Goal: Information Seeking & Learning: Learn about a topic

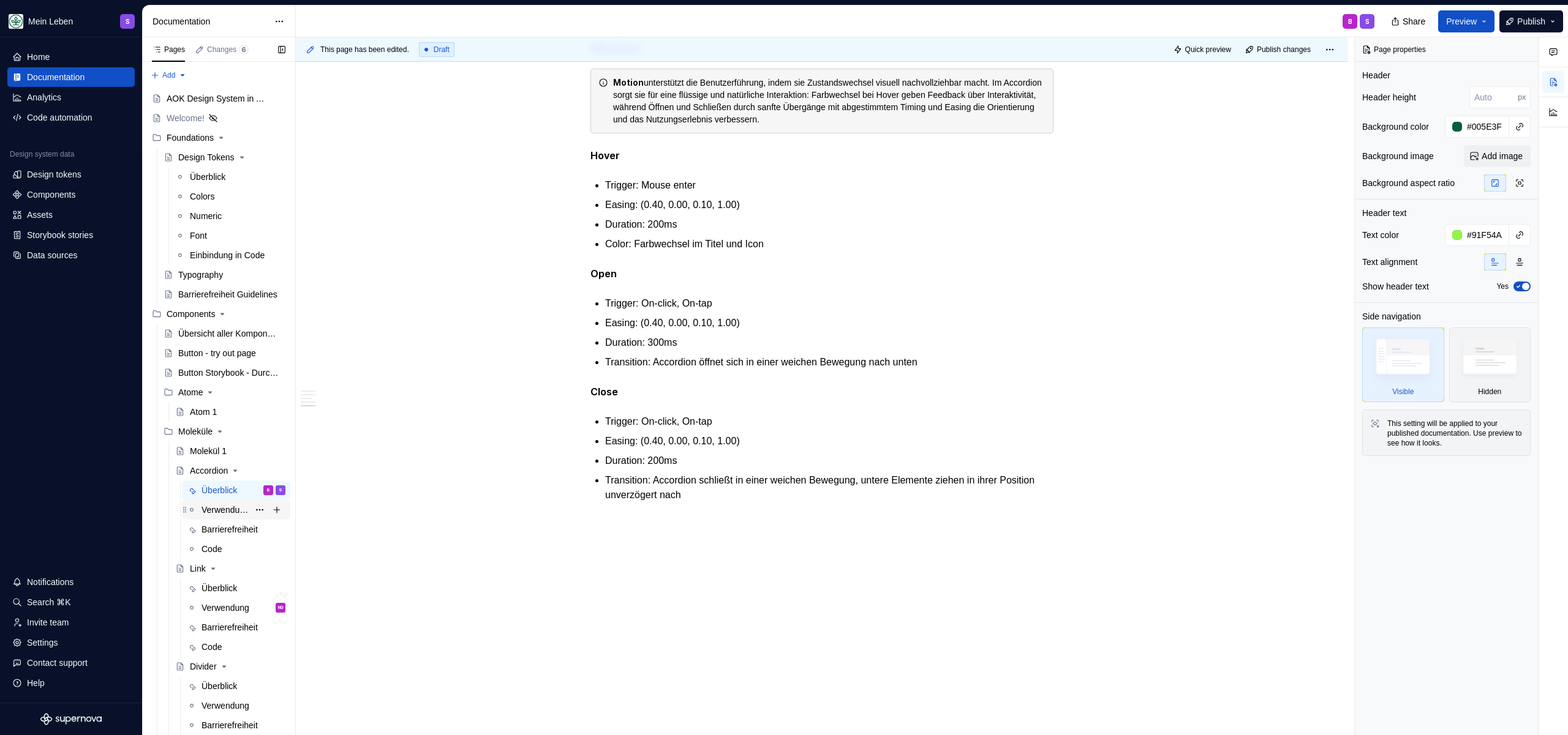
scroll to position [3, 0]
click at [221, 489] on div "Überblick" at bounding box center [219, 488] width 36 height 12
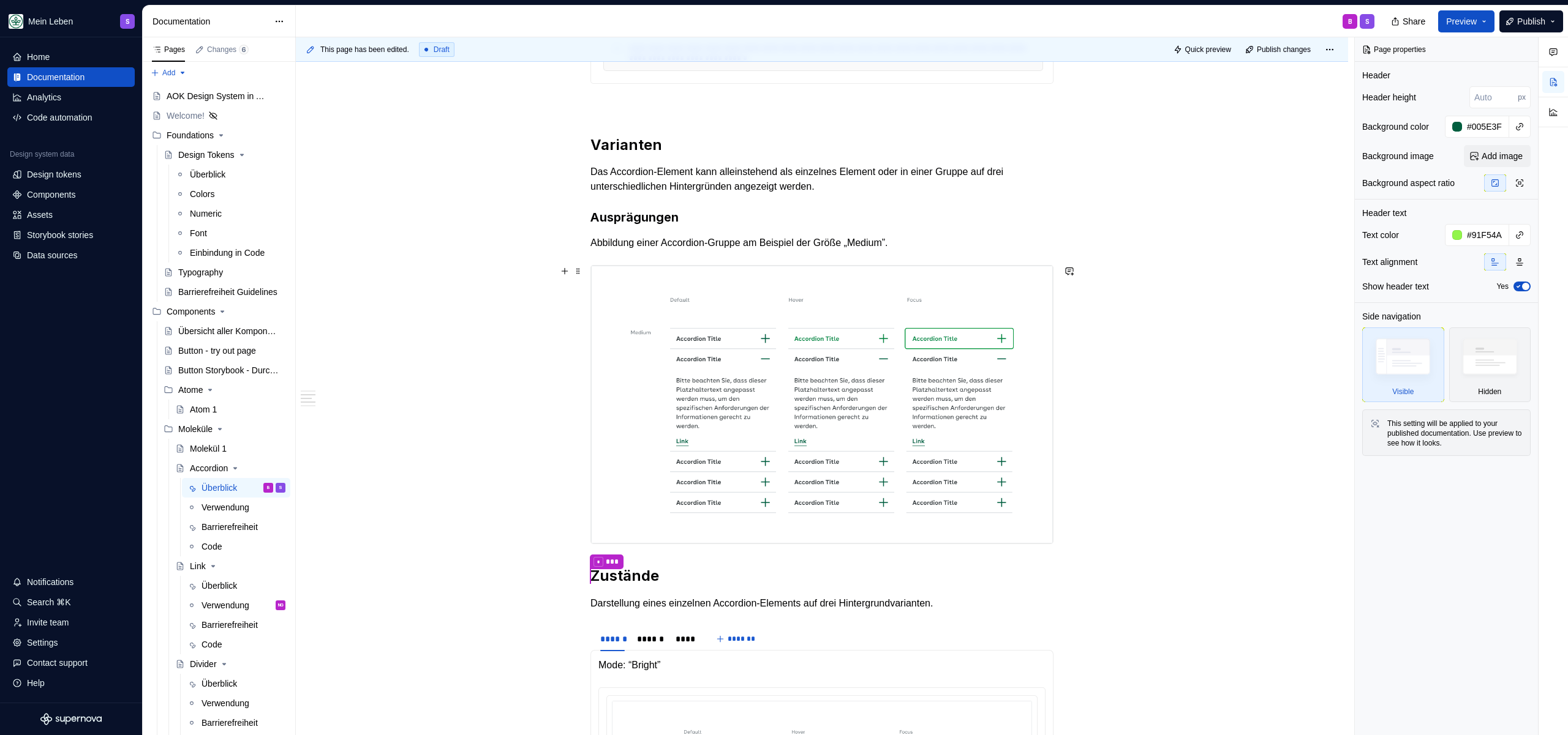
scroll to position [513, 0]
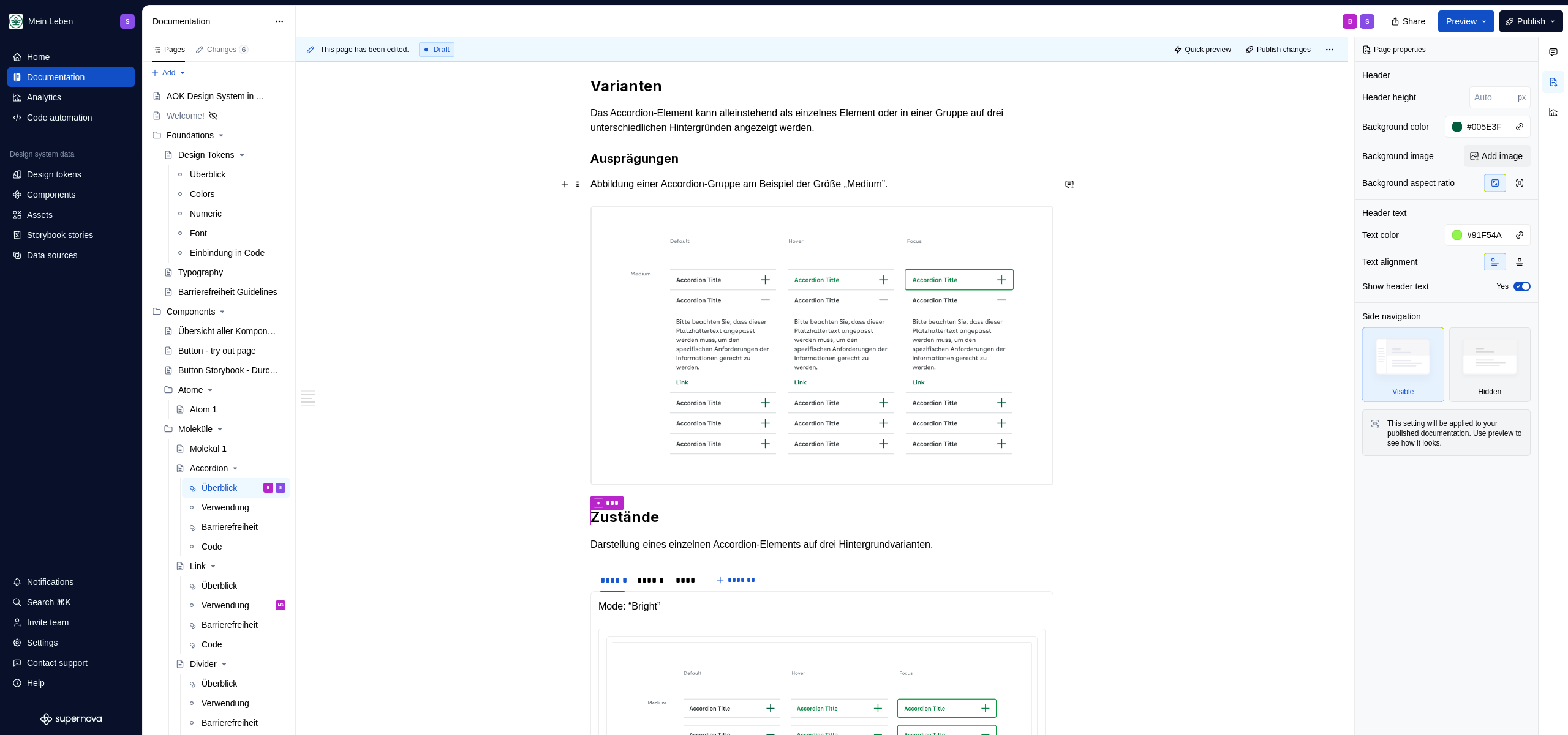
click at [939, 188] on p "Abbildung einer Accordion-Gruppe am Beispiel der Größe „Medium”." at bounding box center [821, 184] width 463 height 15
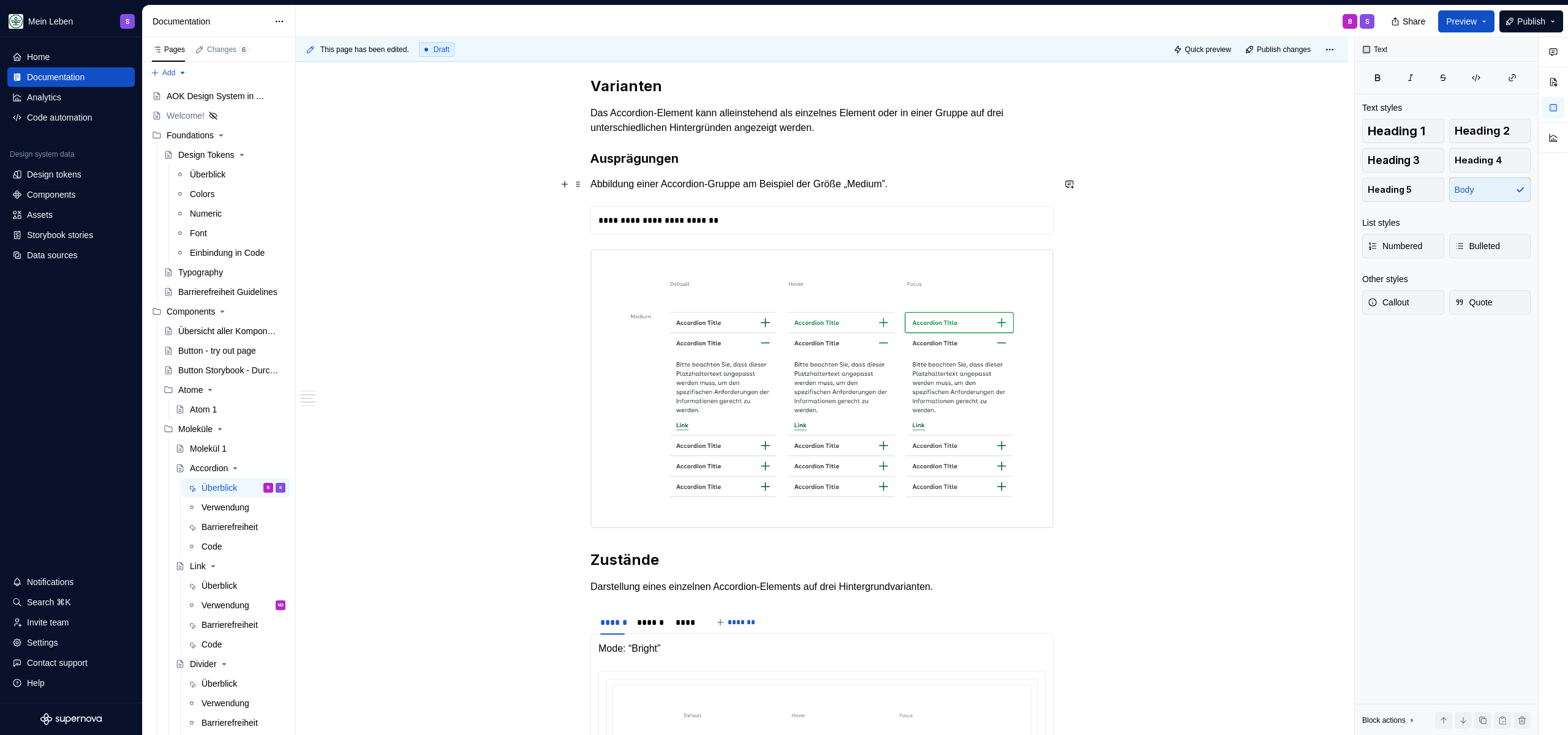
type textarea "*"
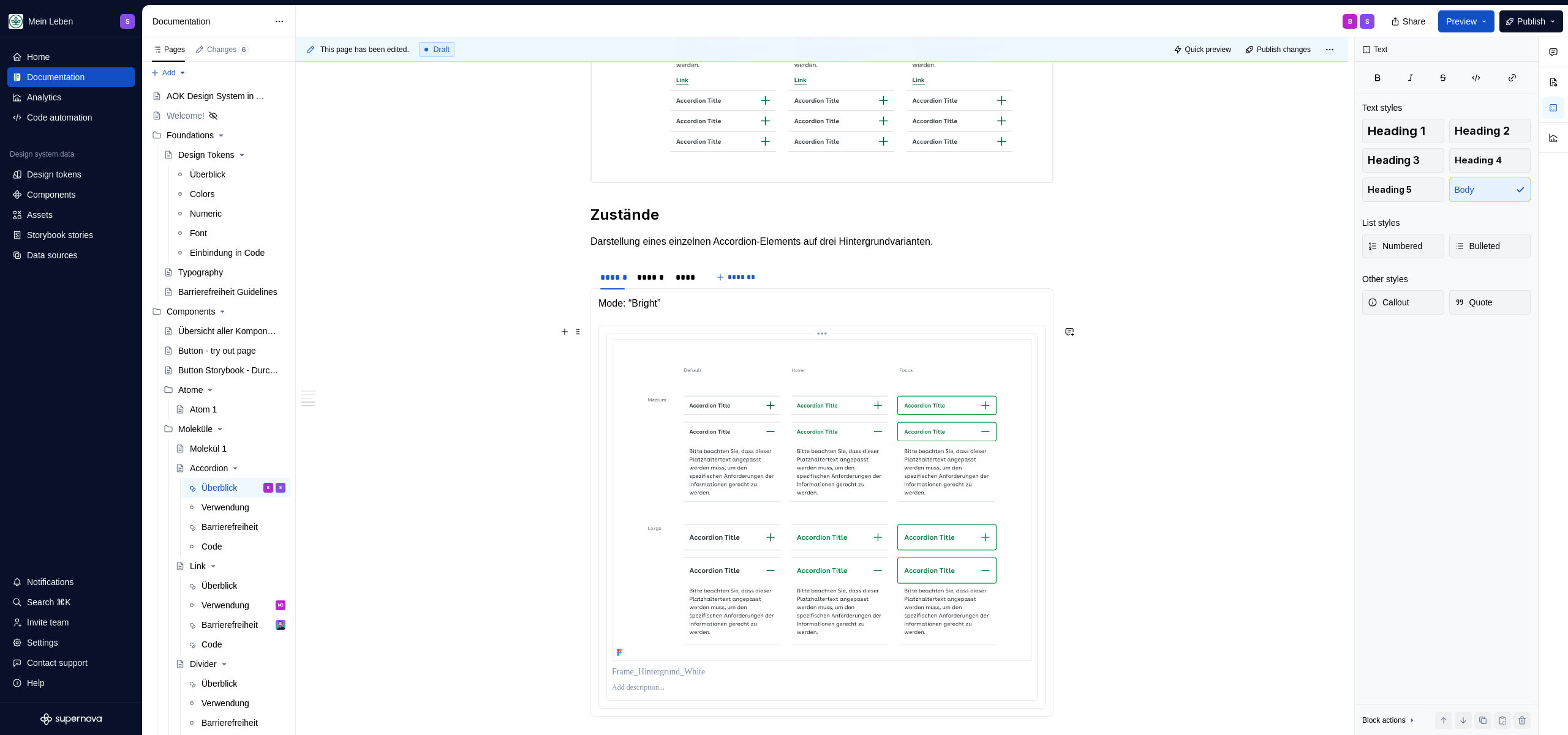
scroll to position [2777, 0]
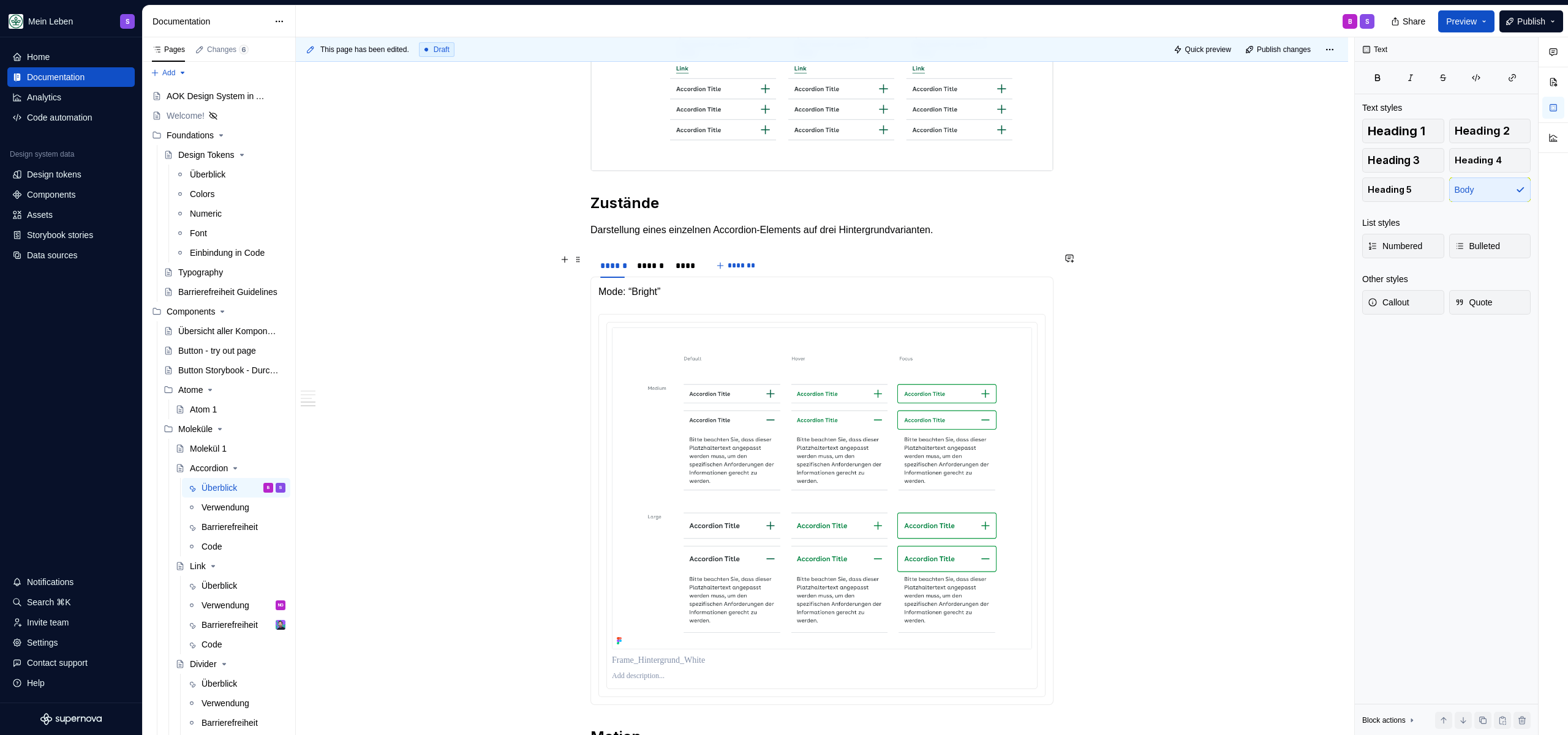
click at [822, 258] on div "****** ****** **** *******" at bounding box center [821, 266] width 463 height 24
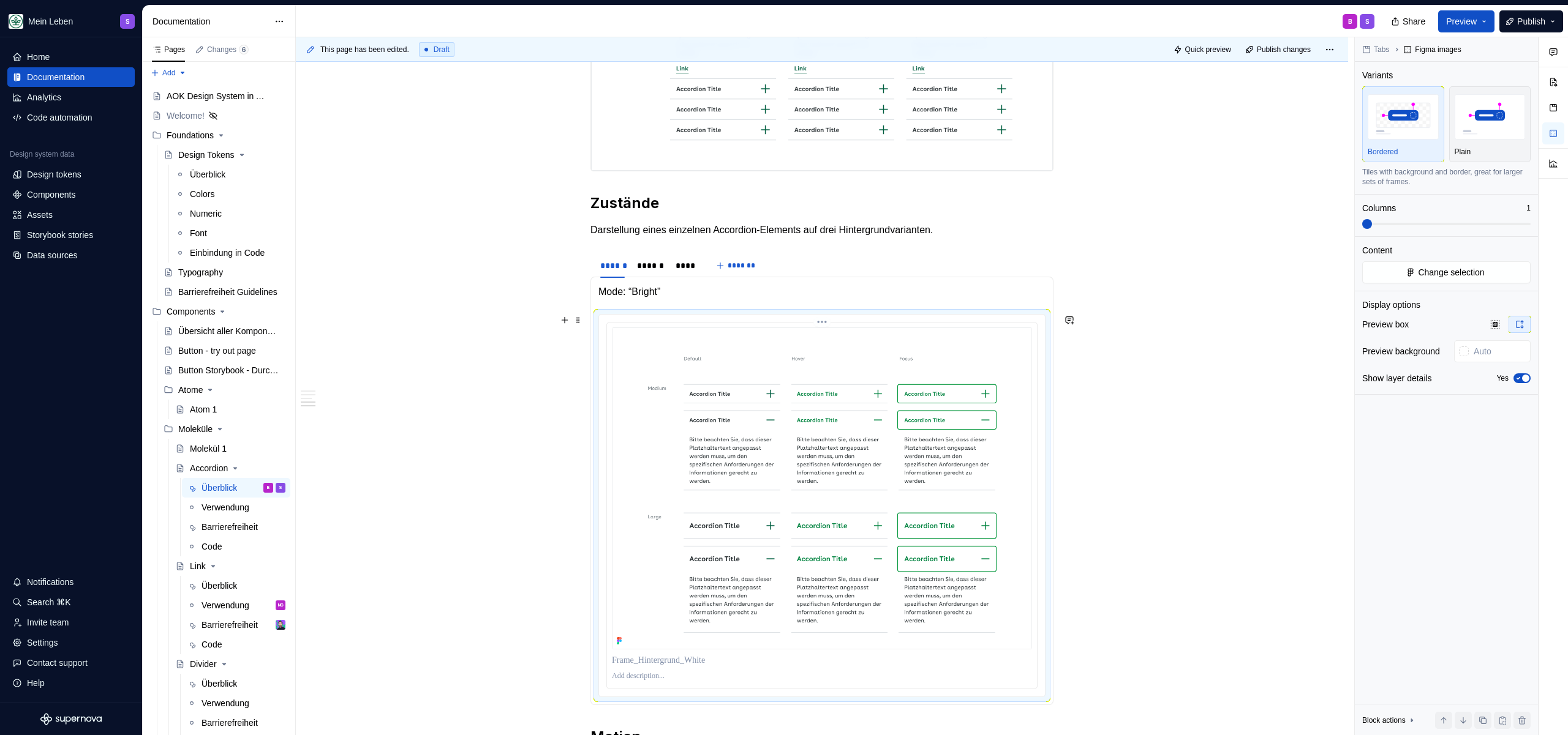
click at [692, 366] on img at bounding box center [822, 489] width 420 height 322
click at [605, 321] on div at bounding box center [822, 505] width 446 height 382
click at [693, 295] on p "Mode: “Bright”" at bounding box center [821, 292] width 447 height 15
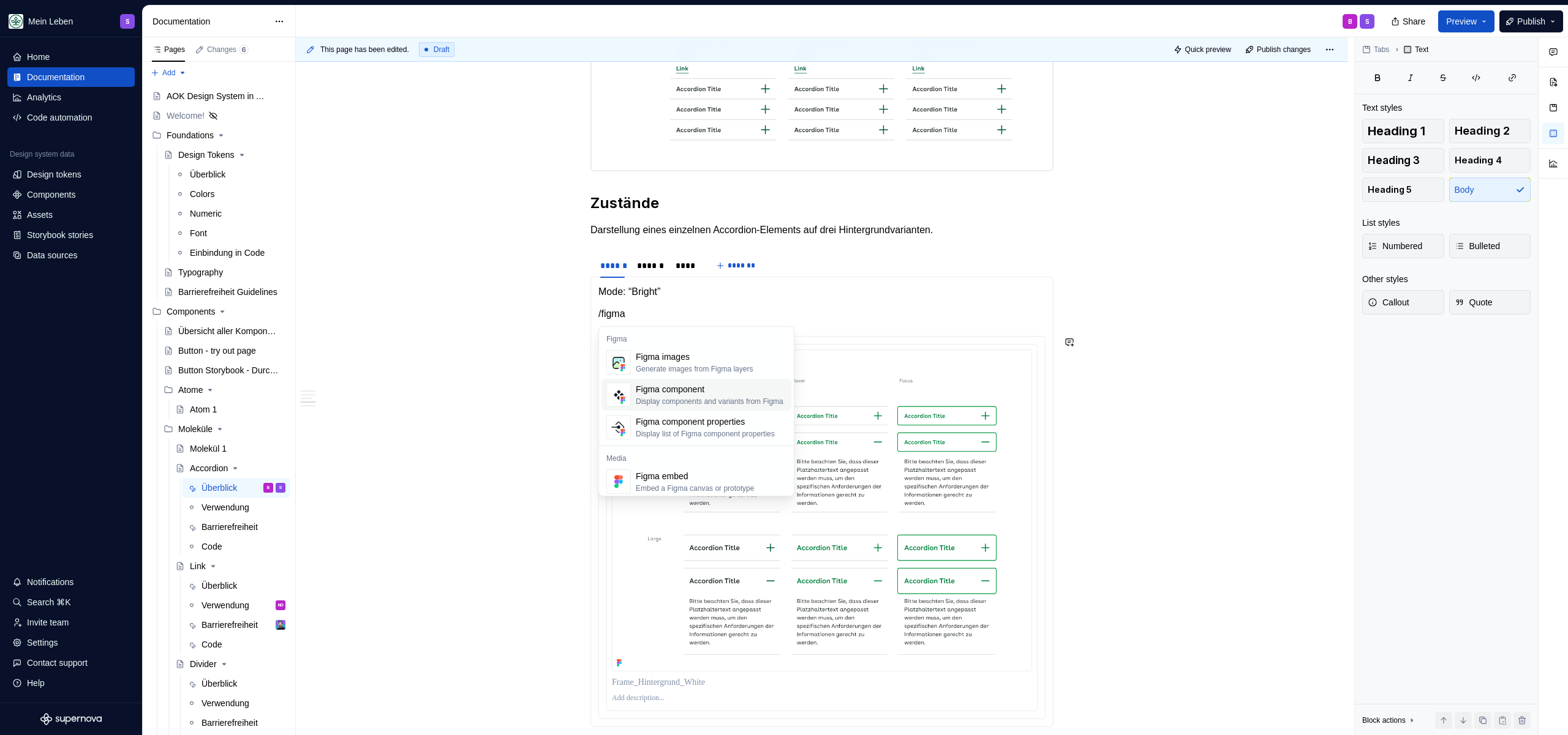
click at [690, 399] on div "Display components and variants from Figma" at bounding box center [709, 401] width 148 height 10
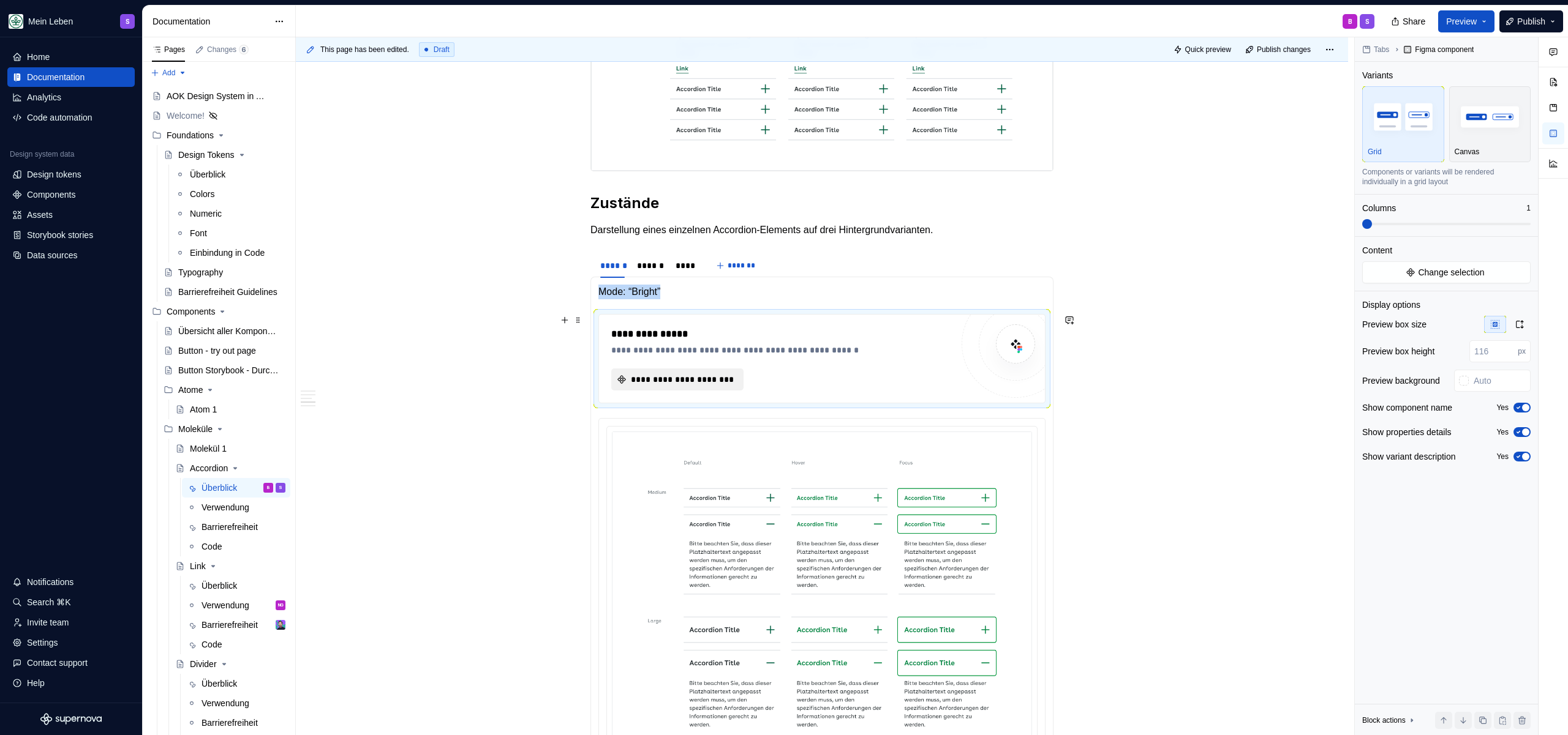
click at [695, 378] on span "**********" at bounding box center [682, 379] width 107 height 12
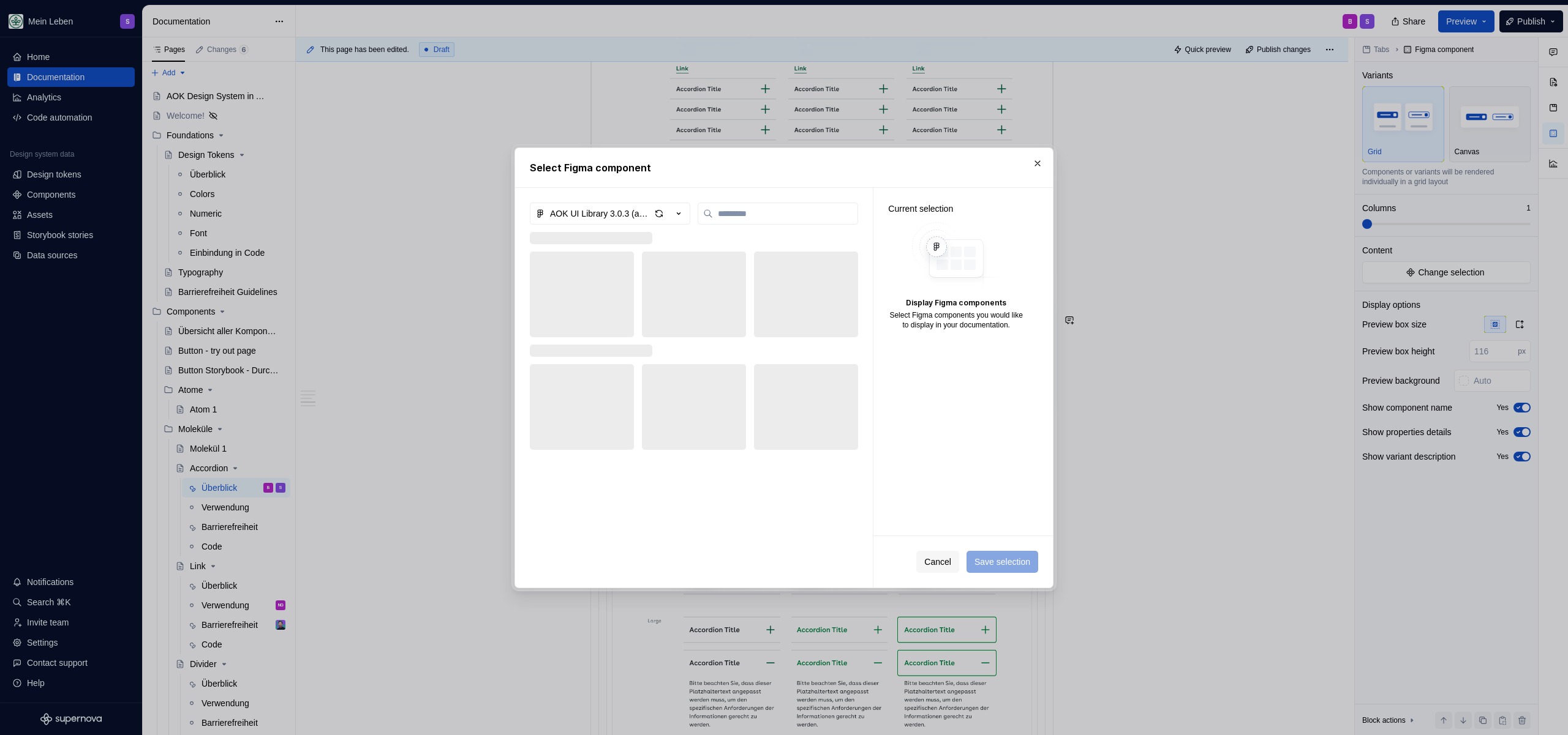
type textarea "*"
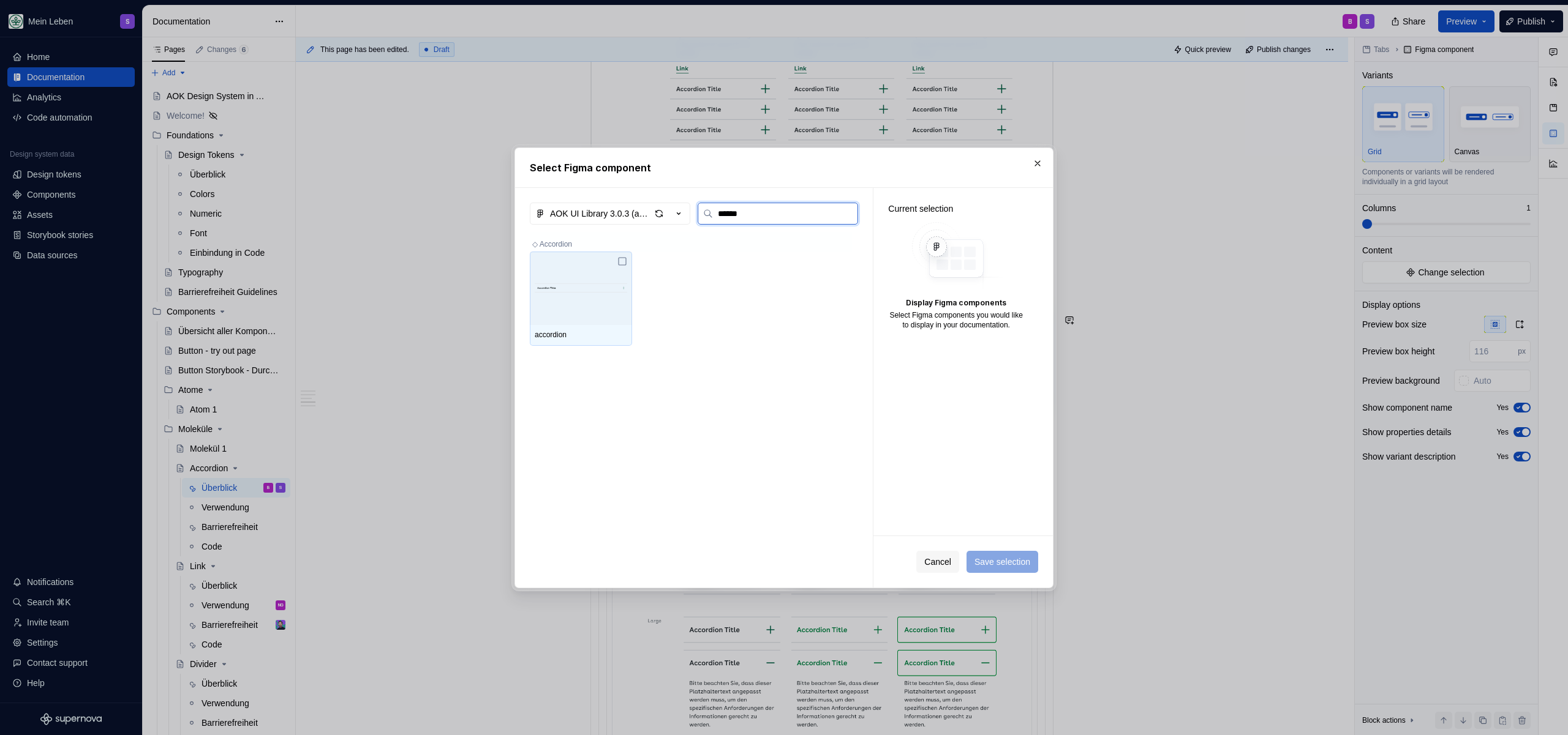
type input "*******"
click at [600, 291] on img at bounding box center [581, 288] width 93 height 37
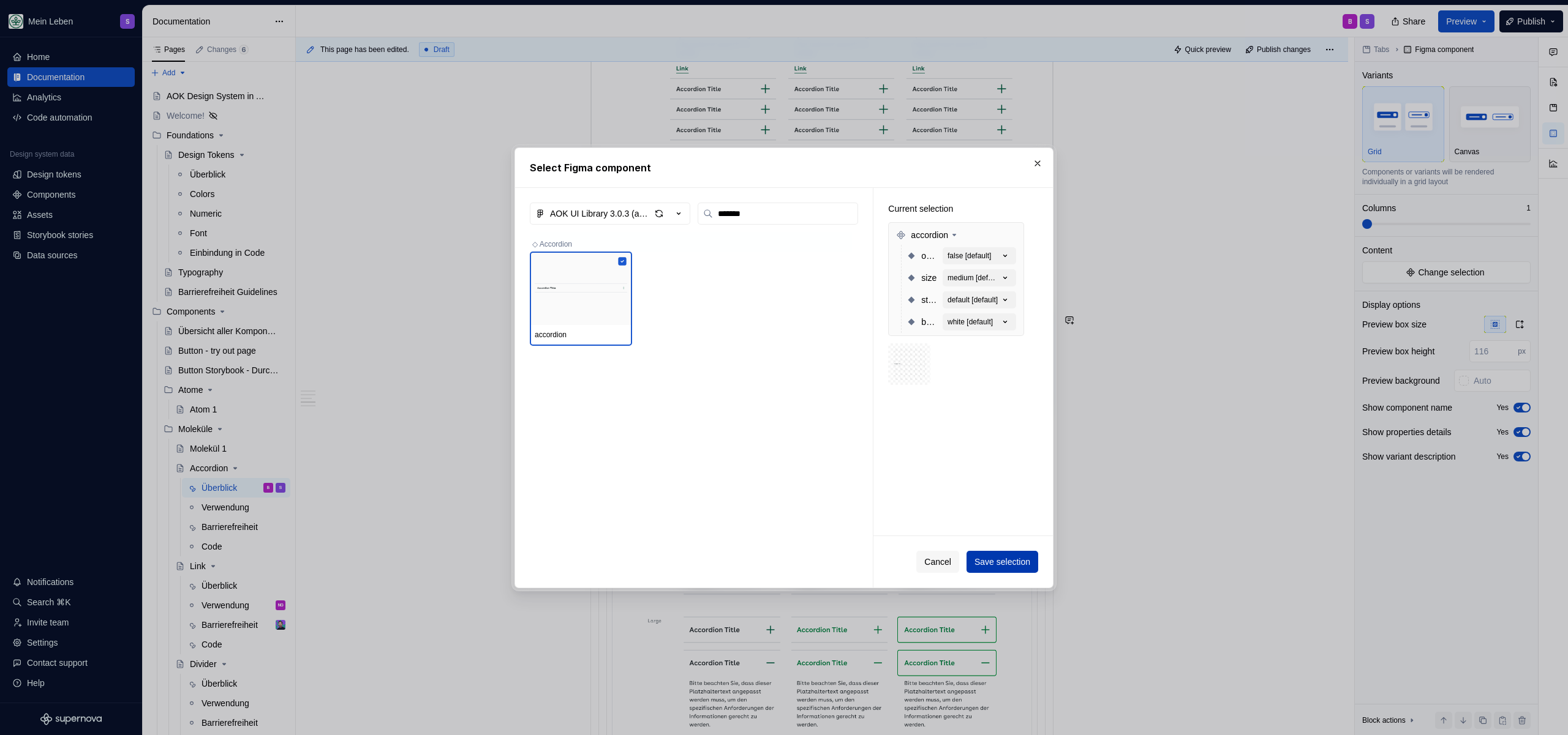
click at [999, 566] on span "Save selection" at bounding box center [1002, 562] width 56 height 12
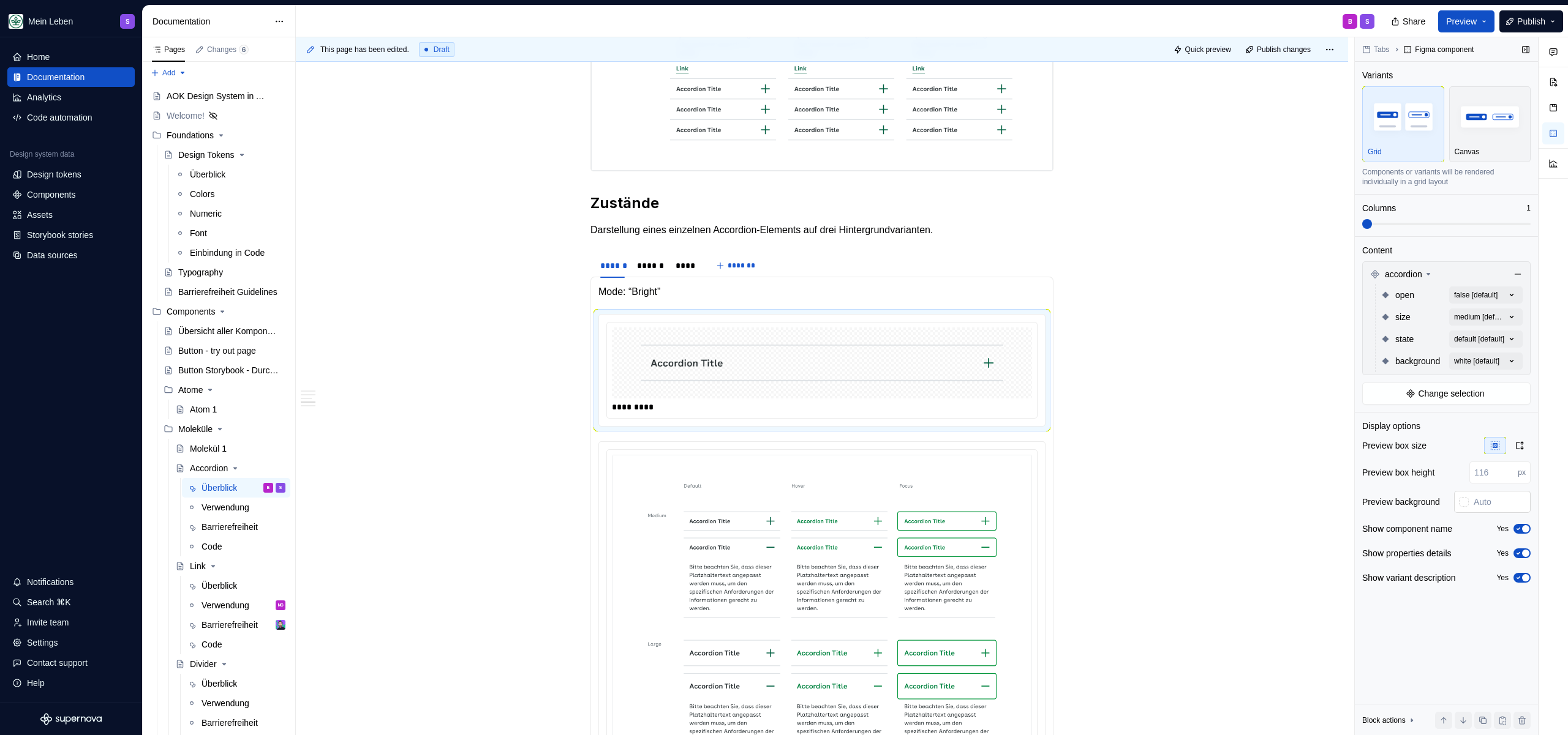
click at [1481, 501] on input "text" at bounding box center [1499, 502] width 62 height 22
click at [1466, 504] on div at bounding box center [1463, 502] width 10 height 10
type input "#311B1B"
type input "*******"
click at [1507, 558] on div at bounding box center [1513, 539] width 110 height 60
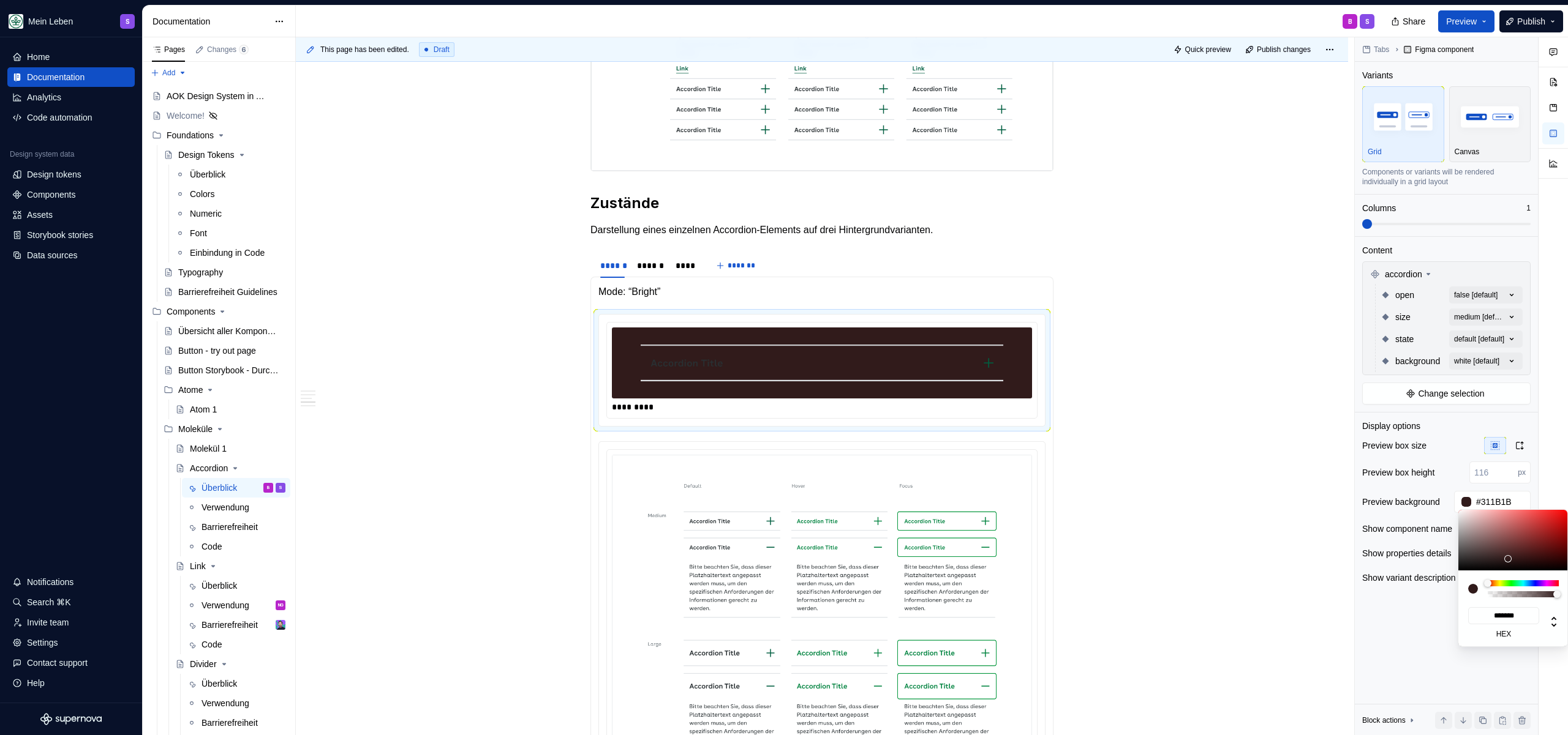
type input "#341D1D"
type input "*******"
type input "#392121"
type input "*******"
type input "#432929"
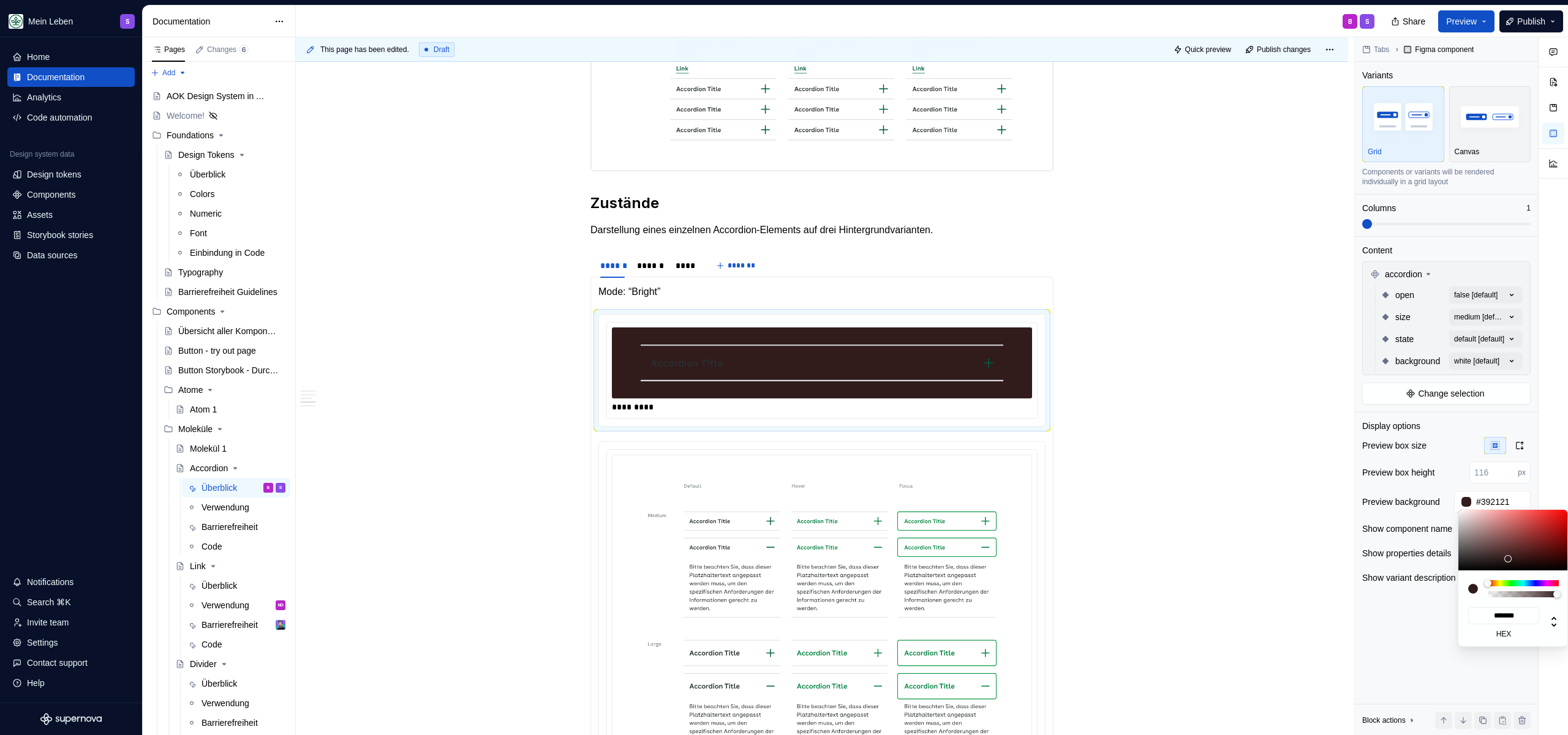
type input "*******"
type input "#583939"
type input "*******"
type input "#644545"
type input "*******"
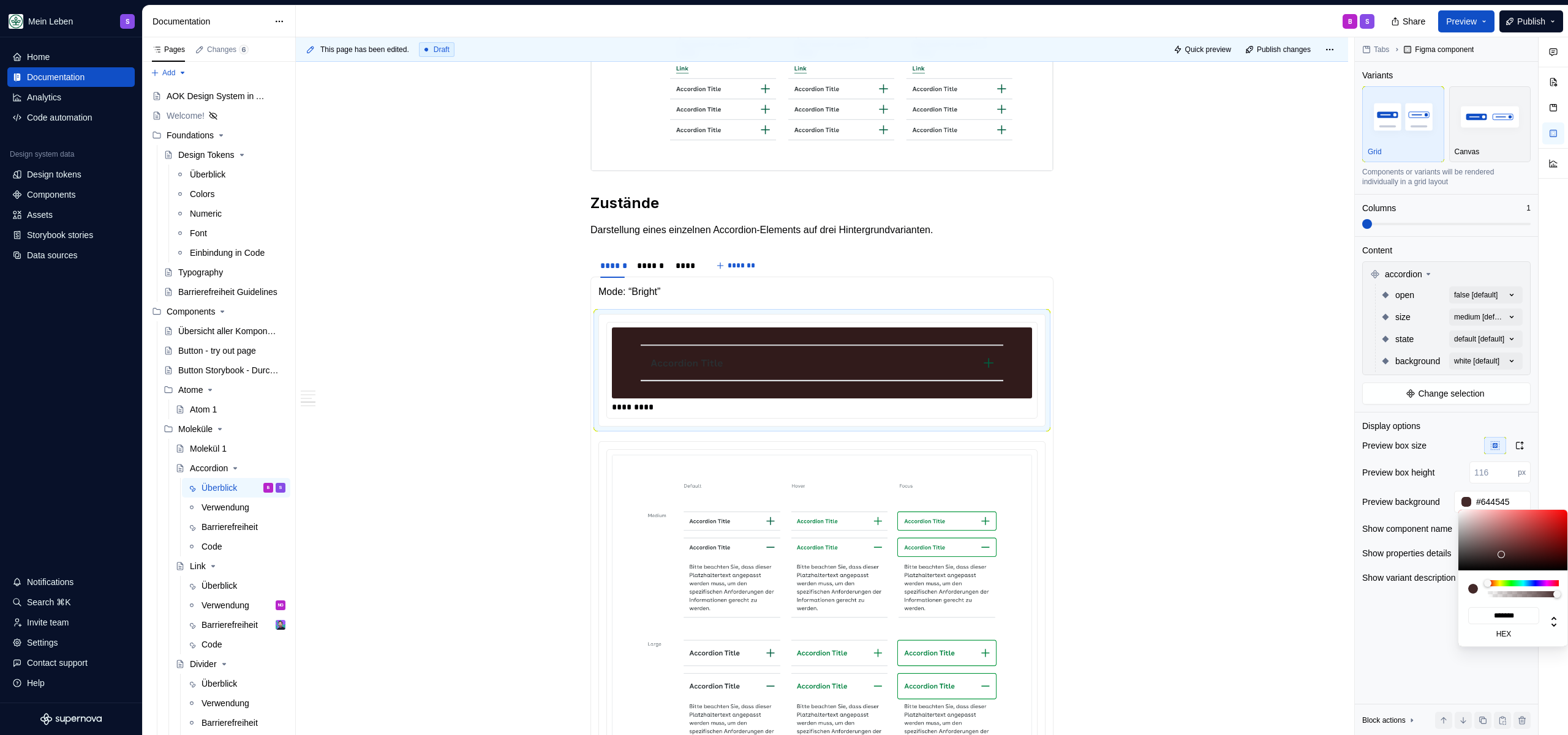
type input "#6A4B4B"
type input "*******"
type input "#6C4E4E"
type input "*******"
type input "#715353"
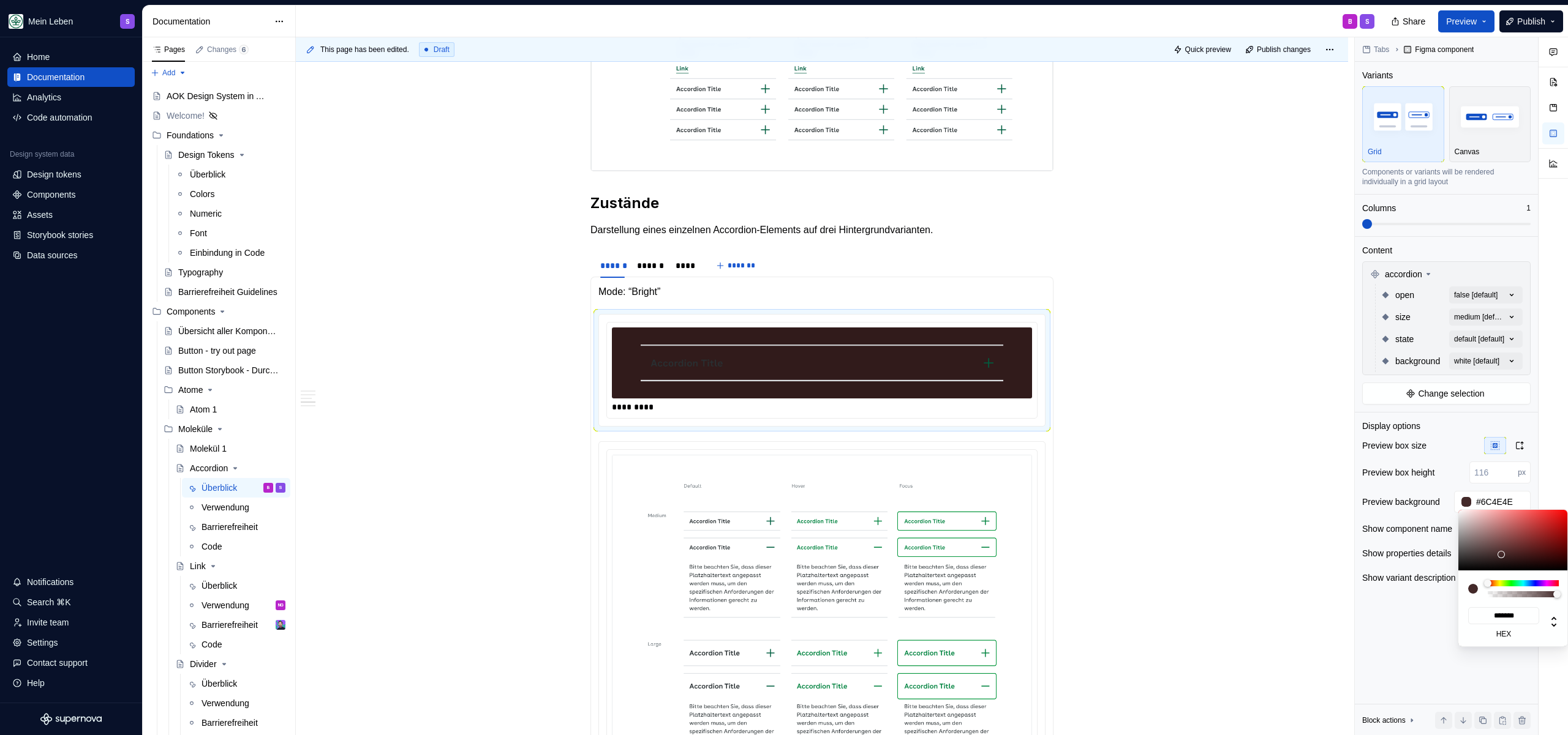
type input "*******"
type input "#765A5A"
type input "*******"
type input "#7C6060"
type input "*******"
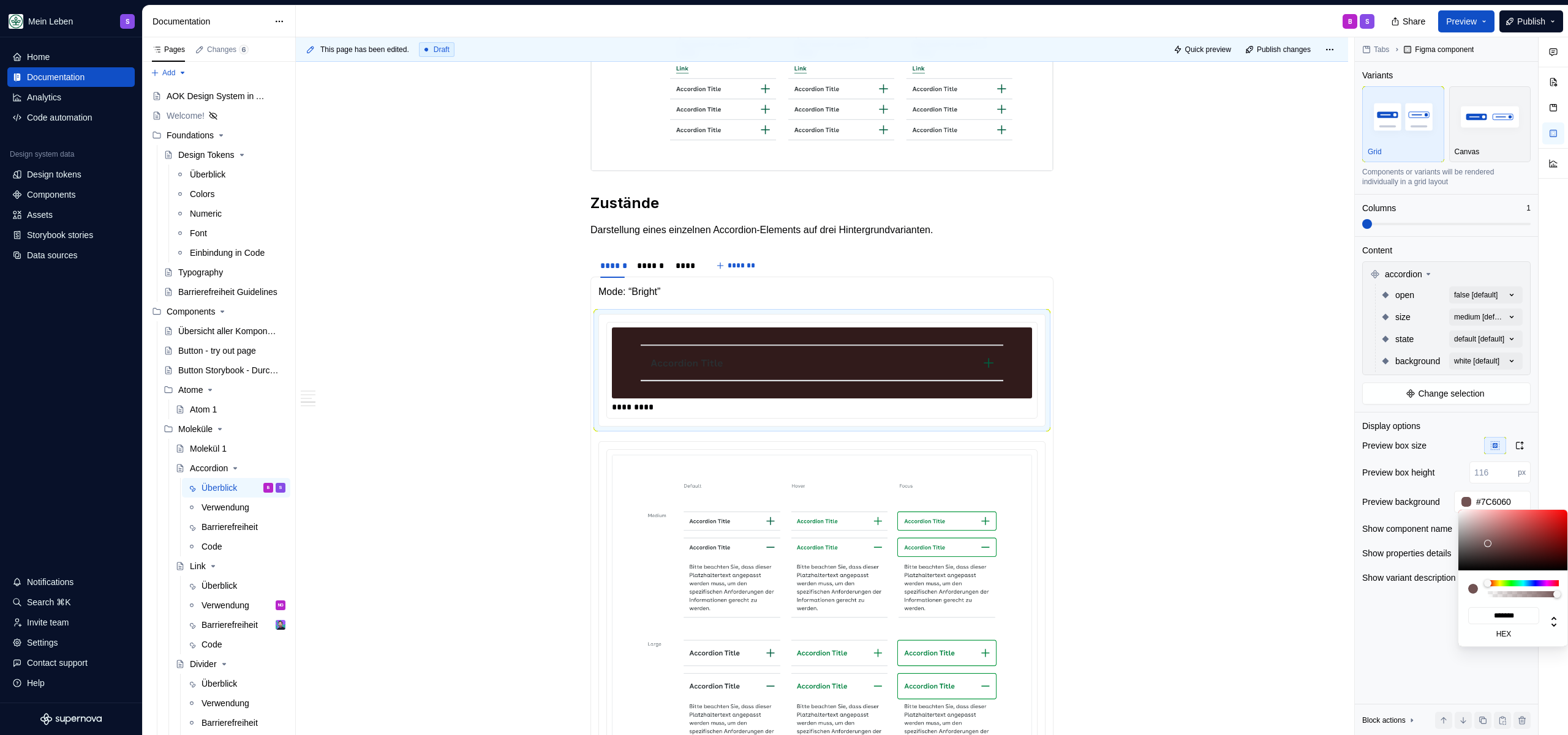
type input "#836969"
type input "*******"
type input "#896F6F"
type input "*******"
type input "#8B7272"
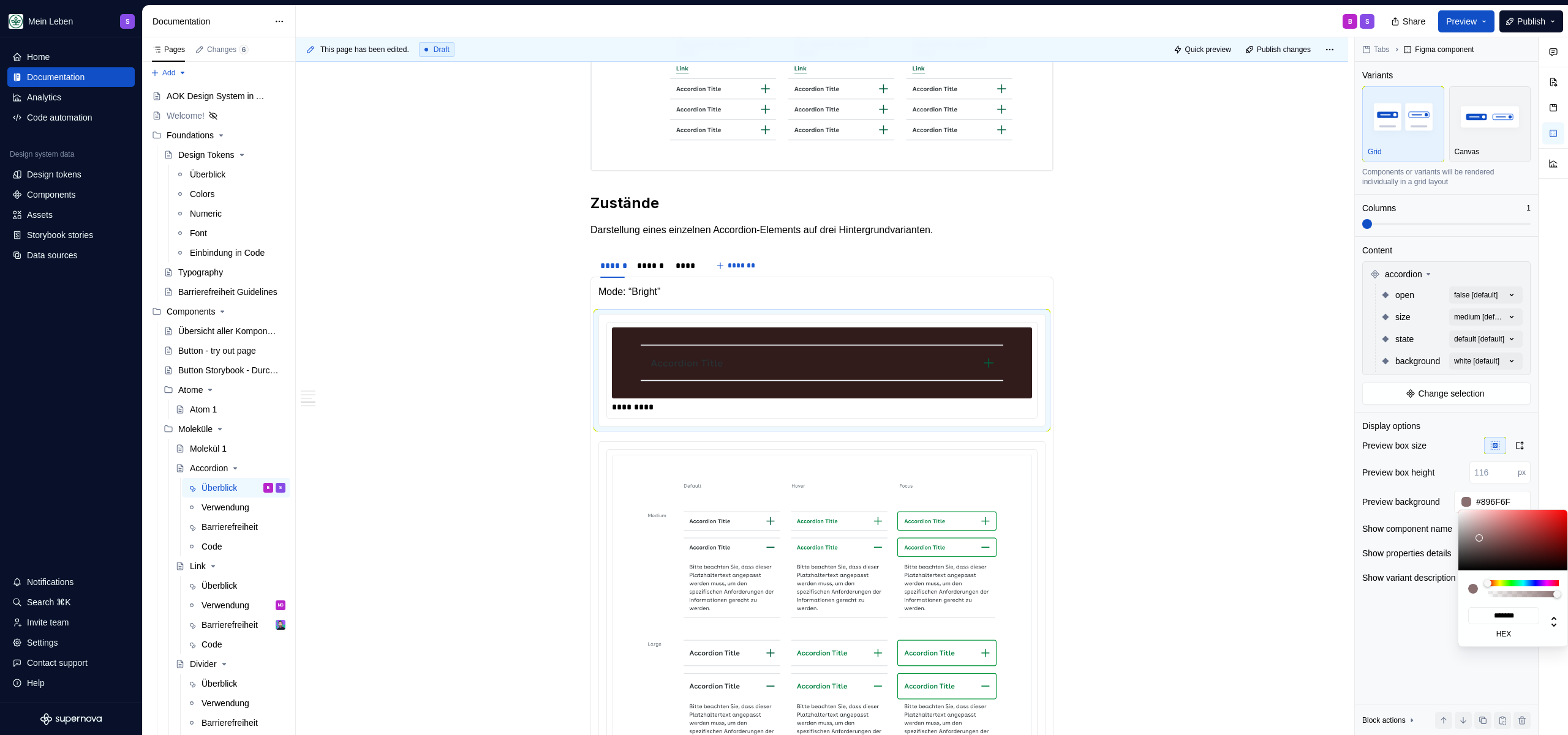
type input "*******"
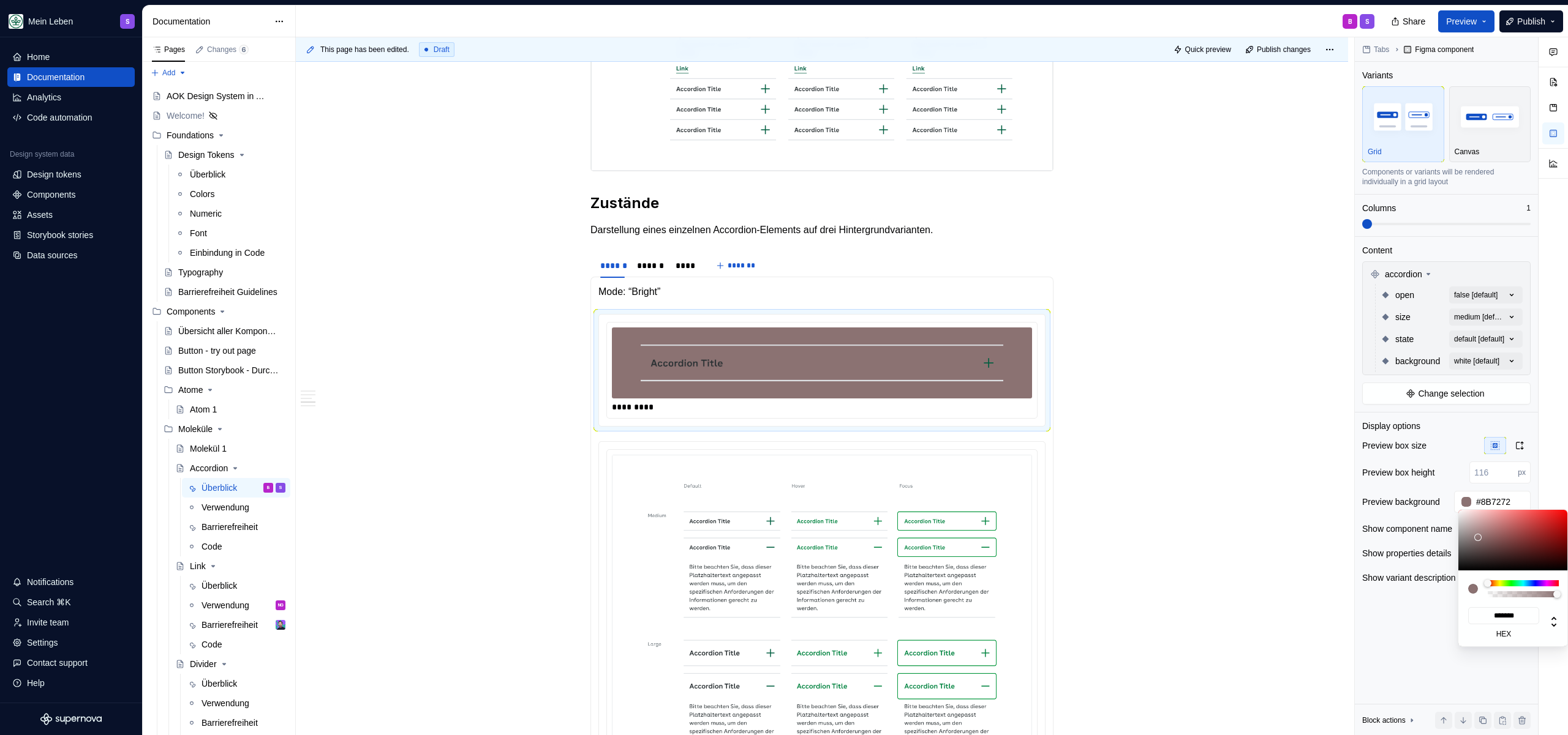
type input "#897070"
type input "*******"
type input "#896F6F"
type input "*******"
drag, startPoint x: 1507, startPoint y: 558, endPoint x: 1479, endPoint y: 538, distance: 34.4
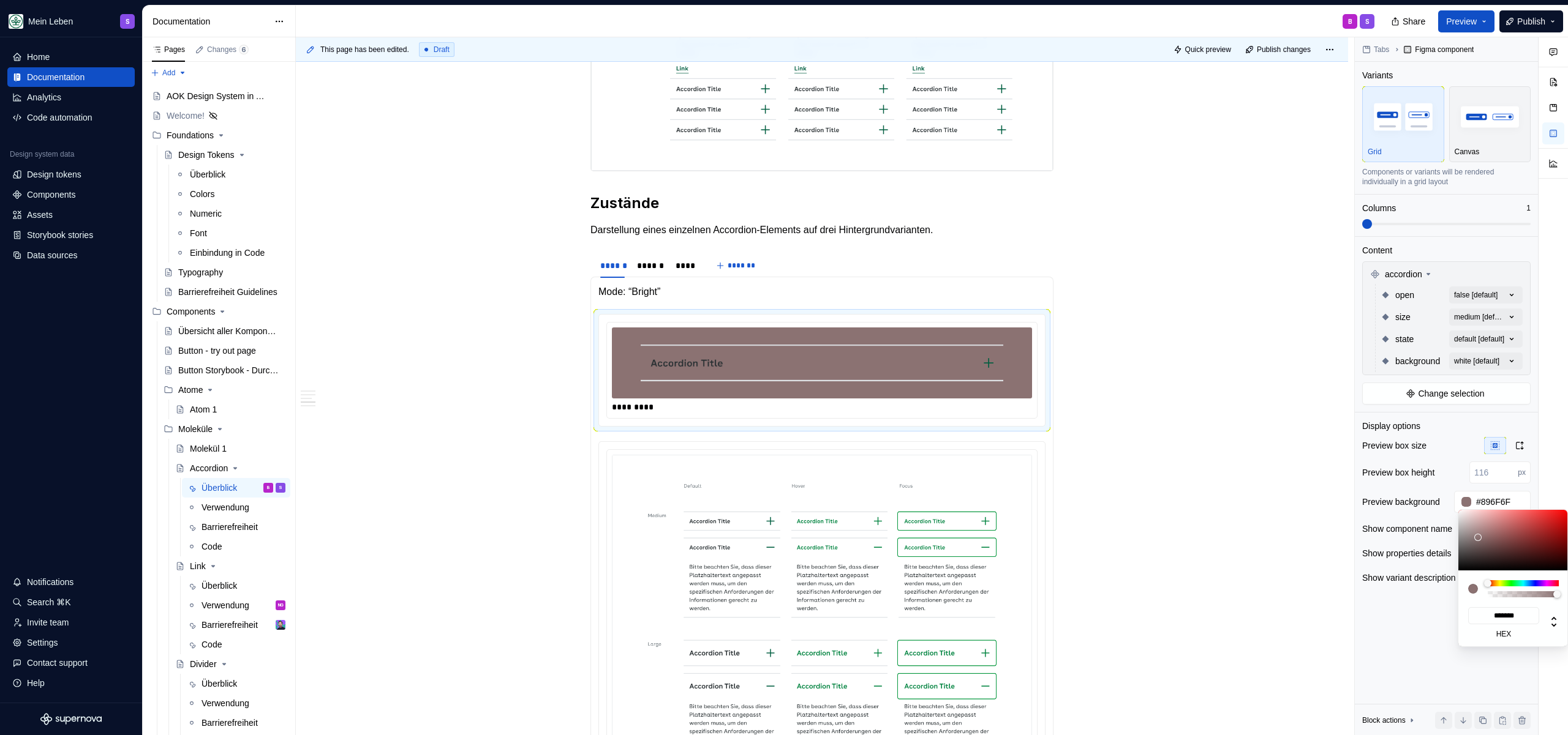
click at [1479, 538] on div at bounding box center [1478, 537] width 7 height 7
click at [1477, 324] on div "Comments Open comments No comments yet Select ‘Comment’ from the block context …" at bounding box center [1461, 386] width 213 height 698
click at [1489, 360] on div "Comments Open comments No comments yet Select ‘Comment’ from the block context …" at bounding box center [1461, 386] width 213 height 698
click at [1485, 362] on div "Comments Open comments No comments yet Select ‘Comment’ from the block context …" at bounding box center [1461, 386] width 213 height 698
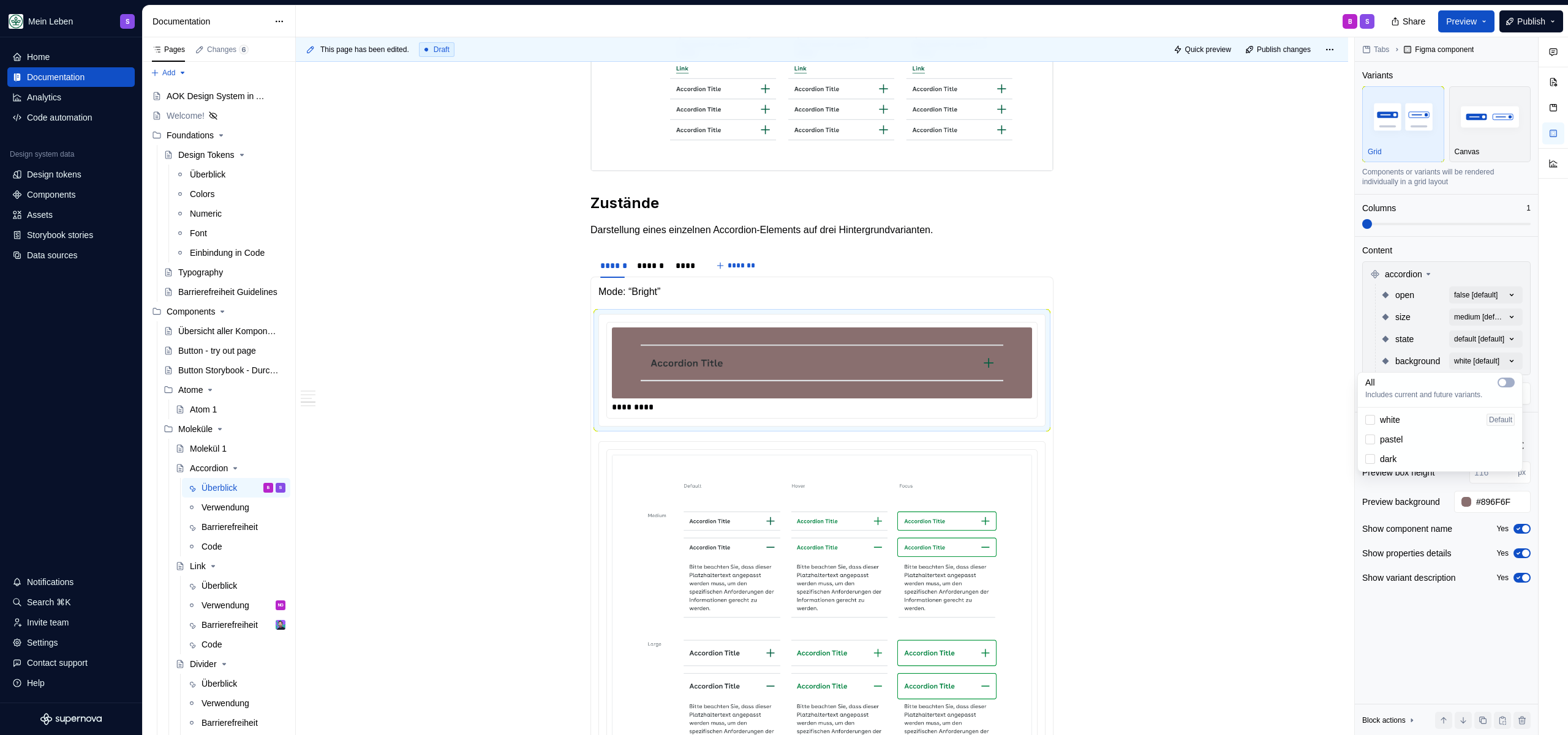
click at [1393, 465] on span "dark" at bounding box center [1388, 459] width 17 height 12
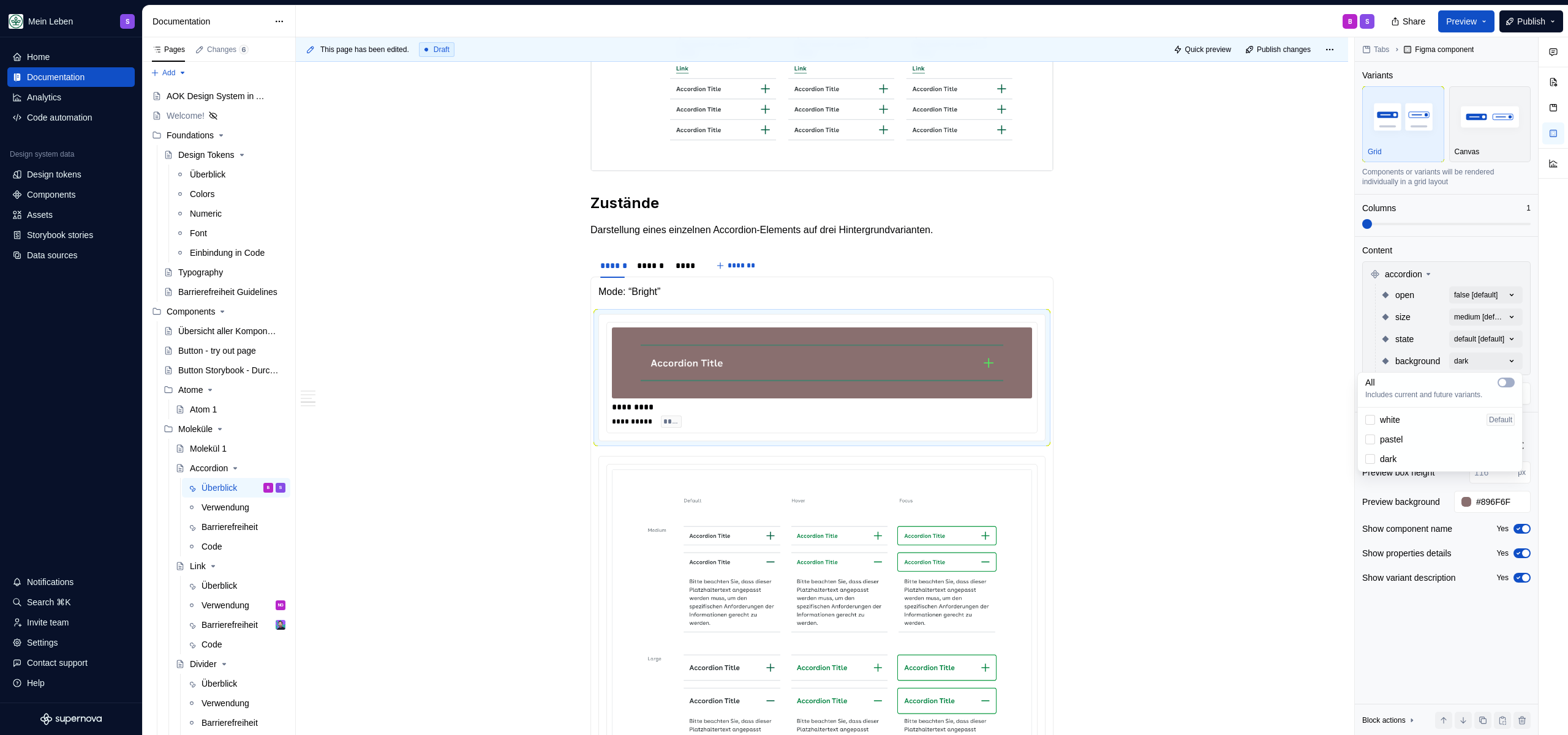
click at [1503, 337] on div "Comments Open comments No comments yet Select ‘Comment’ from the block context …" at bounding box center [1461, 386] width 213 height 698
click at [1503, 338] on div "Comments Open comments No comments yet Select ‘Comment’ from the block context …" at bounding box center [1461, 386] width 213 height 698
click at [1508, 357] on button "button" at bounding box center [1506, 360] width 17 height 10
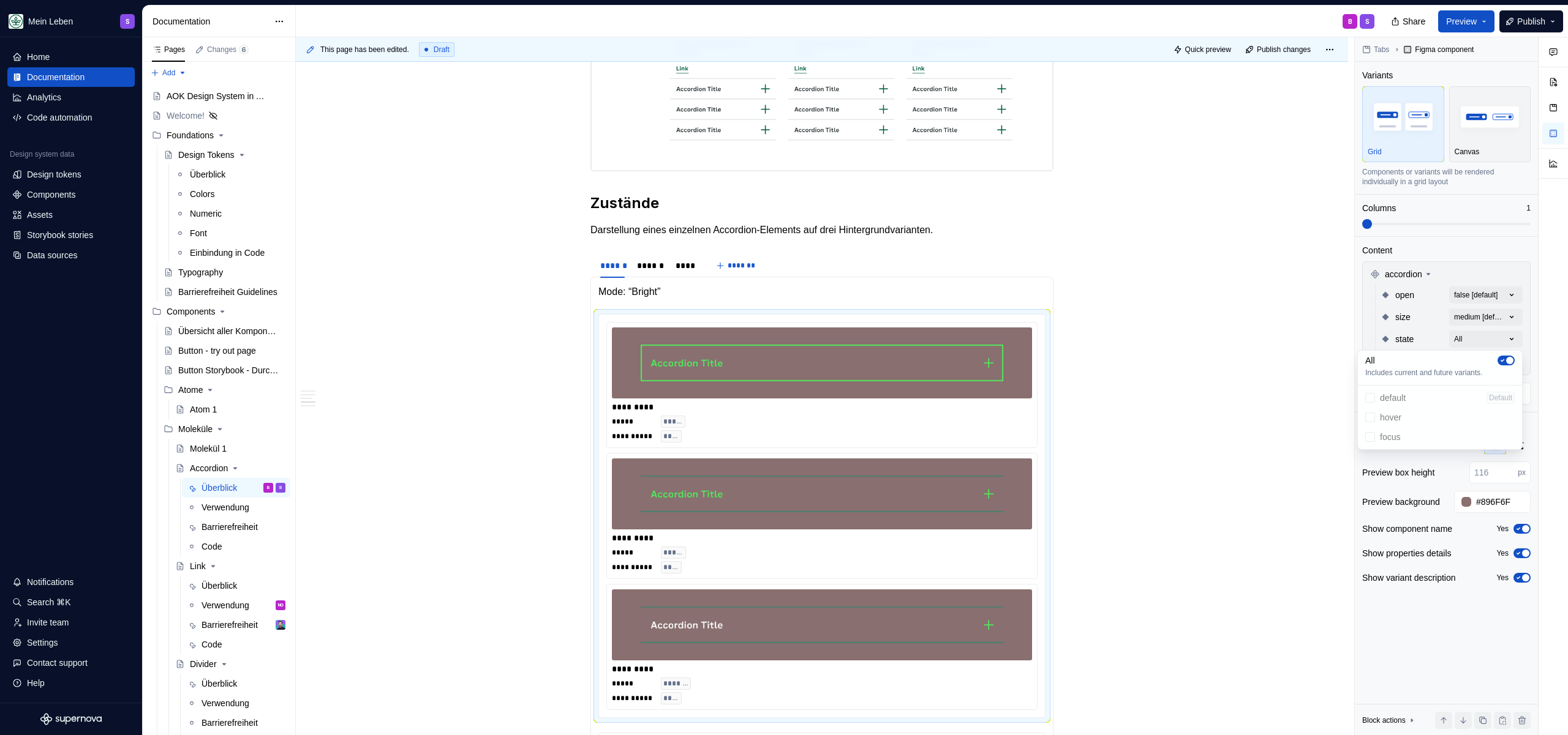
click at [1506, 336] on div "Comments Open comments No comments yet Select ‘Comment’ from the block context …" at bounding box center [1461, 386] width 213 height 698
click at [1503, 316] on div "Comments Open comments No comments yet Select ‘Comment’ from the block context …" at bounding box center [1461, 386] width 213 height 698
click at [1508, 346] on span "Includes current and future variants." at bounding box center [1439, 350] width 150 height 10
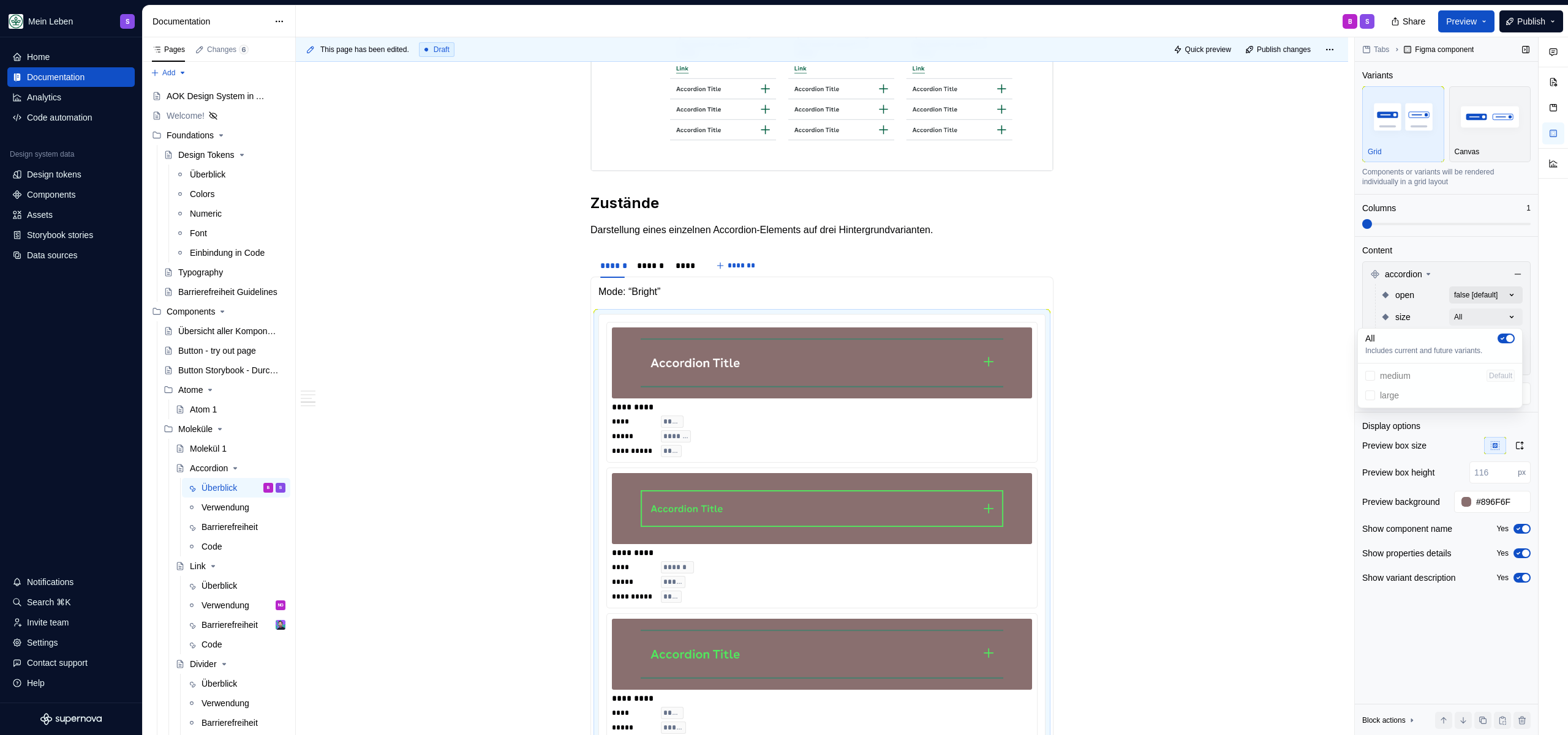
click at [1510, 297] on div "Comments Open comments No comments yet Select ‘Comment’ from the block context …" at bounding box center [1461, 386] width 213 height 698
click at [1503, 295] on div "Comments Open comments No comments yet Select ‘Comment’ from the block context …" at bounding box center [1461, 386] width 213 height 698
click at [1507, 313] on icon "button" at bounding box center [1502, 316] width 10 height 7
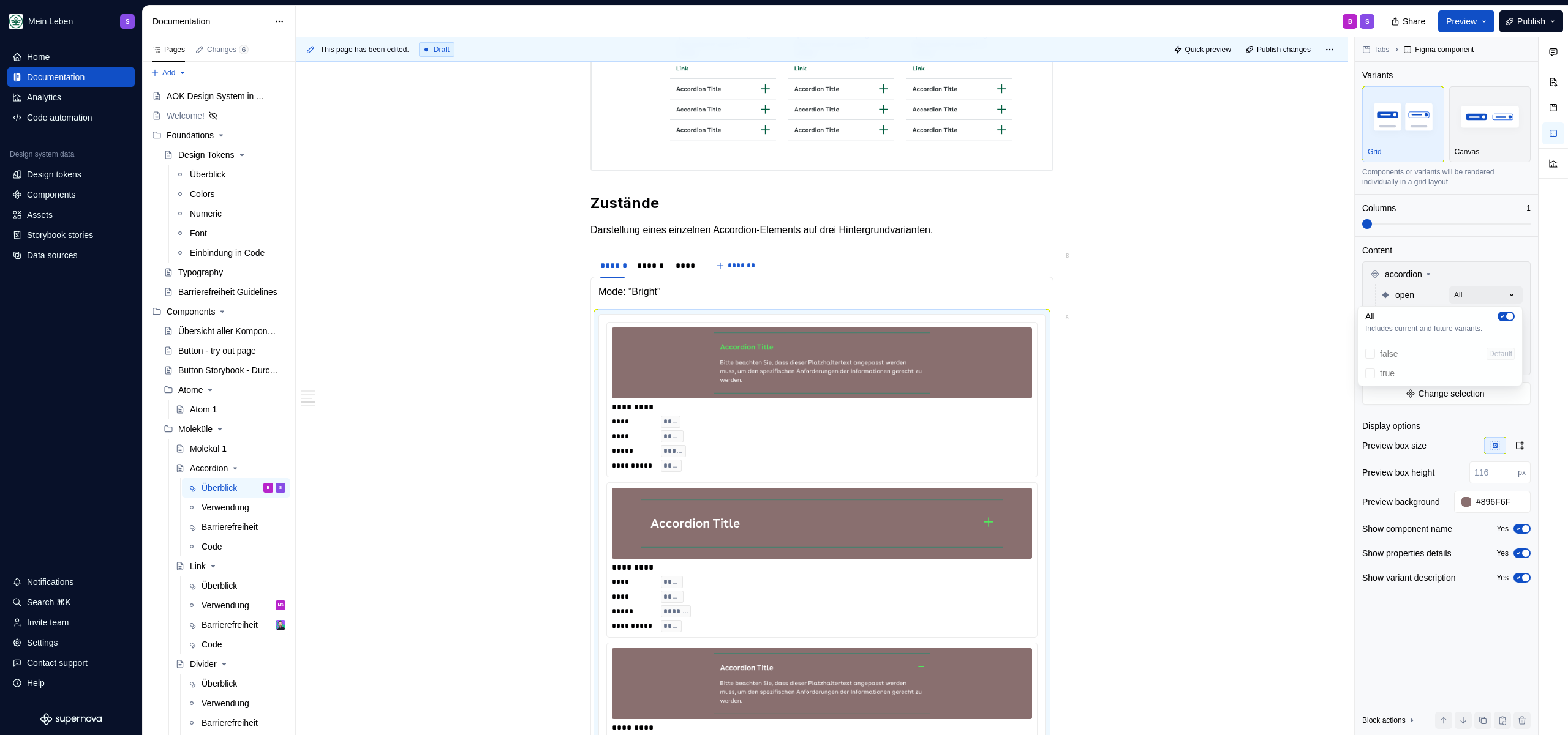
click at [1449, 422] on div "Comments Open comments No comments yet Select ‘Comment’ from the block context …" at bounding box center [1461, 386] width 213 height 698
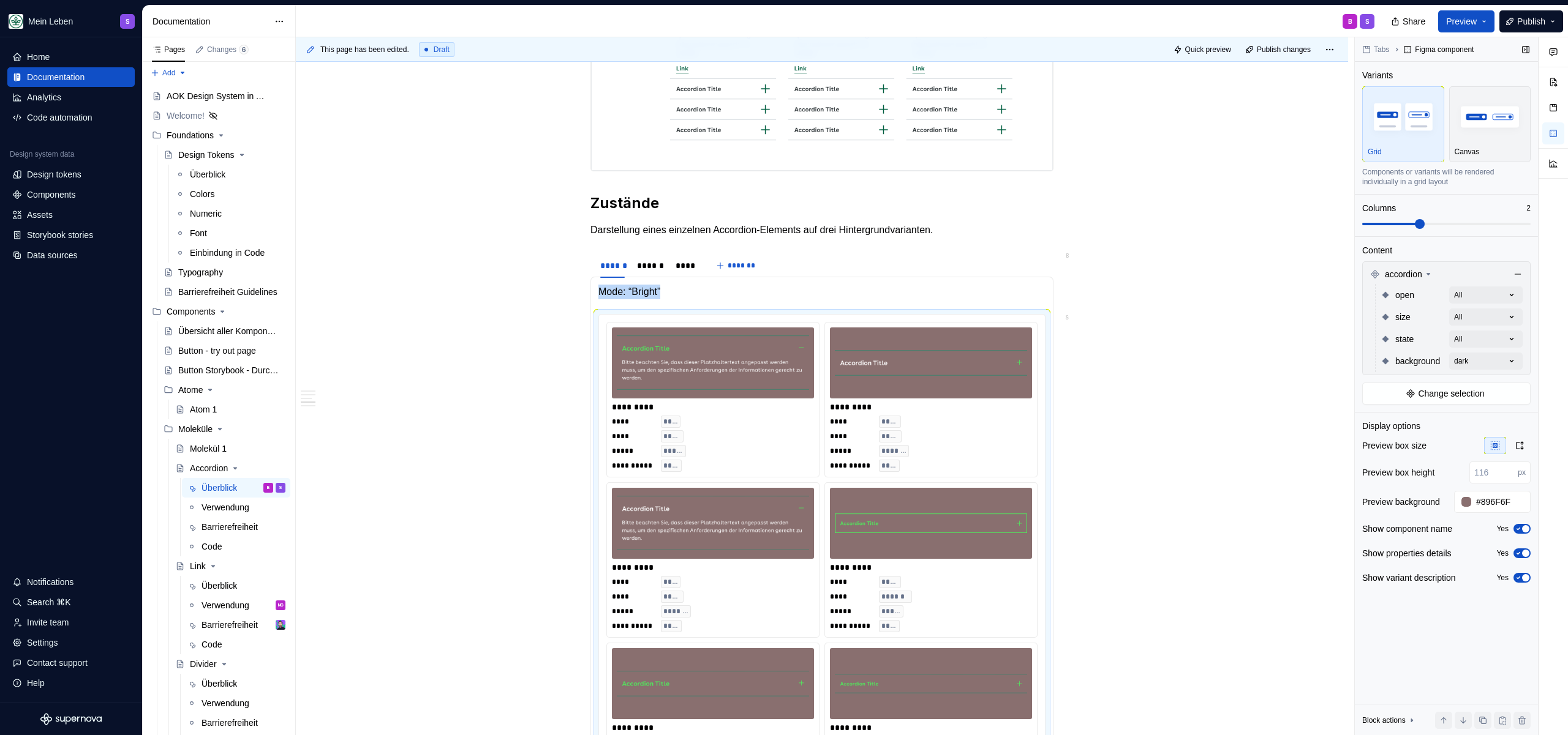
scroll to position [3054, 0]
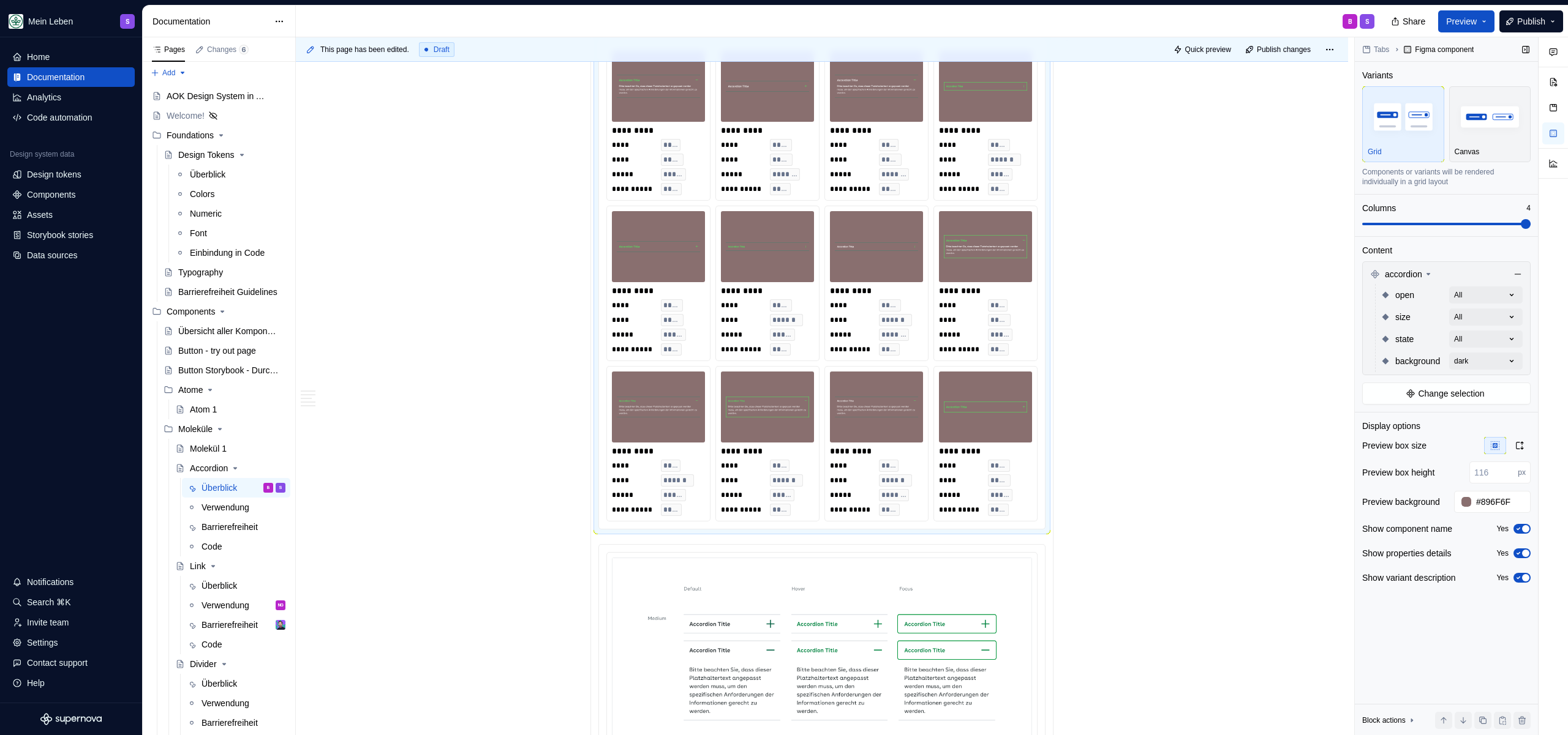
click at [1521, 221] on span at bounding box center [1525, 224] width 10 height 10
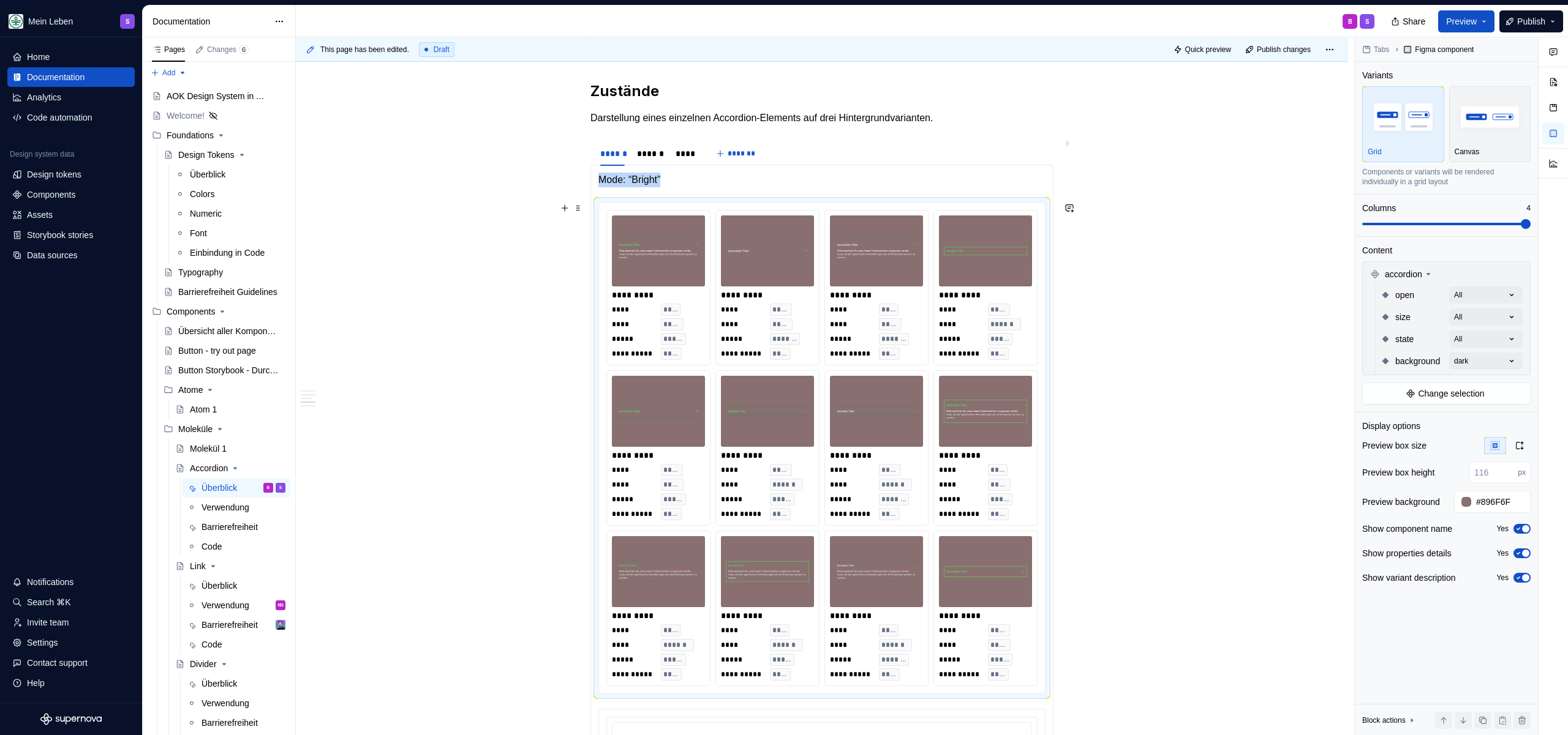
scroll to position [2887, 0]
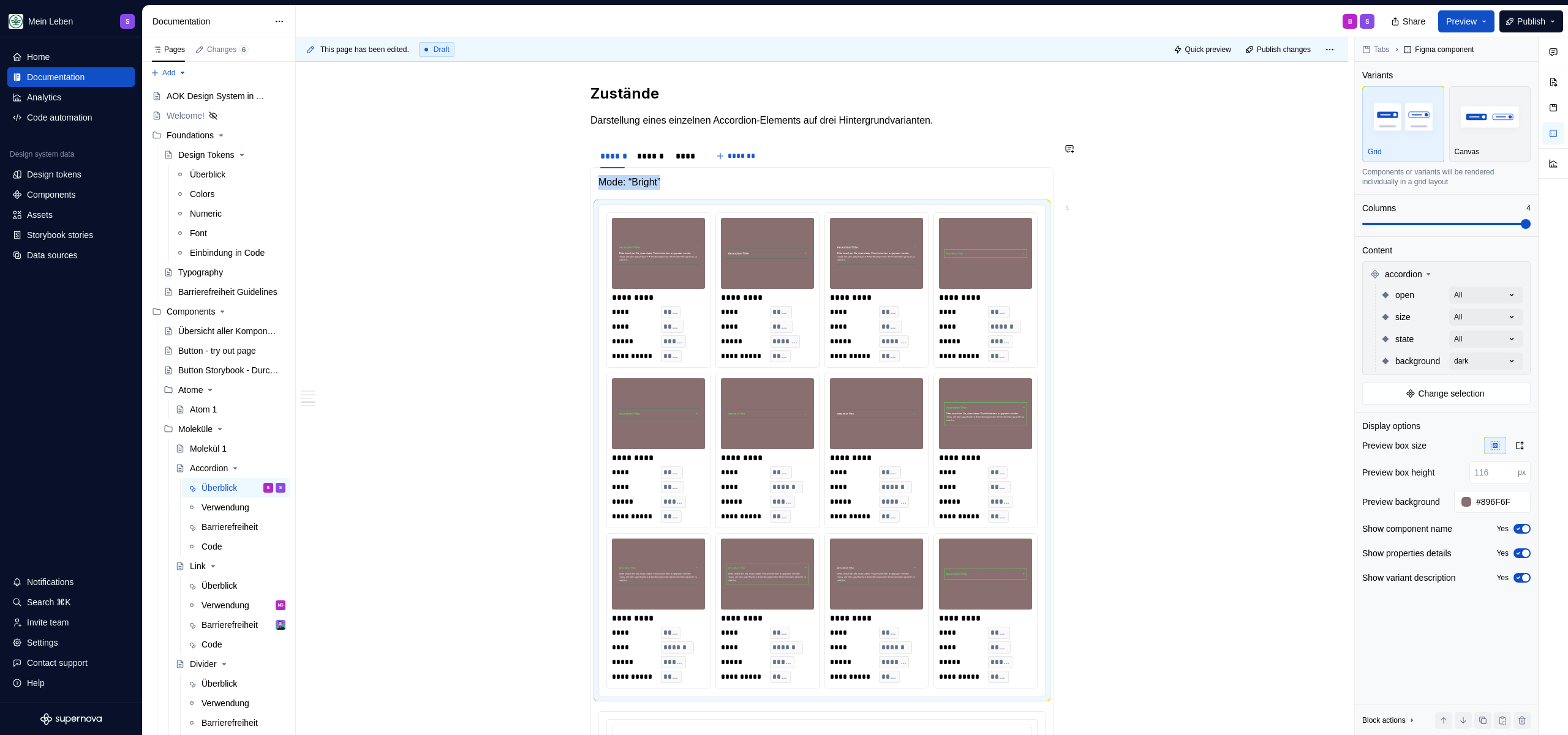
type textarea "*"
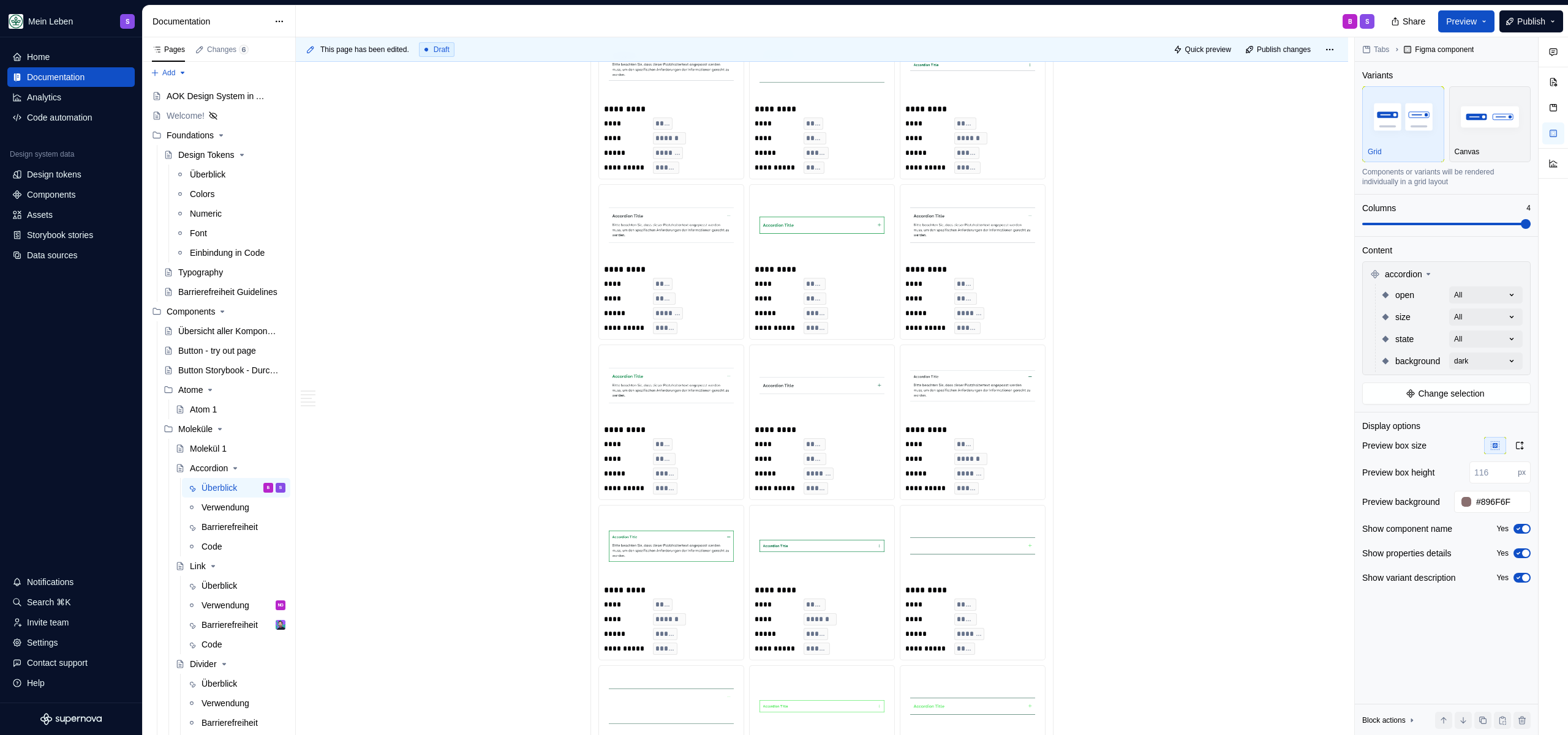
scroll to position [659, 0]
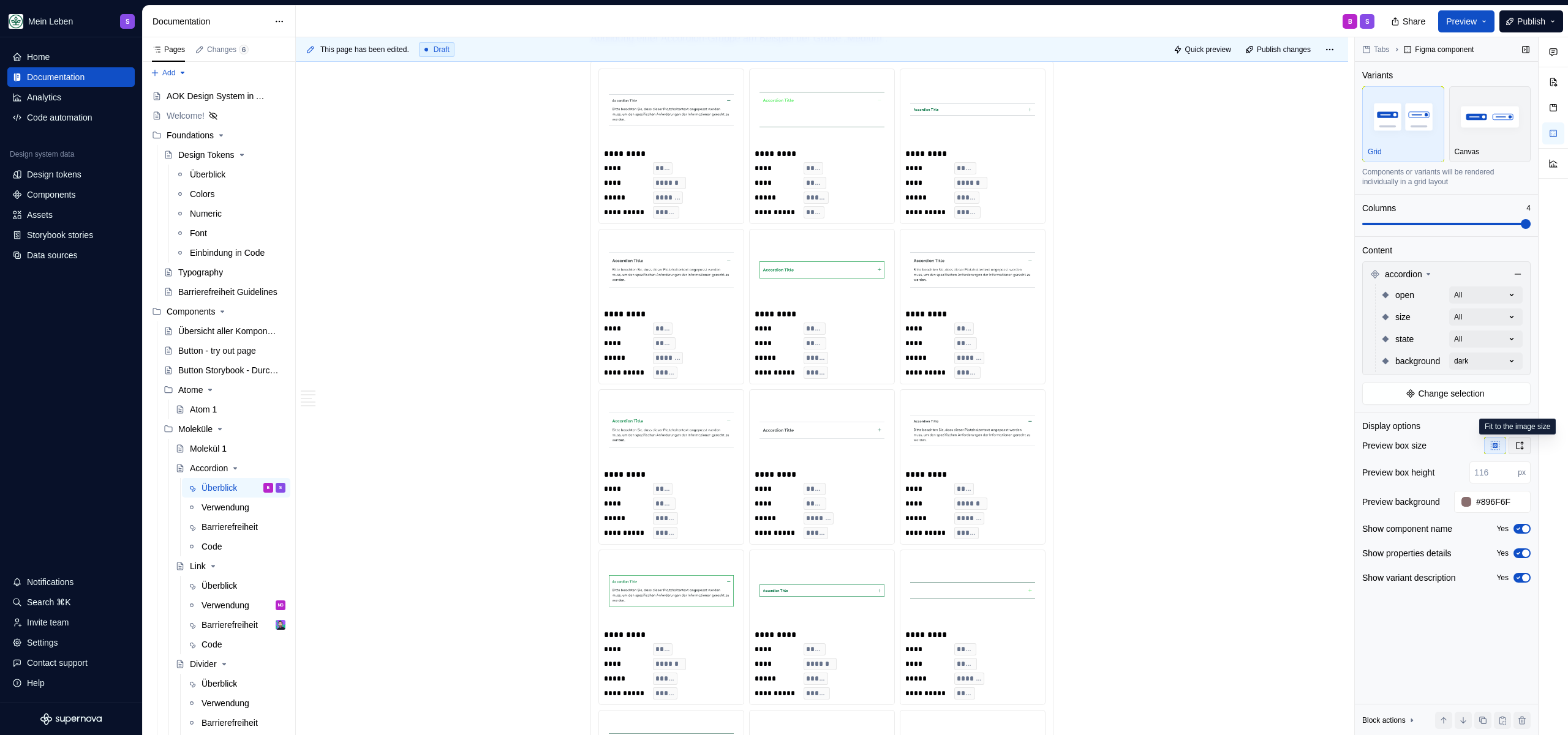
click at [1518, 443] on icon "button" at bounding box center [1519, 445] width 10 height 10
click at [1493, 447] on icon "button" at bounding box center [1495, 445] width 8 height 8
click at [1474, 472] on input "number" at bounding box center [1493, 472] width 48 height 22
type input "100"
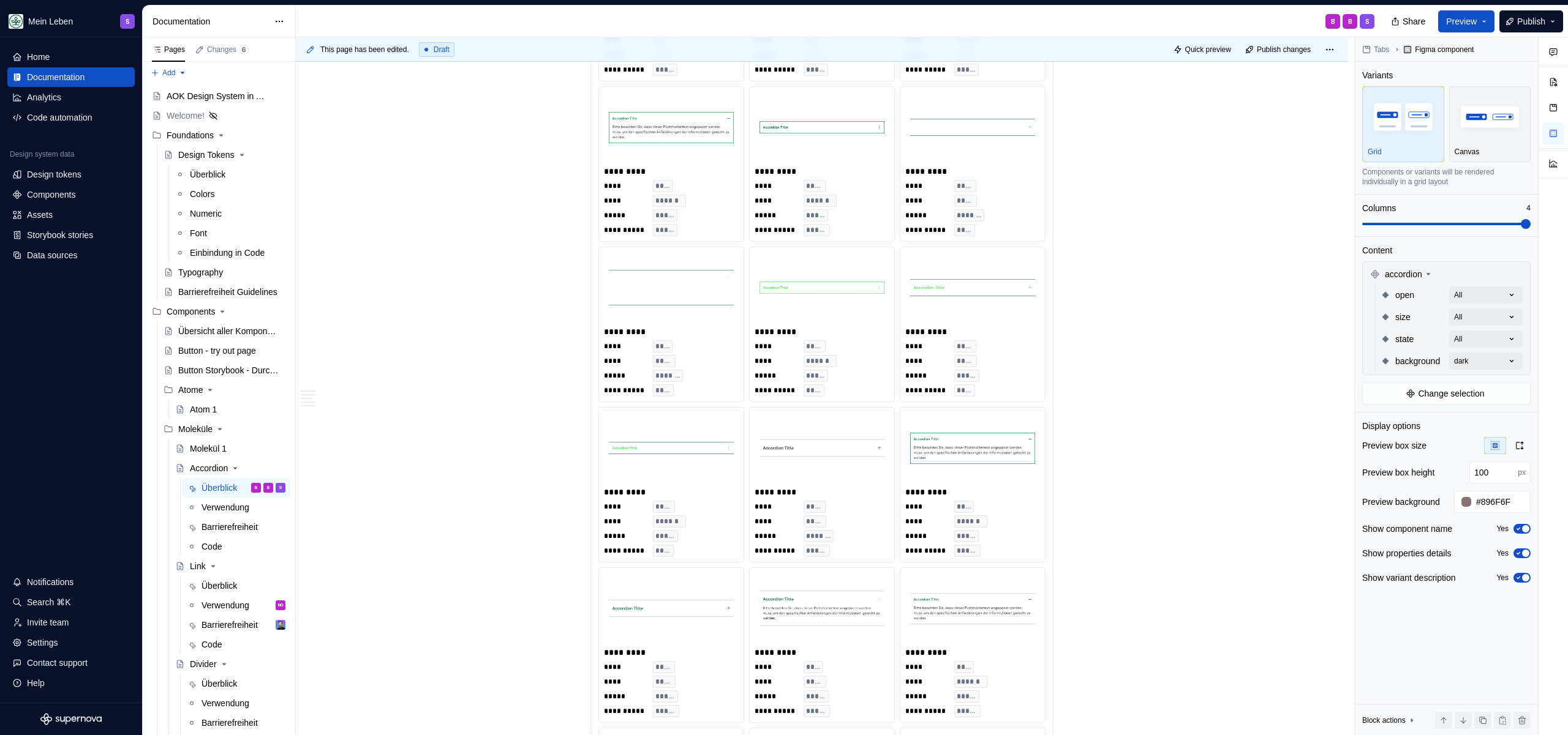
scroll to position [1175, 0]
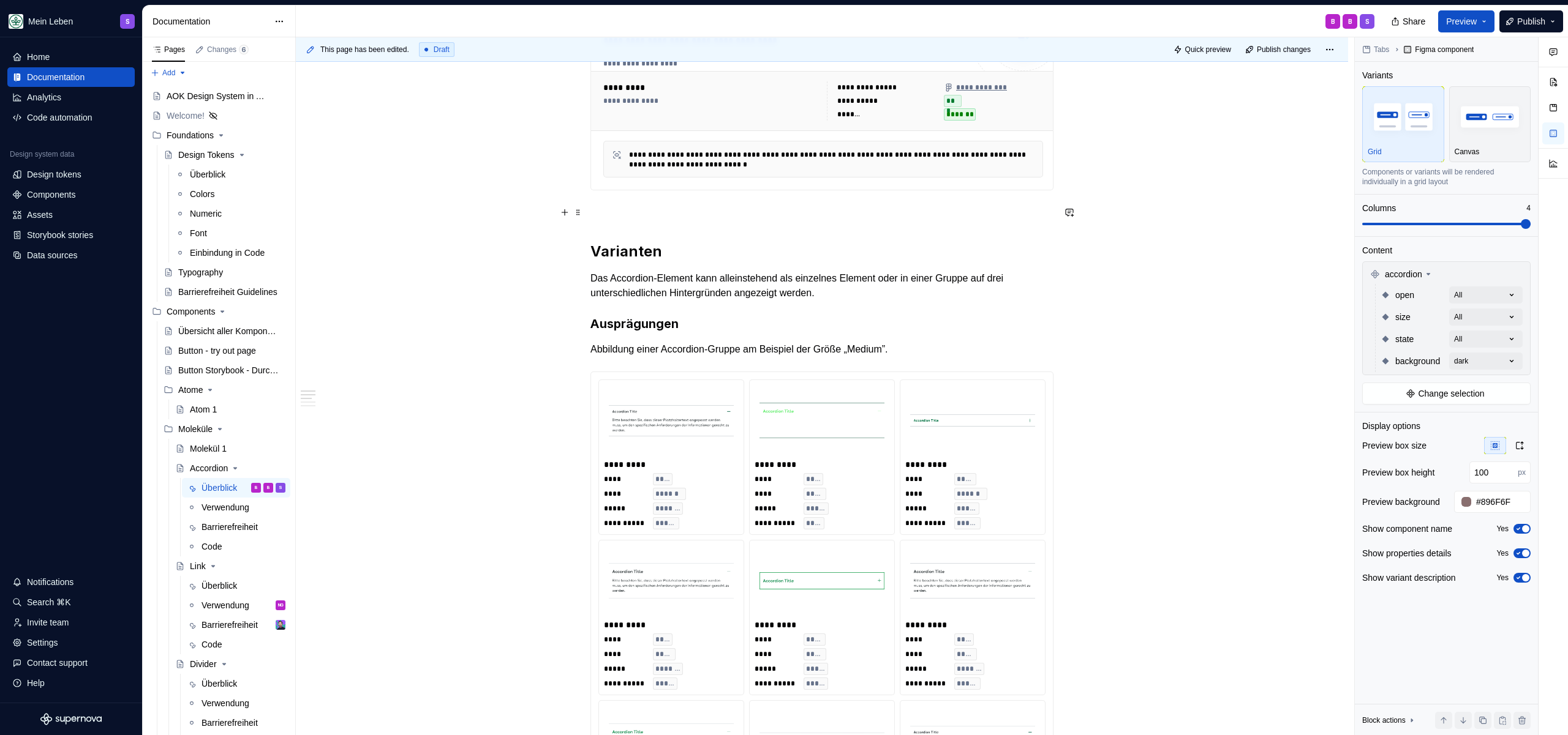
scroll to position [473, 0]
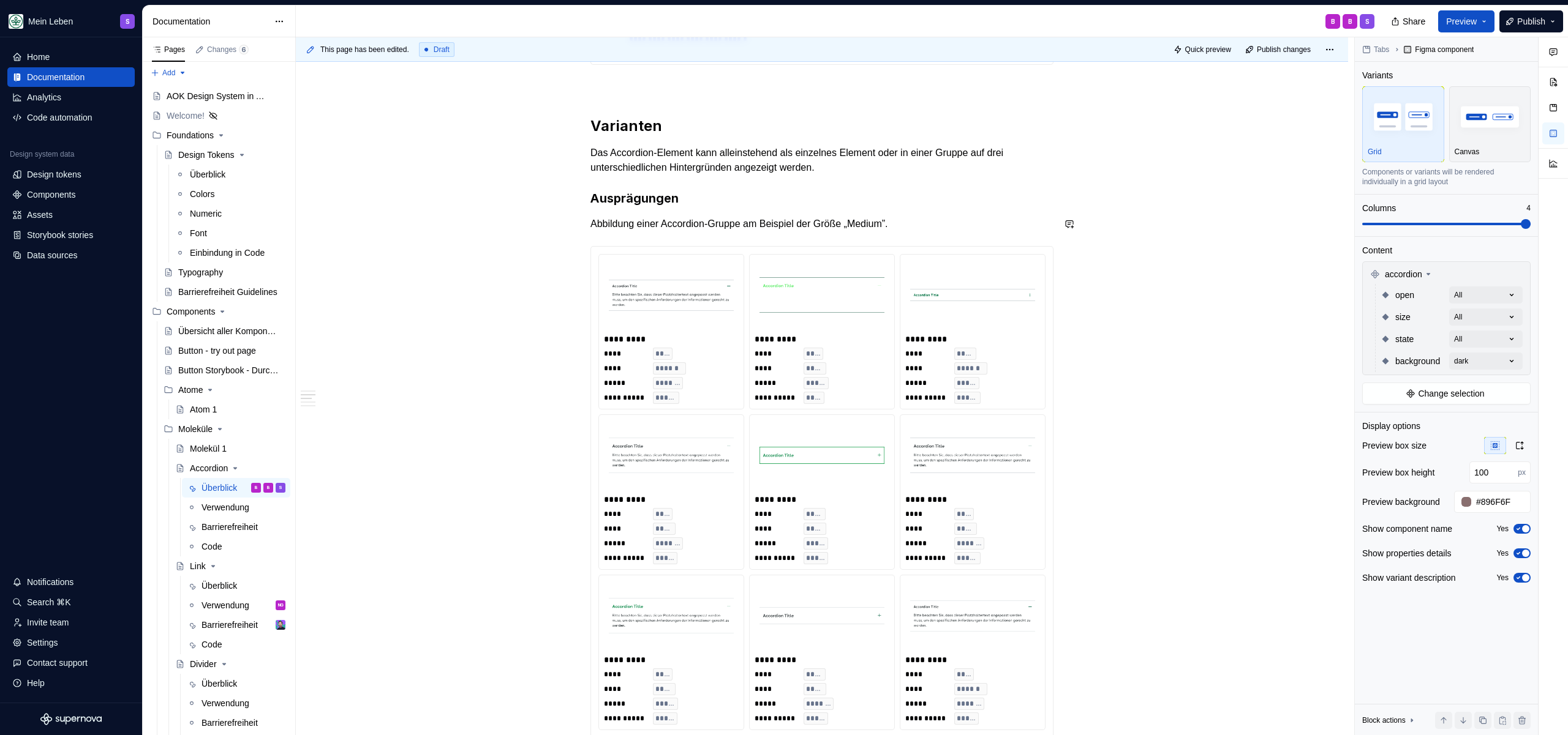
click at [923, 205] on h3 "Ausprägungen" at bounding box center [821, 198] width 463 height 17
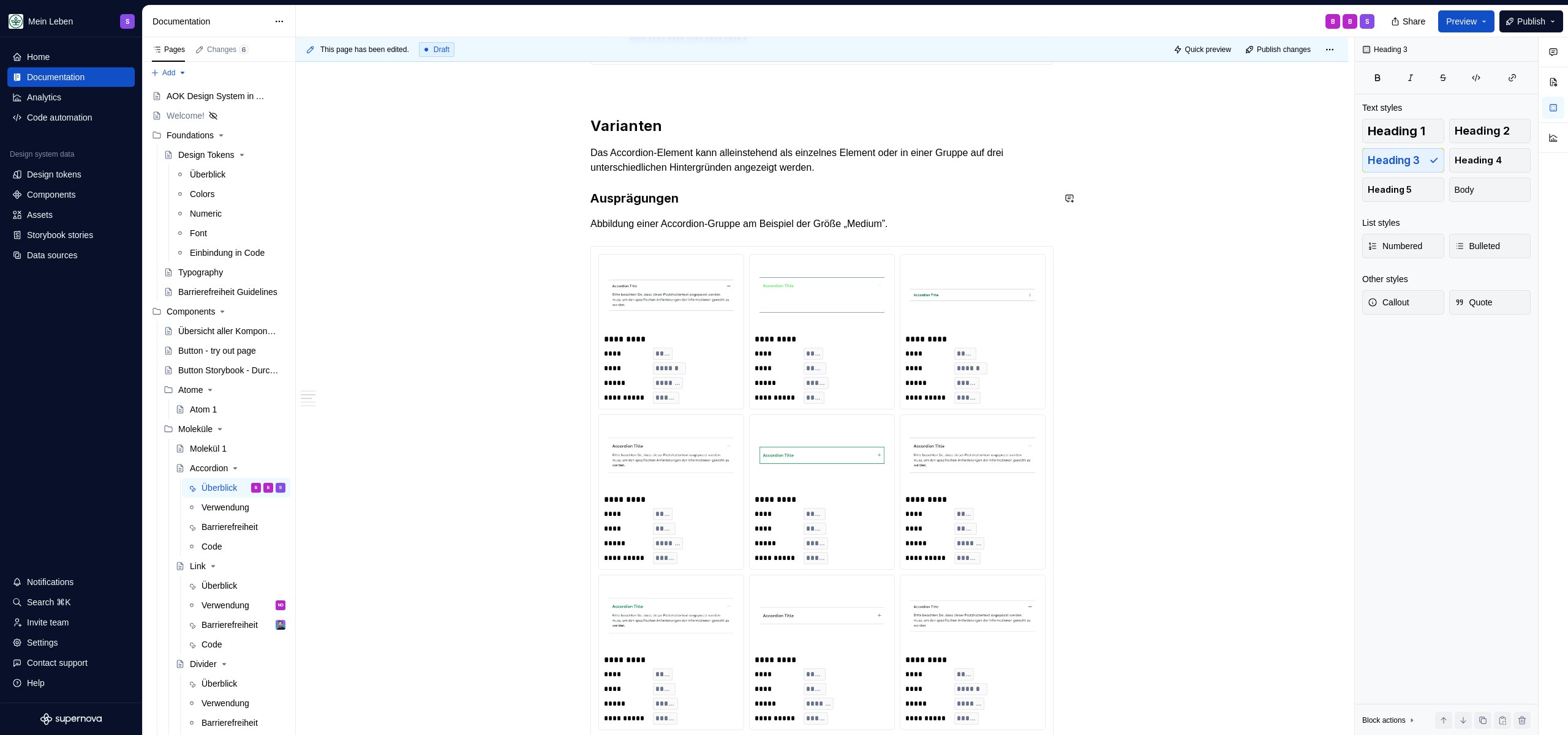
click at [919, 219] on p "Abbildung einer Accordion-Gruppe am Beispiel der Größe „Medium”." at bounding box center [821, 224] width 463 height 15
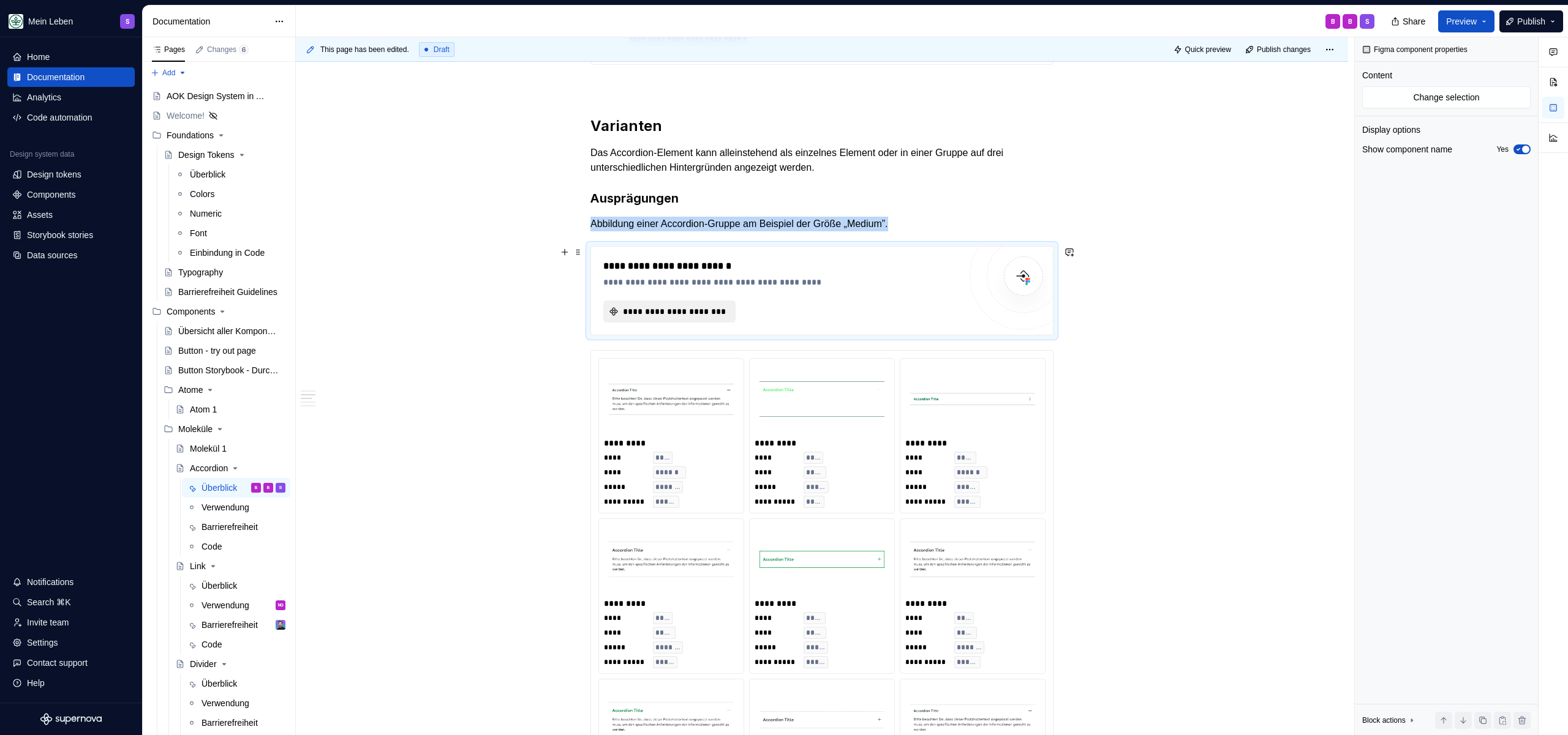
click at [668, 303] on button "**********" at bounding box center [669, 311] width 132 height 22
type textarea "*"
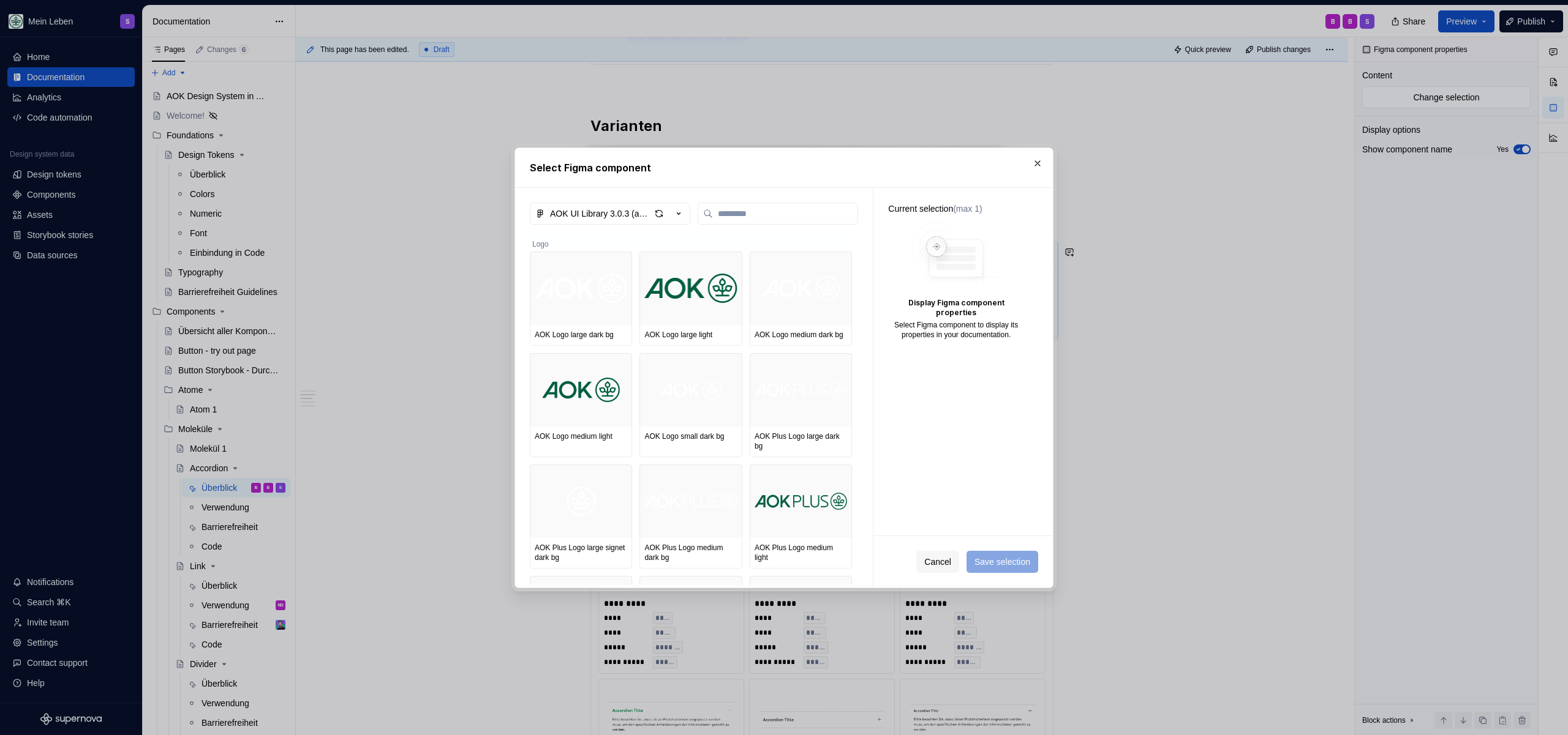
type input "*"
type textarea "*"
type input "**"
type textarea "*"
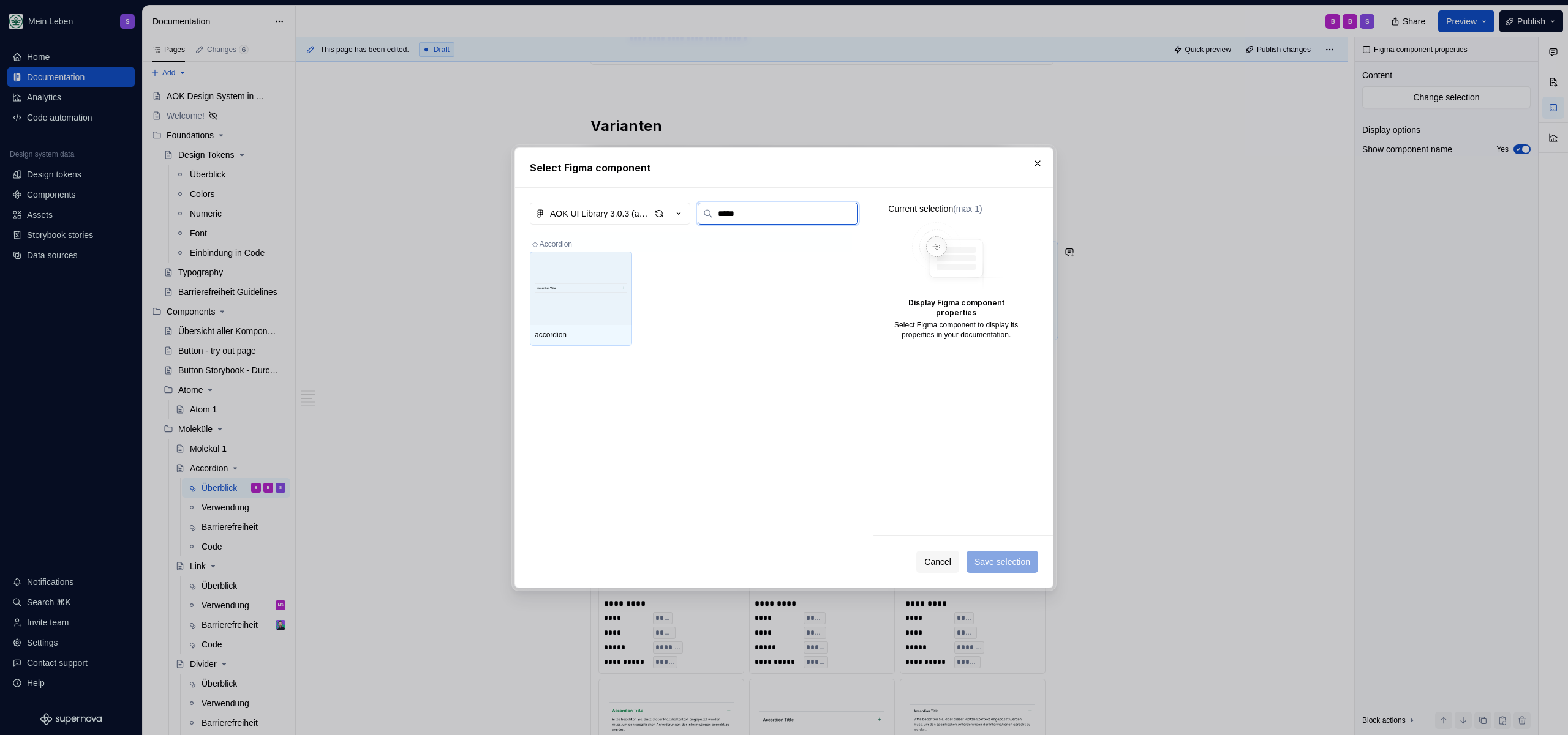
type input "******"
click at [585, 325] on div "accordion" at bounding box center [581, 336] width 102 height 21
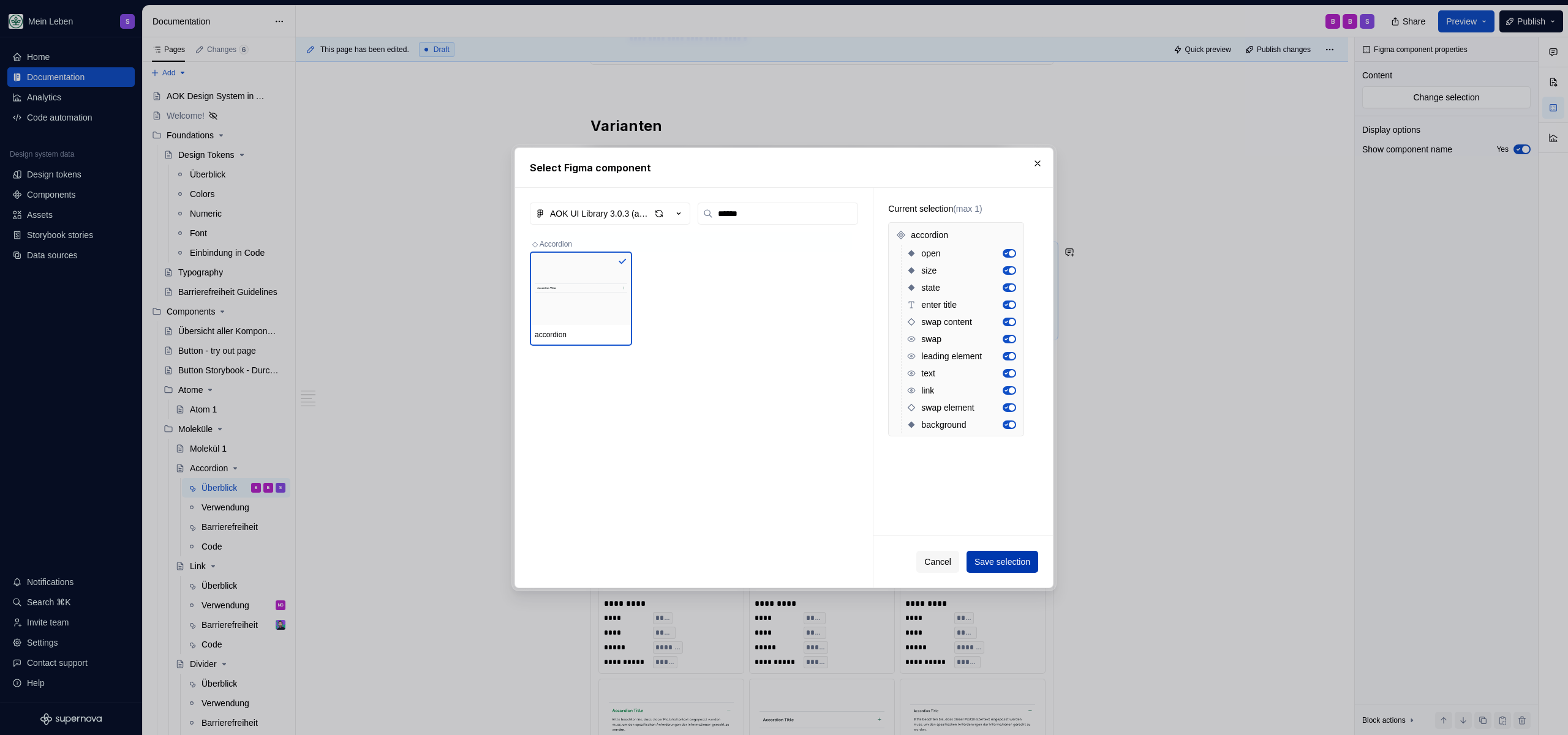
click at [1010, 559] on span "Save selection" at bounding box center [1002, 562] width 56 height 12
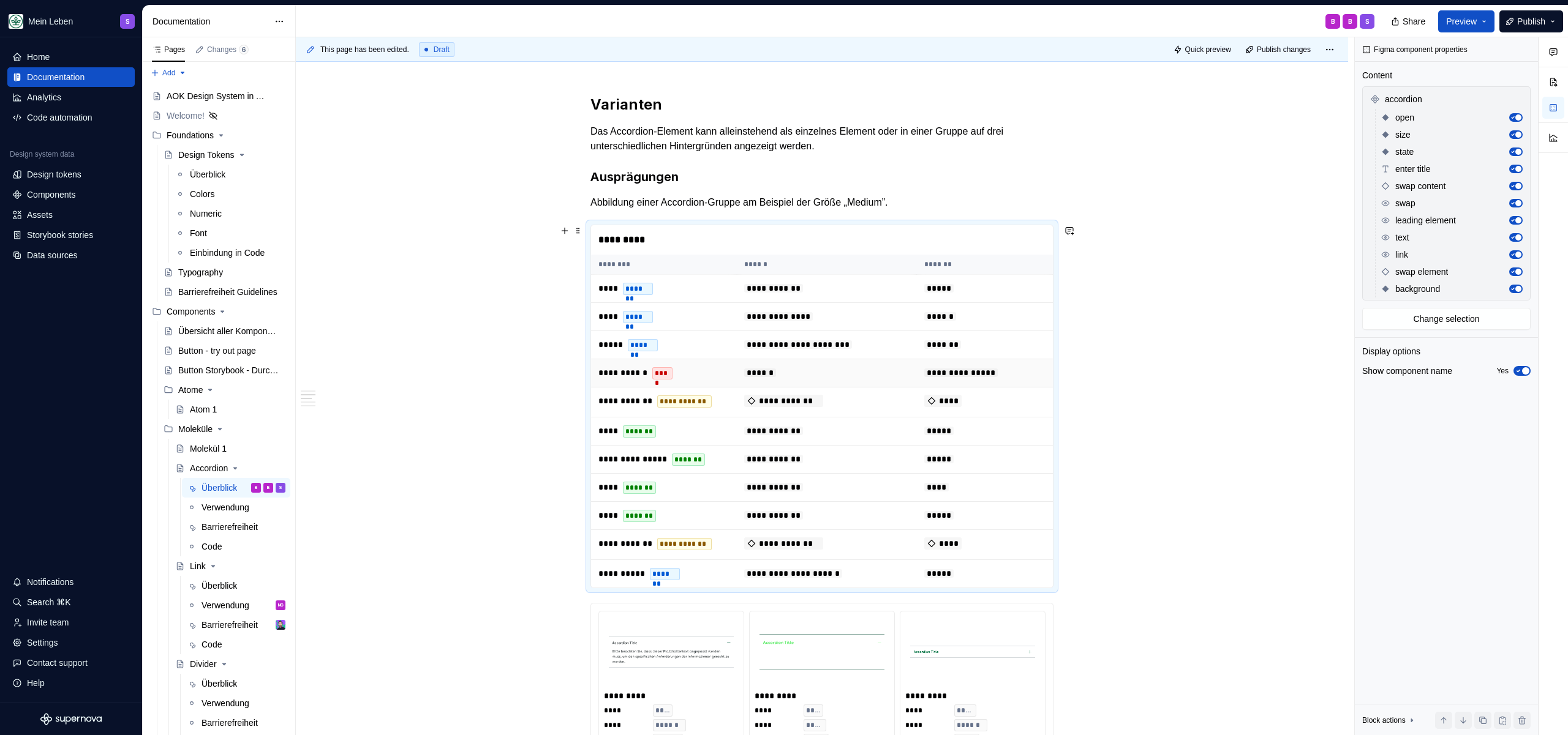
scroll to position [563, 0]
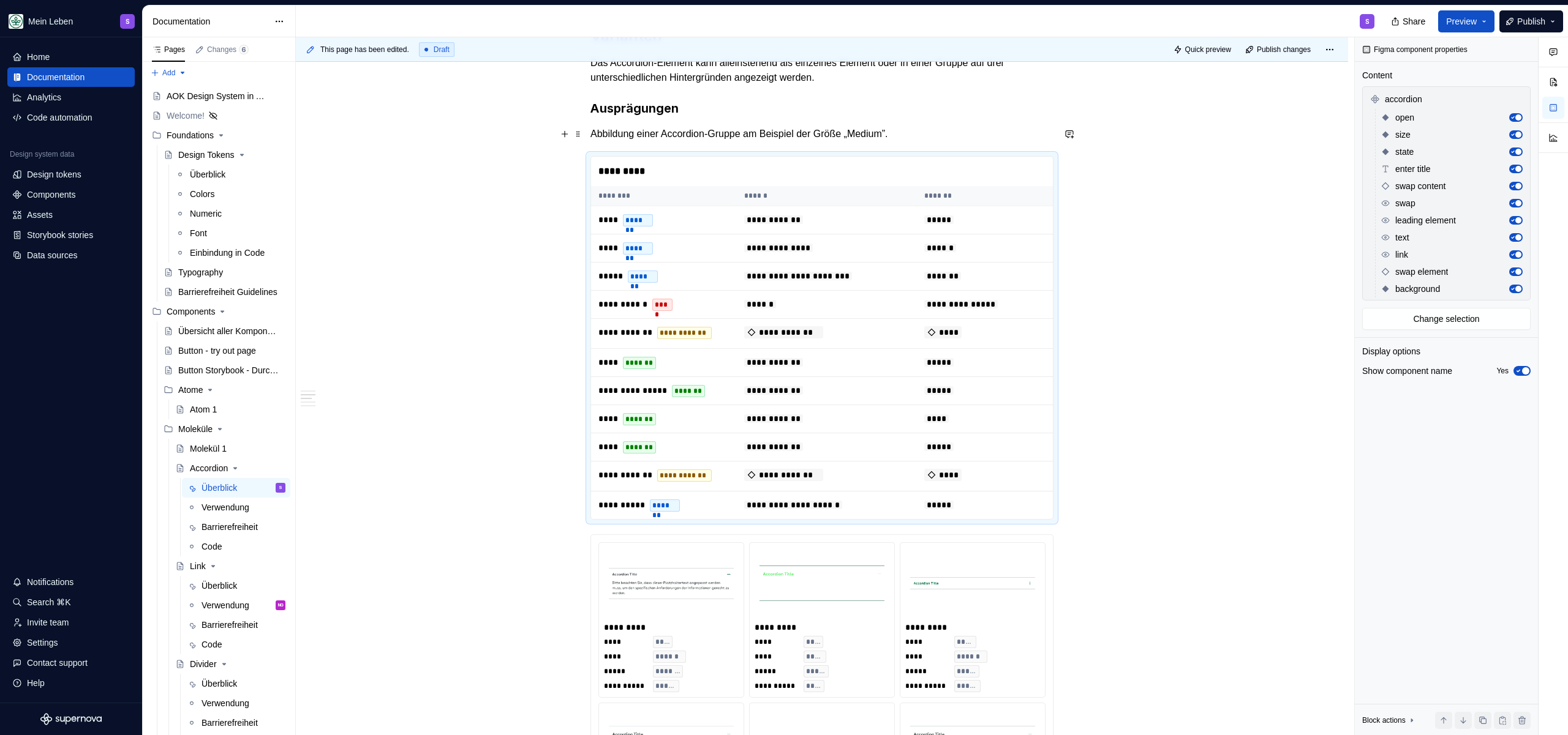
click at [949, 130] on p "Abbildung einer Accordion-Gruppe am Beispiel der Größe „Medium”." at bounding box center [821, 134] width 463 height 15
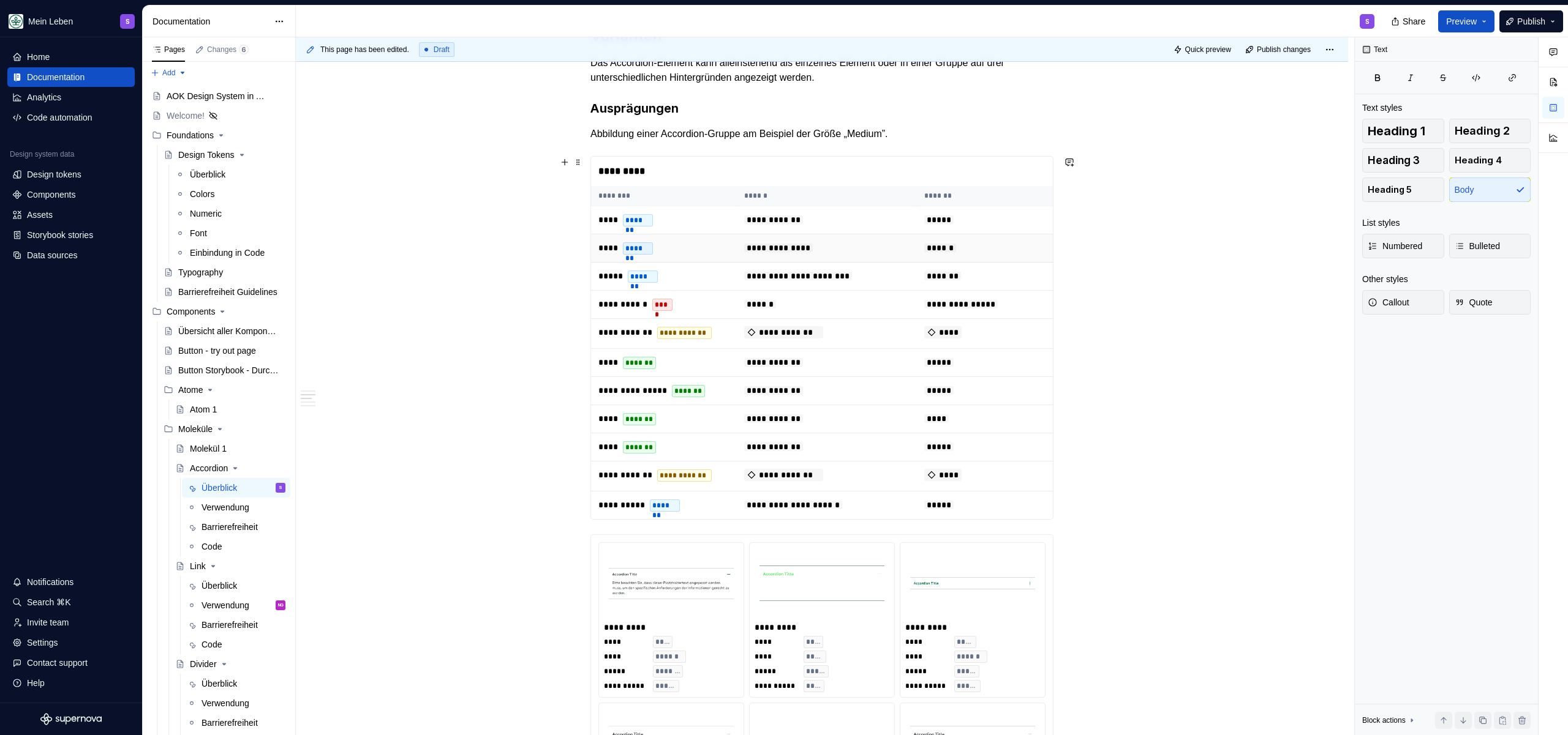
click at [908, 248] on td "**********" at bounding box center [826, 248] width 179 height 28
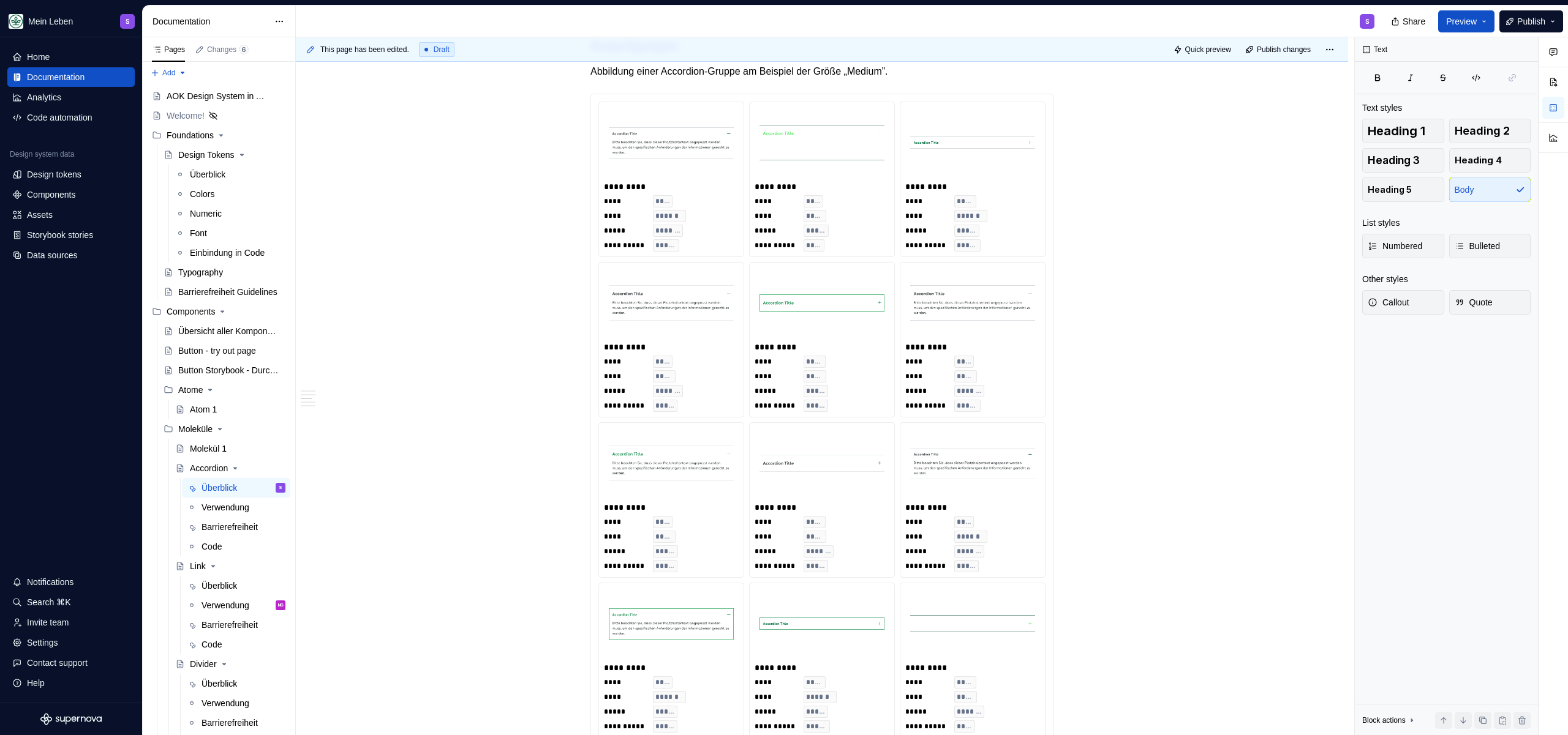
scroll to position [581, 0]
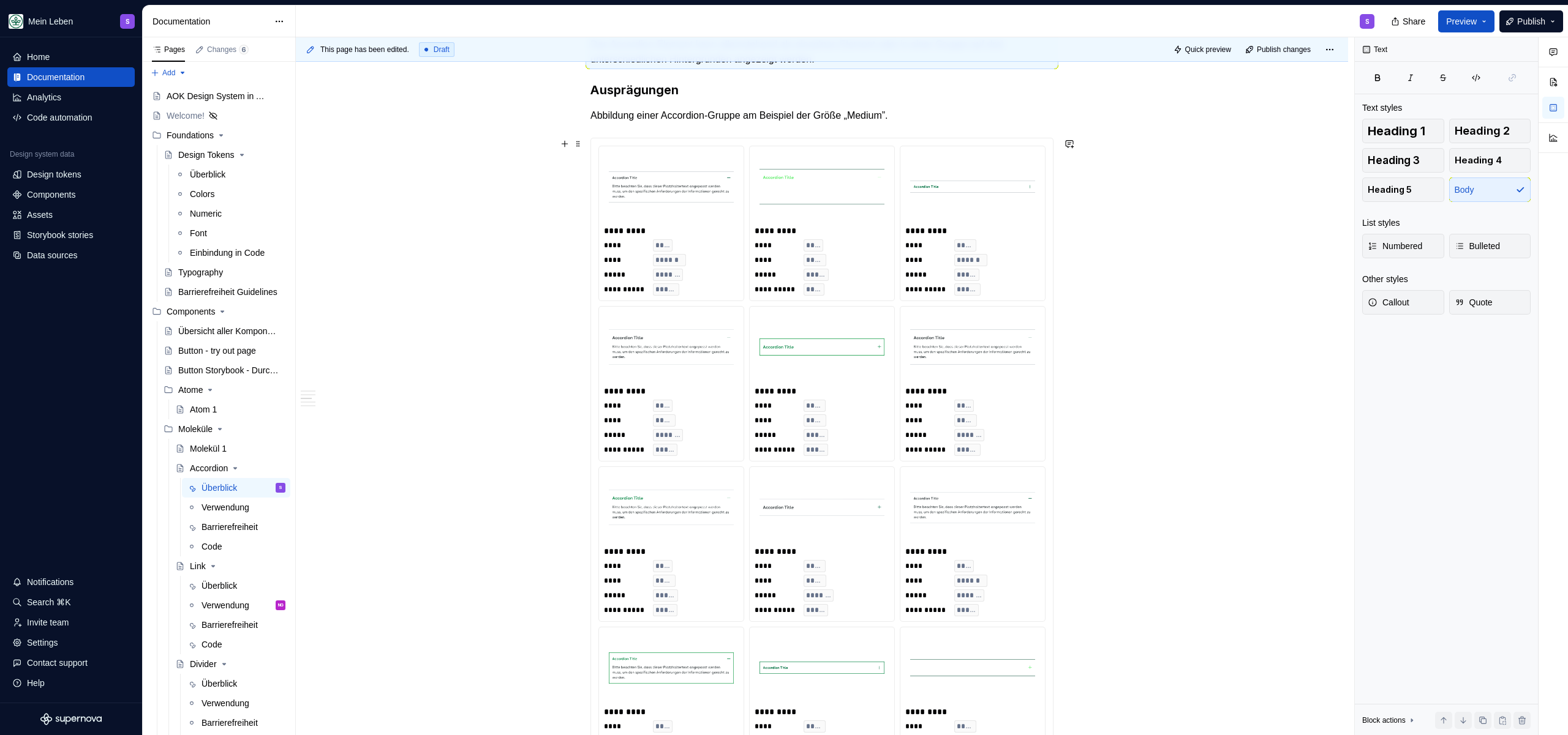
click at [912, 122] on p "Abbildung einer Accordion-Gruppe am Beispiel der Größe „Medium”." at bounding box center [821, 115] width 463 height 15
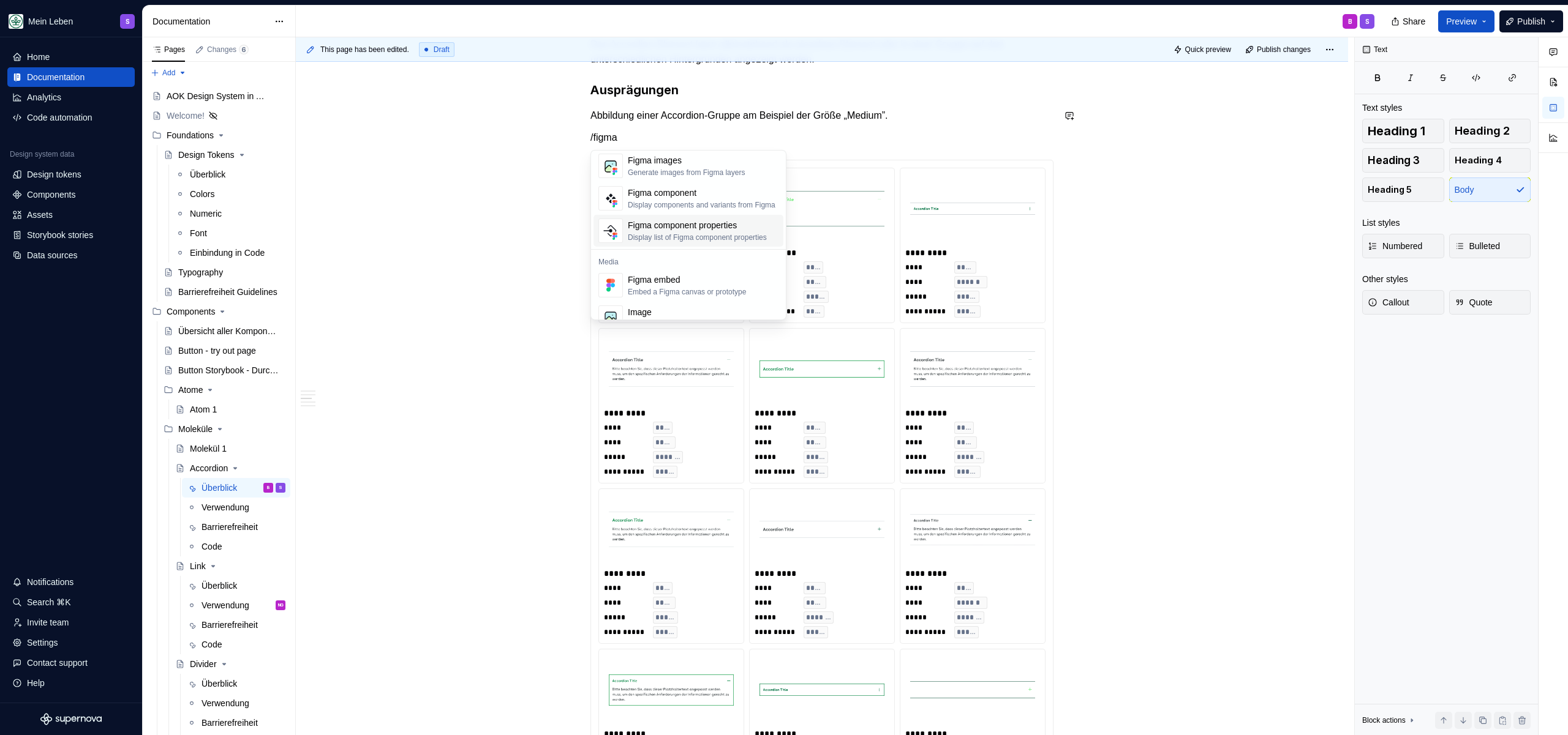
scroll to position [37, 0]
click at [659, 208] on div "Figma component properties" at bounding box center [697, 209] width 139 height 12
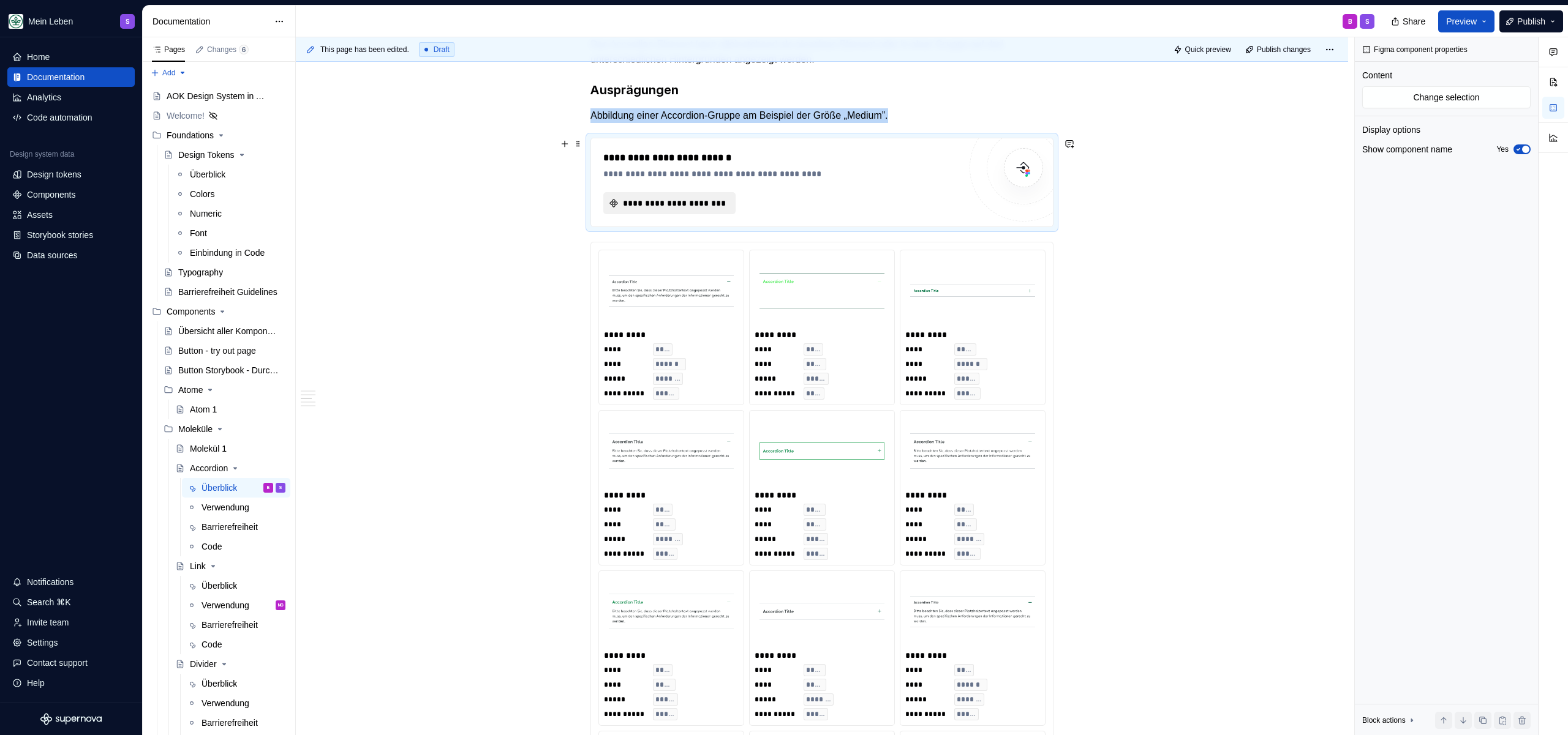
click at [639, 203] on span "**********" at bounding box center [674, 204] width 107 height 12
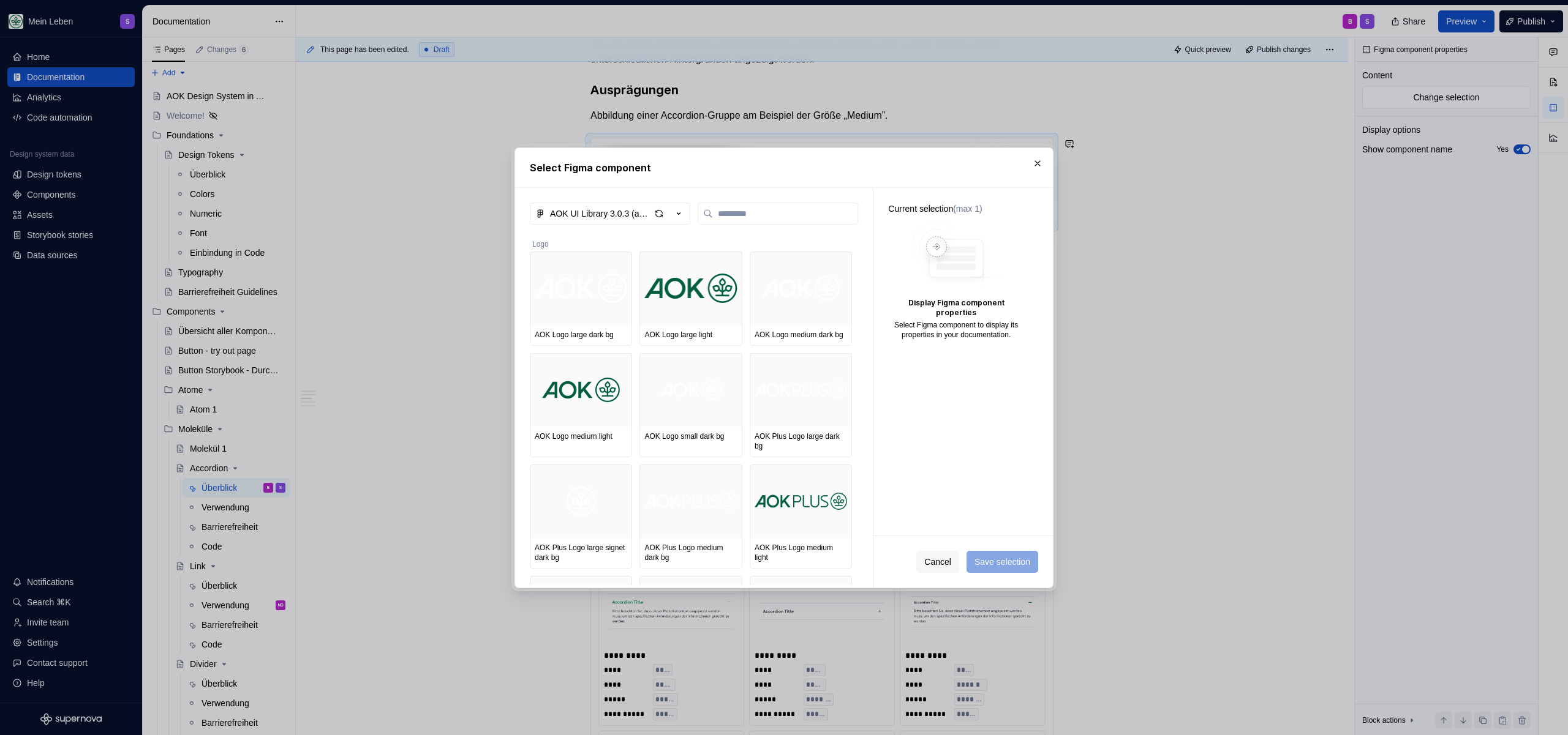
type textarea "*"
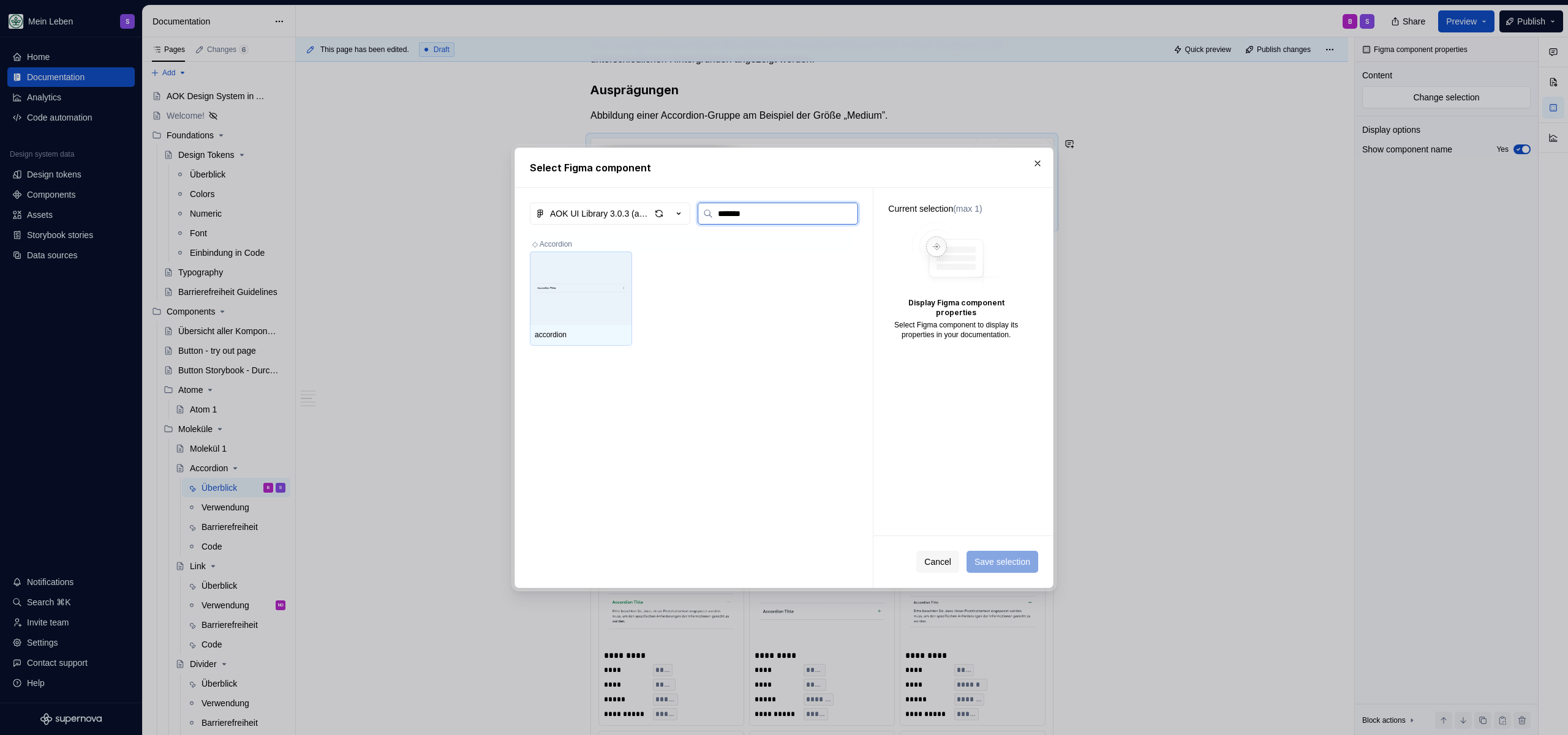
type input "********"
click at [565, 261] on div at bounding box center [581, 288] width 102 height 73
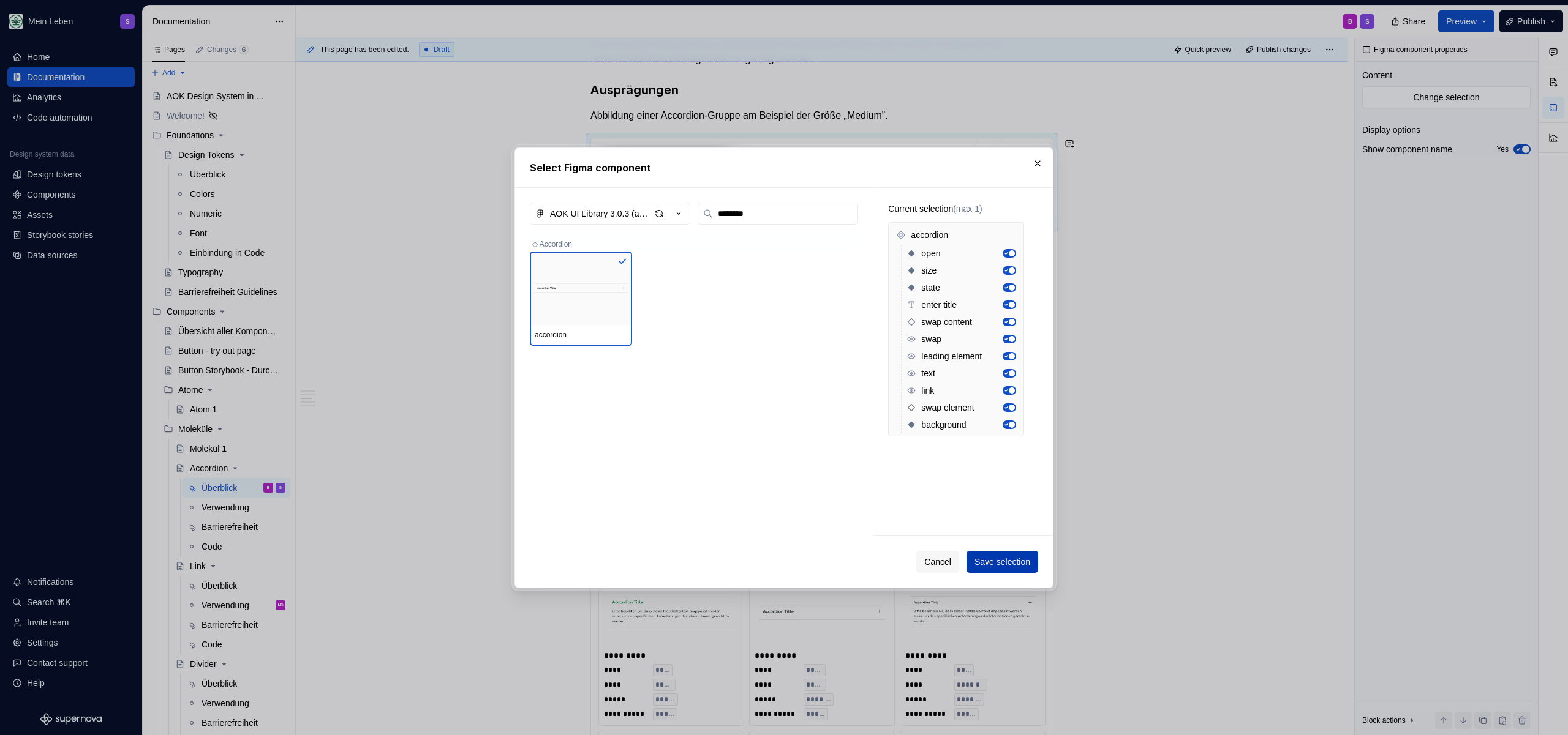
click at [1003, 561] on span "Save selection" at bounding box center [1002, 562] width 56 height 12
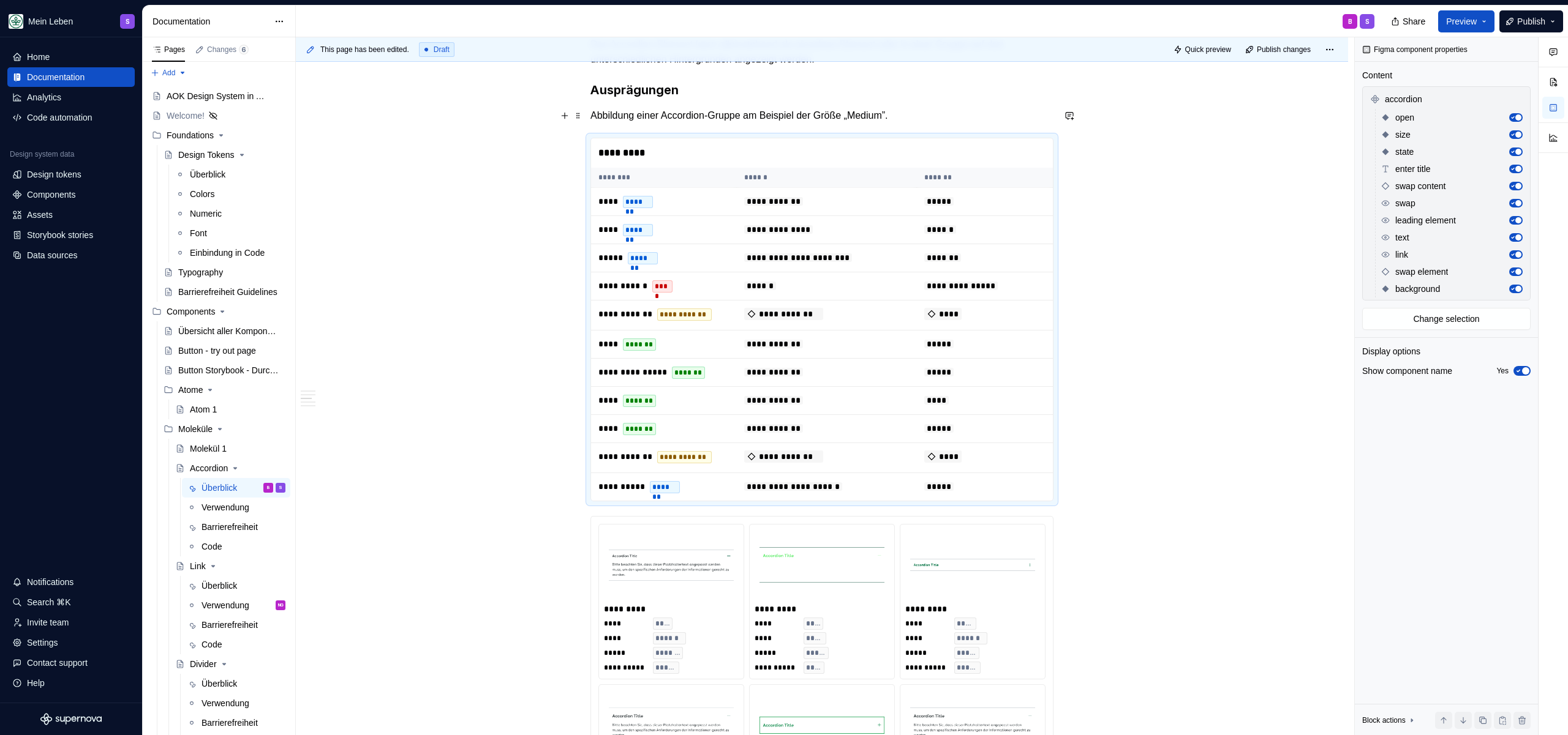
click at [909, 120] on p "Abbildung einer Accordion-Gruppe am Beispiel der Größe „Medium”." at bounding box center [821, 115] width 463 height 15
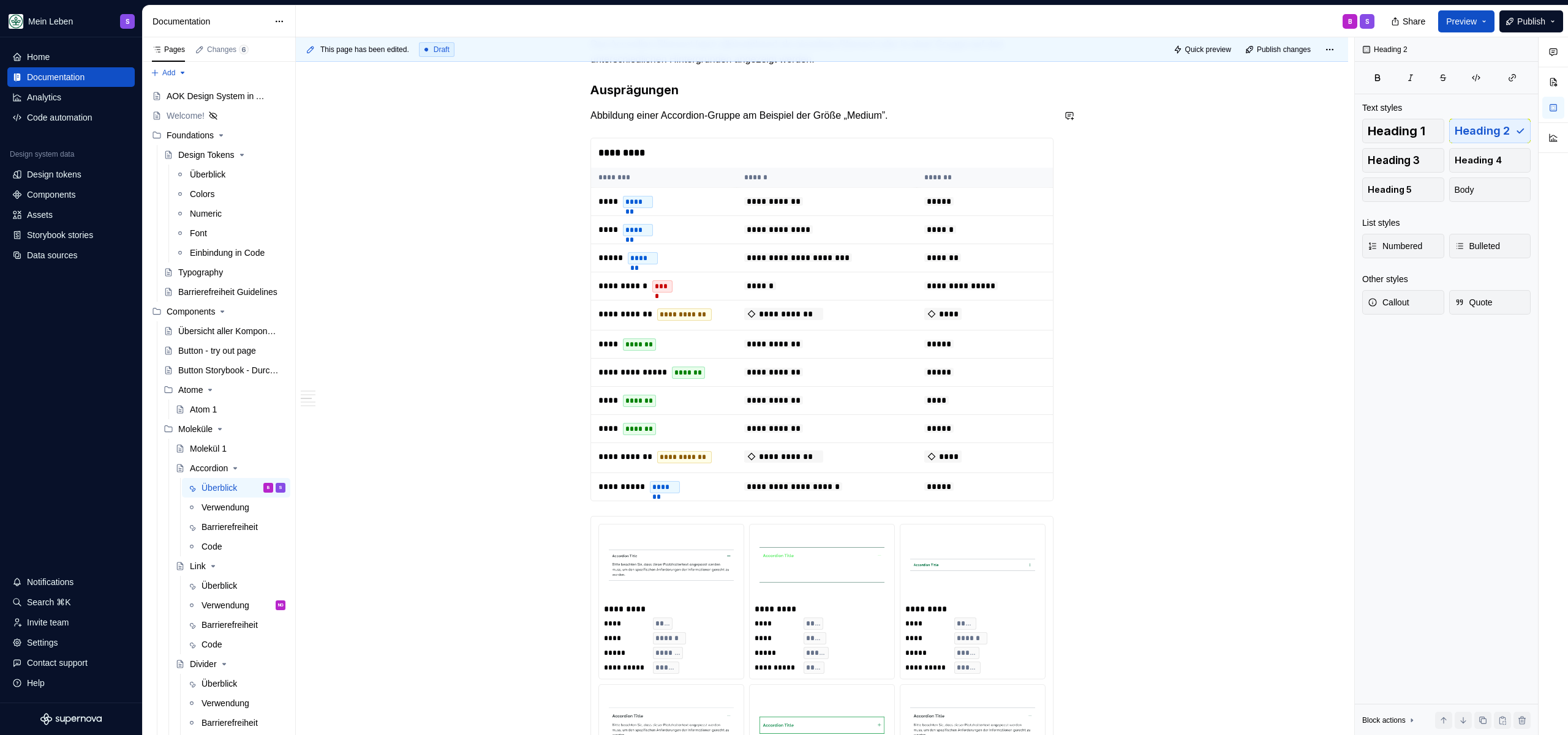
click at [914, 115] on p "Abbildung einer Accordion-Gruppe am Beispiel der Größe „Medium”." at bounding box center [821, 115] width 463 height 15
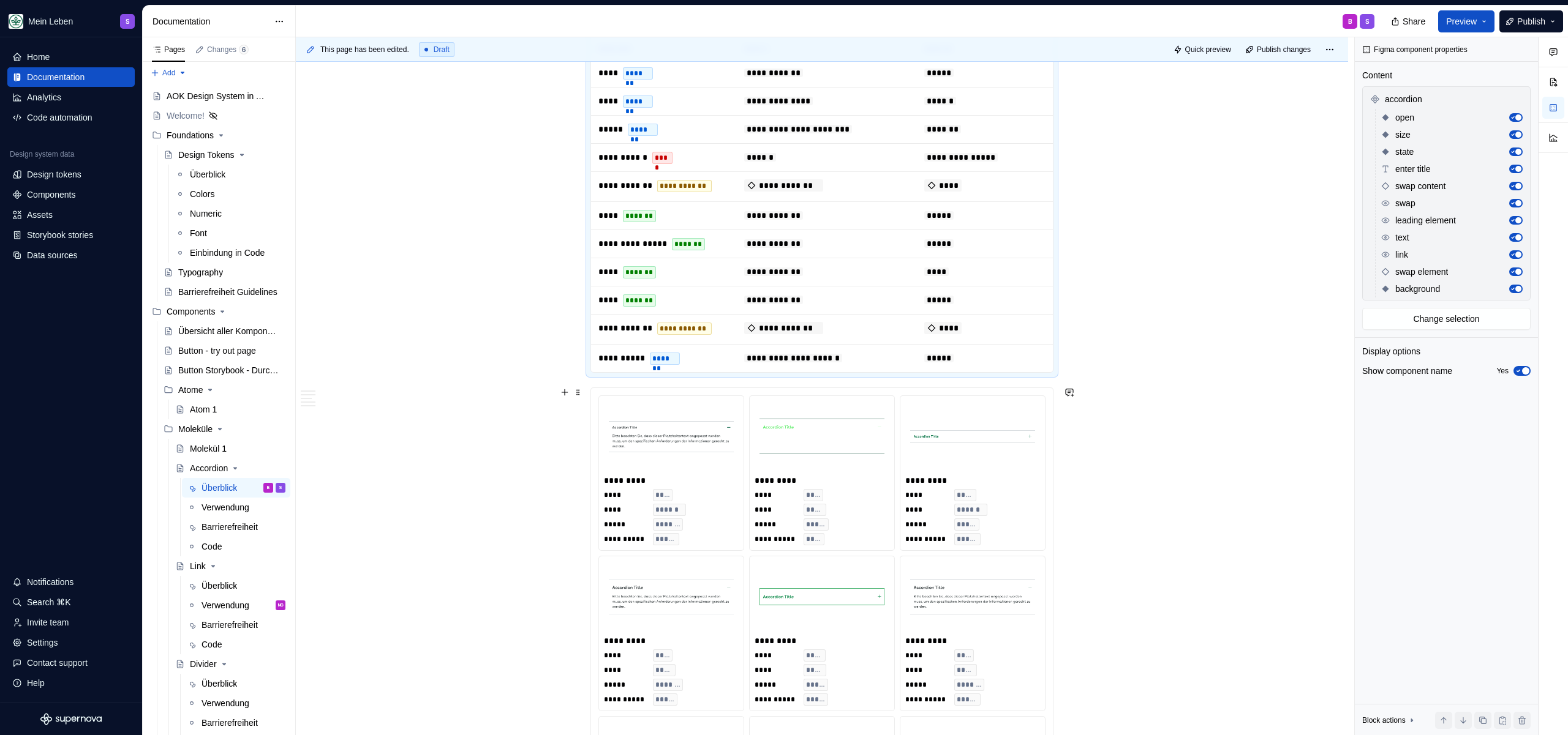
scroll to position [829, 0]
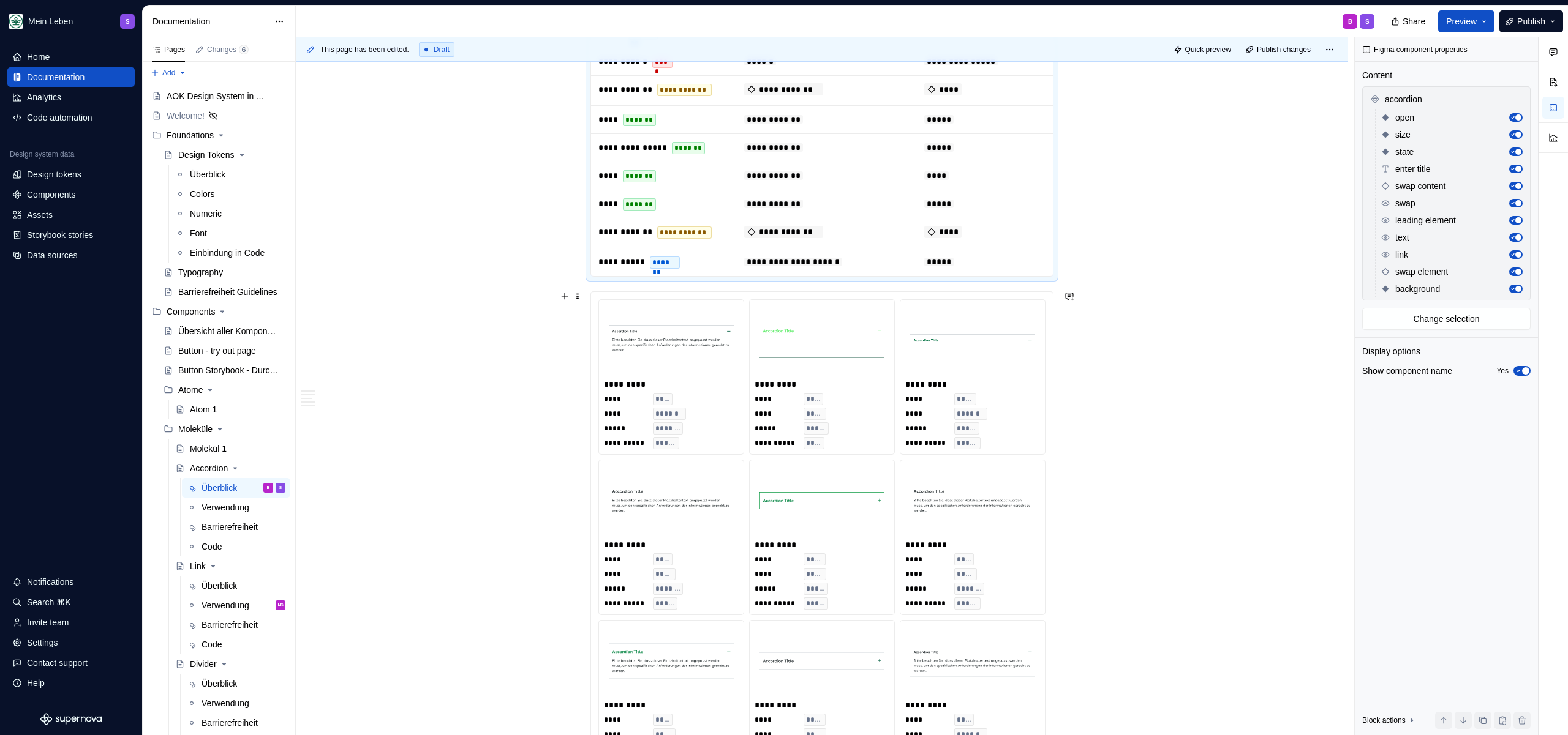
click at [700, 479] on img at bounding box center [671, 501] width 125 height 61
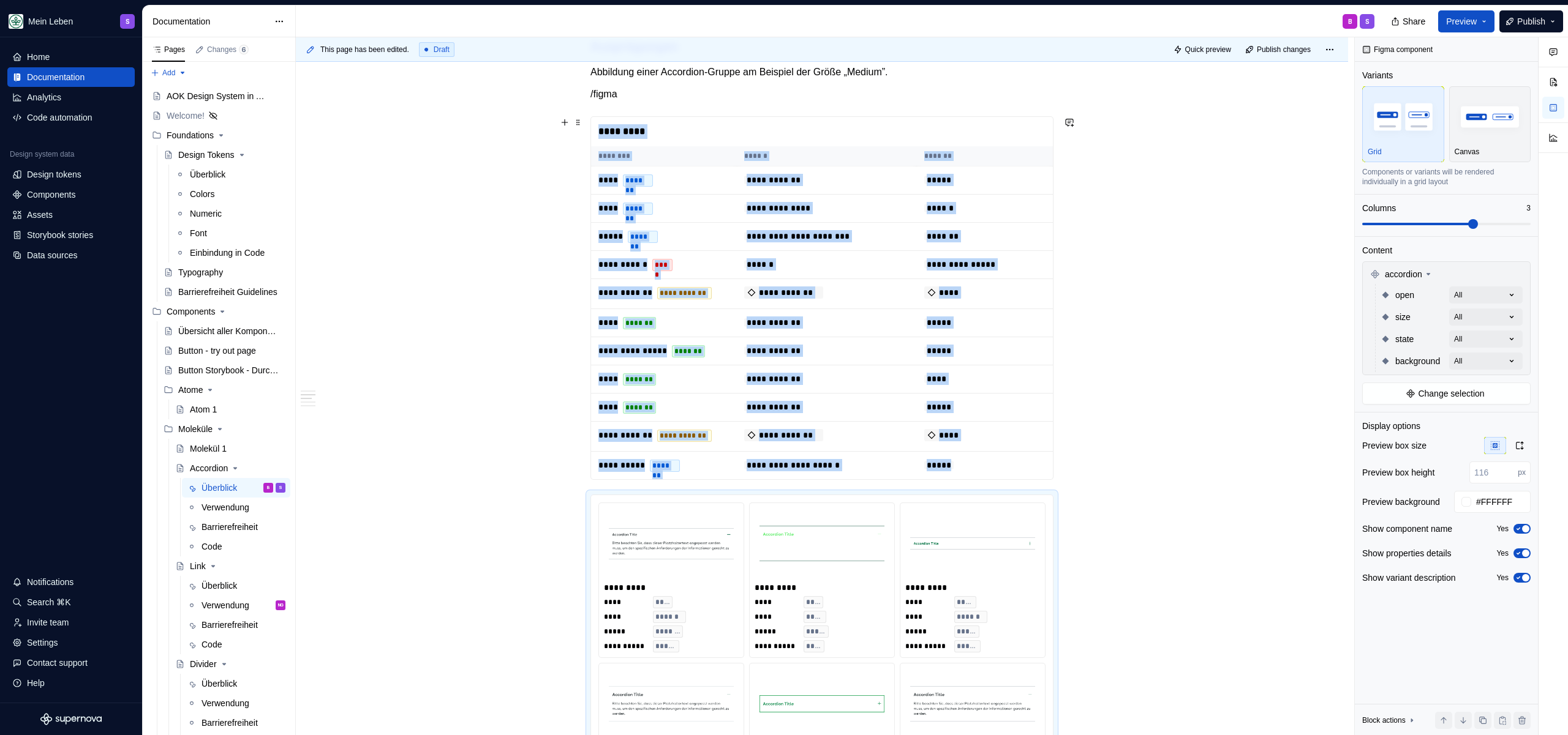
scroll to position [364, 0]
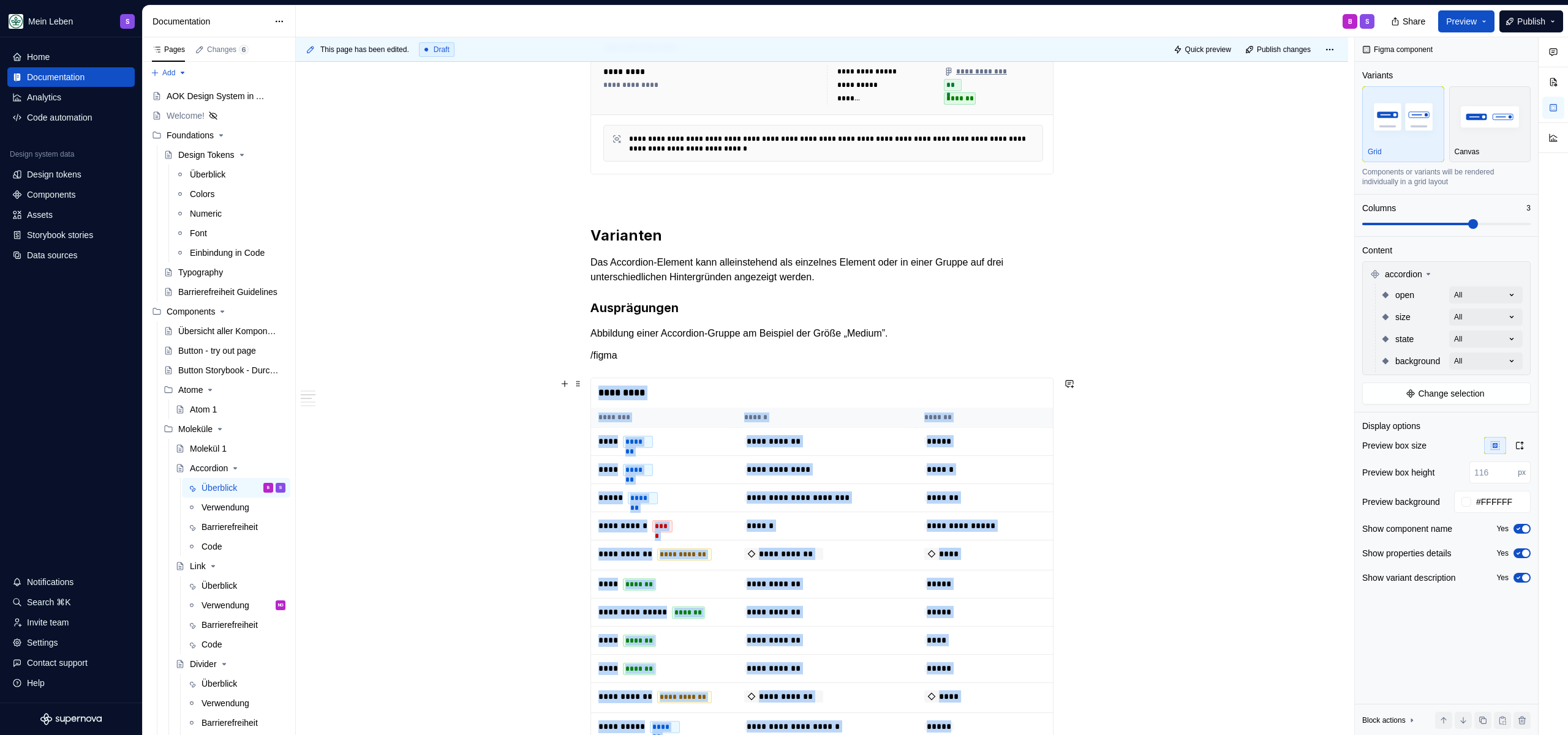
click at [716, 395] on div "*********" at bounding box center [822, 393] width 462 height 30
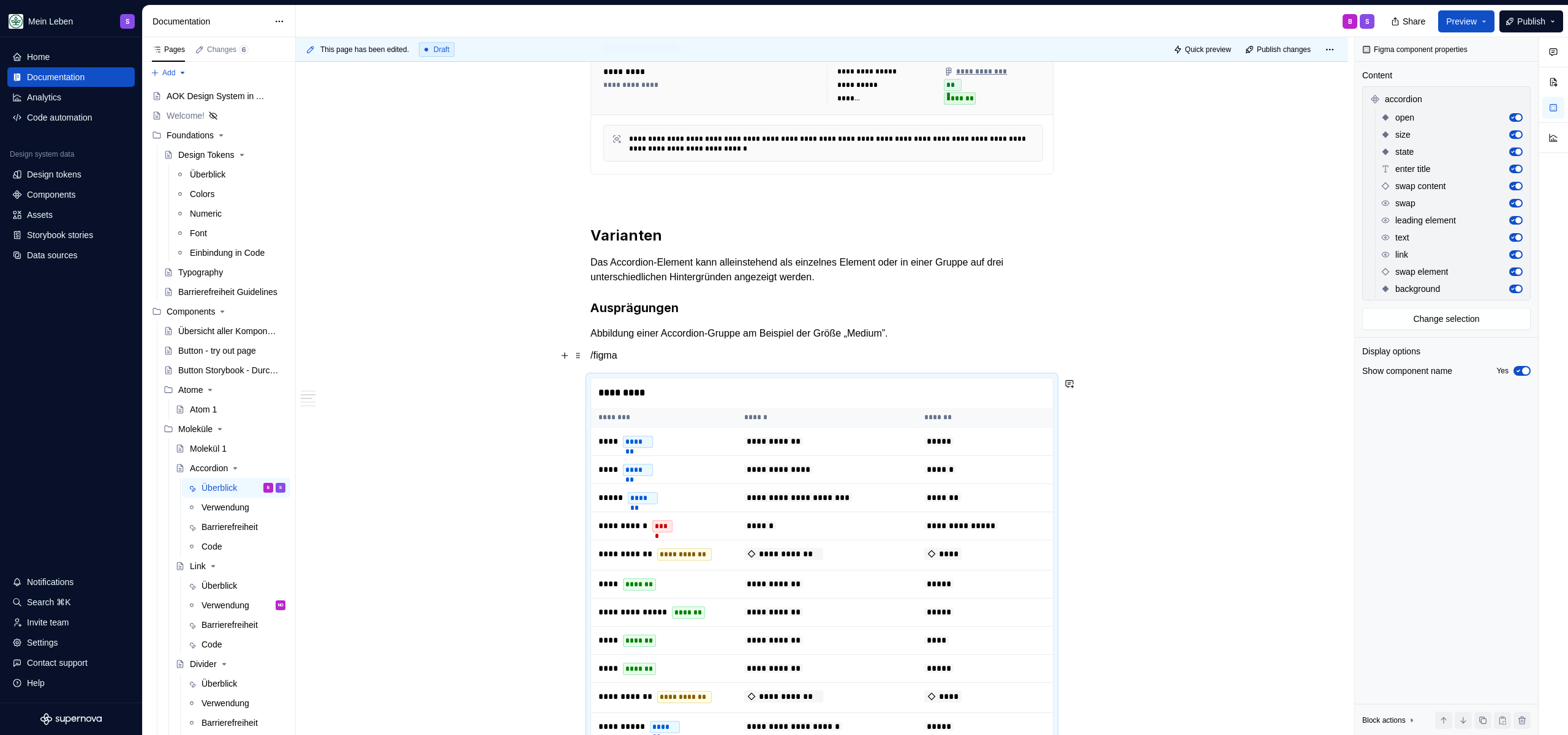
click at [666, 353] on p "/figma" at bounding box center [821, 355] width 463 height 15
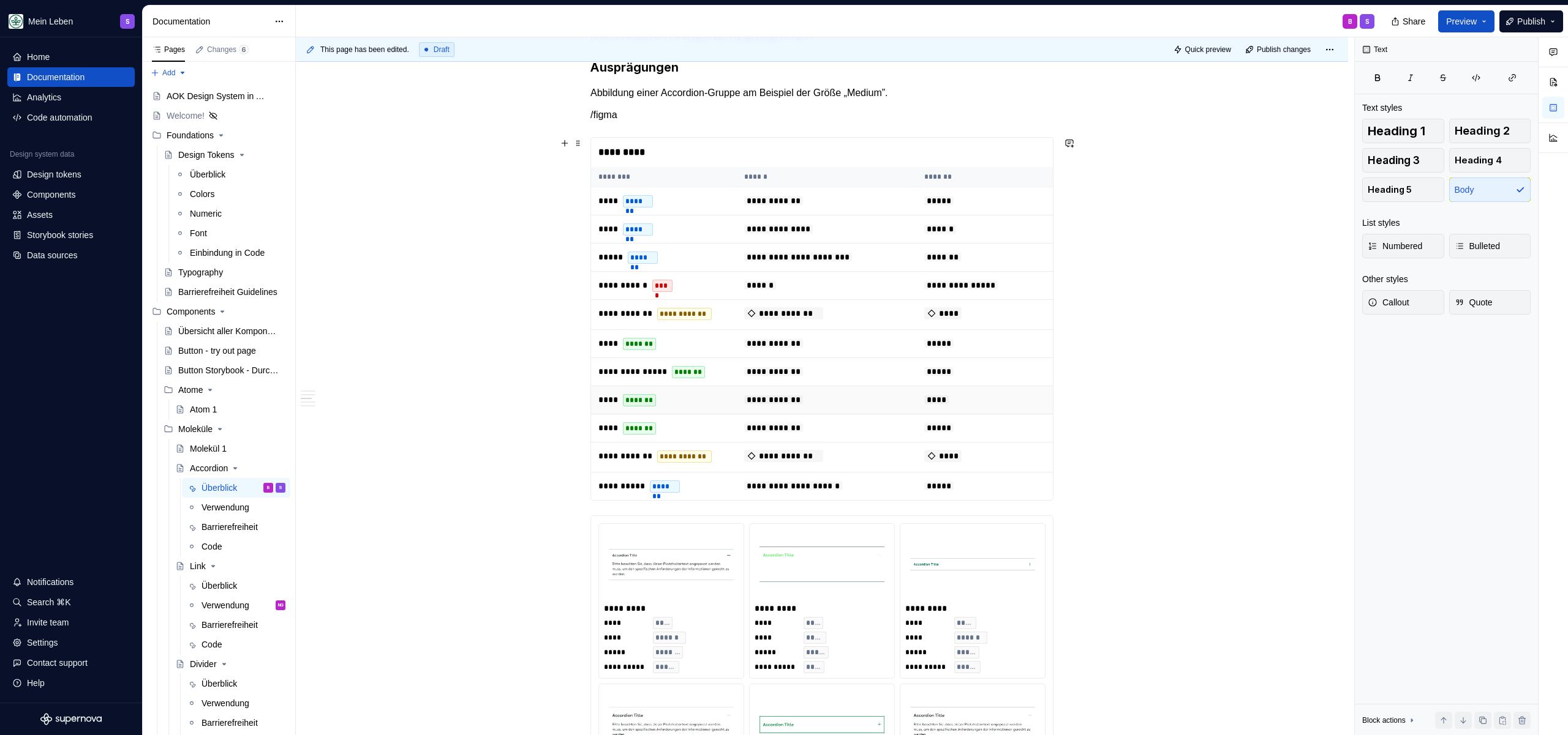
scroll to position [607, 0]
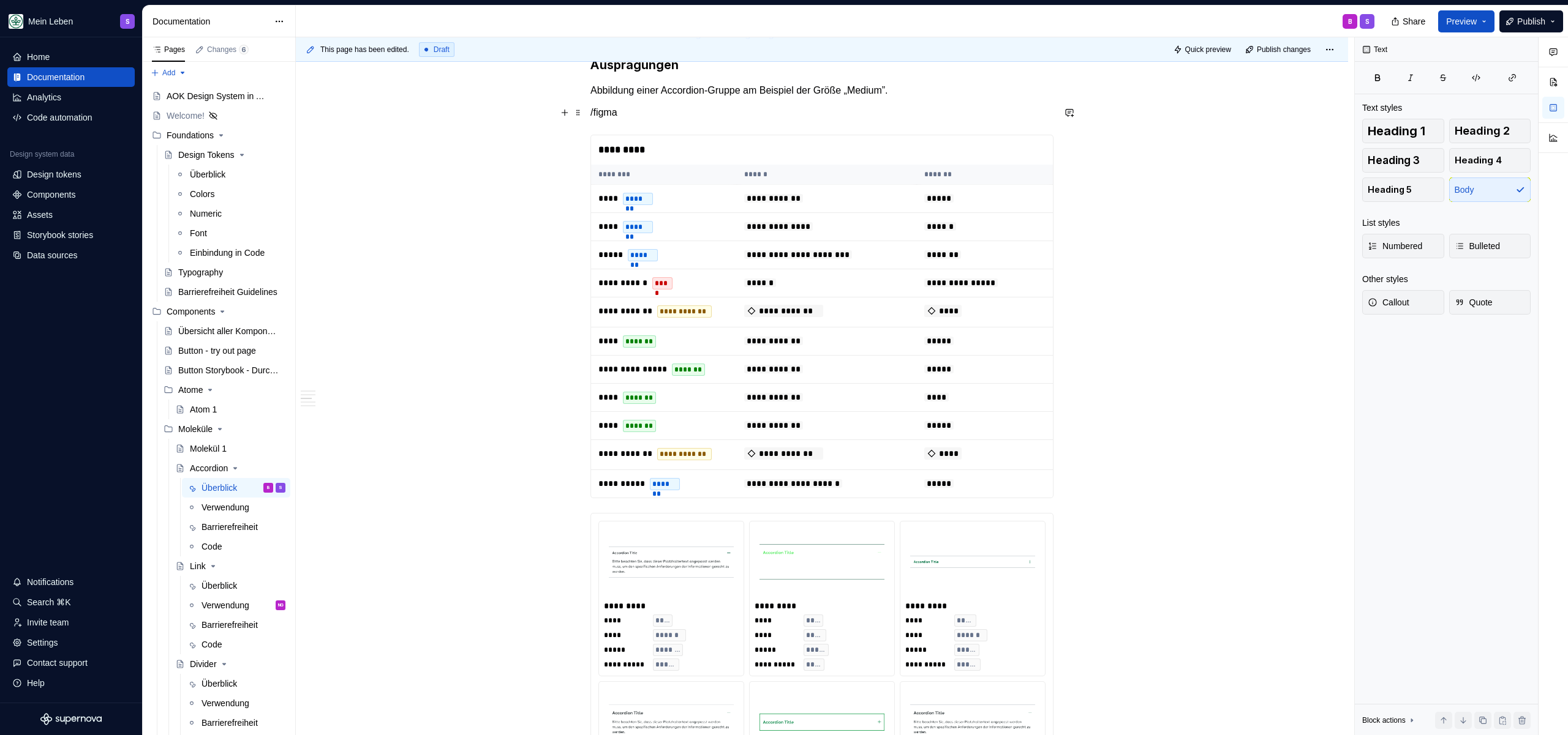
click at [637, 110] on p "/figma" at bounding box center [821, 112] width 463 height 15
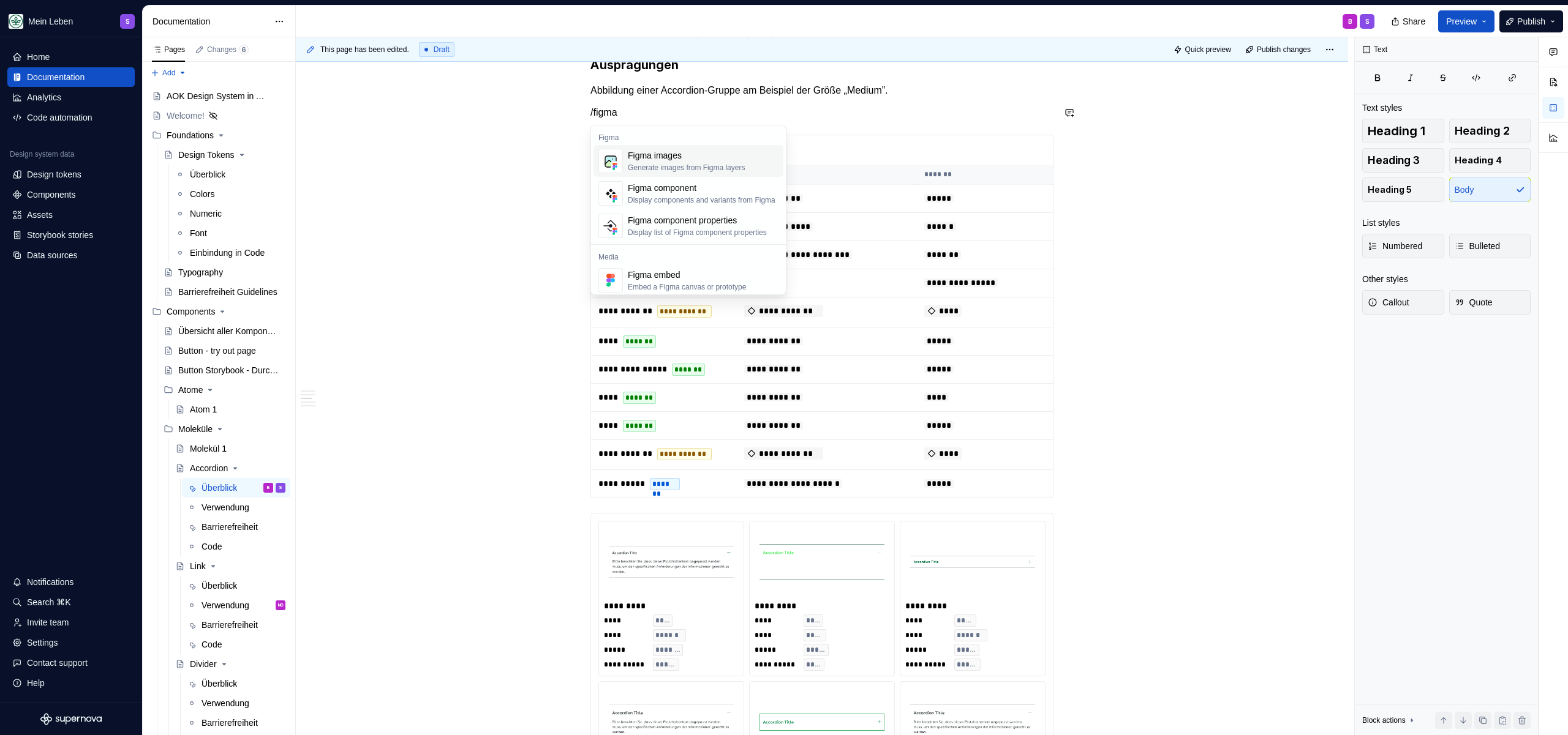
click at [666, 169] on div "Generate images from Figma layers" at bounding box center [686, 167] width 117 height 10
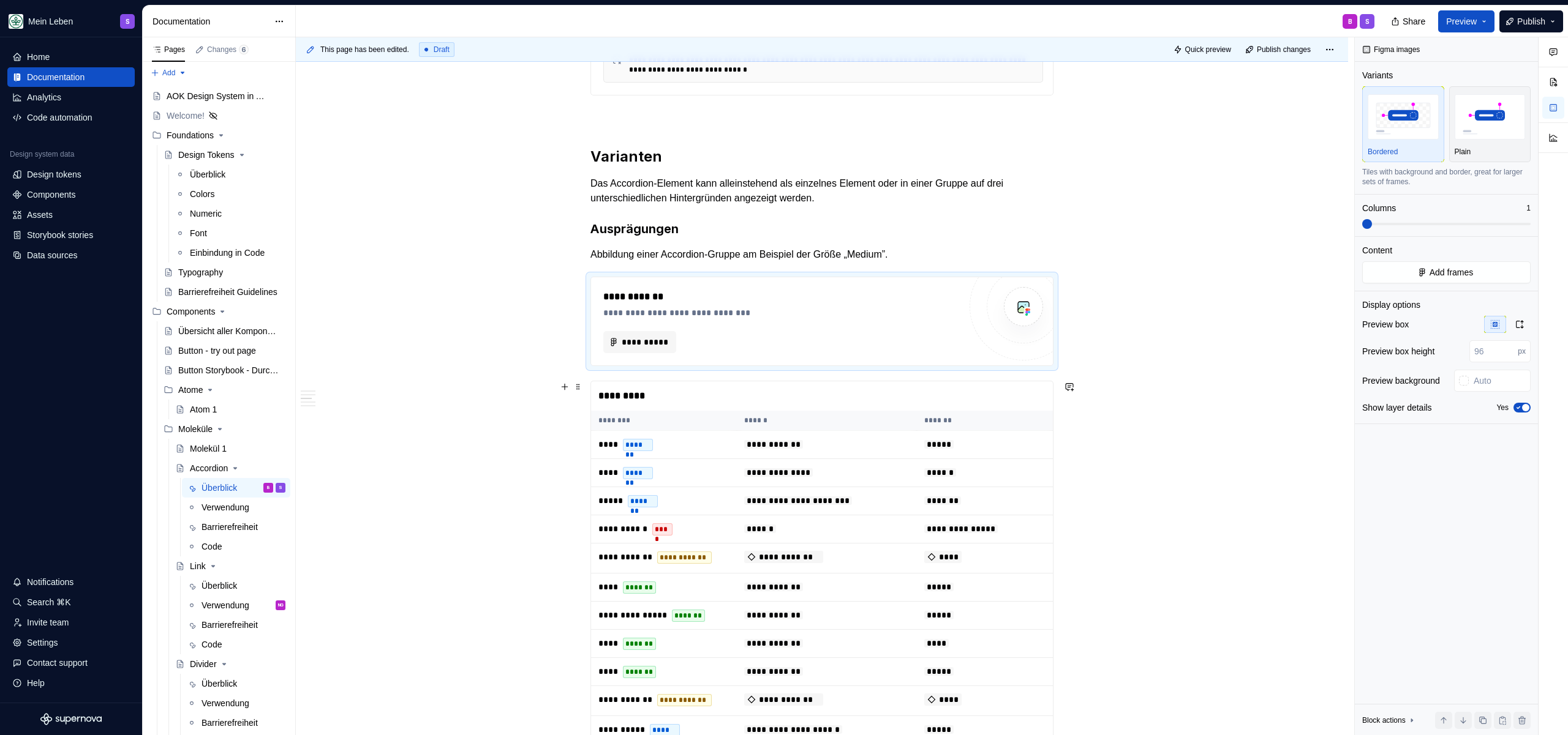
scroll to position [426, 0]
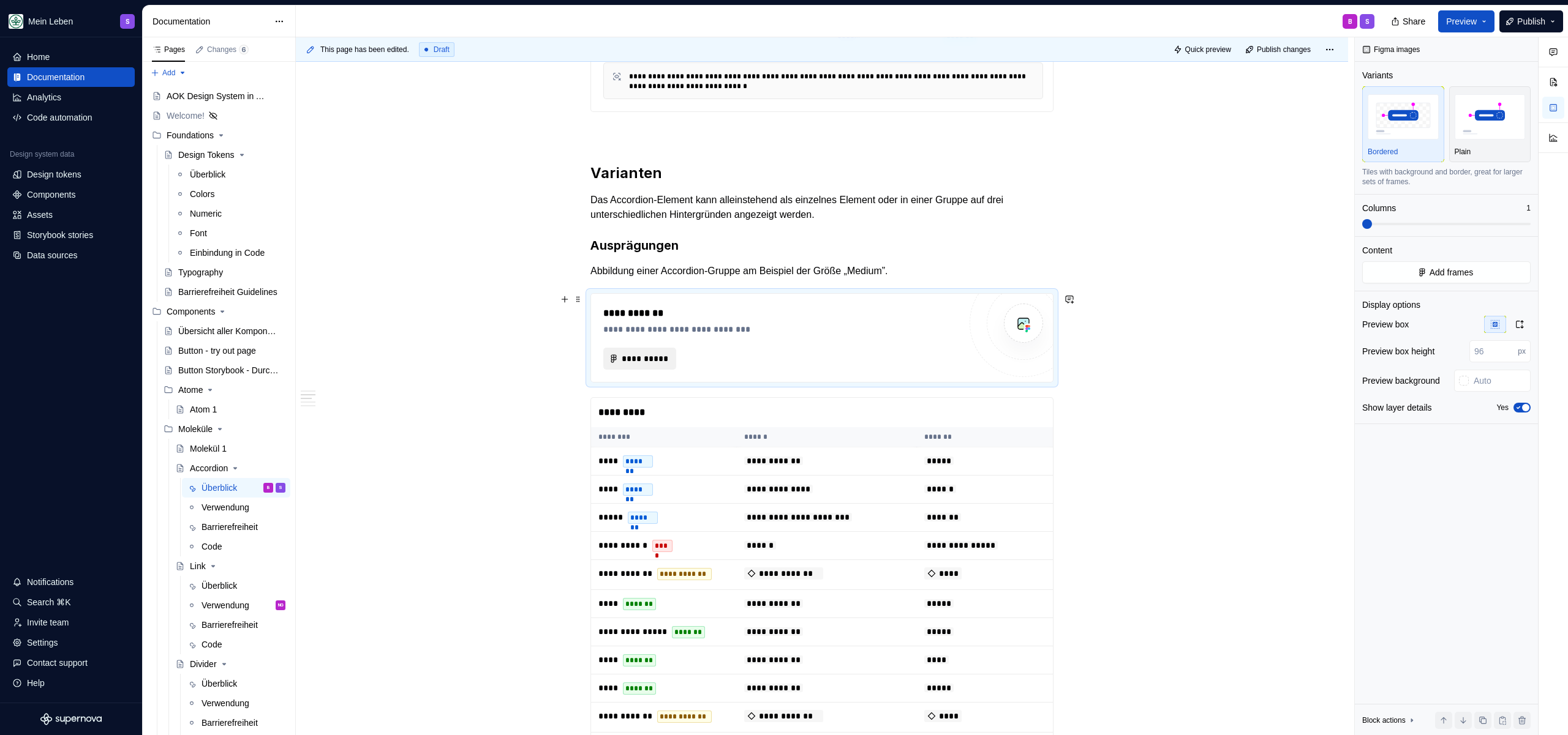
click at [639, 363] on span "**********" at bounding box center [645, 358] width 47 height 12
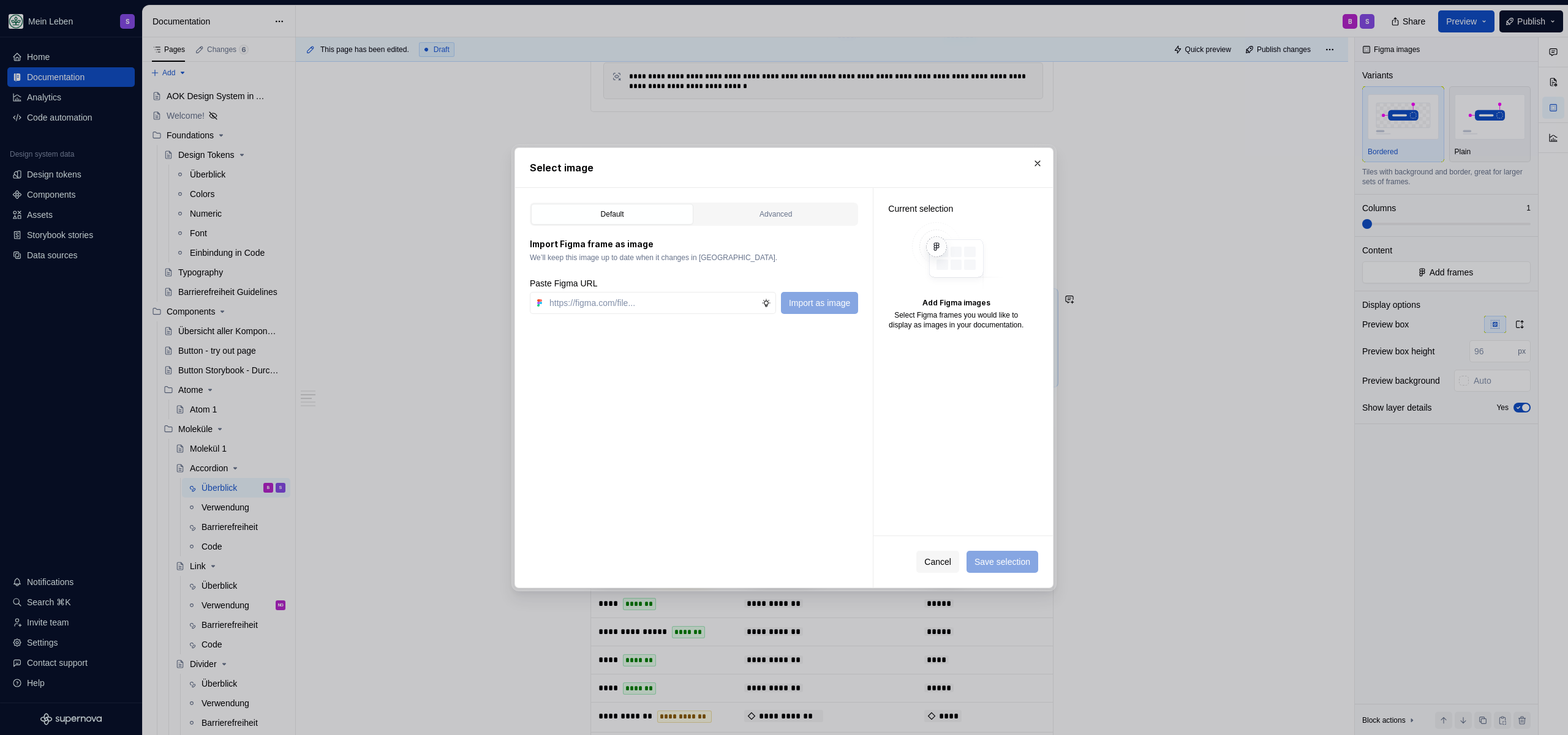
type textarea "*"
paste input "[URL][DOMAIN_NAME]"
type input "[URL][DOMAIN_NAME]"
click at [835, 307] on span "Import as image" at bounding box center [819, 303] width 61 height 12
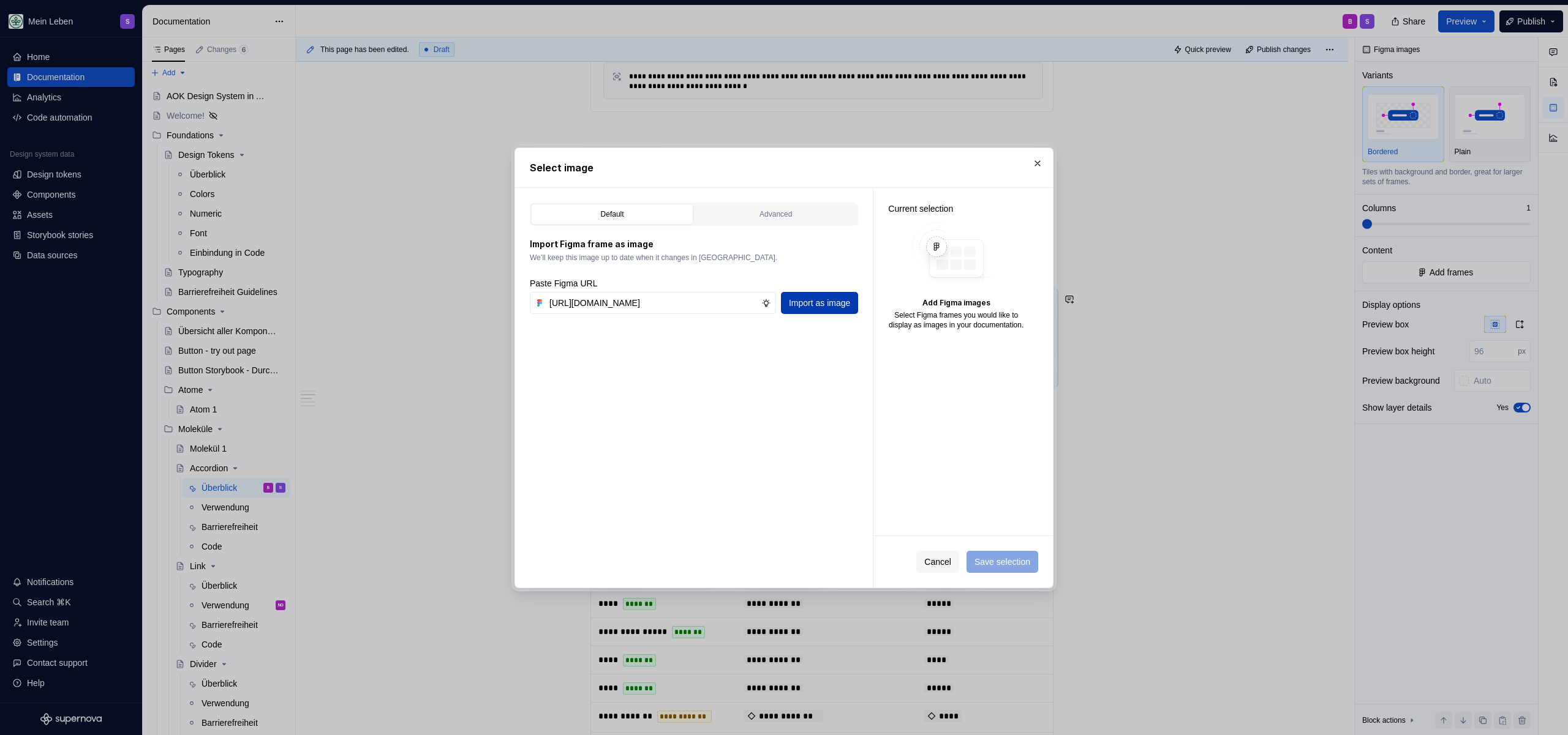
scroll to position [0, 0]
type textarea "*"
click at [765, 212] on div "Advanced" at bounding box center [776, 214] width 154 height 12
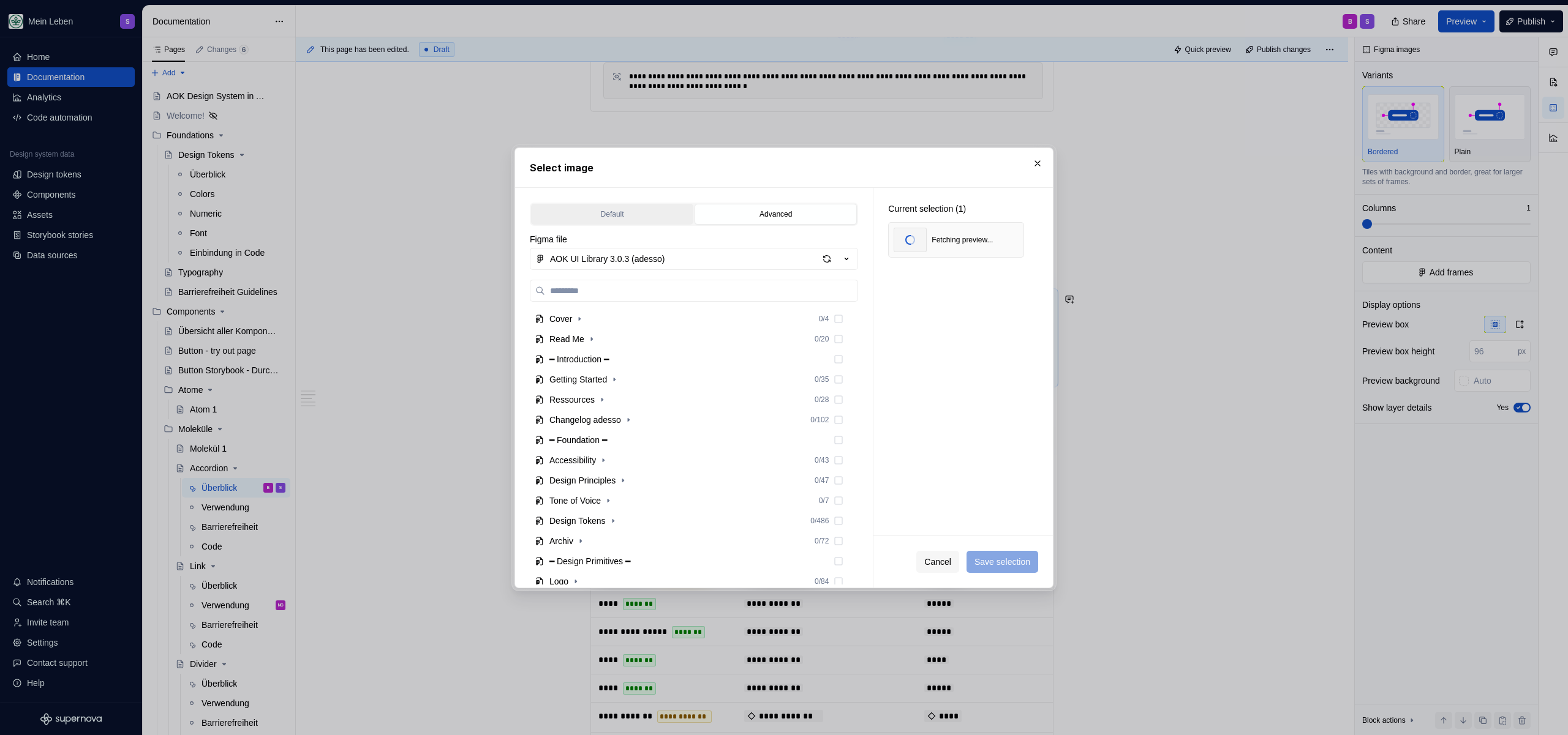
click at [645, 216] on div "Default" at bounding box center [612, 214] width 154 height 12
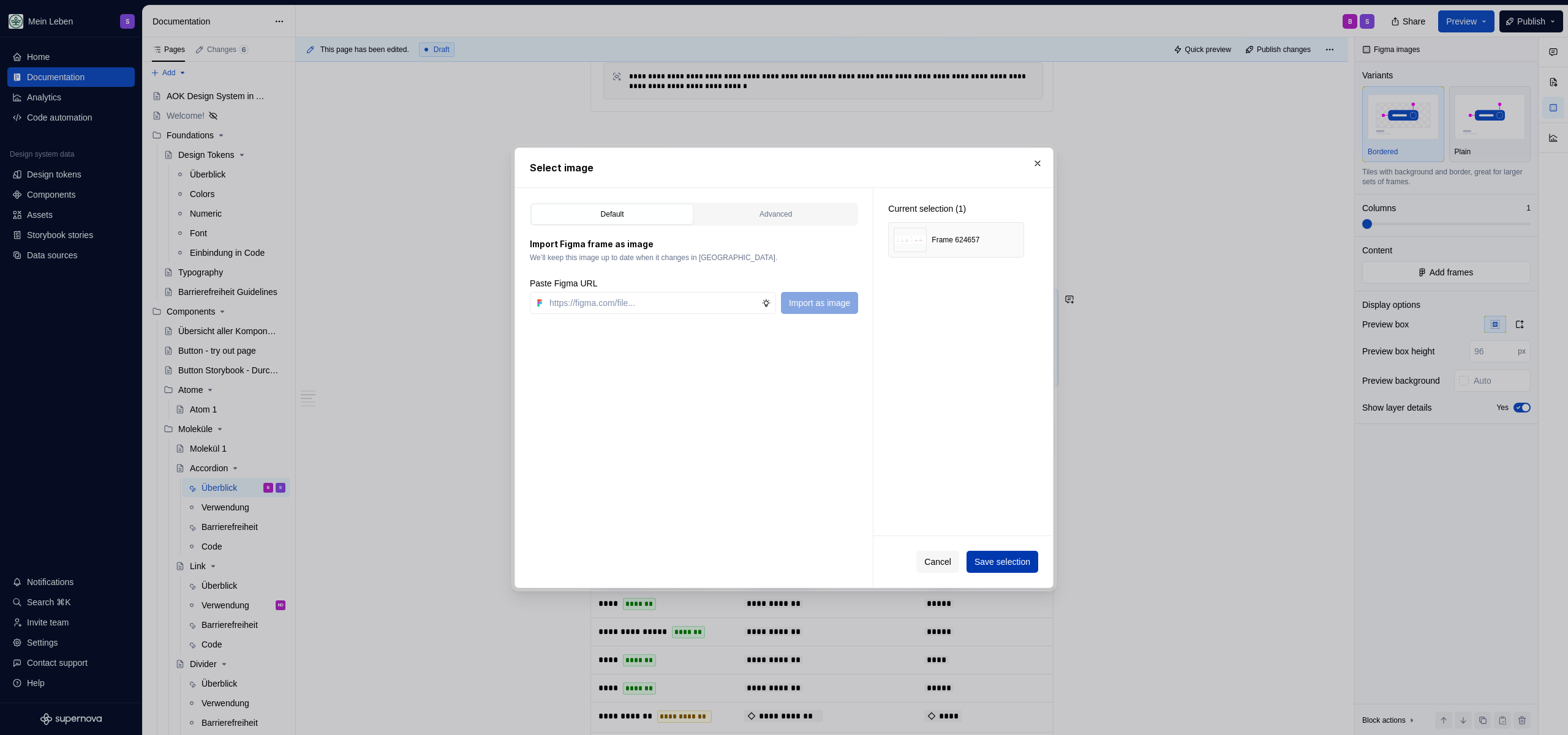
click at [1018, 565] on span "Save selection" at bounding box center [1002, 562] width 56 height 12
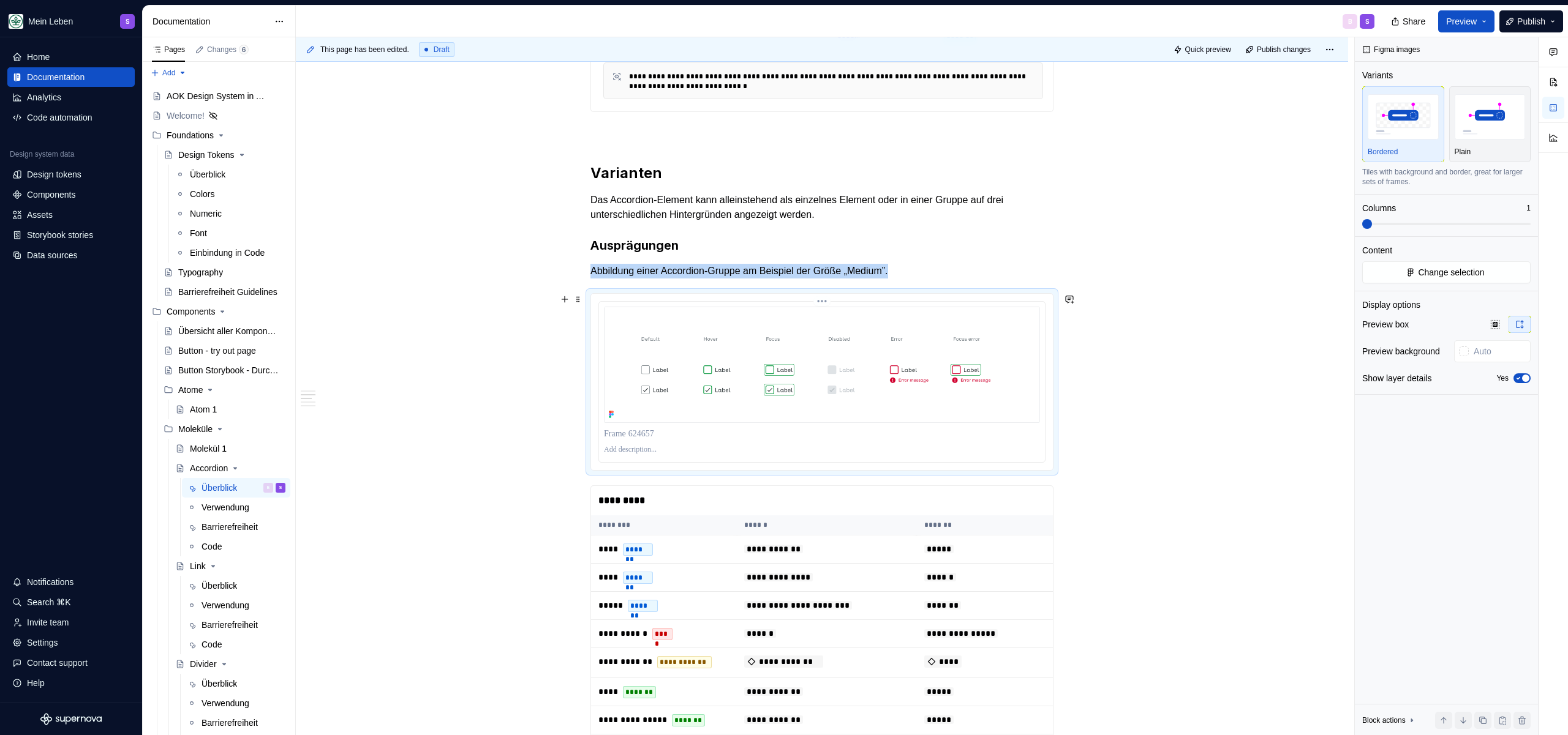
scroll to position [541, 0]
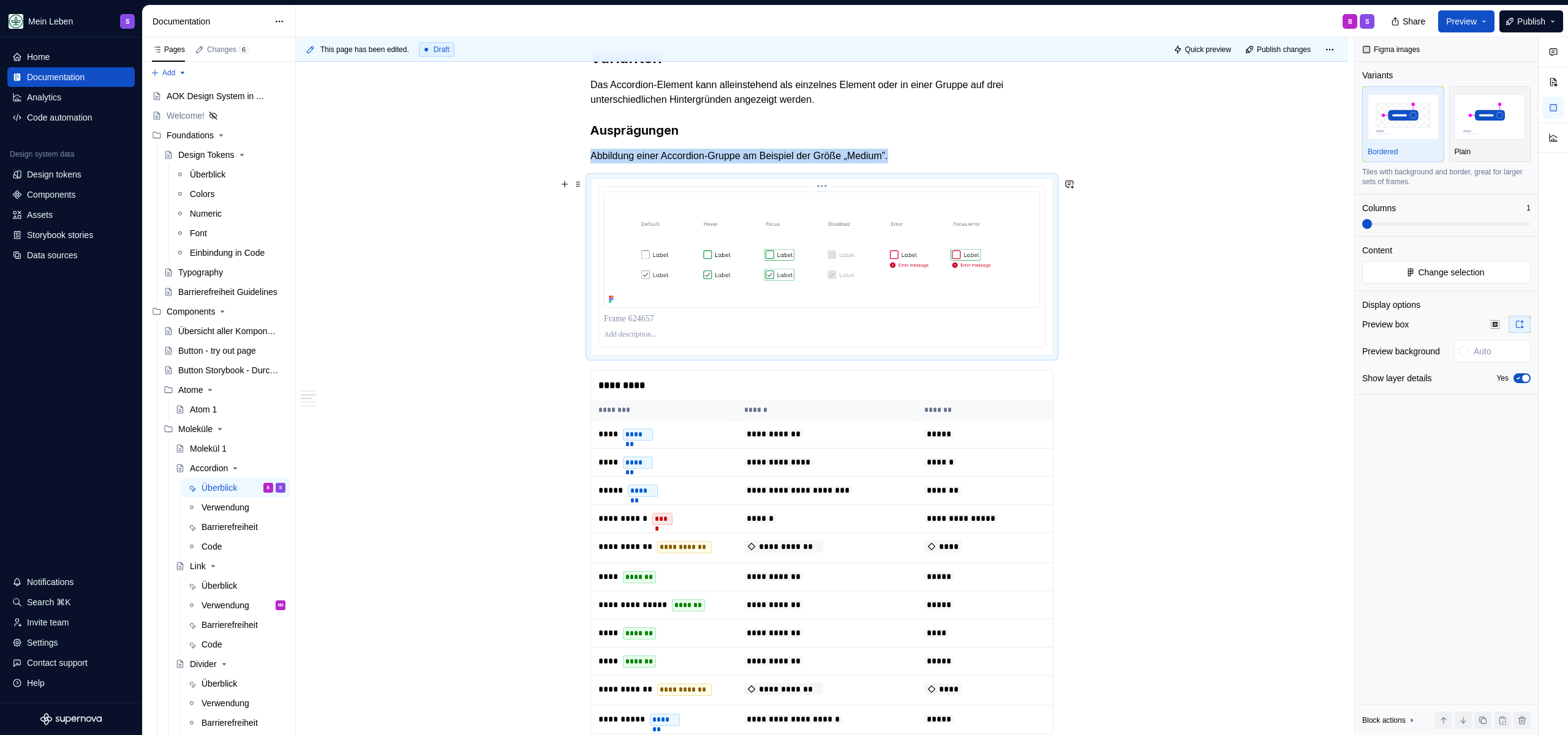
click at [674, 207] on img at bounding box center [822, 249] width 436 height 116
click at [644, 386] on div "*********" at bounding box center [822, 385] width 462 height 30
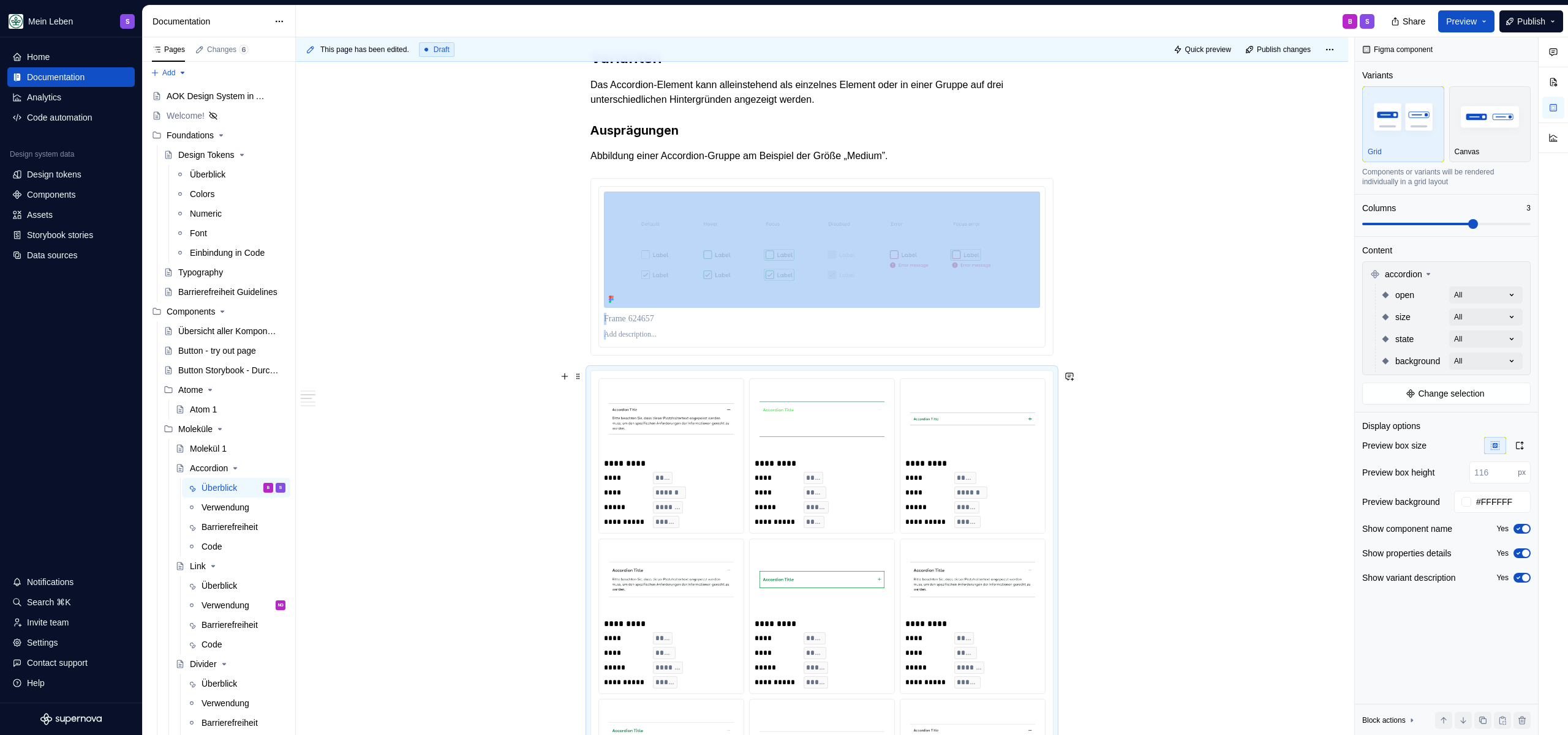
click at [707, 397] on img at bounding box center [671, 420] width 125 height 61
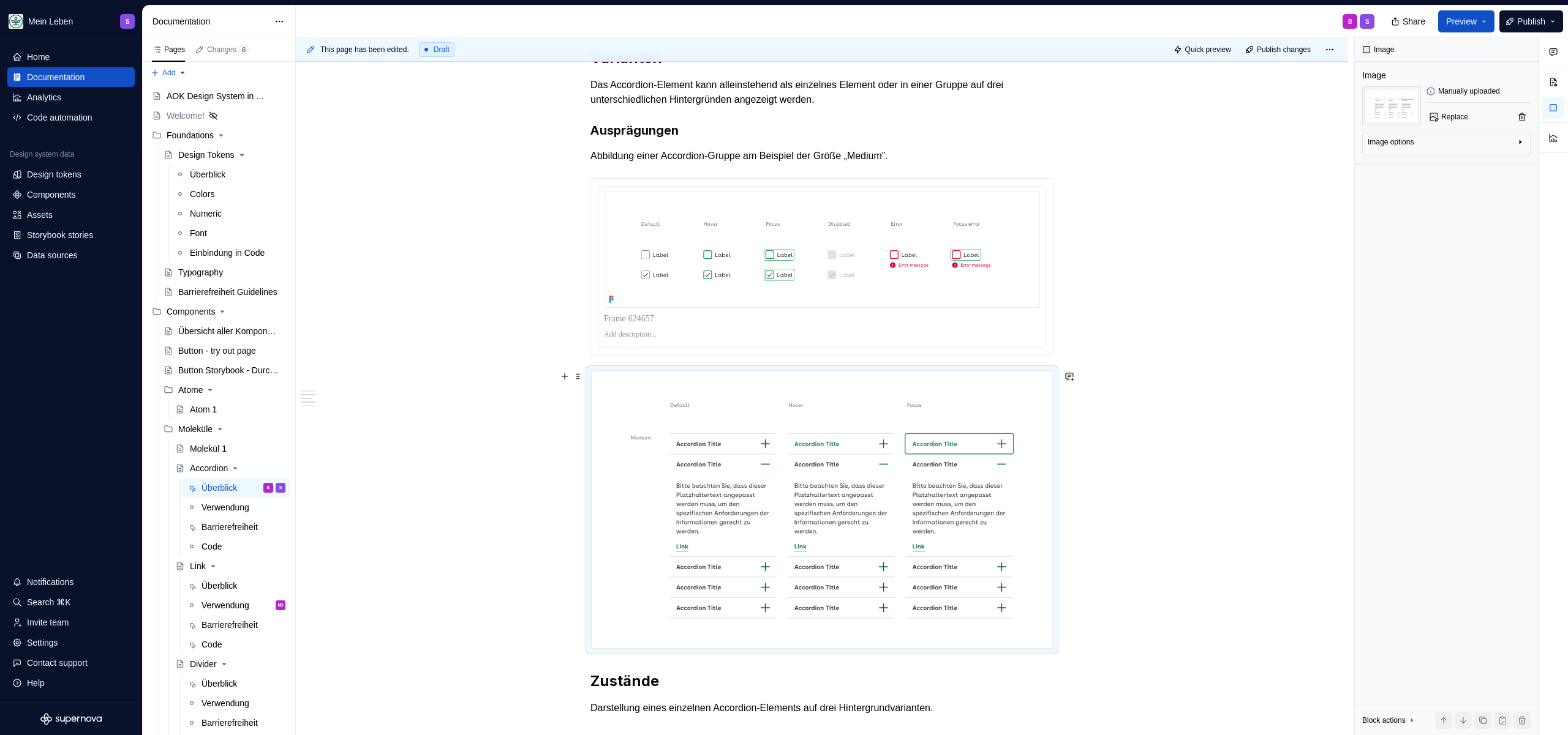
click at [696, 409] on img at bounding box center [822, 510] width 462 height 278
click at [672, 275] on img at bounding box center [822, 249] width 436 height 116
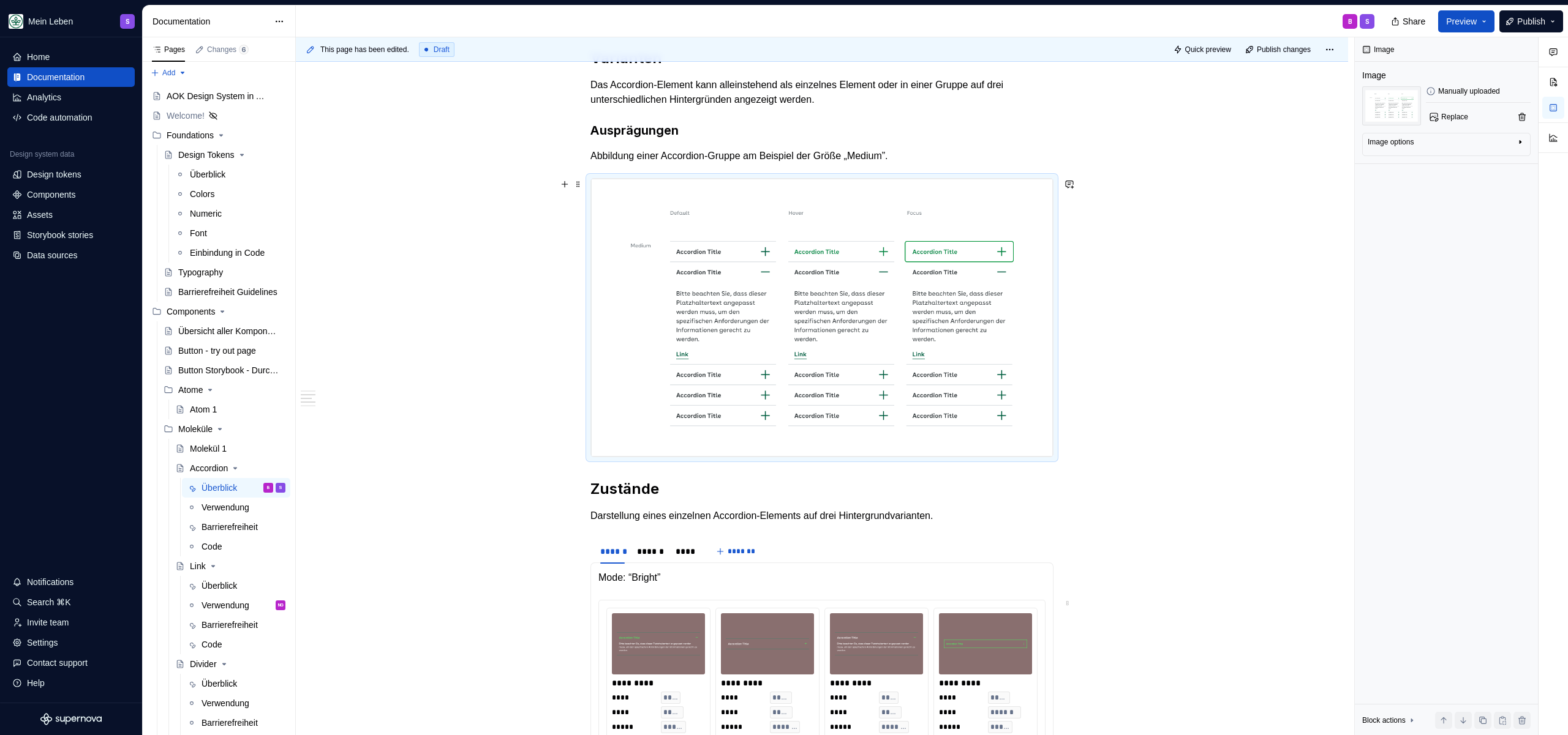
click at [864, 230] on img at bounding box center [822, 317] width 462 height 278
click at [1452, 114] on span "Replace" at bounding box center [1454, 116] width 27 height 10
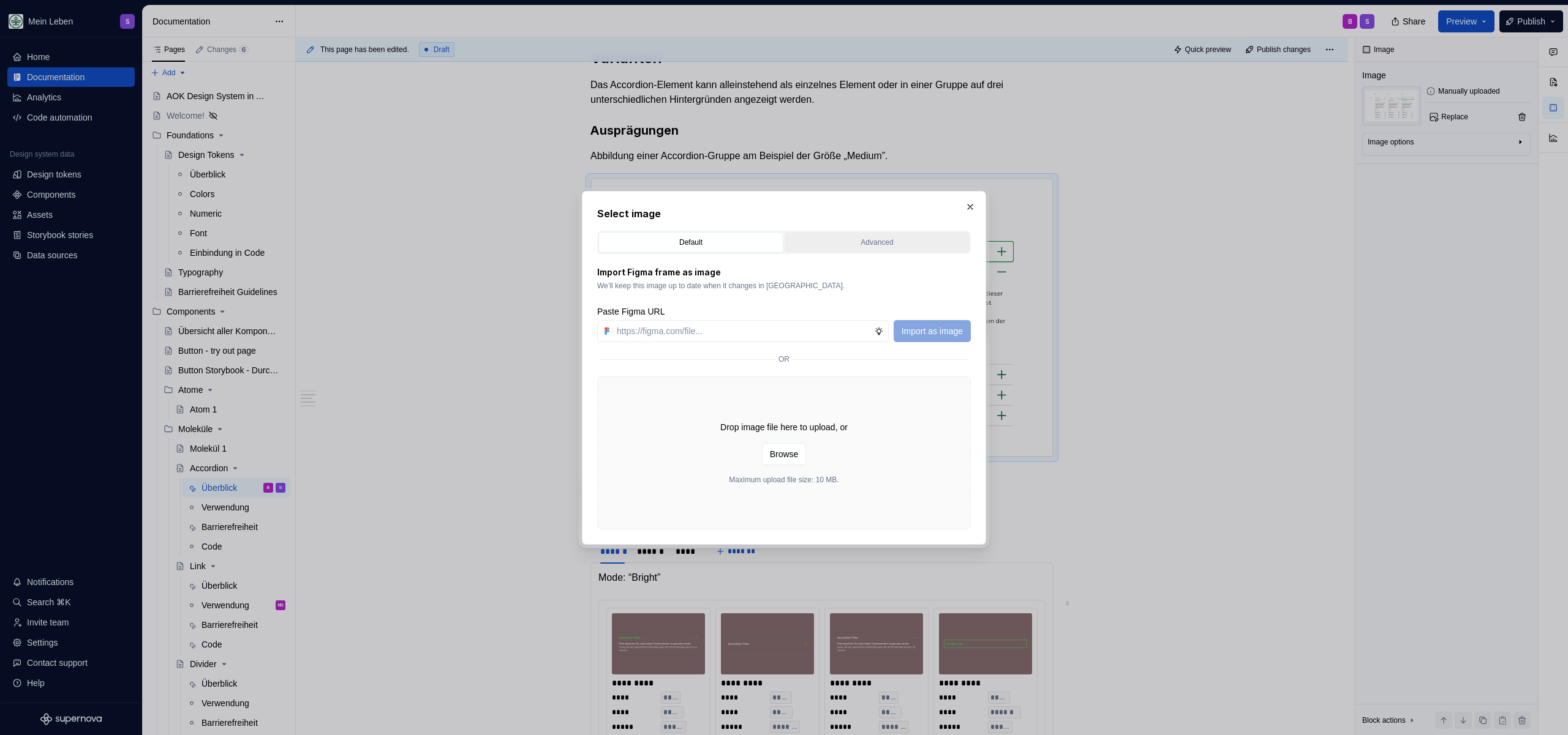
click at [855, 232] on button "Advanced" at bounding box center [876, 242] width 185 height 21
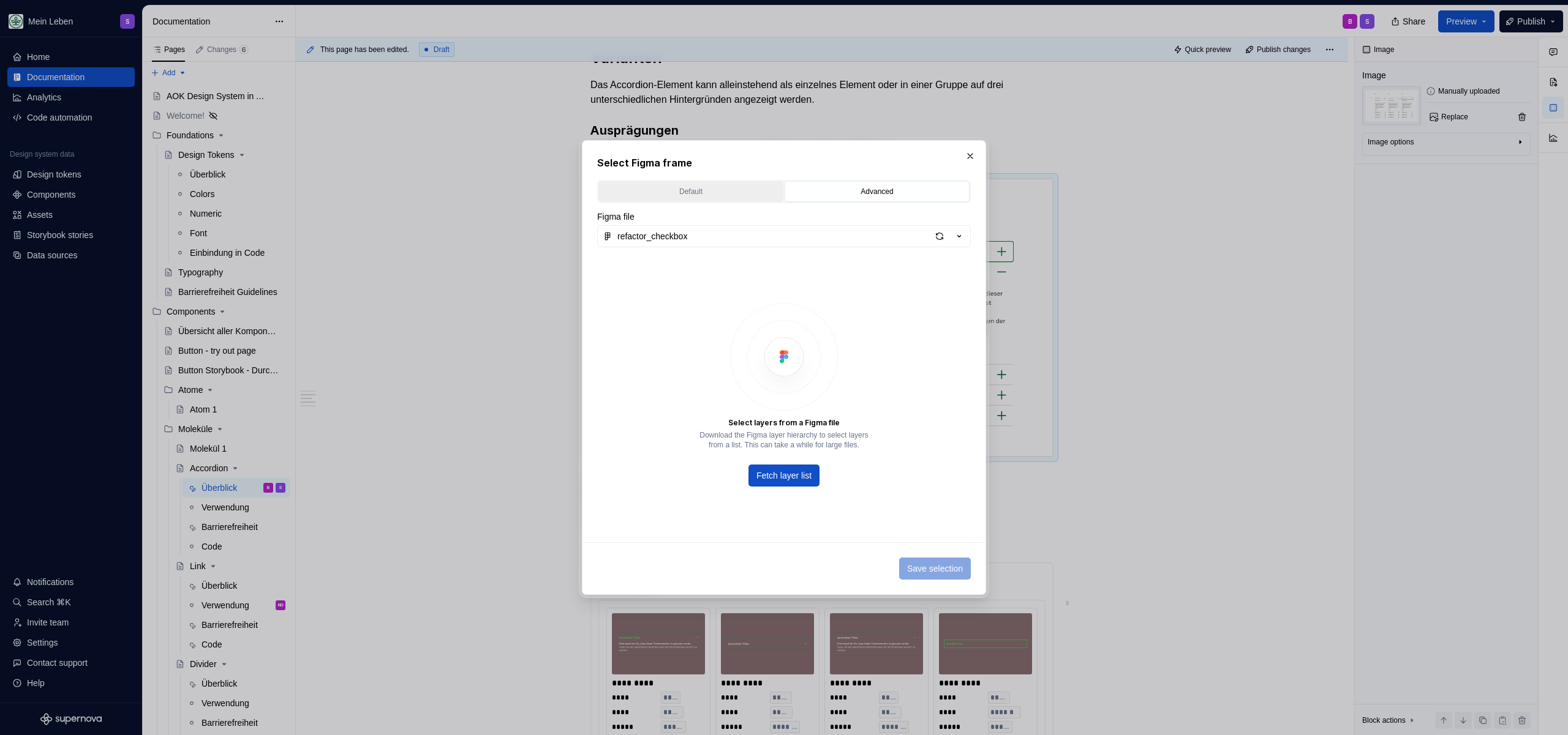
click at [726, 188] on div "Default" at bounding box center [691, 191] width 177 height 12
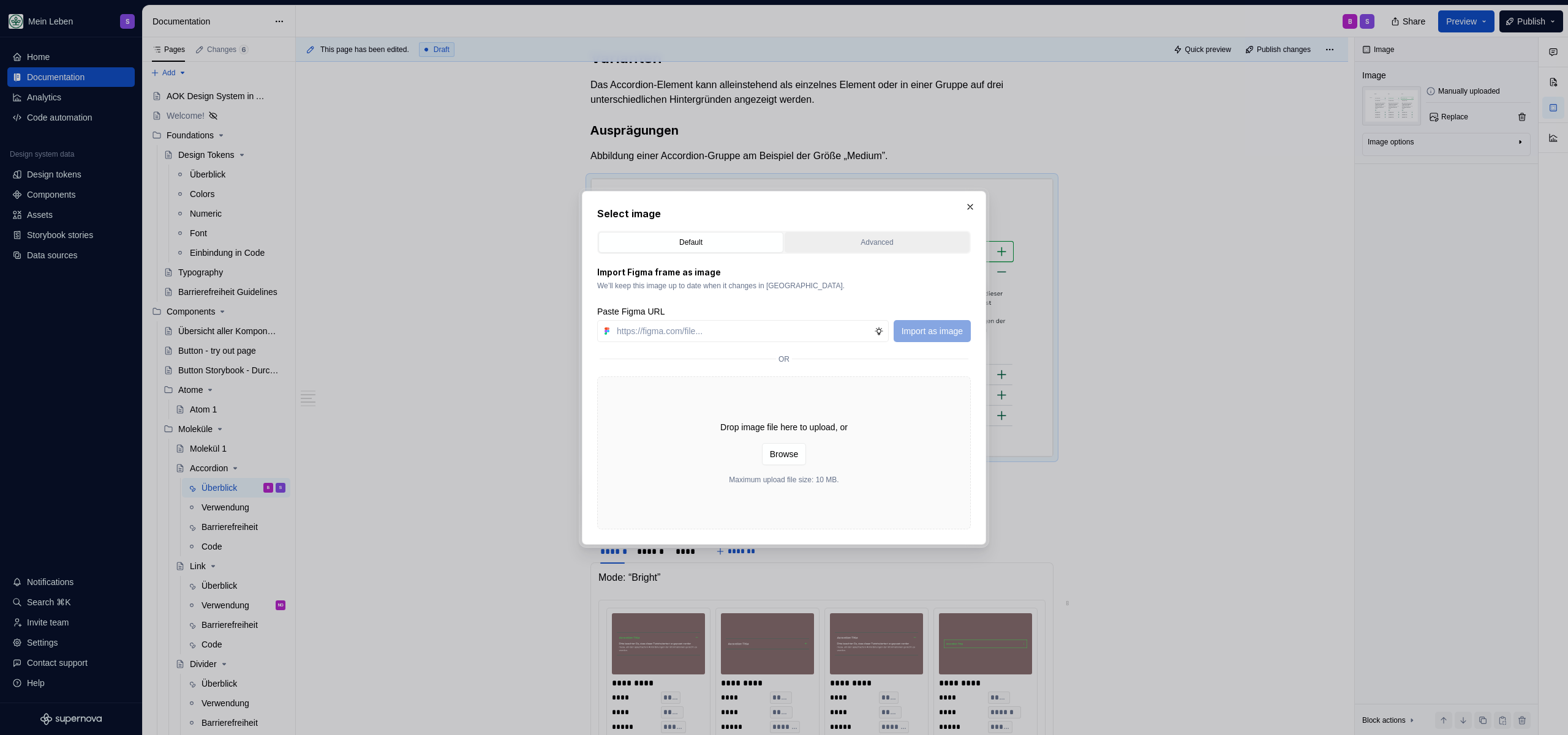
click at [896, 239] on div "Advanced" at bounding box center [877, 242] width 177 height 12
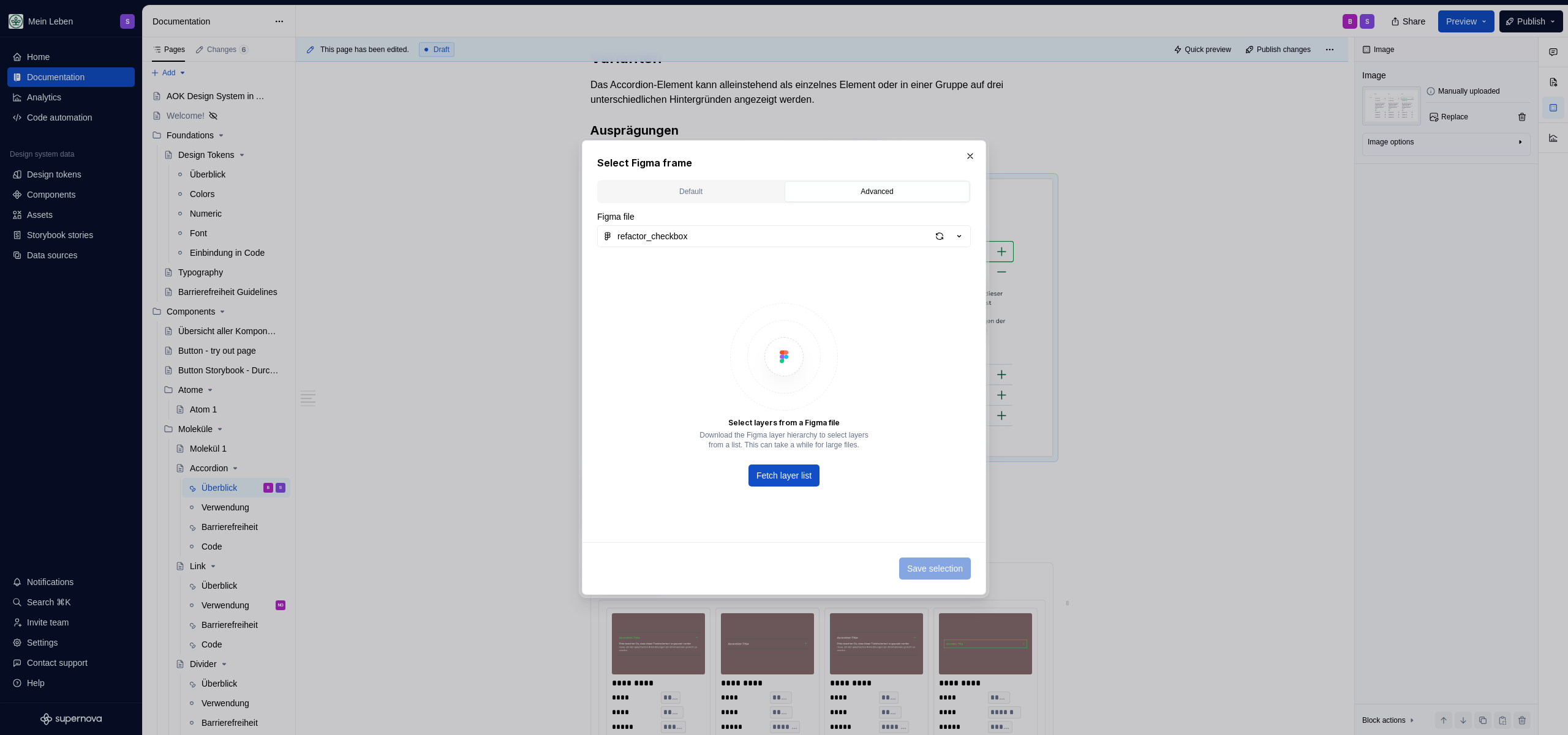
click at [982, 158] on div "Select Figma frame Default Advanced Import Figma frame as image We’ll keep this…" at bounding box center [784, 367] width 404 height 454
click at [967, 154] on button "button" at bounding box center [970, 156] width 17 height 17
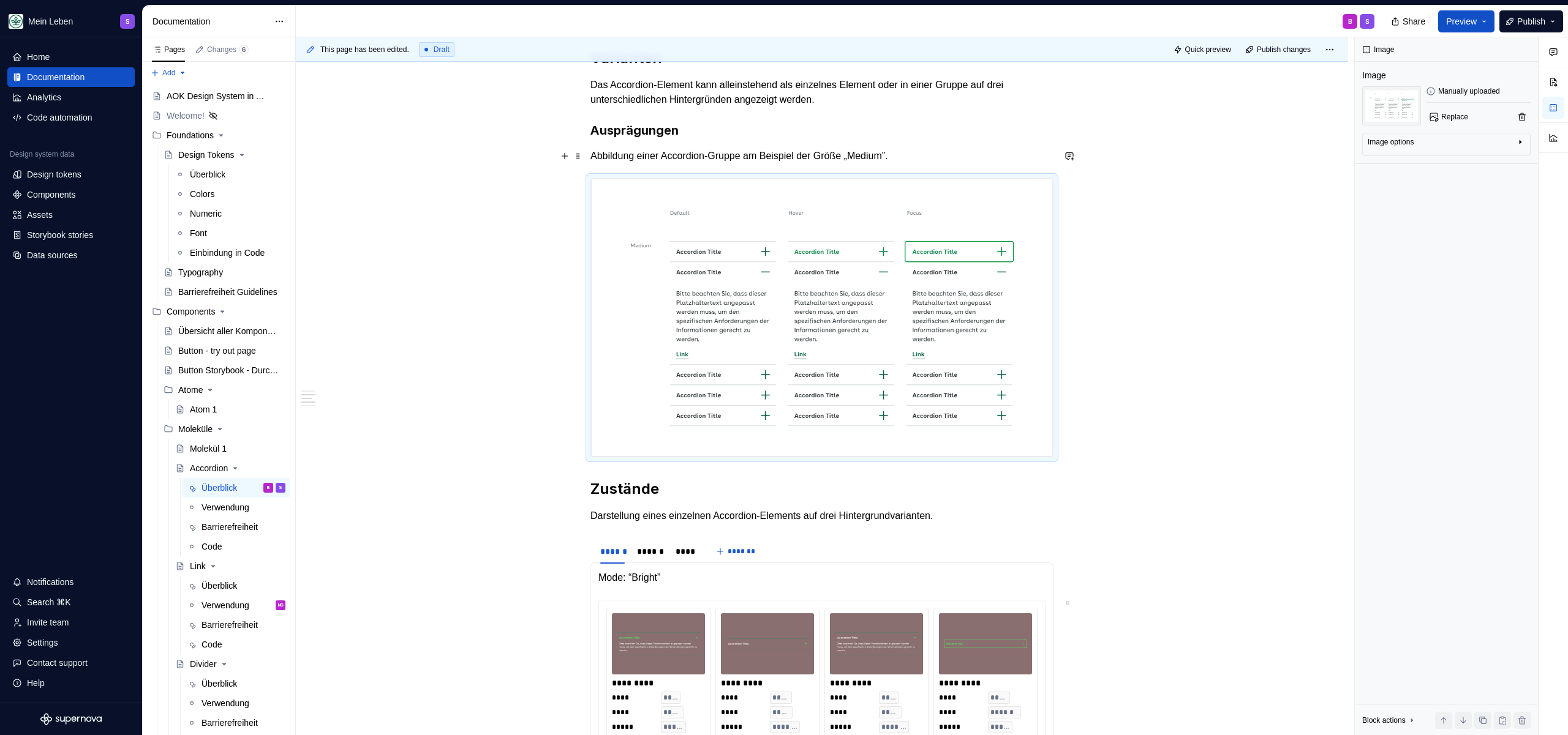
click at [837, 160] on p "Abbildung einer Accordion-Gruppe am Beispiel der Größe „Medium”." at bounding box center [821, 156] width 463 height 15
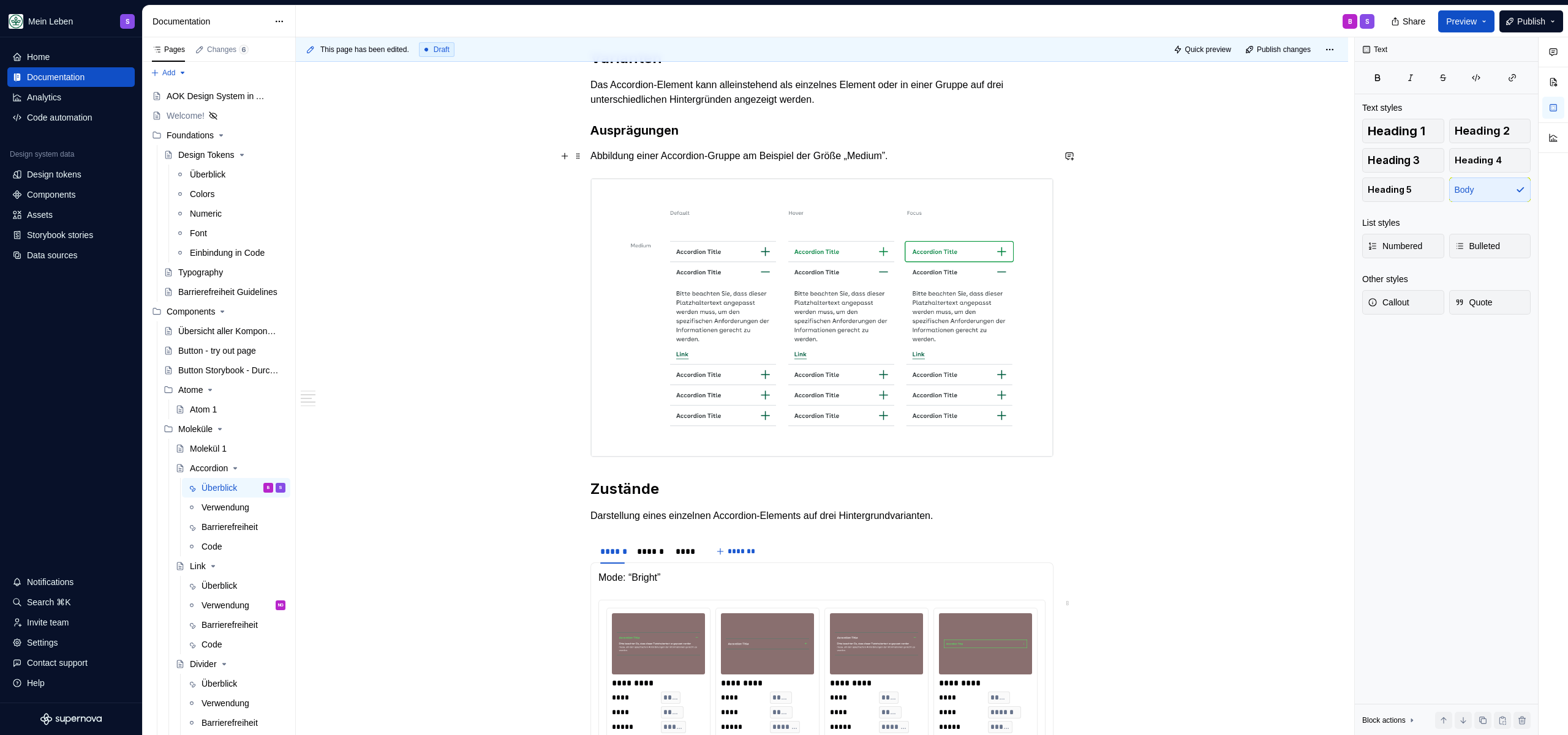
click at [951, 149] on p "Abbildung einer Accordion-Gruppe am Beispiel der Größe „Medium”." at bounding box center [821, 156] width 463 height 15
click at [826, 253] on img at bounding box center [822, 317] width 462 height 278
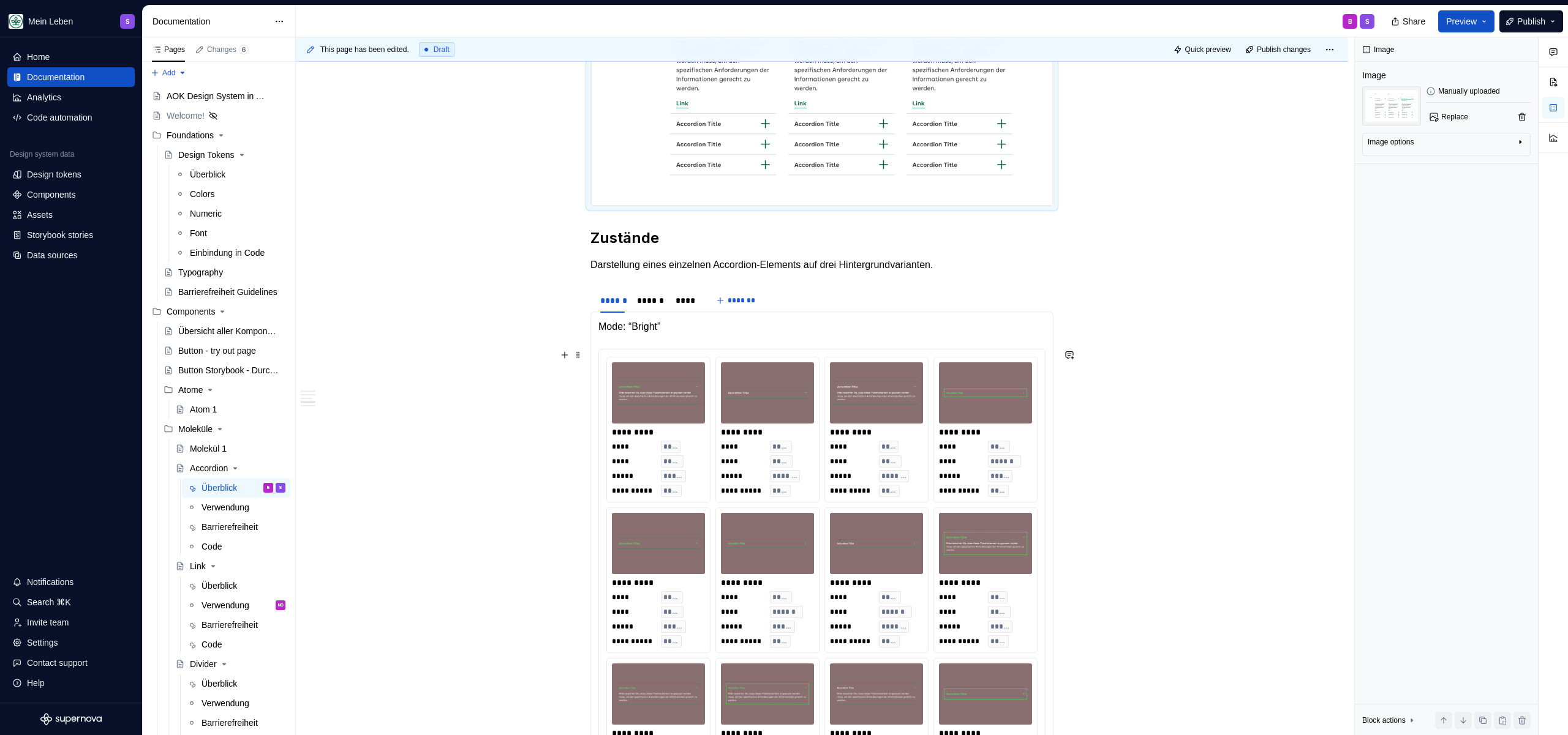
scroll to position [938, 0]
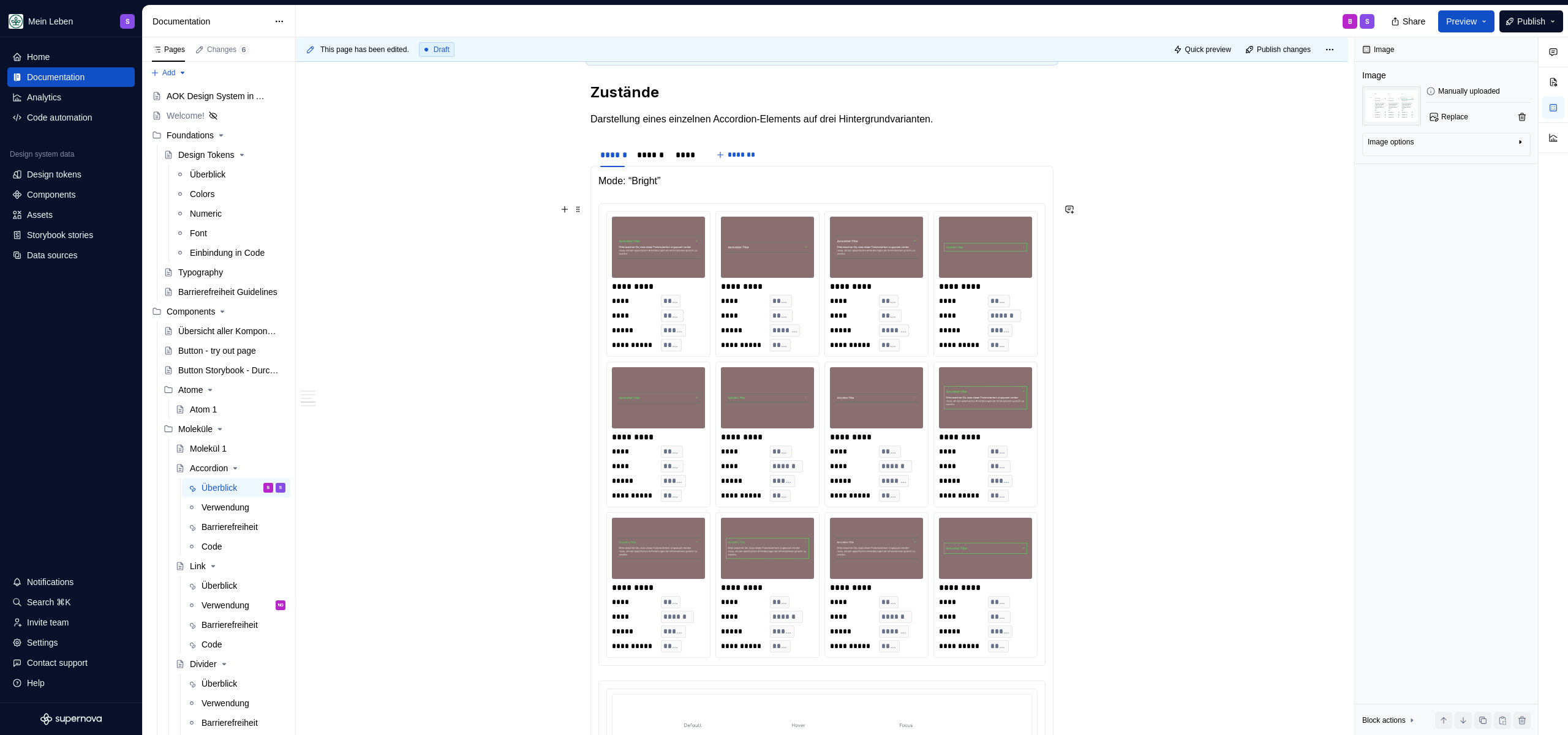
click at [832, 315] on span "****" at bounding box center [851, 315] width 42 height 10
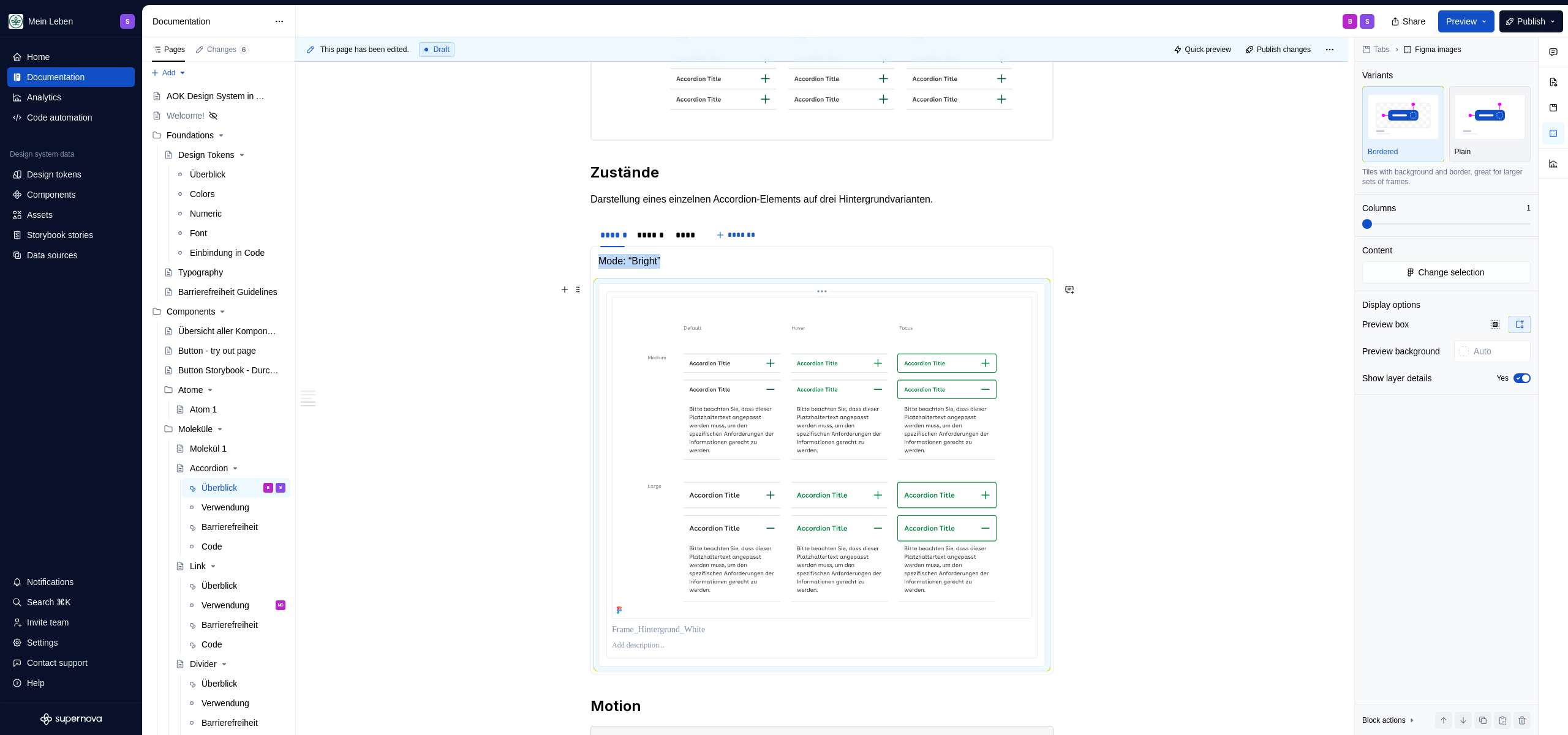
scroll to position [812, 0]
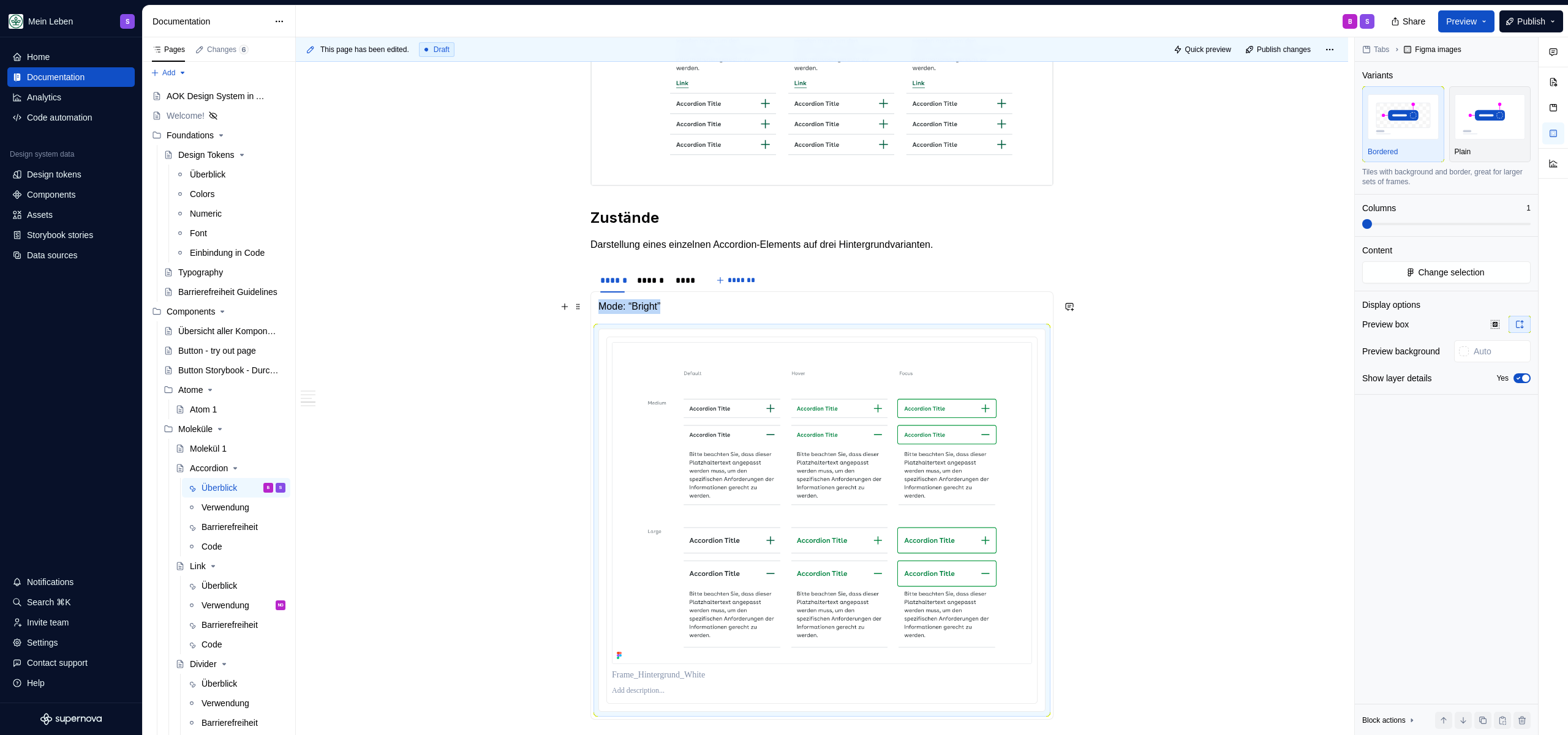
click at [806, 308] on p "Mode: “Bright”" at bounding box center [821, 306] width 447 height 15
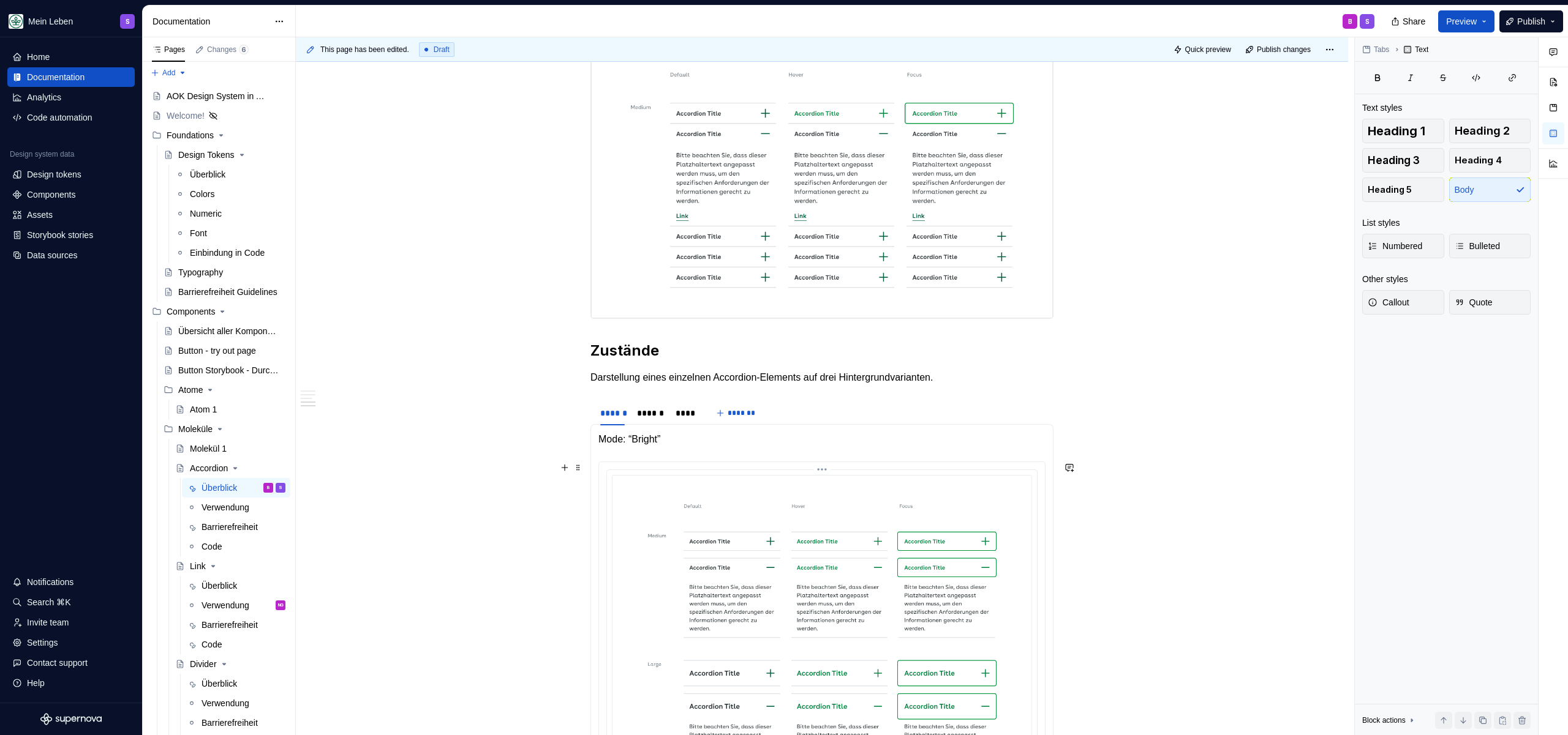
scroll to position [933, 0]
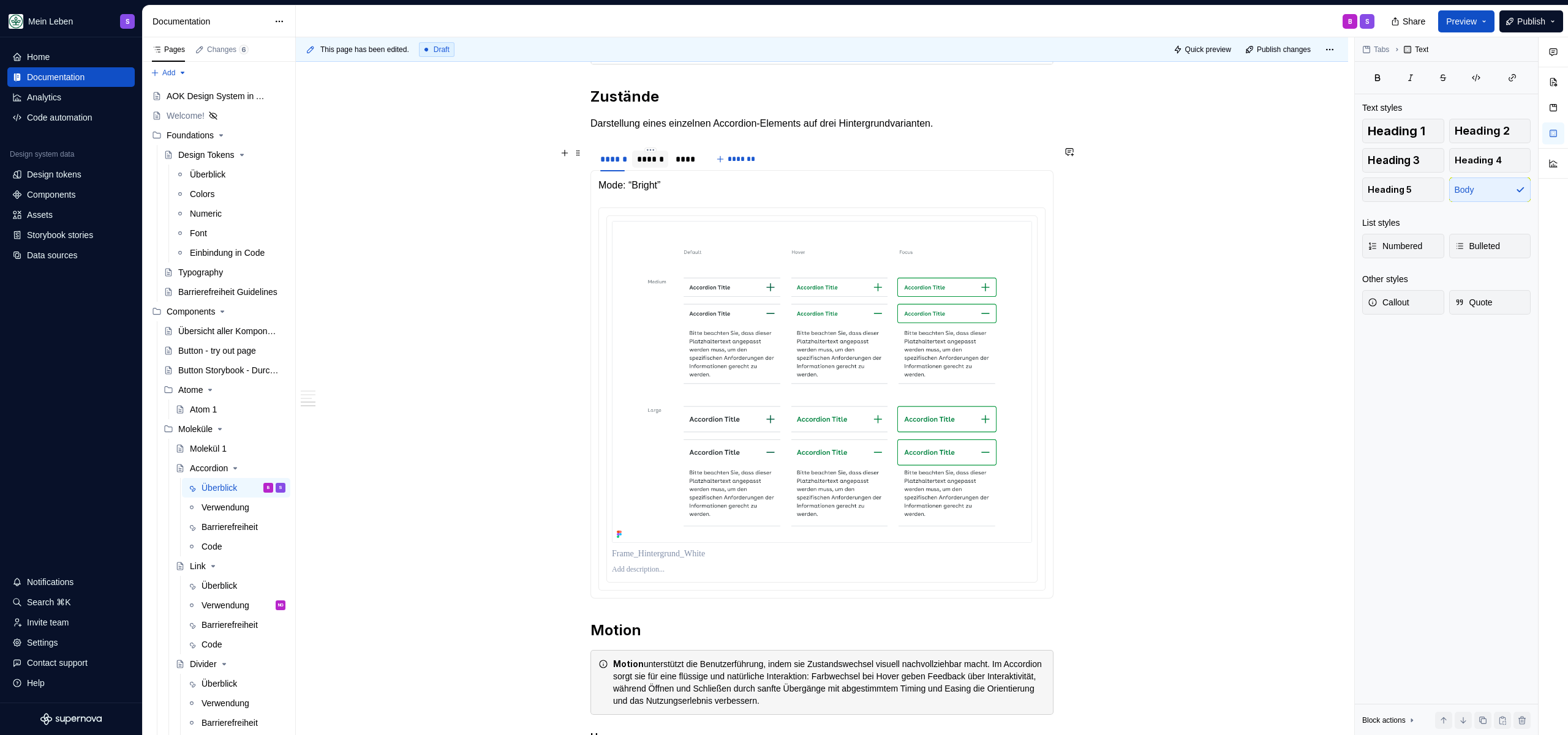
click at [651, 166] on div "******" at bounding box center [650, 159] width 36 height 17
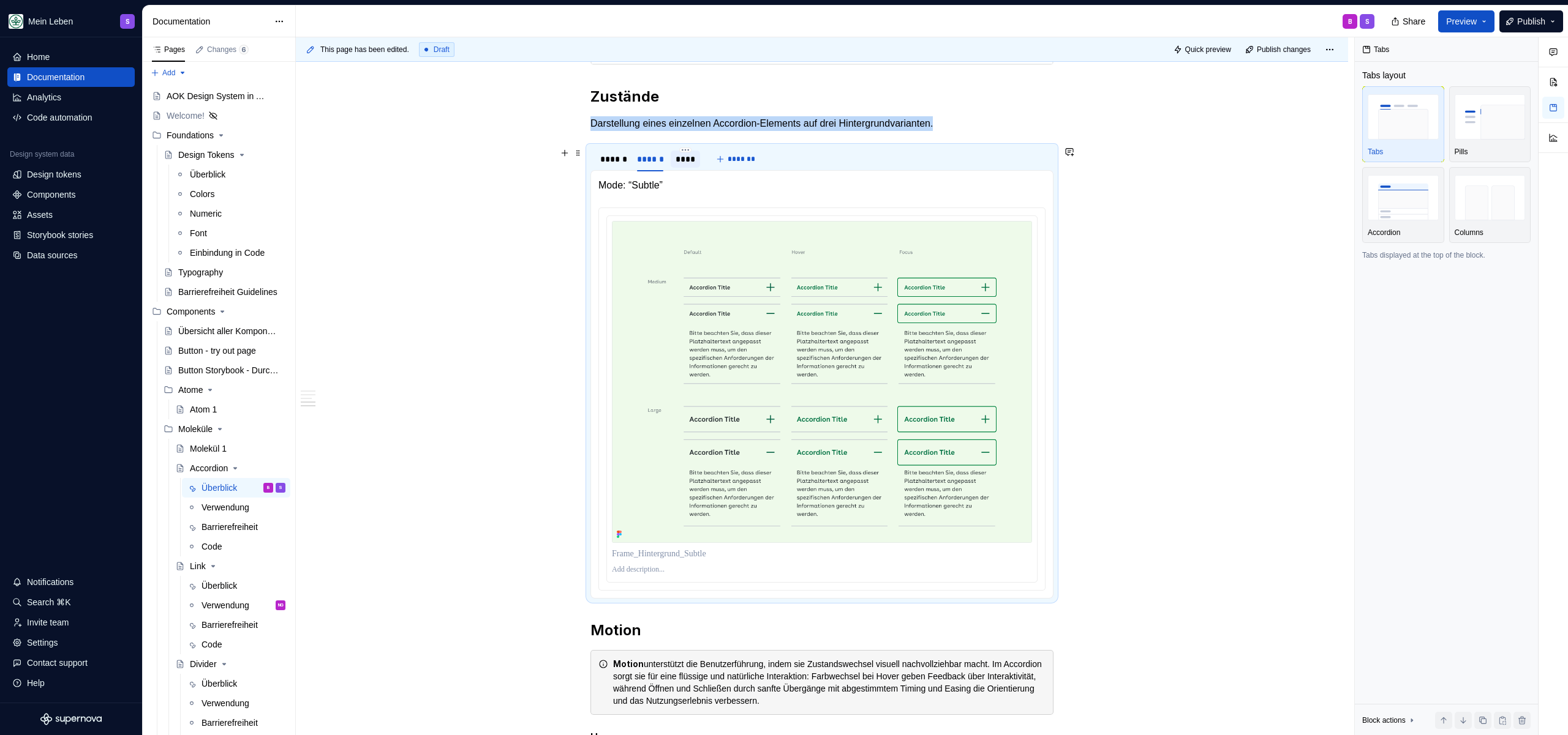
click at [682, 159] on div "****" at bounding box center [685, 159] width 19 height 12
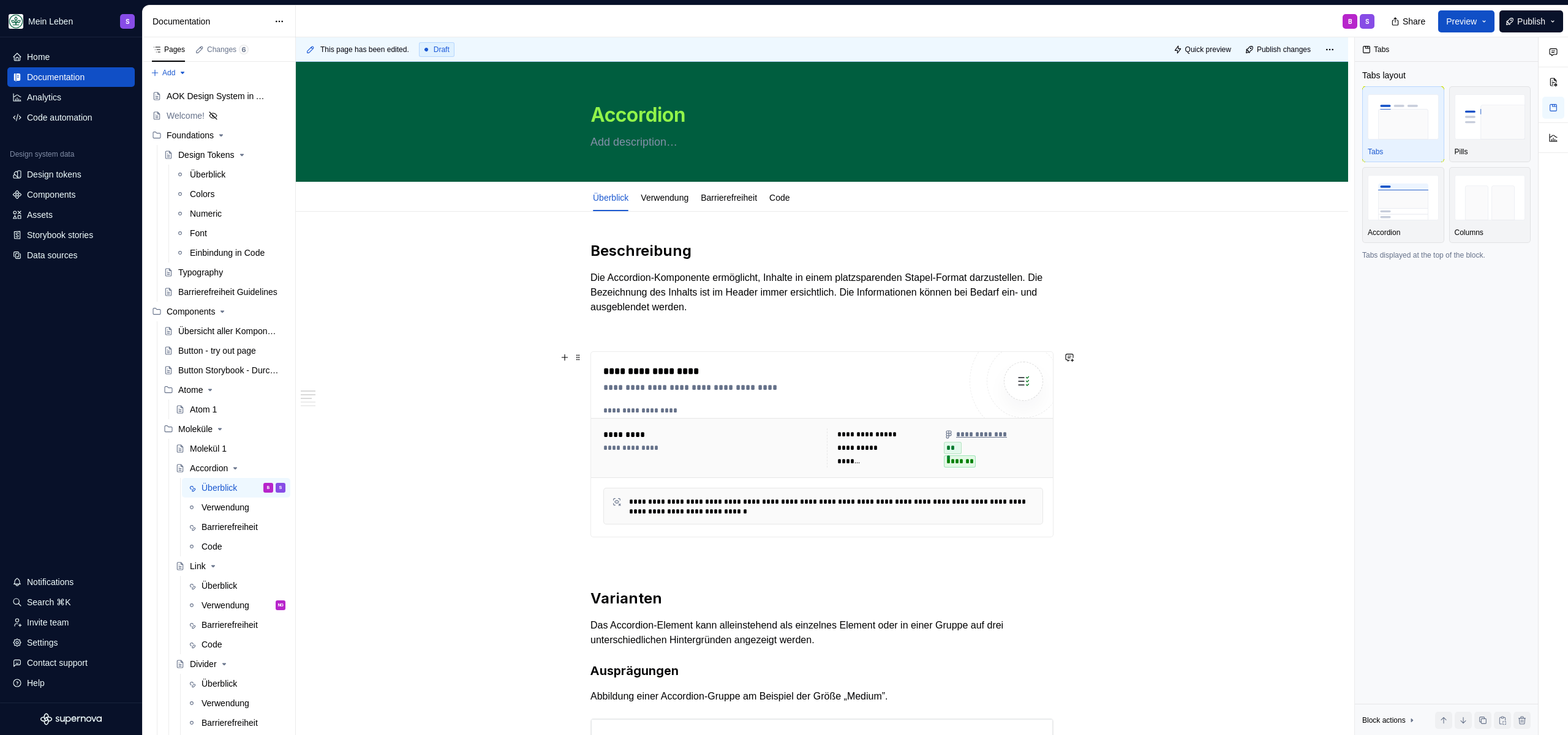
scroll to position [0, 0]
click at [666, 554] on p at bounding box center [821, 559] width 463 height 15
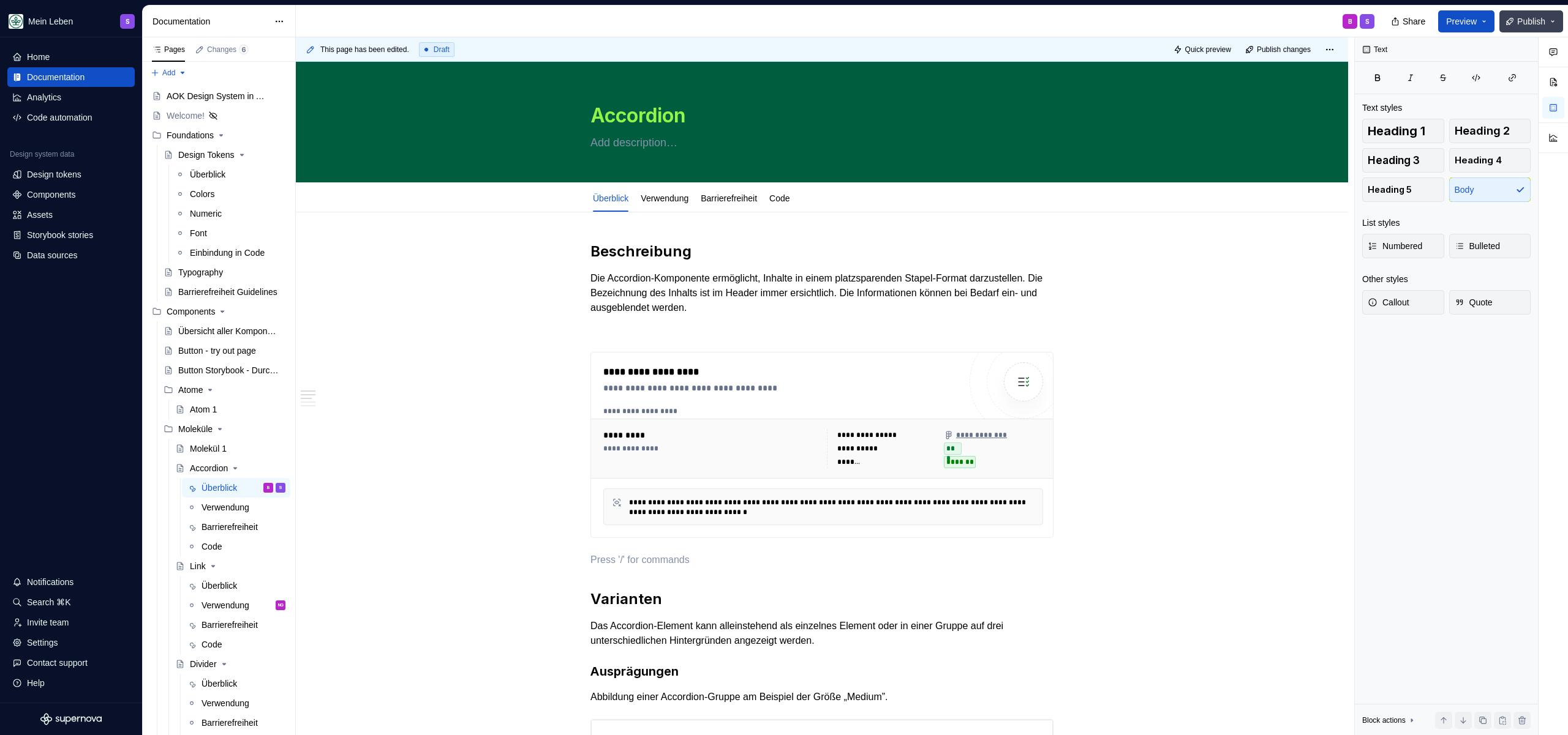
click at [1529, 16] on span "Publish" at bounding box center [1531, 22] width 28 height 12
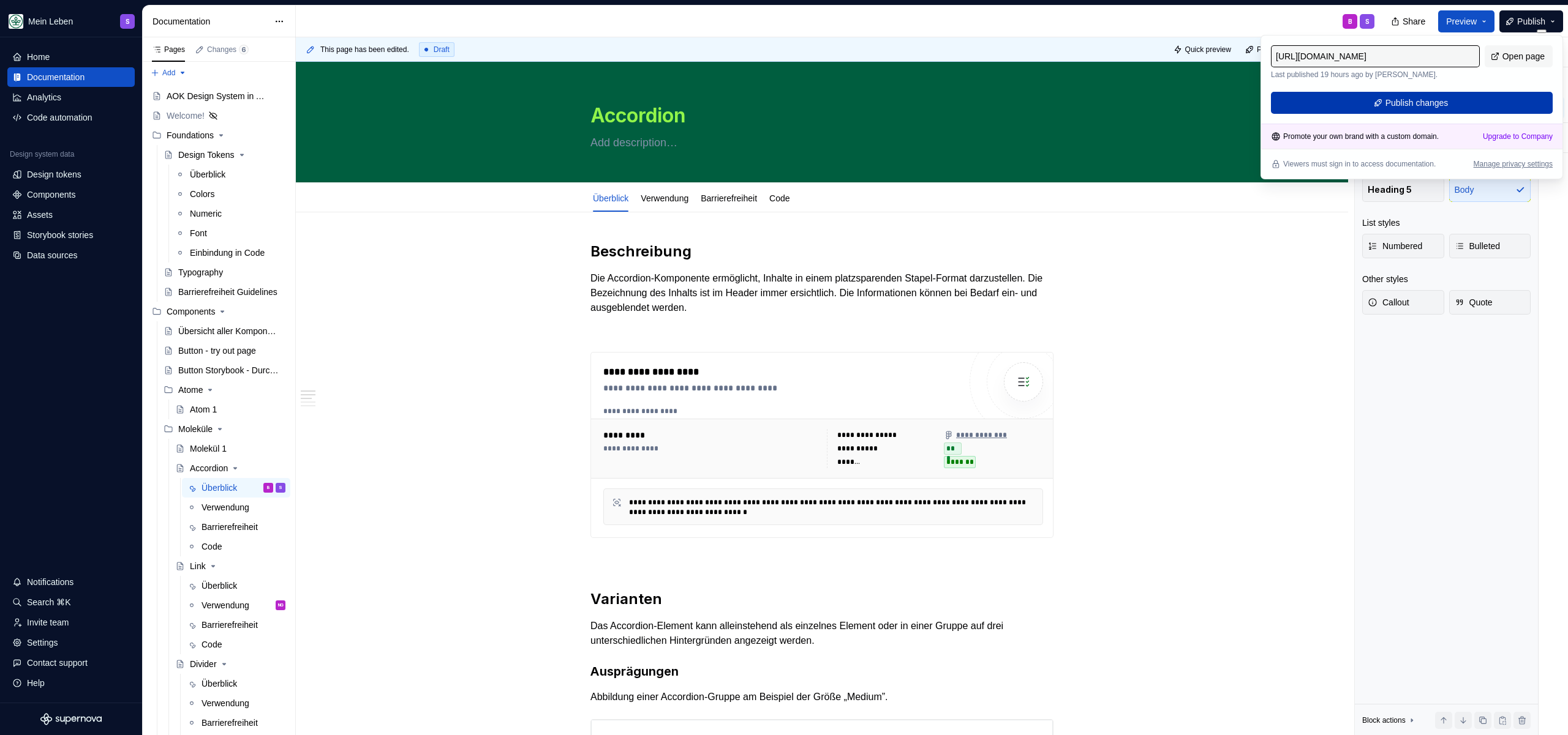
click at [1425, 103] on span "Publish changes" at bounding box center [1417, 103] width 63 height 12
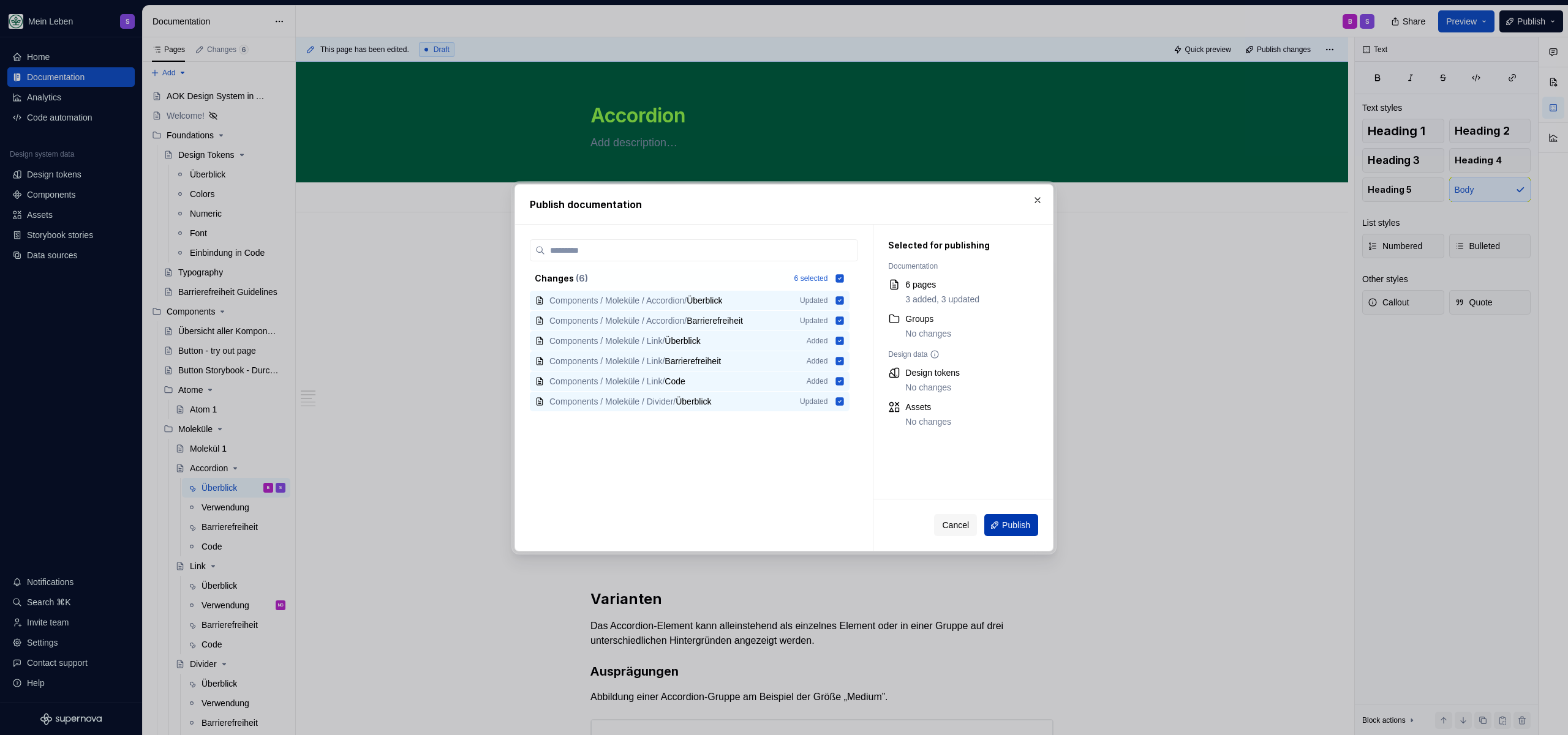
click at [998, 517] on button "Publish" at bounding box center [1011, 524] width 54 height 22
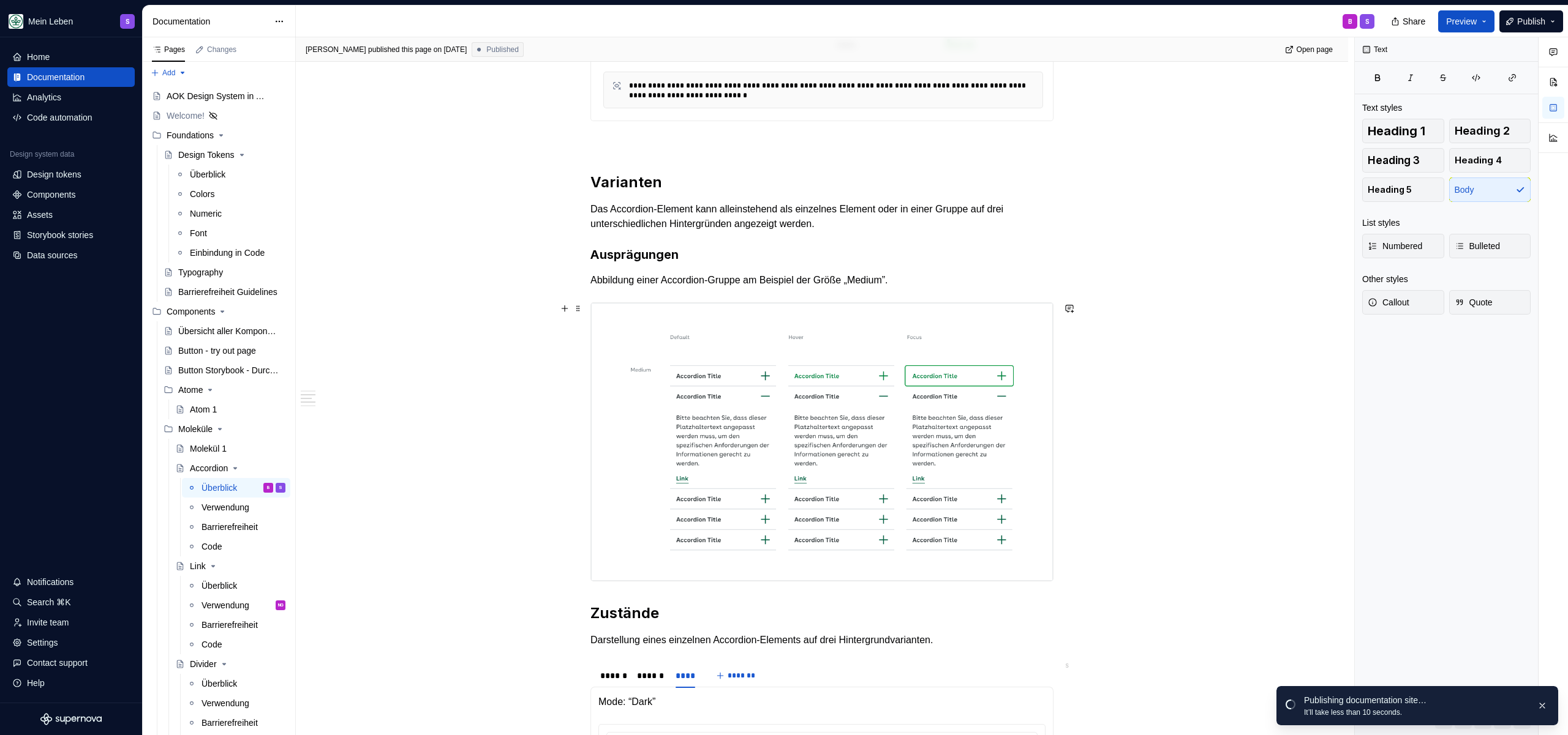
scroll to position [425, 0]
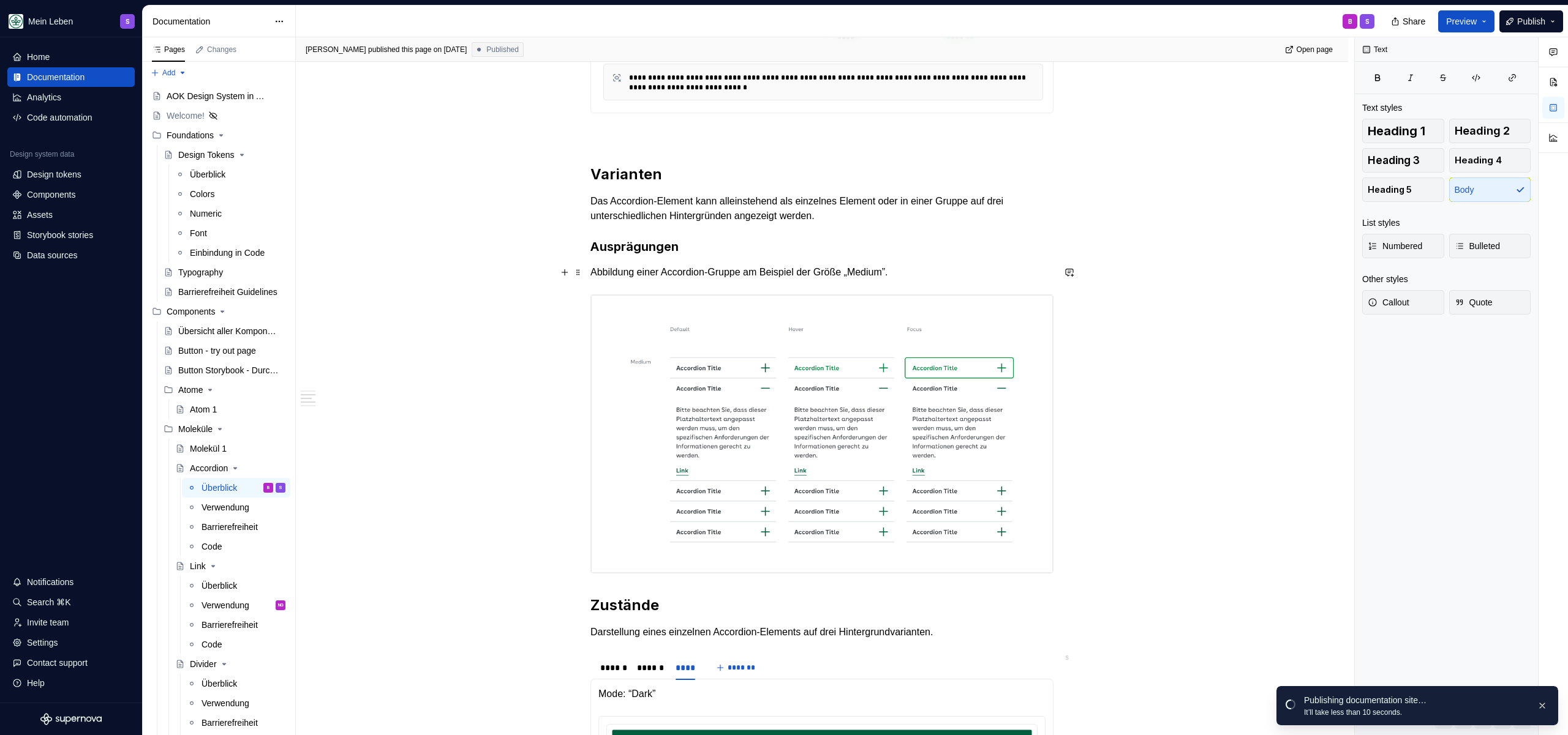
click at [669, 269] on p "Abbildung einer Accordion-Gruppe am Beispiel der Größe „Medium”." at bounding box center [821, 272] width 463 height 15
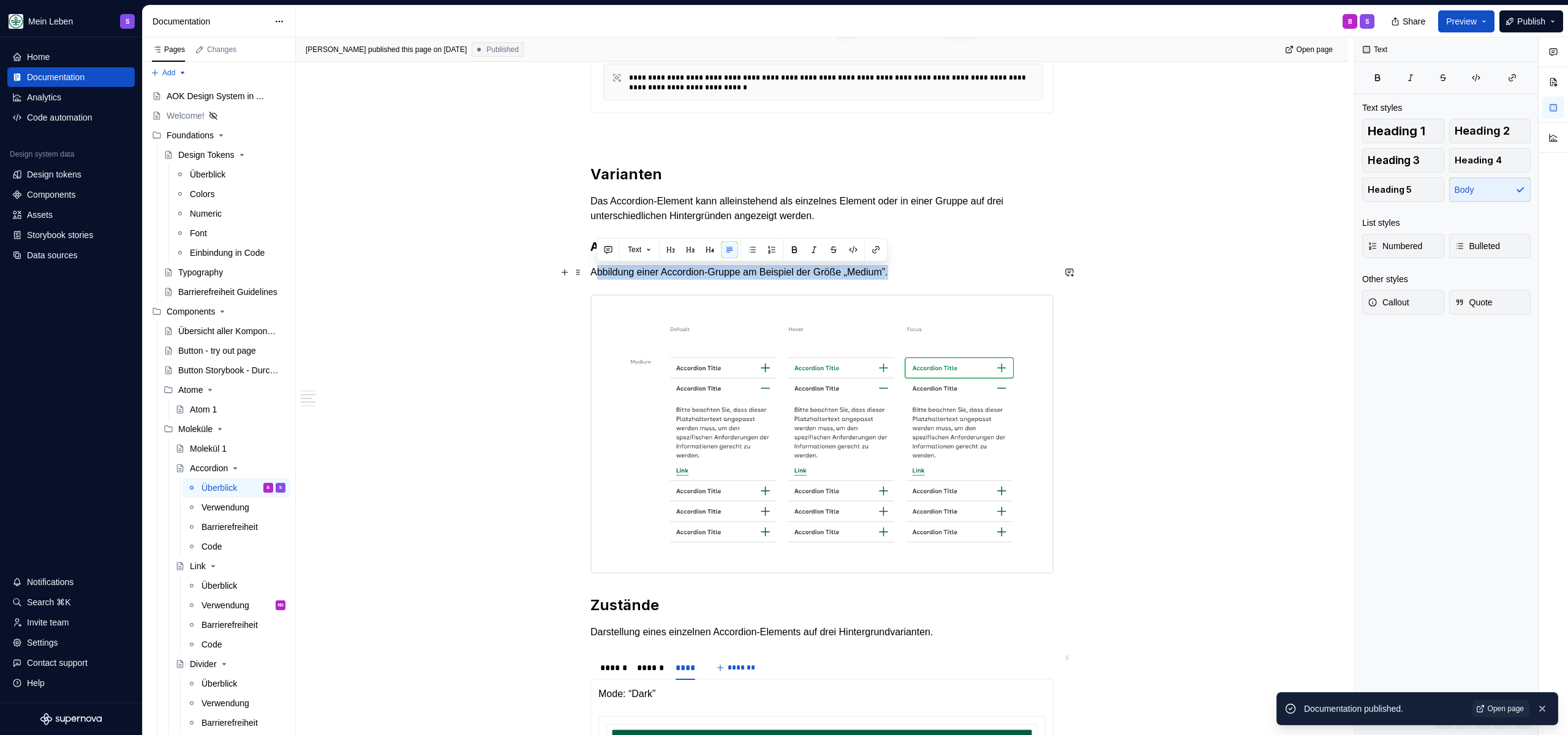
drag, startPoint x: 594, startPoint y: 274, endPoint x: 909, endPoint y: 271, distance: 315.0
click at [909, 271] on p "Abbildung einer Accordion-Gruppe am Beispiel der Größe „Medium”." at bounding box center [821, 272] width 463 height 15
click at [926, 268] on p "Abbildung einer Accordion-Gruppe am Beispiel der Größe „Medium”." at bounding box center [821, 272] width 463 height 15
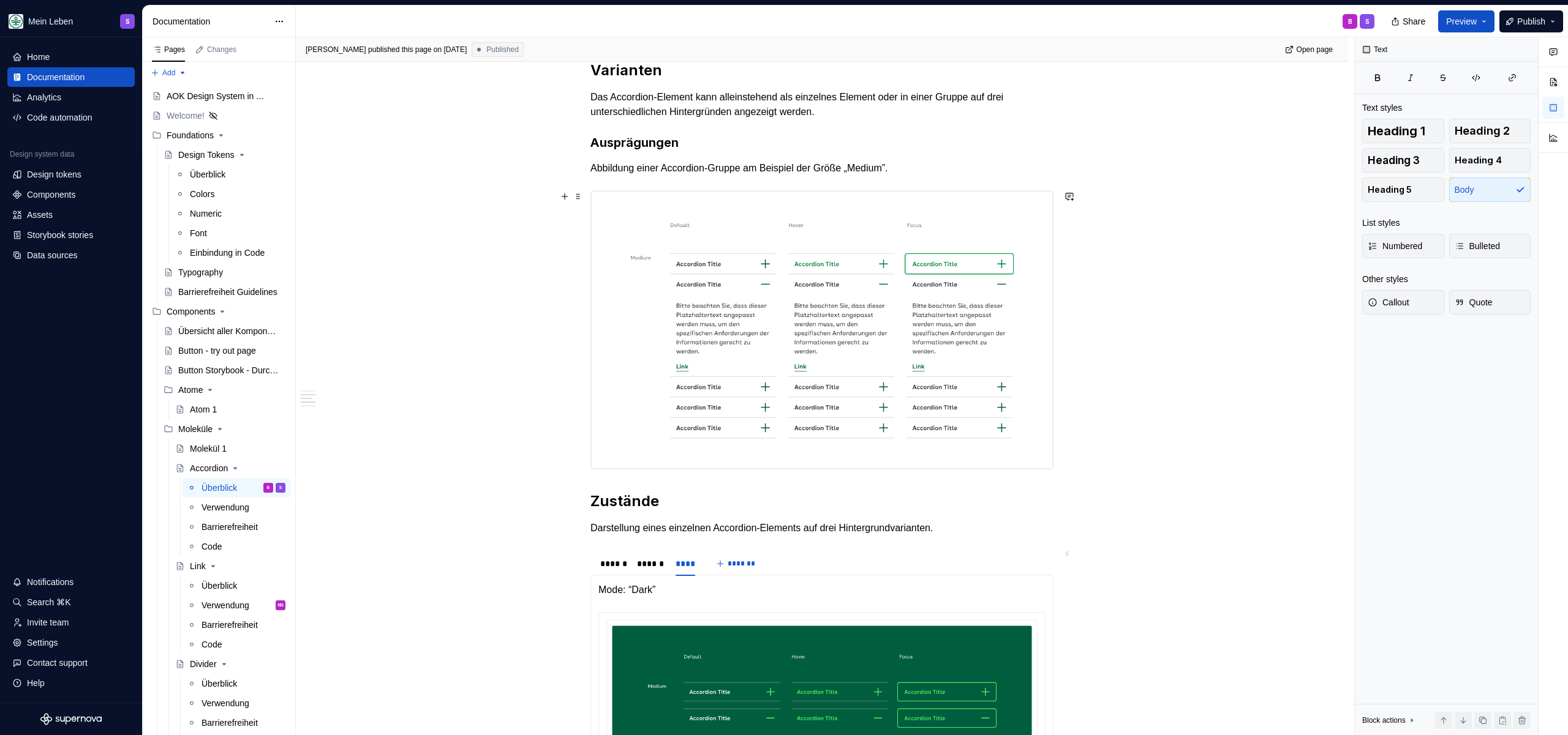
scroll to position [531, 0]
click at [680, 134] on h3 "Ausprägungen" at bounding box center [821, 141] width 463 height 17
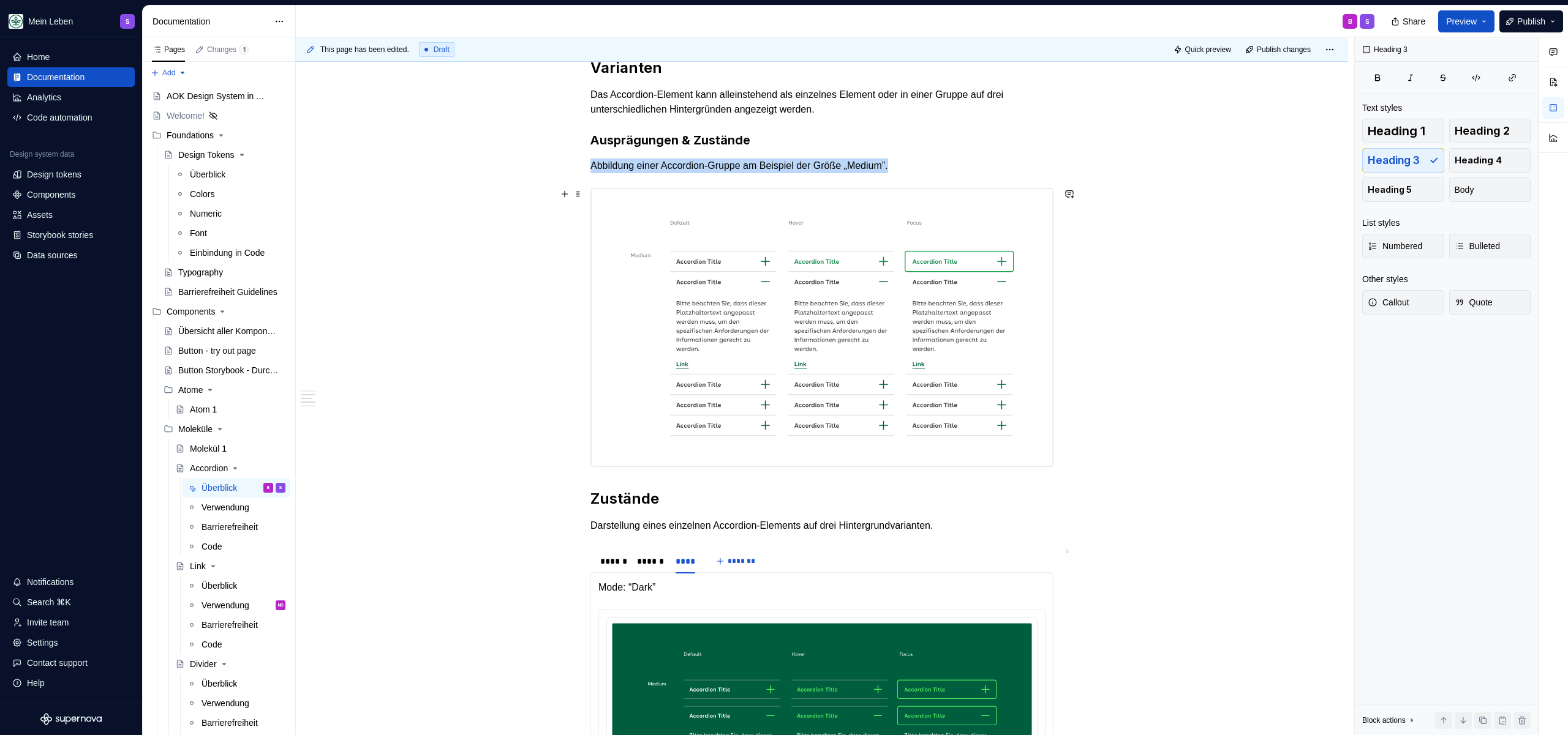
click at [767, 322] on img at bounding box center [822, 328] width 462 height 278
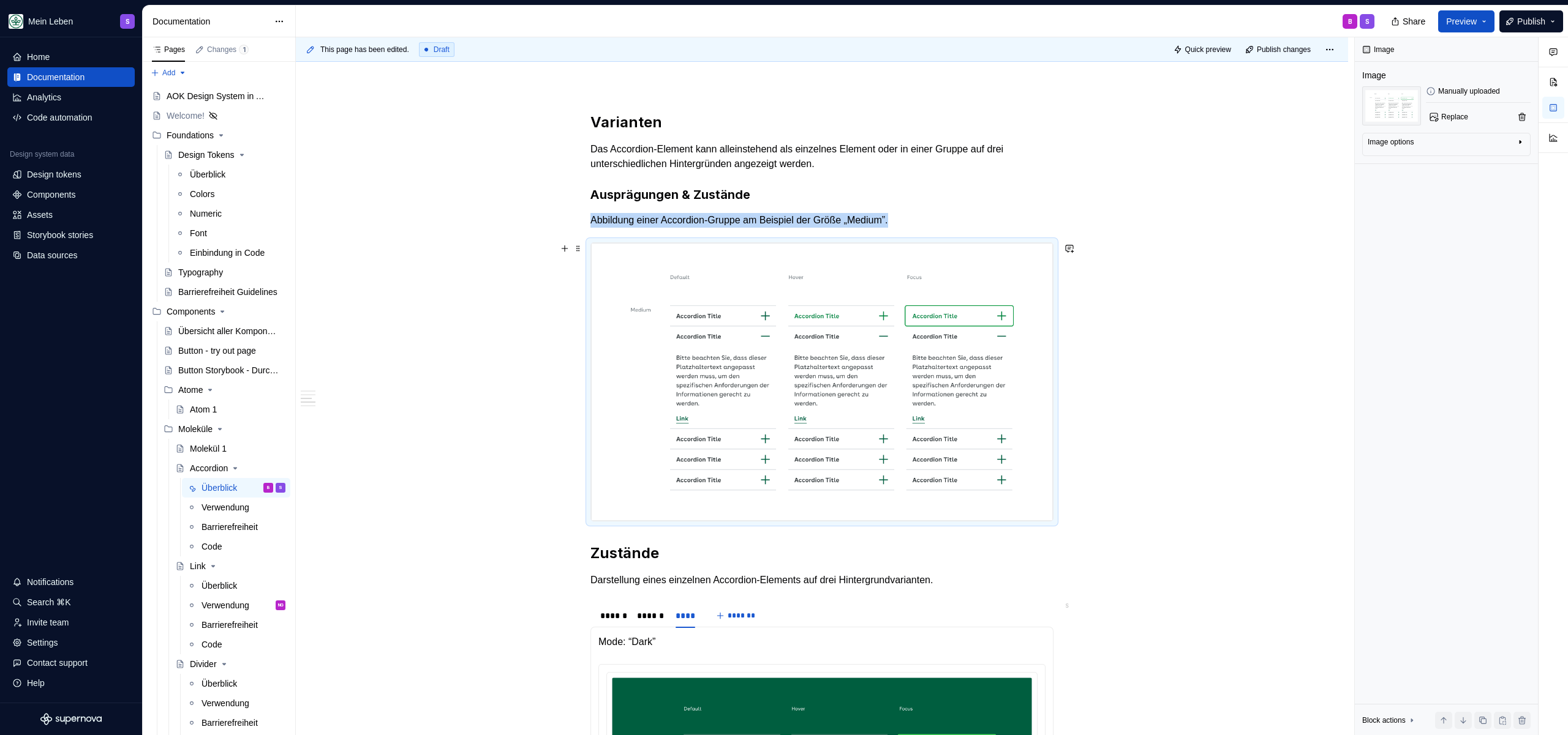
scroll to position [612, 0]
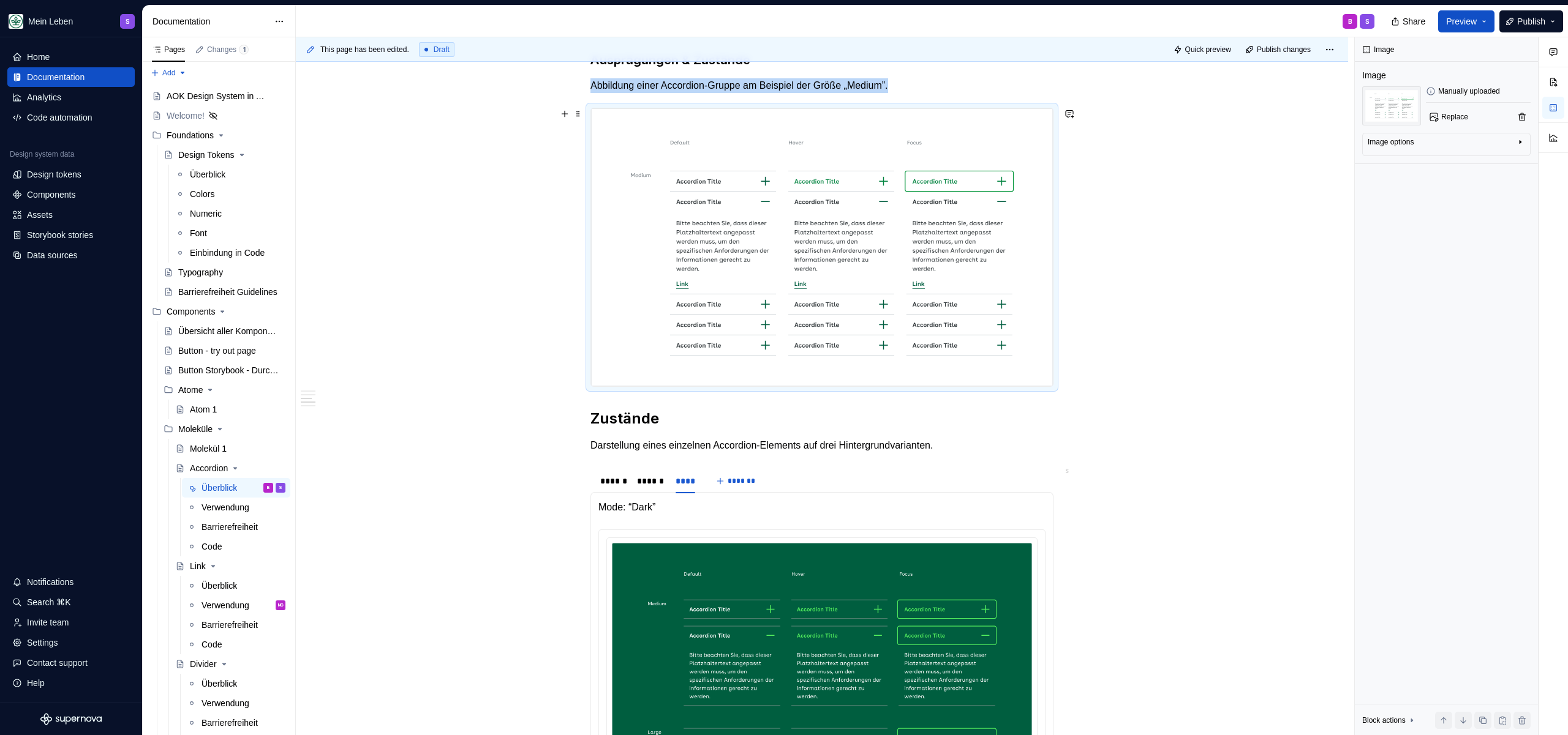
click at [773, 225] on img at bounding box center [822, 247] width 462 height 278
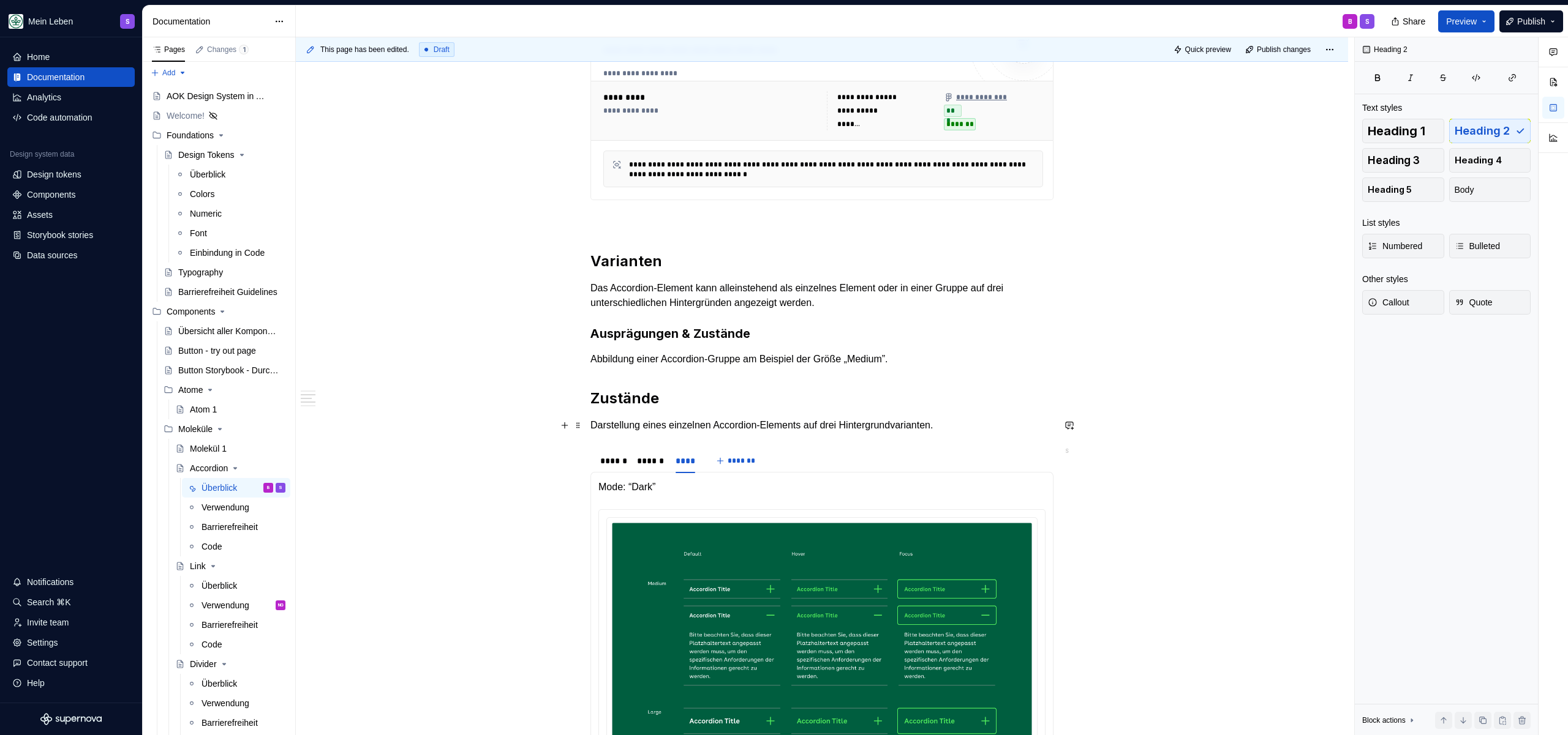
scroll to position [338, 0]
drag, startPoint x: 714, startPoint y: 387, endPoint x: 698, endPoint y: 391, distance: 16.5
click at [698, 391] on div "**********" at bounding box center [821, 658] width 463 height 1511
click at [707, 396] on h2 "Zustände" at bounding box center [821, 398] width 463 height 19
click at [706, 398] on h2 "Zustände" at bounding box center [821, 398] width 463 height 19
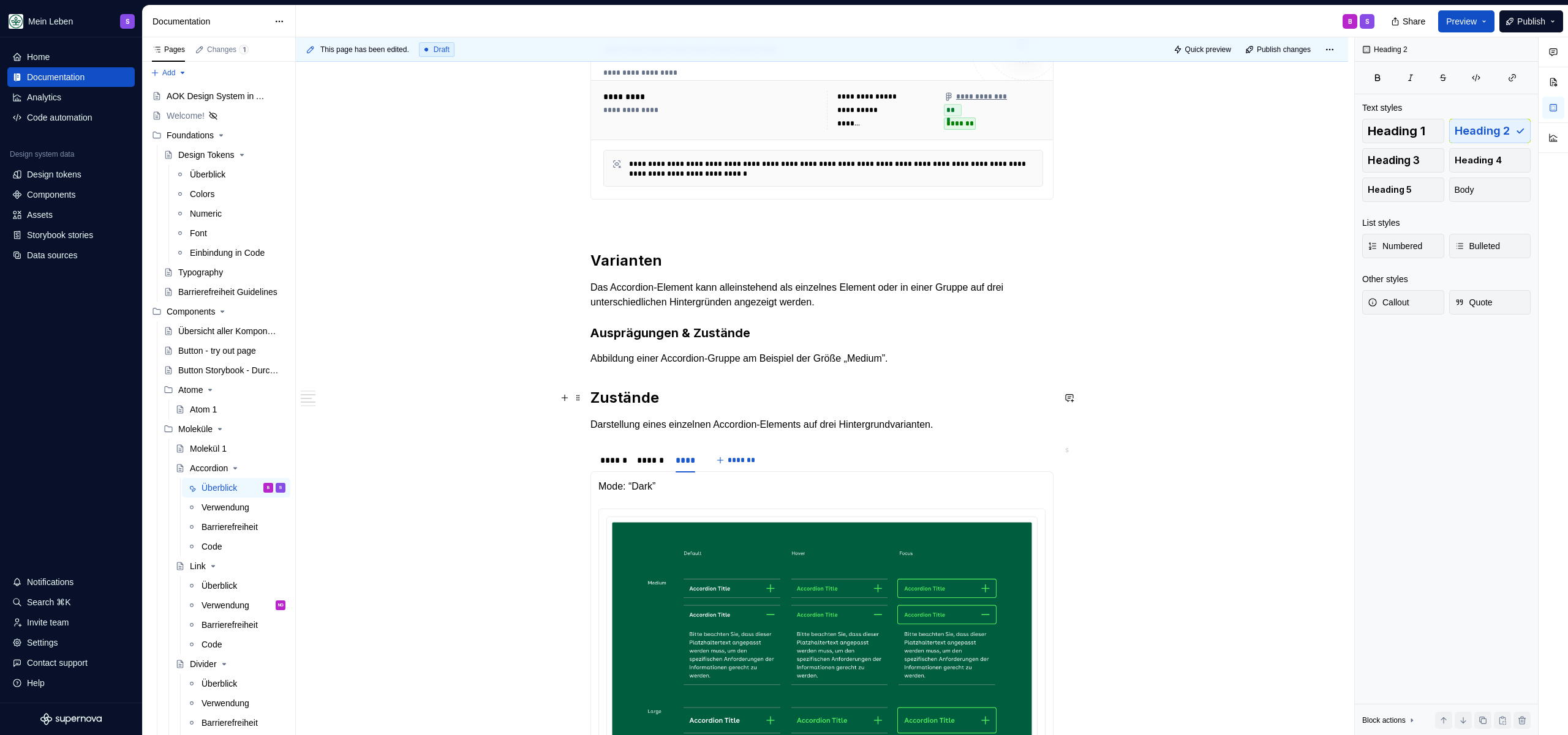
click at [706, 398] on h2 "Zustände" at bounding box center [821, 398] width 463 height 19
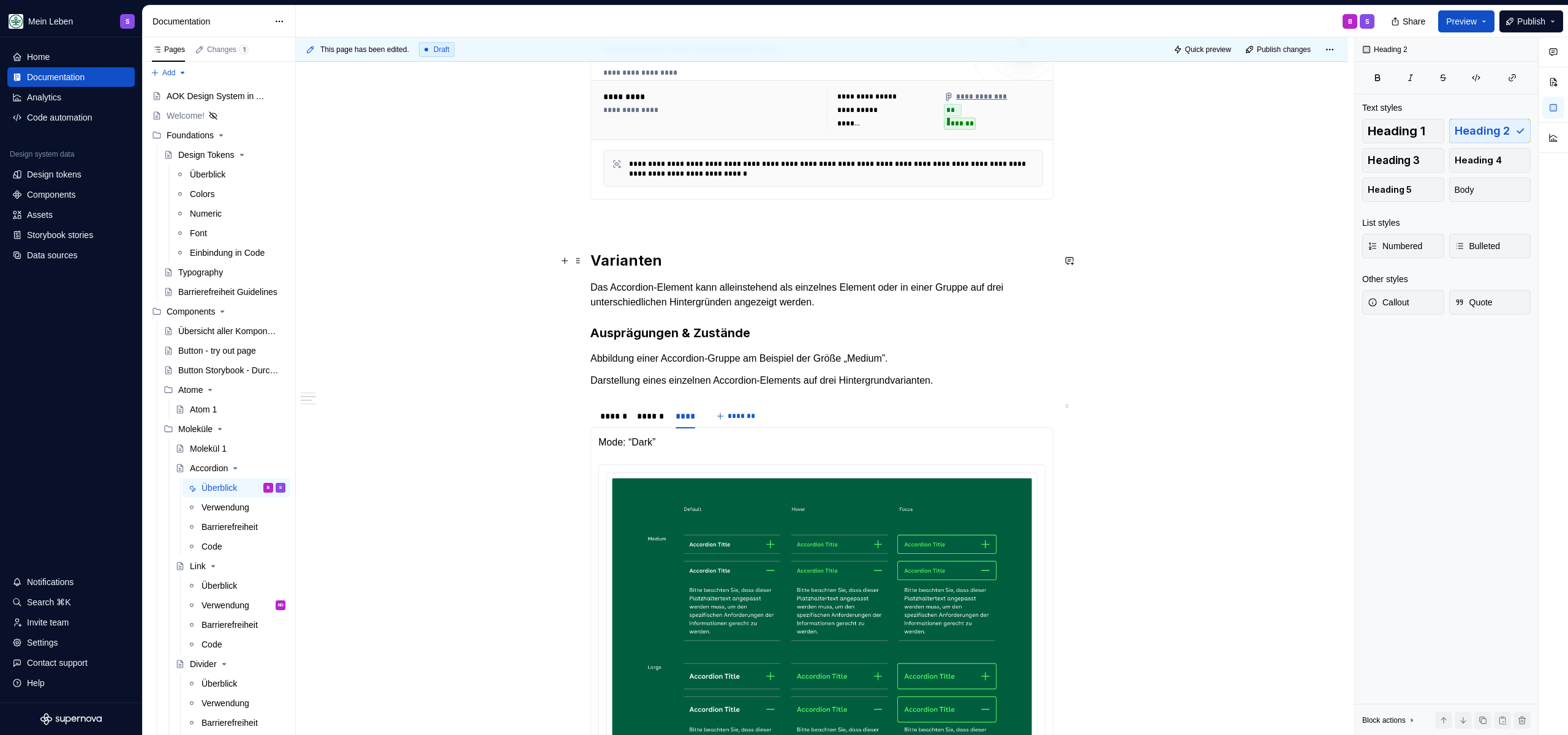
click at [661, 260] on h2 "Varianten" at bounding box center [821, 260] width 463 height 19
click at [874, 299] on p "Das Accordion-Element kann alleinstehend als einzelnes Element oder in einer Gr…" at bounding box center [821, 295] width 463 height 30
click at [871, 301] on p "Das Accordion-Element kann alleinstehend als einzelnes Element oder in einer Gr…" at bounding box center [821, 295] width 463 height 30
click at [766, 334] on h3 "Ausprägungen & Zustände" at bounding box center [821, 333] width 463 height 17
click at [632, 357] on p "Abbildung einer Accordion-Gruppe am Beispiel der Größe „Medium”." at bounding box center [821, 358] width 463 height 15
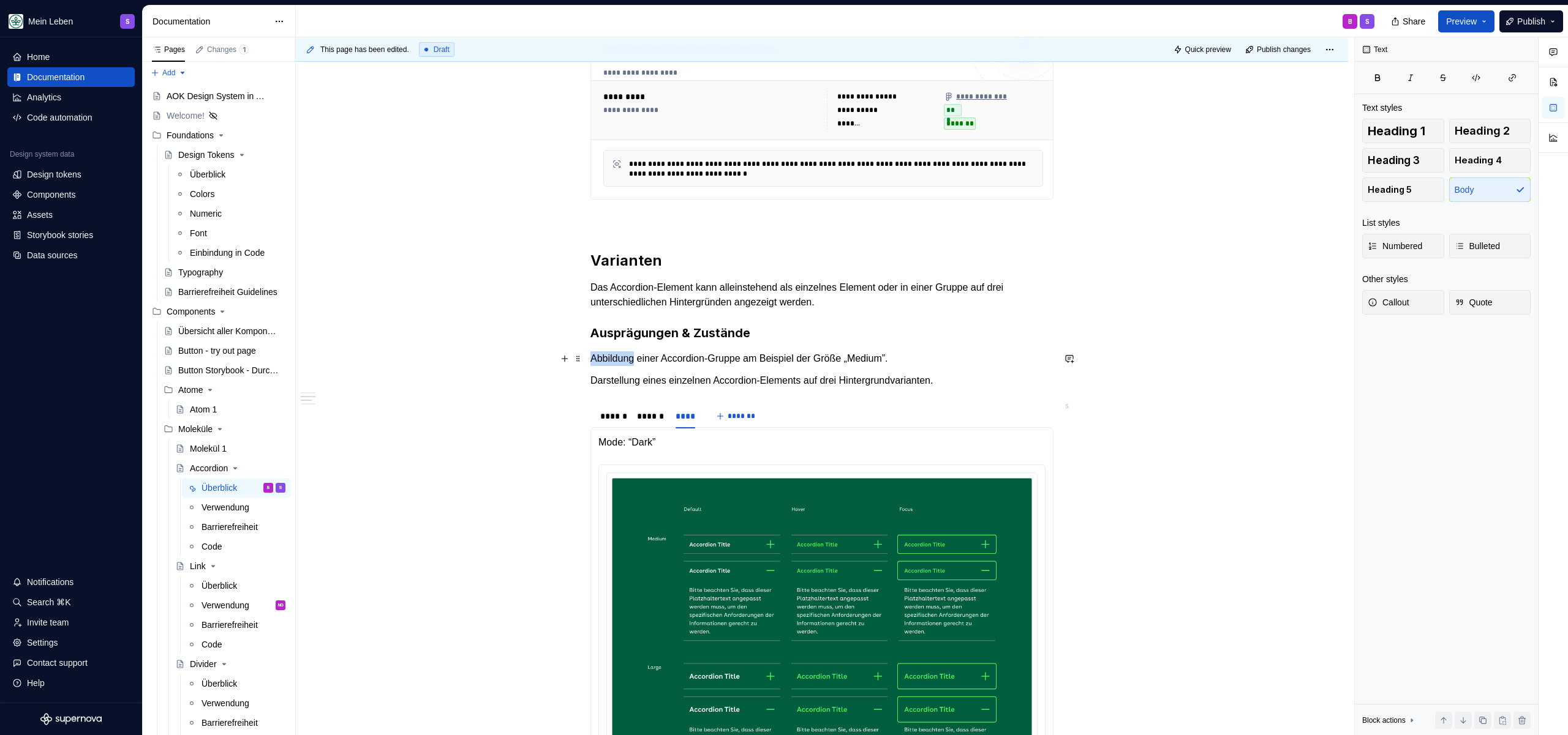
click at [632, 357] on p "Abbildung einer Accordion-Gruppe am Beispiel der Größe „Medium”." at bounding box center [821, 358] width 463 height 15
click at [962, 354] on p "Abbildung einer Accordion-Gruppe am Beispiel der Größe „Medium”." at bounding box center [821, 358] width 463 height 15
click at [953, 358] on p "Abbildung einer Accordion-Gruppe am Beispiel der Größe „Medium”." at bounding box center [821, 358] width 463 height 15
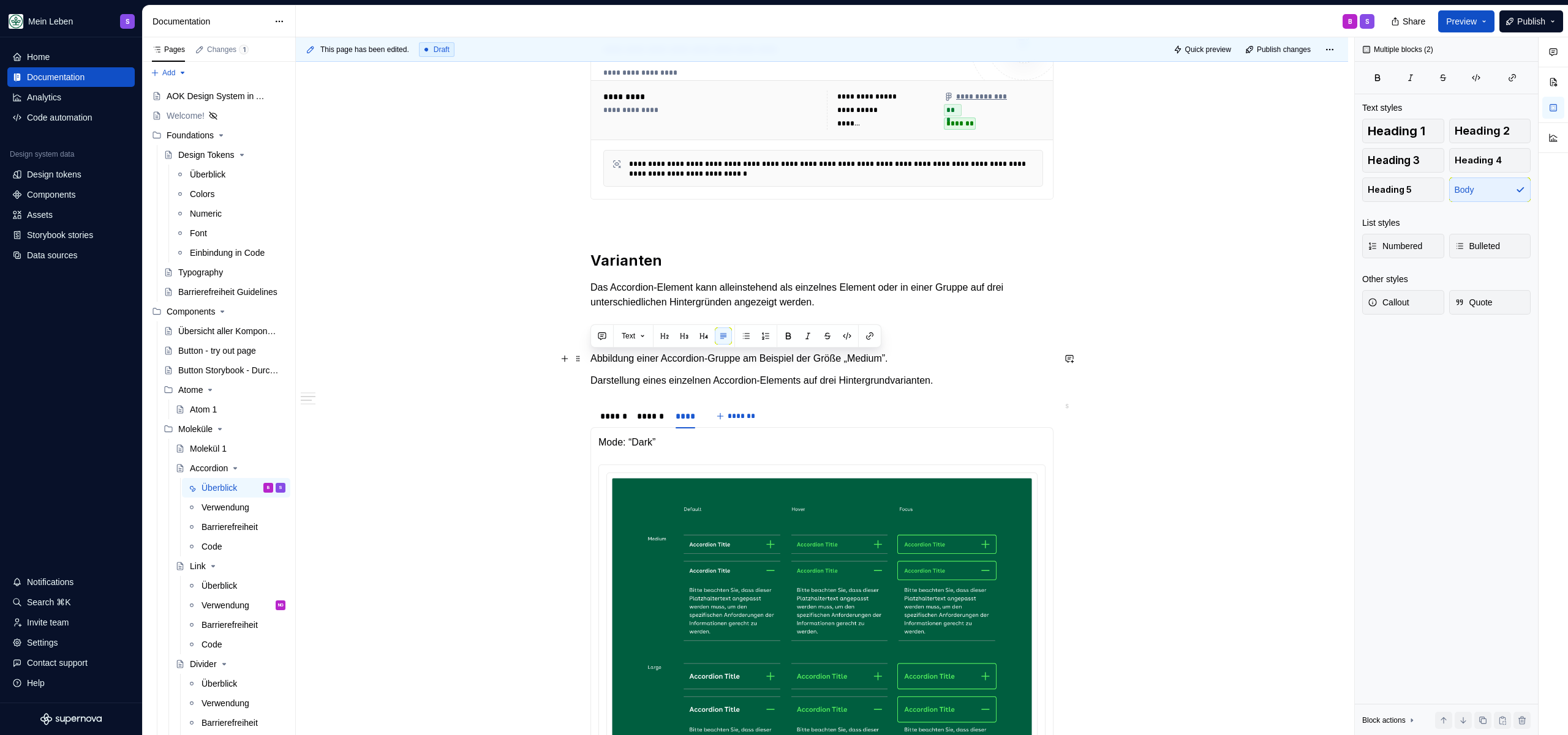
click at [951, 360] on p "Abbildung einer Accordion-Gruppe am Beispiel der Größe „Medium”." at bounding box center [821, 358] width 463 height 15
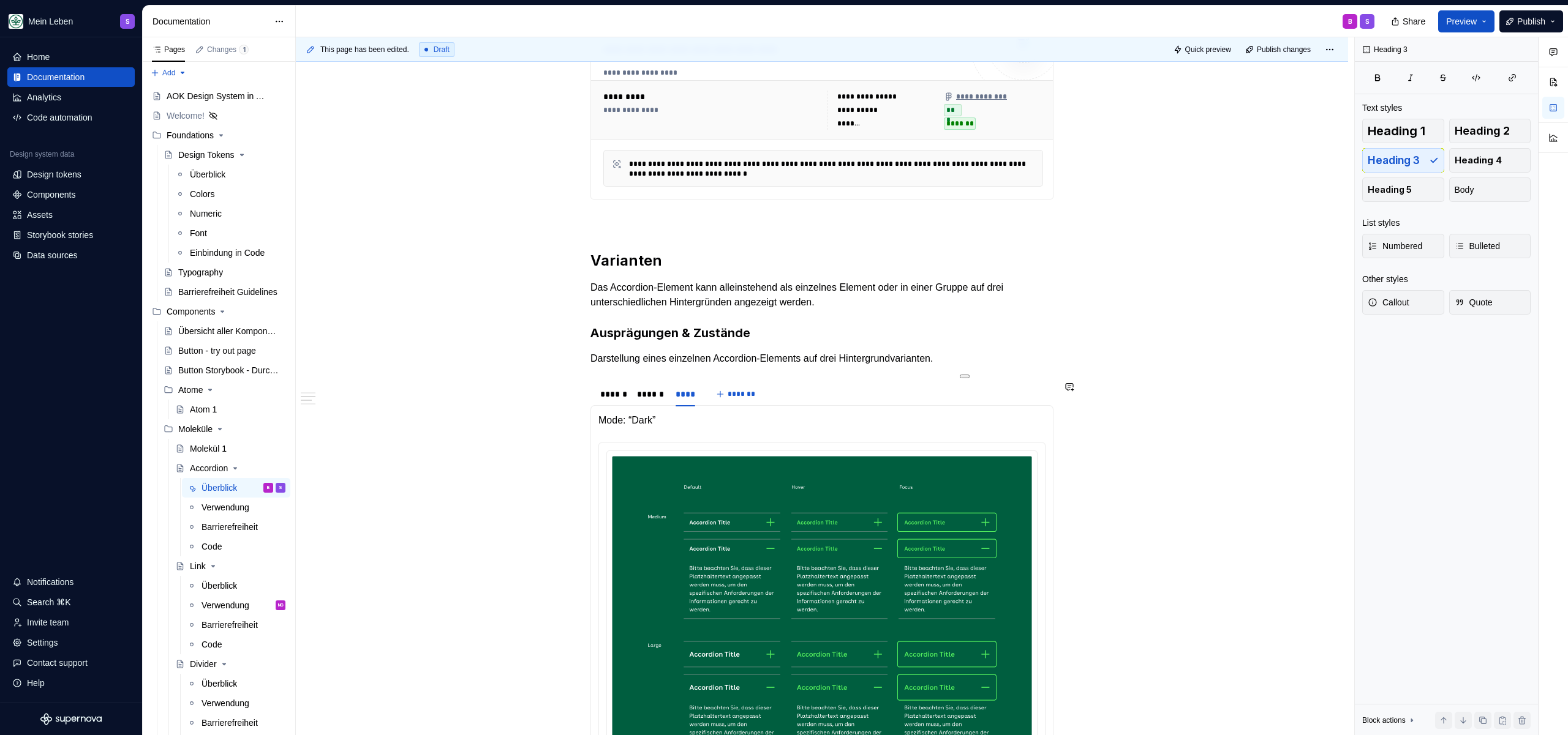
click at [731, 363] on p "Darstellung eines einzelnen Accordion-Elements auf drei Hintergrundvarianten." at bounding box center [821, 358] width 463 height 15
click at [953, 359] on p "Darstellung eines einzelnen Accordion-Elements auf drei Hintergrundvarianten." at bounding box center [821, 358] width 463 height 15
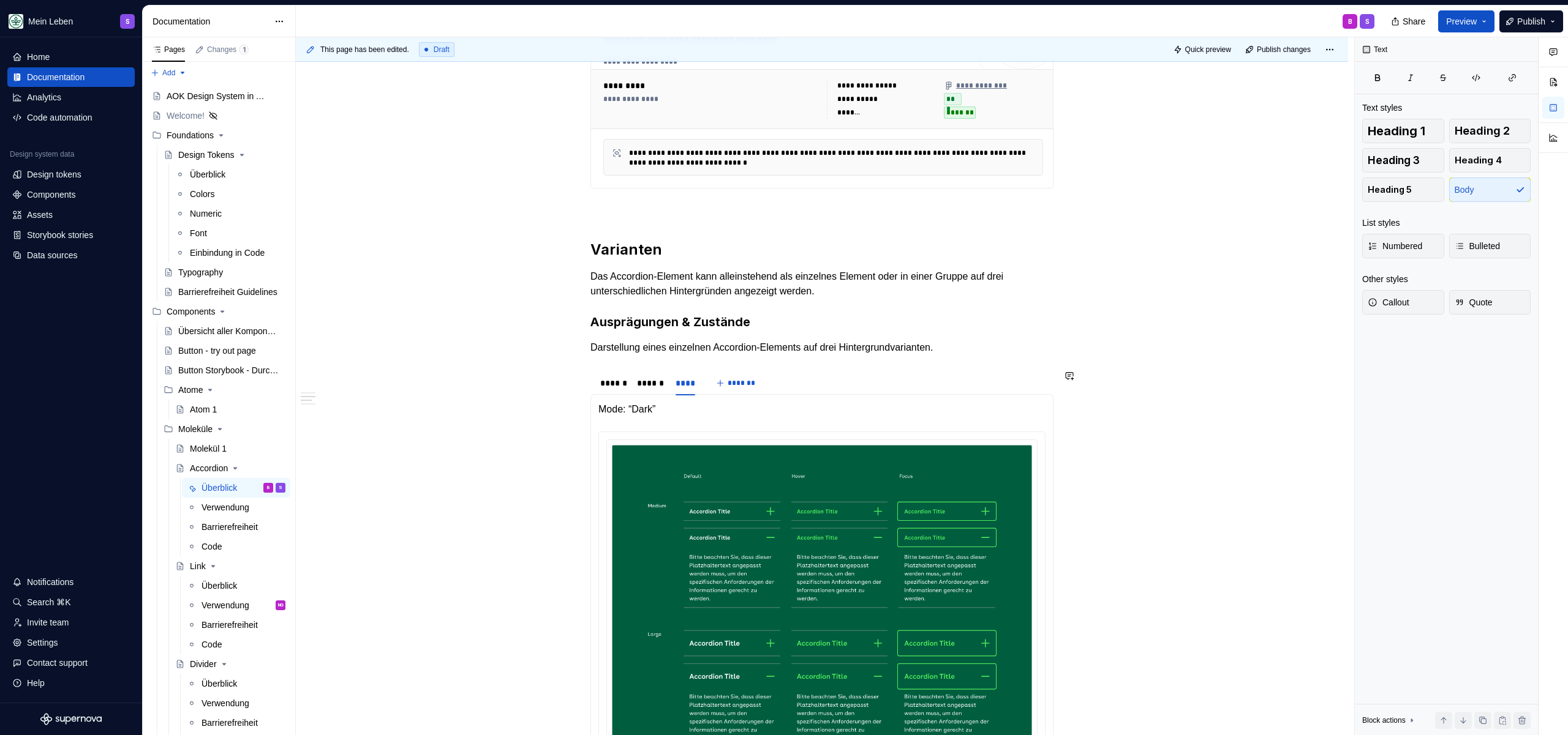
scroll to position [355, 0]
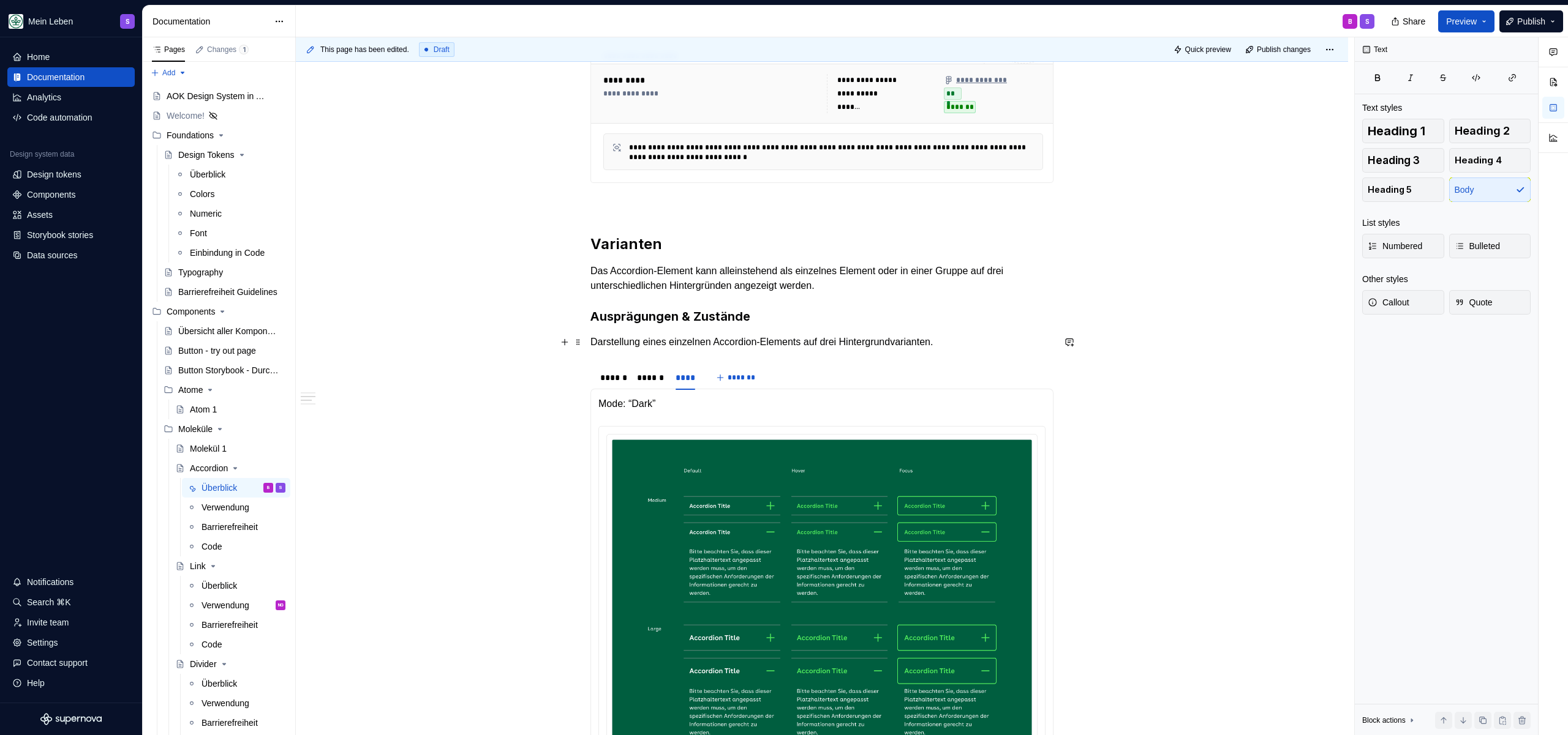
click at [655, 344] on p "Darstellung eines einzelnen Accordion-Elements auf drei Hintergrundvarianten." at bounding box center [821, 342] width 463 height 15
click at [891, 297] on div "**********" at bounding box center [821, 608] width 463 height 1445
click at [770, 343] on p "Darstellung eines einzelnen Accordion-Elements auf drei Hintergrundvarianten." at bounding box center [821, 342] width 463 height 15
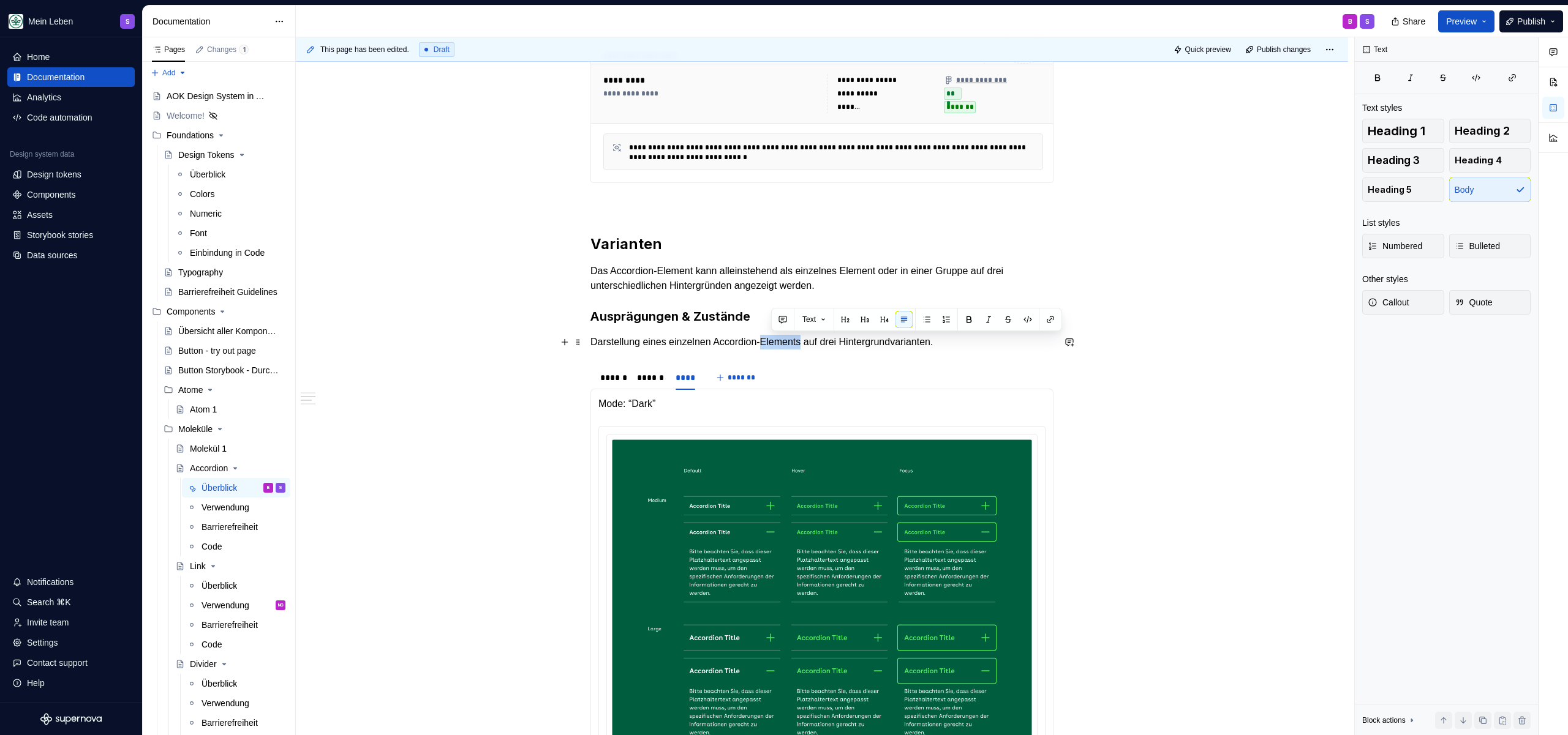
click at [770, 343] on p "Darstellung eines einzelnen Accordion-Elements auf drei Hintergrundvarianten." at bounding box center [821, 342] width 463 height 15
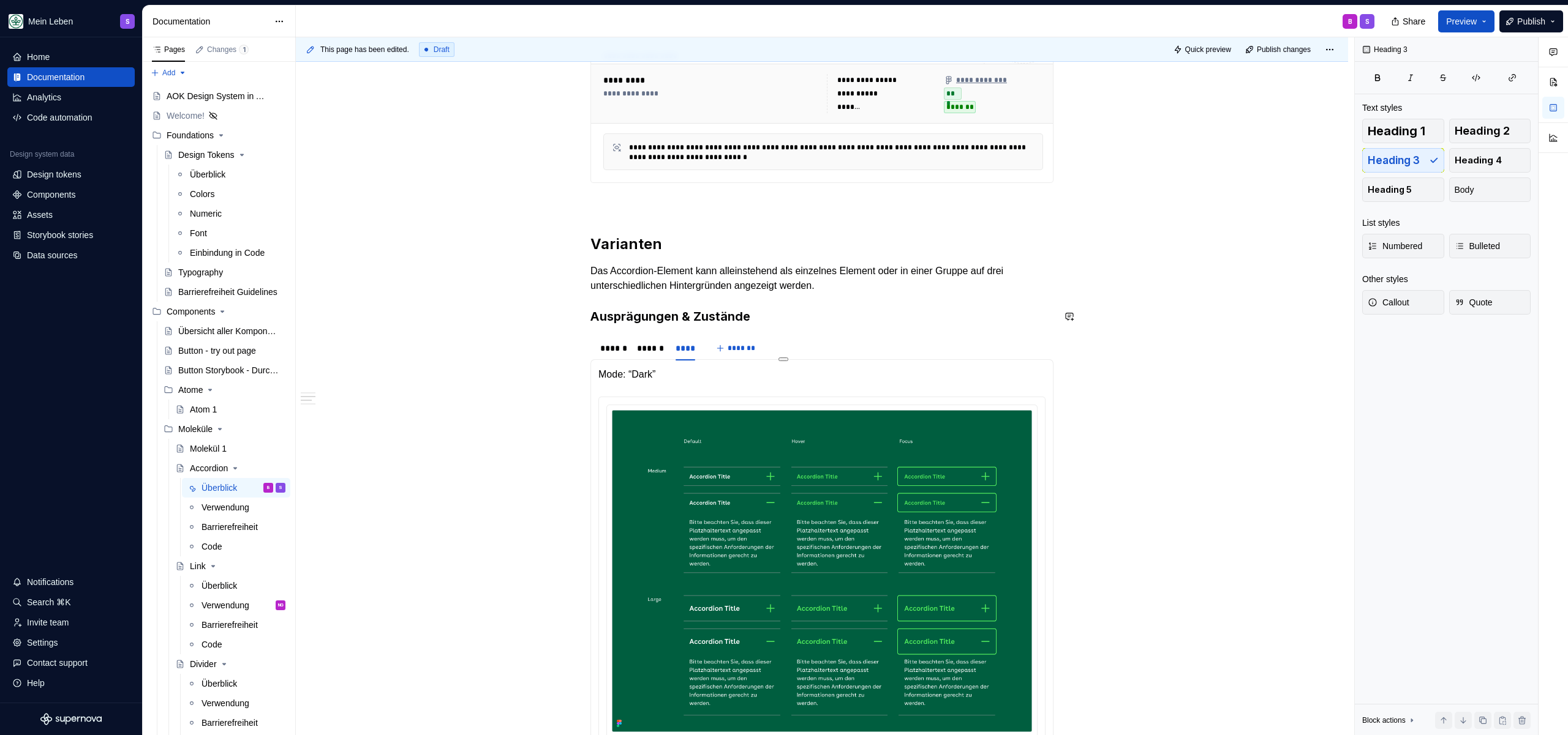
click at [805, 315] on h3 "Ausprägungen & Zustände" at bounding box center [821, 316] width 463 height 17
click at [851, 289] on p "Das Accordion-Element kann alleinstehend als einzelnes Element oder in einer Gr…" at bounding box center [821, 279] width 463 height 30
drag, startPoint x: 782, startPoint y: 320, endPoint x: 566, endPoint y: 317, distance: 216.0
click at [590, 317] on div "**********" at bounding box center [821, 601] width 463 height 1431
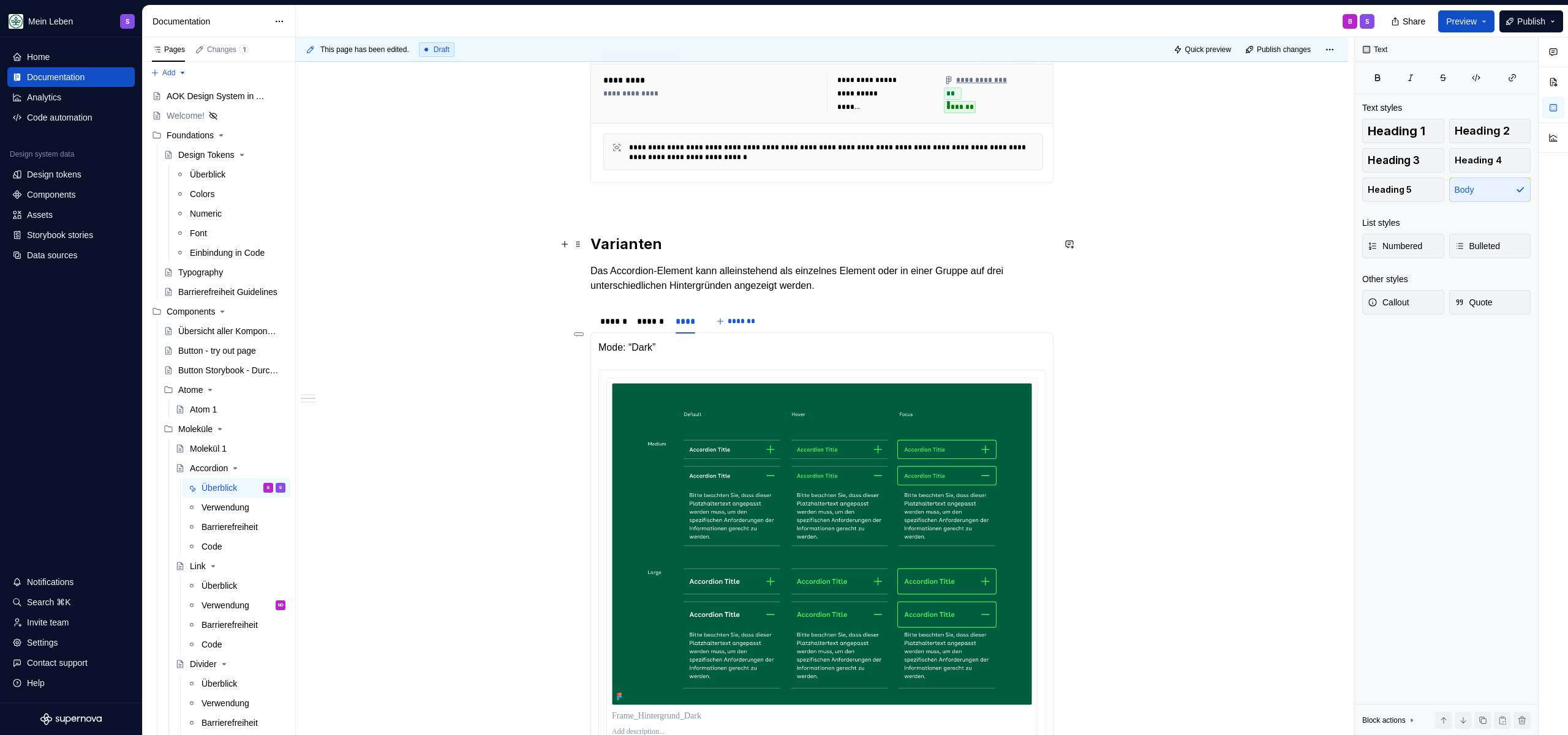
click at [771, 240] on h2 "Varianten" at bounding box center [821, 244] width 463 height 19
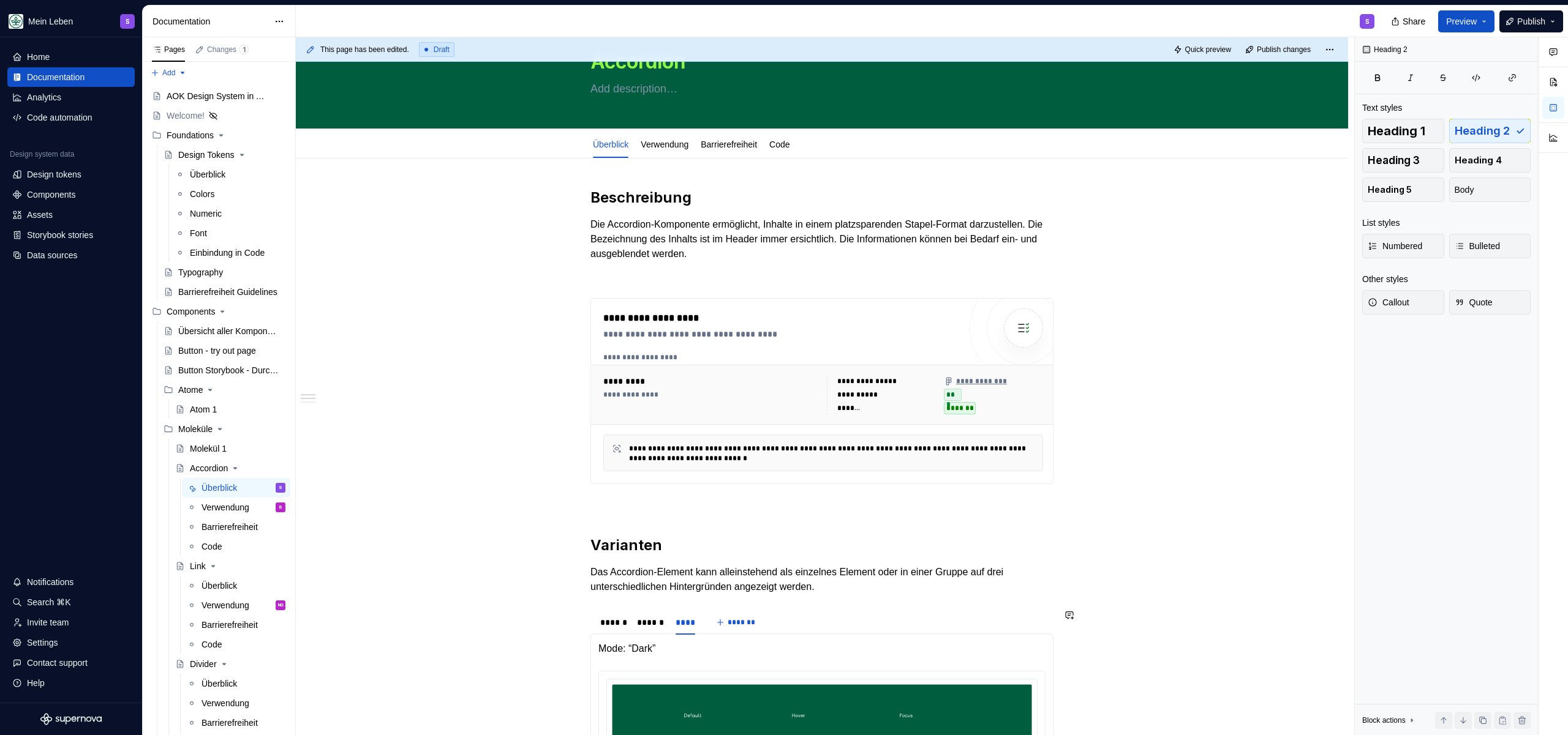
scroll to position [0, 0]
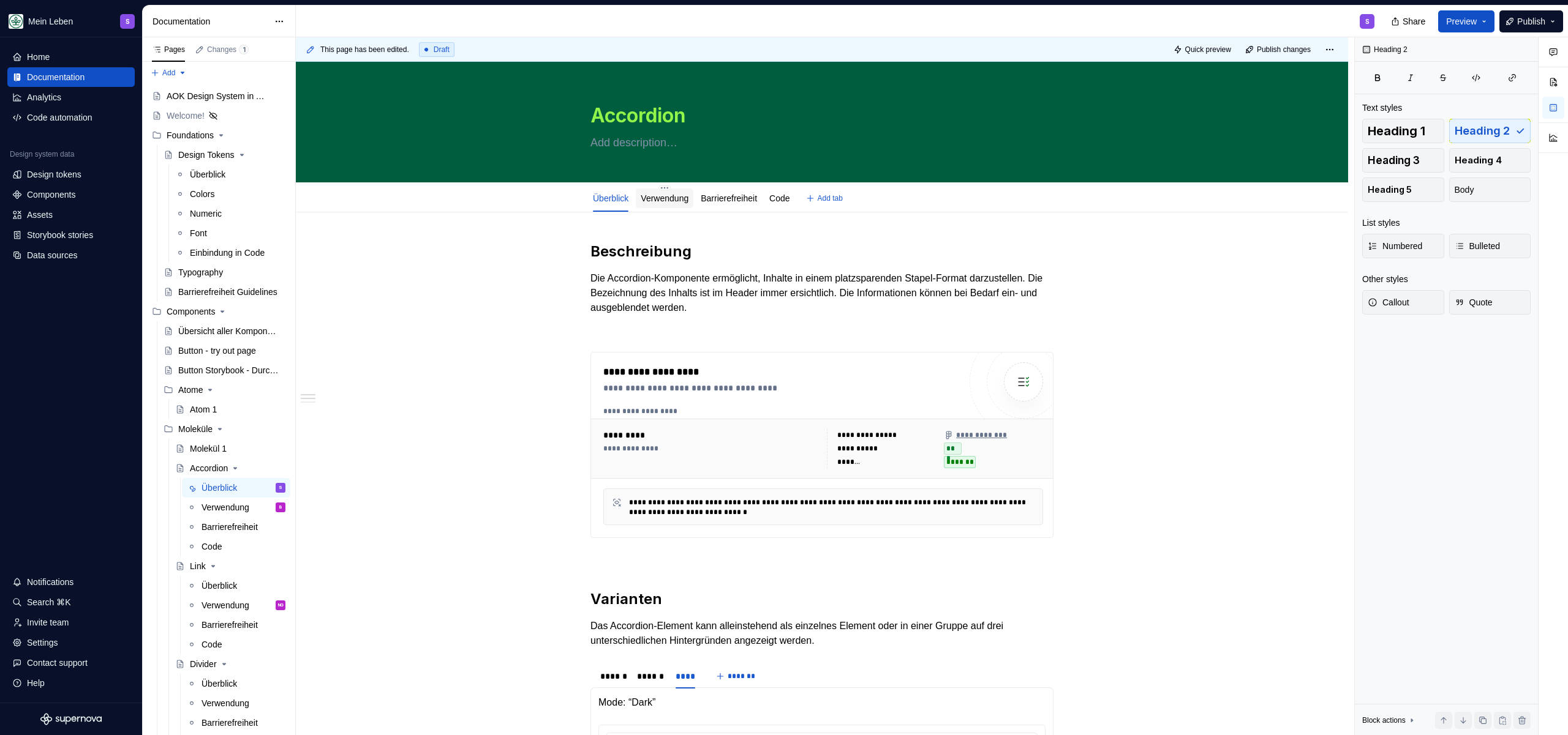
click at [687, 200] on link "Verwendung" at bounding box center [665, 198] width 48 height 10
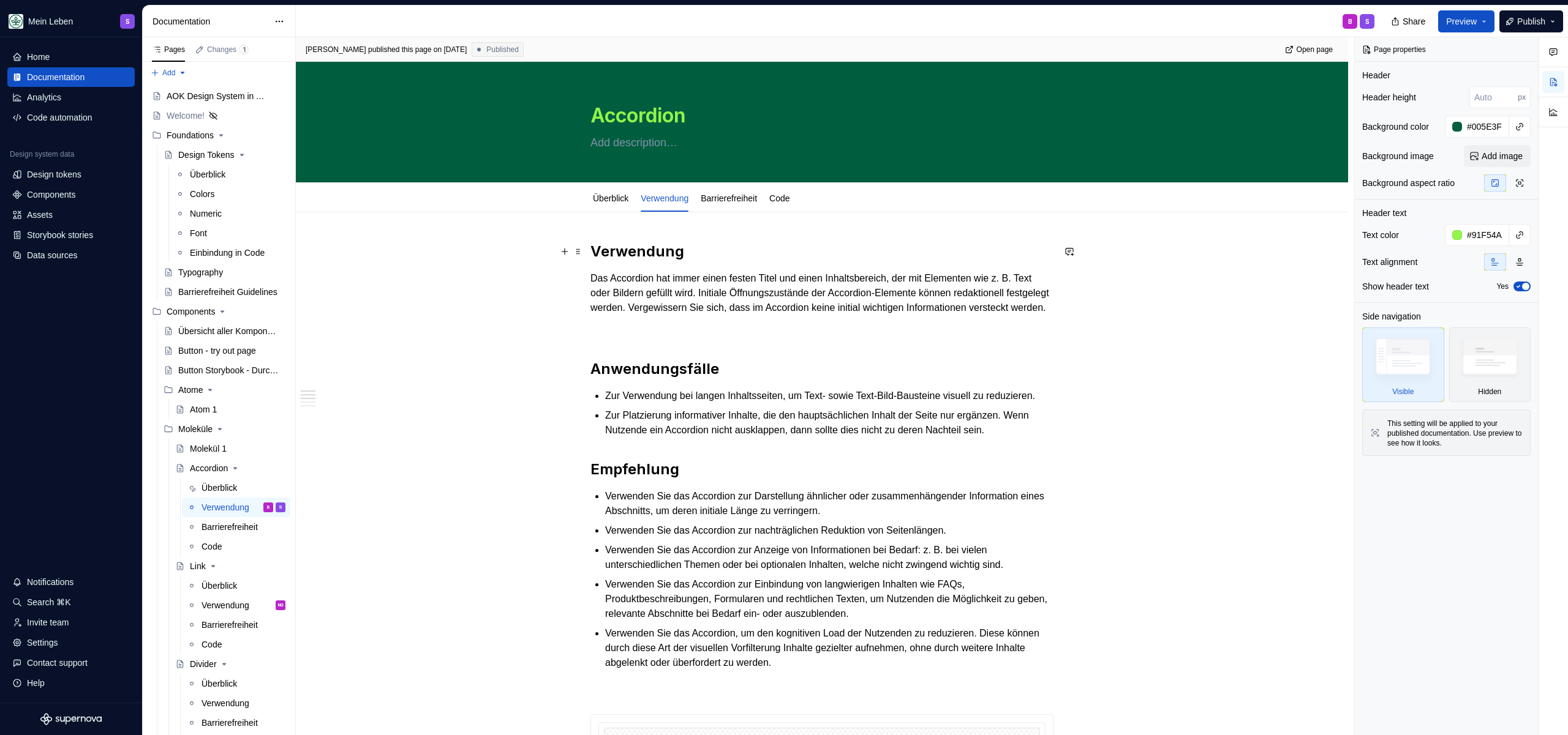
click at [633, 254] on h2 "Verwendung" at bounding box center [821, 252] width 463 height 19
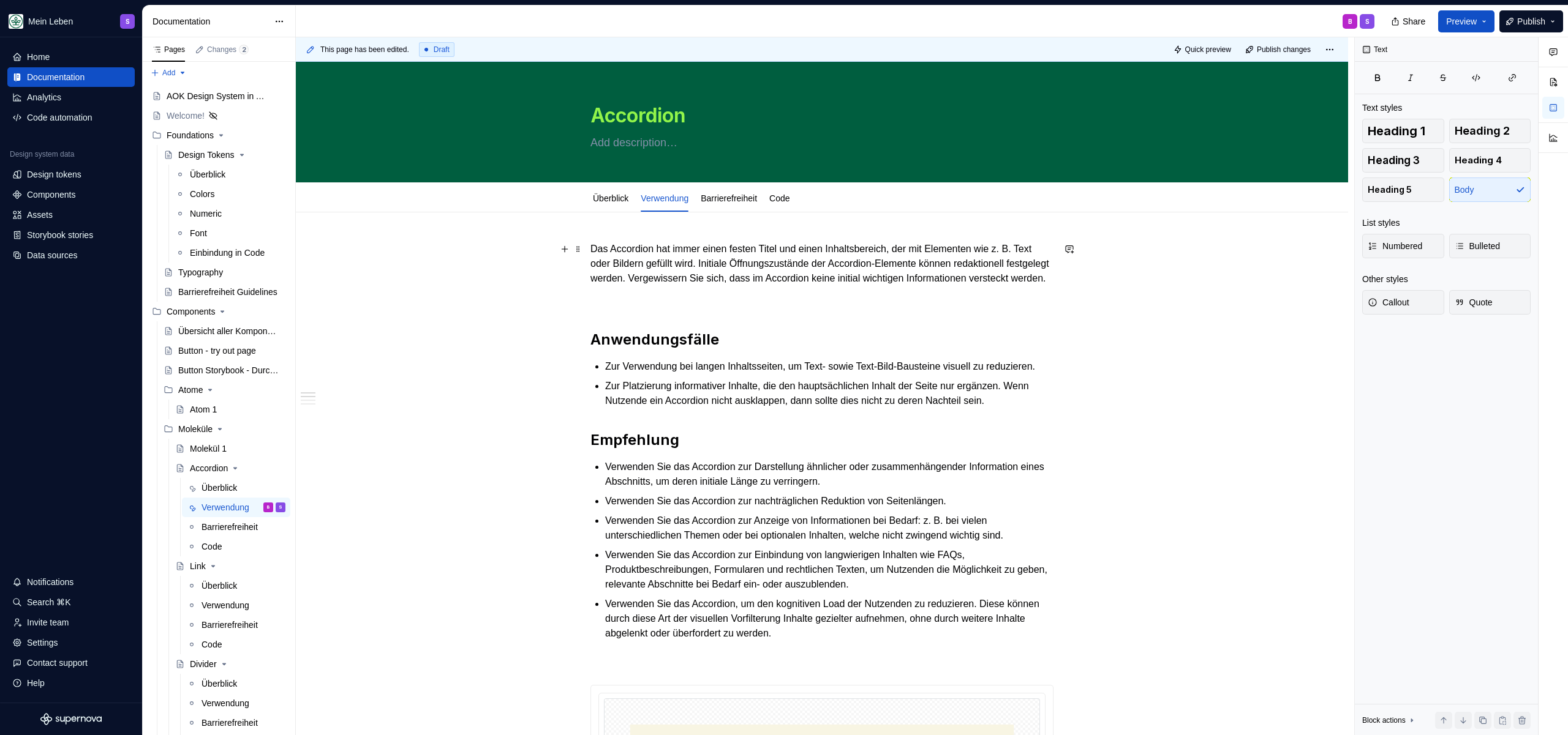
click at [759, 284] on p "Das Accordion hat immer einen festen Titel und einen Inhaltsbereich, der mit El…" at bounding box center [821, 264] width 463 height 44
click at [754, 308] on p at bounding box center [821, 300] width 463 height 15
click at [618, 197] on link "Überblick" at bounding box center [610, 198] width 36 height 10
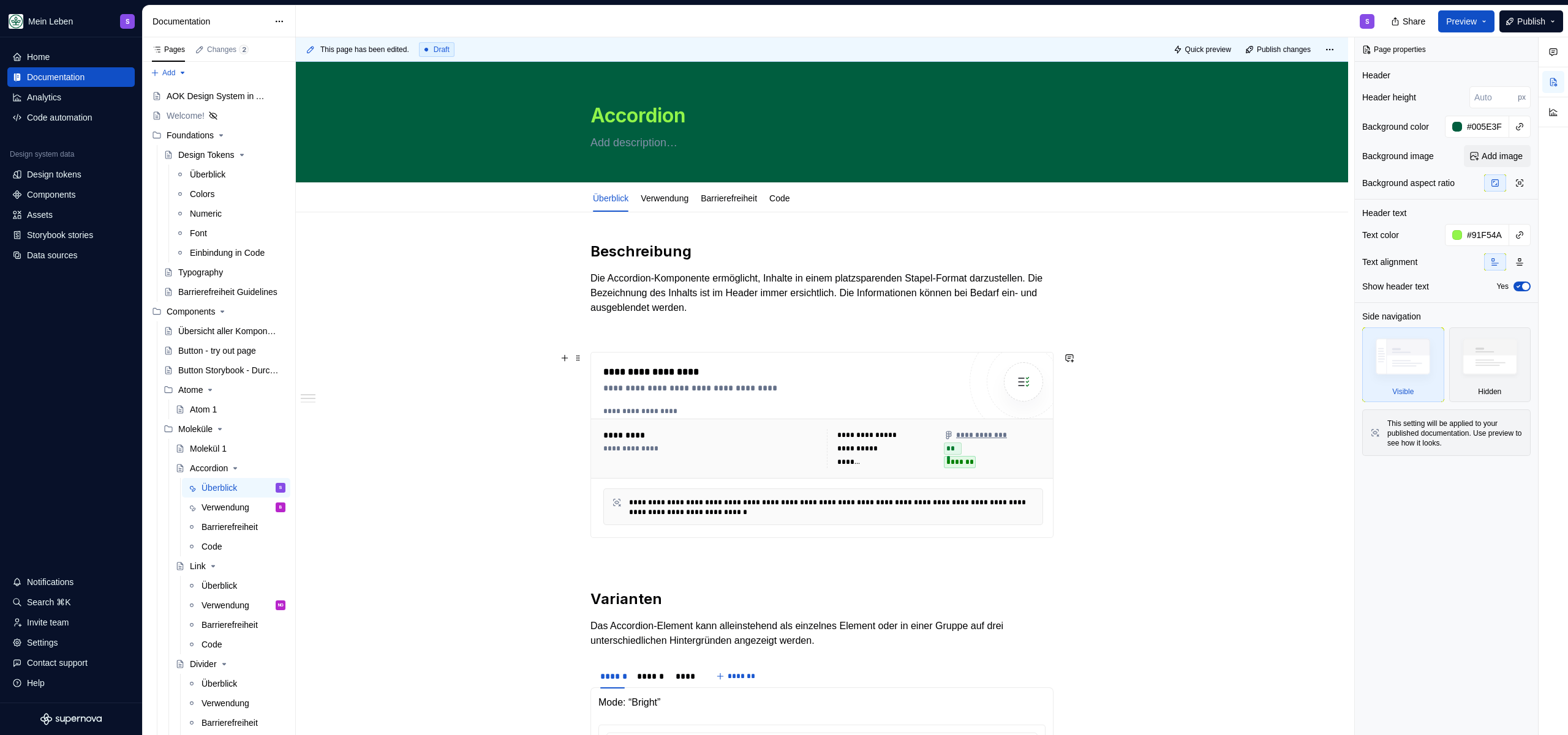
scroll to position [406, 0]
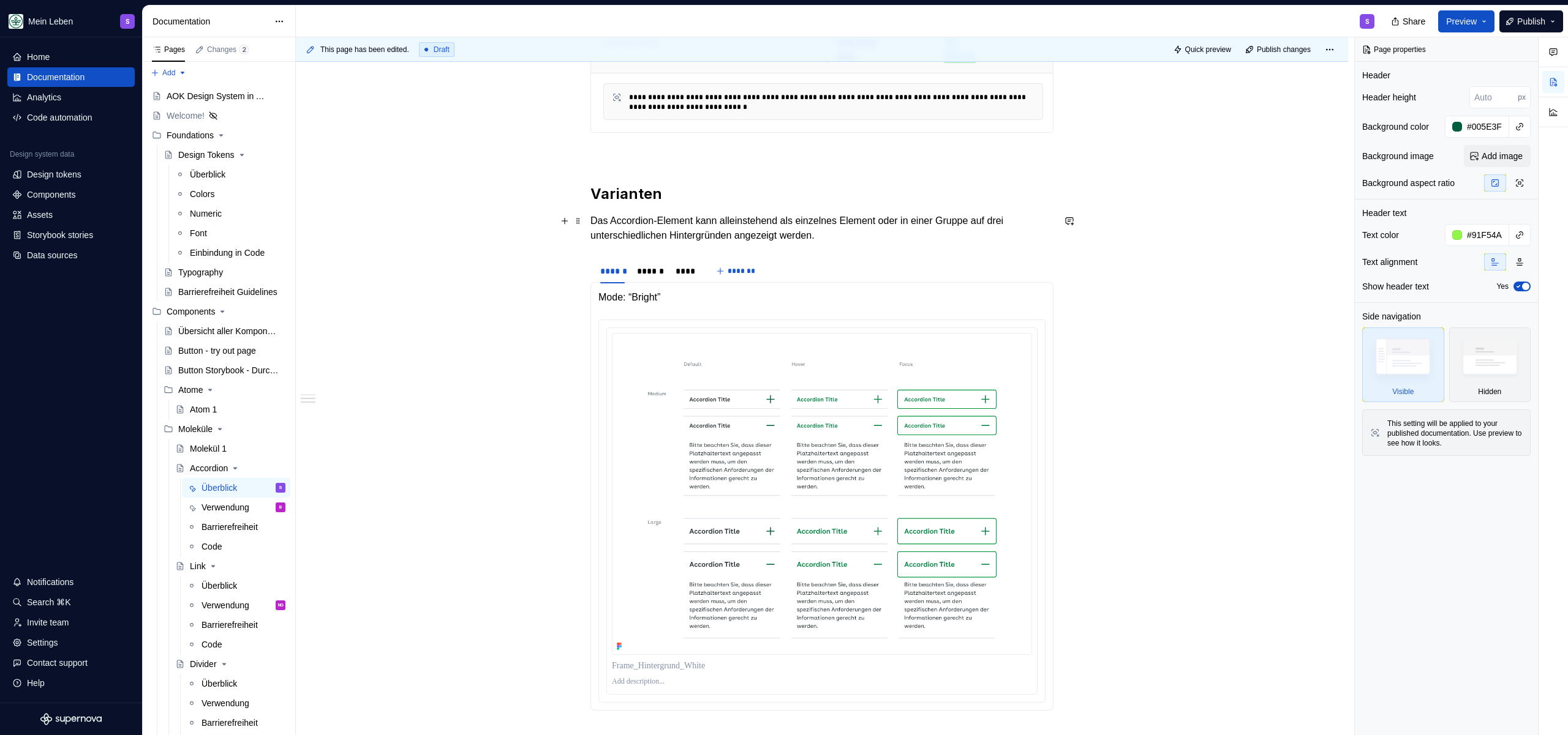
click at [847, 236] on p "Das Accordion-Element kann alleinstehend als einzelnes Element oder in einer Gr…" at bounding box center [821, 228] width 463 height 30
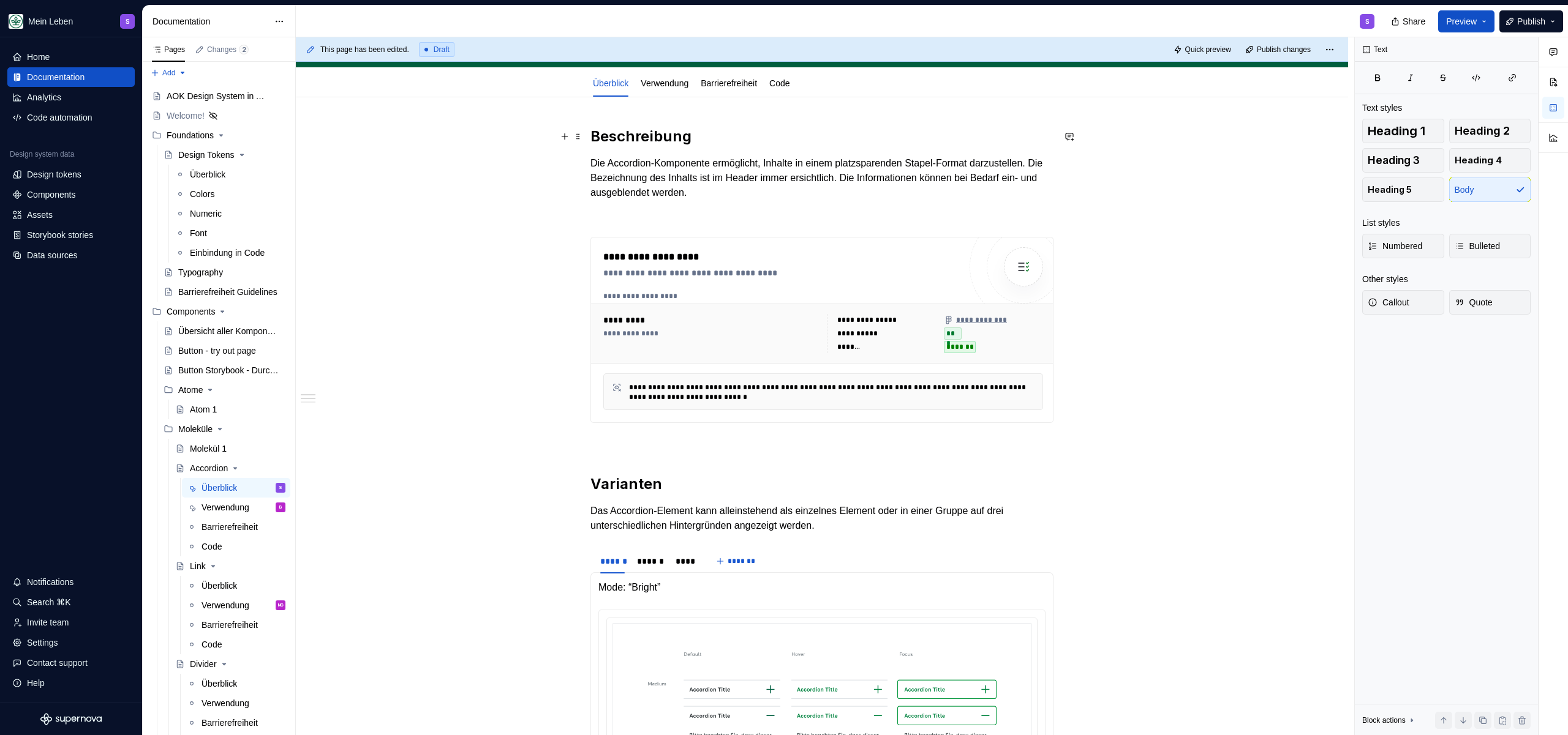
scroll to position [45, 0]
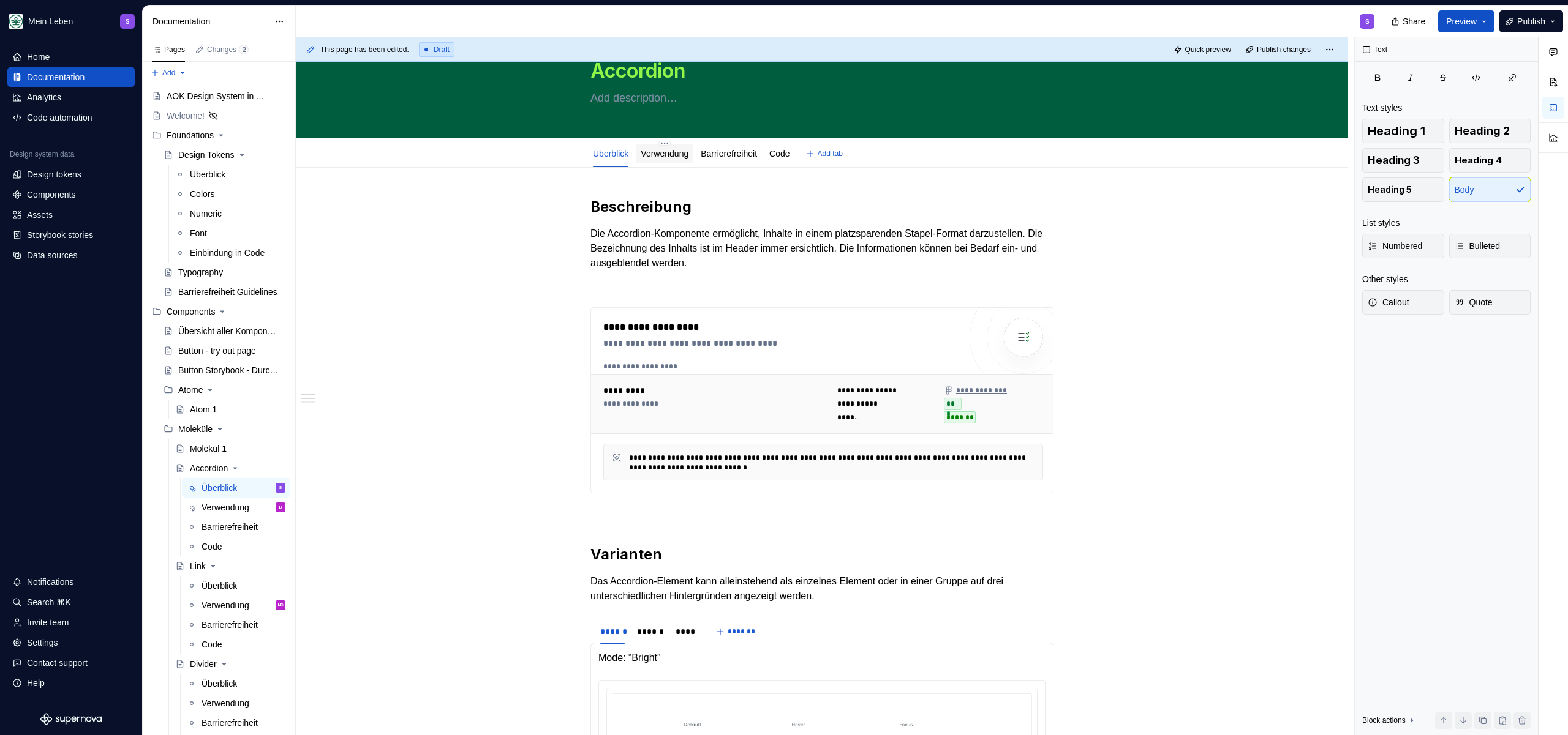
click at [655, 154] on link "Verwendung" at bounding box center [665, 153] width 48 height 10
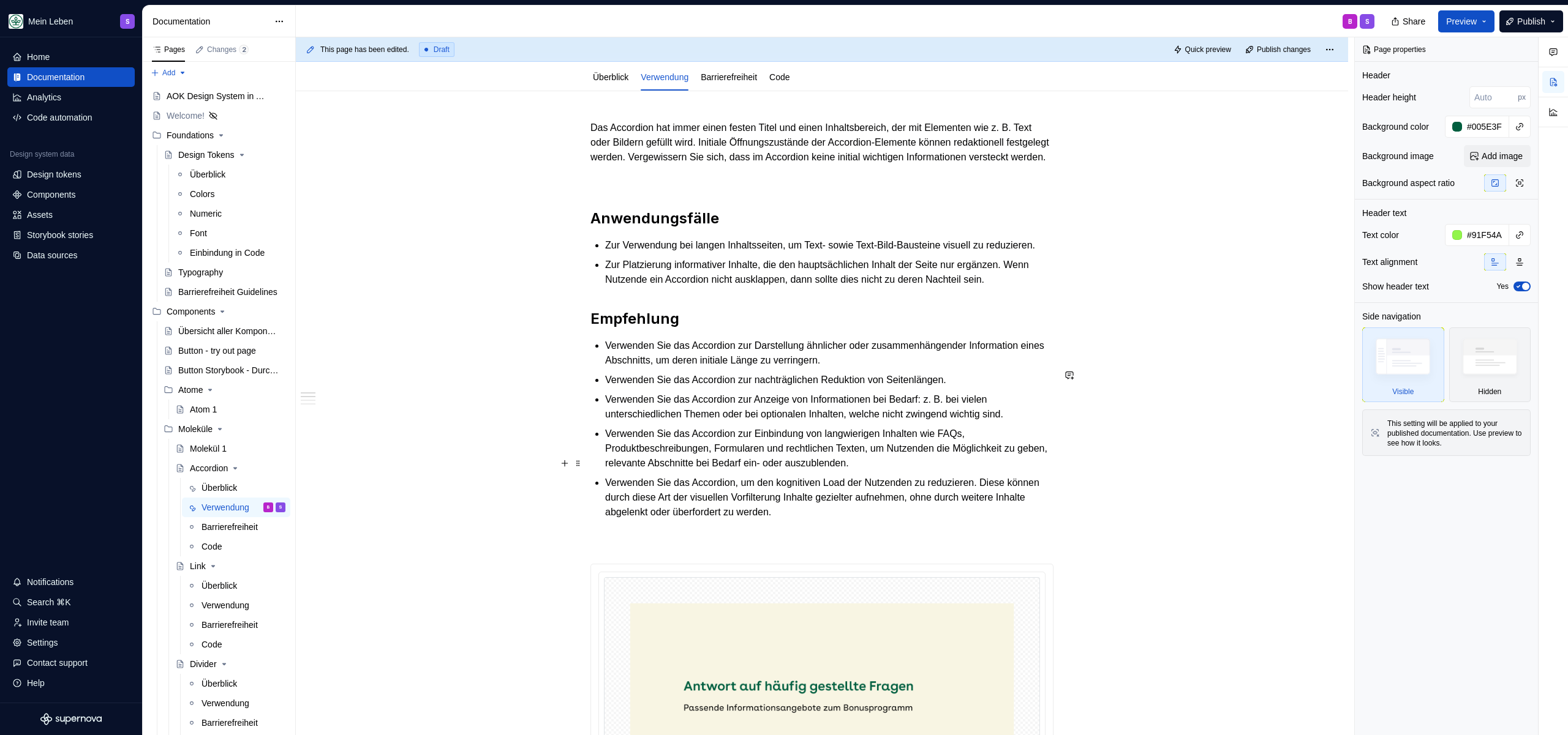
scroll to position [401, 0]
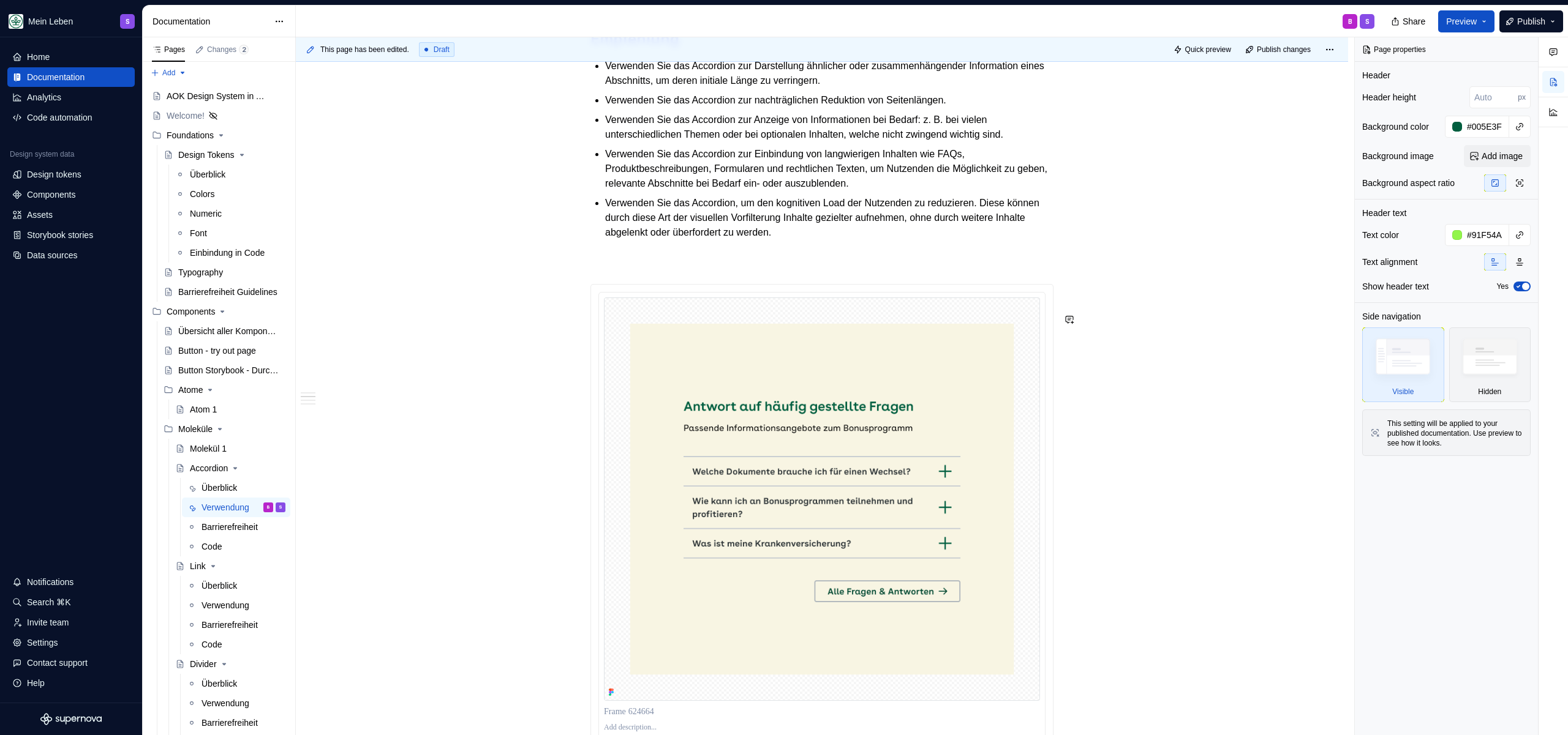
click at [702, 269] on p at bounding box center [821, 261] width 463 height 15
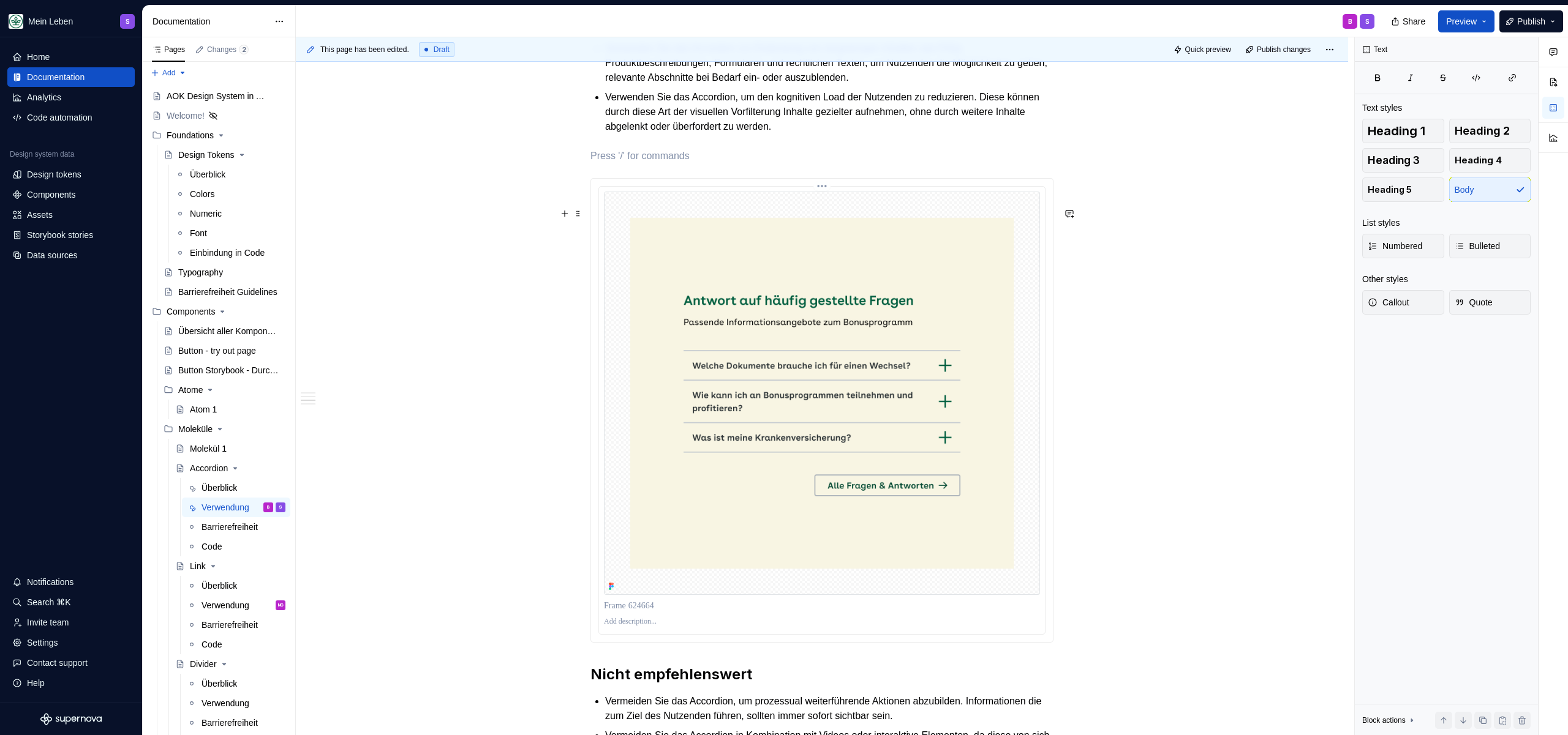
scroll to position [514, 0]
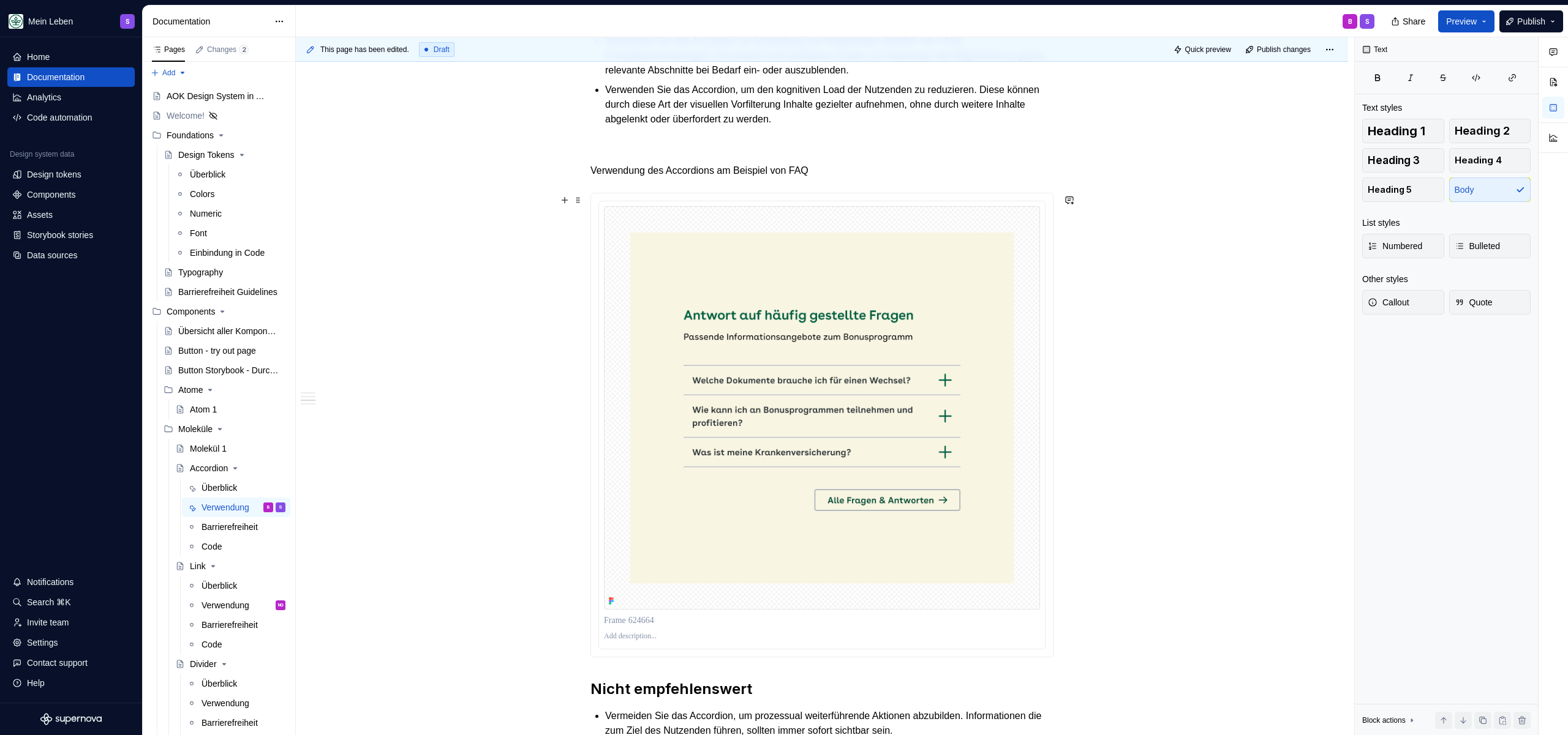
click at [866, 178] on p "Verwendung des Accordions am Beispiel von FAQ" at bounding box center [821, 170] width 463 height 15
drag, startPoint x: 863, startPoint y: 197, endPoint x: 583, endPoint y: 186, distance: 280.2
click at [583, 186] on div "Das Accordion hat immer einen festen Titel und einen Inhaltsbereich, der mit El…" at bounding box center [821, 442] width 1052 height 1487
click at [661, 641] on p at bounding box center [822, 636] width 436 height 10
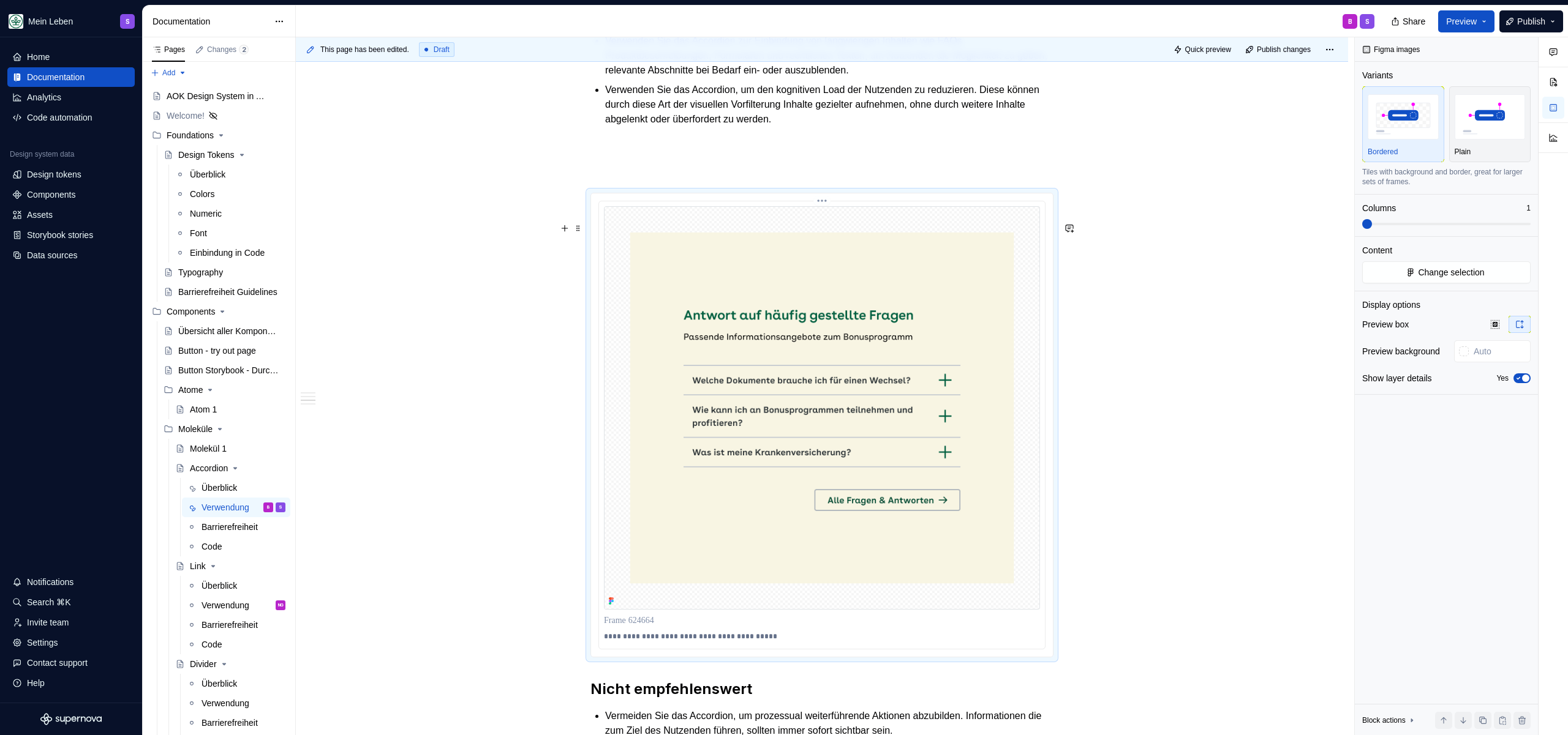
scroll to position [609, 0]
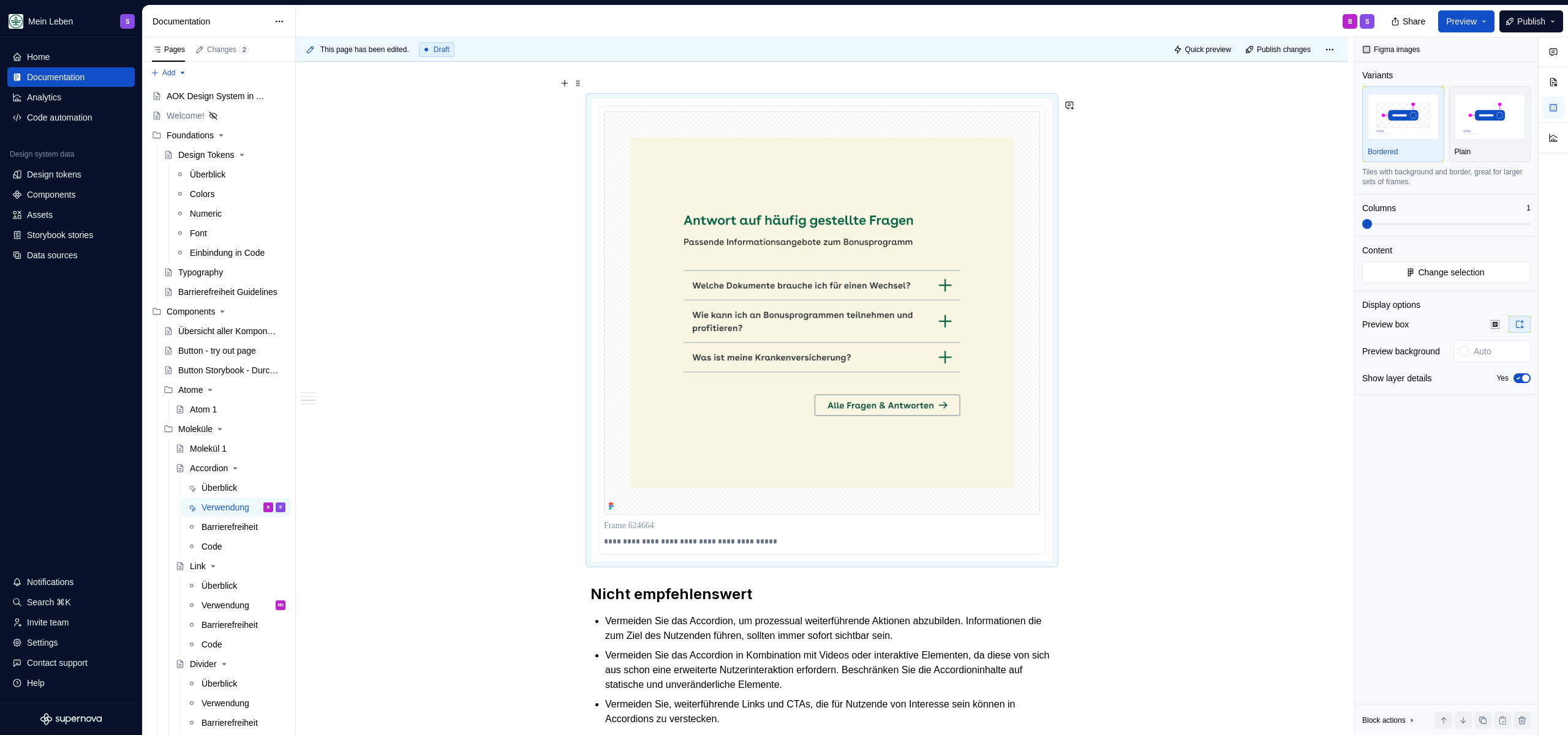
click at [641, 73] on div "**********" at bounding box center [821, 245] width 463 height 1224
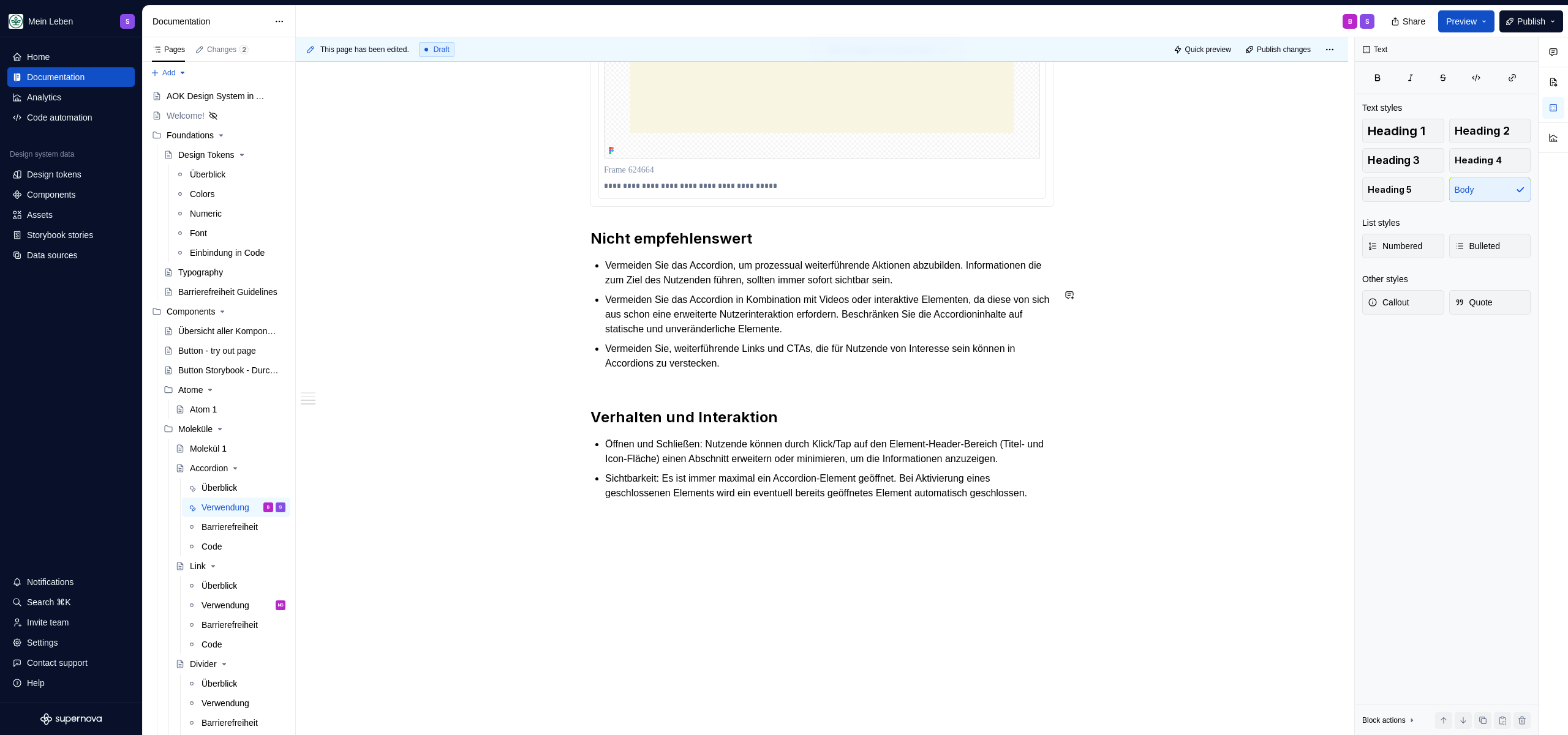
scroll to position [973, 0]
click at [874, 410] on h2 "Verhalten und Interaktion" at bounding box center [821, 417] width 463 height 19
click at [734, 467] on p "Öffnen und Schließen: Nutzende können durch Klick/Tap auf den Element-Header-Be…" at bounding box center [829, 452] width 449 height 30
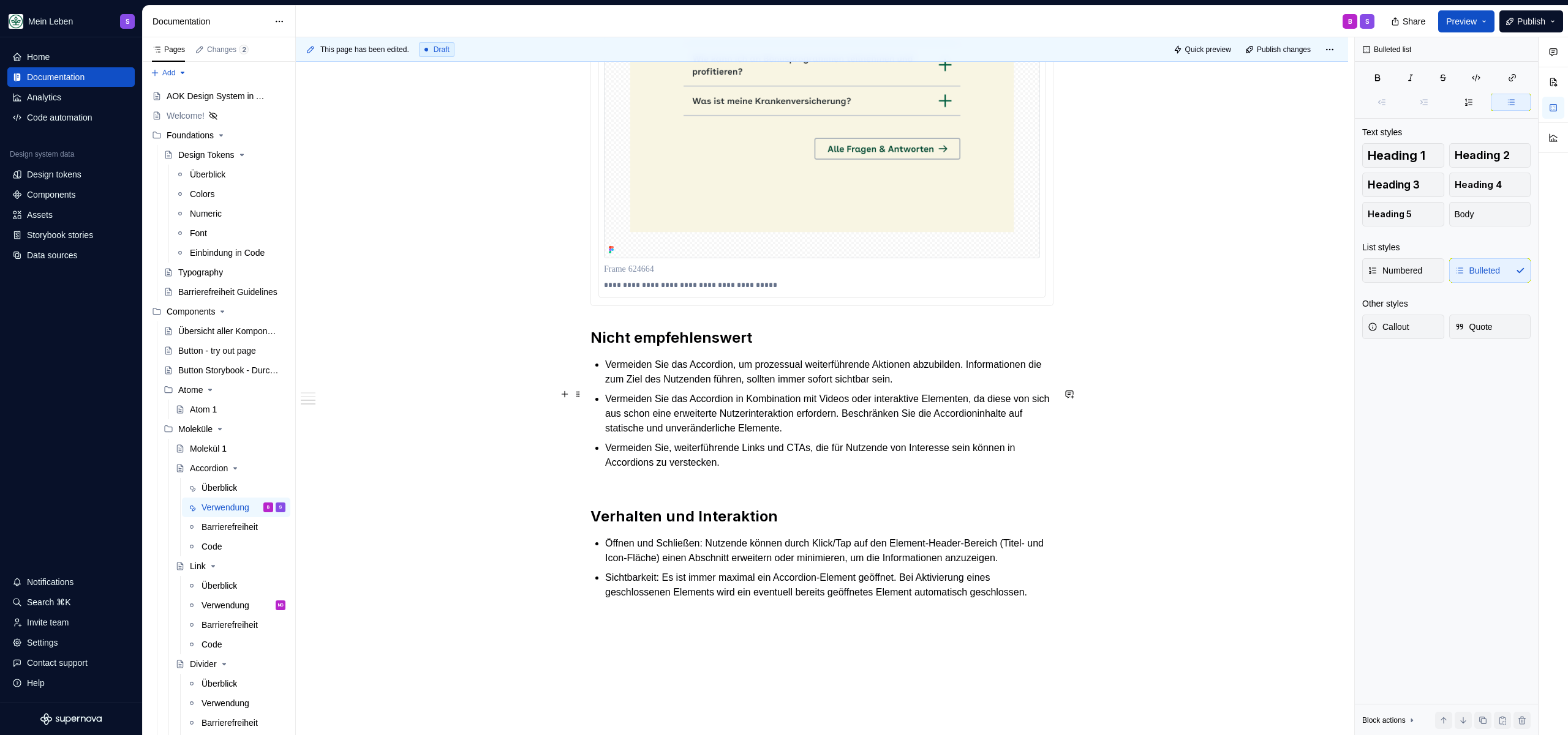
scroll to position [963, 0]
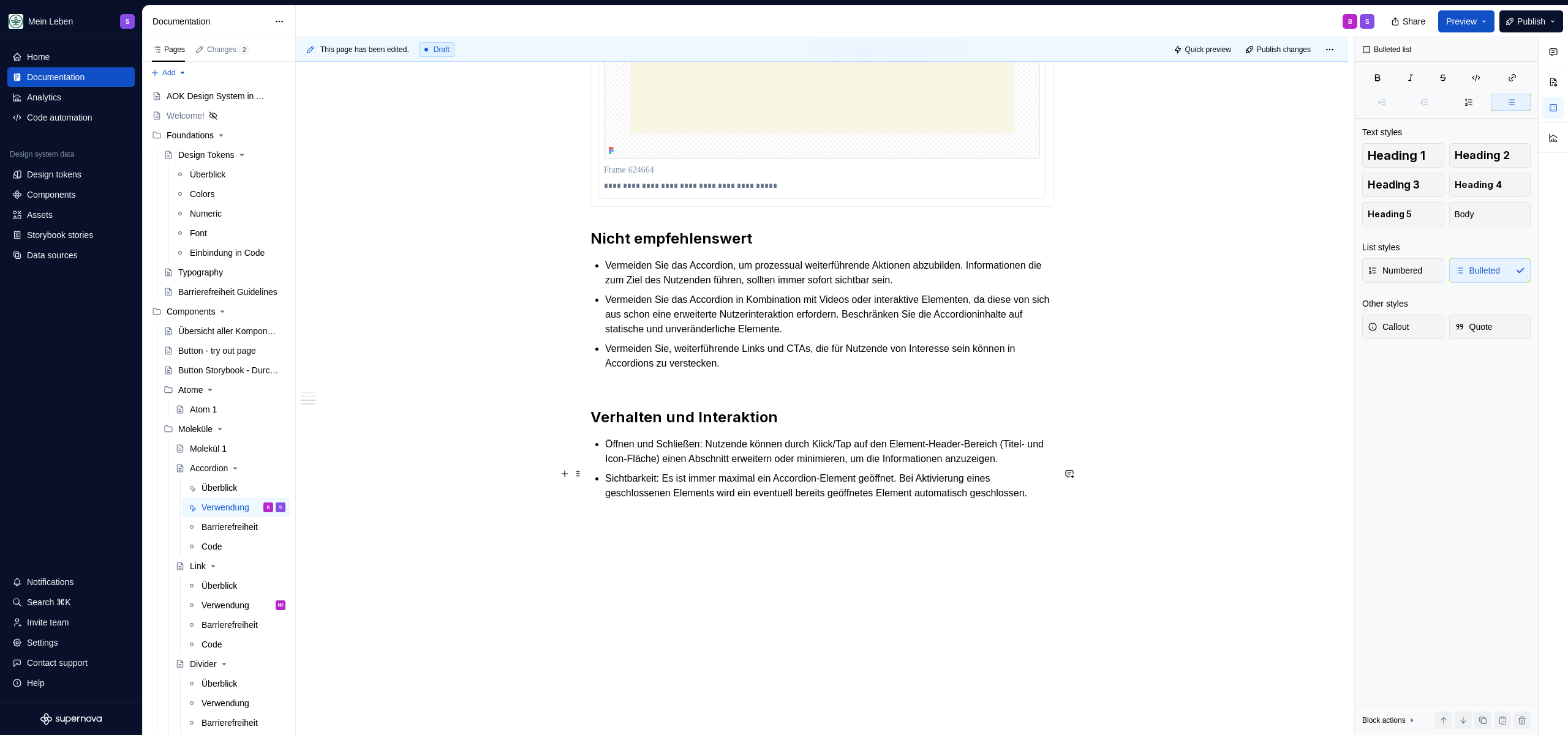
click at [712, 467] on p "Öffnen und Schließen: Nutzende können durch Klick/Tap auf den Element-Header-Be…" at bounding box center [829, 452] width 449 height 30
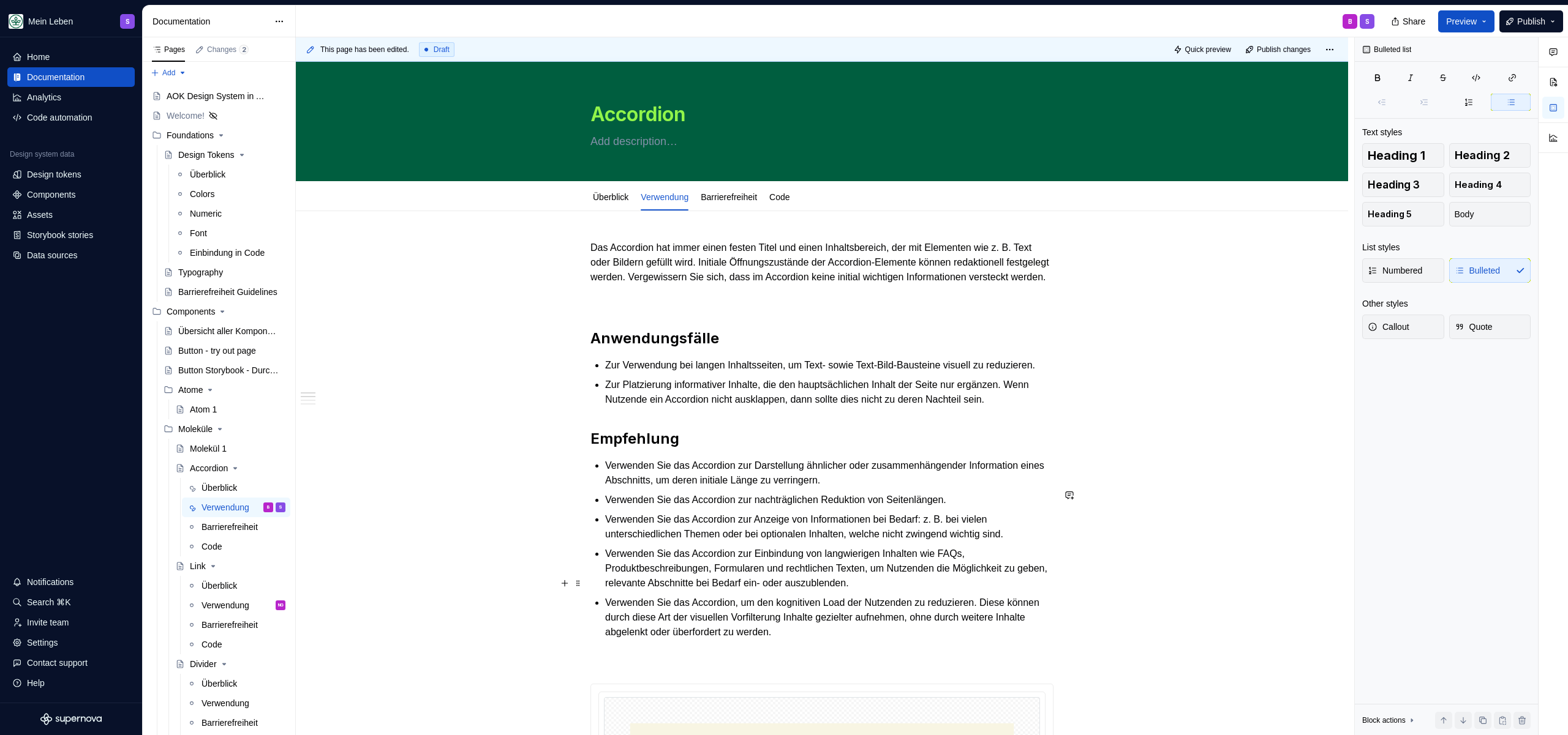
scroll to position [0, 0]
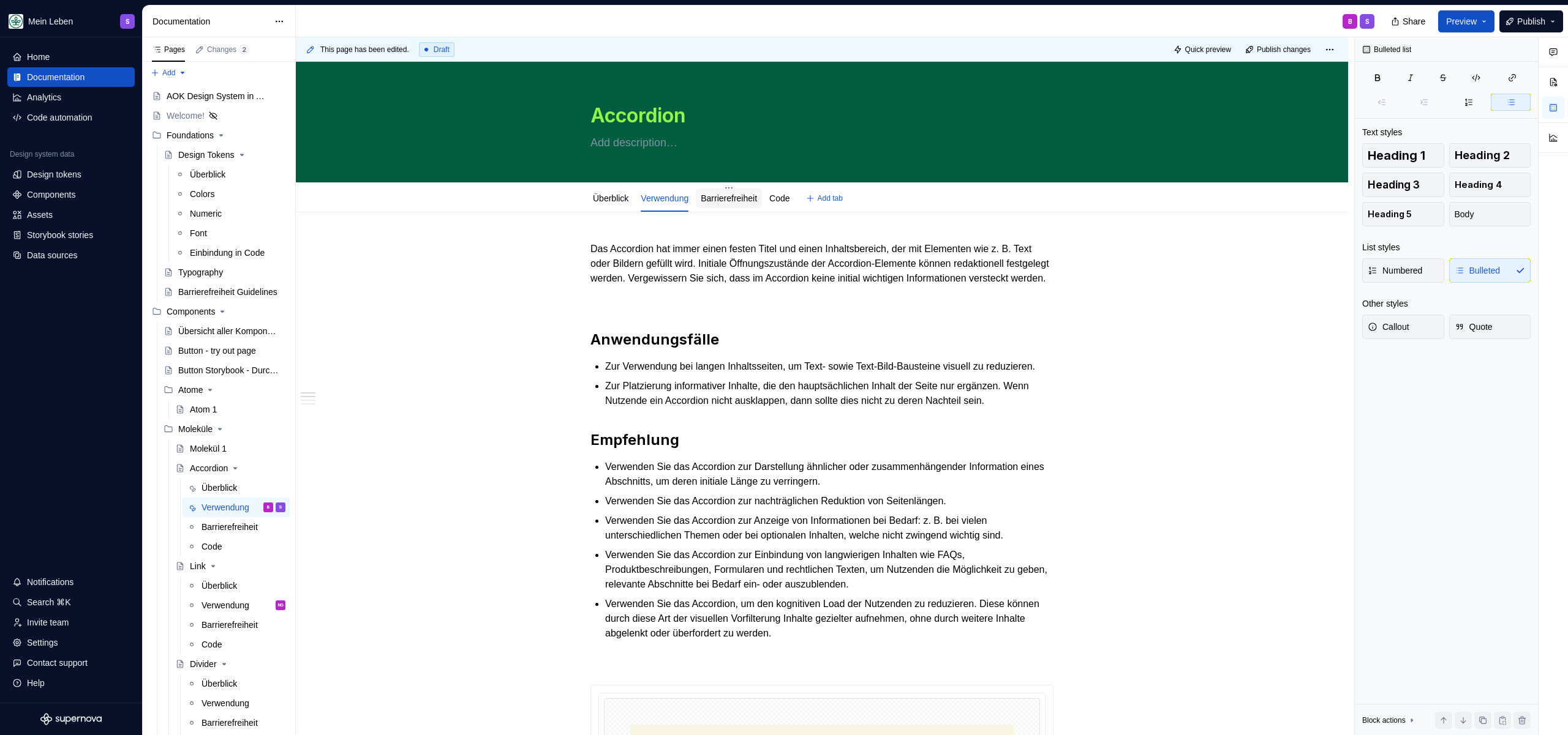
click at [734, 198] on link "Barrierefreiheit" at bounding box center [728, 198] width 56 height 10
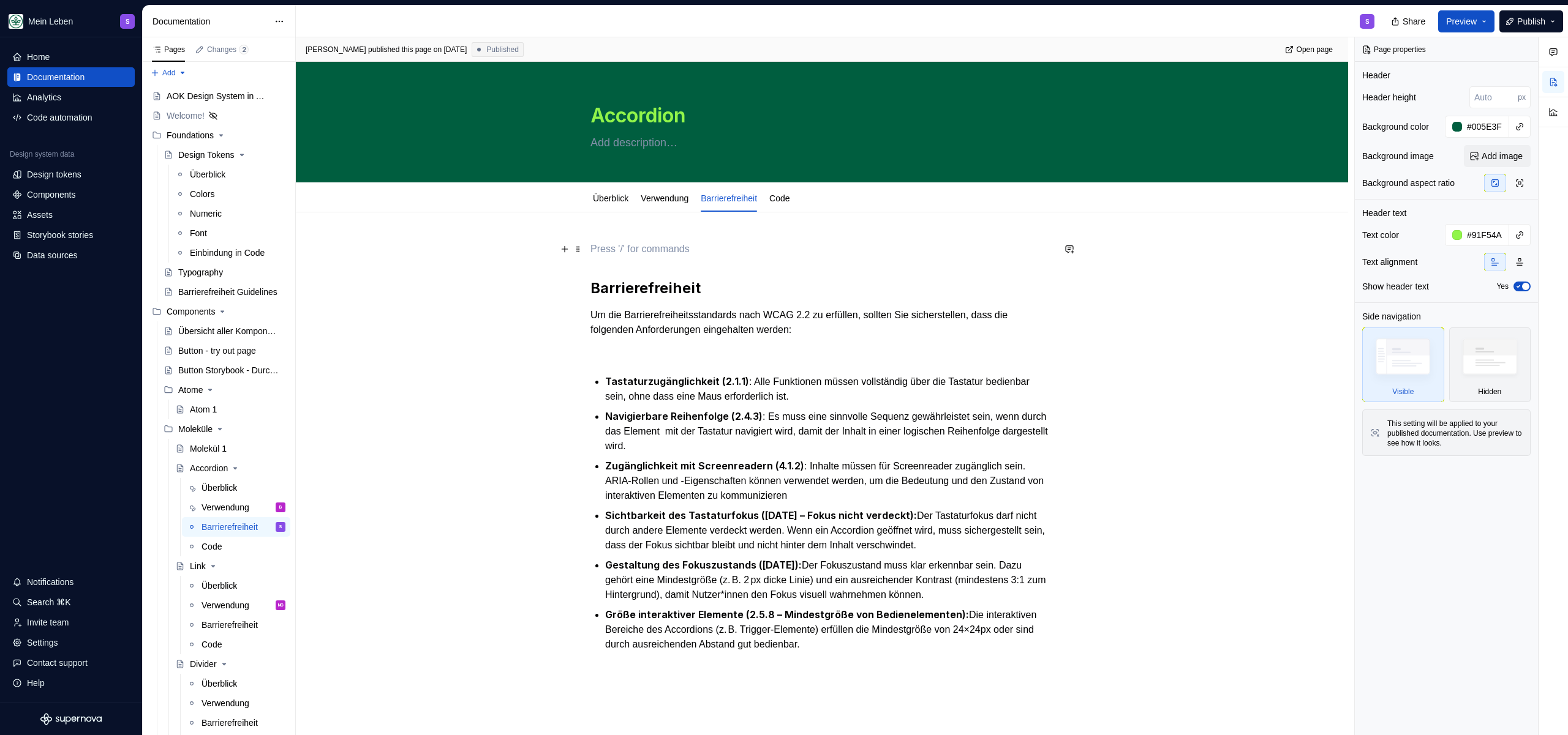
click at [650, 253] on p at bounding box center [821, 249] width 463 height 15
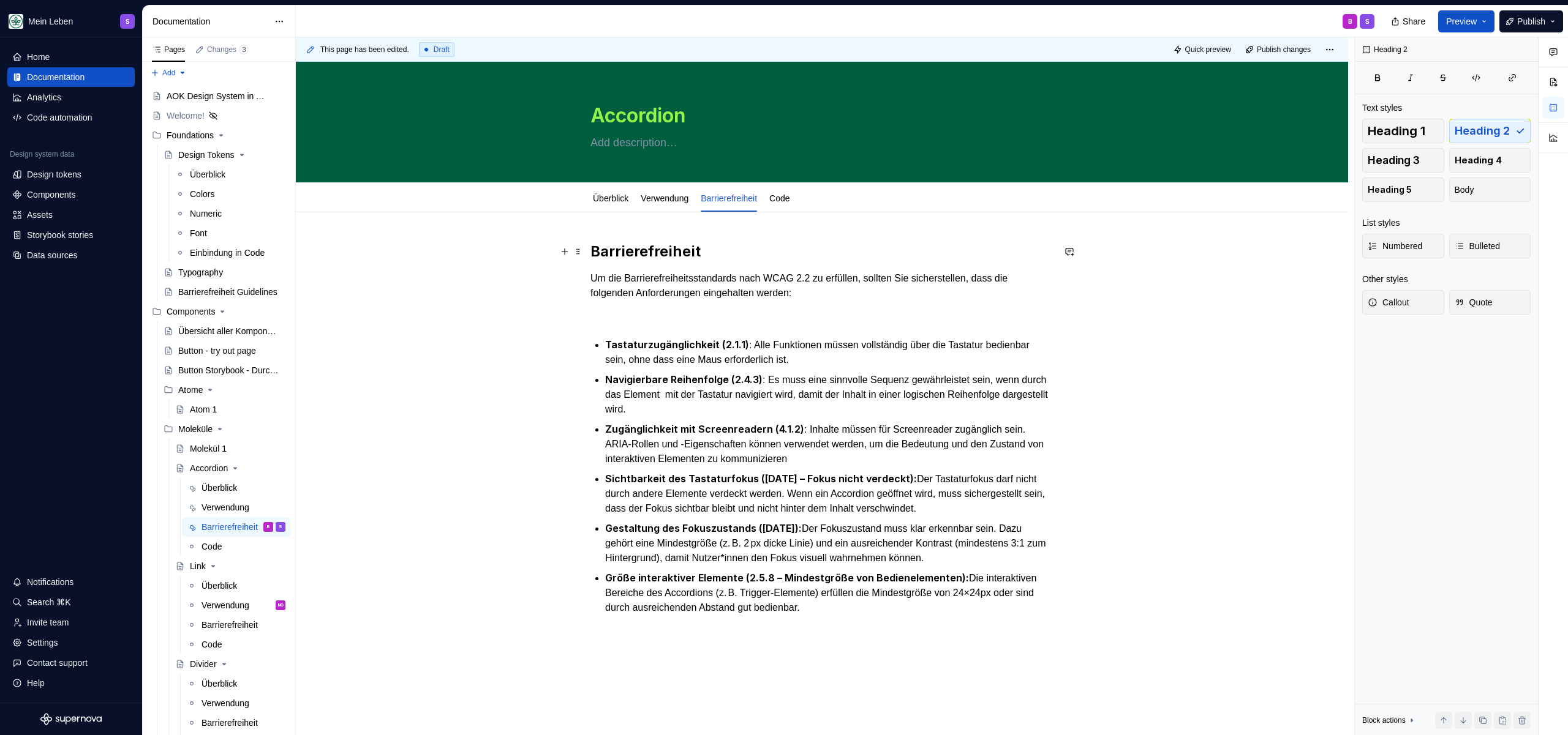
click at [649, 253] on h2 "Barrierefreiheit" at bounding box center [821, 252] width 463 height 19
click at [737, 253] on h2 "Barrierefreiheit" at bounding box center [821, 252] width 463 height 19
click at [737, 253] on h2 "Barrierefreiheit" at bounding box center [821, 252] width 463 height 19
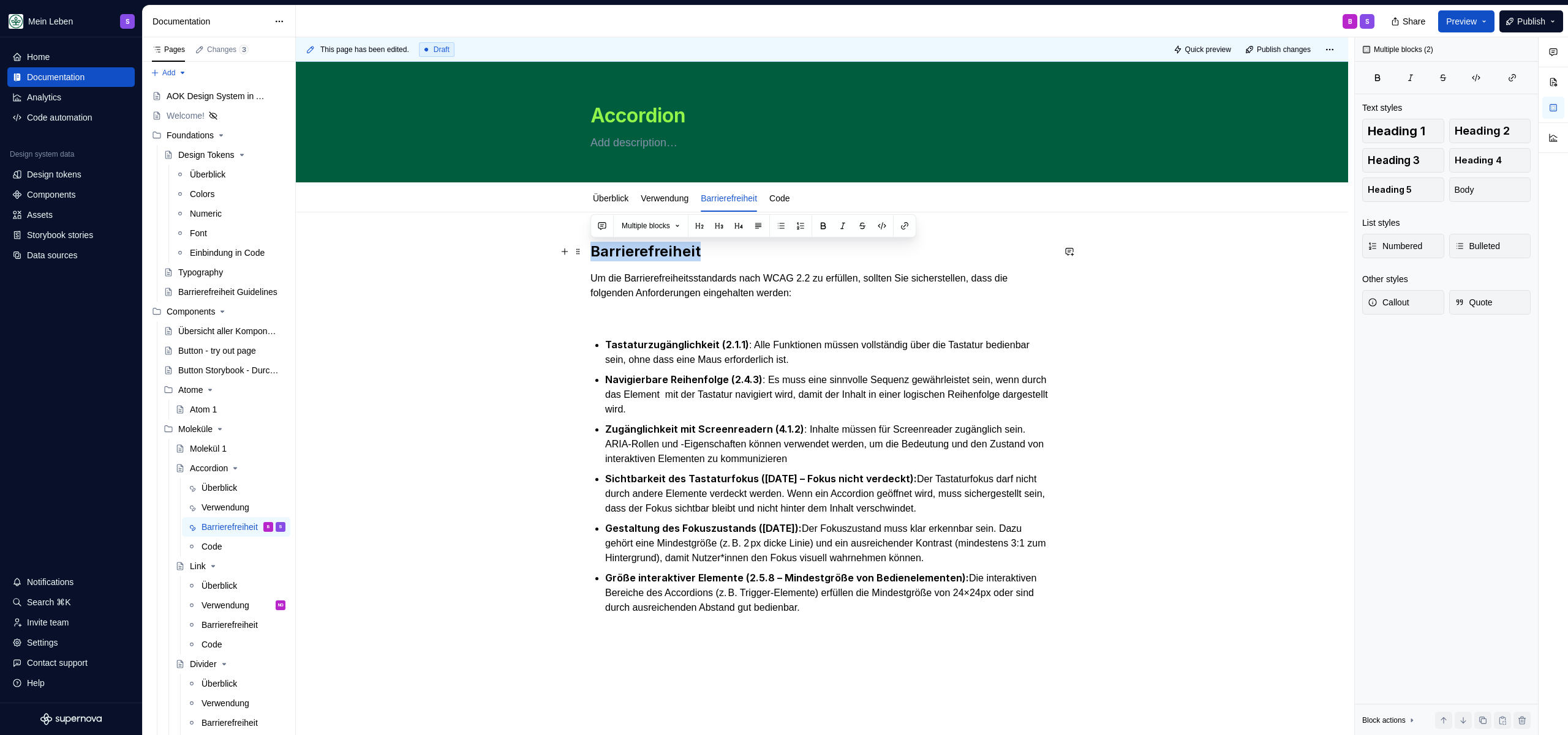
click at [737, 253] on h2 "Barrierefreiheit" at bounding box center [821, 252] width 463 height 19
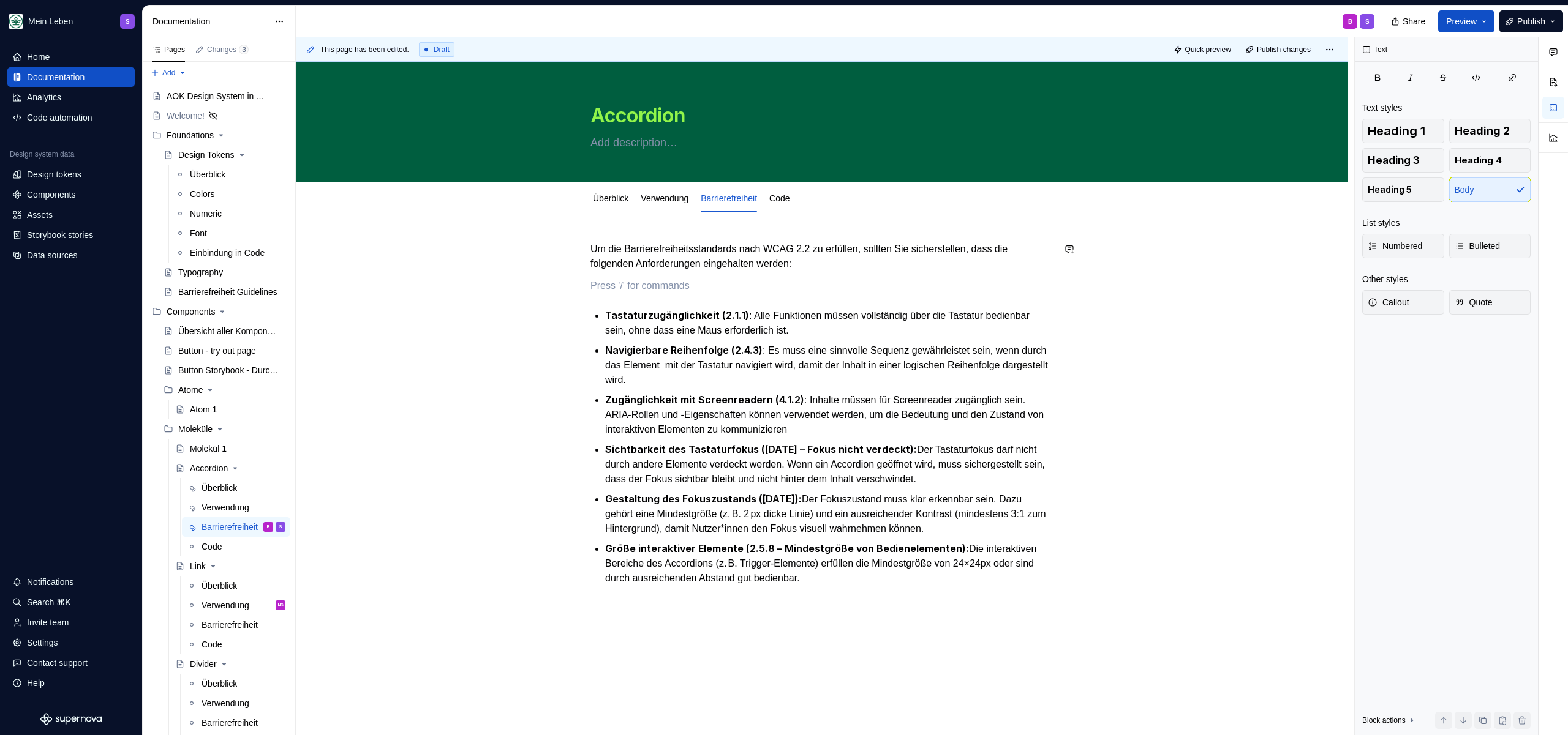
click at [735, 274] on div "Um die Barrierefreiheitsstandards nach WCAG 2.2 zu erfüllen, sollten Sie sicher…" at bounding box center [821, 428] width 463 height 373
click at [666, 289] on p at bounding box center [821, 286] width 463 height 15
click at [705, 282] on p at bounding box center [821, 286] width 463 height 15
click at [790, 195] on link "Code" at bounding box center [779, 198] width 20 height 10
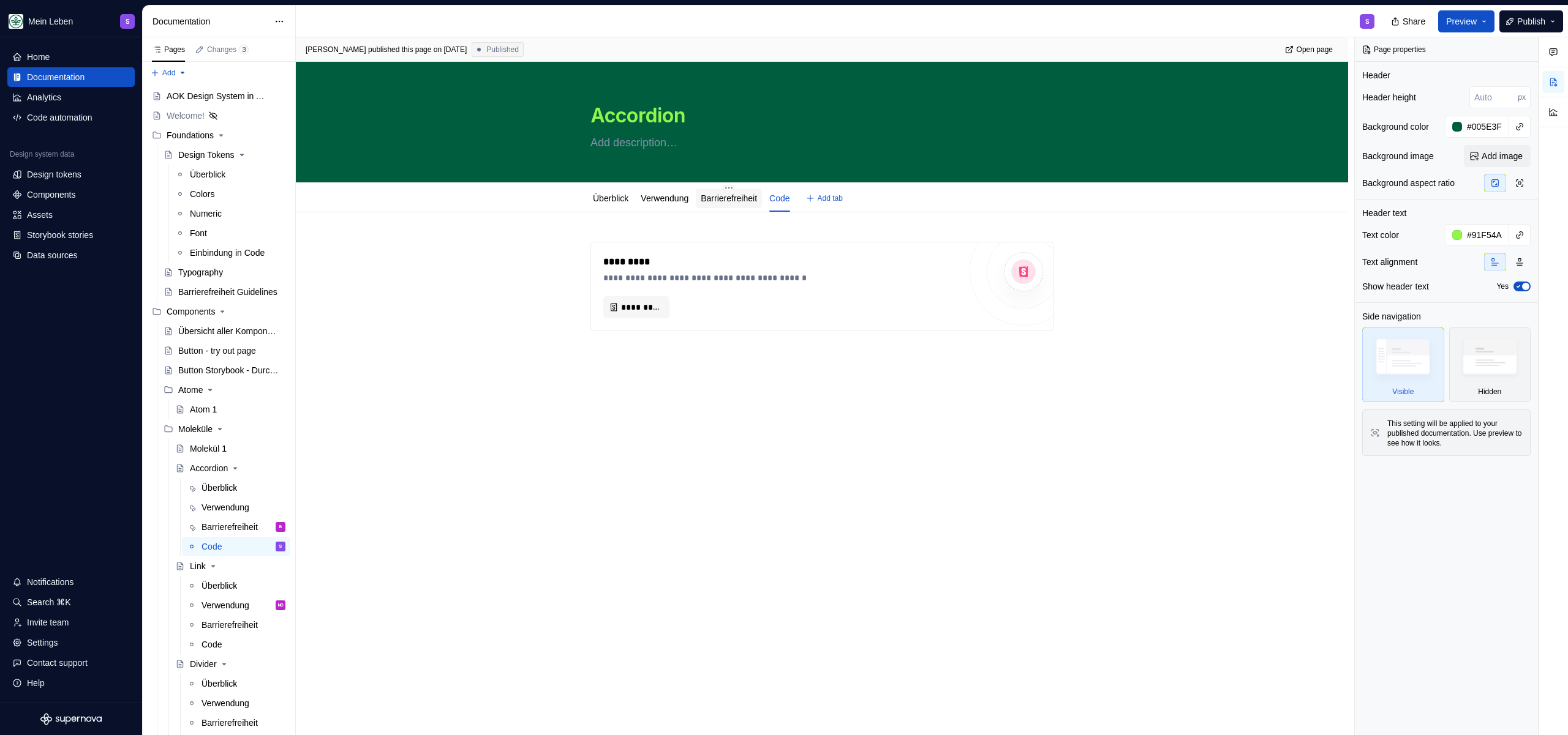
click at [729, 203] on div "Barrierefreiheit" at bounding box center [728, 198] width 56 height 12
click at [723, 191] on div "Barrierefreiheit" at bounding box center [728, 198] width 56 height 15
click at [752, 204] on div "Barrierefreiheit" at bounding box center [728, 198] width 56 height 12
click at [751, 198] on link "Barrierefreiheit" at bounding box center [728, 198] width 56 height 10
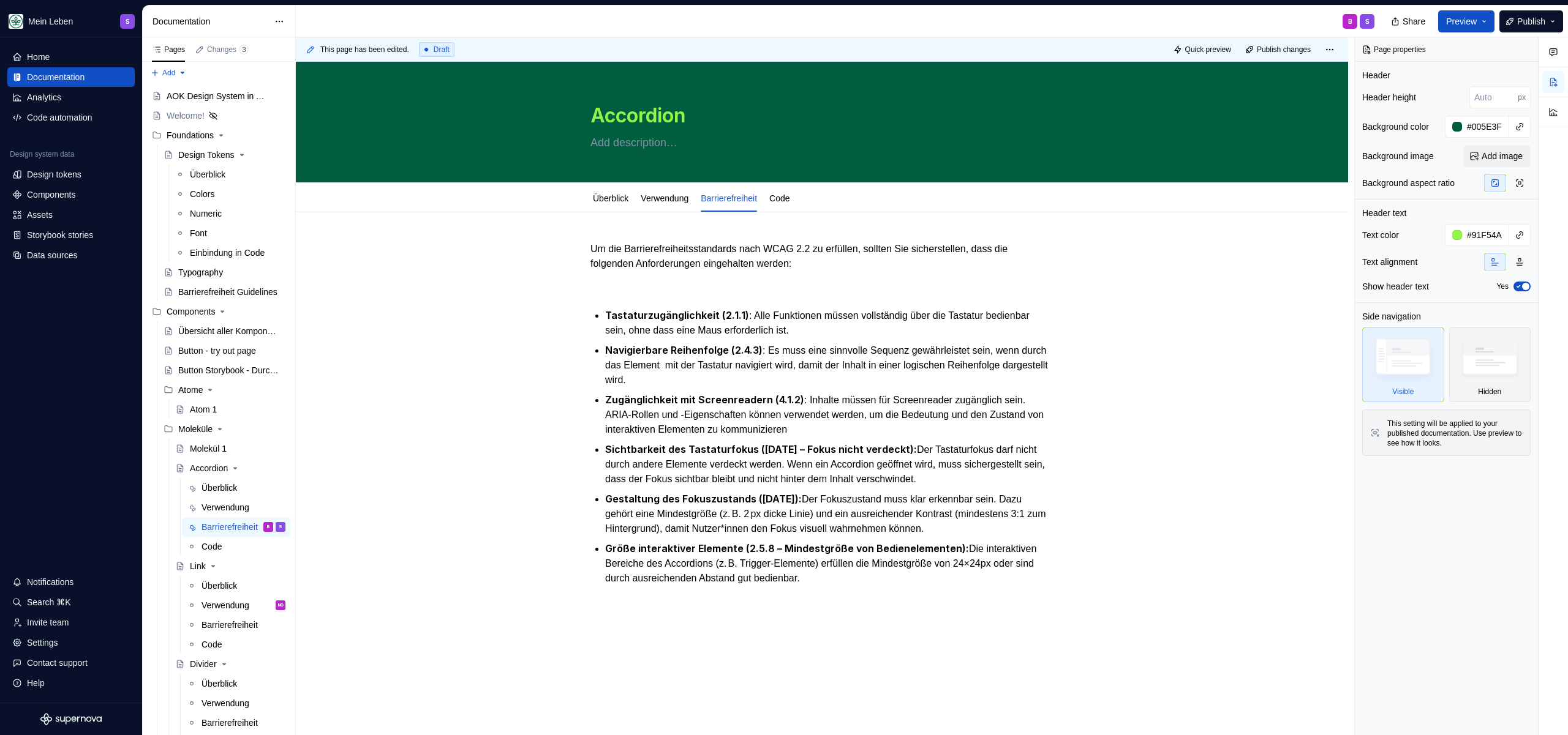
type textarea "*"
click at [724, 299] on div "Um die Barrierefreiheitsstandards nach WCAG 2.2 zu erfüllen, sollten Sie sicher…" at bounding box center [821, 428] width 463 height 373
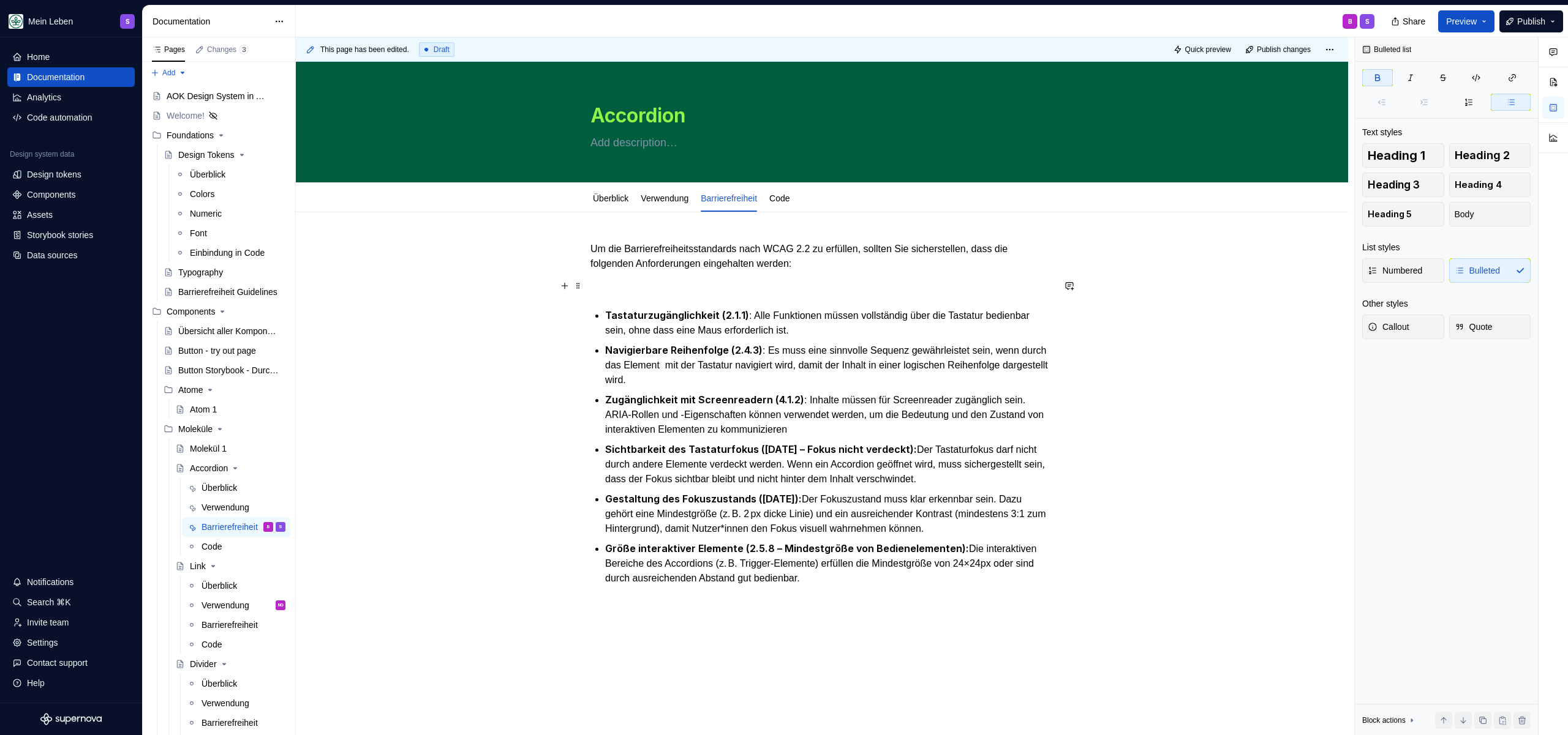
click at [722, 291] on p at bounding box center [821, 286] width 463 height 15
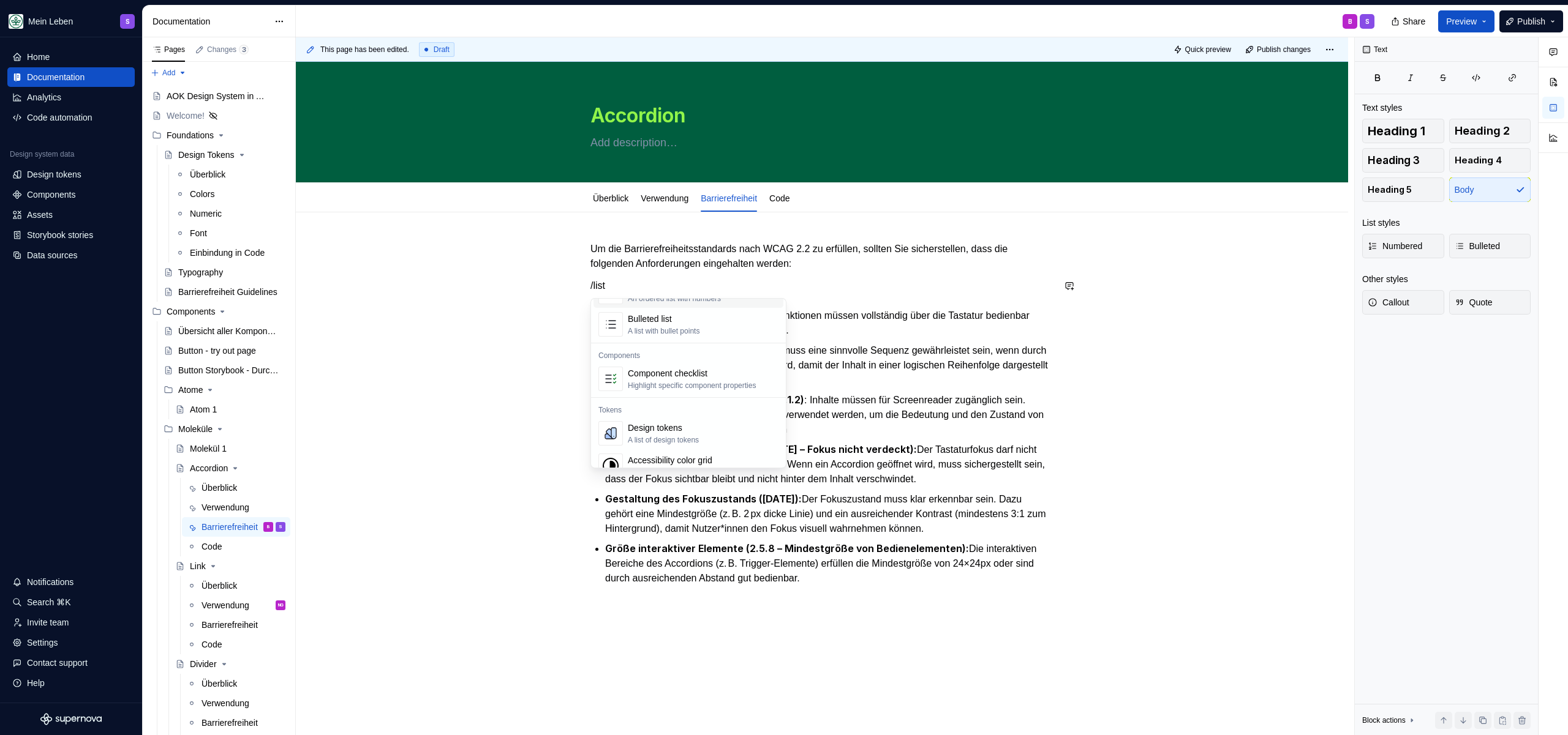
scroll to position [10, 0]
click at [681, 286] on p "/list" at bounding box center [821, 286] width 463 height 15
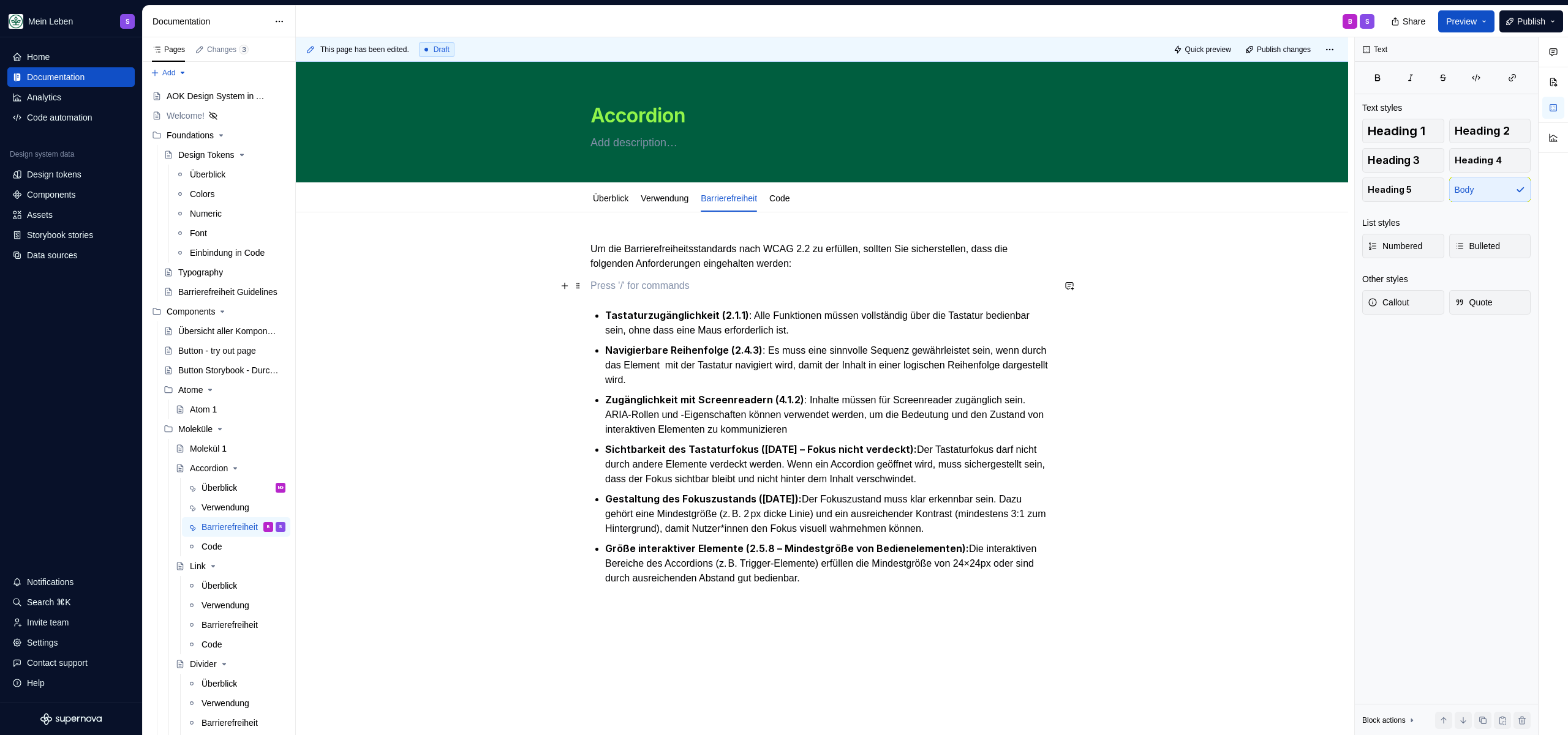
click at [765, 284] on p at bounding box center [821, 286] width 463 height 15
click at [1006, 256] on p "Um die Barrierefreiheitsstandards nach WCAG 2.2 zu erfüllen, sollten Sie sicher…" at bounding box center [821, 257] width 463 height 30
click at [835, 267] on p "Um die Barrierefreiheitsstandards nach WCAG 2.2 zu erfüllen, sollten Sie sicher…" at bounding box center [821, 257] width 463 height 30
click at [829, 250] on p "Um die Barrierefreiheitsstandards nach WCAG 2.2 zu erfüllen, sollten Sie sicher…" at bounding box center [821, 257] width 463 height 30
click at [817, 246] on p "Um die Barrierefreiheitsstandards nach WCAG 2.2 zu erfüllen, sollten Sie sicher…" at bounding box center [821, 257] width 463 height 30
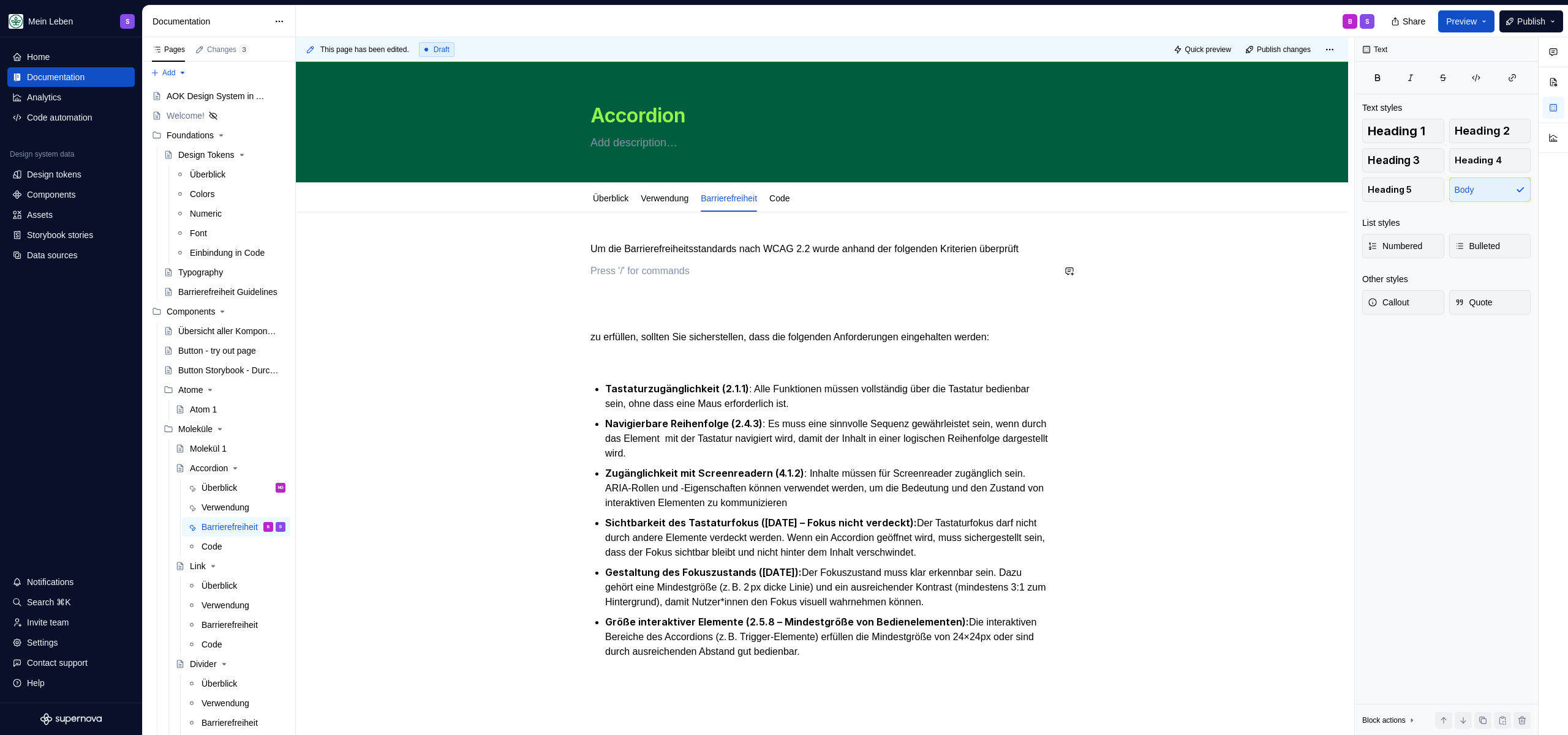
click at [720, 261] on div "Um die Barrierefreiheitsstandards nach WCAG 2.2 wurde anhand der folgenden Krit…" at bounding box center [821, 465] width 463 height 447
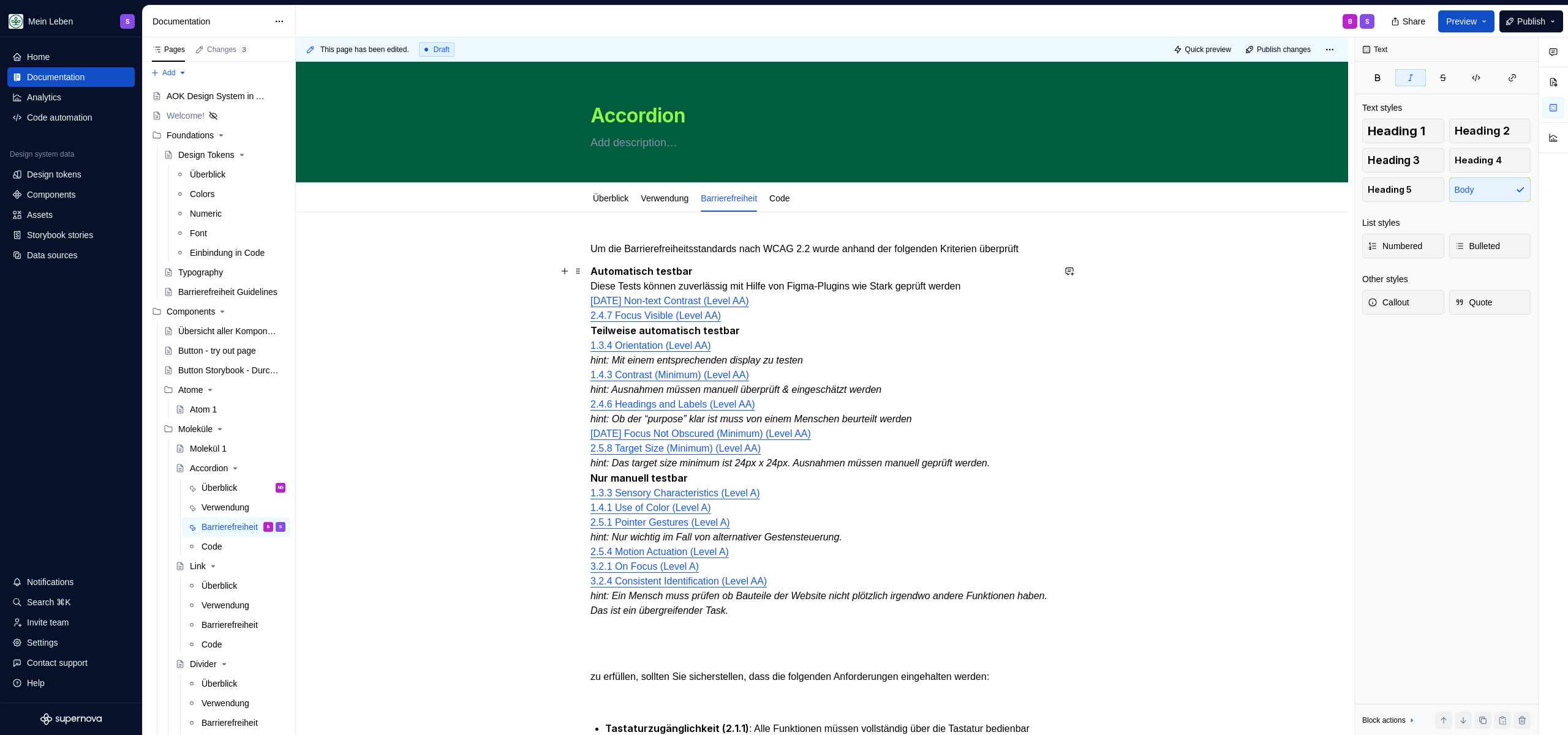
click at [750, 266] on p "Automatisch testbar Diese Tests können zuverlässig mit Hilfe von Figma-Plugins …" at bounding box center [821, 440] width 463 height 354
drag, startPoint x: 703, startPoint y: 272, endPoint x: 567, endPoint y: 273, distance: 136.0
click at [590, 273] on div "Um die Barrierefreiheitsstandards nach WCAG 2.2 wurde anhand der folgenden Krit…" at bounding box center [821, 642] width 463 height 801
click at [769, 332] on p "Automatisch testbar Diese Tests können zuverlässig mit Hilfe von Figma-Plugins …" at bounding box center [821, 440] width 463 height 354
click at [732, 275] on p "Automatisch testbar Diese Tests können zuverlässig mit Hilfe von Figma-Plugins …" at bounding box center [821, 440] width 463 height 354
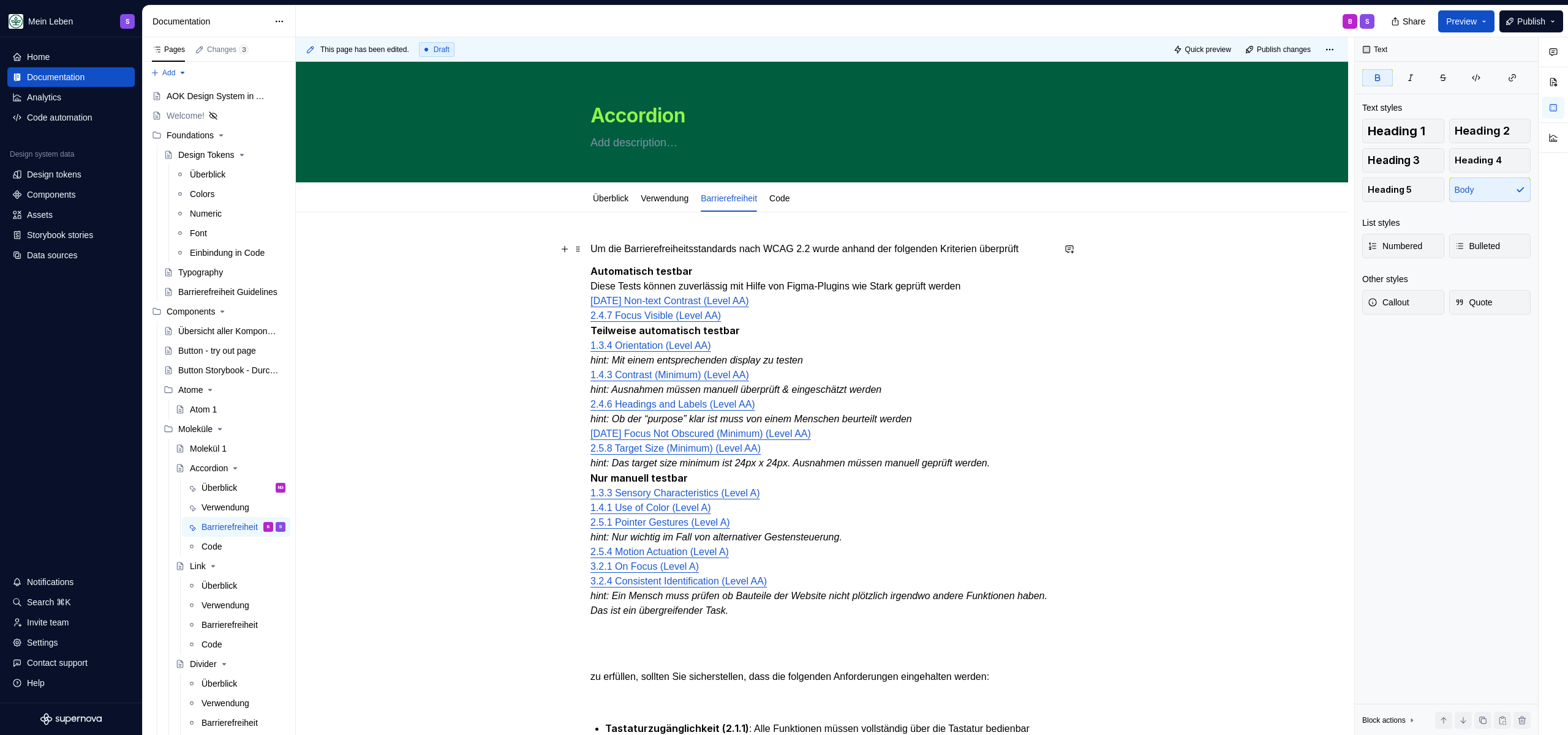
click at [1047, 248] on p "Um die Barrierefreiheitsstandards nach WCAG 2.2 wurde anhand der folgenden Krit…" at bounding box center [821, 249] width 463 height 15
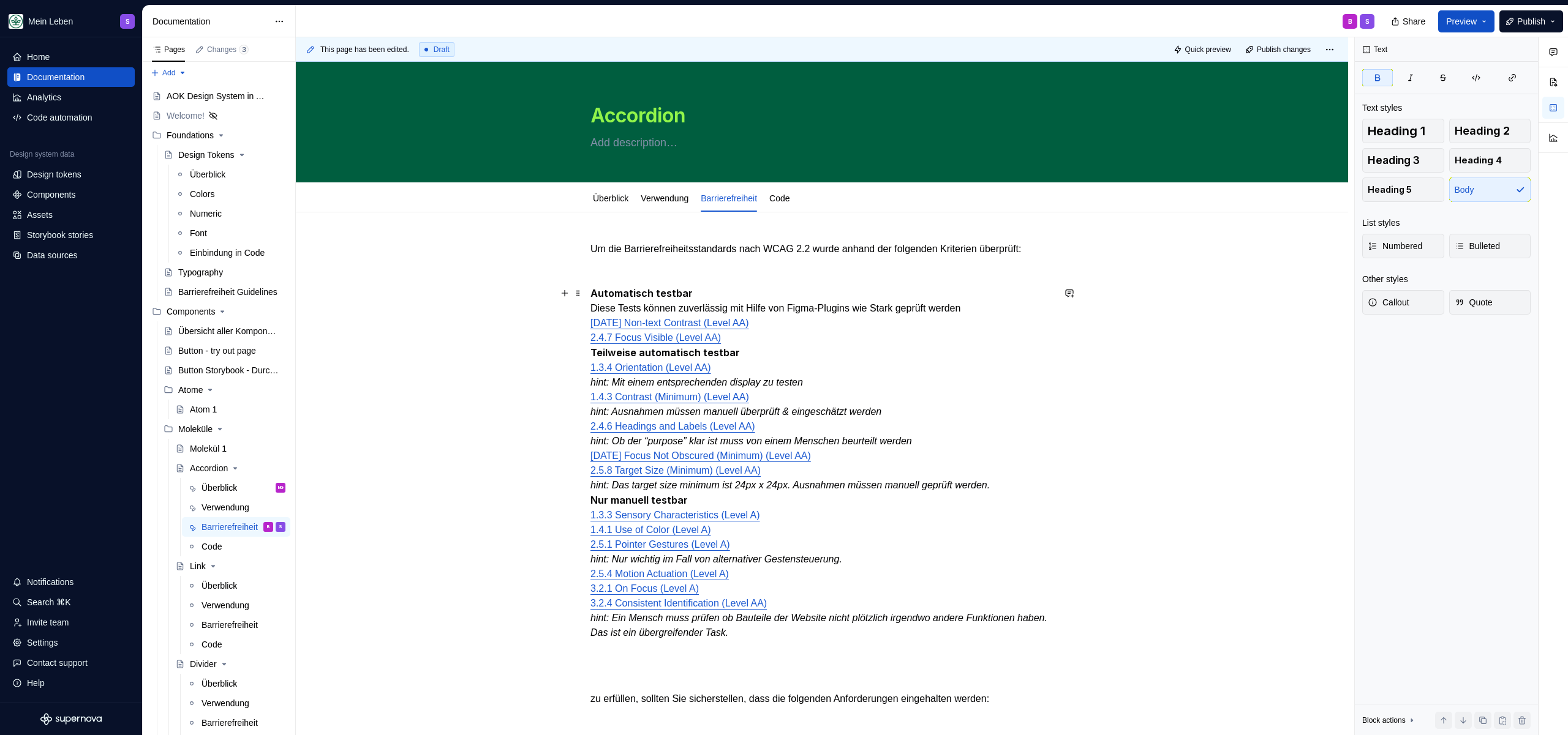
click at [719, 297] on p "Automatisch testbar Diese Tests können zuverlässig mit Hilfe von Figma-Plugins …" at bounding box center [821, 462] width 463 height 354
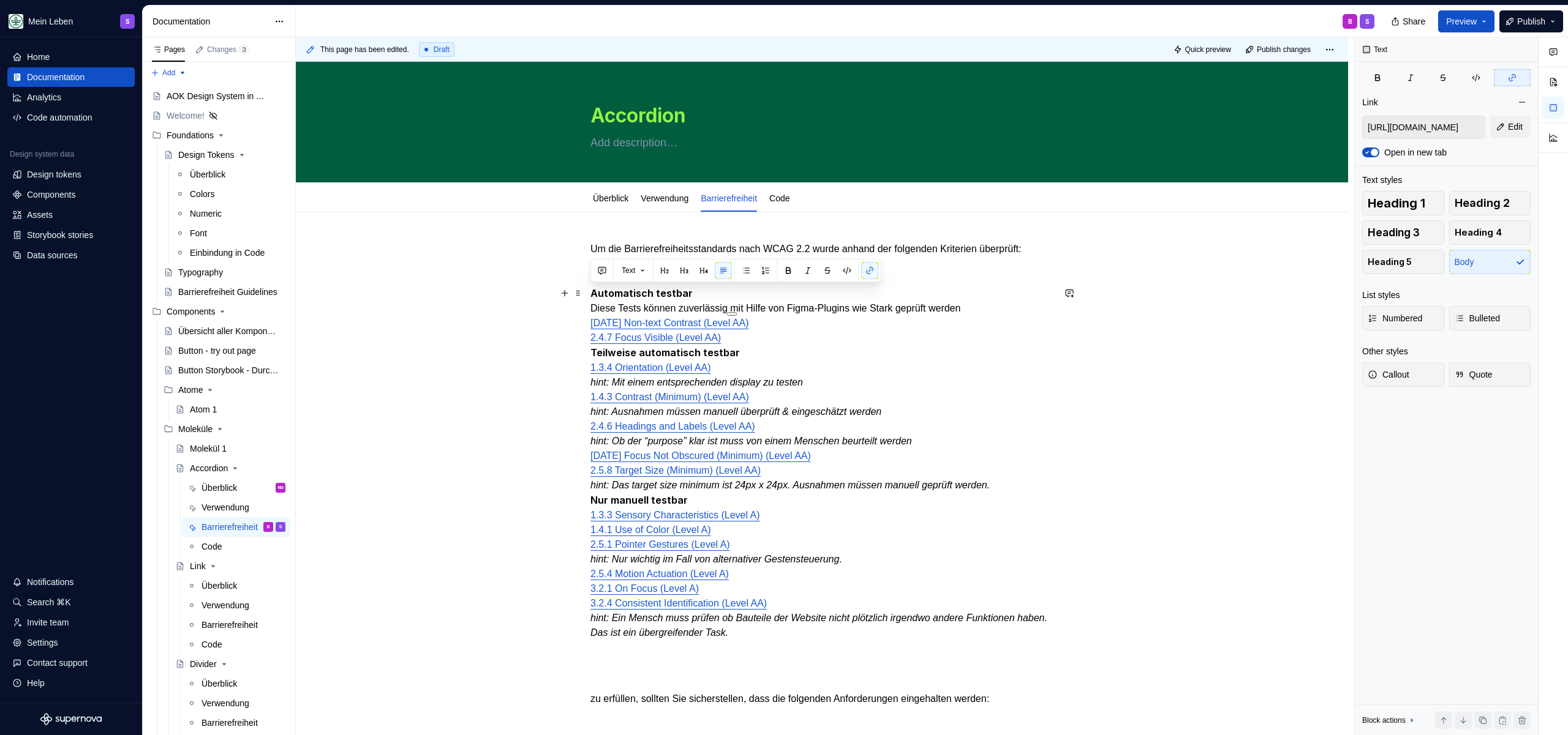
click at [708, 291] on p "Automatisch testbar Diese Tests können zuverlässig mit Hilfe von Figma-Plugins …" at bounding box center [821, 462] width 463 height 354
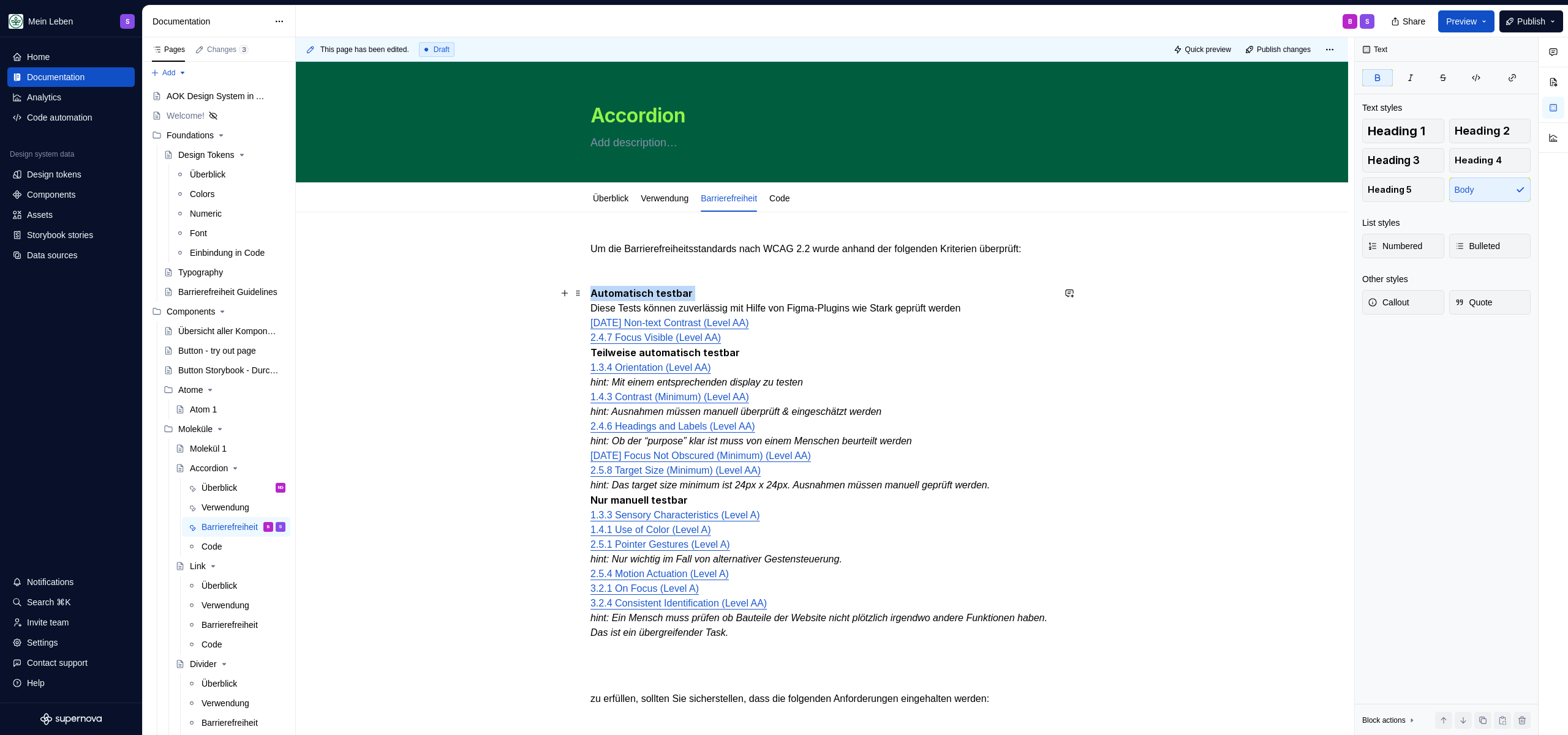
click at [708, 291] on p "Automatisch testbar Diese Tests können zuverlässig mit Hilfe von Figma-Plugins …" at bounding box center [821, 462] width 463 height 354
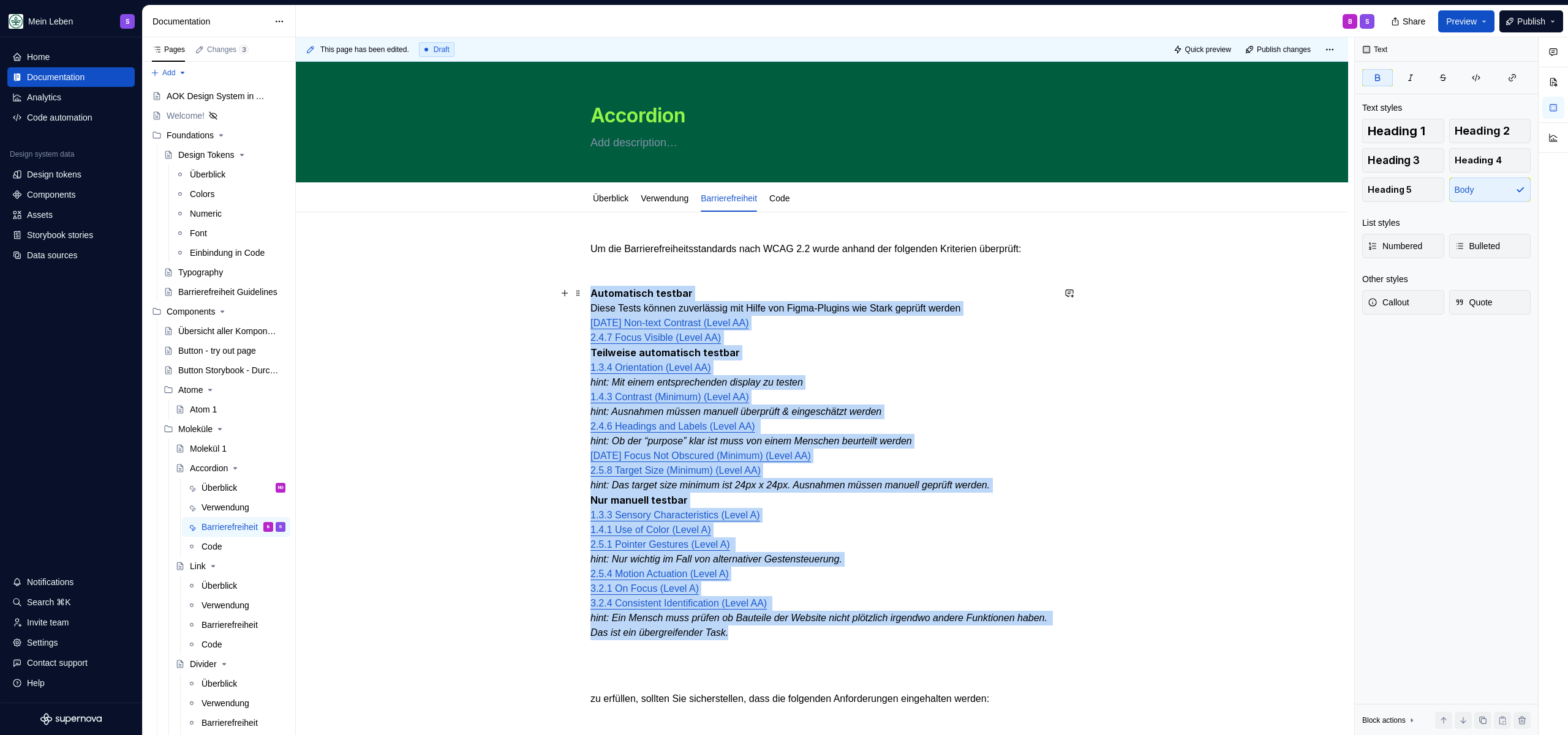
click at [708, 291] on p "Automatisch testbar Diese Tests können zuverlässig mit Hilfe von Figma-Plugins …" at bounding box center [821, 462] width 463 height 354
click at [704, 290] on p "Automatisch testbar Diese Tests können zuverlässig mit Hilfe von Figma-Plugins …" at bounding box center [821, 462] width 463 height 354
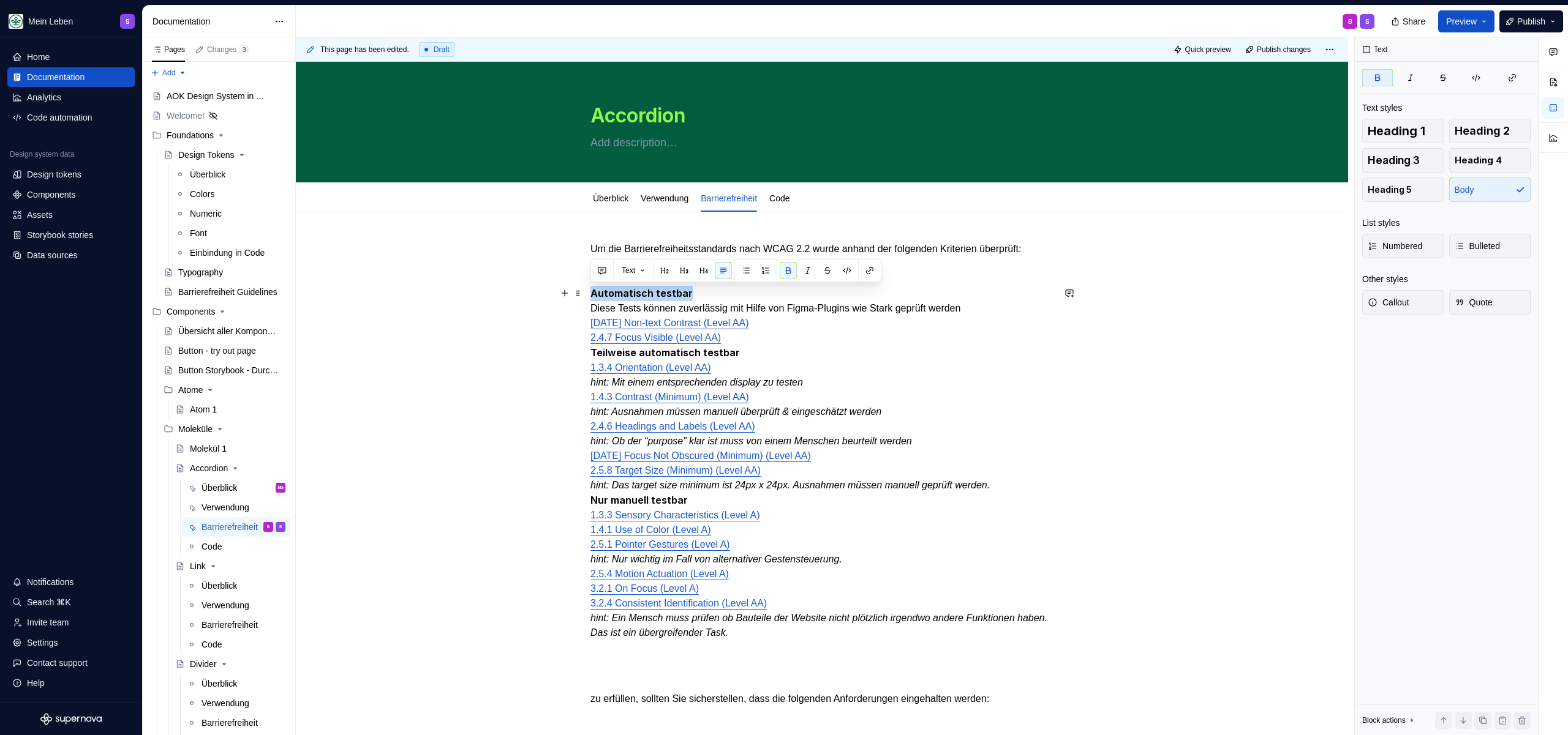
drag, startPoint x: 696, startPoint y: 291, endPoint x: 553, endPoint y: 291, distance: 143.0
click at [553, 291] on div "Um die Barrierefreiheitsstandards nach WCAG 2.2 wurde anhand der folgenden Krit…" at bounding box center [821, 749] width 1052 height 1073
click at [670, 271] on button "button" at bounding box center [665, 271] width 17 height 17
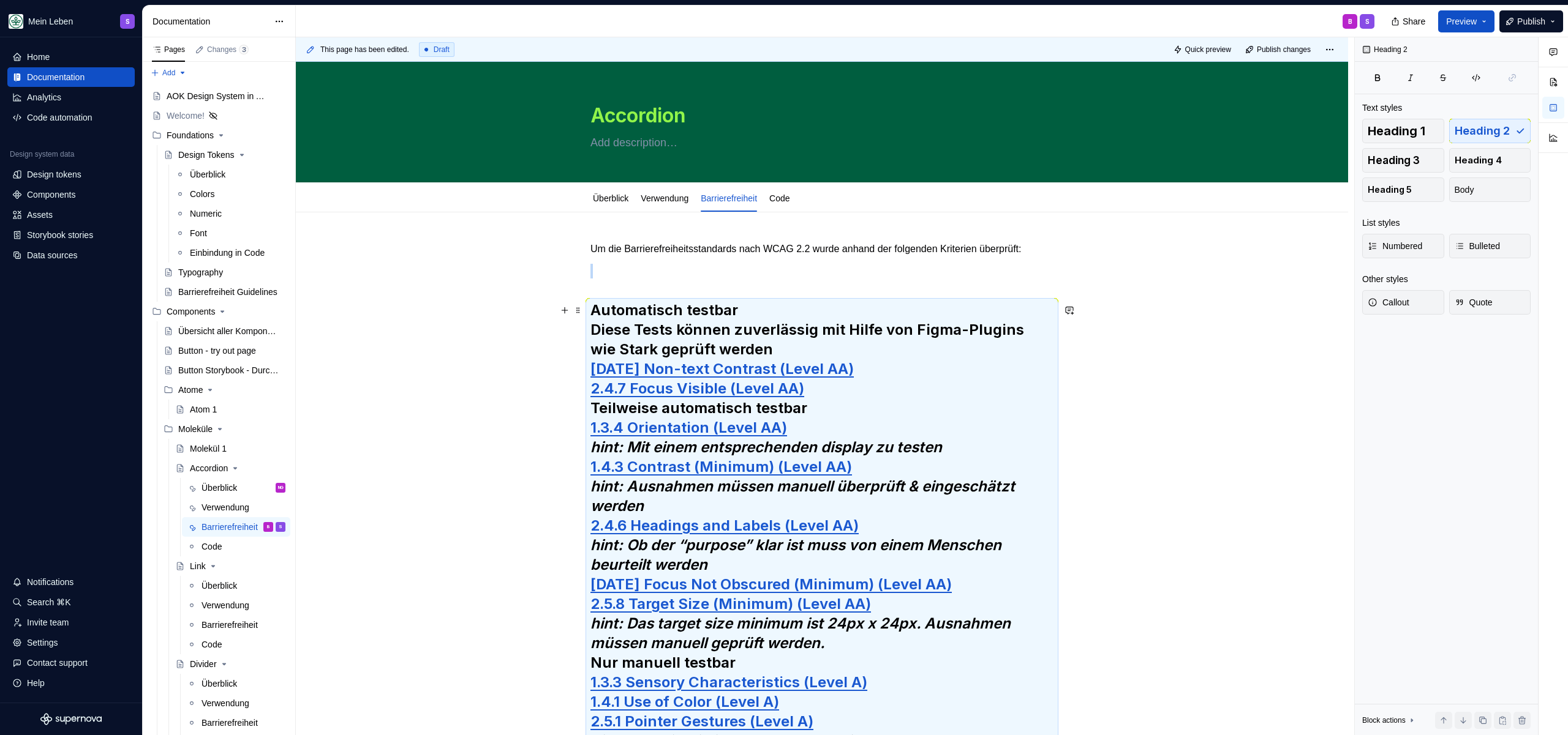
scroll to position [133, 0]
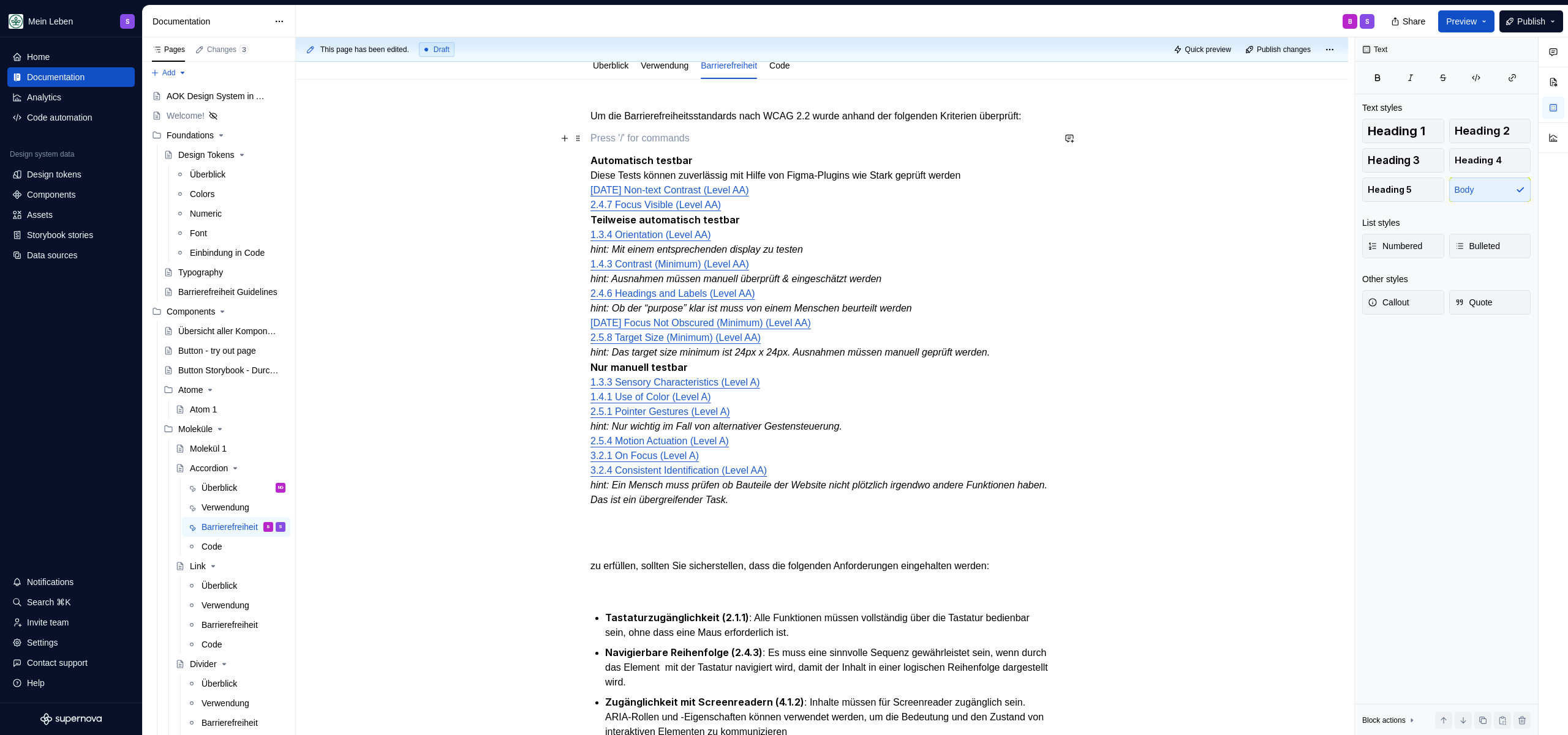
click at [701, 142] on p at bounding box center [821, 138] width 463 height 15
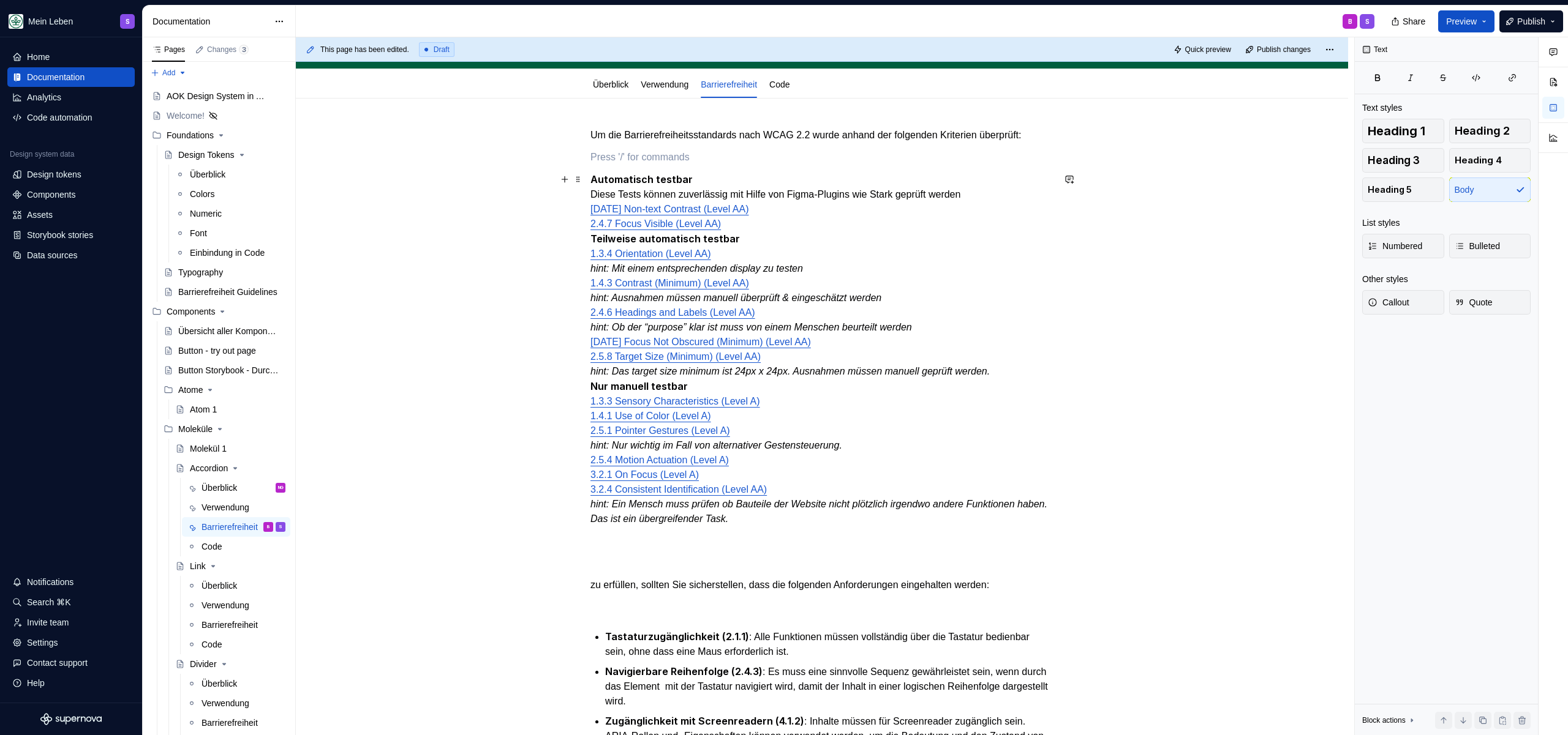
scroll to position [53, 0]
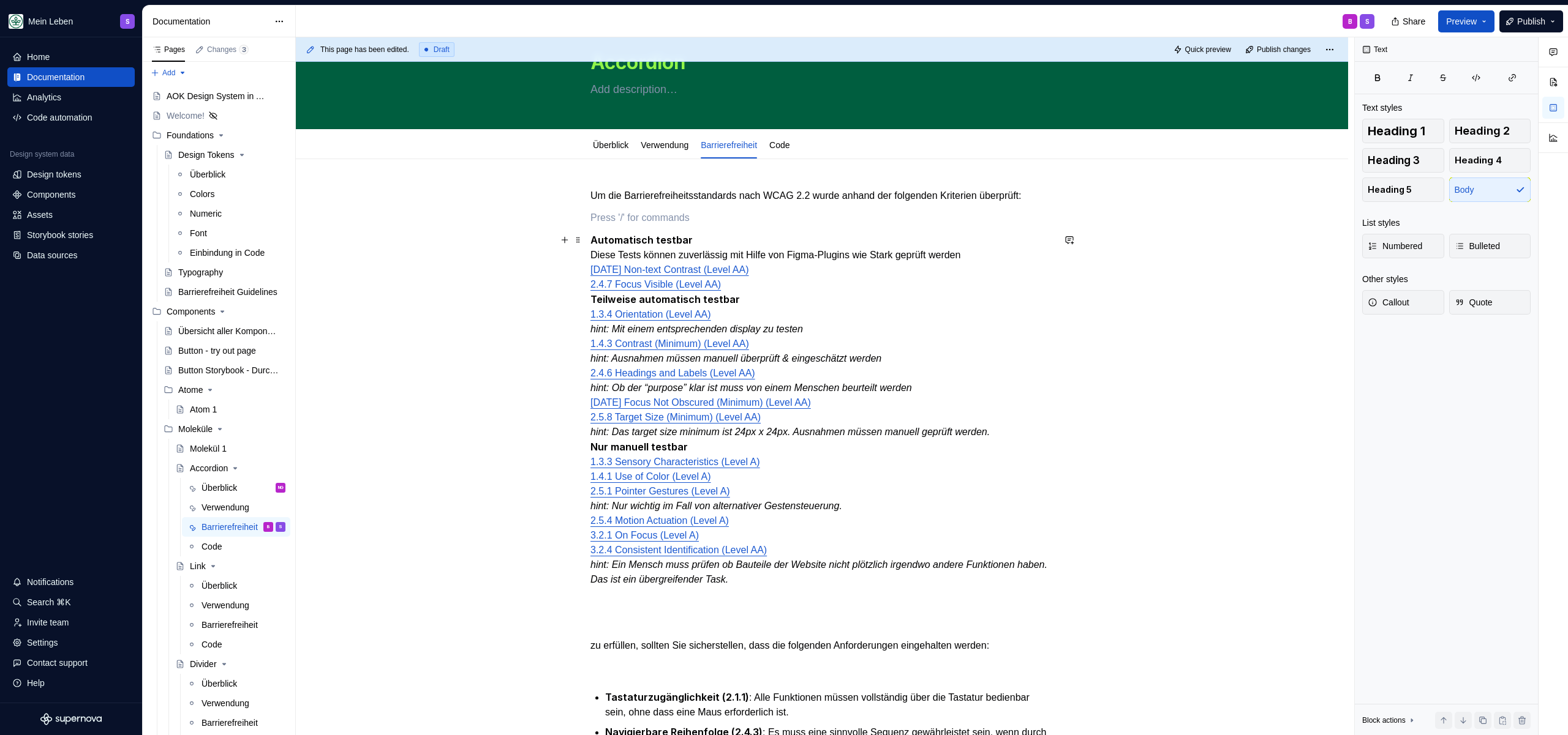
click at [774, 259] on p "Automatisch testbar Diese Tests können zuverlässig mit Hilfe von Figma-Plugins …" at bounding box center [821, 409] width 463 height 354
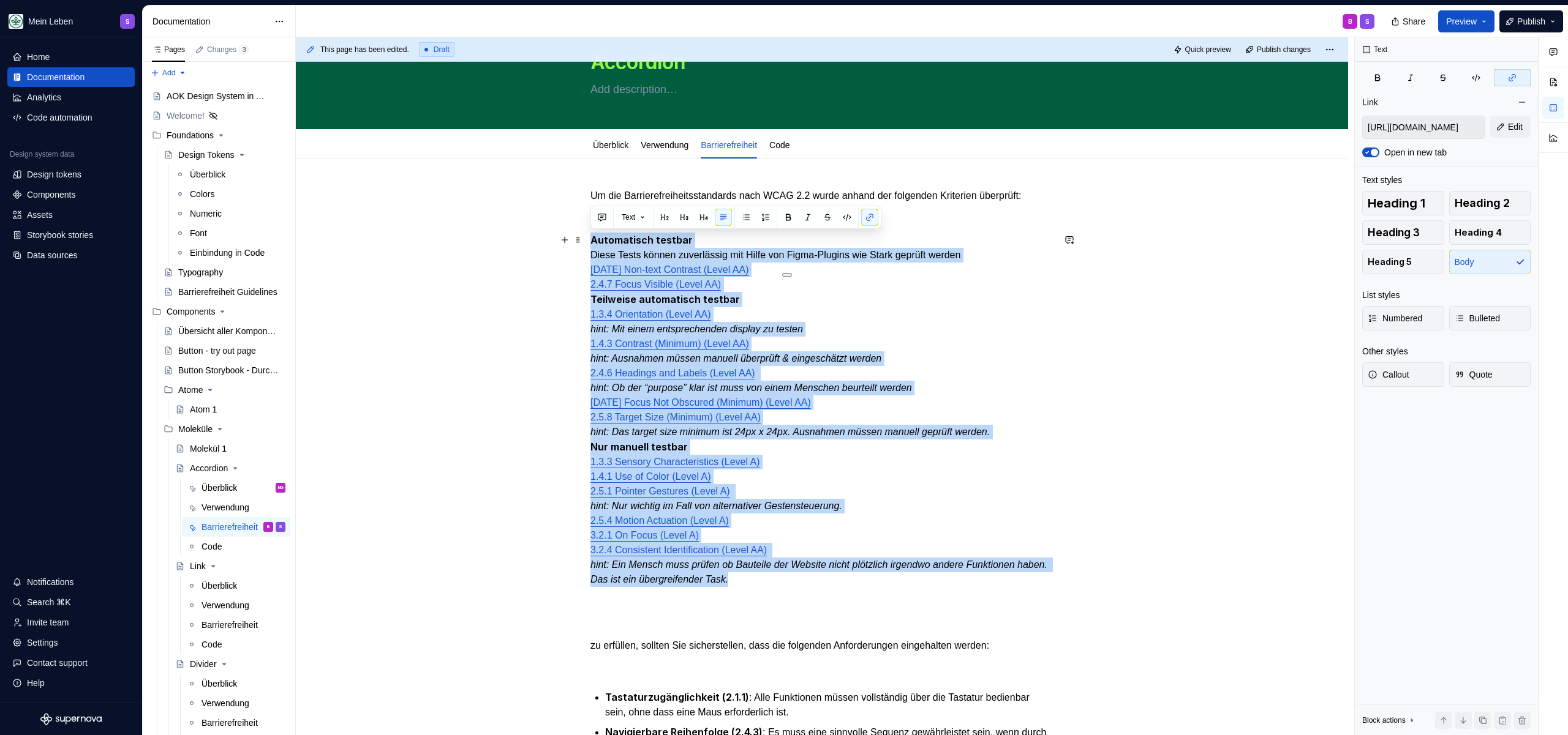
click at [792, 256] on p "Automatisch testbar Diese Tests können zuverlässig mit Hilfe von Figma-Plugins …" at bounding box center [821, 409] width 463 height 354
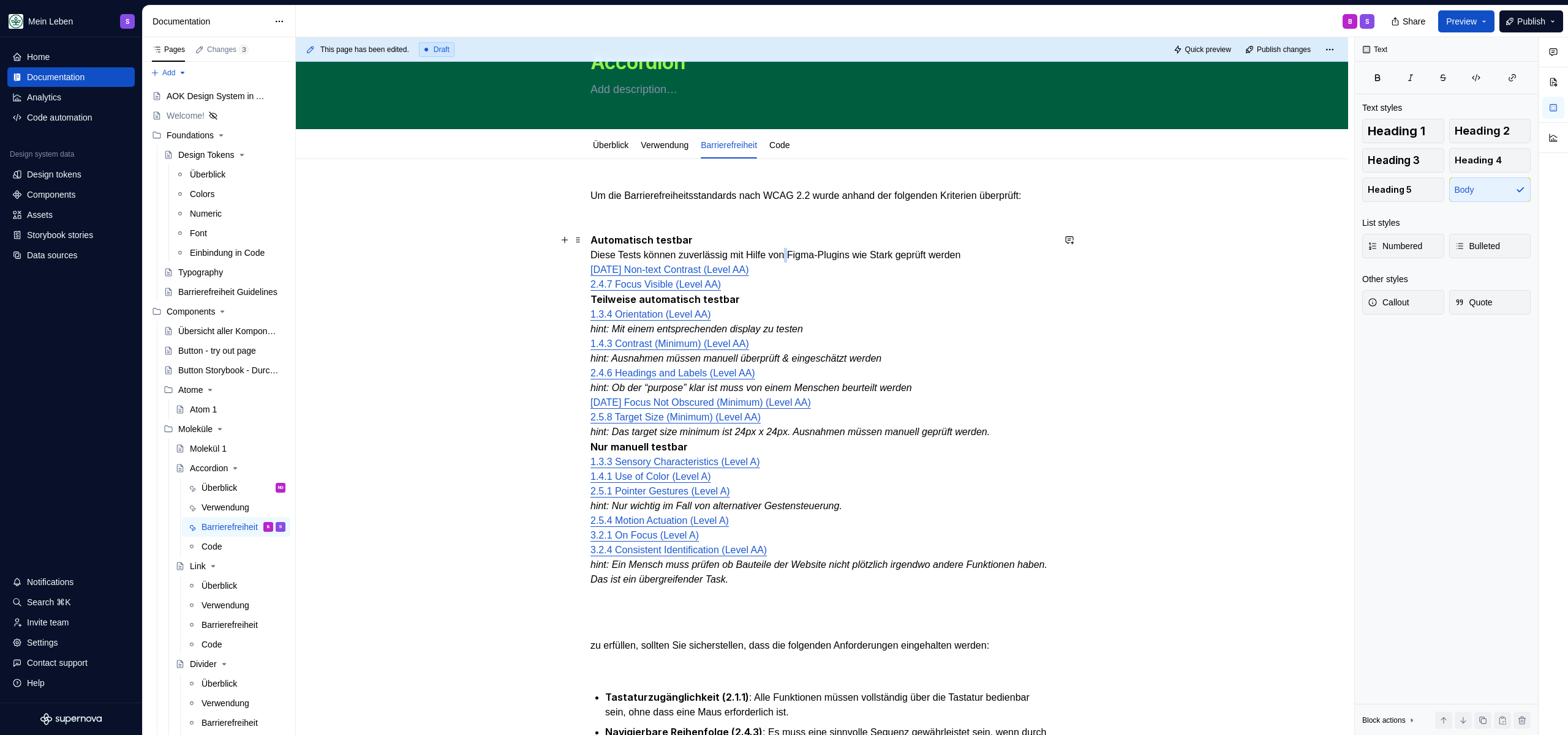
click at [792, 256] on p "Automatisch testbar Diese Tests können zuverlässig mit Hilfe von Figma-Plugins …" at bounding box center [821, 409] width 463 height 354
drag, startPoint x: 592, startPoint y: 256, endPoint x: 996, endPoint y: 260, distance: 404.0
click at [996, 260] on p "Automatisch testbar Diese Tests können zuverlässig mit Hilfe von Figma-Plugins …" at bounding box center [821, 409] width 463 height 354
click at [696, 213] on p at bounding box center [821, 218] width 463 height 15
click at [626, 244] on strong "Automatisch testbar" at bounding box center [641, 240] width 102 height 12
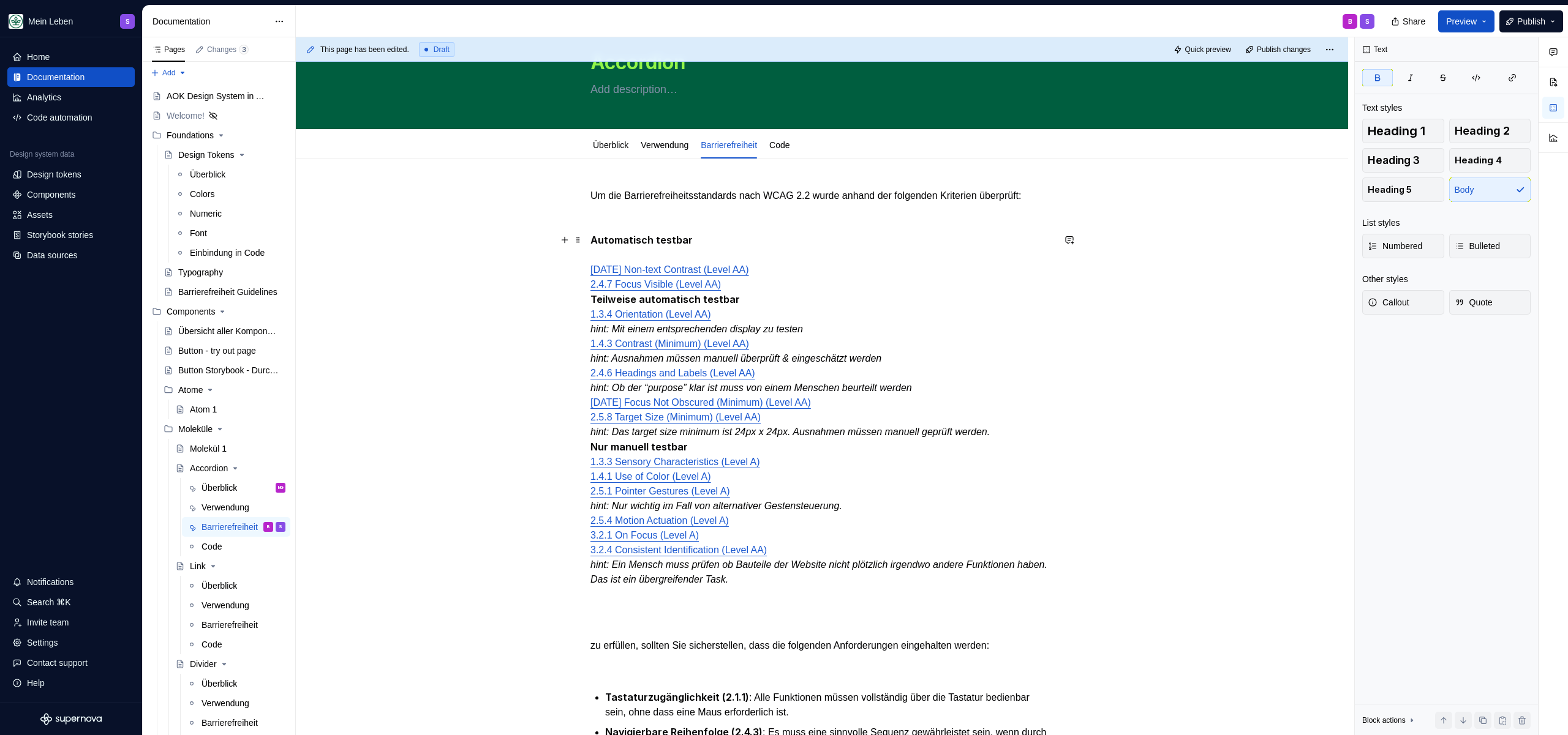
click at [626, 247] on p "Automatisch testbar [DATE] Non-text Contrast (Level AA) 2.4.7 Focus Visible (Le…" at bounding box center [821, 409] width 463 height 354
click at [773, 300] on p "Automatisch testbar [DATE] Non-text Contrast (Level AA) 2.4.7 Focus Visible (Le…" at bounding box center [821, 409] width 463 height 354
click at [770, 287] on p "Automatisch testbar [DATE] Non-text Contrast (Level AA) 2.4.7 Focus Visible (Le…" at bounding box center [821, 409] width 463 height 354
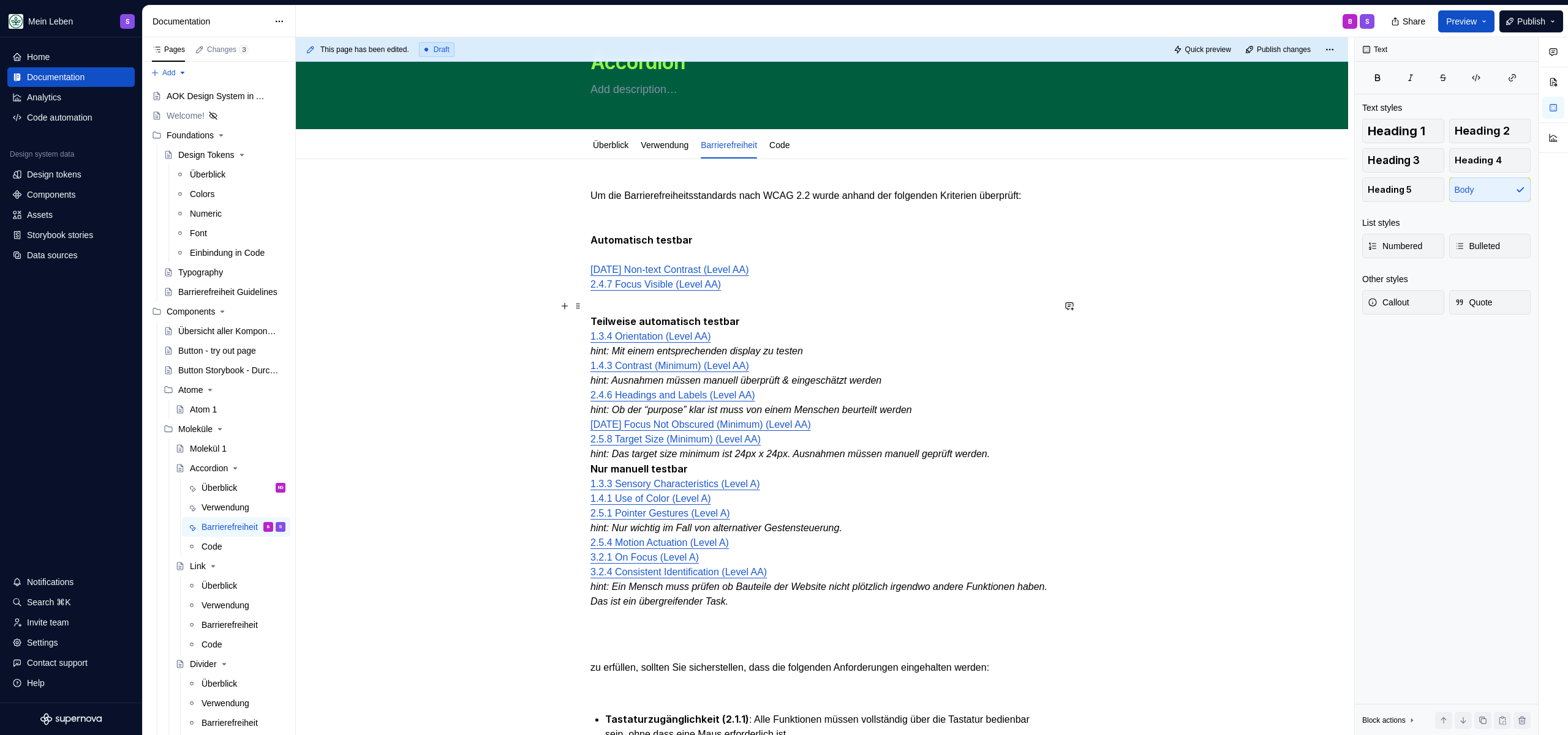
click at [755, 334] on p "Teilweise automatisch testbar 1.3.4 Orientation (Level AA) hint: Mit einem ents…" at bounding box center [821, 454] width 463 height 309
drag, startPoint x: 794, startPoint y: 350, endPoint x: 587, endPoint y: 354, distance: 207.0
click at [587, 354] on div "Um die Barrierefreiheitsstandards nach WCAG 2.2 wurde anhand der folgenden Krit…" at bounding box center [821, 706] width 1052 height 1095
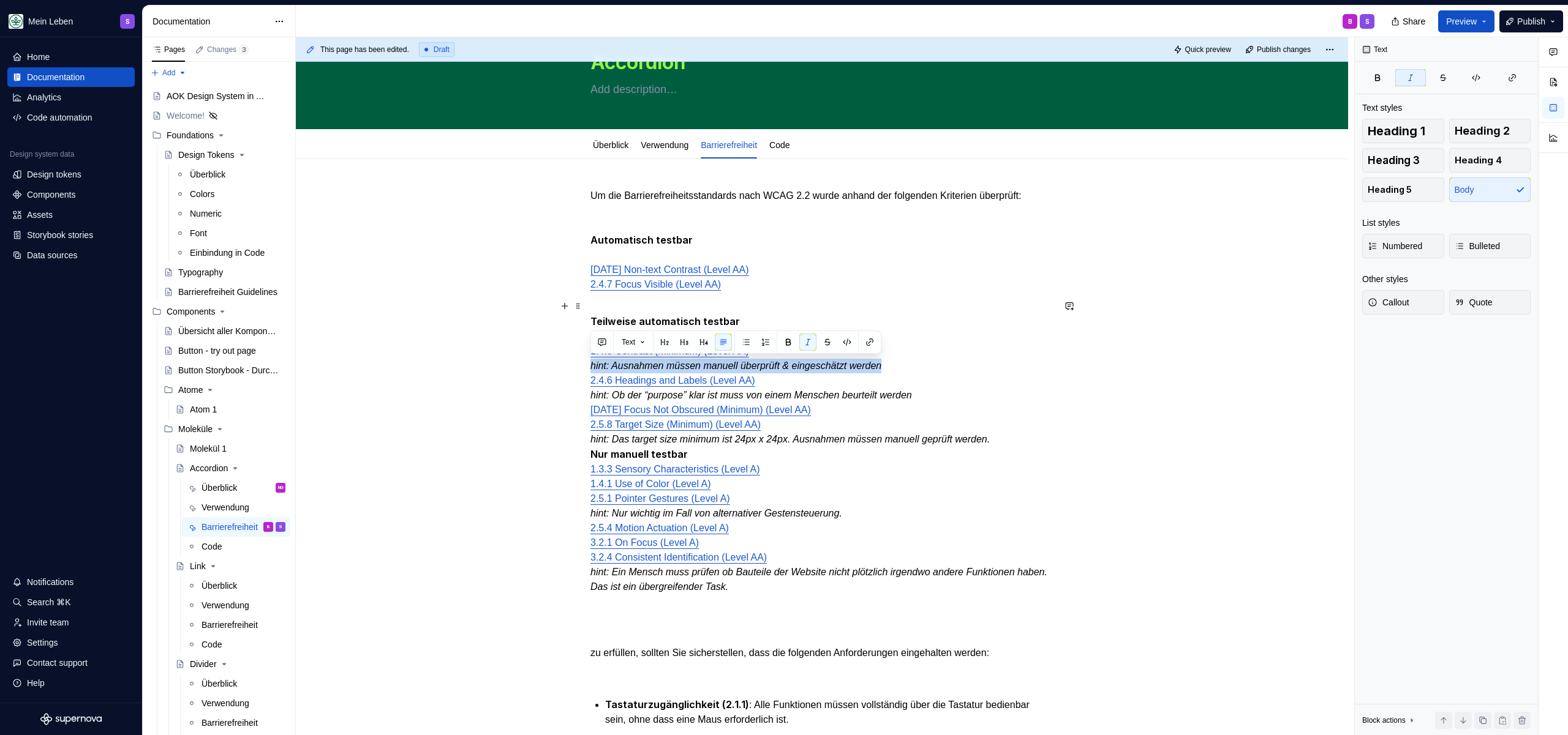
drag, startPoint x: 912, startPoint y: 366, endPoint x: 566, endPoint y: 367, distance: 346.0
click at [566, 367] on div "Um die Barrierefreiheitsstandards nach WCAG 2.2 wurde anhand der folgenden Krit…" at bounding box center [821, 699] width 1052 height 1080
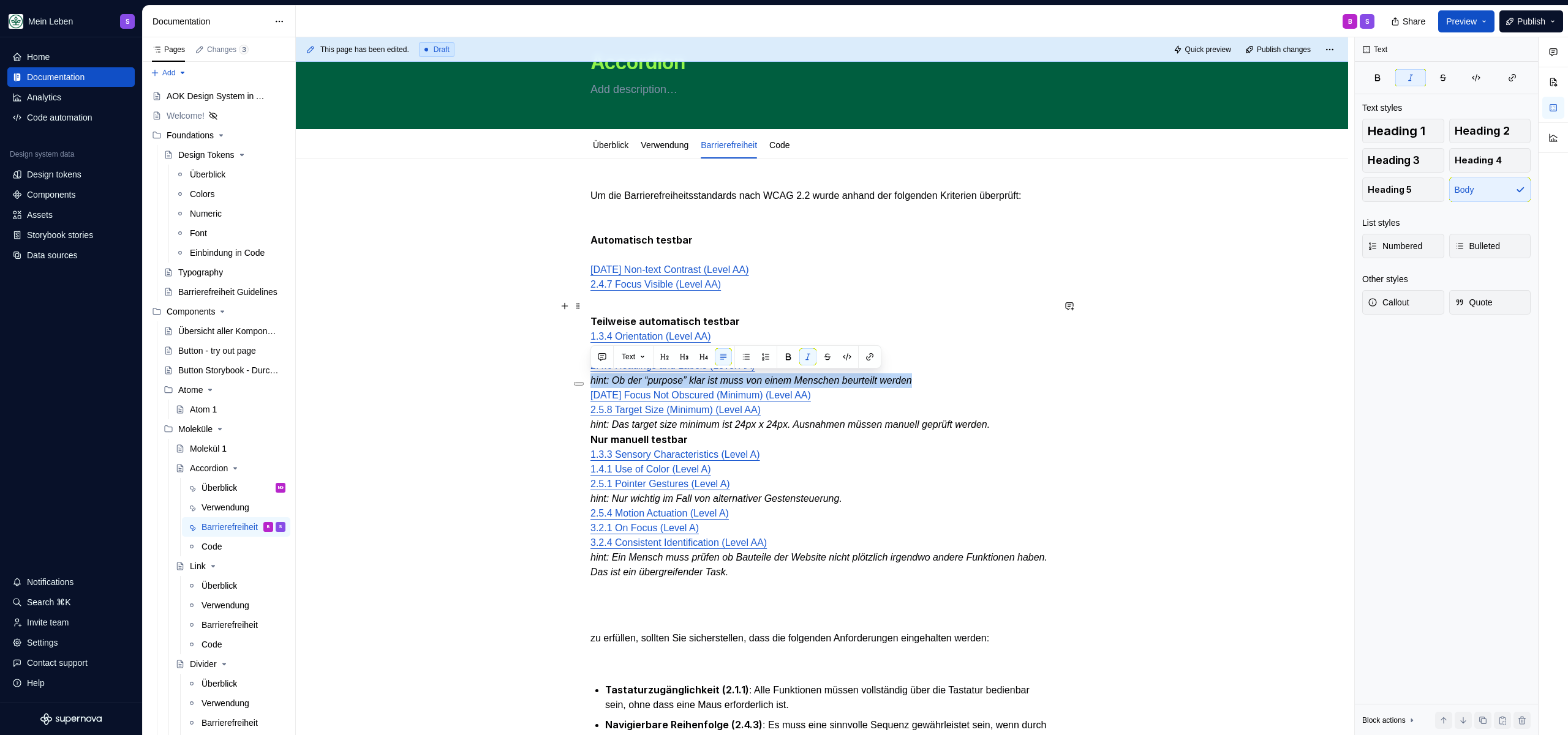
drag, startPoint x: 933, startPoint y: 378, endPoint x: 503, endPoint y: 382, distance: 430.0
click at [503, 382] on div "Um die Barrierefreiheitsstandards nach WCAG 2.2 wurde anhand der folgenden Krit…" at bounding box center [821, 691] width 1052 height 1065
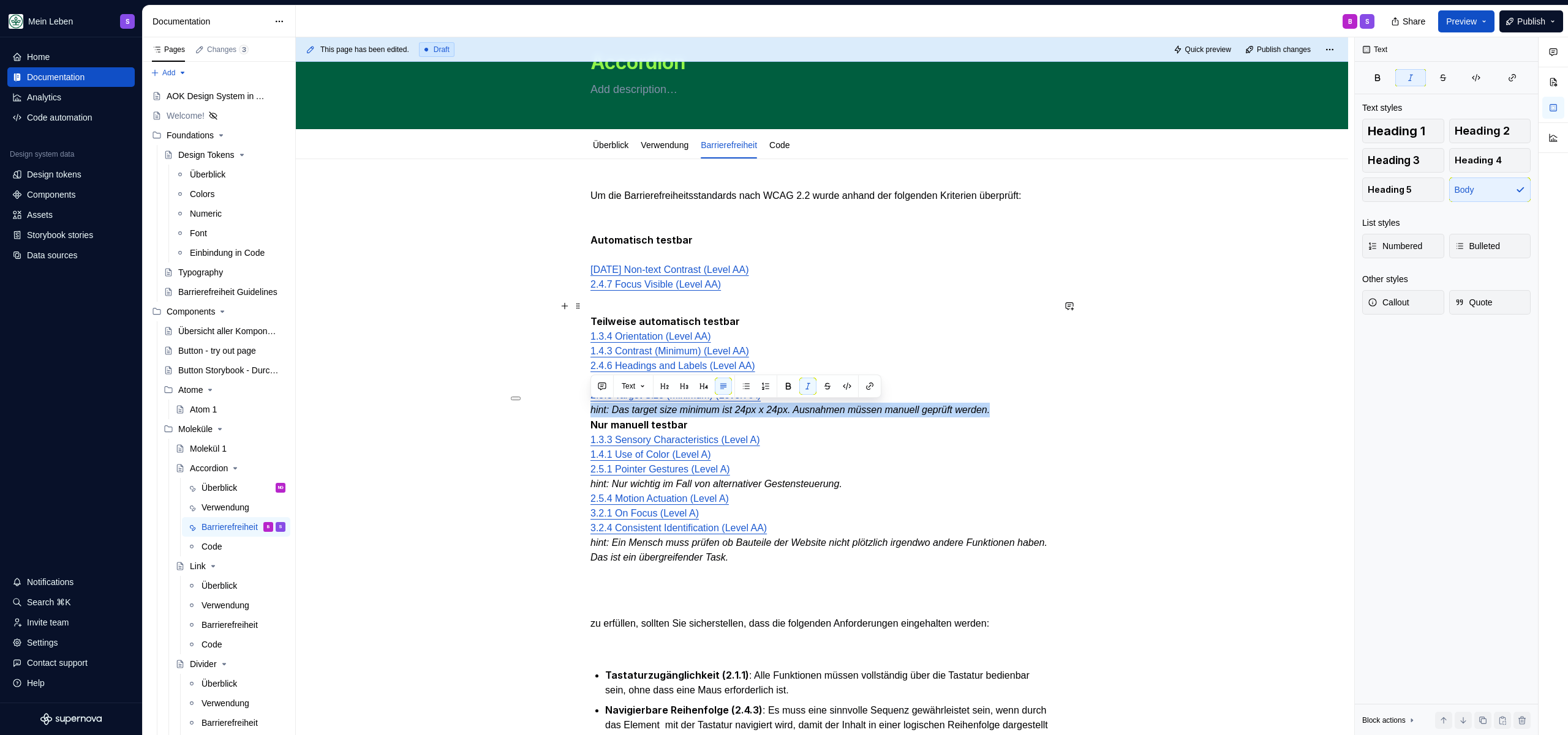
drag, startPoint x: 1039, startPoint y: 412, endPoint x: 573, endPoint y: 410, distance: 466.0
click at [573, 410] on div "Um die Barrierefreiheitsstandards nach WCAG 2.2 wurde anhand der folgenden Krit…" at bounding box center [821, 684] width 1052 height 1050
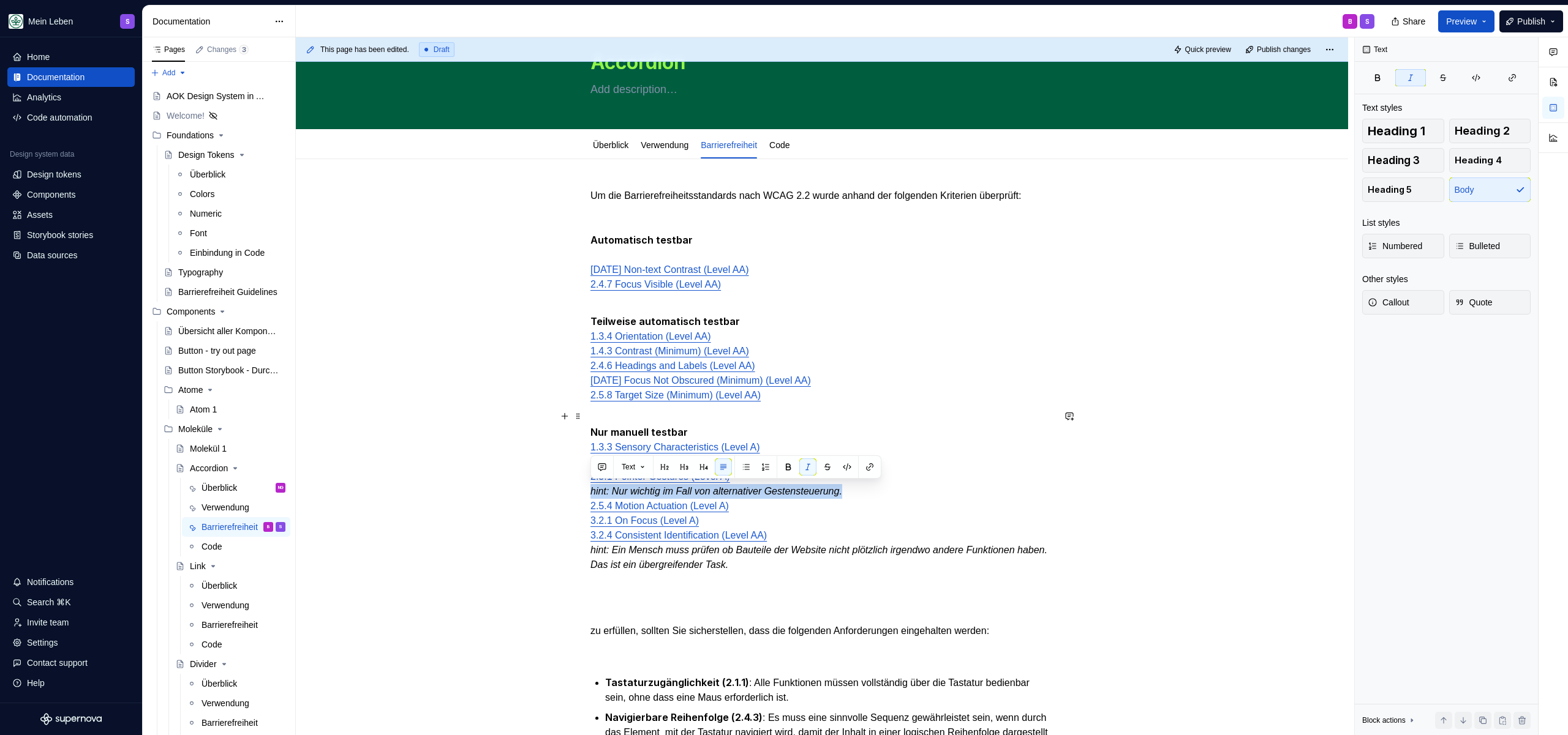
drag, startPoint x: 876, startPoint y: 491, endPoint x: 571, endPoint y: 494, distance: 305.0
click at [571, 494] on div "Um die Barrierefreiheitsstandards nach WCAG 2.2 wurde anhand der folgenden Krit…" at bounding box center [821, 688] width 1052 height 1058
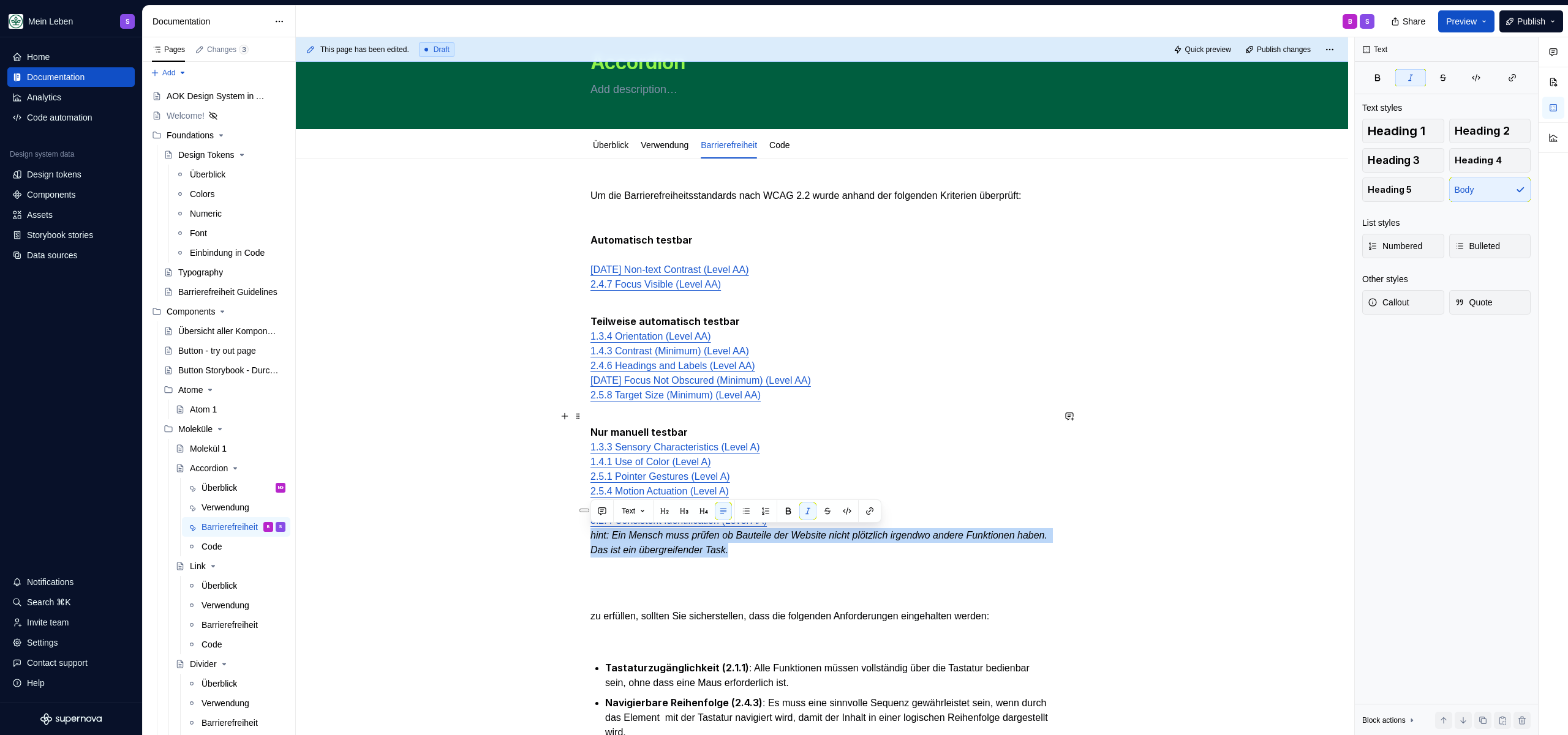
drag, startPoint x: 796, startPoint y: 550, endPoint x: 561, endPoint y: 535, distance: 235.5
click at [561, 535] on div "Um die Barrierefreiheitsstandards nach WCAG 2.2 wurde anhand der folgenden Krit…" at bounding box center [821, 681] width 1052 height 1044
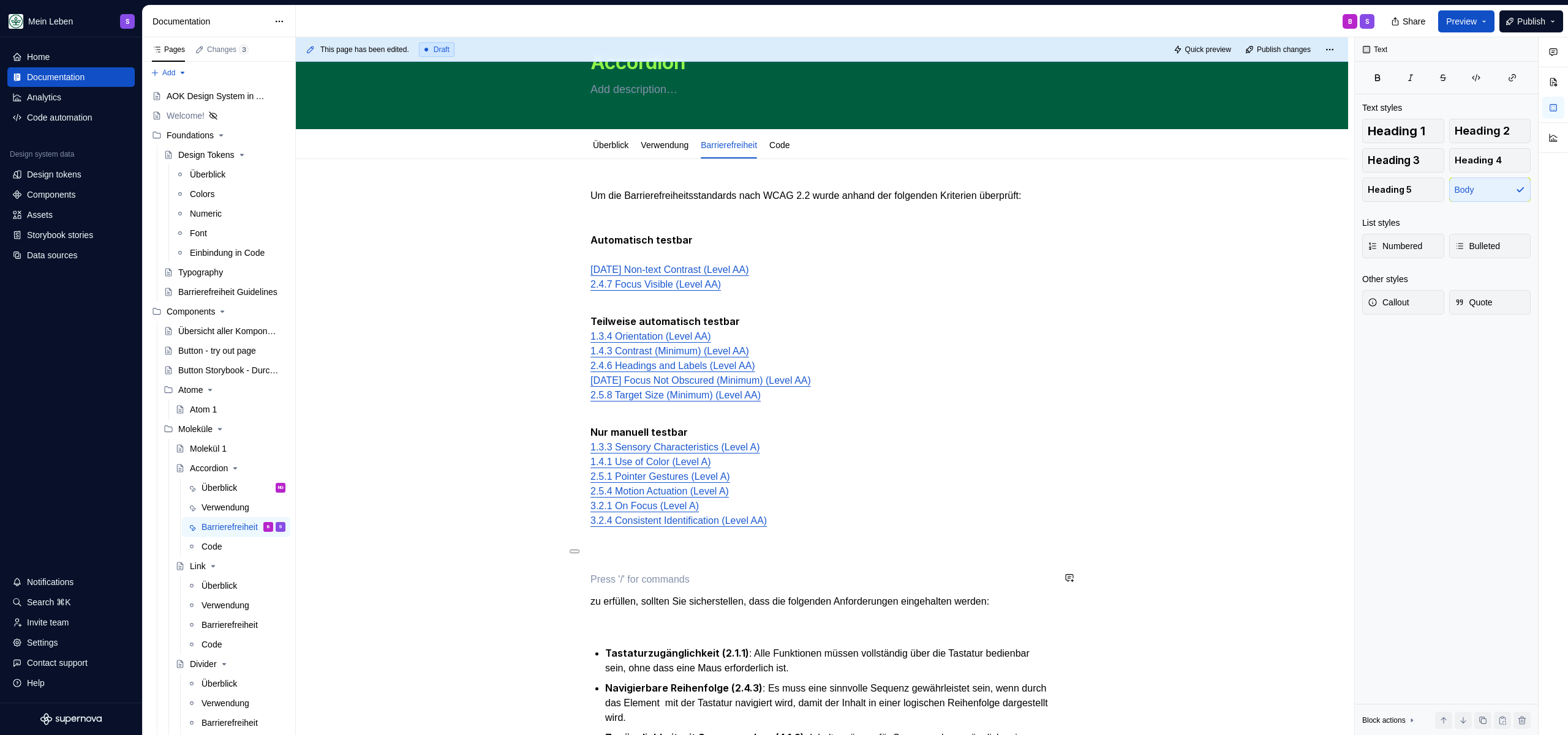
click at [660, 566] on div "Um die Barrierefreiheitsstandards nach WCAG 2.2 wurde anhand der folgenden Krit…" at bounding box center [821, 571] width 463 height 765
drag, startPoint x: 1035, startPoint y: 602, endPoint x: 540, endPoint y: 591, distance: 495.1
click at [540, 591] on div "Um die Barrierefreiheitsstandards nach WCAG 2.2 wurde anhand der folgenden Krit…" at bounding box center [821, 673] width 1052 height 1029
click at [681, 551] on p at bounding box center [821, 558] width 463 height 15
click at [718, 406] on div "Um die Barrierefreiheitsstandards nach WCAG 2.2 wurde anhand der folgenden Krit…" at bounding box center [821, 571] width 463 height 765
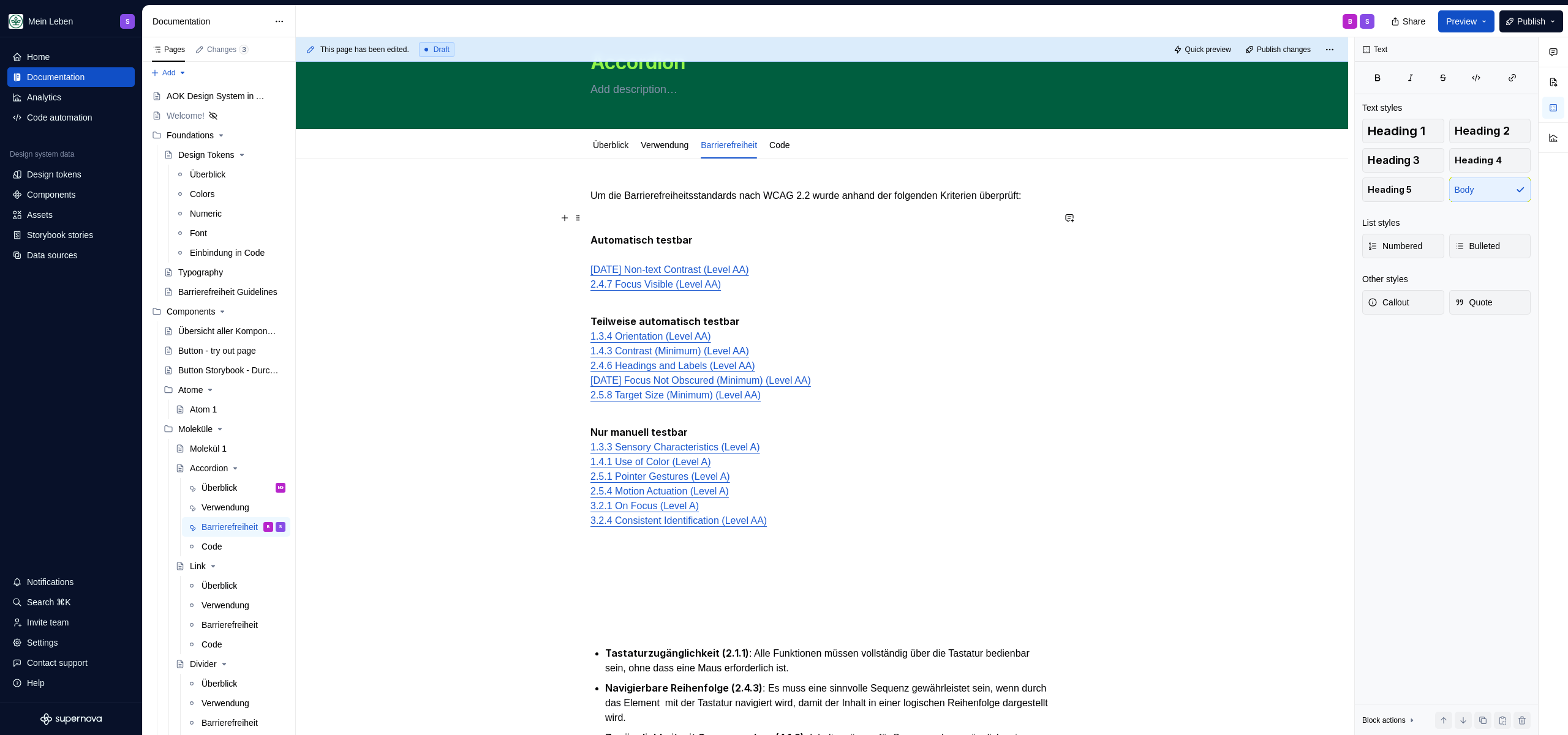
click at [631, 218] on p at bounding box center [821, 218] width 463 height 15
click at [641, 198] on p "Um die Barrierefreiheitsstandards nach WCAG 2.2 wurde anhand der folgenden Krit…" at bounding box center [821, 196] width 463 height 15
click at [854, 194] on p "Um die Barrierefreiheitsstandards nach WCAG 2.2 wurde anhand der folgenden Krit…" at bounding box center [821, 196] width 463 height 15
click at [901, 199] on p "Um die Barrierefreiheitsstandards nach WCAG 2.2 wurde anhand der folgenden Krit…" at bounding box center [821, 196] width 463 height 15
click at [993, 191] on p "Um die Barrierefreiheitsstandards nach WCAG 2.2 wurde anhand der folgenden Krit…" at bounding box center [821, 196] width 463 height 15
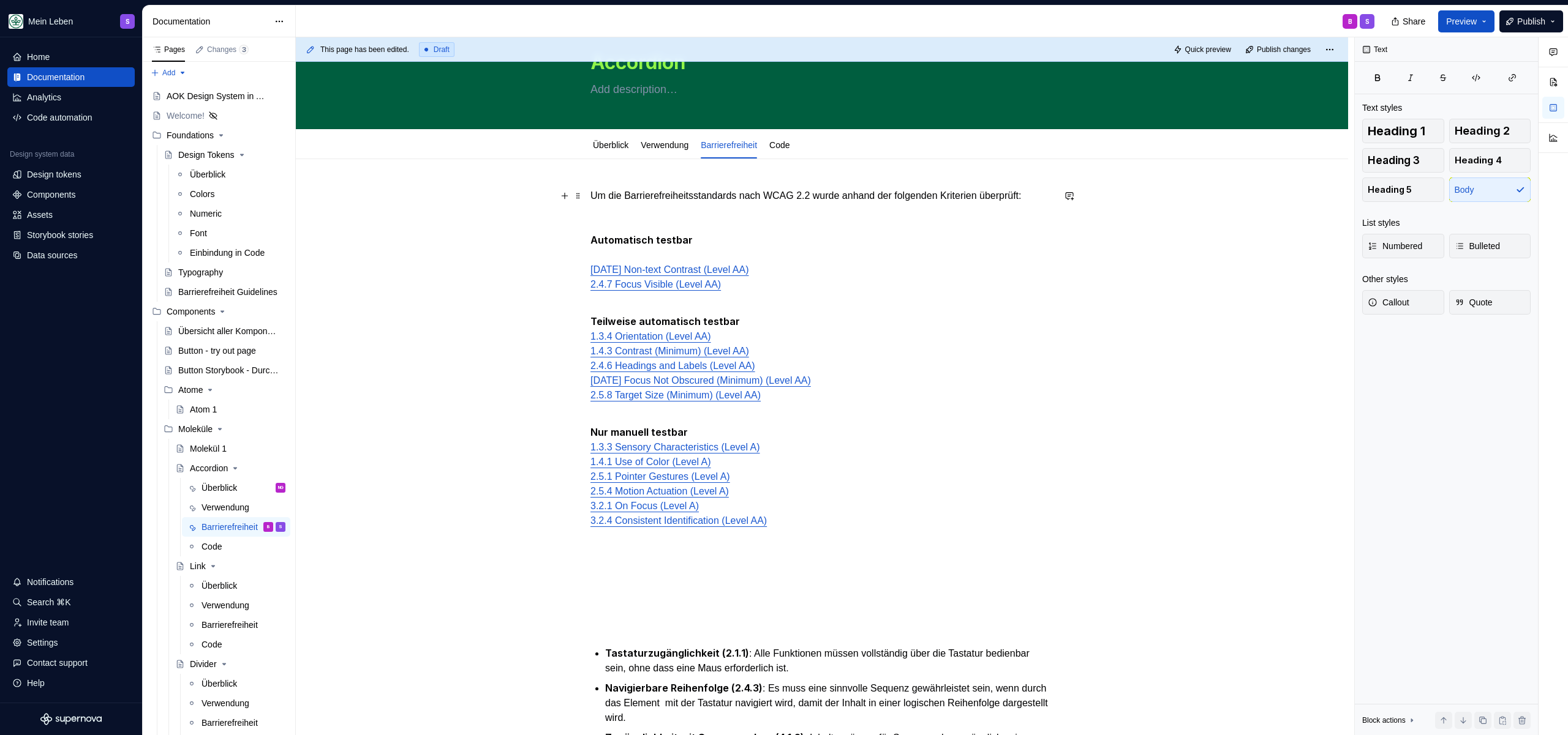
click at [843, 197] on p "Um die Barrierefreiheitsstandards nach WCAG 2.2 wurde anhand der folgenden Krit…" at bounding box center [821, 196] width 463 height 15
click at [829, 197] on p "Um die Barrierefreiheitsstandards nach WCAG 2.2 wurde anhand der folgenden Krit…" at bounding box center [821, 196] width 463 height 15
click at [645, 204] on p "Um die Barrierefreiheitsstandards nach WCAG 2.2 zu überprüfen wurden folgenden …" at bounding box center [821, 196] width 463 height 15
click at [673, 201] on p "Um die Barrierefreiheitsstandards nach WCAG 2.2 zu überprüfen wurden folgenden …" at bounding box center [821, 196] width 463 height 15
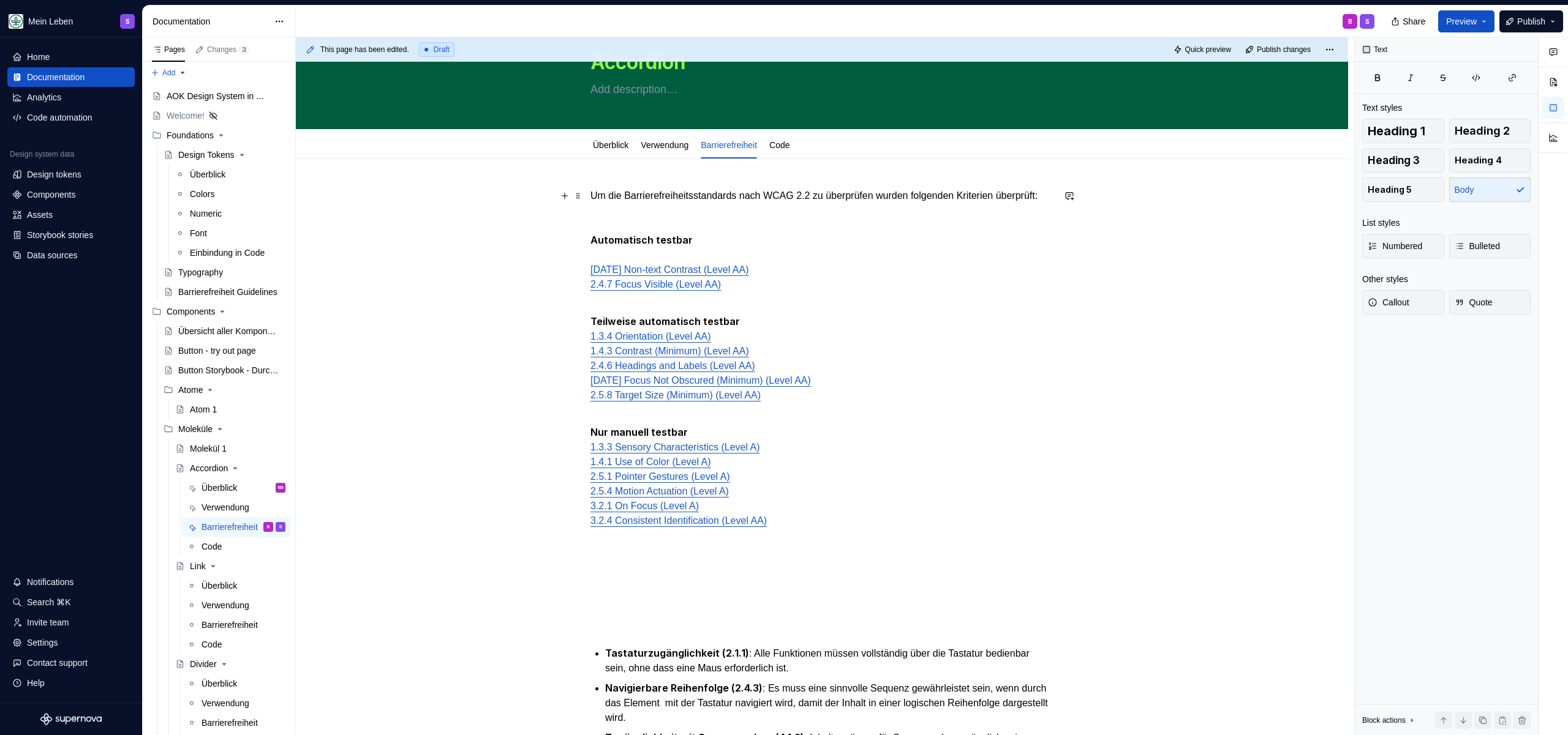
click at [592, 204] on p "Um die Barrierefreiheitsstandards nach WCAG 2.2 zu überprüfen wurden folgenden …" at bounding box center [821, 196] width 463 height 15
click at [837, 192] on p "Um die Barrierefreiheitsstandards nach WCAG 2.2 zu überprüfen wurden folgenden …" at bounding box center [821, 196] width 463 height 15
click at [826, 197] on p "Um die Barrierefreiheitsstandards nach WCAG 2.2 zu überprüfen wurden folgenden …" at bounding box center [821, 196] width 463 height 15
click at [683, 204] on p "Um die Barrierefreiheitsstandards nach WCAG 2.2 sicherzustellen wurden folgende…" at bounding box center [821, 196] width 463 height 15
click at [666, 225] on p at bounding box center [821, 218] width 463 height 15
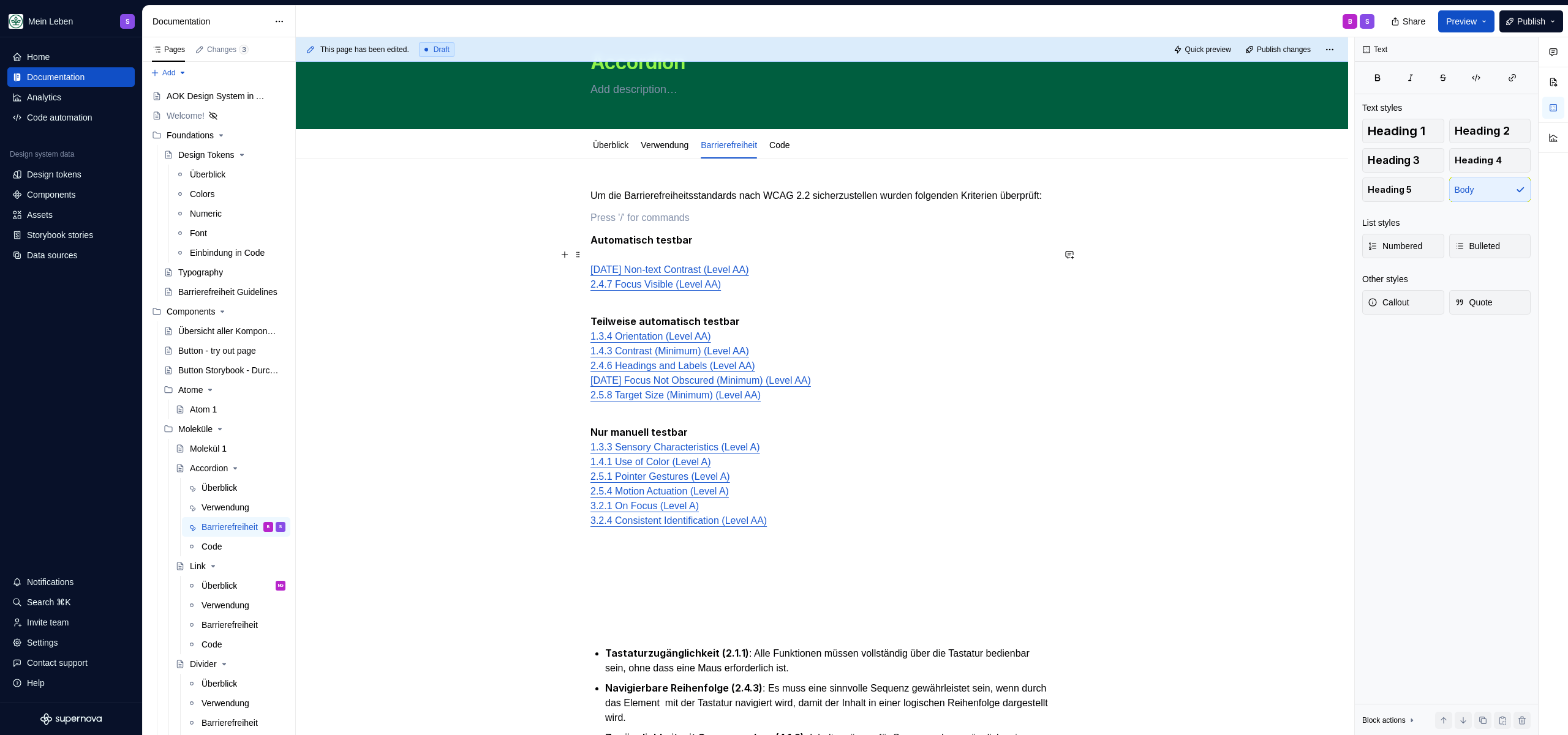
click at [619, 276] on p "Automatisch testbar [DATE] Non-text Contrast (Level AA) 2.4.7 Focus Visible (Le…" at bounding box center [821, 262] width 463 height 59
click at [588, 286] on div "Um die Barrierefreiheitsstandards nach WCAG 2.2 sicherzustellen wurden folgende…" at bounding box center [821, 673] width 1052 height 1029
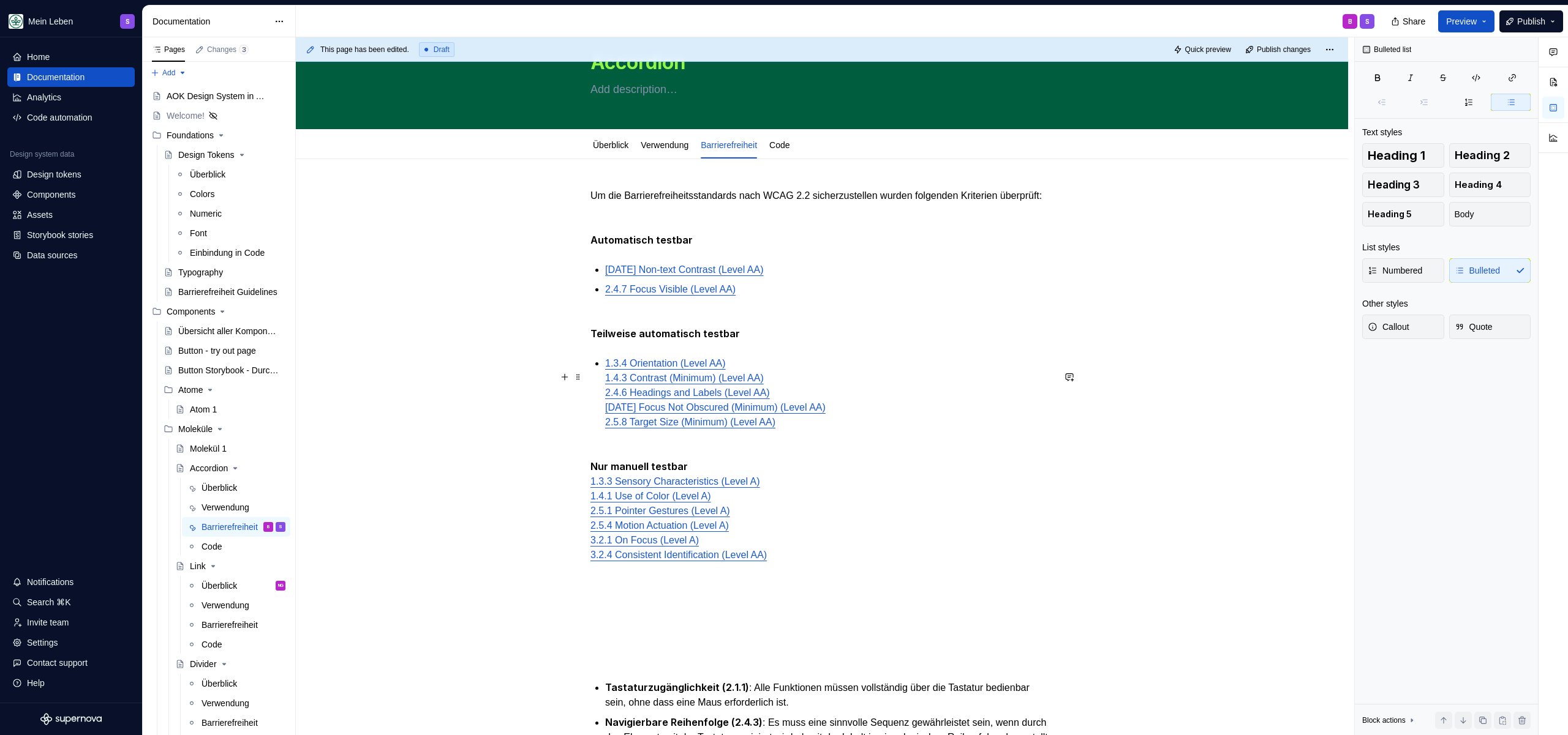
click at [603, 394] on div "Um die Barrierefreiheitsstandards nach WCAG 2.2 sicherzustellen wurden folgende…" at bounding box center [821, 588] width 463 height 799
click at [600, 413] on div "Um die Barrierefreiheitsstandards nach WCAG 2.2 sicherzustellen wurden folgende…" at bounding box center [821, 591] width 463 height 804
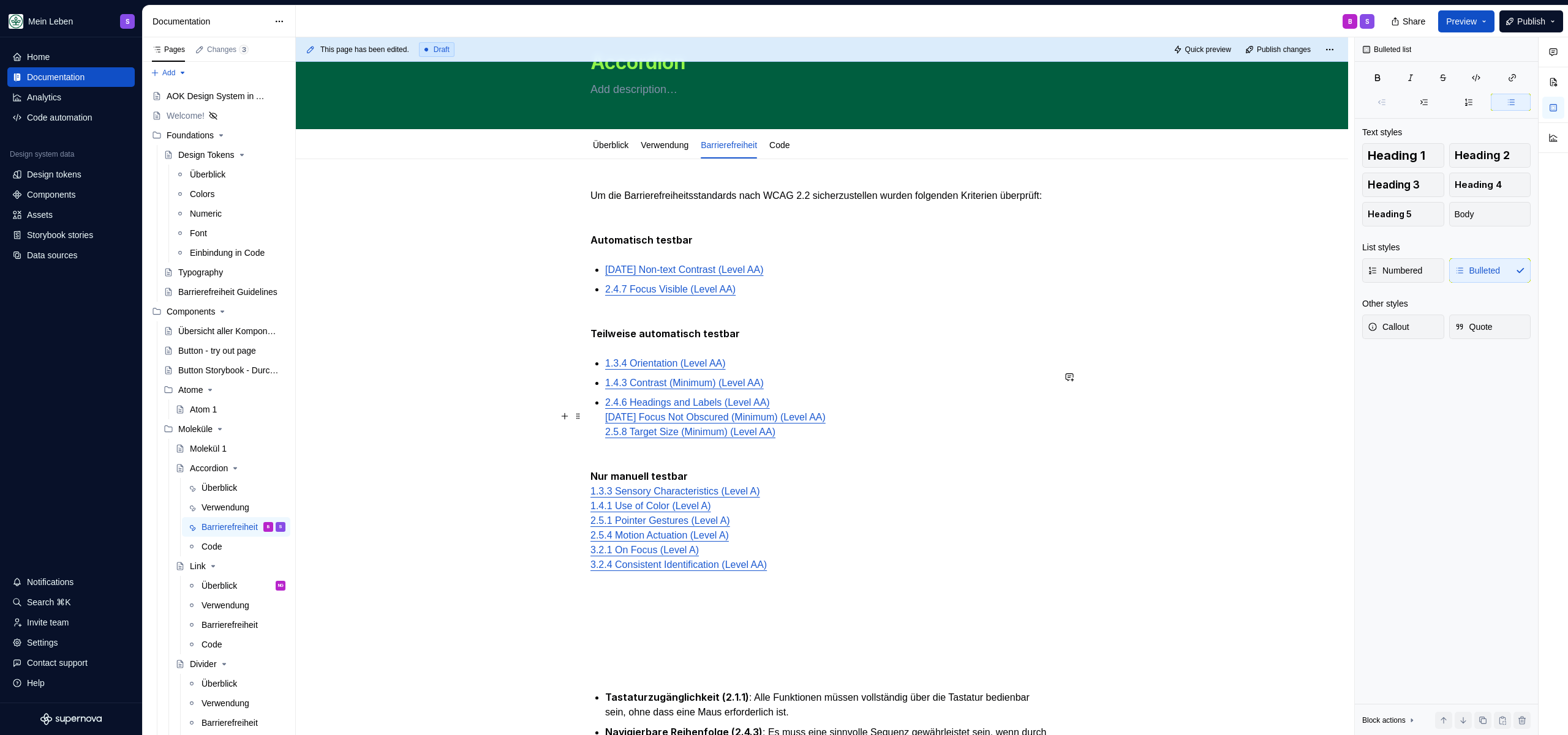
click at [600, 433] on div "Um die Barrierefreiheitsstandards nach WCAG 2.2 sicherzustellen wurden folgende…" at bounding box center [821, 593] width 463 height 808
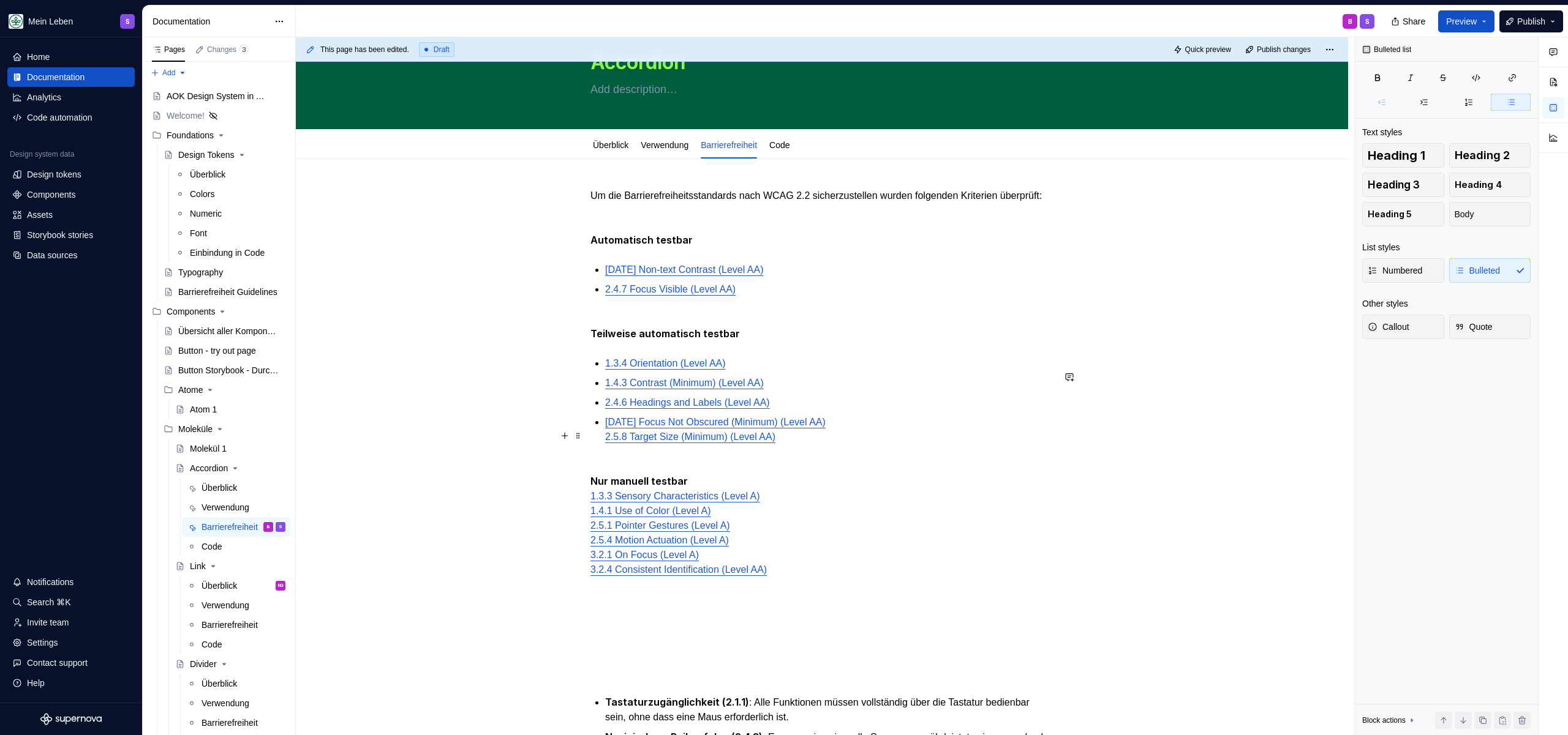
click at [603, 447] on div "Um die Barrierefreiheitsstandards nach WCAG 2.2 sicherzustellen wurden folgende…" at bounding box center [821, 595] width 463 height 814
click at [610, 488] on p "Nur manuell testbar 1.3.3 Sensory Characteristics (Level A) 1.4.1 Use of Color …" at bounding box center [821, 530] width 463 height 133
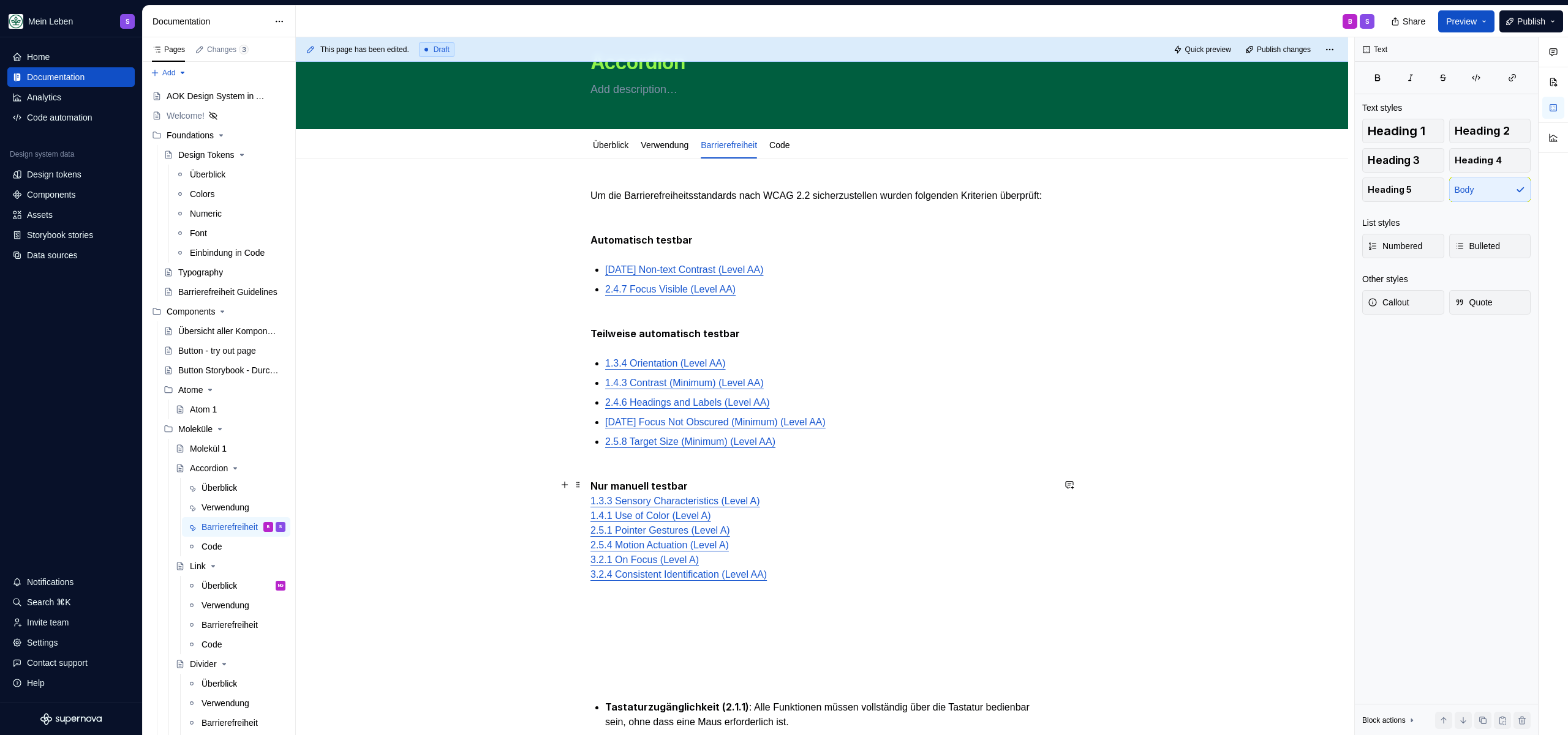
click at [590, 506] on link "1.3.3 Sensory Characteristics (Level A)" at bounding box center [675, 501] width 170 height 10
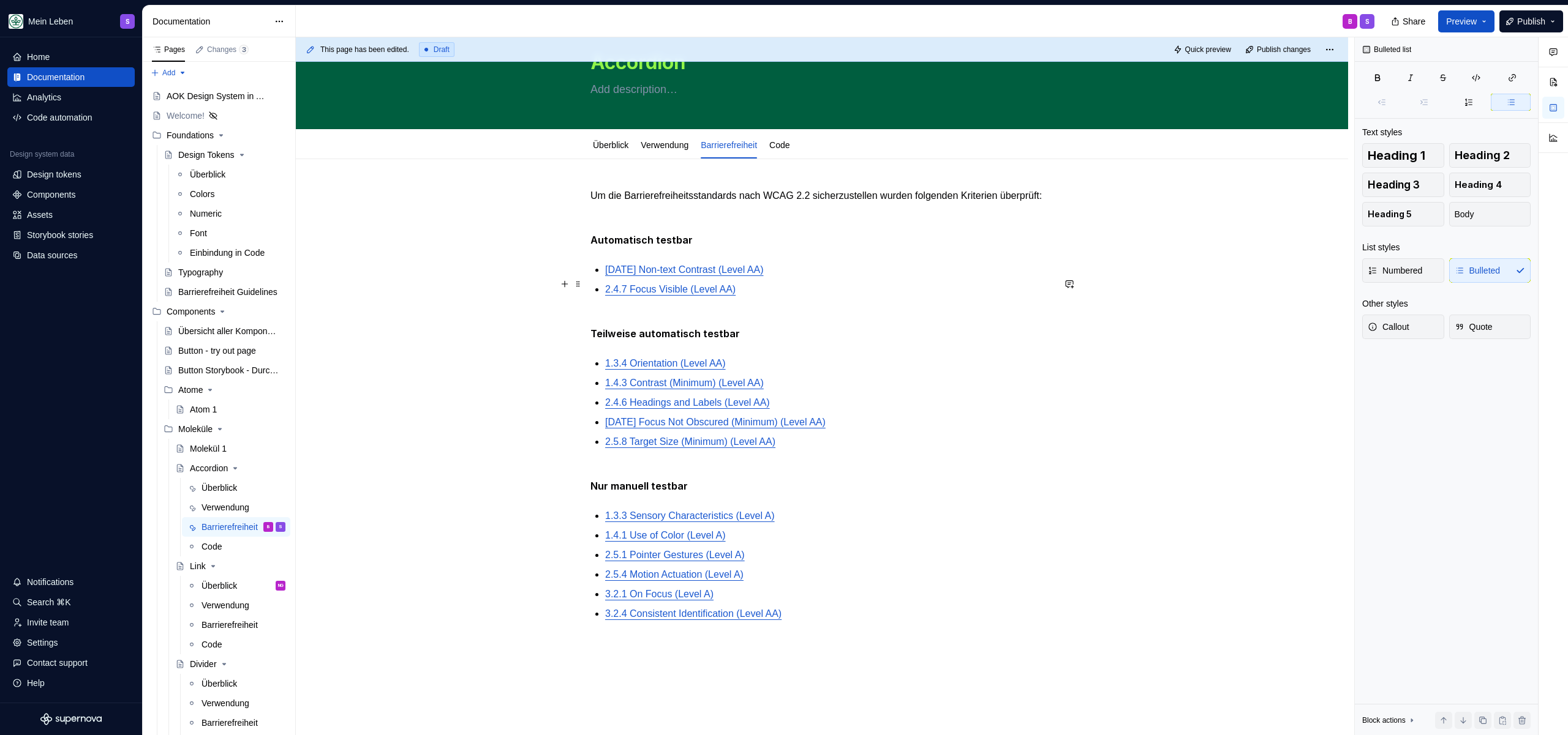
click at [800, 277] on p "[DATE] Non-text Contrast (Level AA)" at bounding box center [829, 269] width 449 height 15
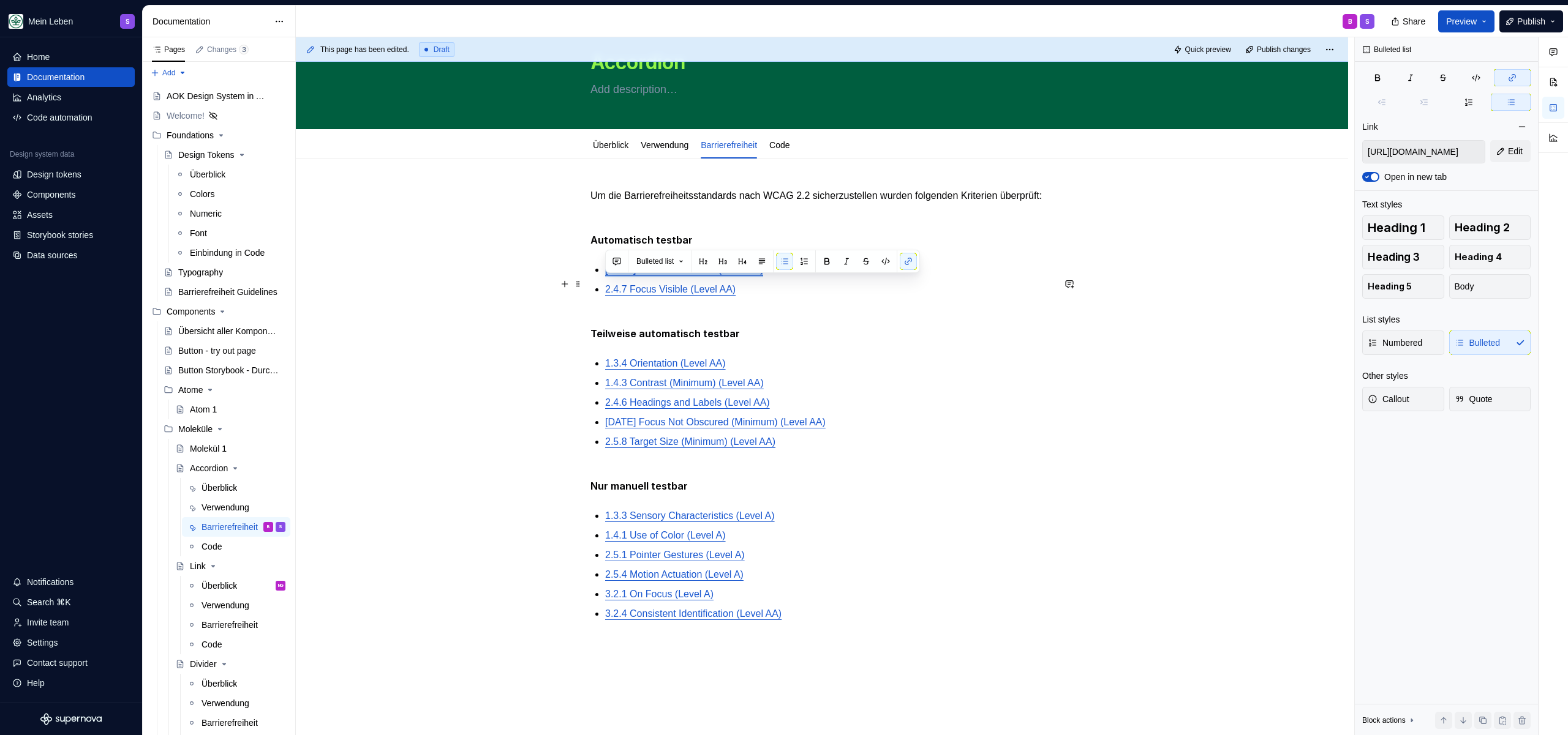
drag, startPoint x: 779, startPoint y: 285, endPoint x: 604, endPoint y: 281, distance: 175.0
click at [605, 277] on p "[DATE] Non-text Contrast (Level AA)" at bounding box center [829, 269] width 449 height 15
click at [794, 332] on p "Teilweise automatisch testbar" at bounding box center [821, 326] width 463 height 30
drag, startPoint x: 776, startPoint y: 290, endPoint x: 602, endPoint y: 284, distance: 174.1
click at [602, 284] on div "Um die Barrierefreiheitsstandards nach WCAG 2.2 sicherzustellen wurden folgende…" at bounding box center [821, 621] width 463 height 865
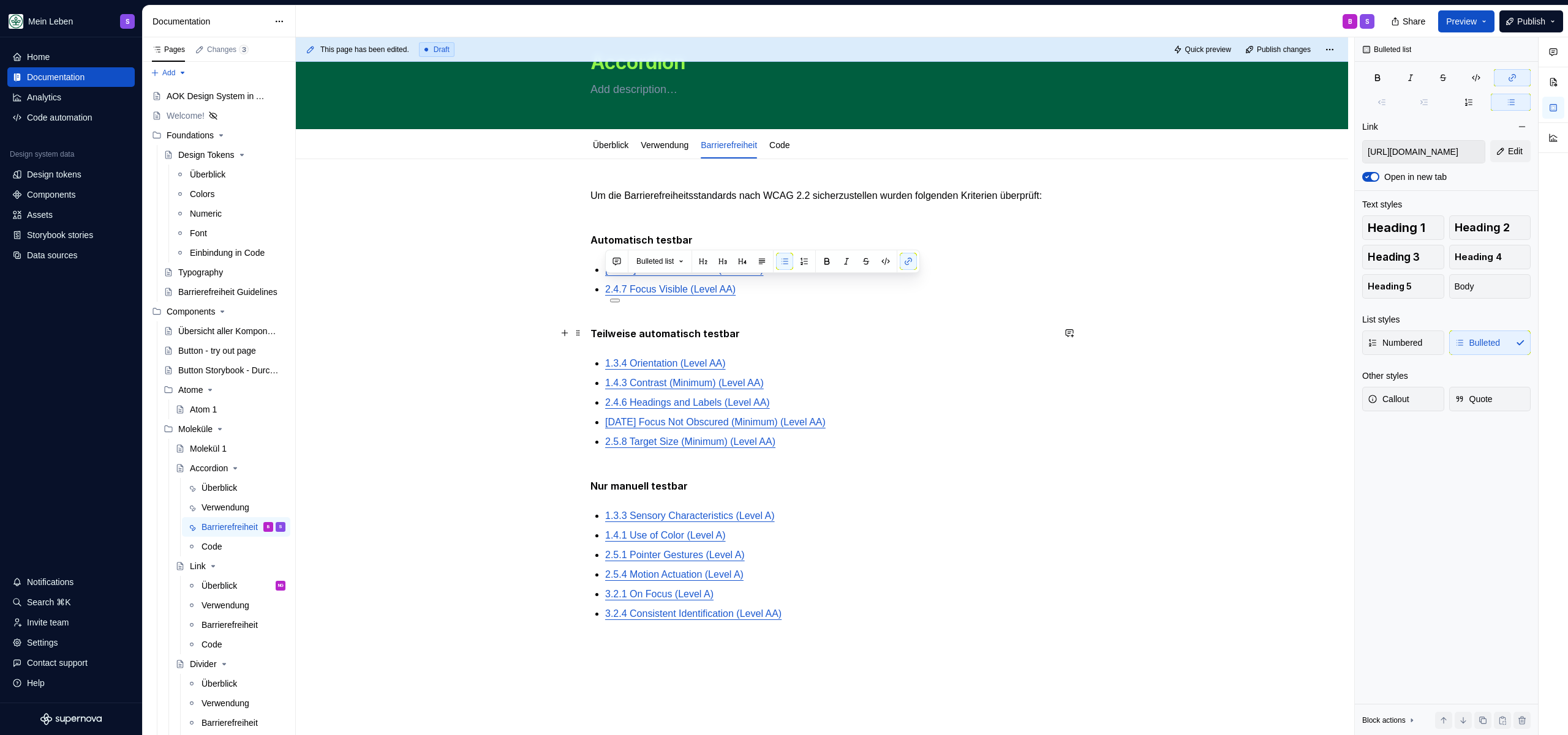
click at [868, 333] on p "Teilweise automatisch testbar" at bounding box center [821, 326] width 463 height 30
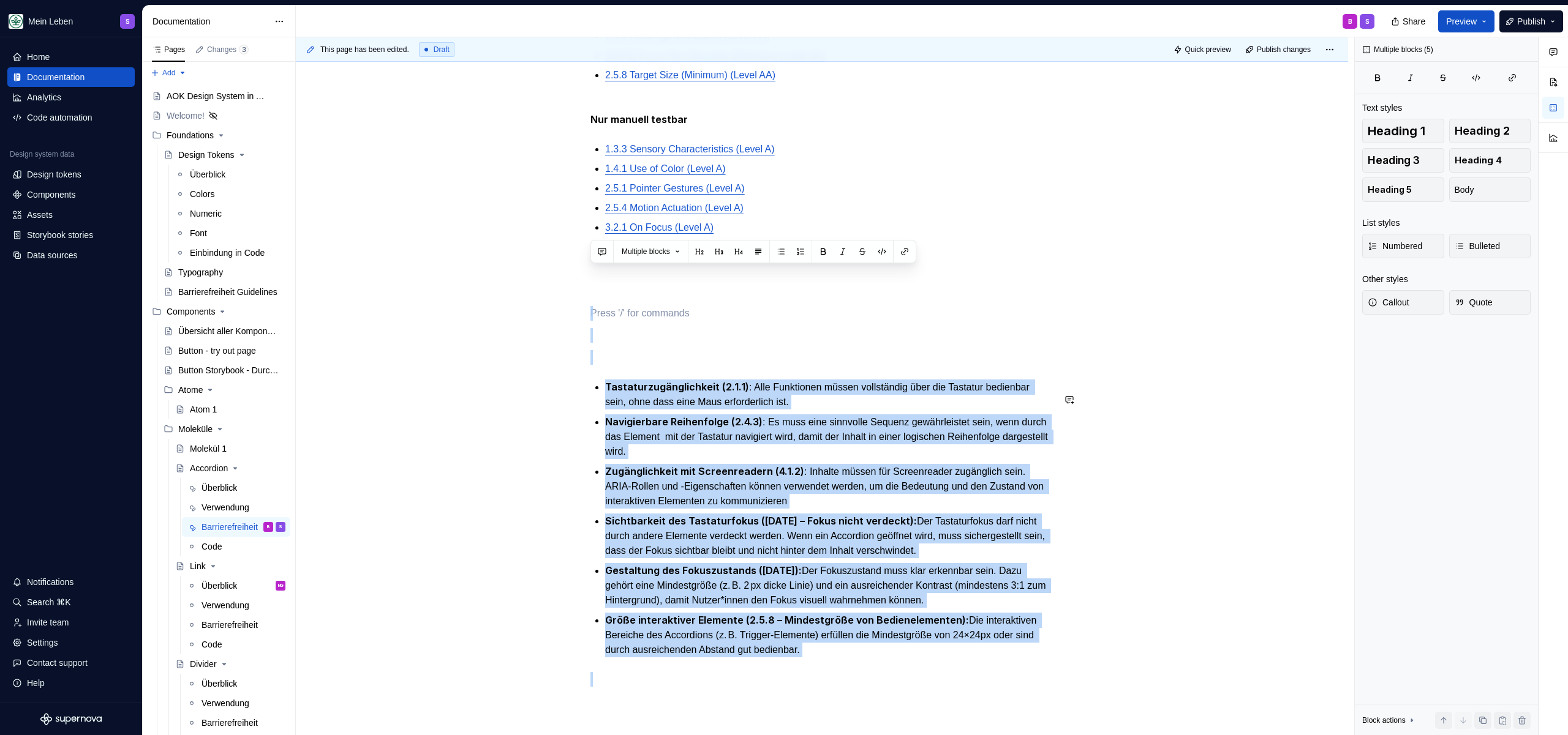
scroll to position [615, 0]
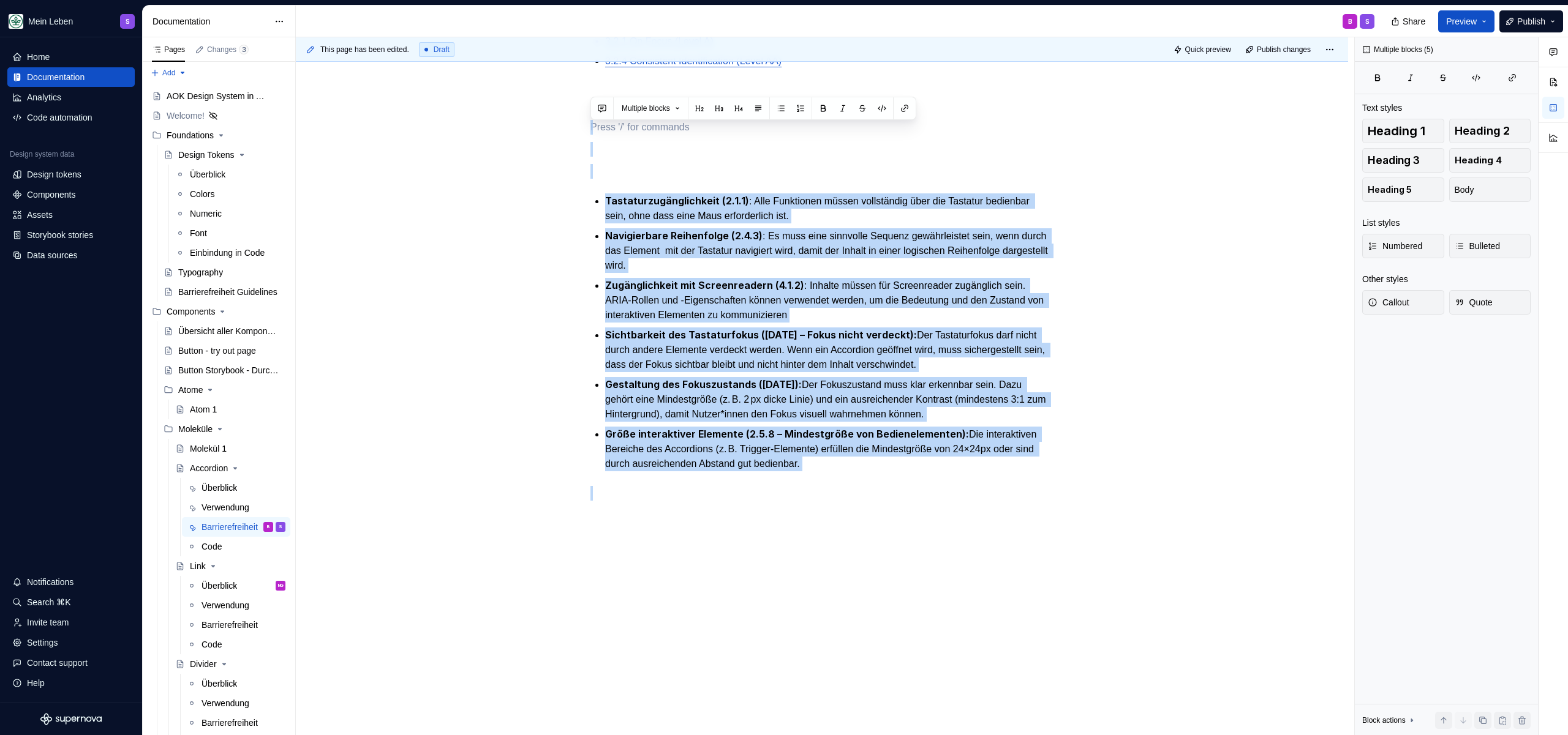
drag, startPoint x: 629, startPoint y: 320, endPoint x: 932, endPoint y: 584, distance: 401.9
click at [932, 584] on div "Um die Barrierefreiheitsstandards nach WCAG 2.2 sicherzustellen wurden folgende…" at bounding box center [821, 171] width 1052 height 1129
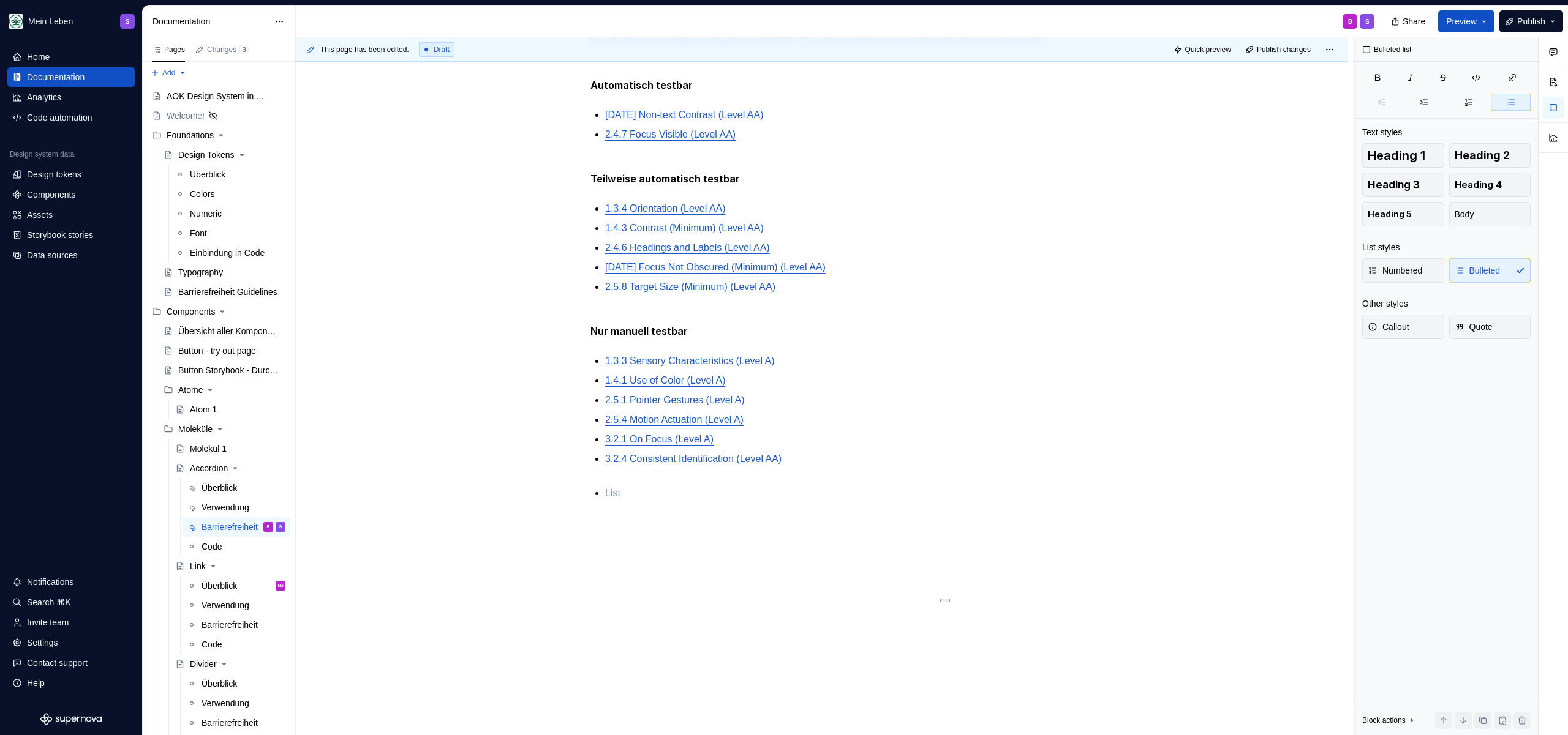
scroll to position [221, 0]
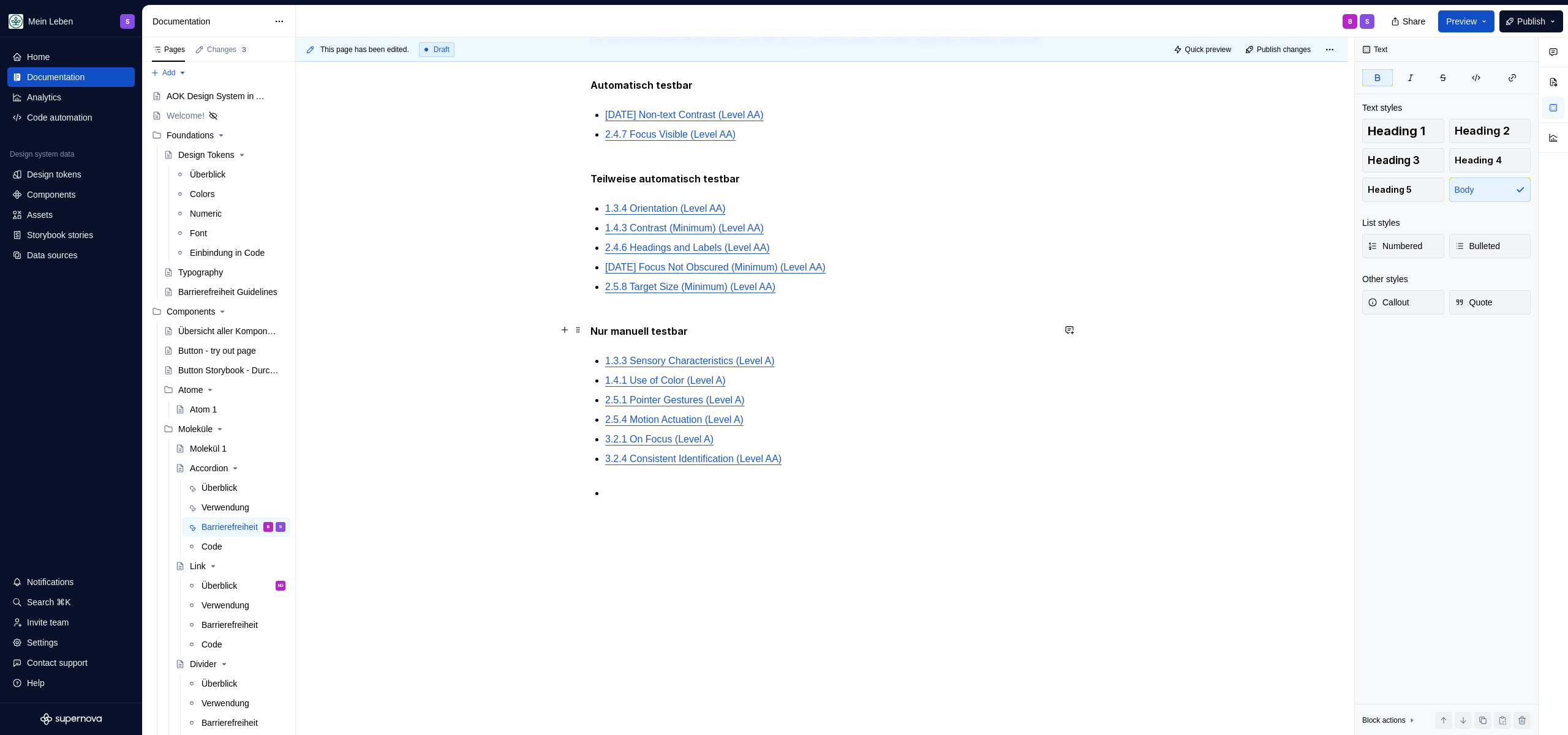
click at [727, 334] on p "Nur manuell testbar" at bounding box center [821, 324] width 463 height 30
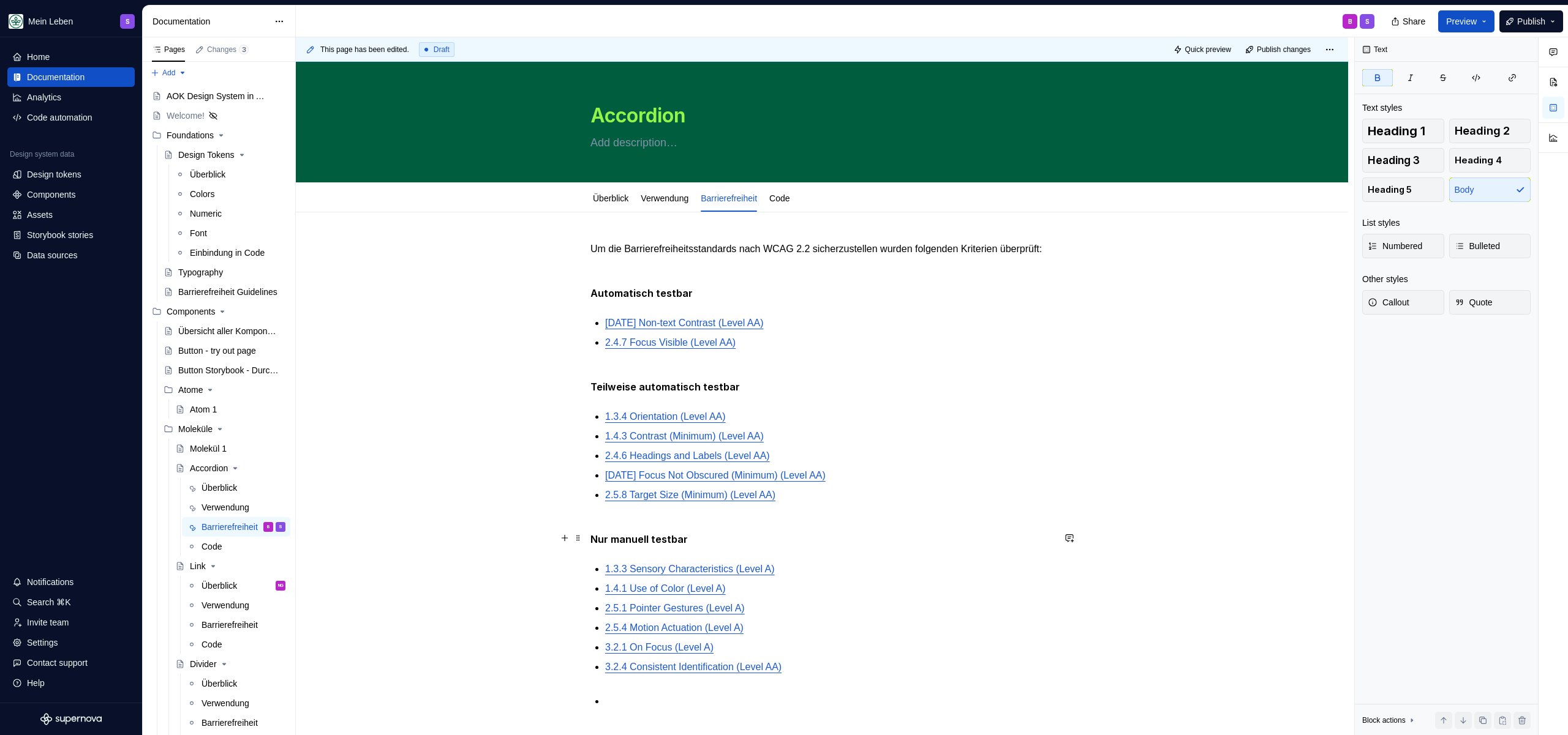
click at [603, 545] on strong "Nur manuell testbar" at bounding box center [638, 539] width 97 height 12
click at [739, 322] on div "Um die Barrierefreiheitsstandards nach WCAG 2.2 sicherzustellen wurden folgende…" at bounding box center [821, 475] width 463 height 467
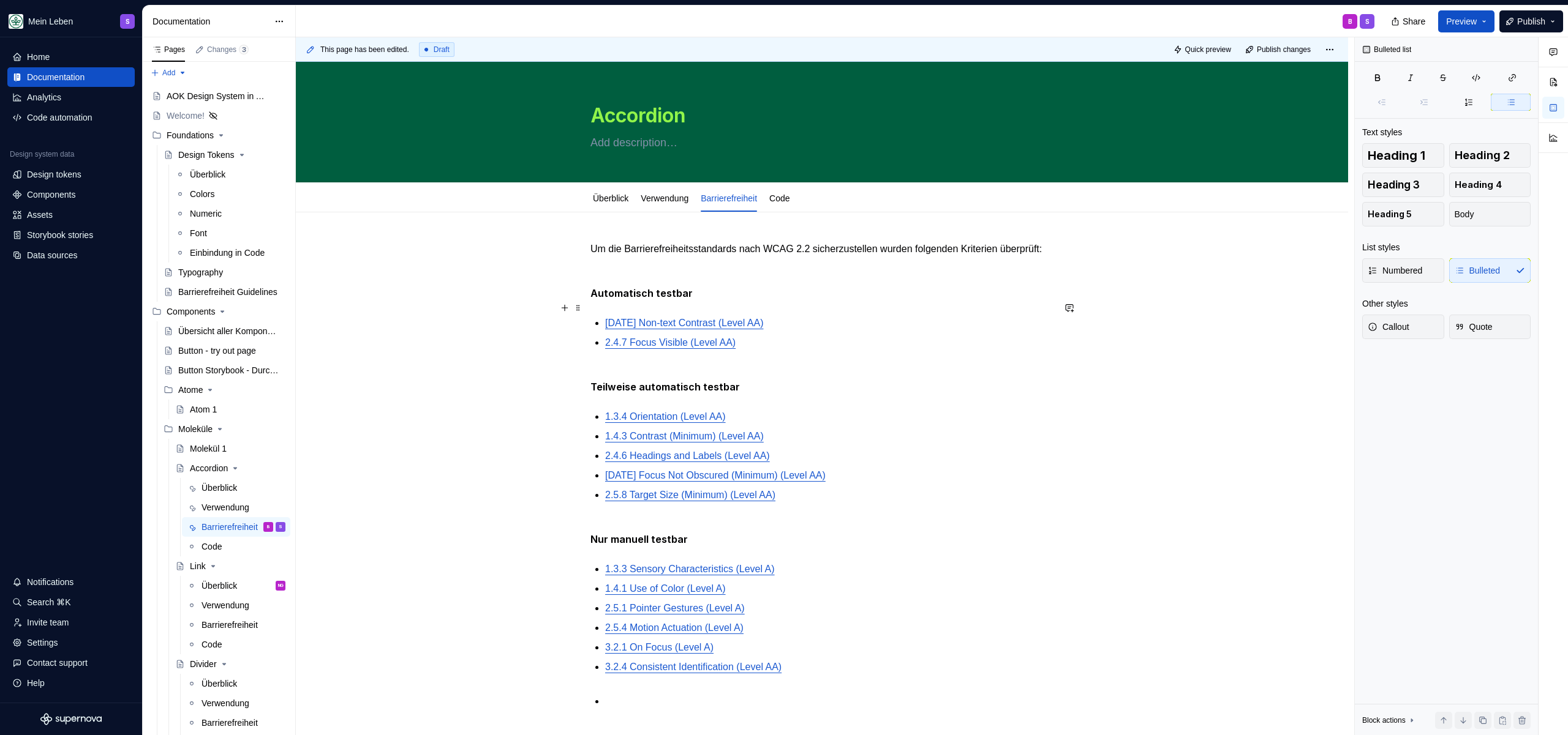
click at [688, 273] on div "Um die Barrierefreiheitsstandards nach WCAG 2.2 sicherzustellen wurden folgende…" at bounding box center [821, 475] width 463 height 467
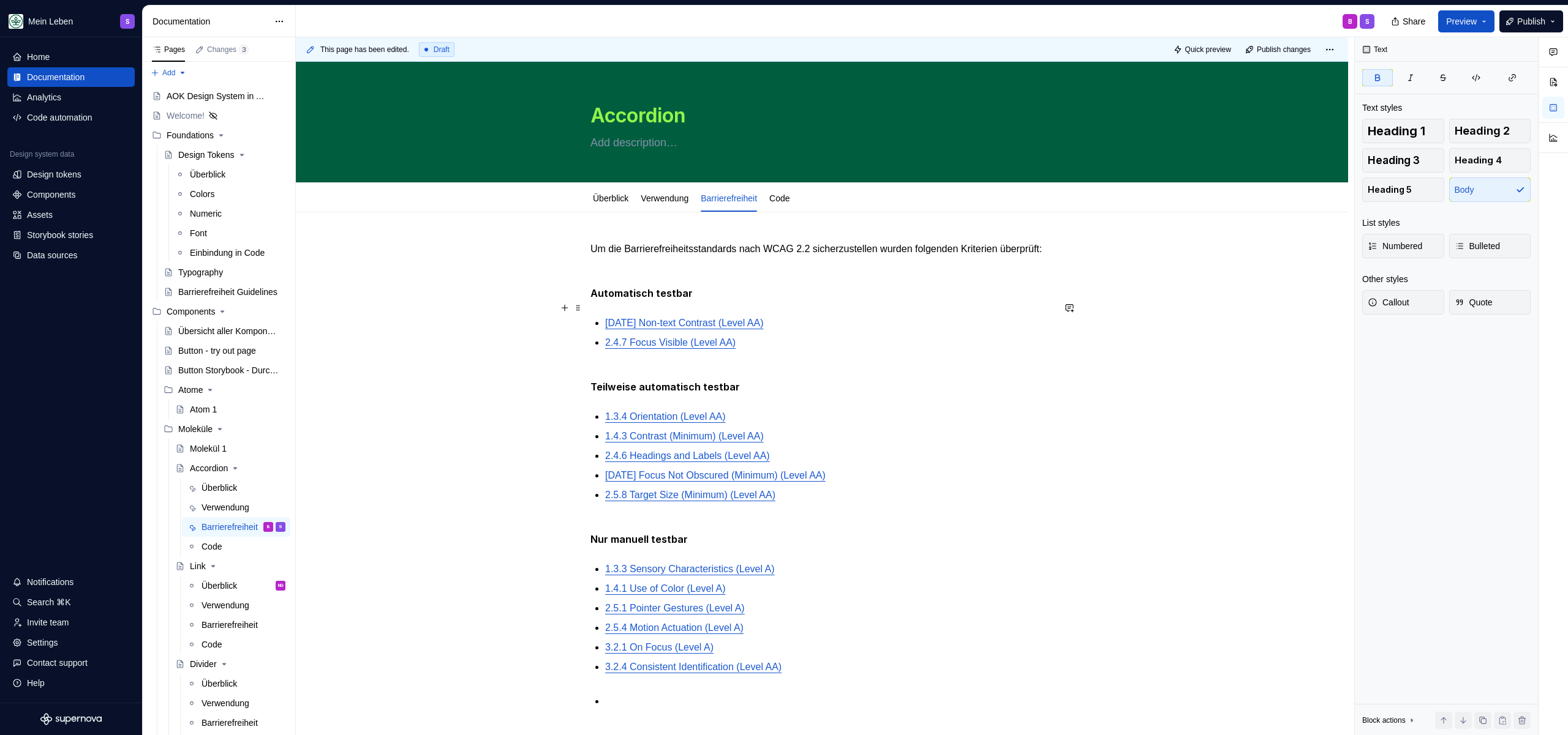
click at [708, 302] on p "Automatisch testbar" at bounding box center [821, 294] width 463 height 16
click at [763, 395] on p "Teilweise automatisch testbar" at bounding box center [821, 379] width 463 height 30
click at [706, 547] on p "Nur manuell testbar" at bounding box center [821, 532] width 463 height 30
click at [649, 299] on strong "Automatisch testbar" at bounding box center [641, 293] width 102 height 12
click at [665, 299] on strong "Automatisch testbar" at bounding box center [641, 293] width 102 height 12
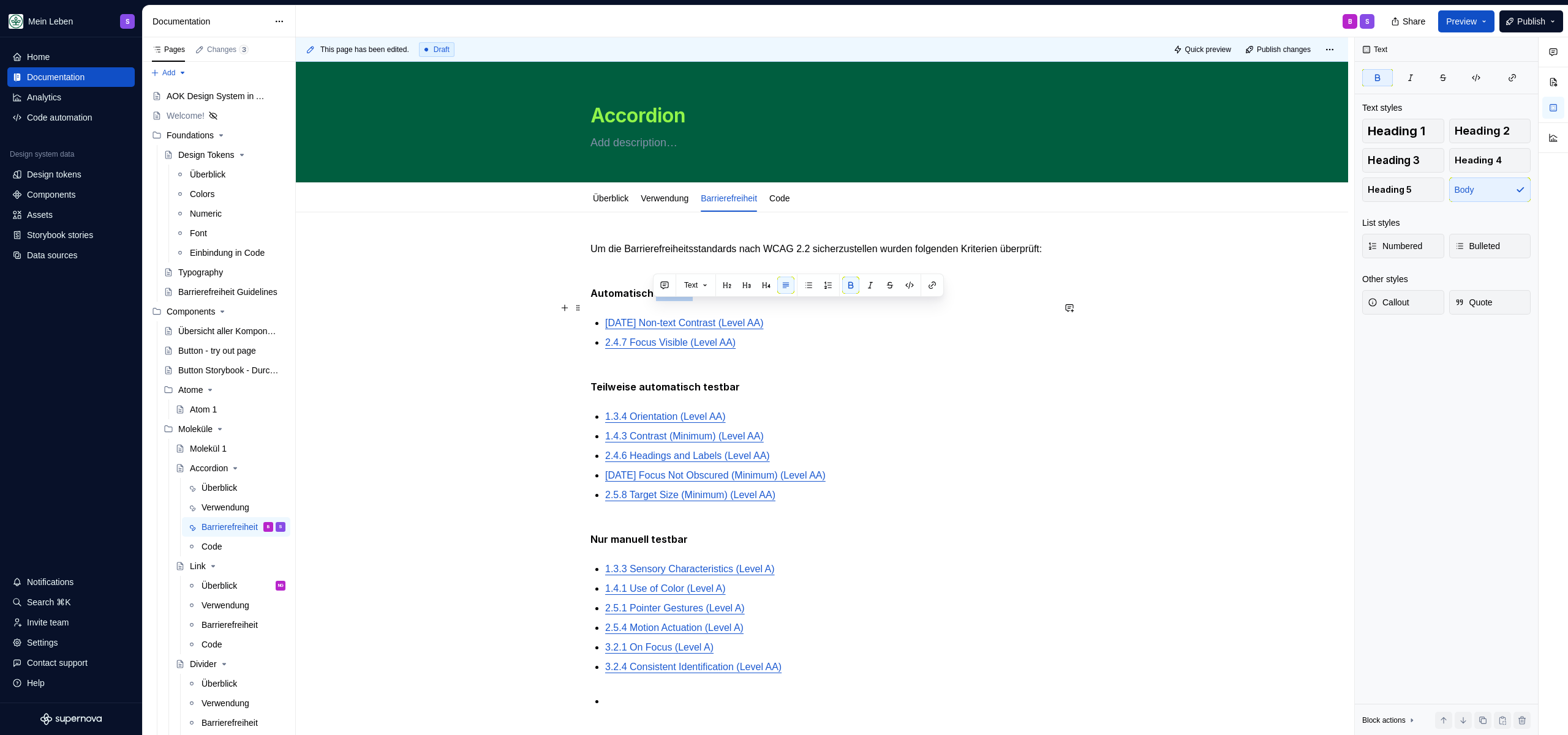
click at [665, 299] on strong "Automatisch testbar" at bounding box center [641, 293] width 102 height 12
click at [745, 395] on p "Teilweise automatisch testbar" at bounding box center [821, 379] width 463 height 30
click at [728, 393] on strong "Teilweise automatisch testbar" at bounding box center [665, 387] width 150 height 12
click at [719, 393] on strong "Teilweise automatisch getestet" at bounding box center [668, 387] width 156 height 12
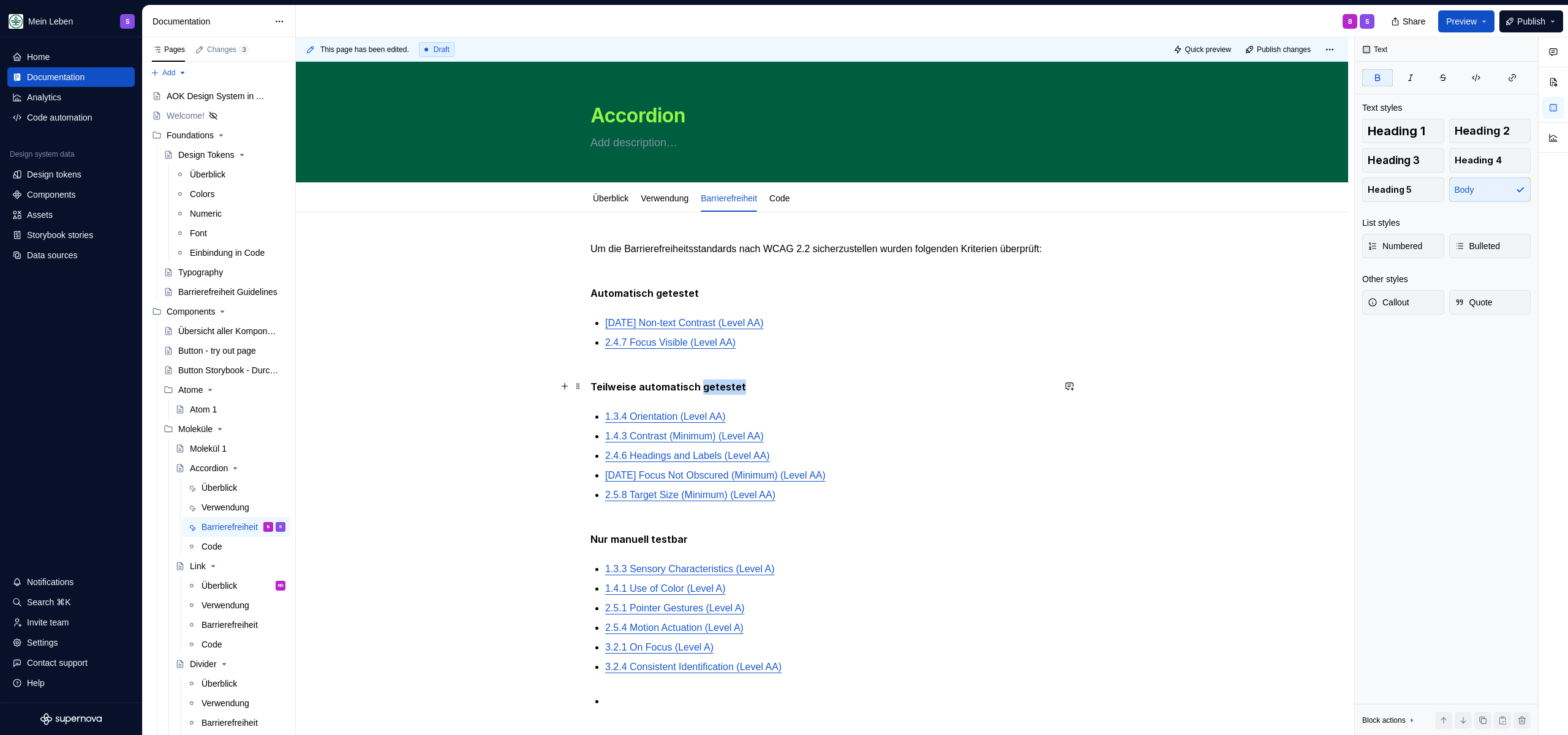
click at [719, 393] on strong "Teilweise automatisch getestet" at bounding box center [668, 387] width 156 height 12
click at [596, 545] on strong "Nur manuell testbar" at bounding box center [638, 539] width 97 height 12
click at [722, 393] on strong "Teilweise automatisch getestet" at bounding box center [668, 387] width 156 height 12
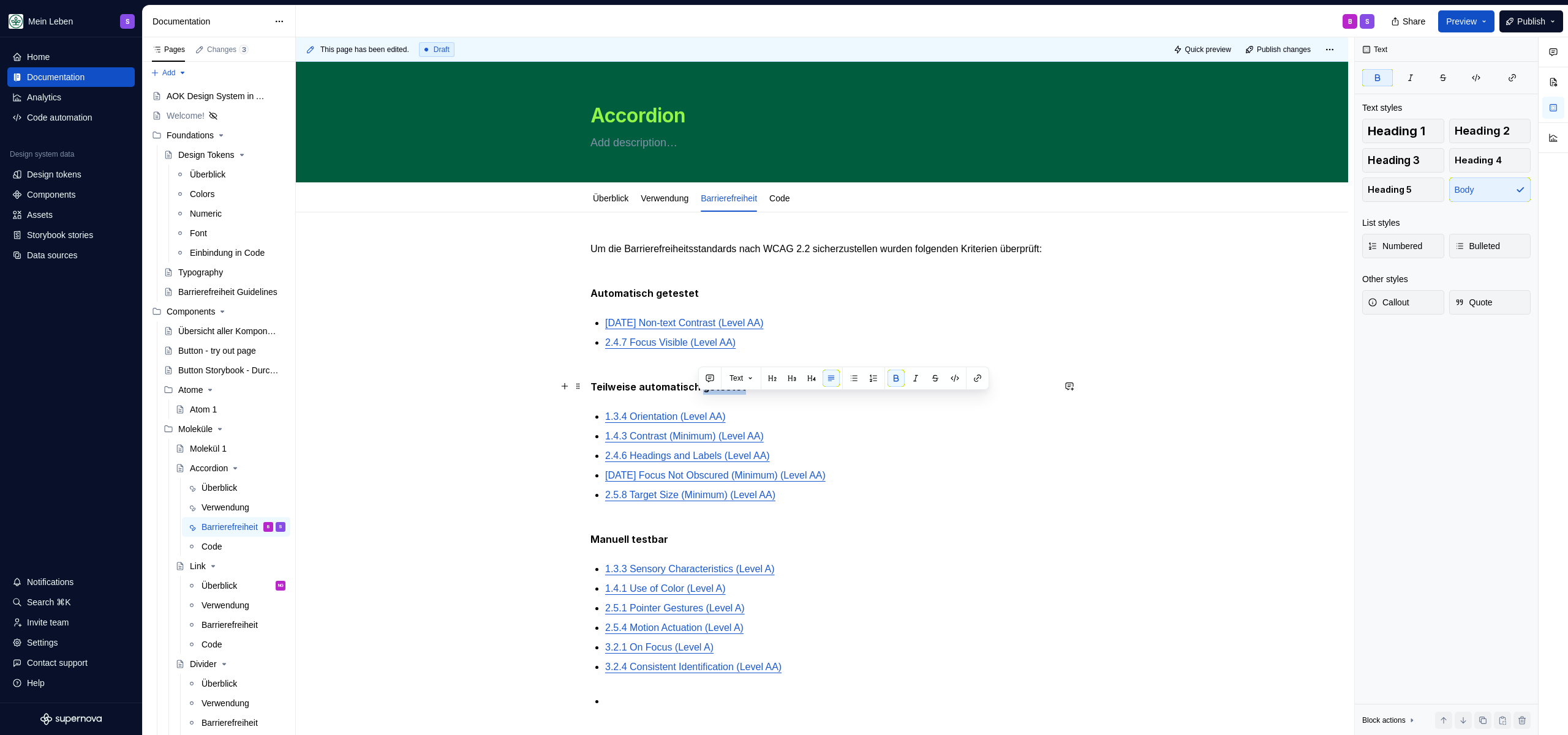
copy strong "getestet"
click at [637, 545] on strong "Manuell testbar" at bounding box center [629, 539] width 78 height 12
click at [727, 545] on p "Manuell getestet" at bounding box center [821, 532] width 463 height 30
click at [722, 547] on p "Manuell getestet" at bounding box center [821, 532] width 463 height 30
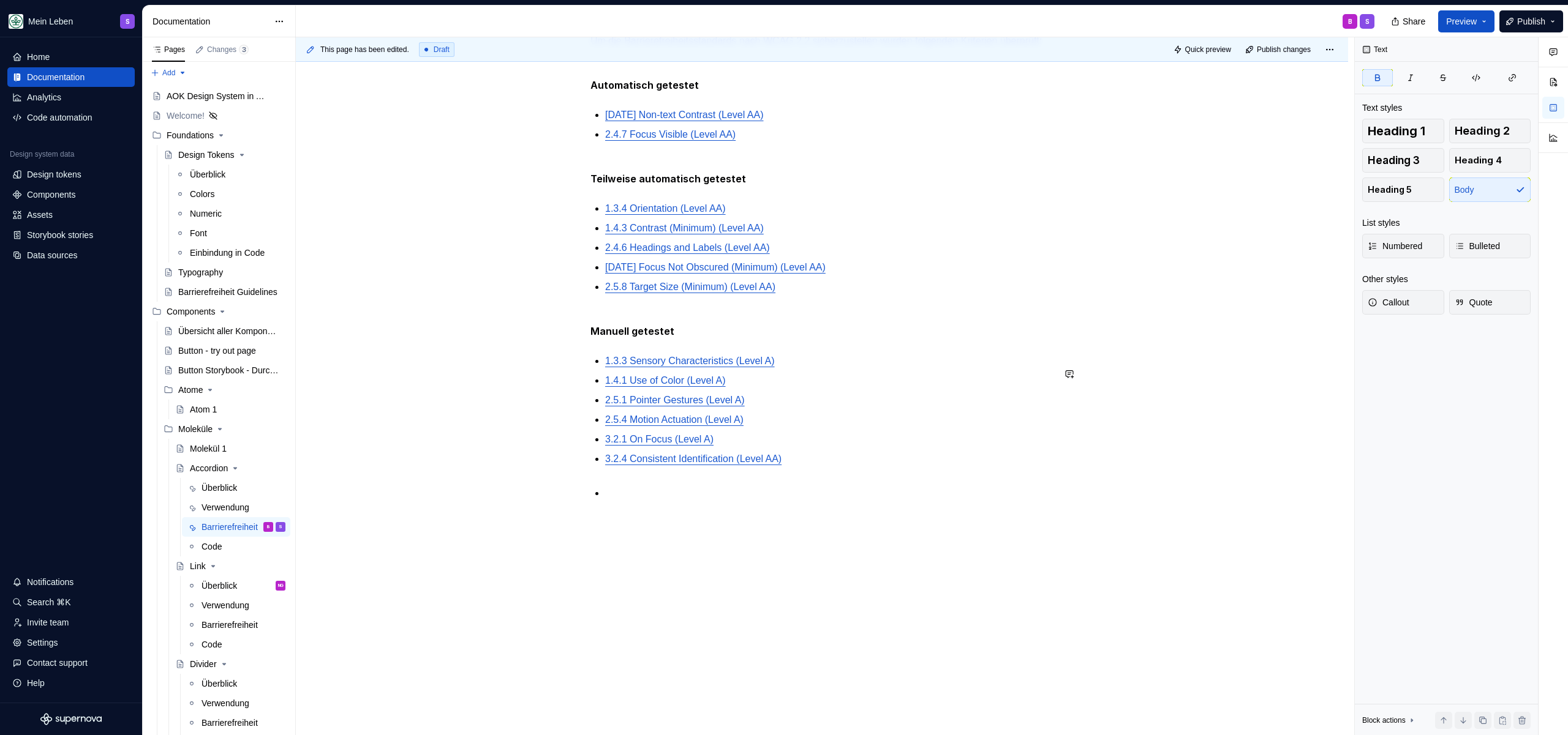
click at [652, 510] on div "Um die Barrierefreiheitsstandards nach WCAG 2.2 sicherzustellen wurden folgende…" at bounding box center [821, 274] width 463 height 482
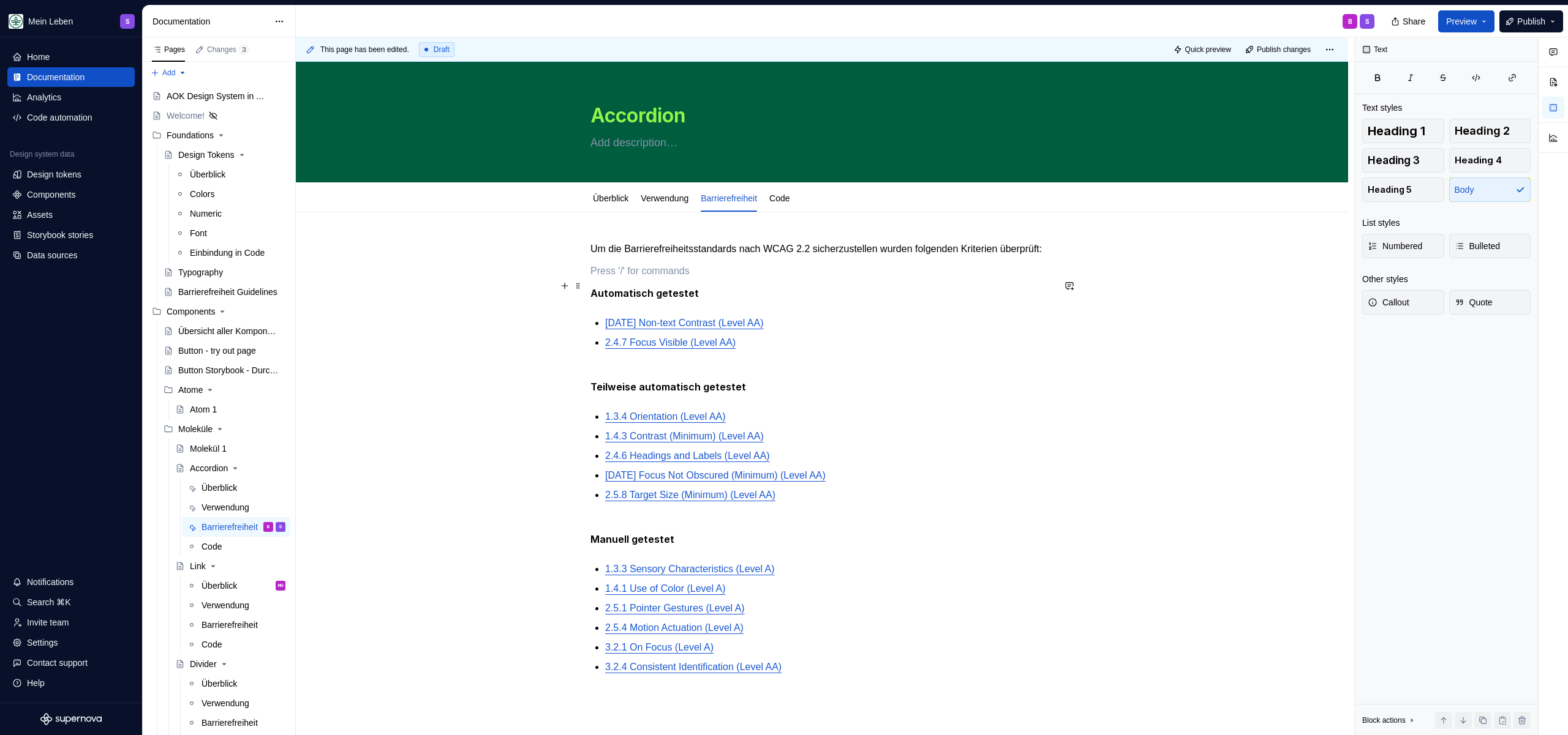
click at [666, 279] on p at bounding box center [821, 271] width 463 height 15
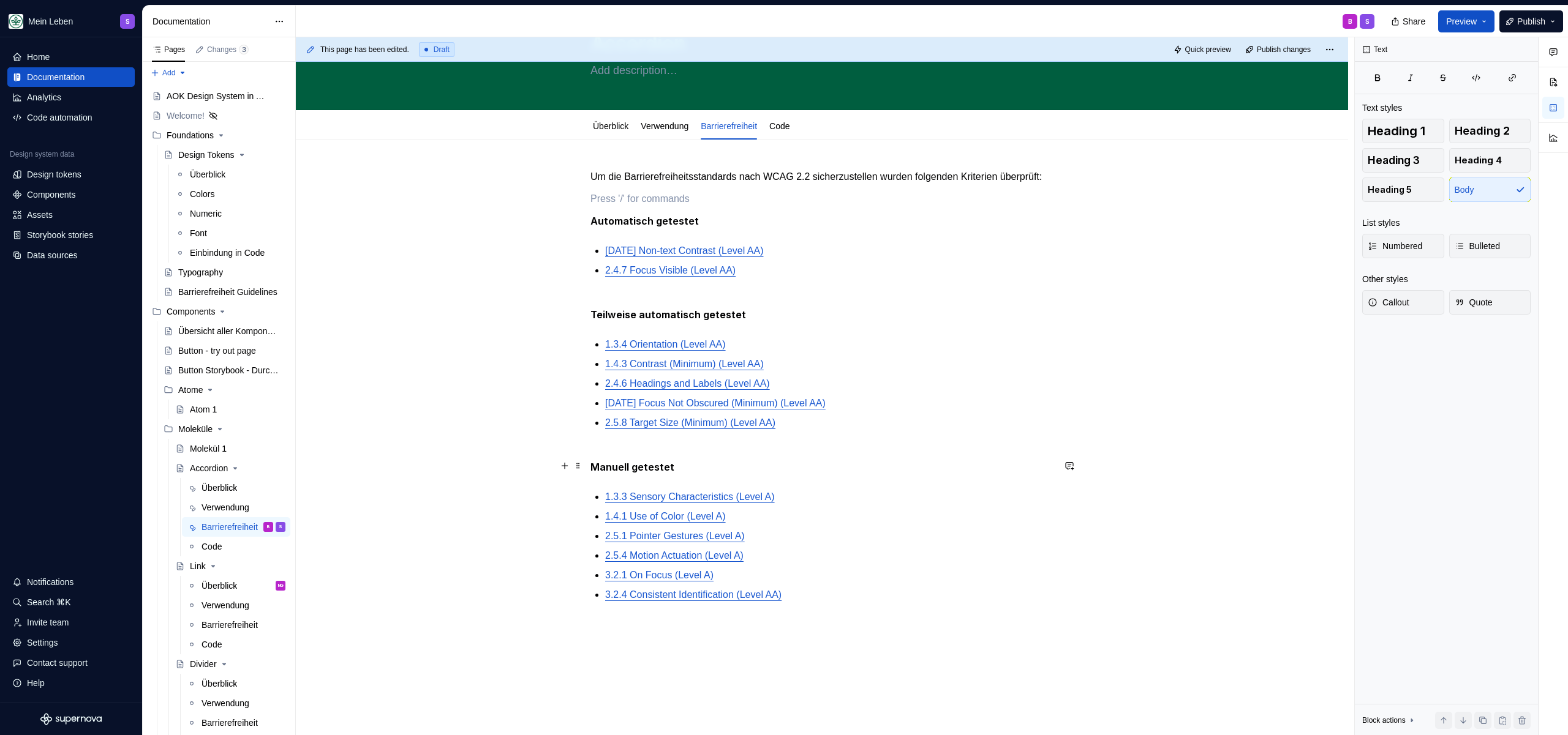
scroll to position [187, 0]
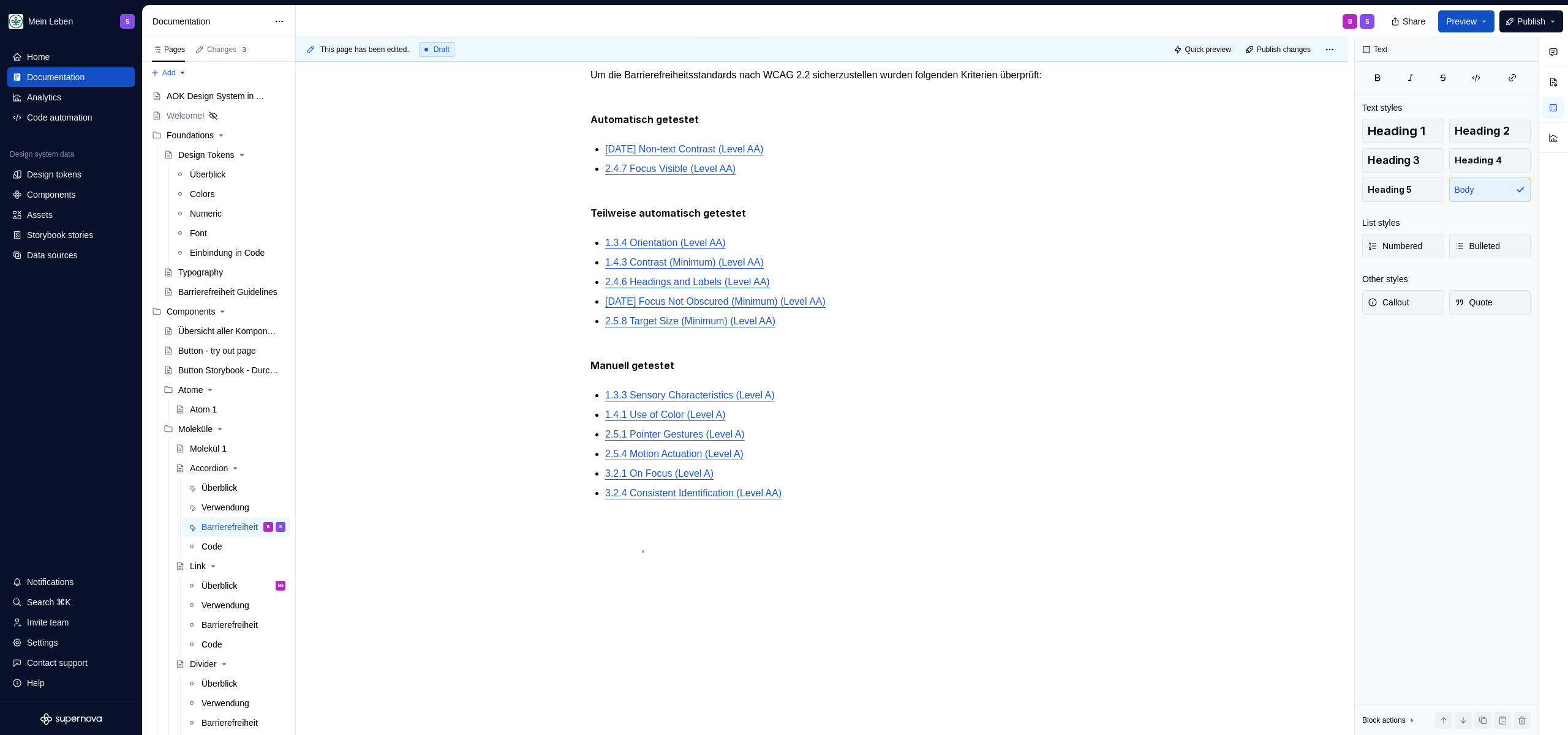
click at [642, 551] on div "This page has been edited. Draft Quick preview Publish changes Accordion Edit h…" at bounding box center [825, 386] width 1058 height 698
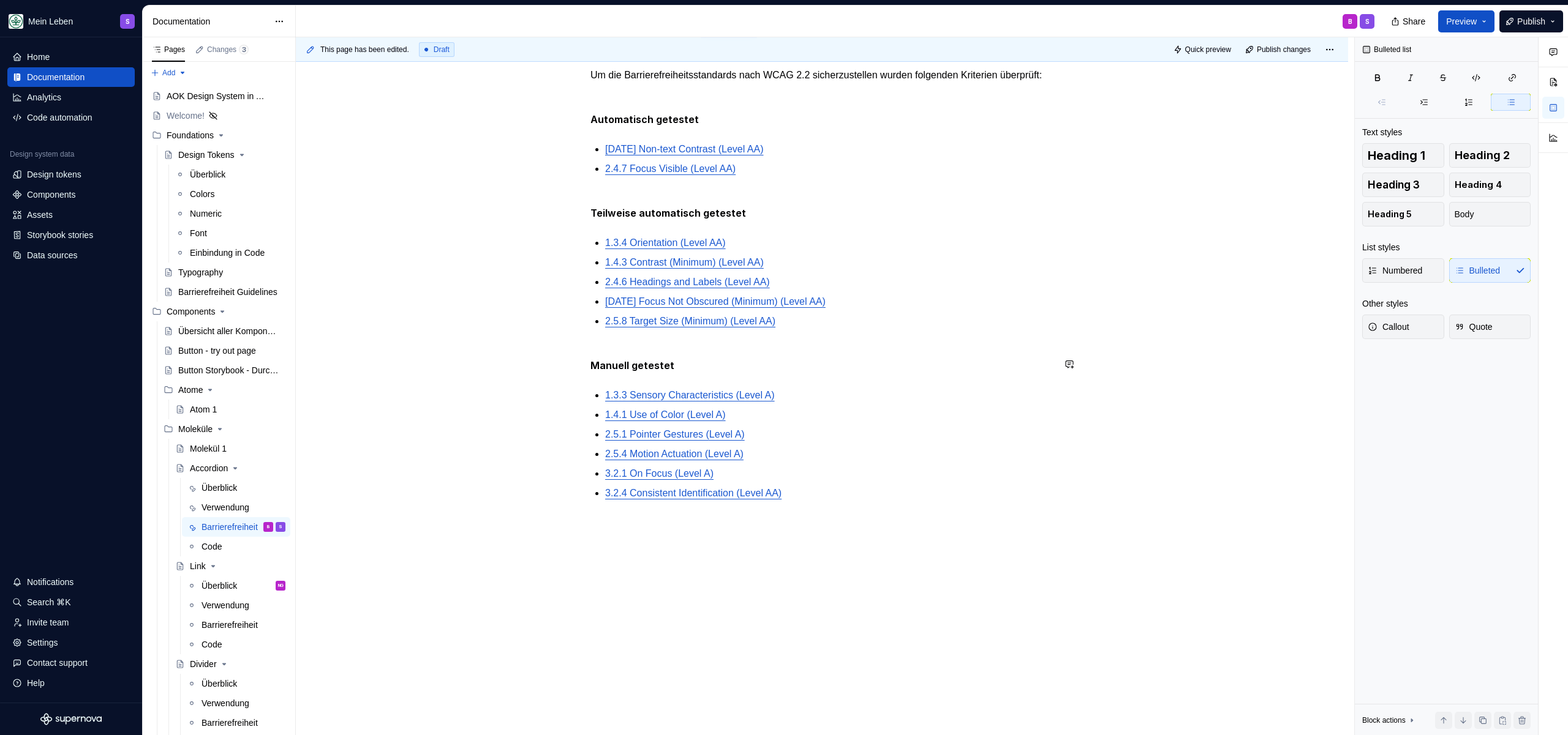
drag, startPoint x: 722, startPoint y: 502, endPoint x: 796, endPoint y: 502, distance: 74.0
click at [741, 502] on div "Um die Barrierefreiheitsstandards nach WCAG 2.2 sicherzustellen wurden folgende…" at bounding box center [821, 292] width 463 height 447
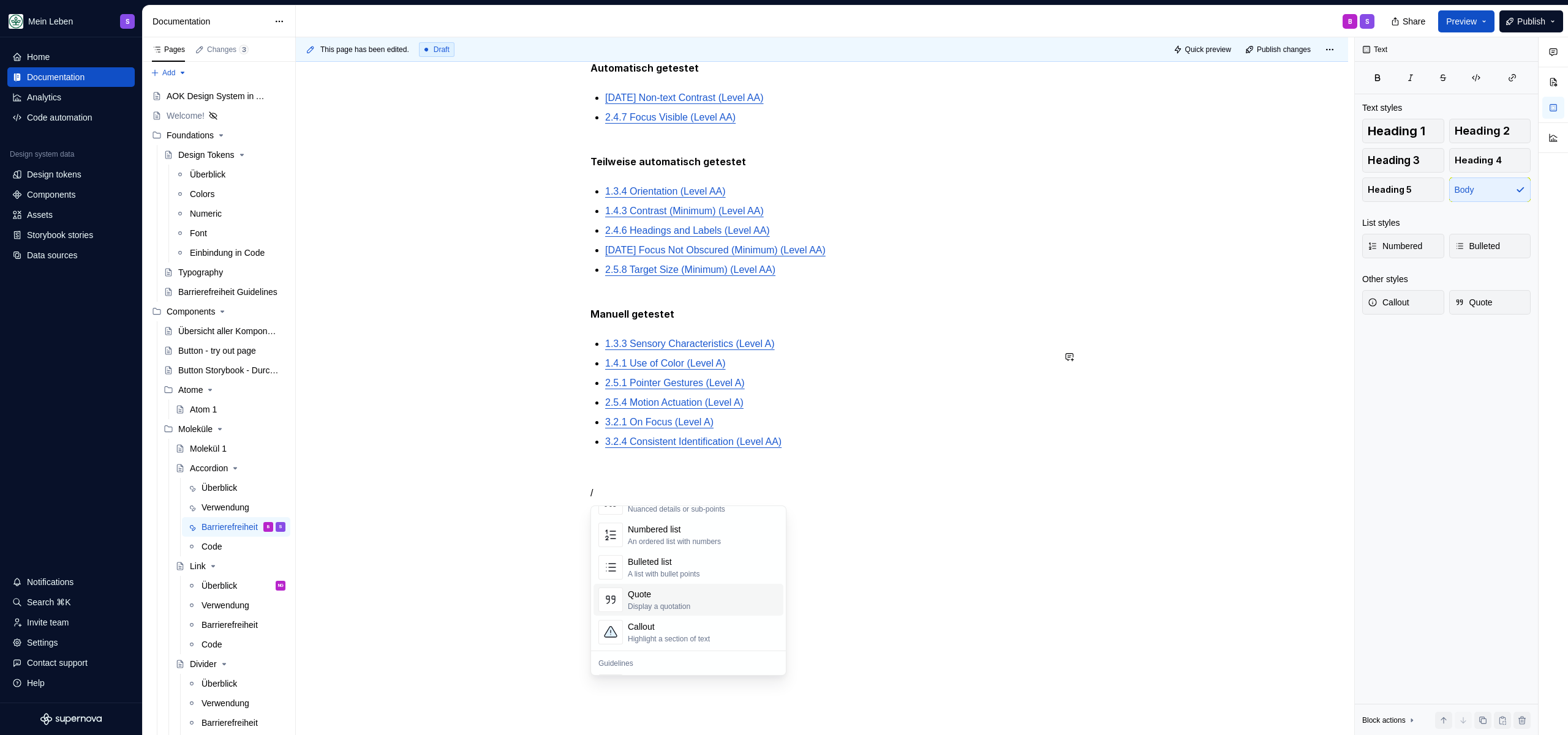
scroll to position [224, 0]
click at [663, 581] on div "Display a quotation" at bounding box center [659, 584] width 62 height 10
click at [682, 491] on p "/" at bounding box center [821, 493] width 463 height 15
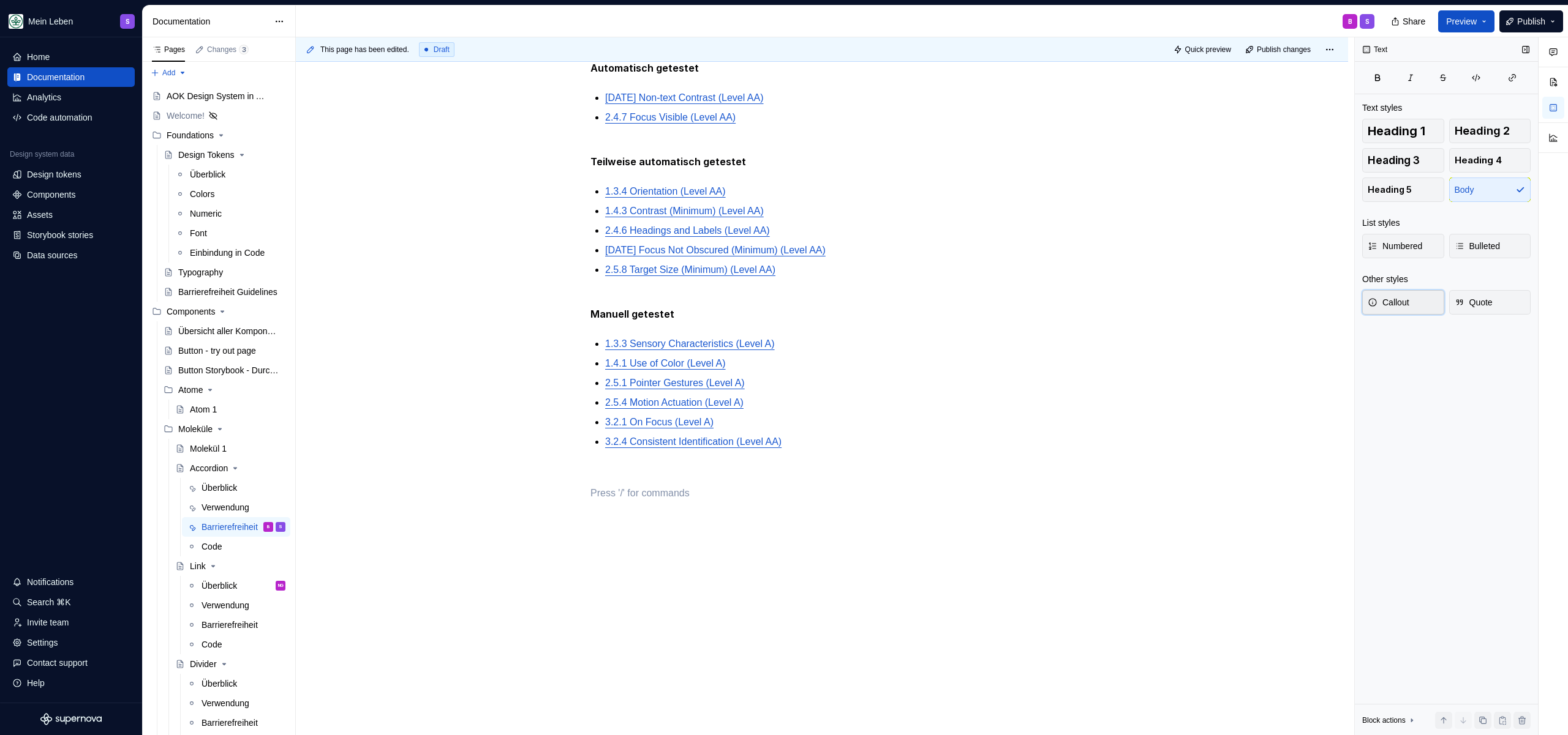
click at [1387, 304] on span "Callout" at bounding box center [1389, 302] width 42 height 12
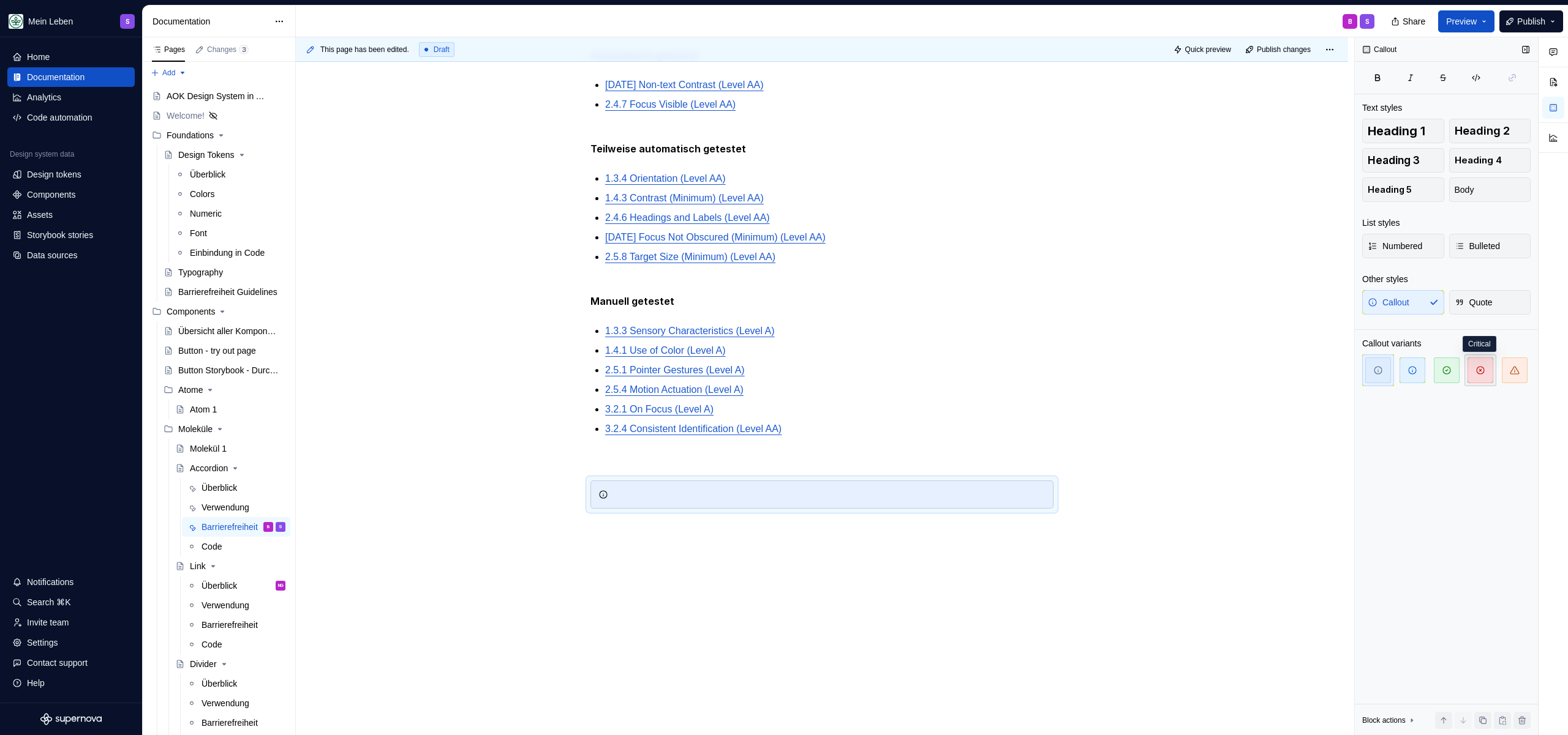
click at [1482, 376] on span "button" at bounding box center [1480, 370] width 25 height 25
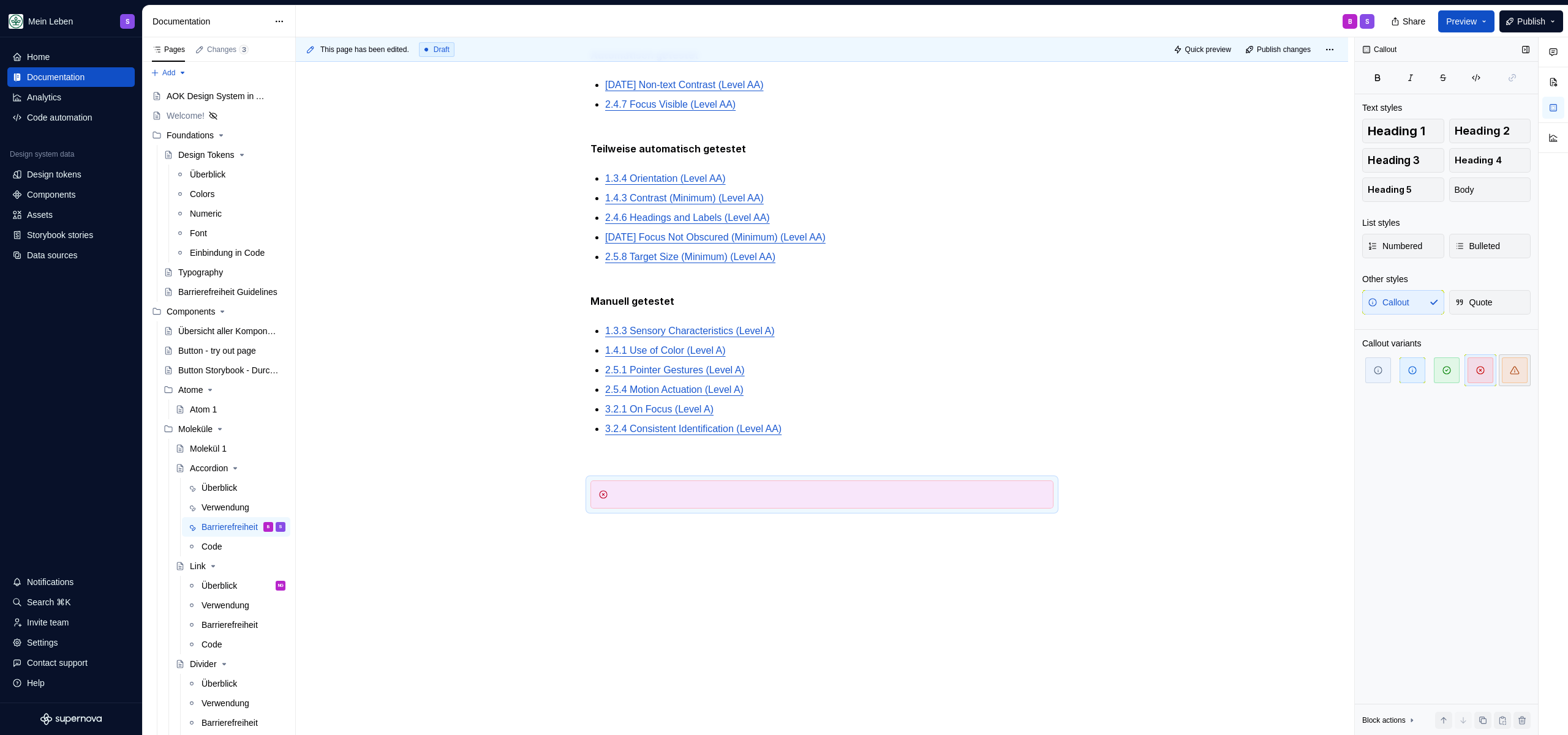
click at [1523, 369] on span "button" at bounding box center [1514, 370] width 25 height 25
click at [631, 501] on div at bounding box center [829, 495] width 432 height 12
click at [550, 623] on div "Um die Barrierefreiheitsstandards nach WCAG 2.2 sicherzustellen wurden folgende…" at bounding box center [821, 359] width 1052 height 769
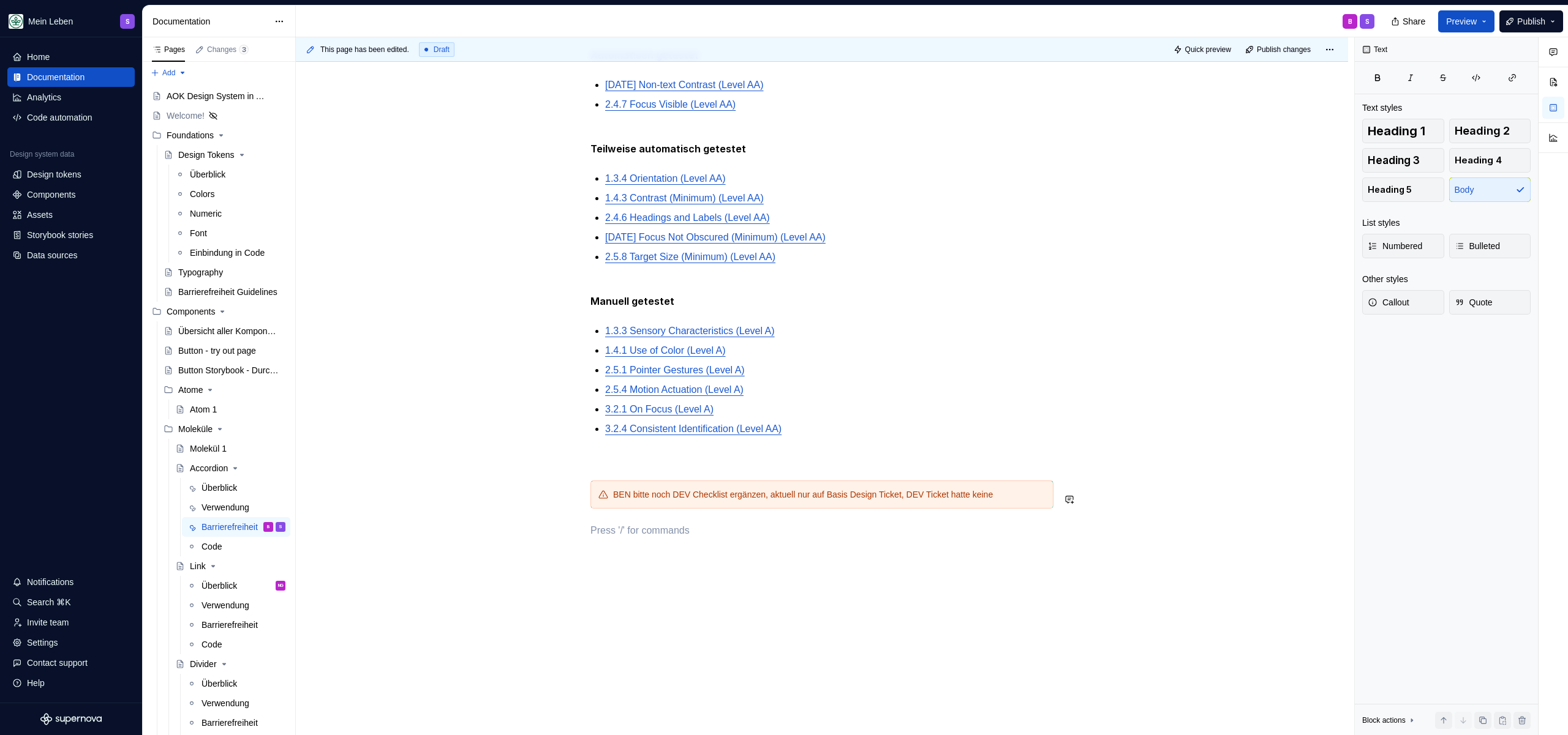
click at [672, 587] on div "This page has been edited. Draft Quick preview Publish changes Accordion Edit h…" at bounding box center [825, 386] width 1058 height 698
click at [647, 497] on div "BEN bitte noch DEV Checklist ergänzen, aktuell nur auf Basis Design Ticket, DEV…" at bounding box center [821, 495] width 463 height 28
click at [629, 495] on div "BEN bitte noch DEV Checklist ergänzen, aktuell nur auf Basis Design Ticket, DEV…" at bounding box center [821, 495] width 463 height 28
click at [627, 462] on div "Um die Barrierefreiheitsstandards nach WCAG 2.2 sicherzustellen wurden folgende…" at bounding box center [821, 270] width 463 height 534
click at [614, 501] on div "BEN bitte noch DEV Checklist ergänzen, aktuell nur auf Basis Design Ticket, DEV…" at bounding box center [829, 495] width 432 height 12
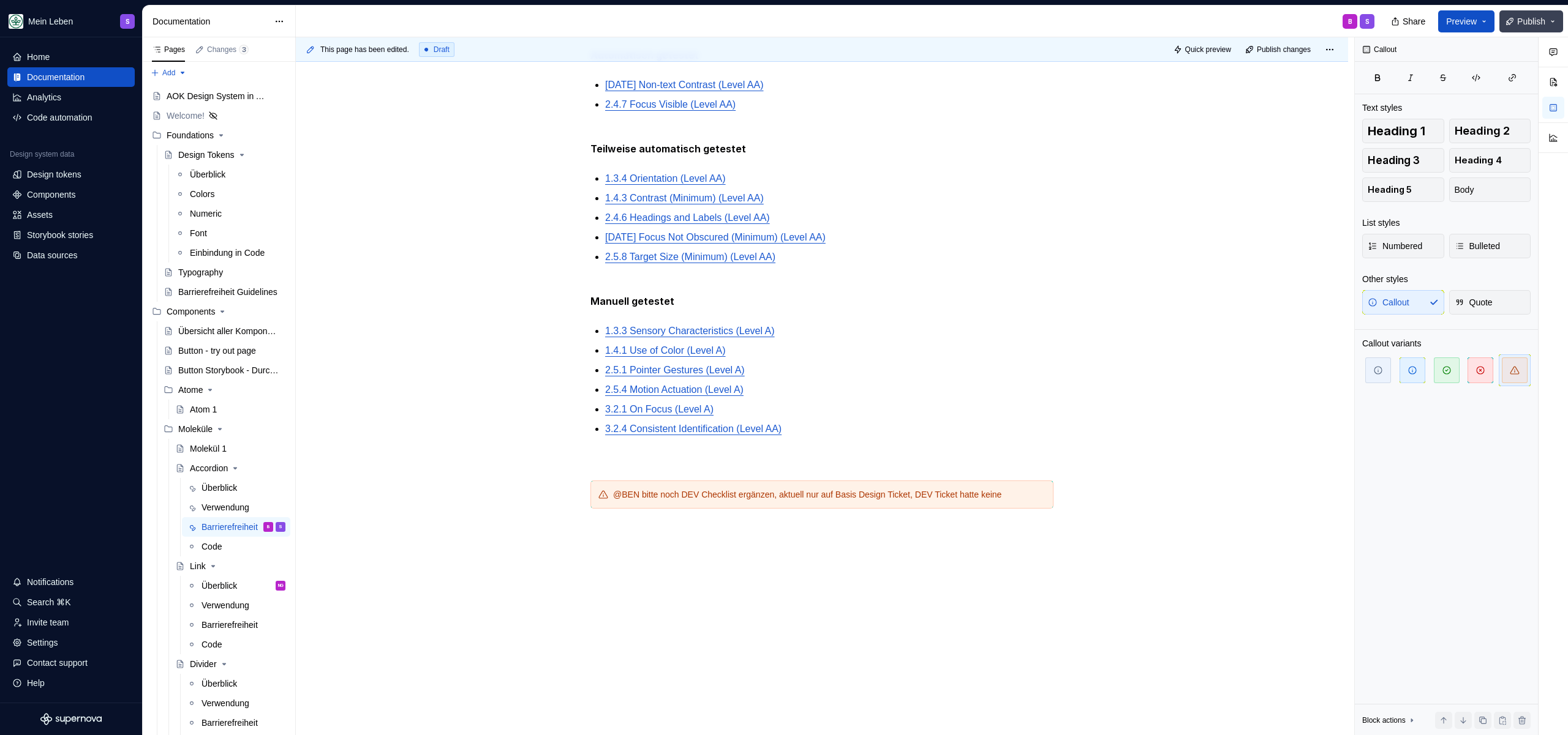
click at [1544, 30] on button "Publish" at bounding box center [1530, 21] width 64 height 22
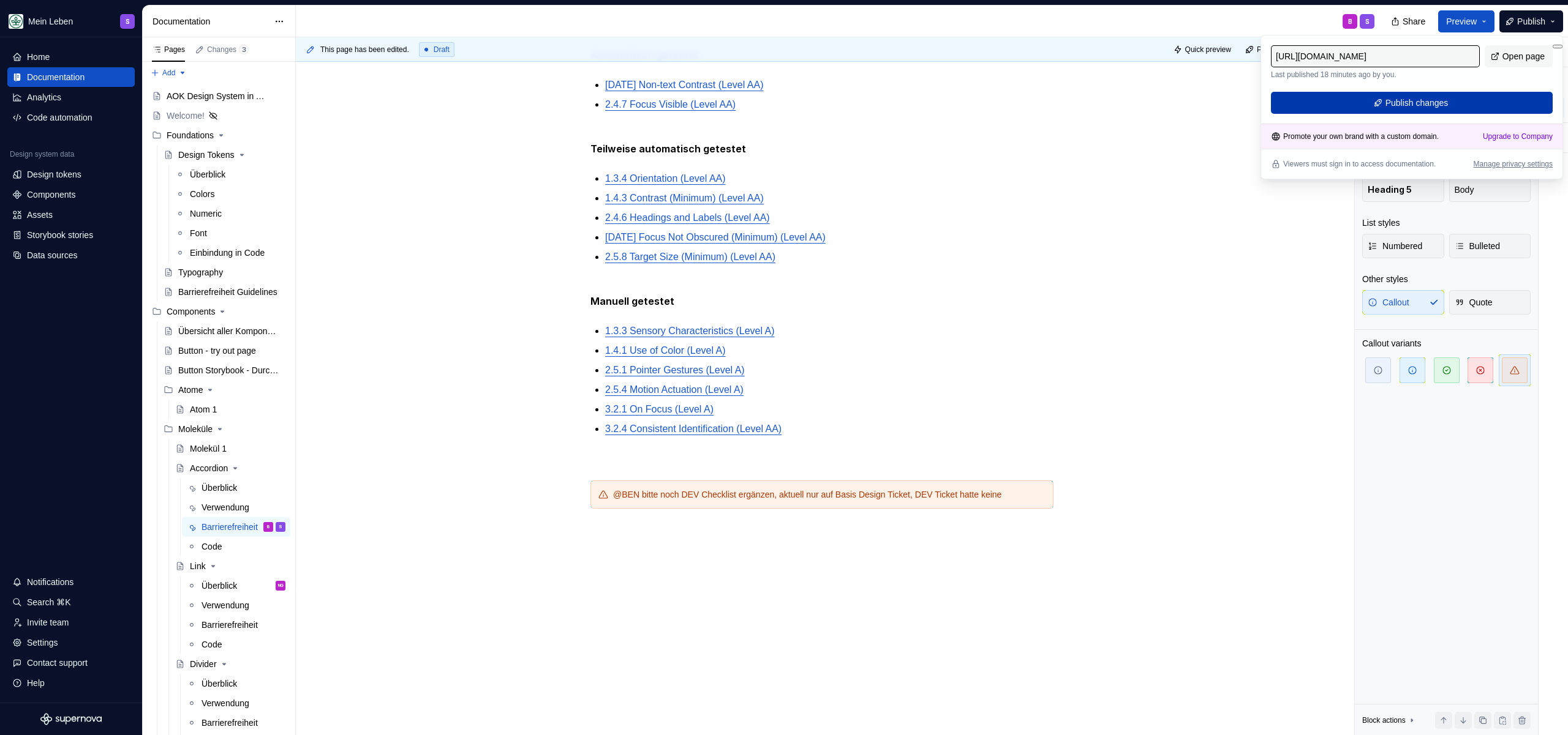
click at [1433, 97] on span "Publish changes" at bounding box center [1417, 103] width 63 height 12
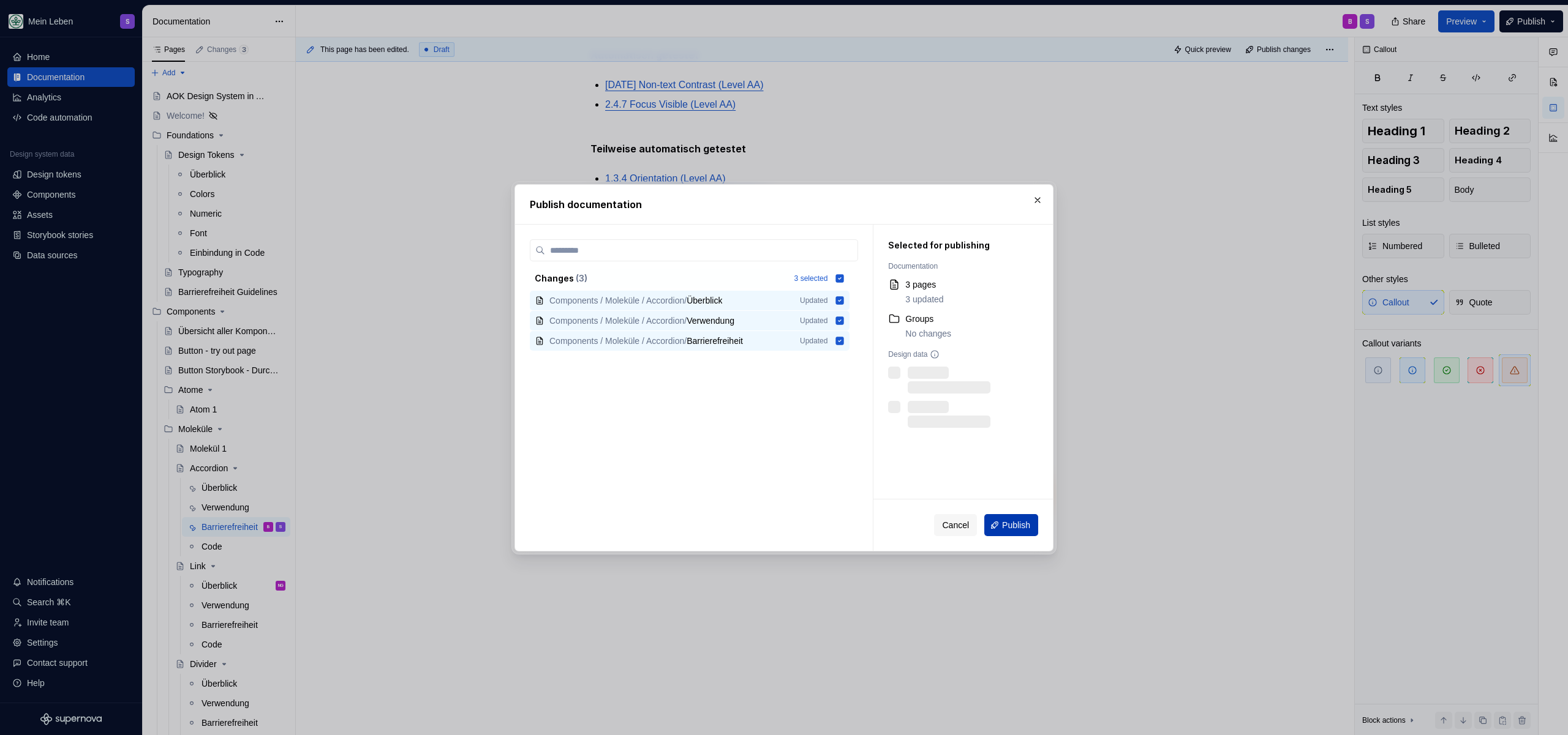
click at [1025, 520] on span "Publish" at bounding box center [1016, 525] width 28 height 12
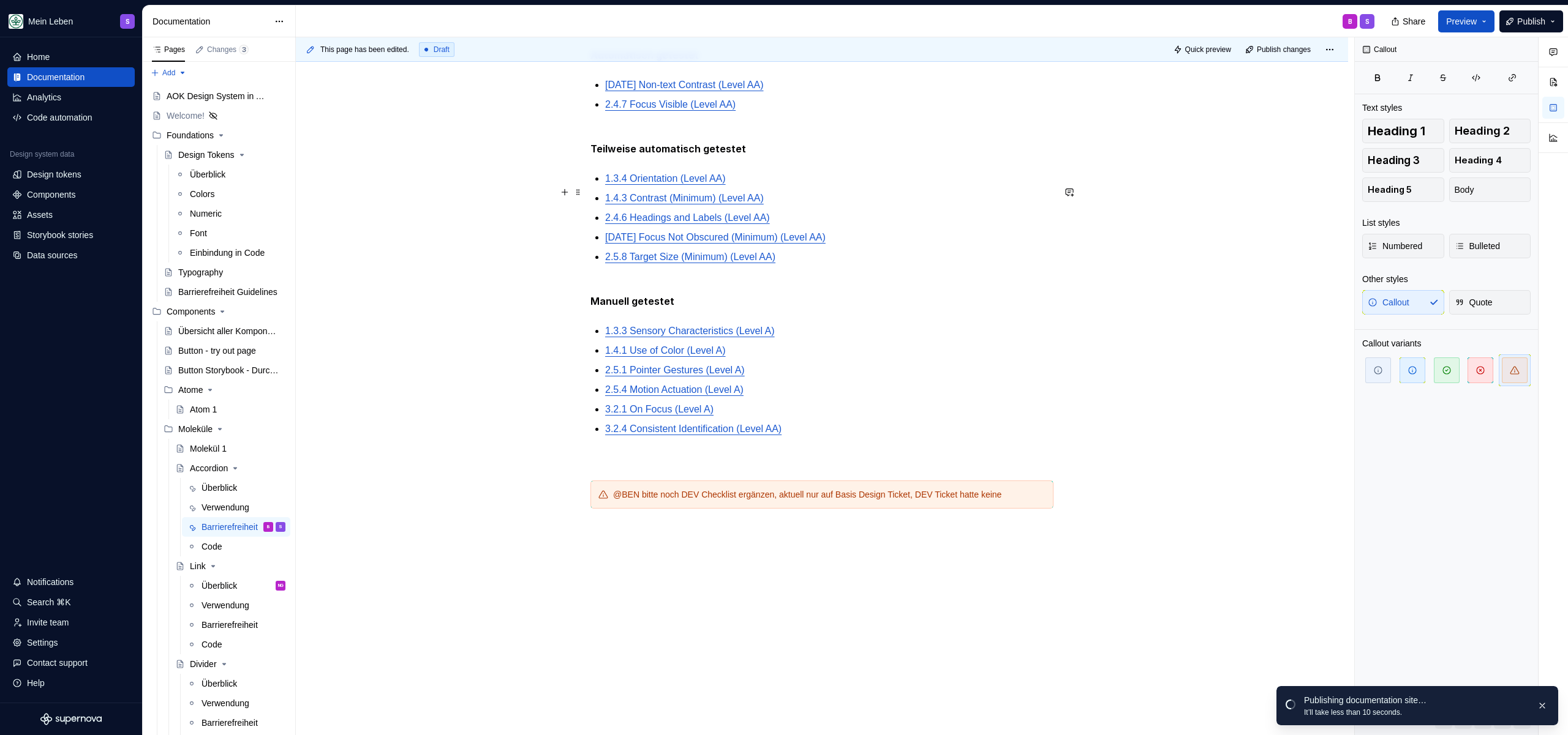
click at [681, 184] on link "1.3.4 Orientation (Level AA)" at bounding box center [666, 178] width 121 height 10
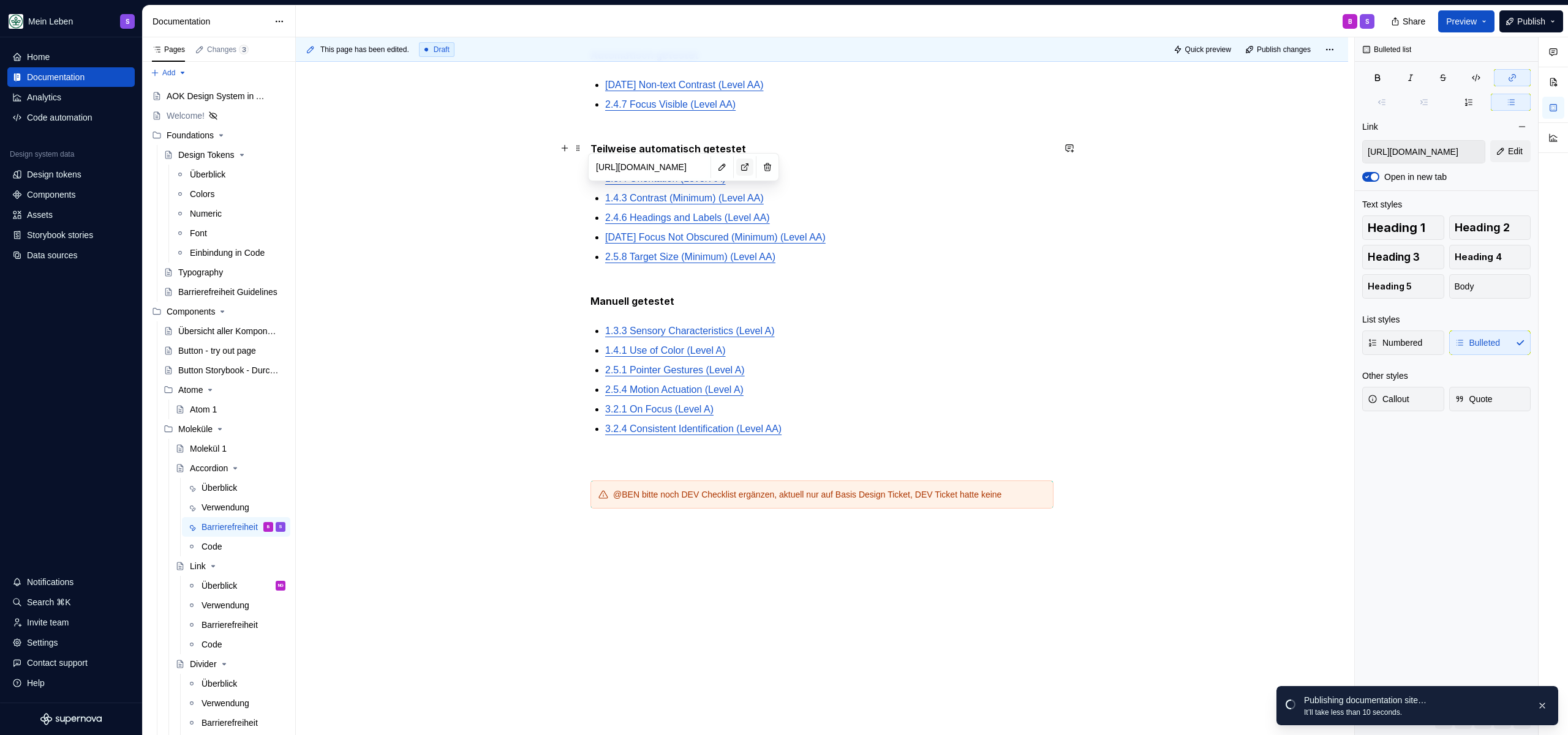
click at [741, 165] on button "button" at bounding box center [745, 167] width 17 height 17
click at [526, 248] on div "This page has been edited. Draft Quick preview Publish changes Accordion Edit h…" at bounding box center [825, 386] width 1058 height 698
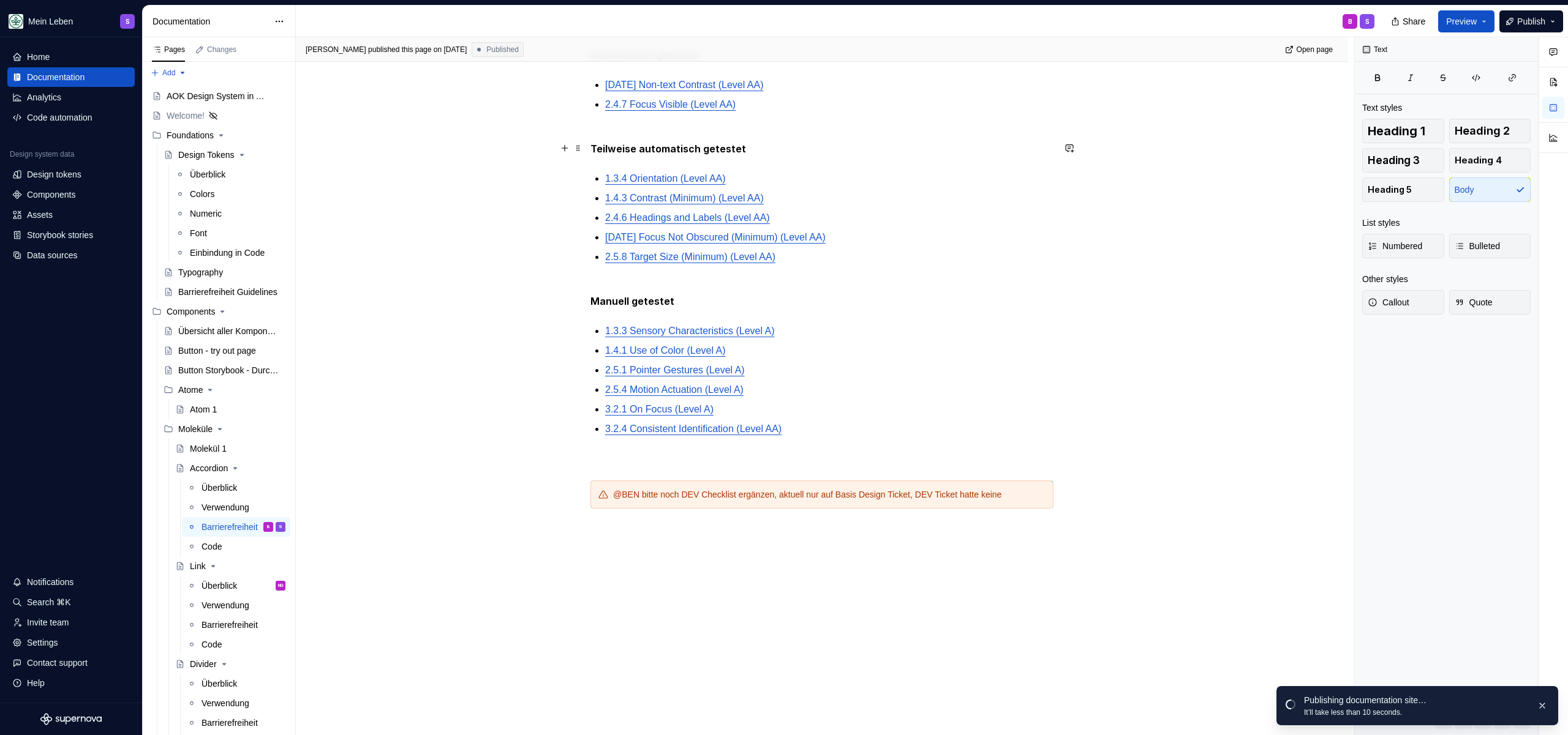
click at [779, 154] on p "Teilweise automatisch getestet" at bounding box center [821, 142] width 463 height 30
click at [777, 156] on p "Teilweise automatisch getestet" at bounding box center [821, 142] width 463 height 30
click at [739, 302] on p "Manuell getestet" at bounding box center [821, 294] width 463 height 30
click at [730, 309] on p "Manuell getestet" at bounding box center [821, 294] width 463 height 30
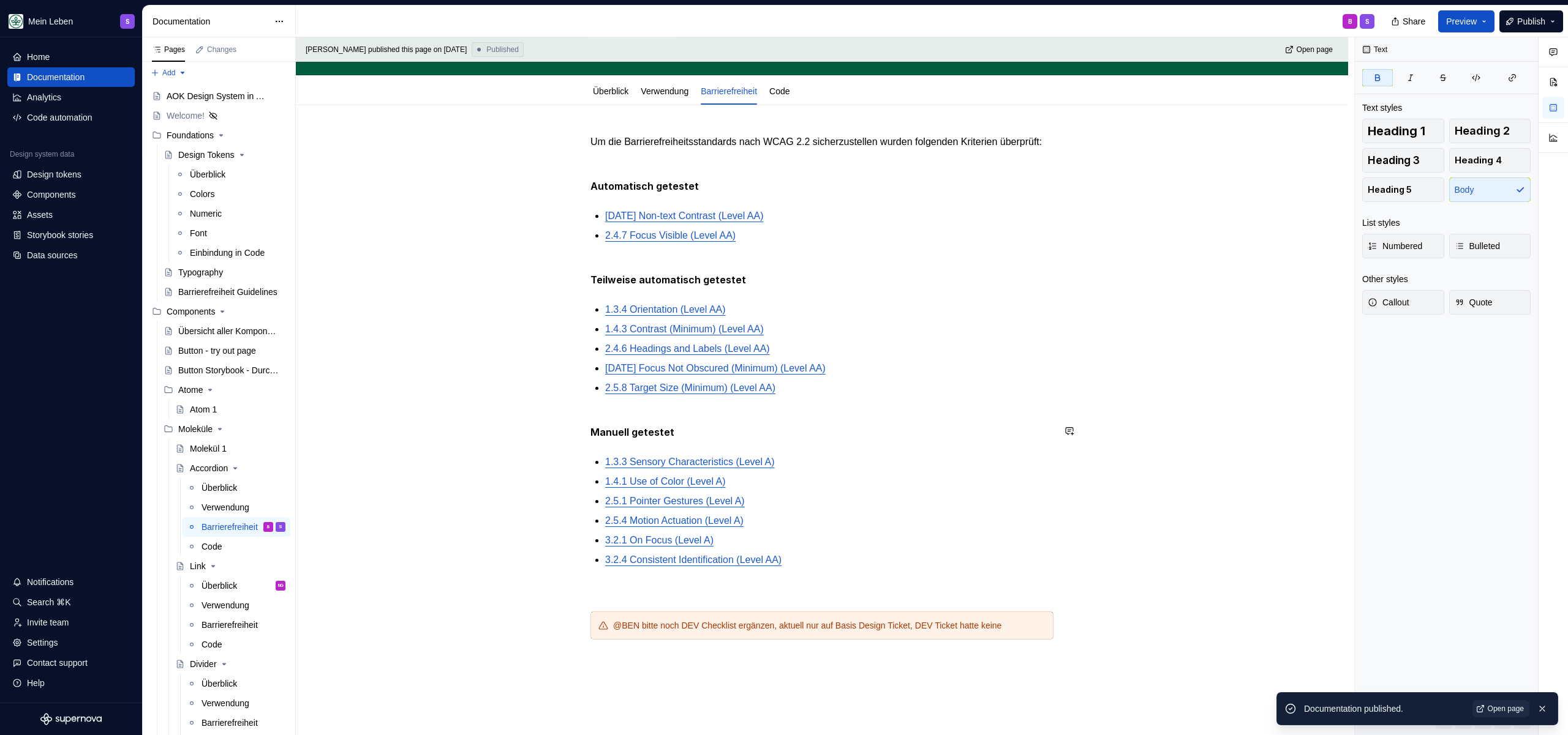
scroll to position [0, 0]
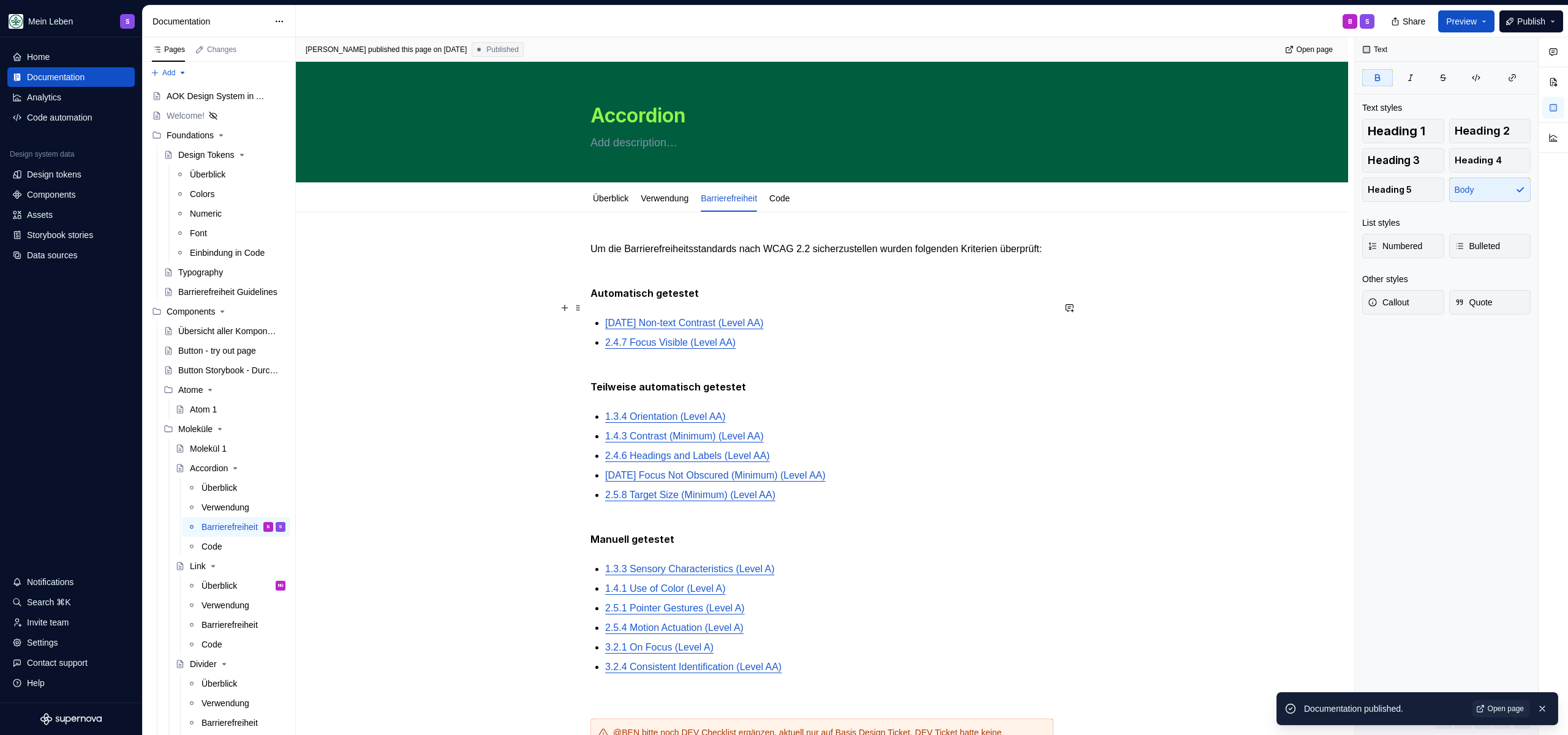
click at [745, 302] on p "Automatisch getestet" at bounding box center [821, 294] width 463 height 16
click at [702, 256] on p "Um die Barrierefreiheitsstandards nach WCAG 2.2 sicherzustellen wurden folgende…" at bounding box center [821, 249] width 463 height 15
click at [602, 385] on p "Teilweise automatisch getestet" at bounding box center [821, 379] width 463 height 30
click at [687, 278] on p at bounding box center [821, 271] width 463 height 15
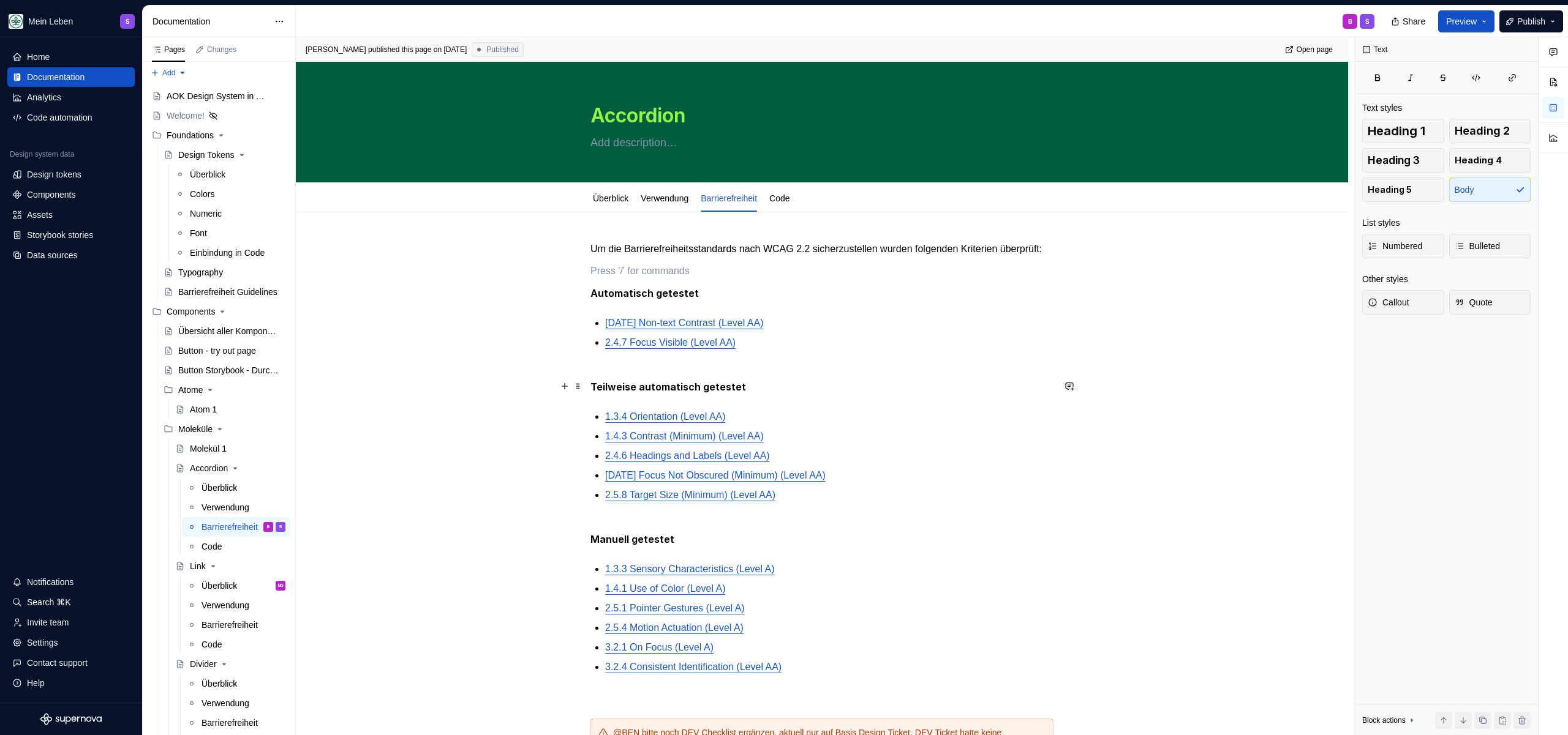
click at [680, 381] on p "Teilweise automatisch getestet" at bounding box center [821, 379] width 463 height 30
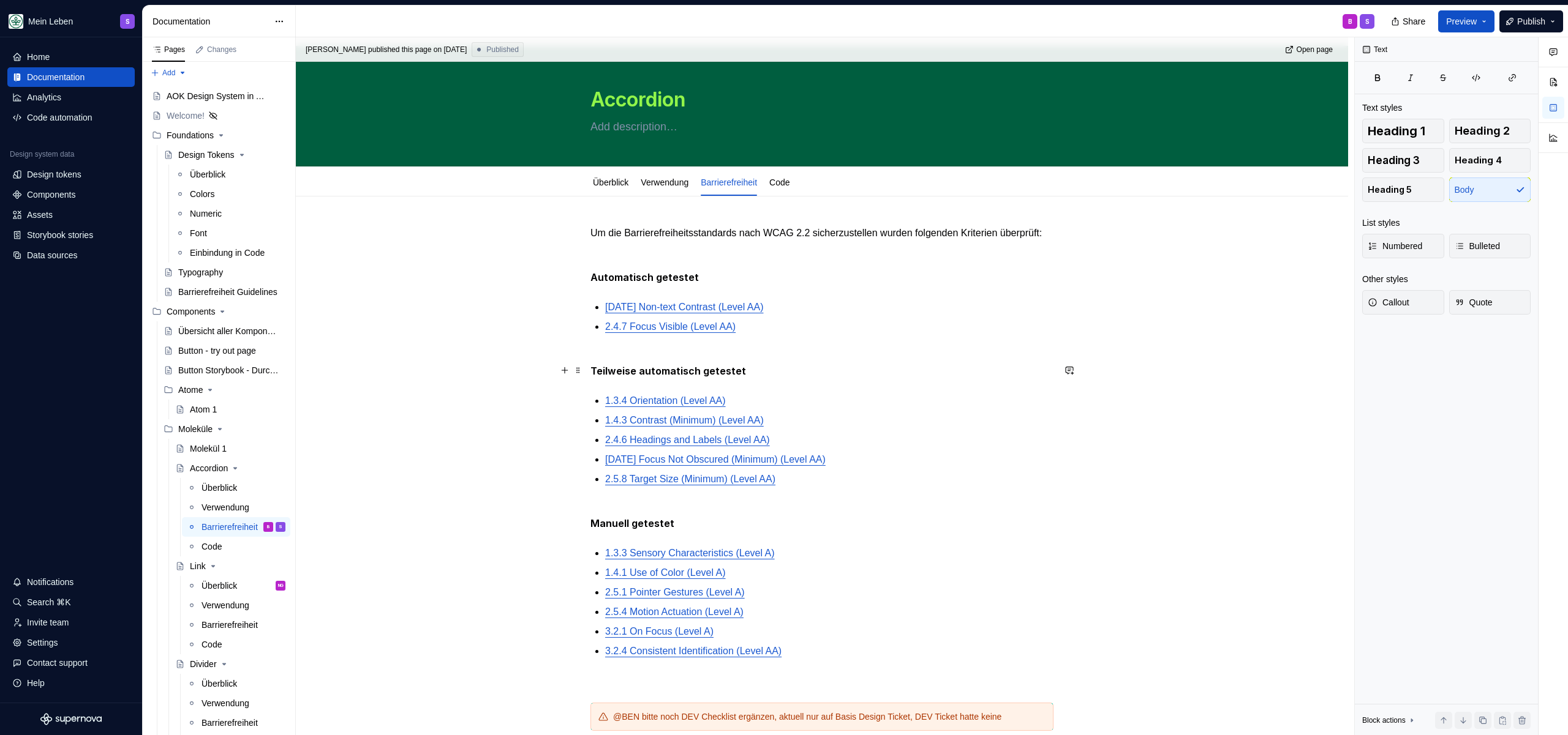
scroll to position [24, 0]
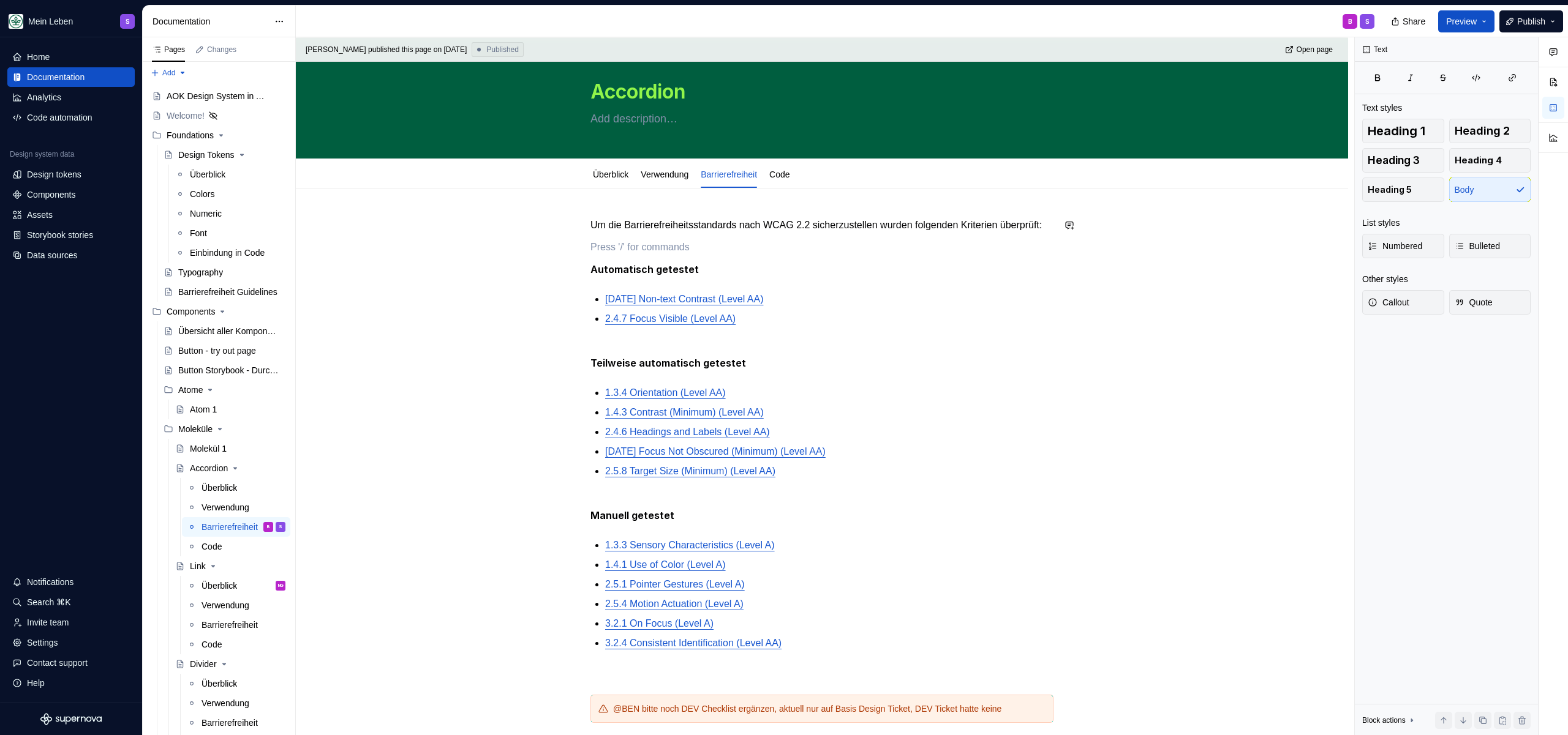
click at [659, 247] on div "Um die Barrierefreiheitsstandards nach WCAG 2.2 sicherzustellen wurden folgende…" at bounding box center [821, 484] width 463 height 534
click at [685, 232] on p "Um die Barrierefreiheitsstandards nach WCAG 2.2 sicherzustellen wurden folgende…" at bounding box center [821, 225] width 463 height 15
drag, startPoint x: 705, startPoint y: 273, endPoint x: 706, endPoint y: 281, distance: 8.1
click at [705, 273] on div "Um die Barrierefreiheitsstandards nach WCAG 2.2 sicherzustellen wurden folgende…" at bounding box center [821, 484] width 463 height 534
click at [708, 277] on p "Automatisch getestet" at bounding box center [821, 270] width 463 height 16
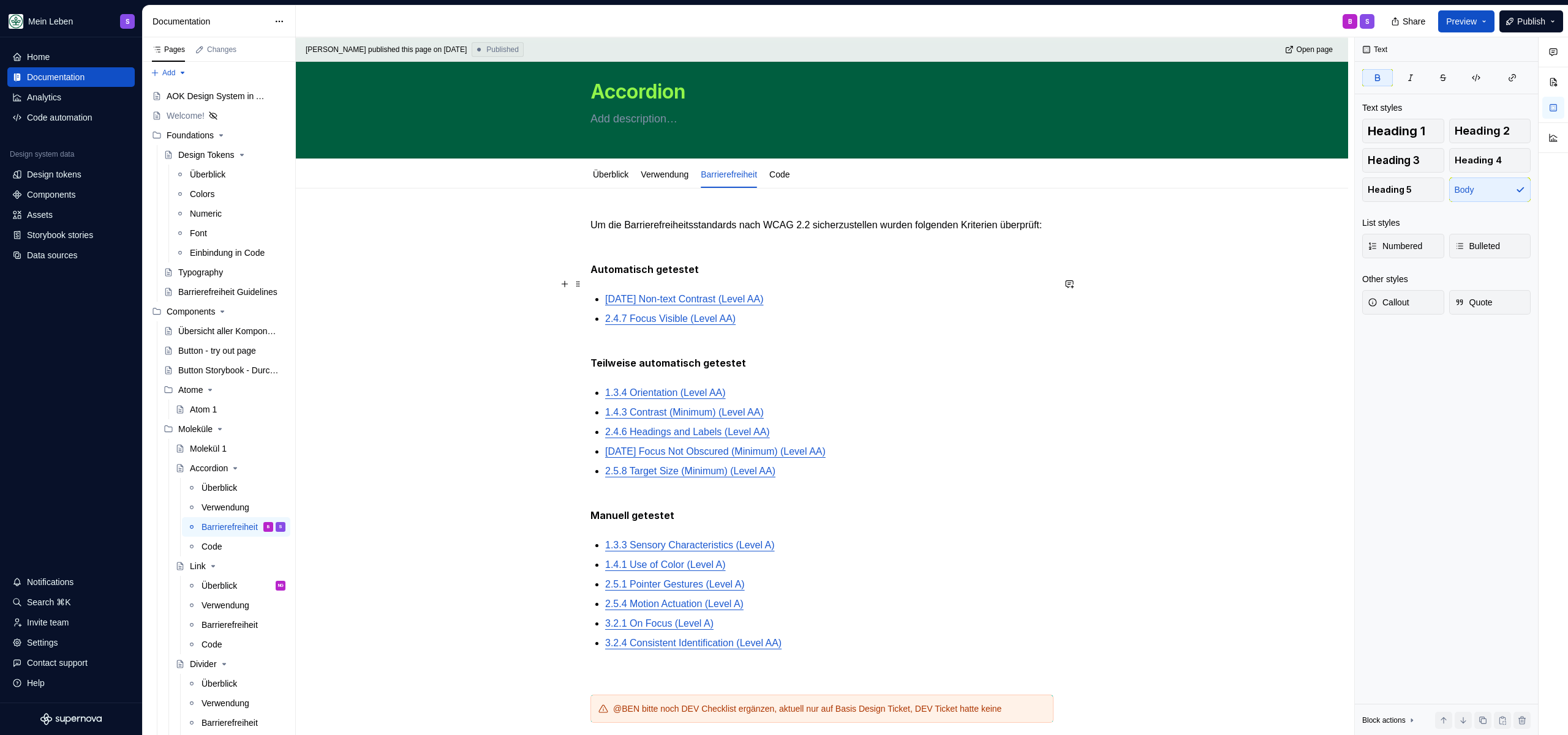
click at [708, 277] on p "Automatisch getestet" at bounding box center [821, 270] width 463 height 16
click at [667, 263] on button "button" at bounding box center [665, 261] width 17 height 17
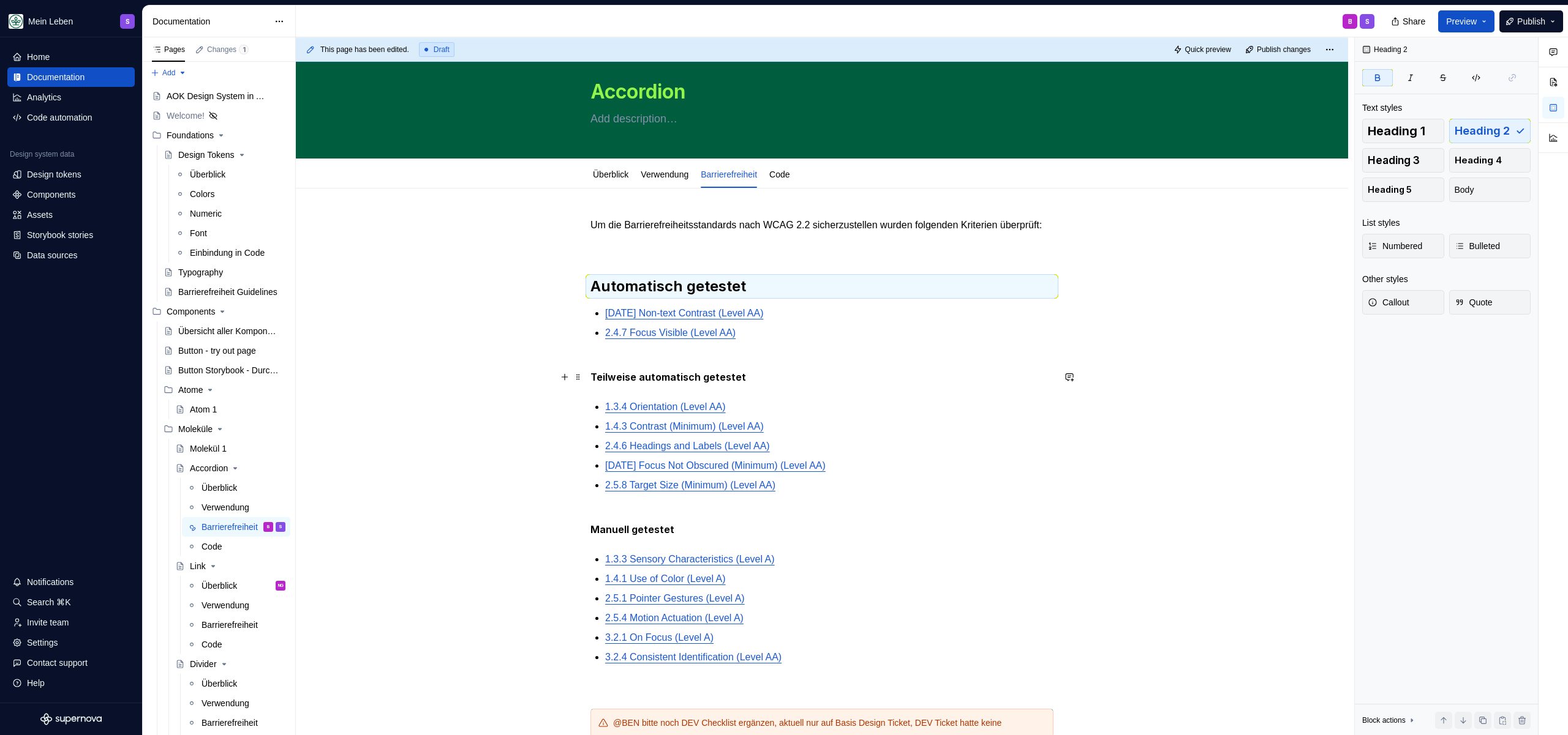
click at [784, 385] on p "Teilweise automatisch getestet" at bounding box center [821, 370] width 463 height 30
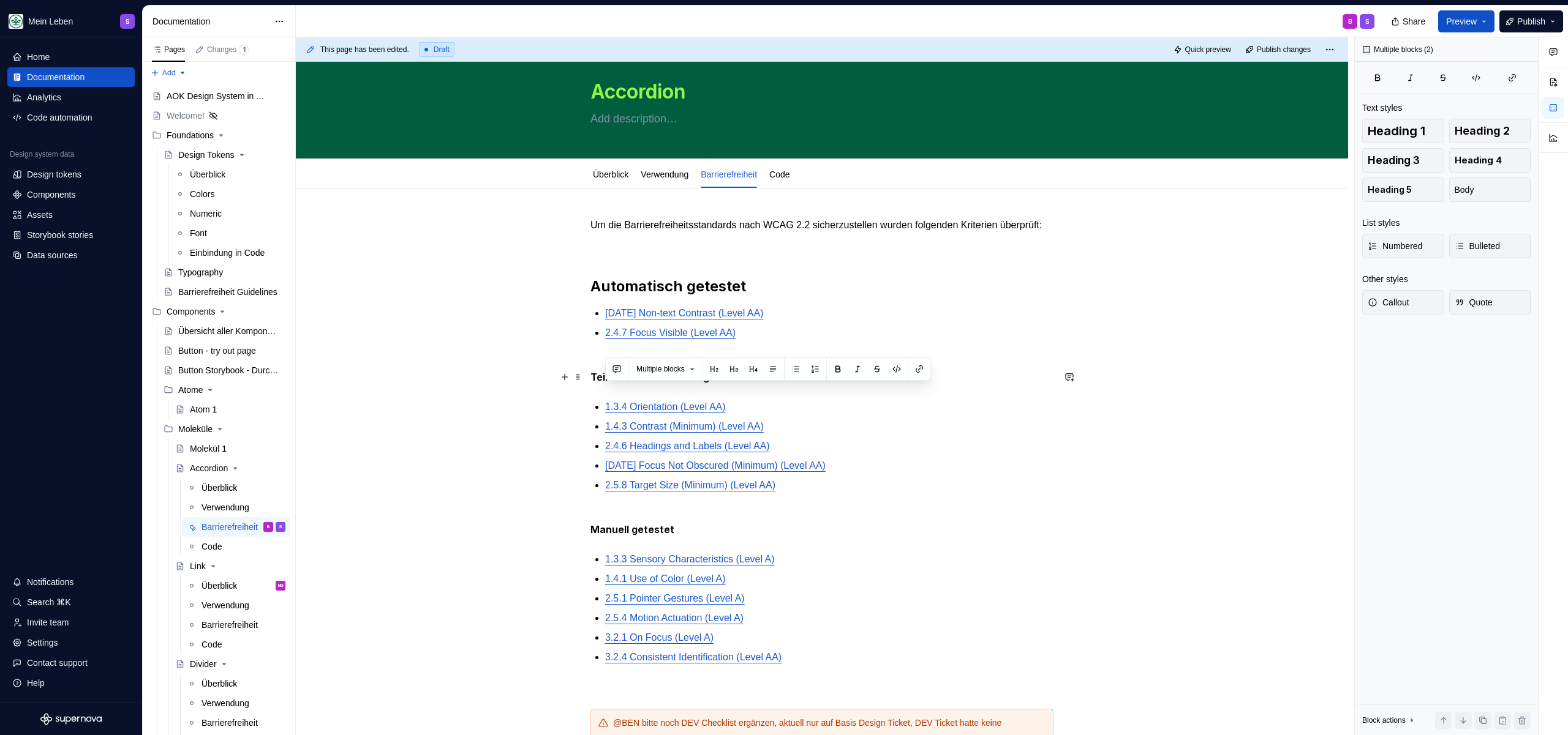
click at [784, 385] on p "Teilweise automatisch getestet" at bounding box center [821, 370] width 463 height 30
click at [664, 351] on button "button" at bounding box center [665, 355] width 17 height 17
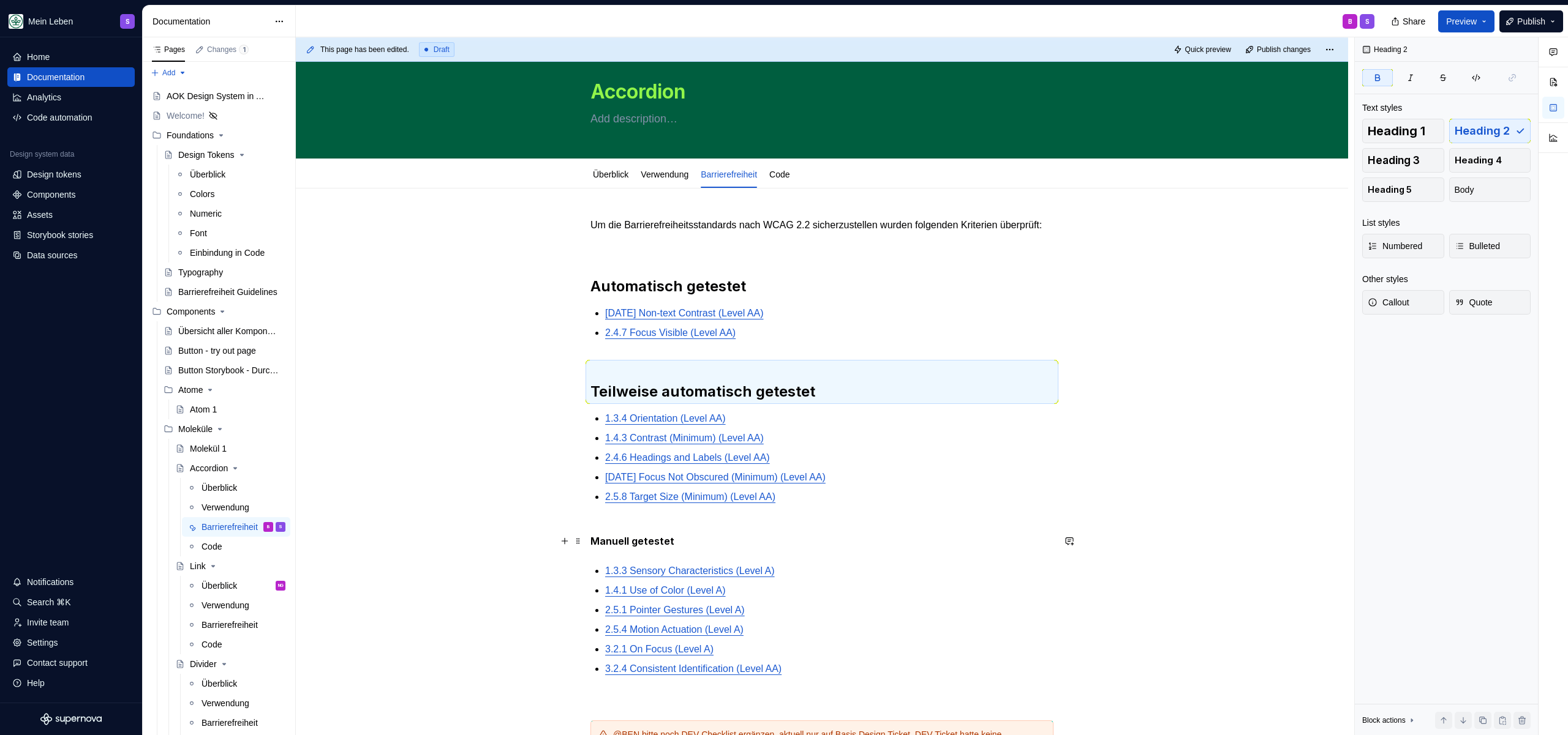
click at [682, 549] on p "Manuell getestet" at bounding box center [821, 534] width 463 height 30
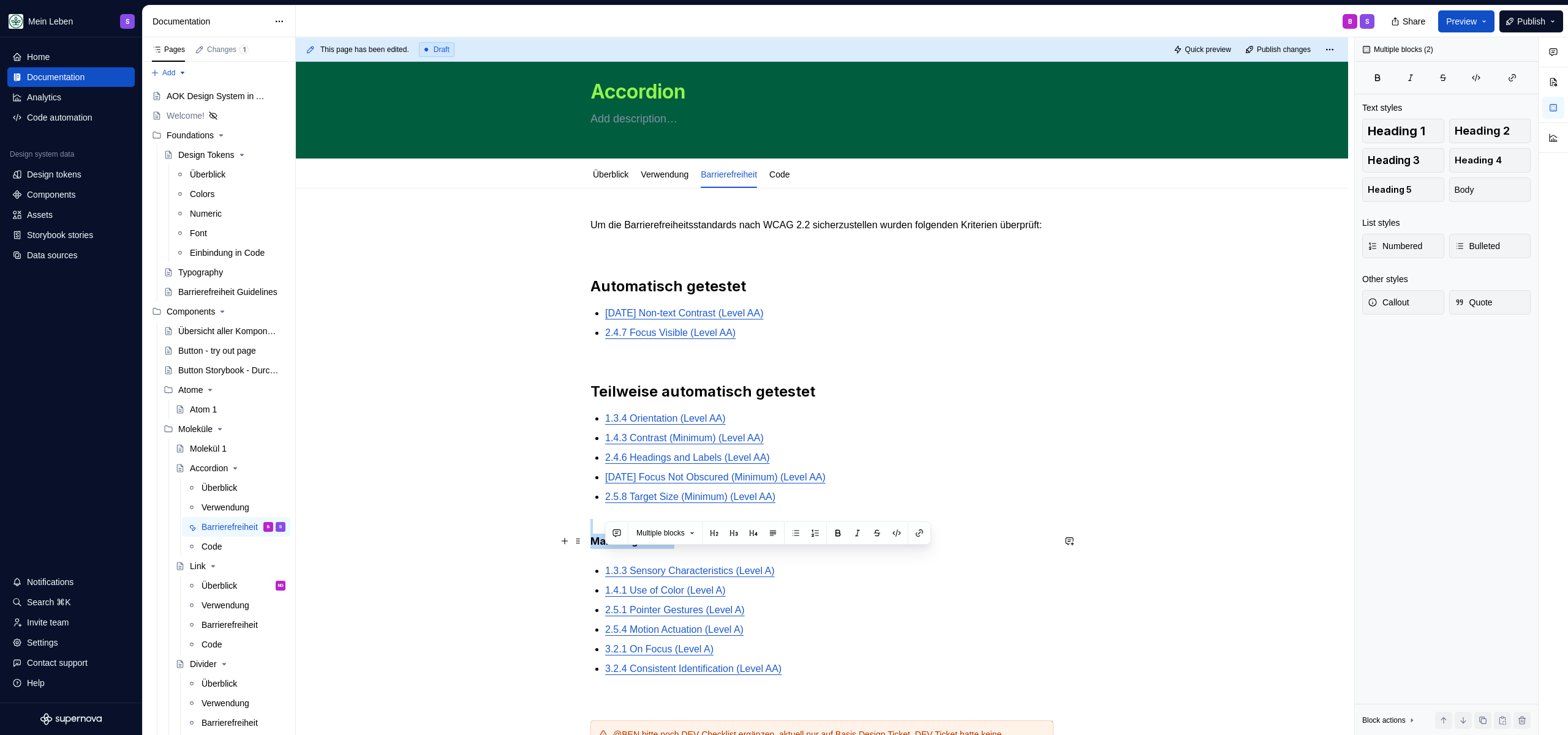
click at [682, 549] on p "Manuell getestet" at bounding box center [821, 534] width 463 height 30
click at [666, 520] on button "button" at bounding box center [665, 518] width 17 height 17
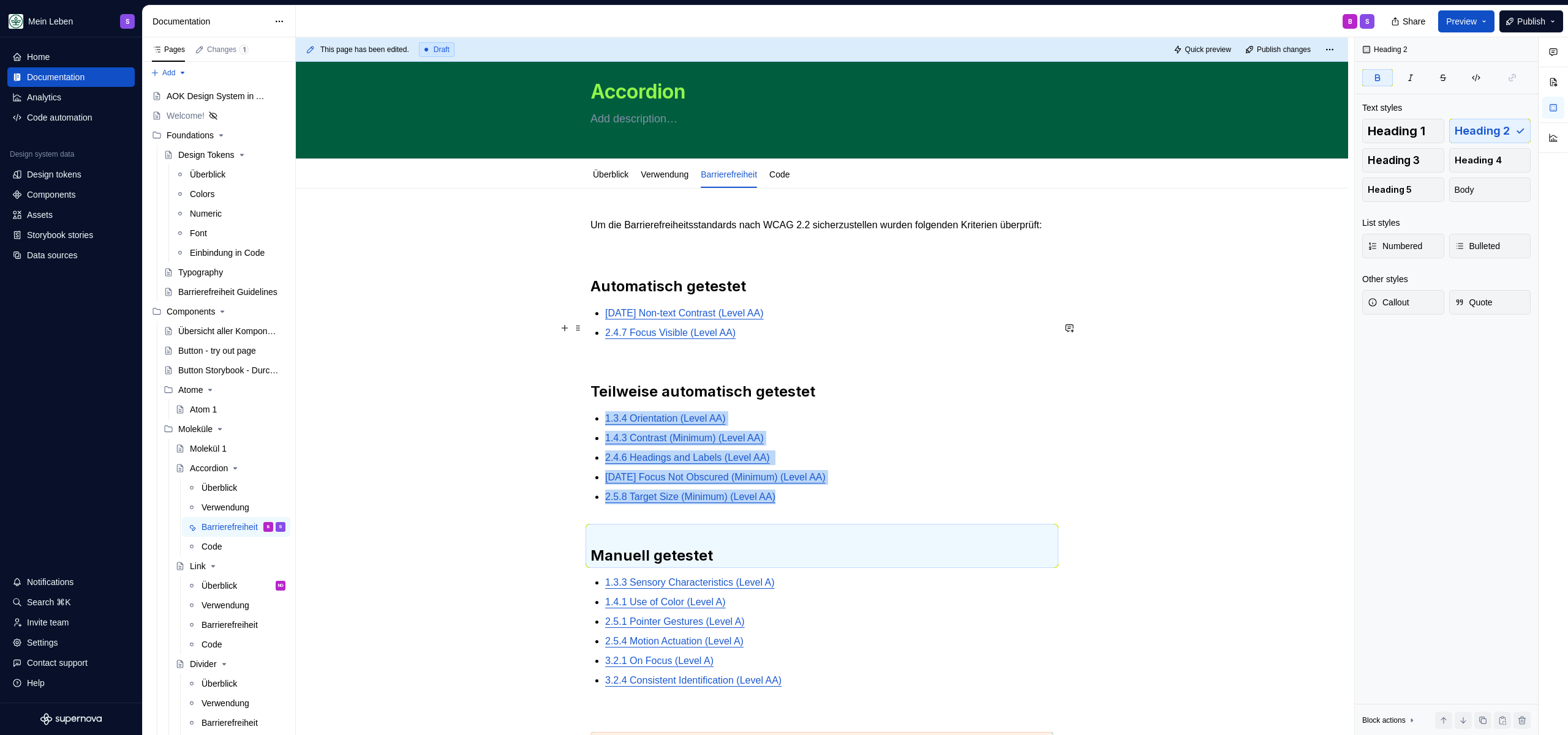
click at [798, 320] on p "[DATE] Non-text Contrast (Level AA)" at bounding box center [829, 313] width 449 height 15
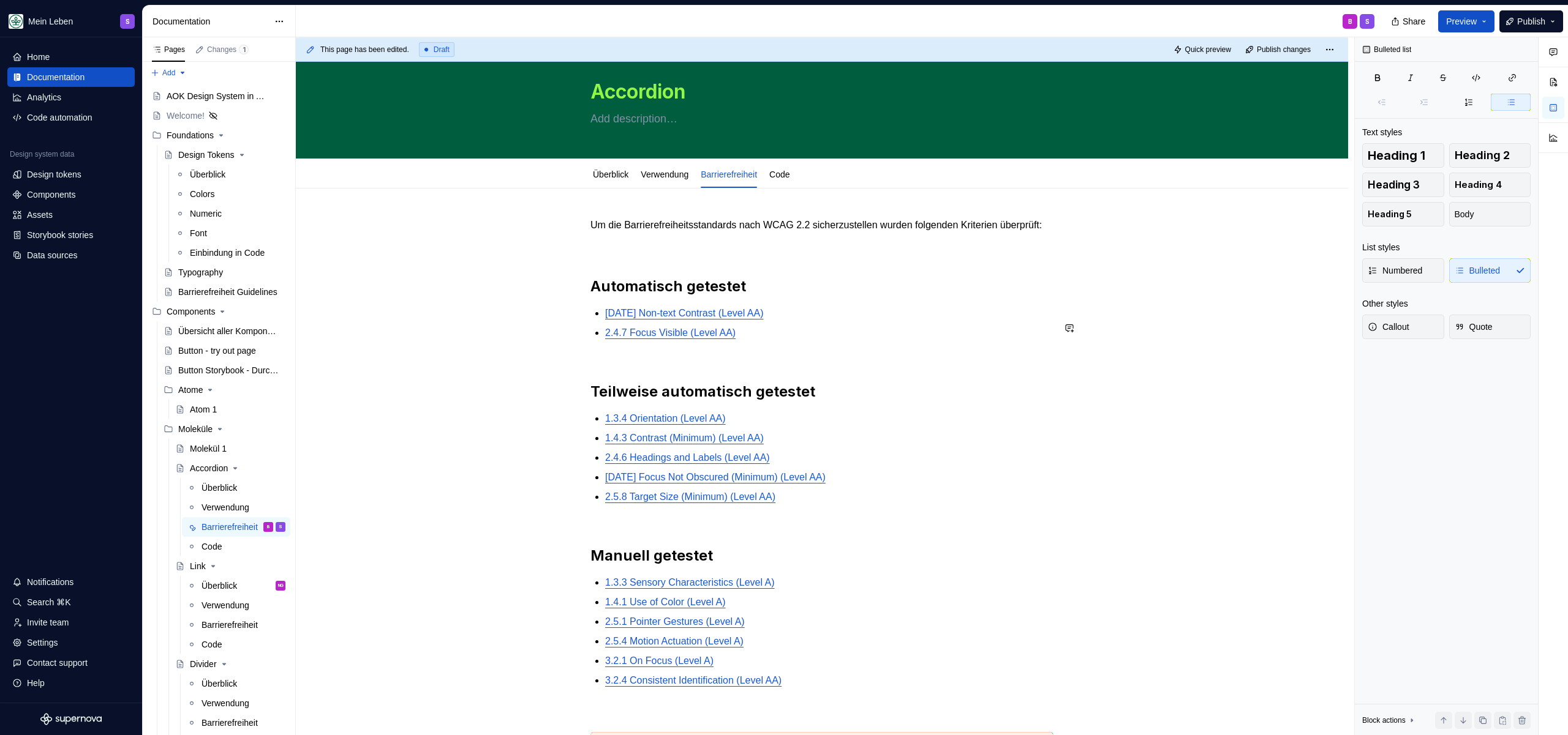
click at [773, 252] on div "Um die Barrierefreiheitsstandards nach WCAG 2.2 sicherzustellen wurden folgende…" at bounding box center [821, 503] width 463 height 572
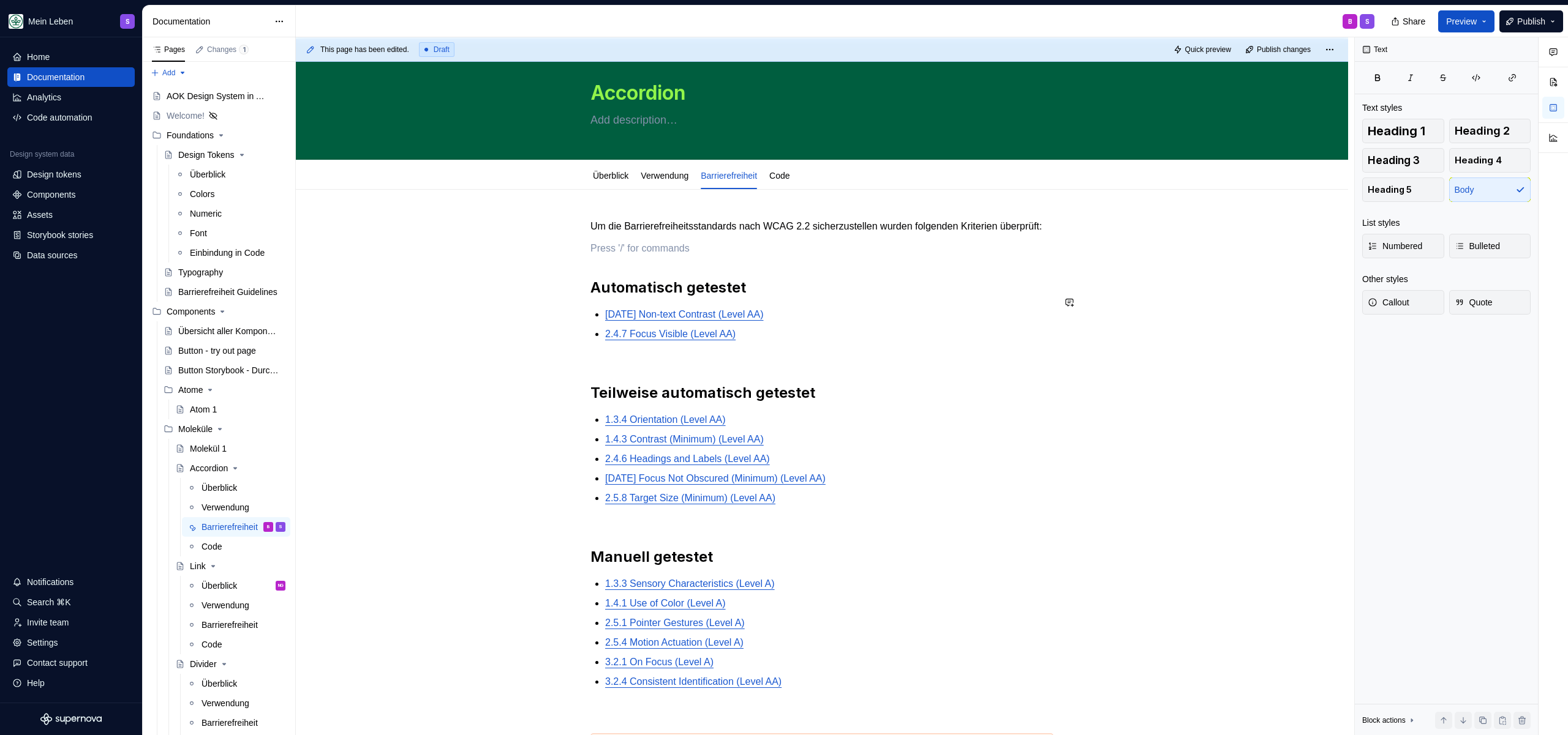
scroll to position [0, 0]
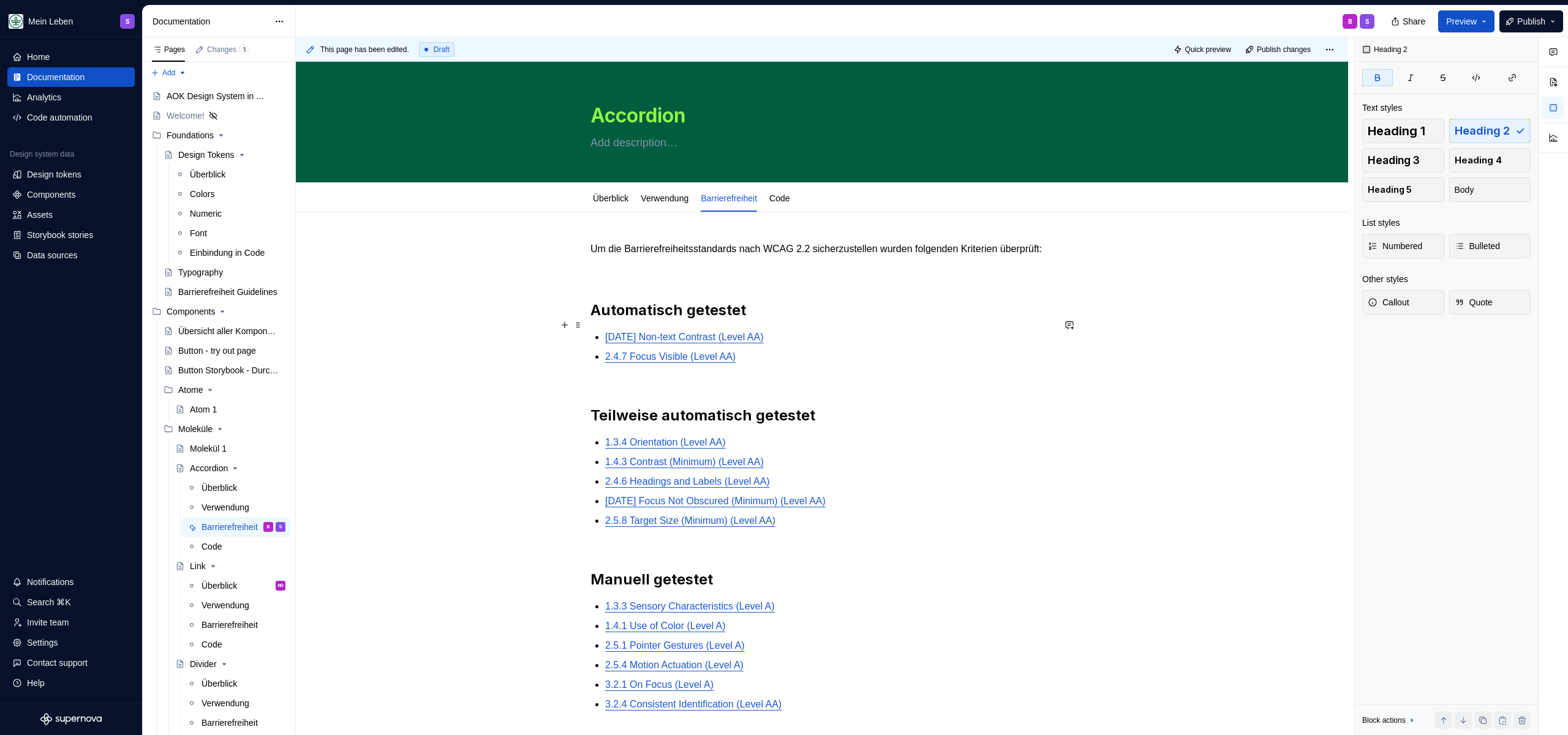
click at [784, 316] on h2 "Automatisch getestet" at bounding box center [821, 310] width 463 height 19
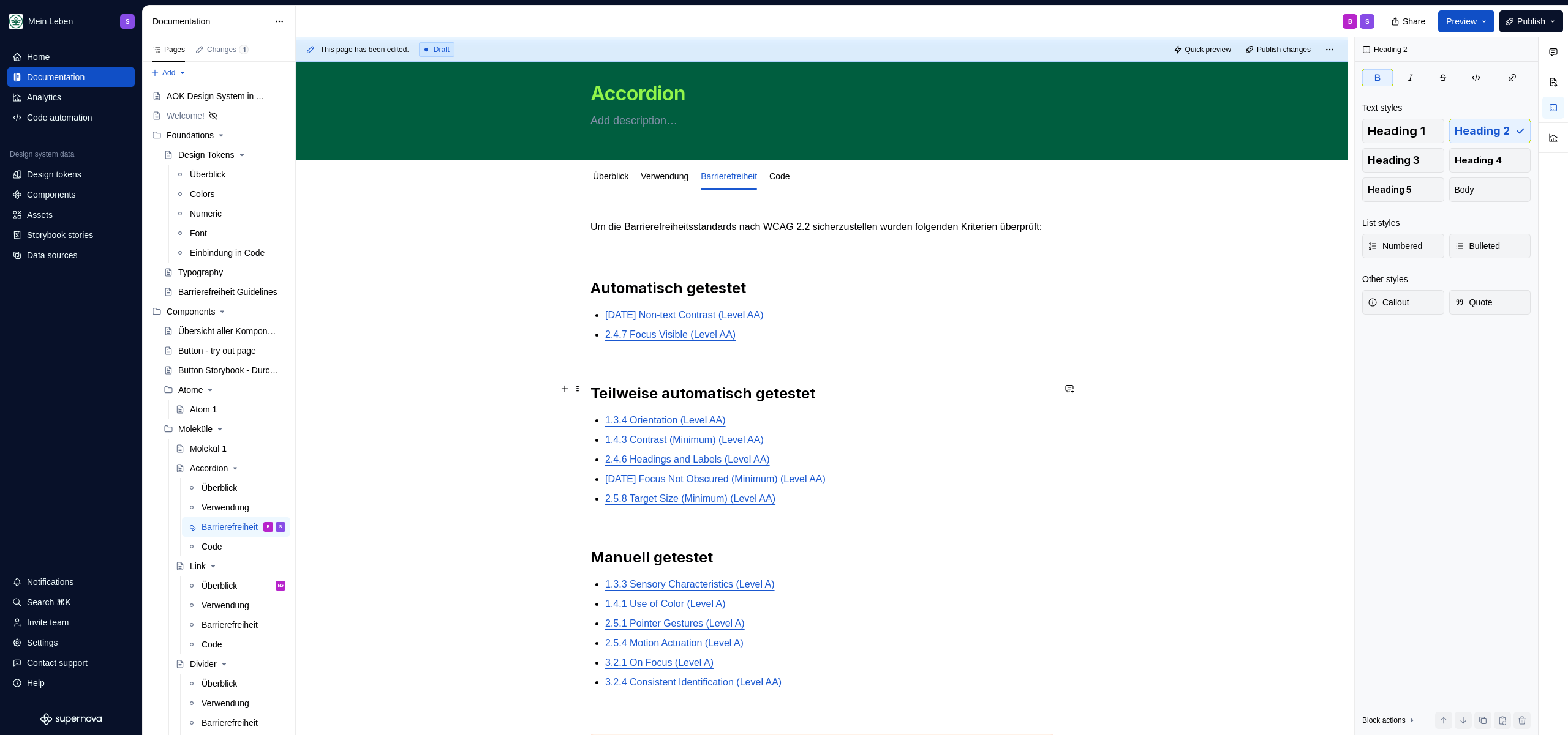
click at [775, 392] on h2 "Teilweise automatisch getestet" at bounding box center [821, 384] width 463 height 39
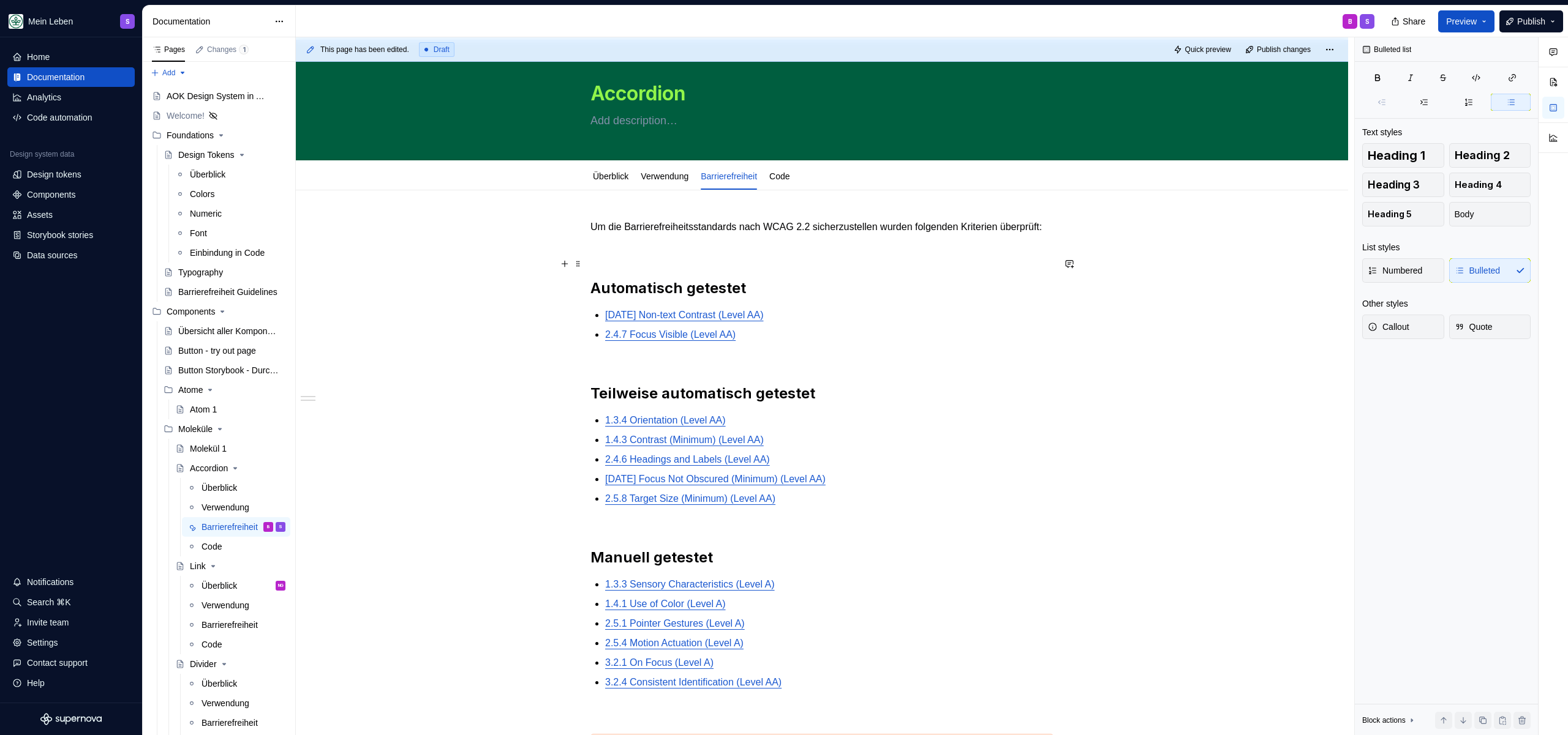
click at [733, 256] on p at bounding box center [821, 249] width 463 height 15
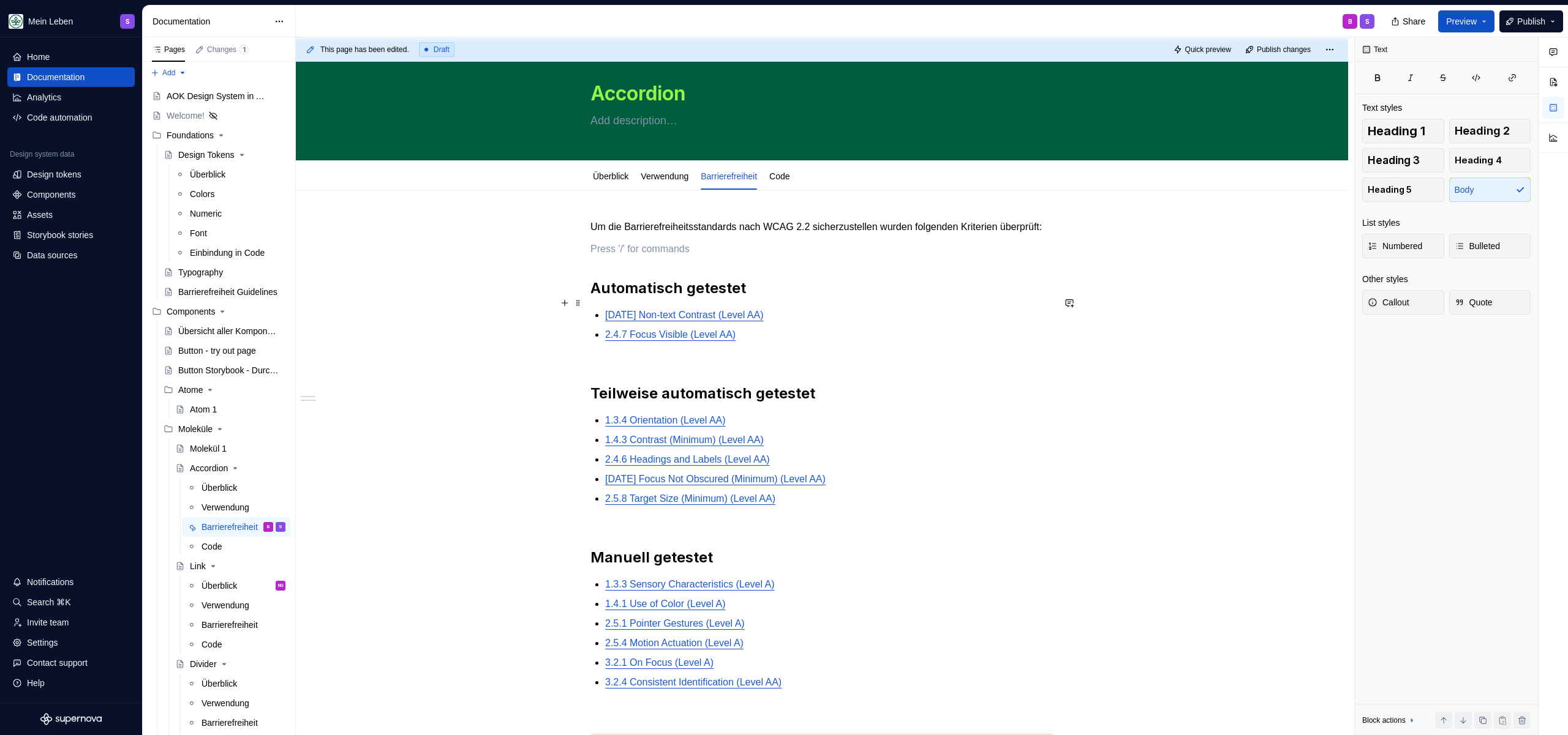
click at [675, 297] on strong "Automatisch getestet" at bounding box center [668, 288] width 156 height 17
click at [667, 394] on h2 "Teilweise automatisch getestet" at bounding box center [821, 384] width 463 height 39
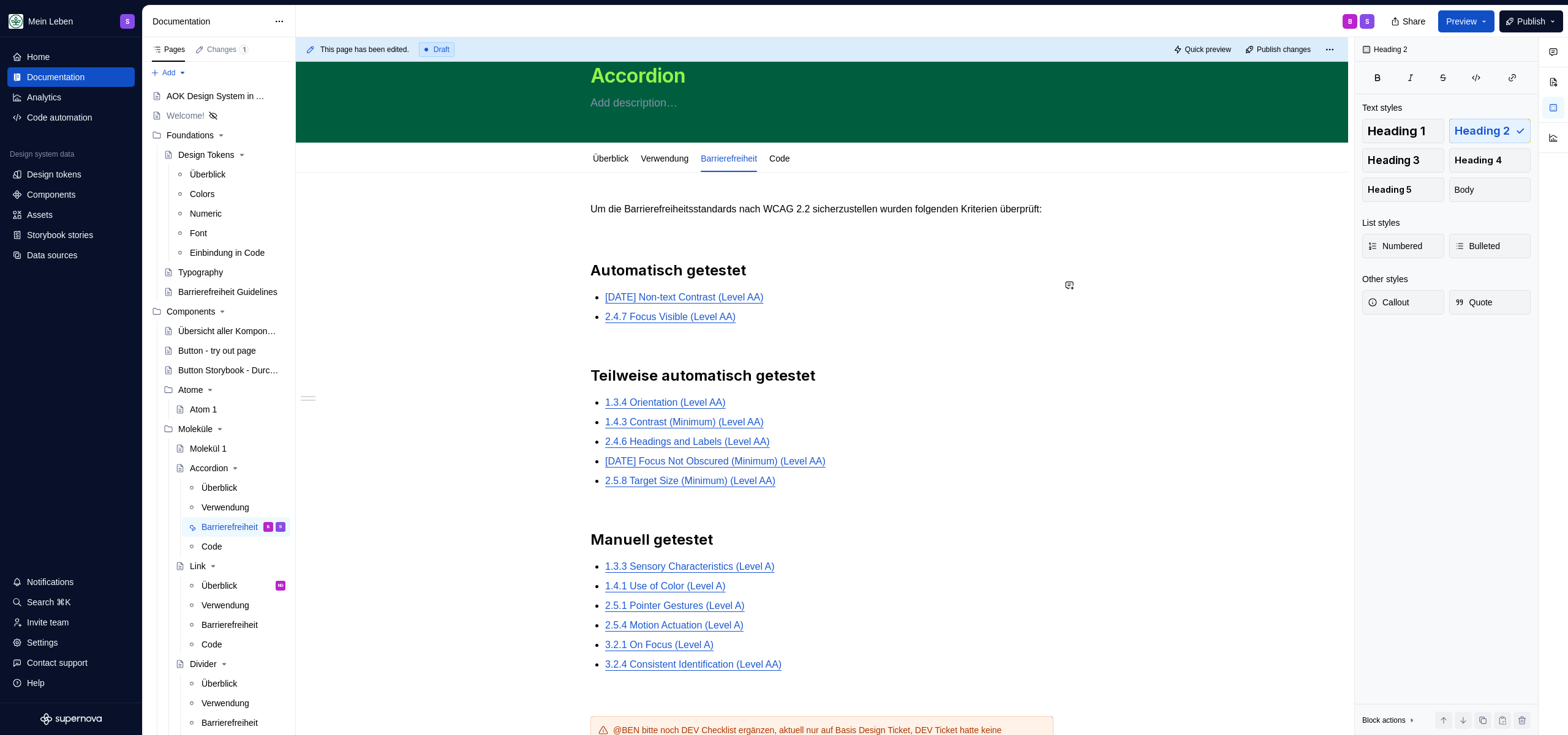
scroll to position [47, 0]
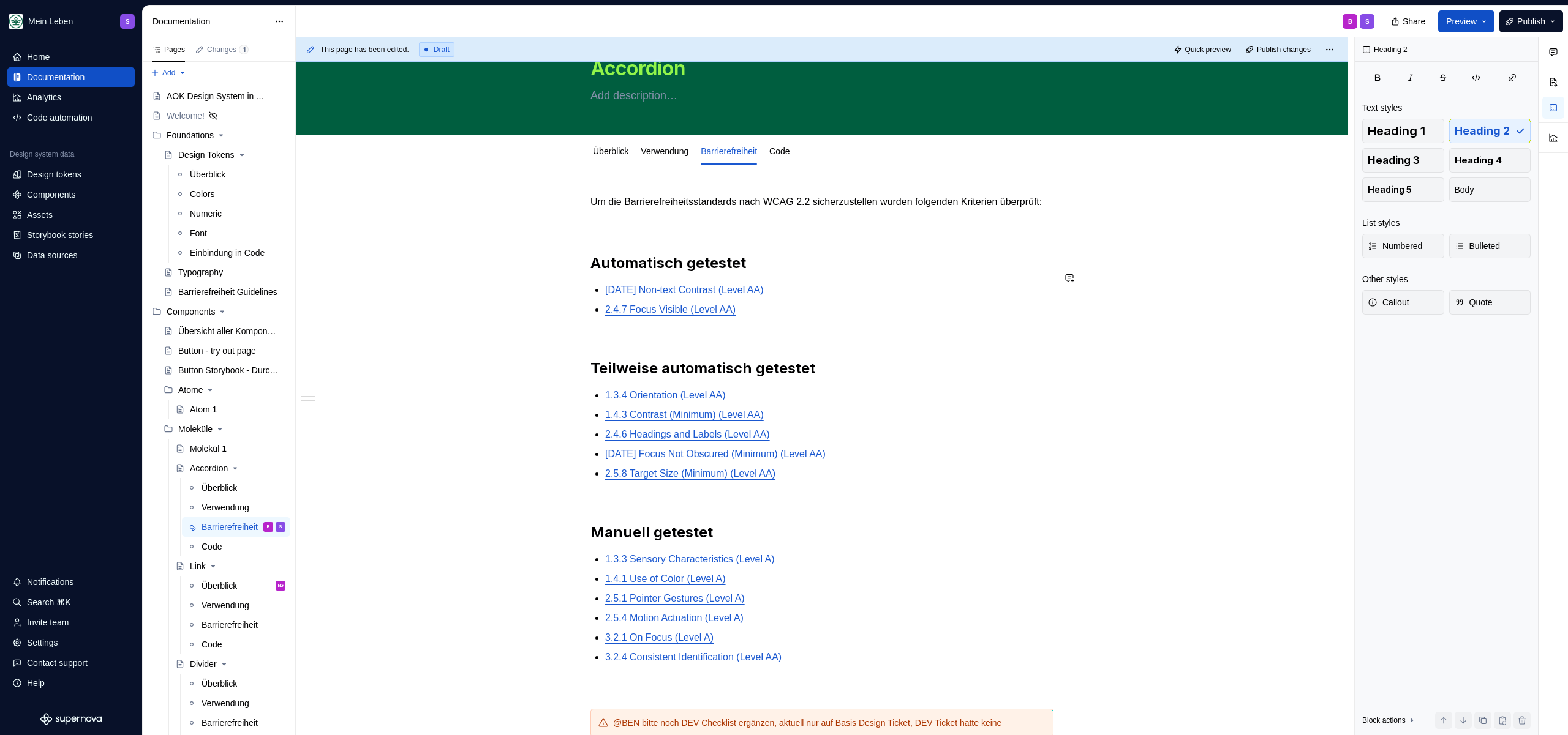
click at [663, 246] on div "Um die Barrierefreiheitsstandards nach WCAG 2.2 sicherzustellen wurden folgende…" at bounding box center [821, 481] width 463 height 572
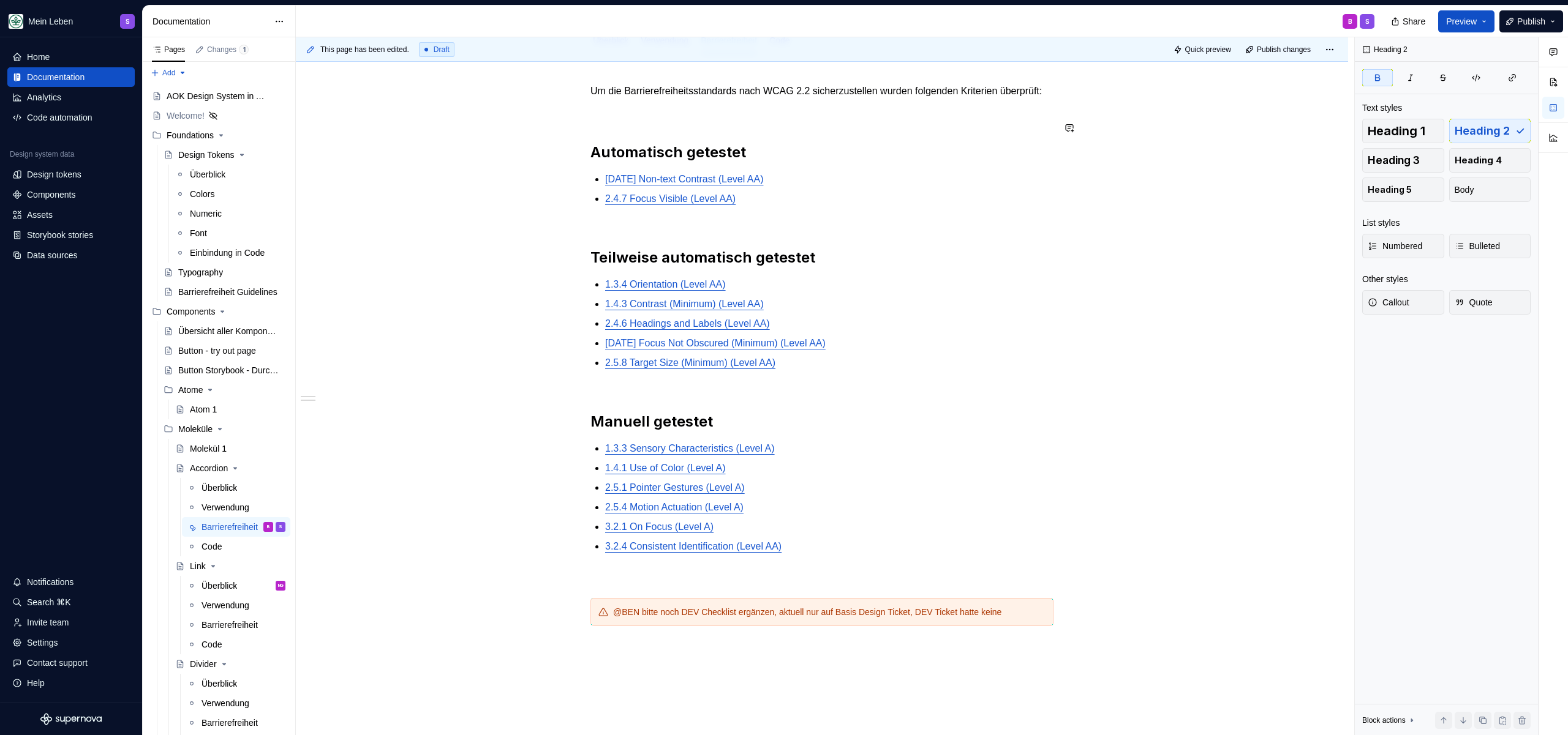
click at [734, 117] on div "Um die Barrierefreiheitsstandards nach WCAG 2.2 sicherzustellen wurden folgende…" at bounding box center [821, 370] width 463 height 572
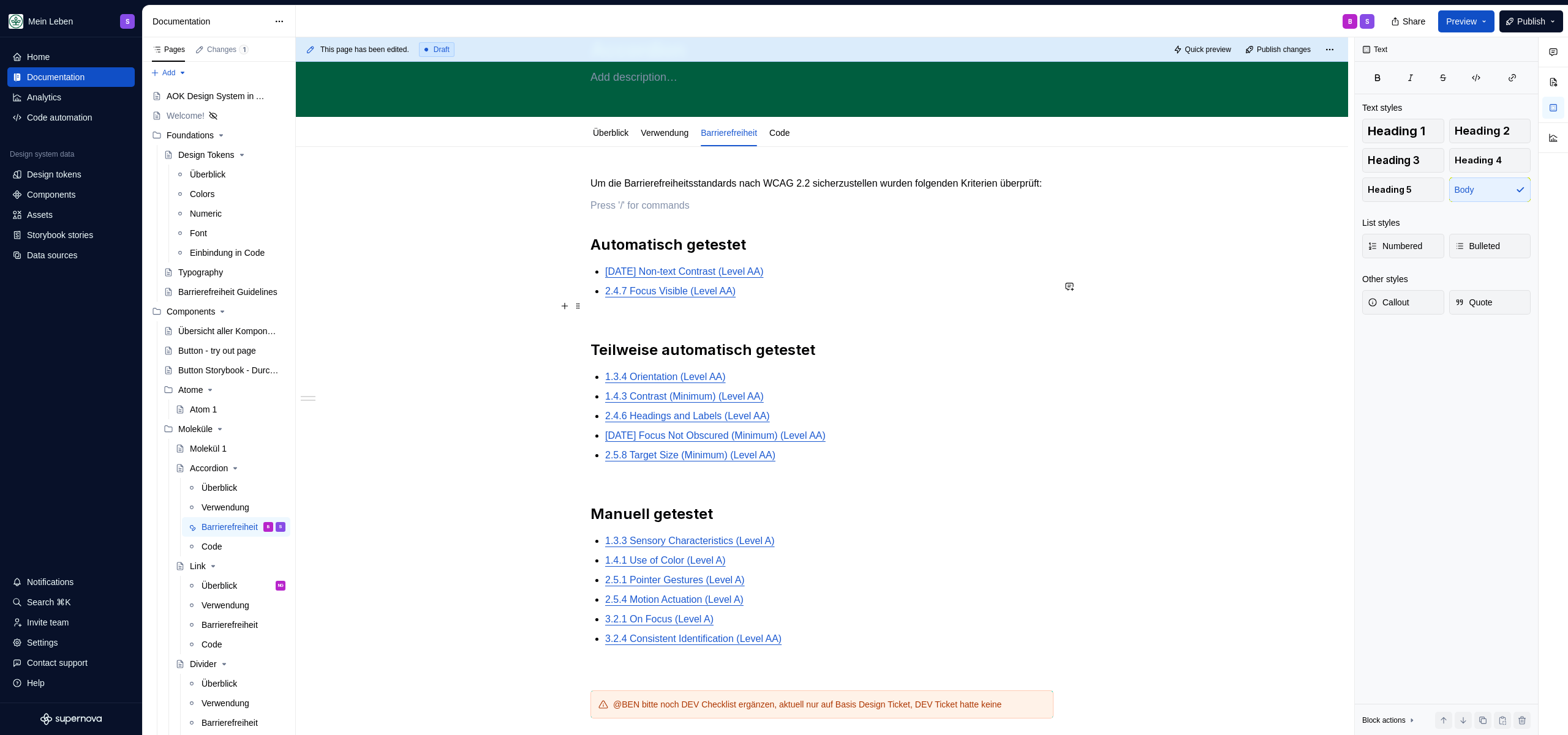
scroll to position [64, 0]
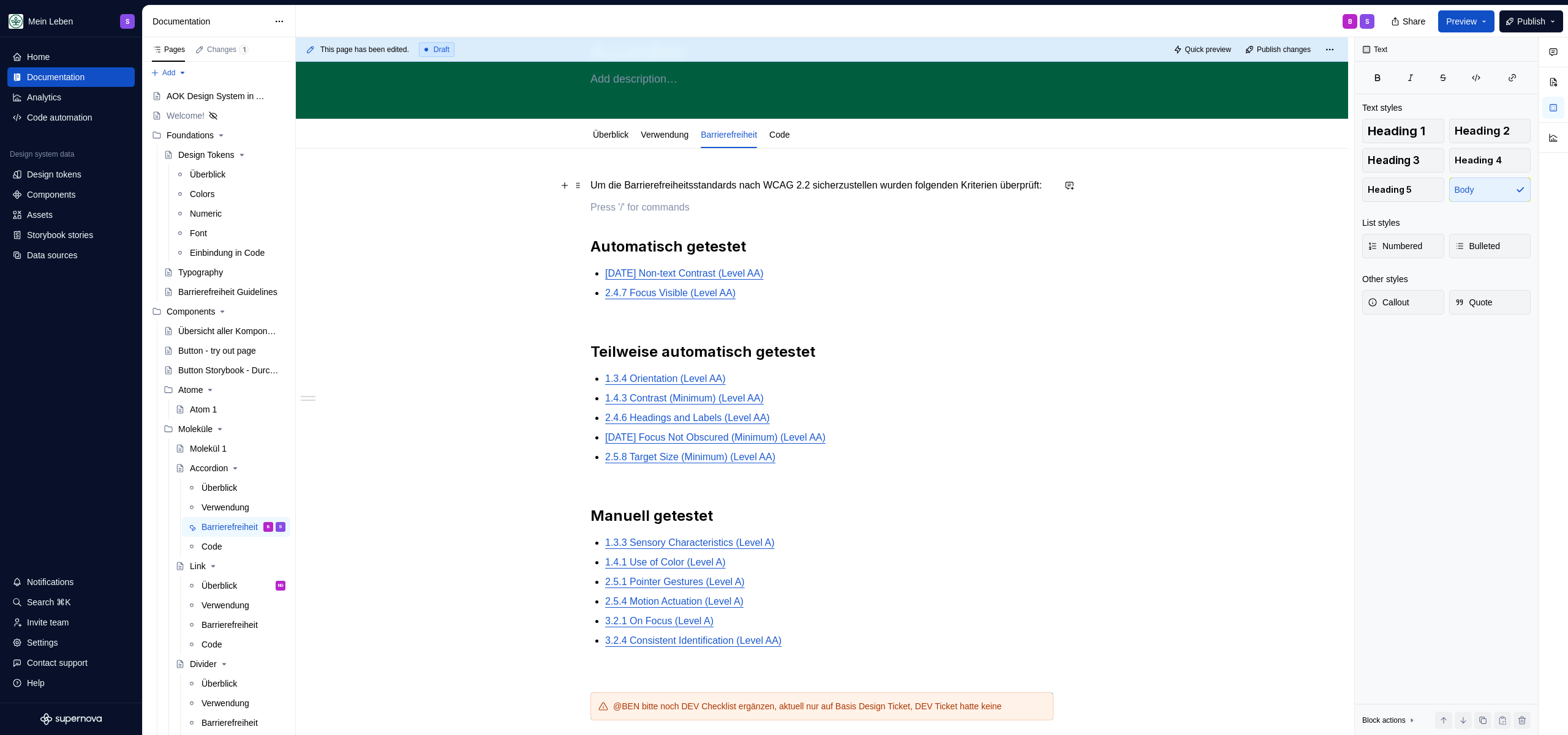
click at [728, 193] on p "Um die Barrierefreiheitsstandards nach WCAG 2.2 sicherzustellen wurden folgende…" at bounding box center [821, 185] width 463 height 15
click at [706, 240] on div "Um die Barrierefreiheitsstandards nach WCAG 2.2 sicherzustellen wurden folgende…" at bounding box center [821, 464] width 463 height 572
click at [710, 215] on p at bounding box center [821, 207] width 463 height 15
click at [779, 253] on h2 "Automatisch getestet" at bounding box center [821, 246] width 463 height 19
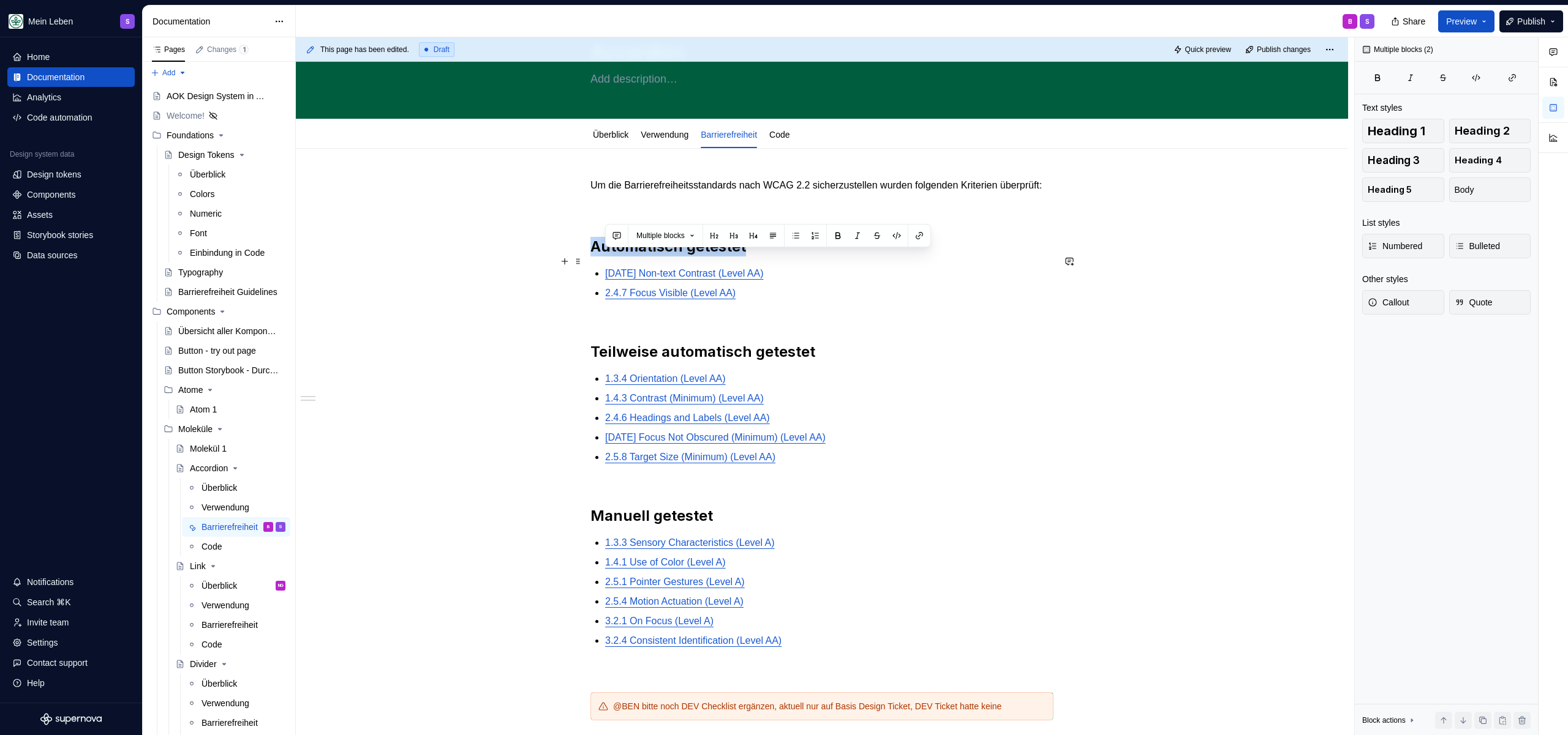
click at [779, 253] on h2 "Automatisch getestet" at bounding box center [821, 246] width 463 height 19
click at [710, 211] on div "Um die Barrierefreiheitsstandards nach WCAG 2.2 sicherzustellen wurden folgende…" at bounding box center [821, 464] width 463 height 572
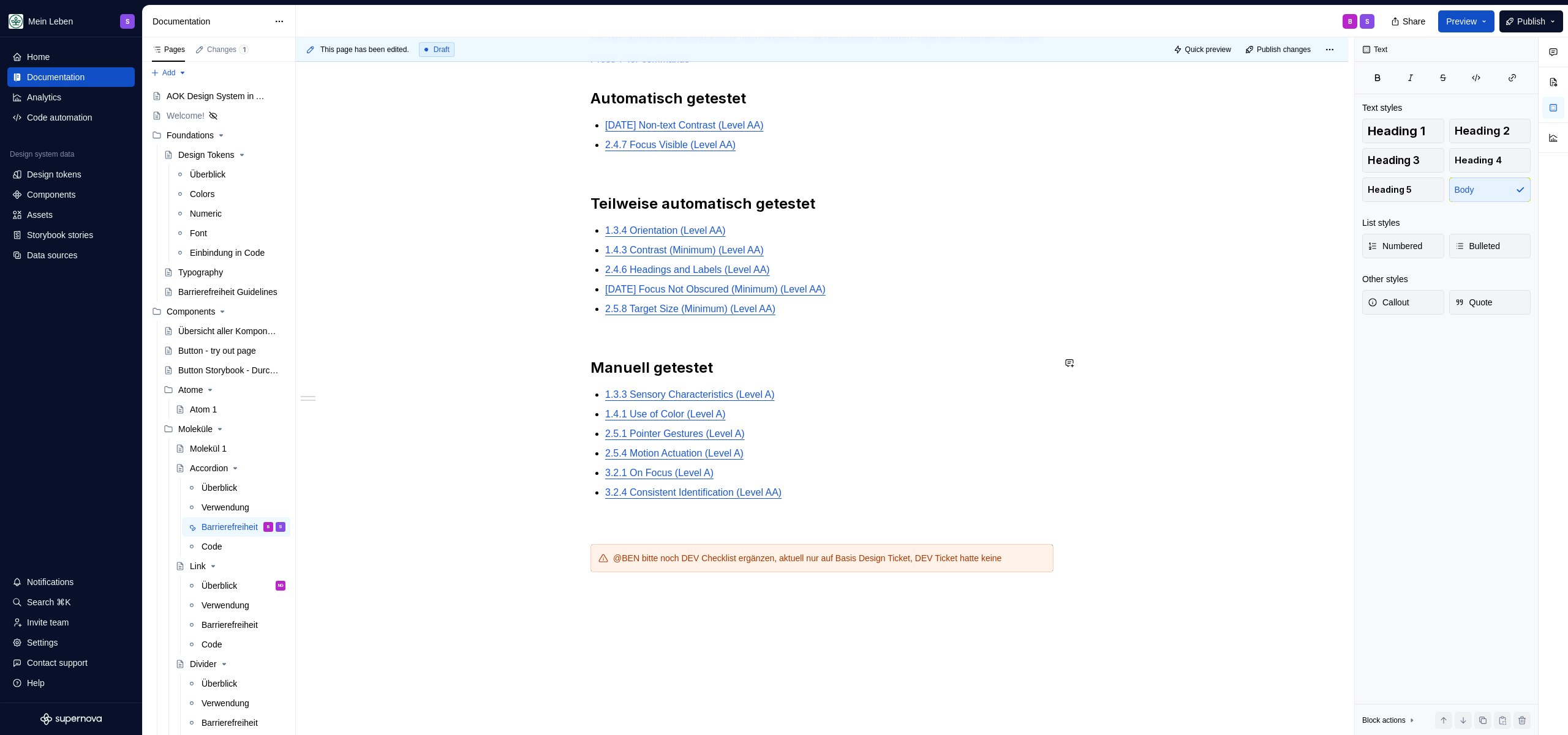
scroll to position [218, 0]
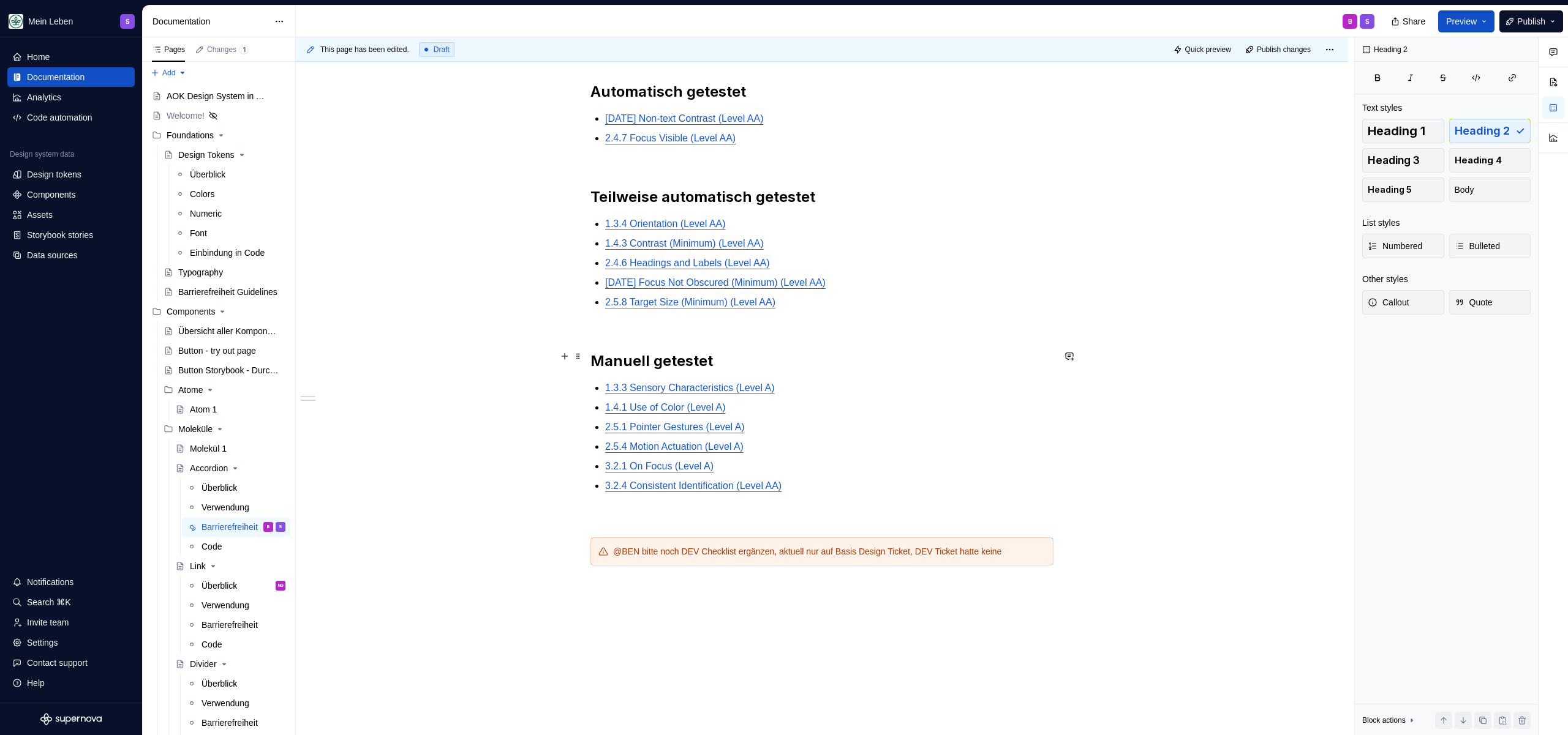
click at [723, 352] on h2 "Manuell getestet" at bounding box center [821, 351] width 463 height 39
click at [1536, 19] on span "Publish" at bounding box center [1531, 22] width 28 height 12
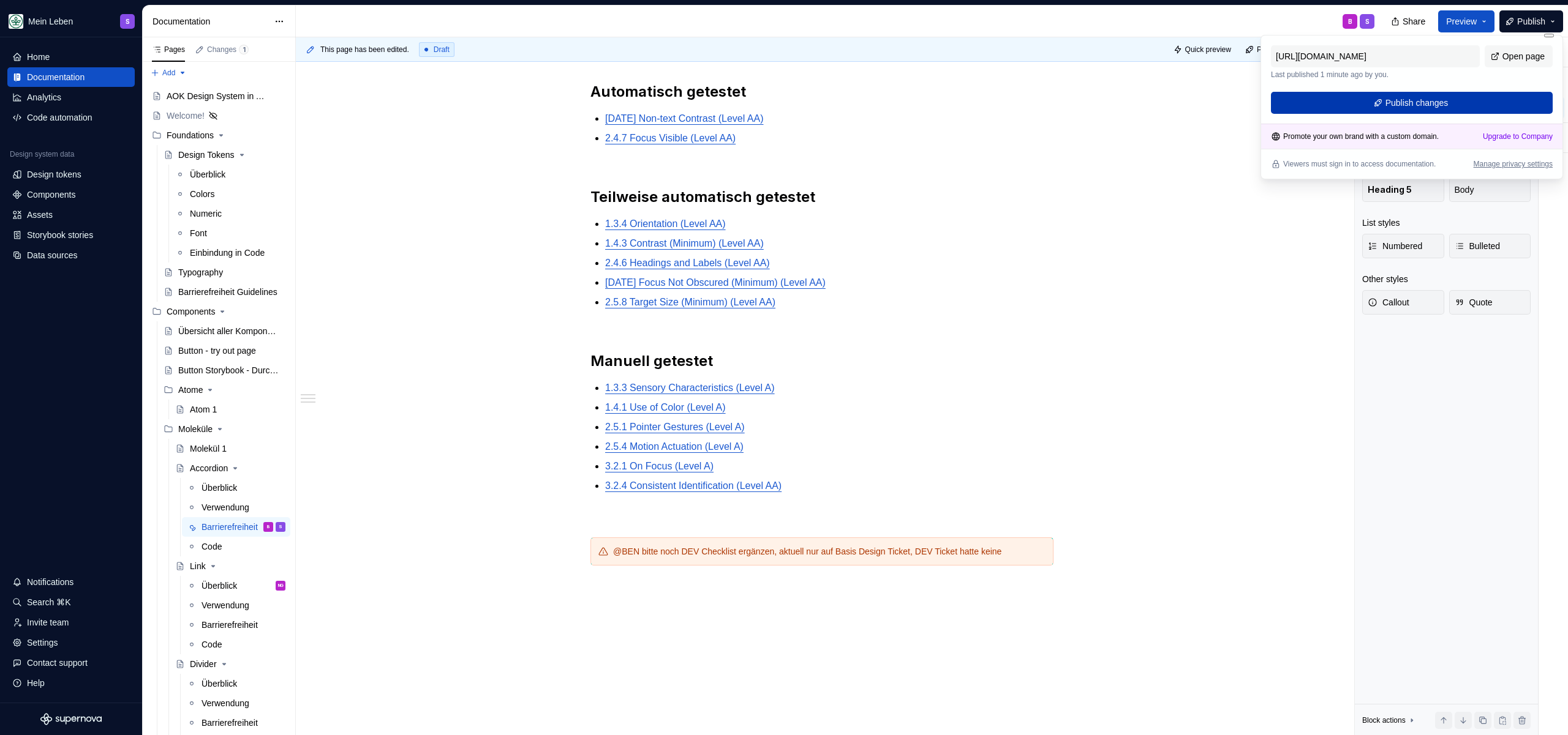
click at [1430, 103] on span "Publish changes" at bounding box center [1417, 103] width 63 height 12
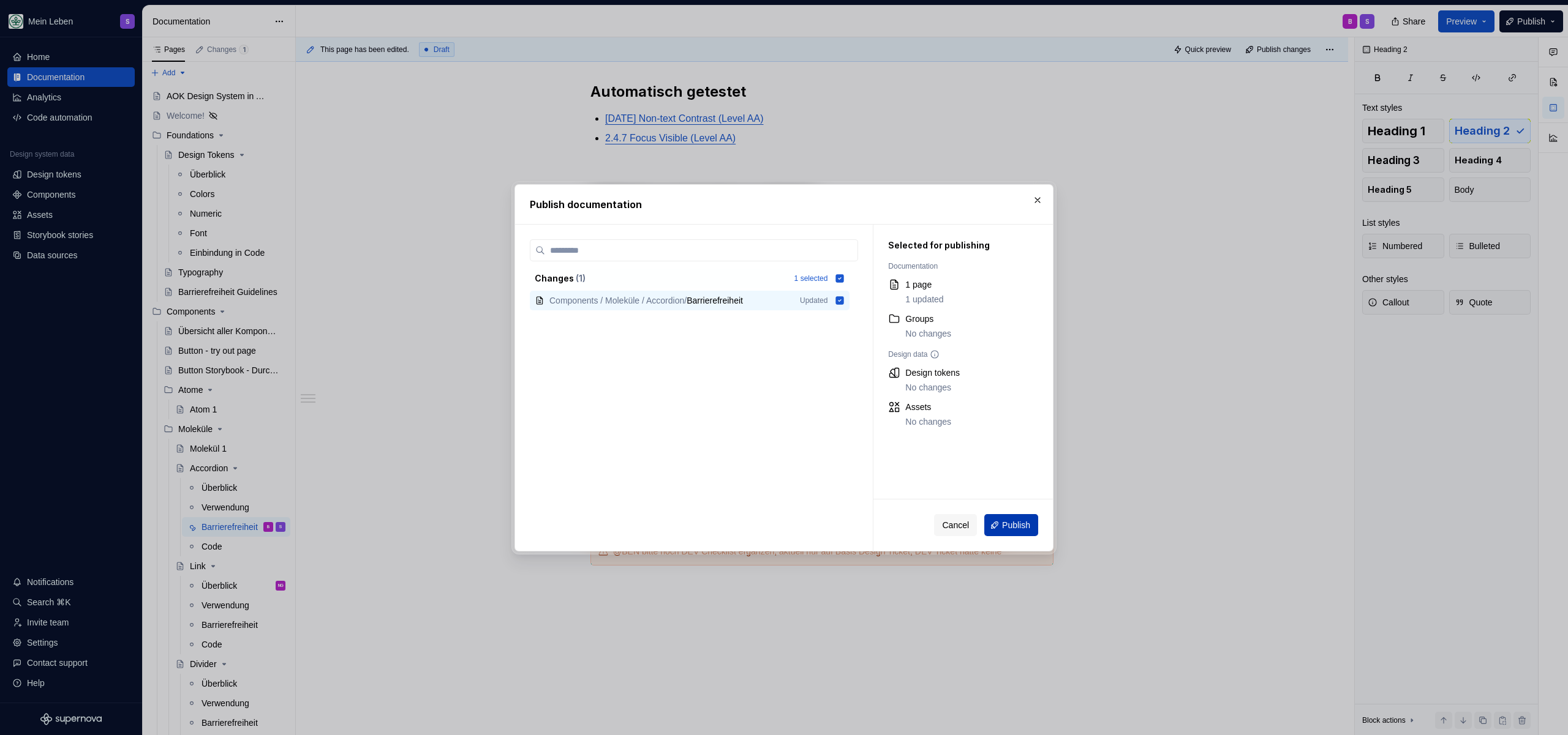
click at [1009, 515] on button "Publish" at bounding box center [1011, 524] width 54 height 22
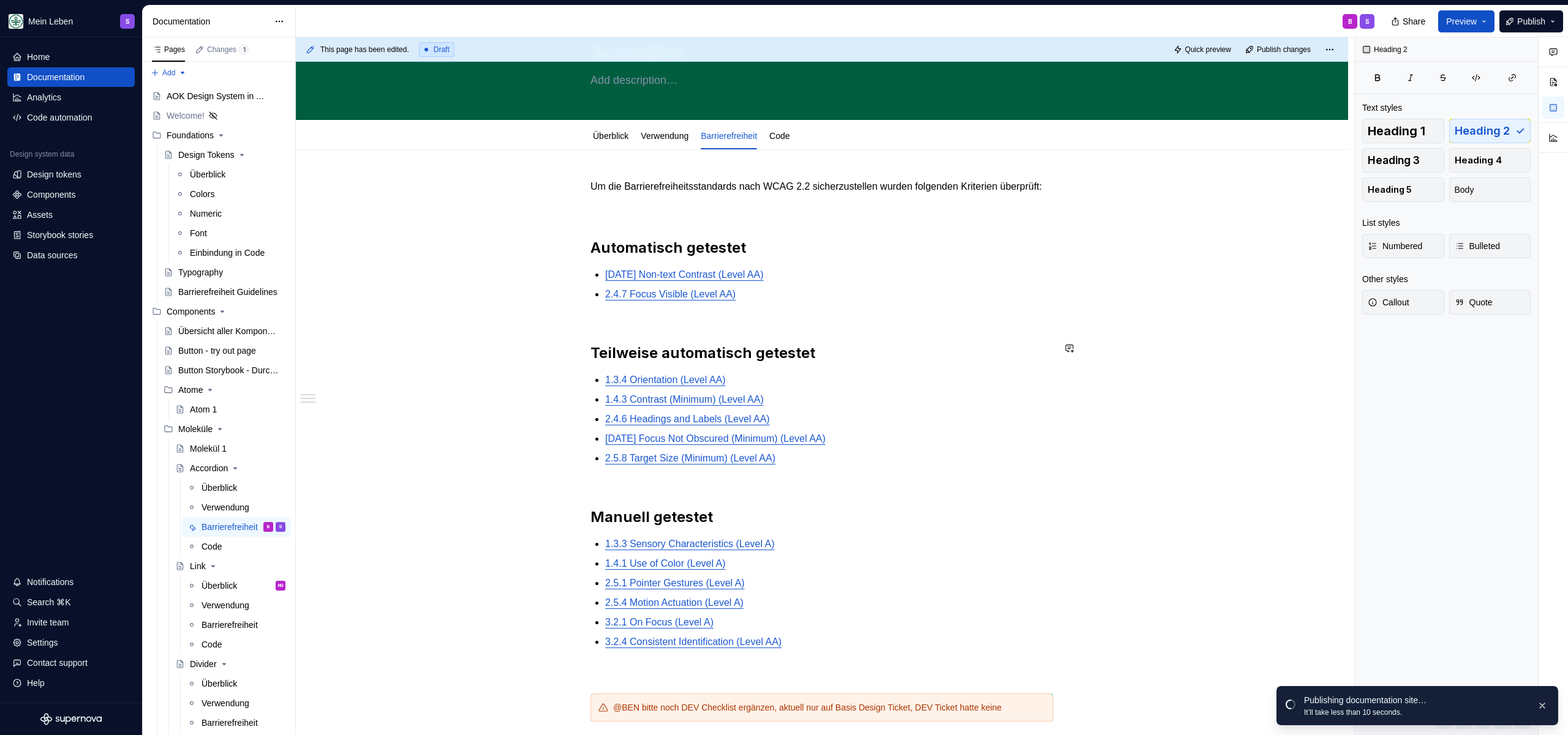
scroll to position [0, 0]
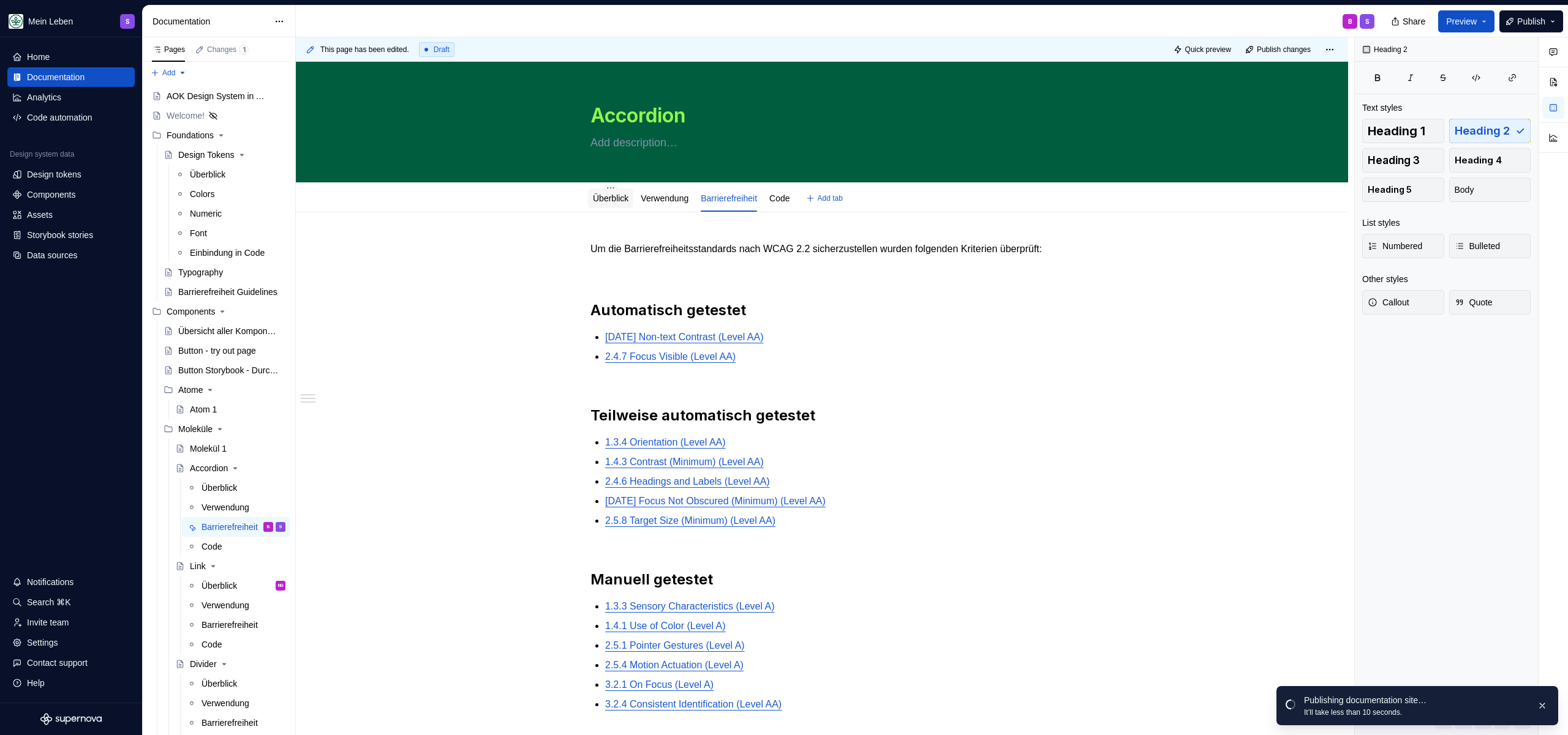
click at [594, 190] on div "Überblick" at bounding box center [610, 198] width 45 height 19
click at [606, 199] on link "Überblick" at bounding box center [610, 198] width 36 height 10
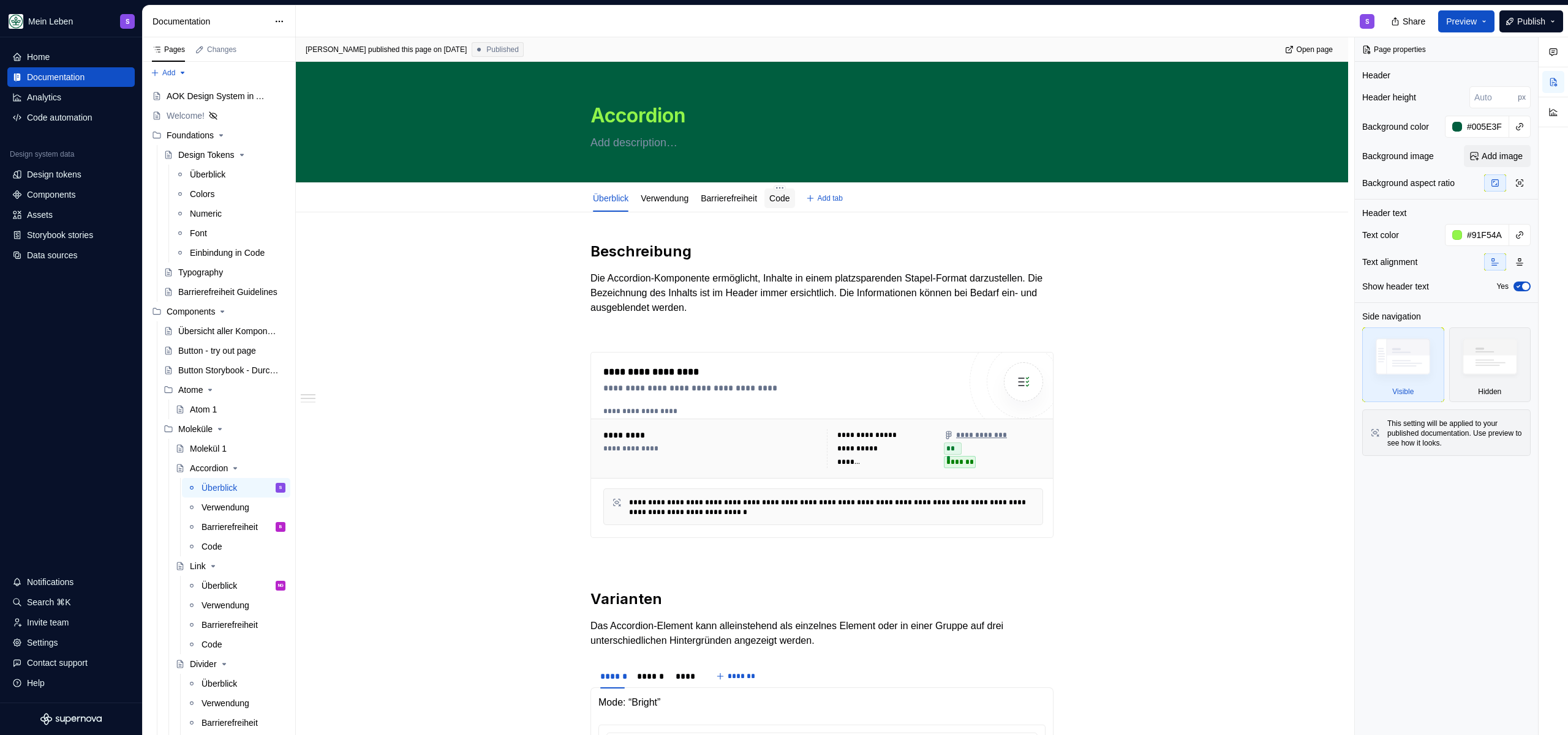
click at [790, 198] on link "Code" at bounding box center [779, 198] width 20 height 10
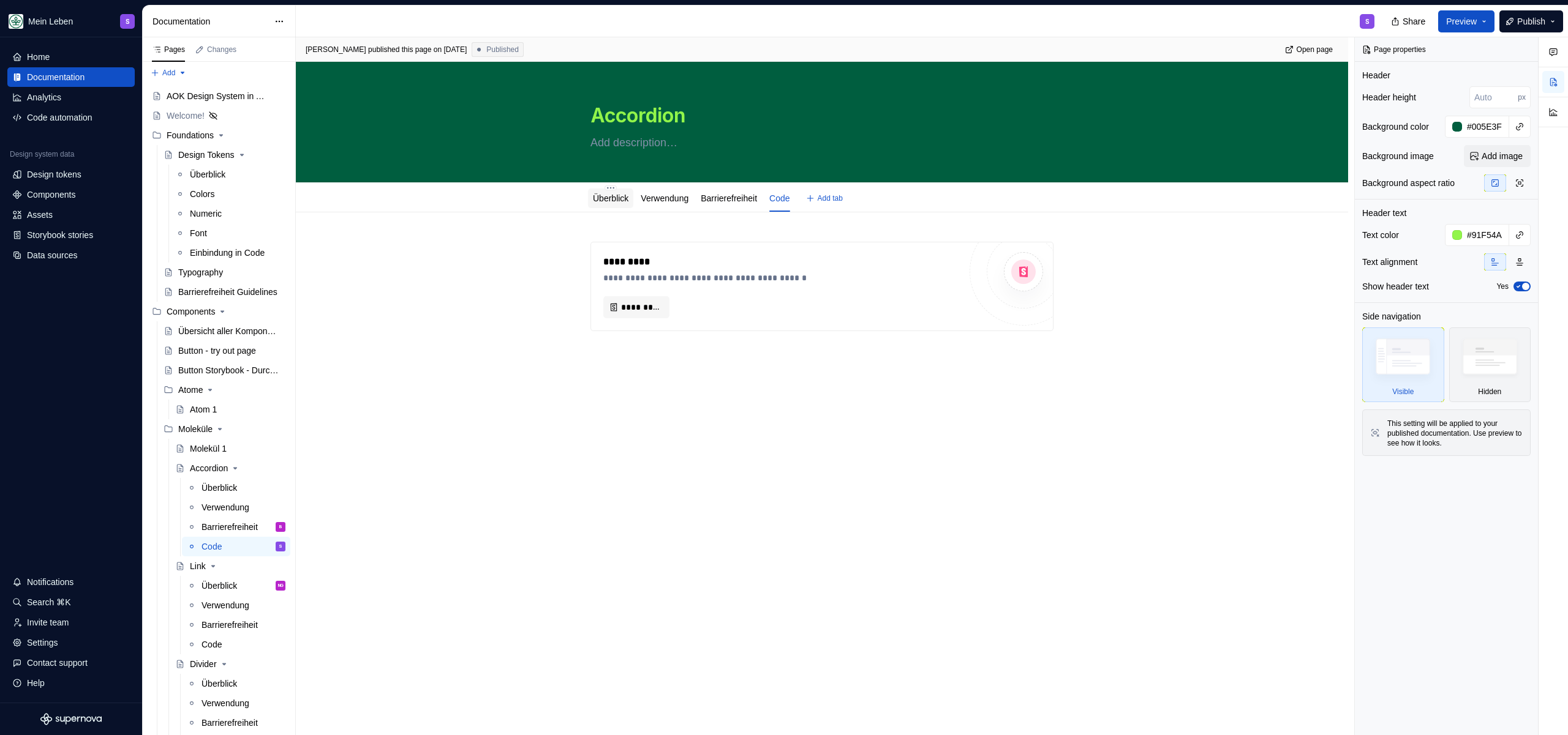
click at [601, 197] on link "Überblick" at bounding box center [610, 198] width 36 height 10
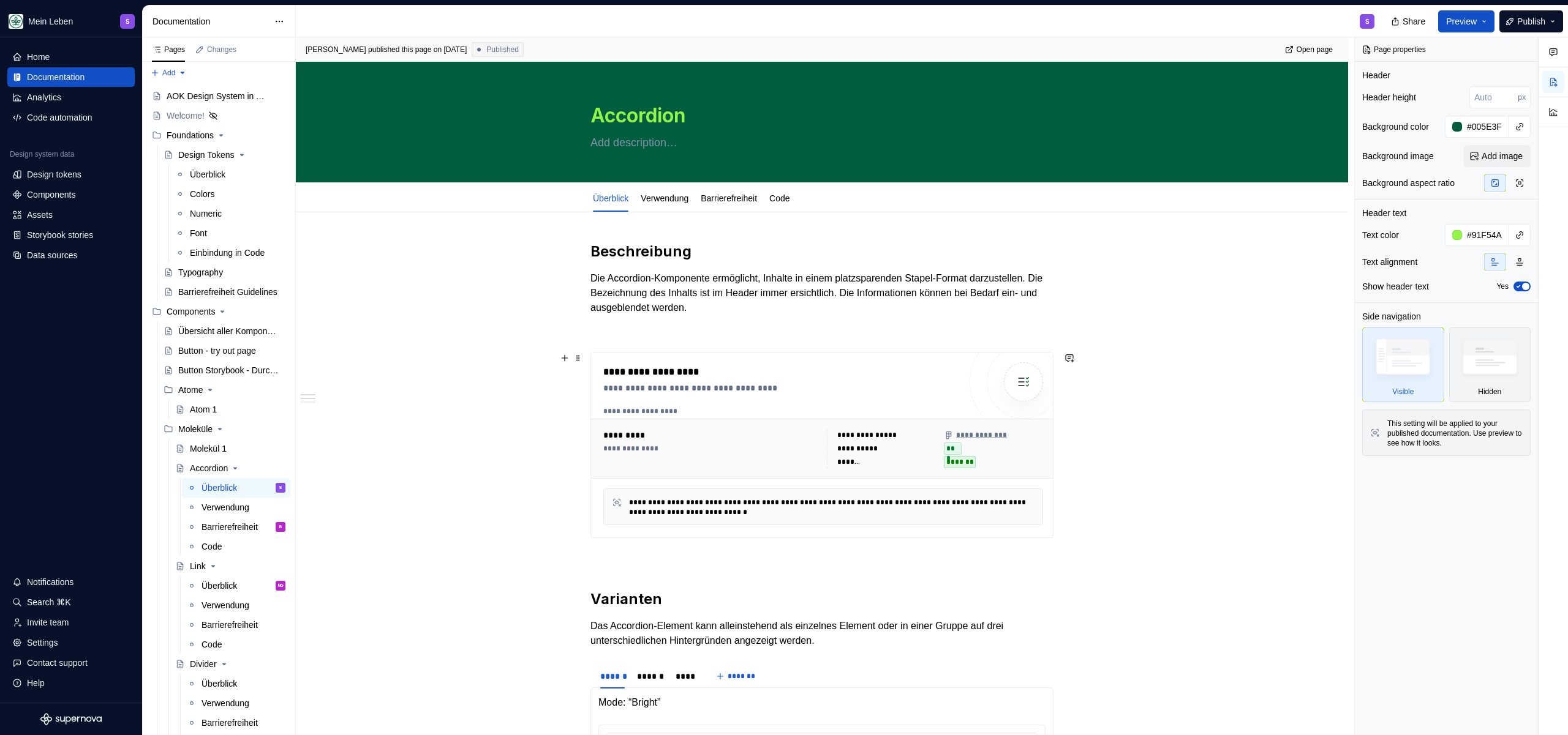
click at [999, 406] on div at bounding box center [1023, 382] width 73 height 73
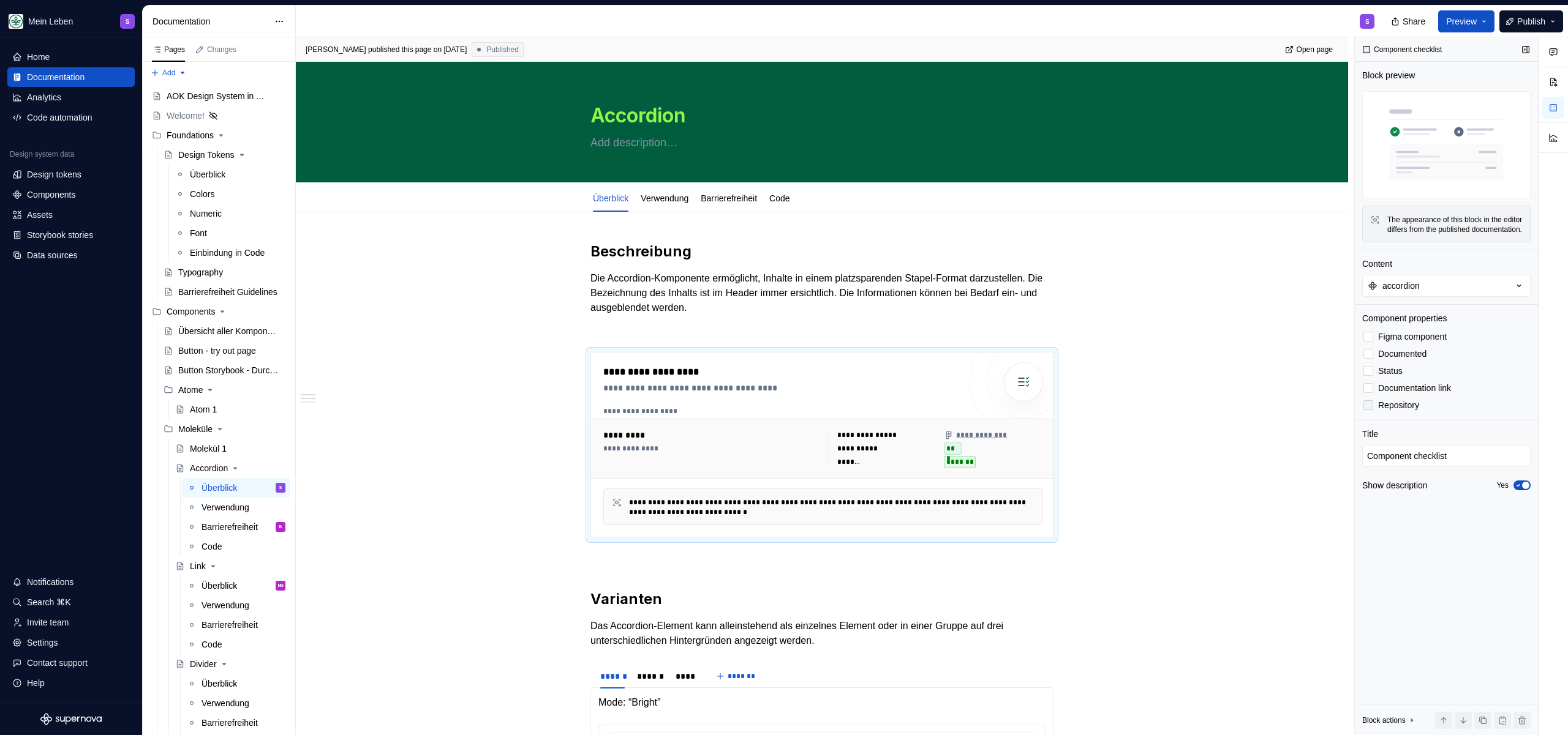
click at [1371, 410] on div at bounding box center [1368, 405] width 10 height 10
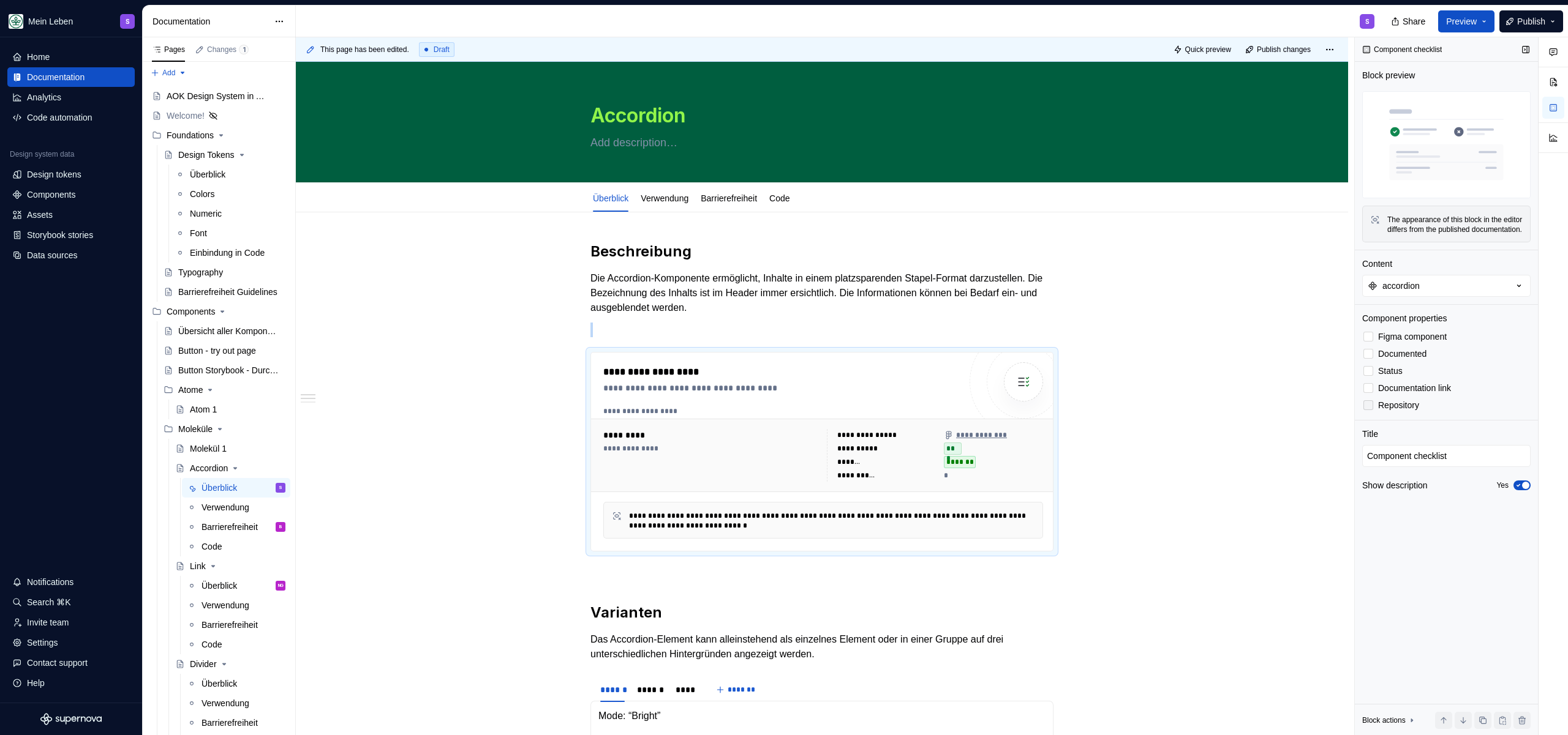
click at [1368, 406] on icon at bounding box center [1368, 406] width 0 height 0
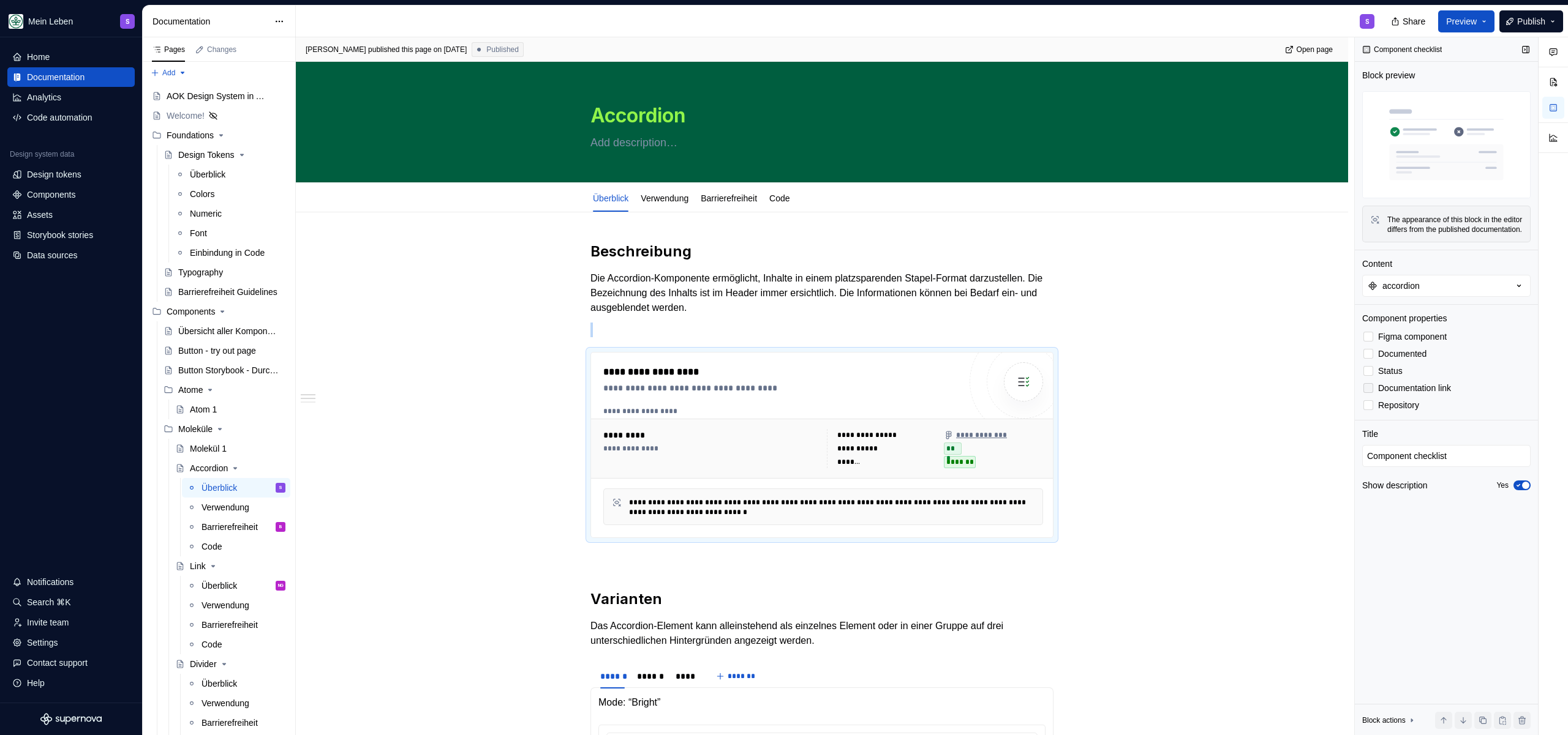
click at [1373, 395] on label "Documentation link" at bounding box center [1446, 388] width 169 height 15
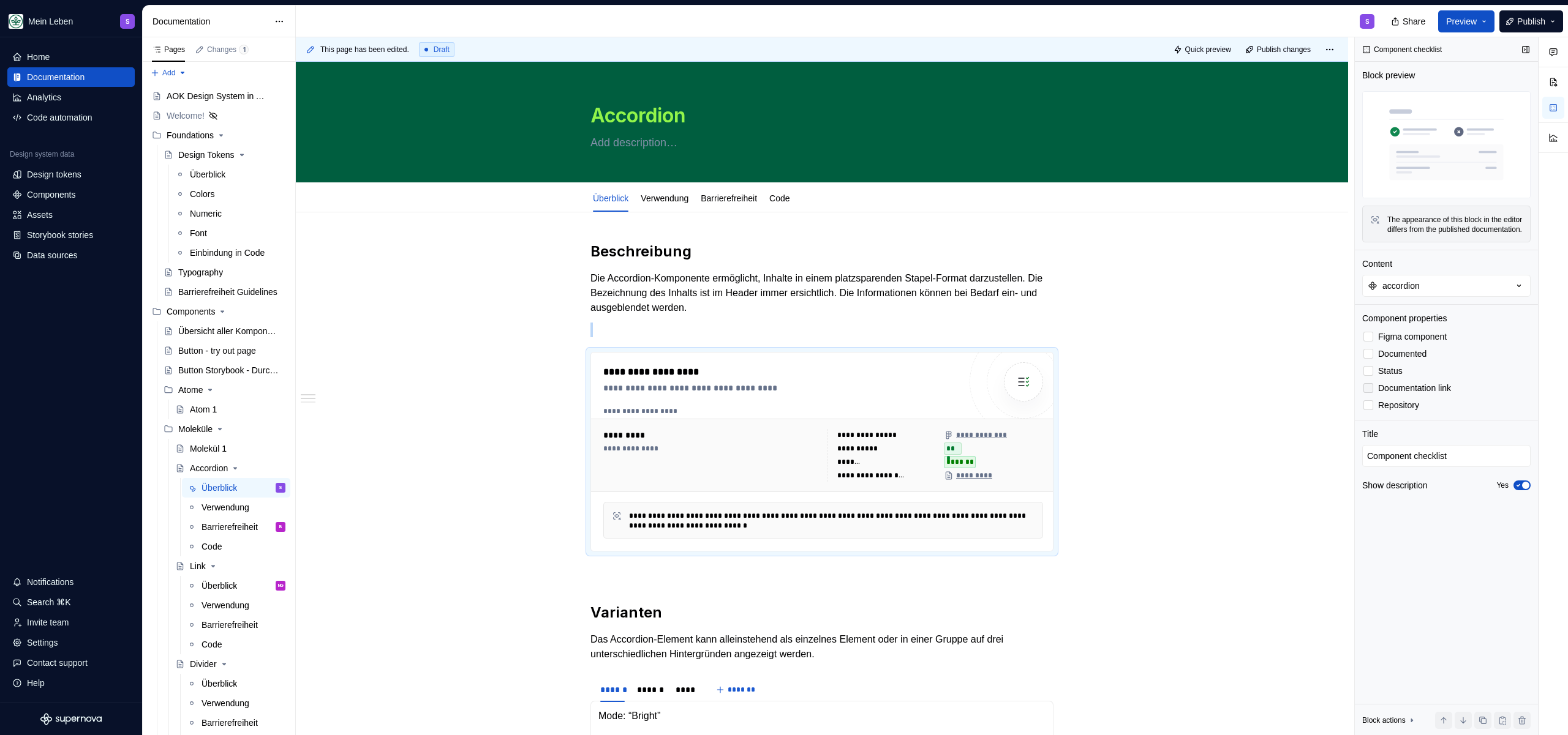
click at [1368, 388] on icon at bounding box center [1368, 388] width 0 height 0
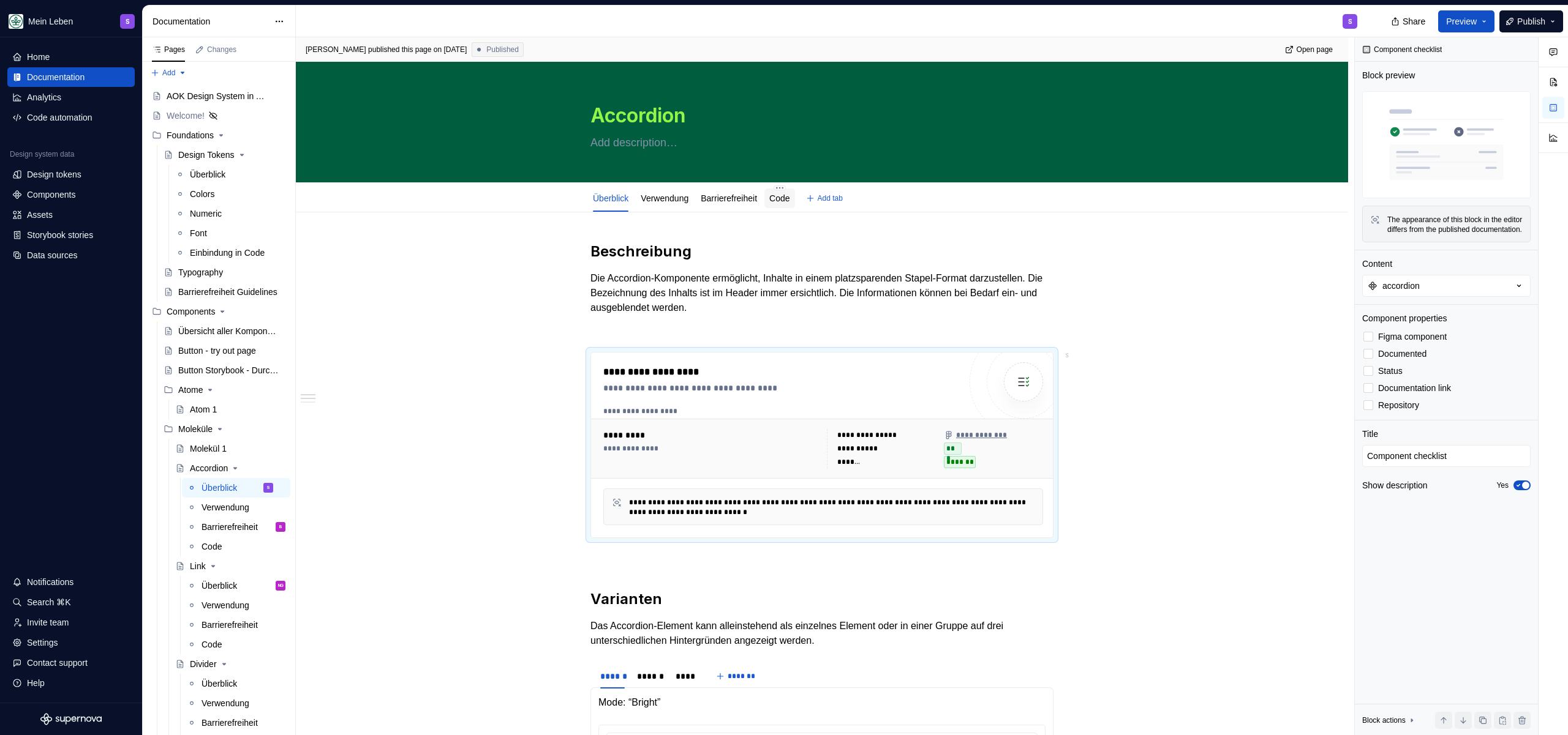
click at [780, 195] on div "Code" at bounding box center [779, 198] width 30 height 19
click at [790, 204] on div "Code" at bounding box center [779, 198] width 20 height 12
click at [790, 200] on link "Code" at bounding box center [779, 198] width 20 height 10
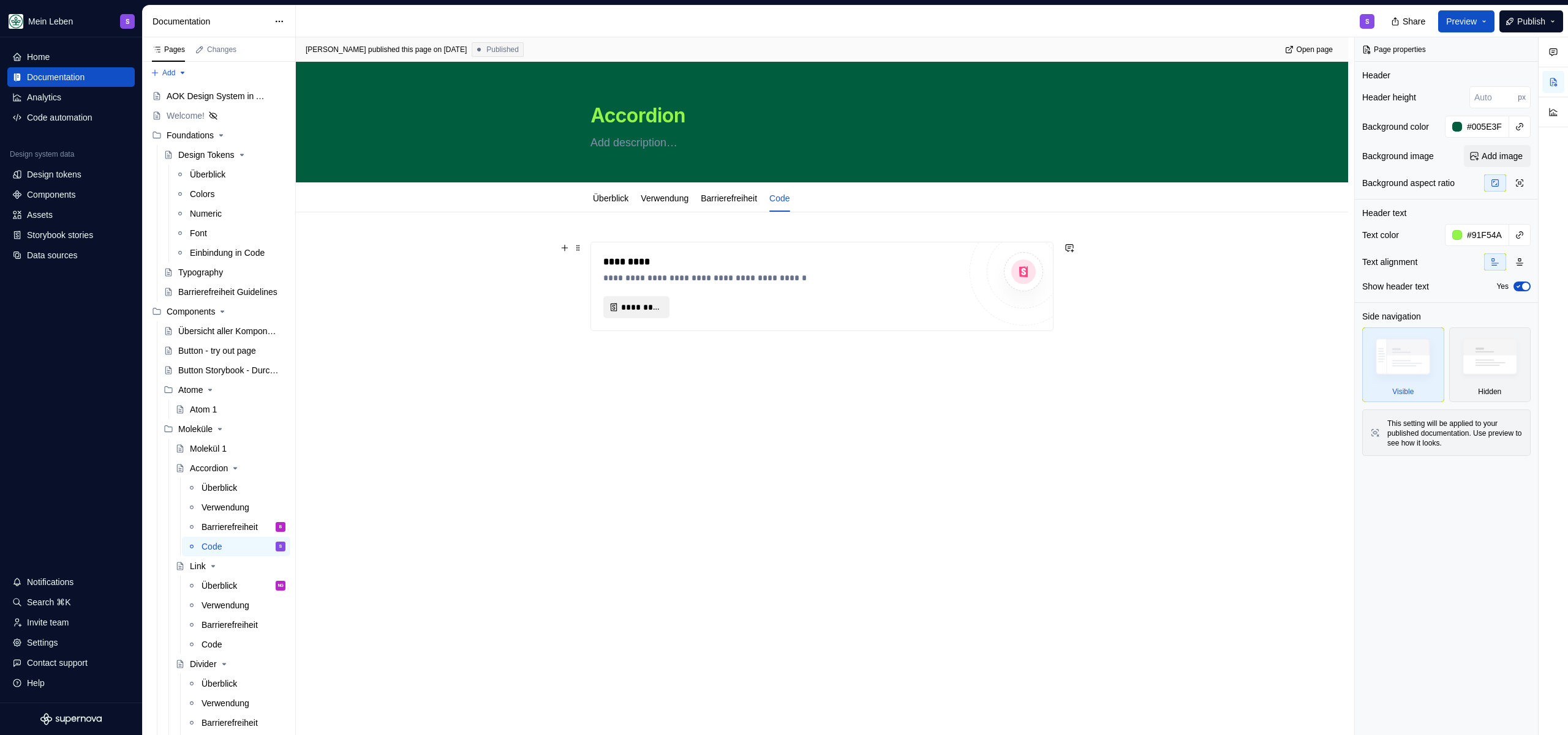
click at [649, 309] on span "*********" at bounding box center [641, 308] width 40 height 12
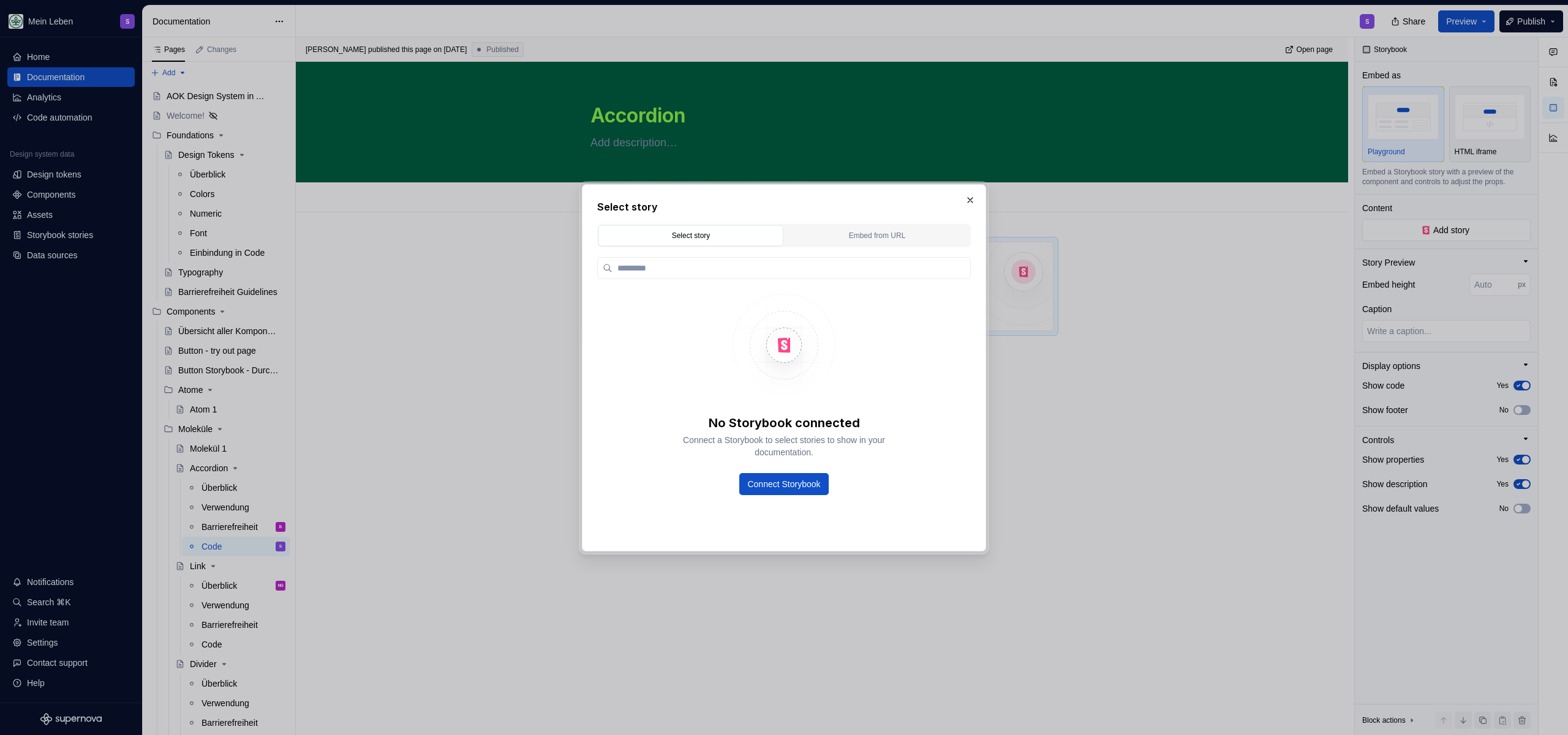
click at [959, 206] on h2 "Select story" at bounding box center [784, 206] width 373 height 15
click at [966, 199] on button "button" at bounding box center [970, 200] width 17 height 17
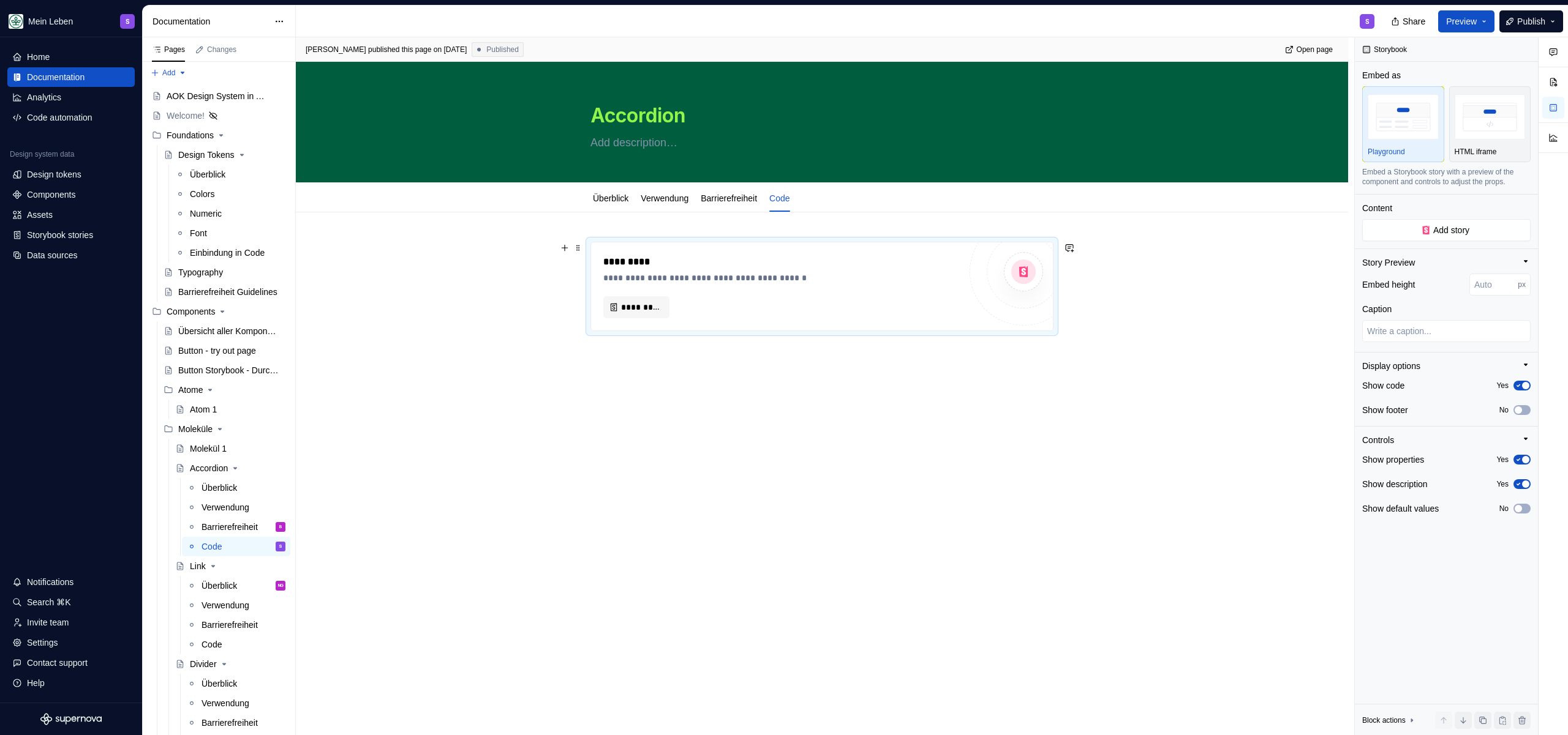
click at [760, 248] on div "**********" at bounding box center [822, 286] width 462 height 88
click at [696, 266] on div "*********" at bounding box center [782, 261] width 357 height 15
click at [684, 259] on div "*********" at bounding box center [782, 261] width 357 height 15
click at [614, 196] on link "Überblick" at bounding box center [610, 198] width 36 height 10
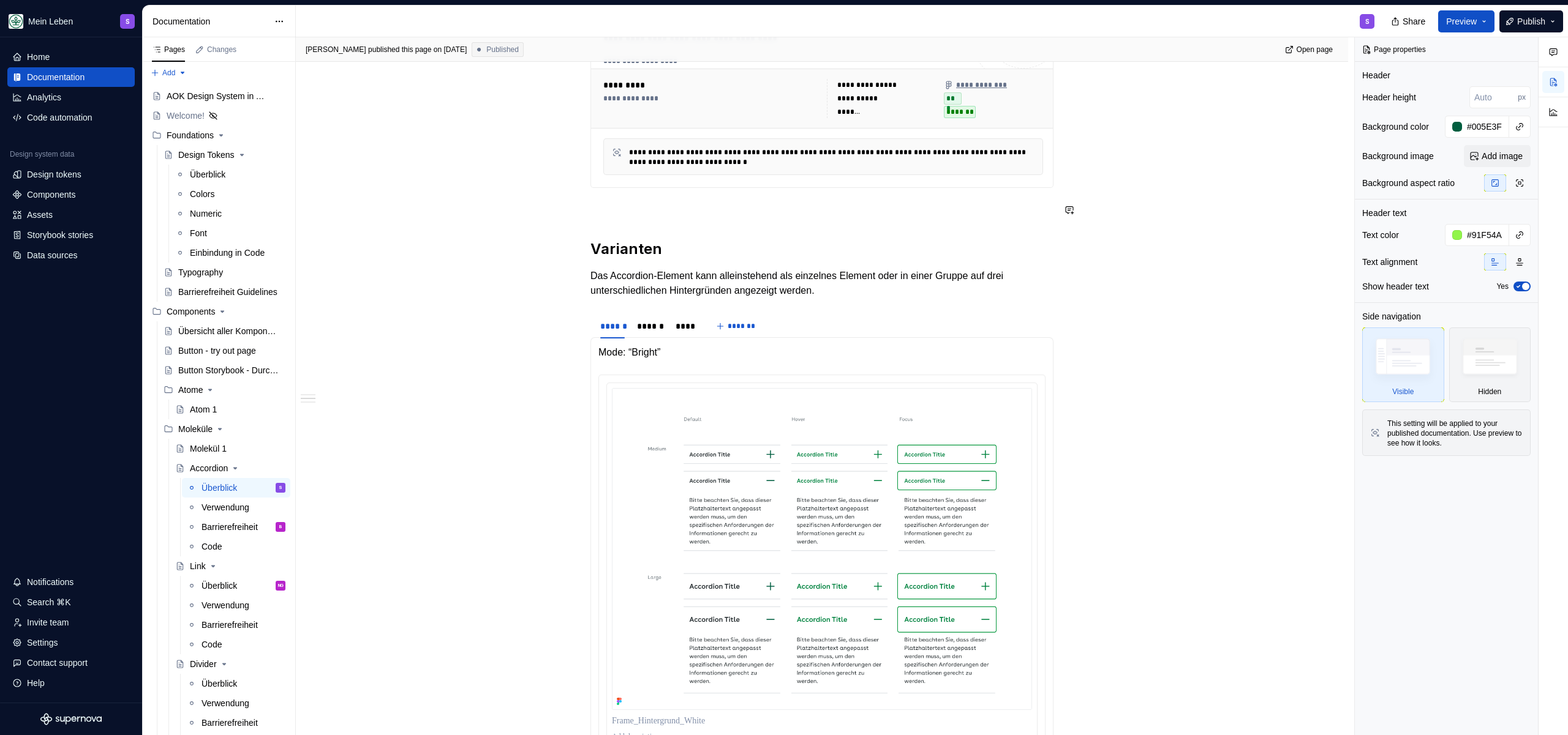
scroll to position [124, 0]
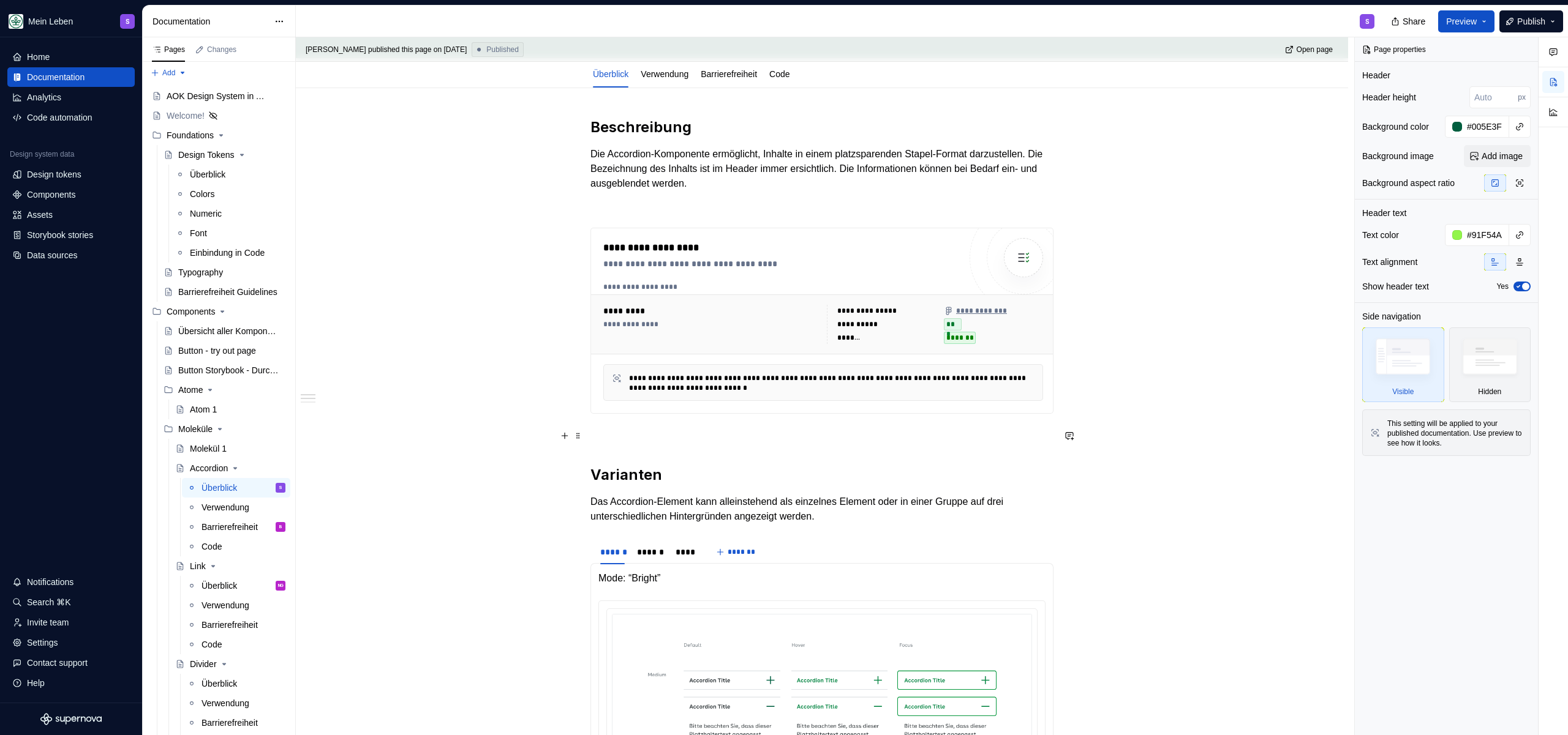
click at [624, 430] on p at bounding box center [821, 435] width 463 height 15
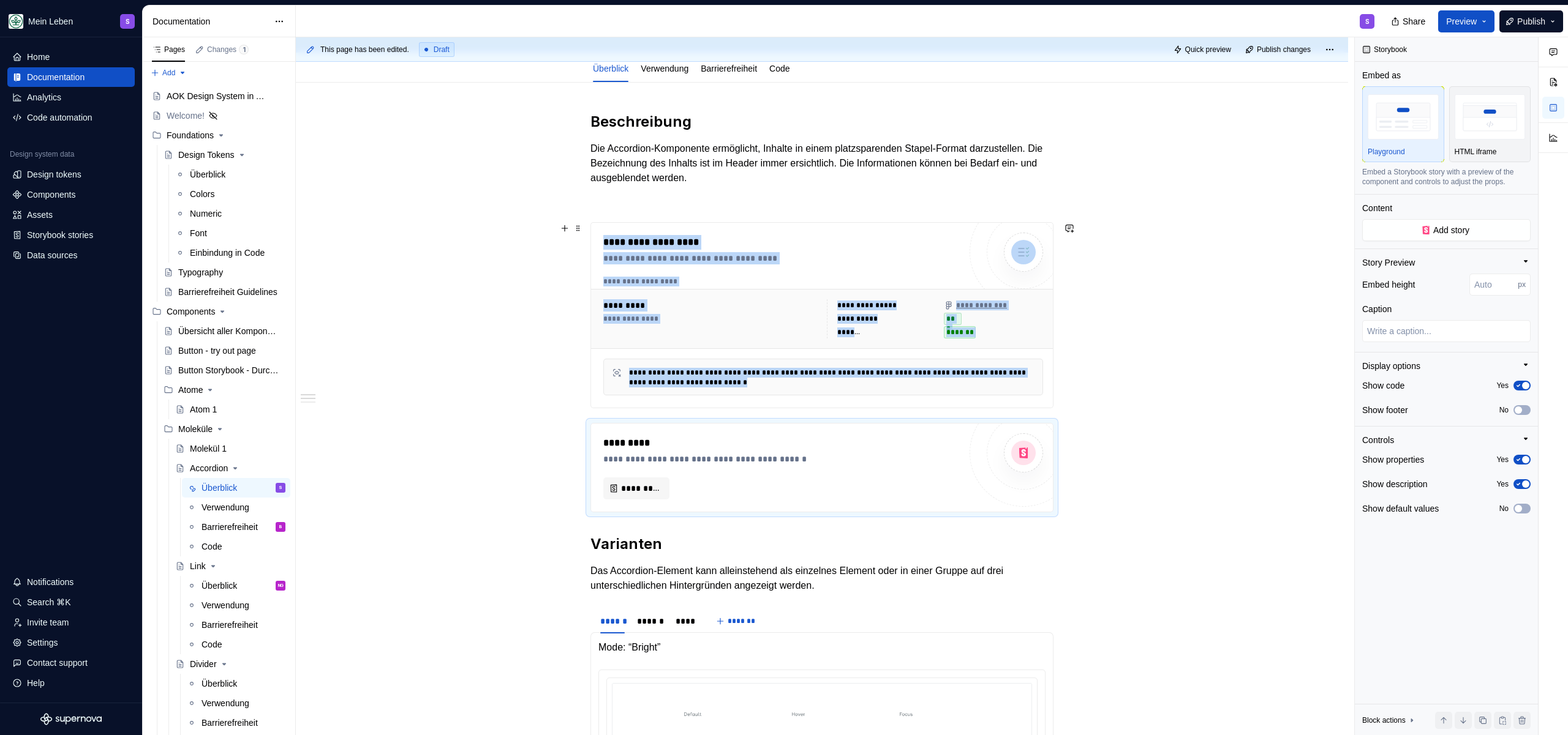
scroll to position [135, 0]
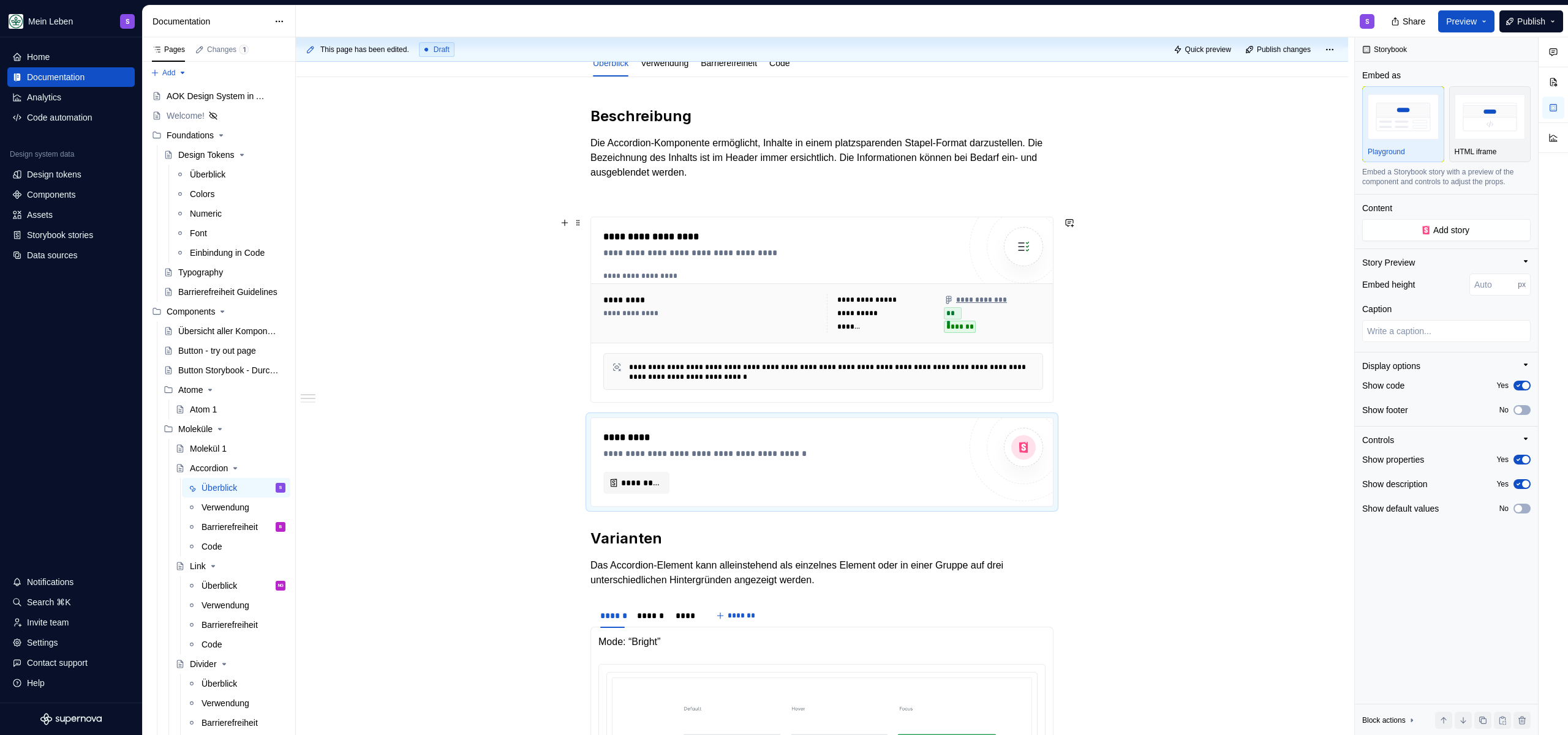
click at [604, 403] on div "**********" at bounding box center [821, 309] width 463 height 186
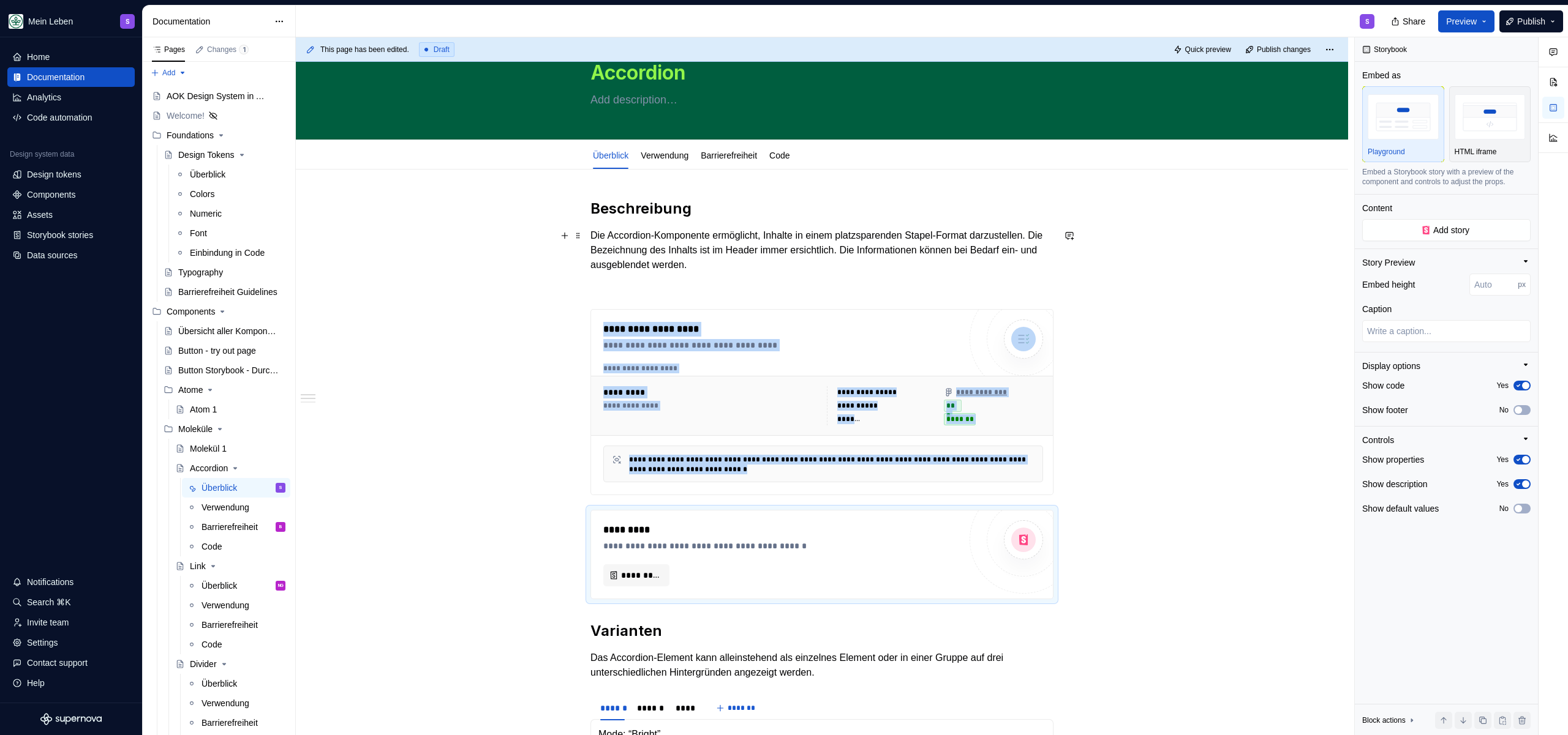
scroll to position [0, 0]
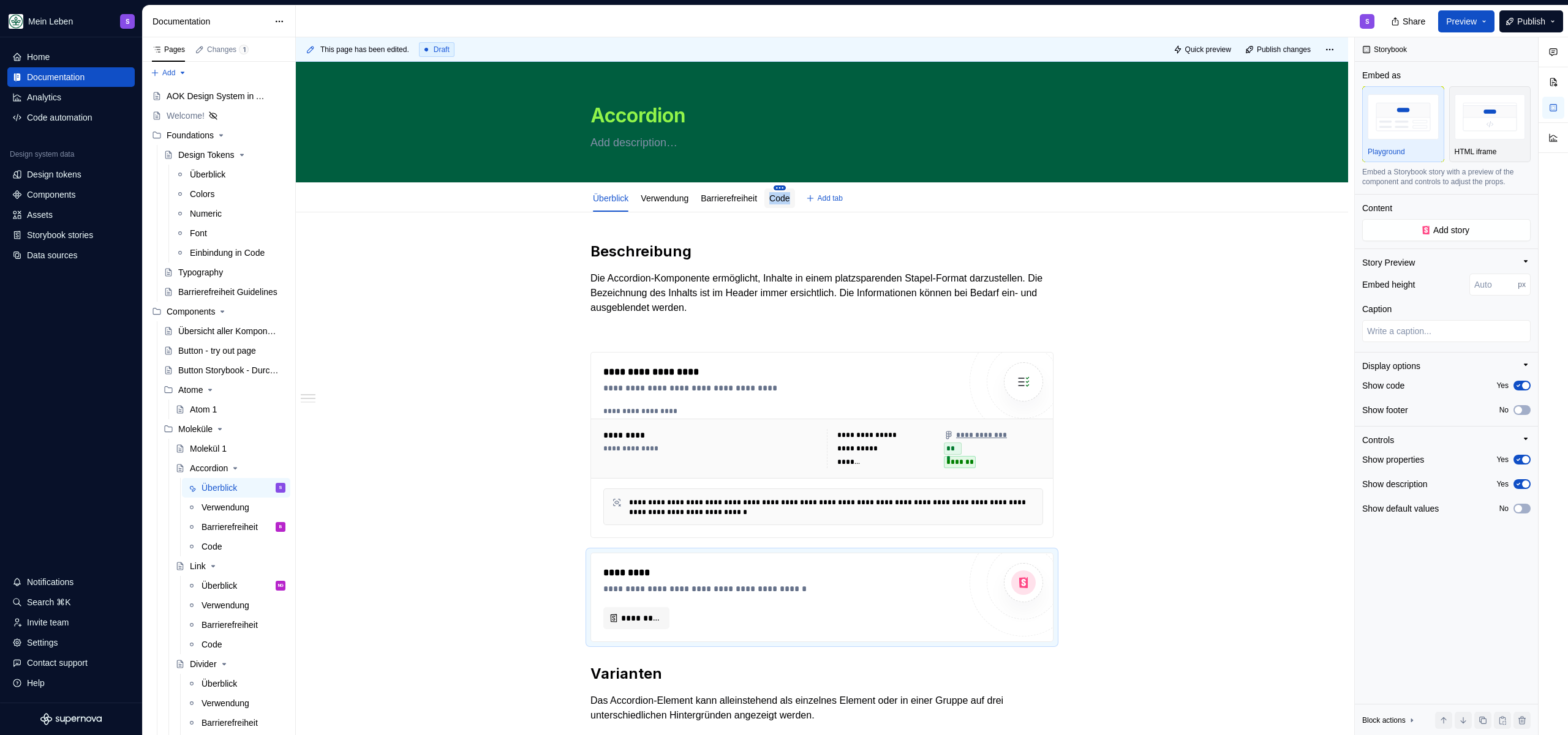
click at [793, 186] on html "Mein Leben S Home Documentation Analytics Code automation Design system data De…" at bounding box center [784, 367] width 1568 height 735
click at [836, 320] on div "Delete tab" at bounding box center [861, 320] width 101 height 12
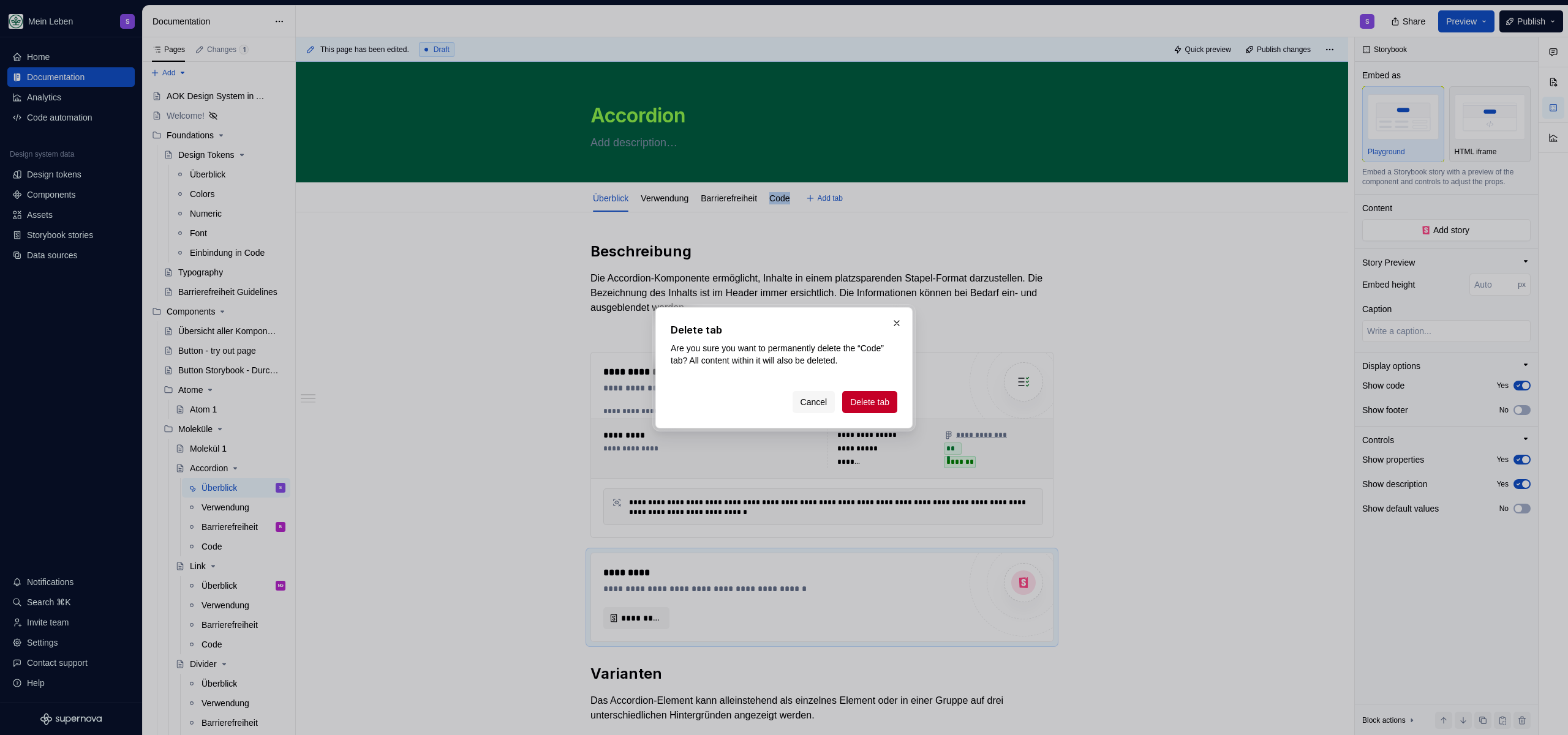
click at [863, 392] on button "Delete tab" at bounding box center [869, 401] width 55 height 22
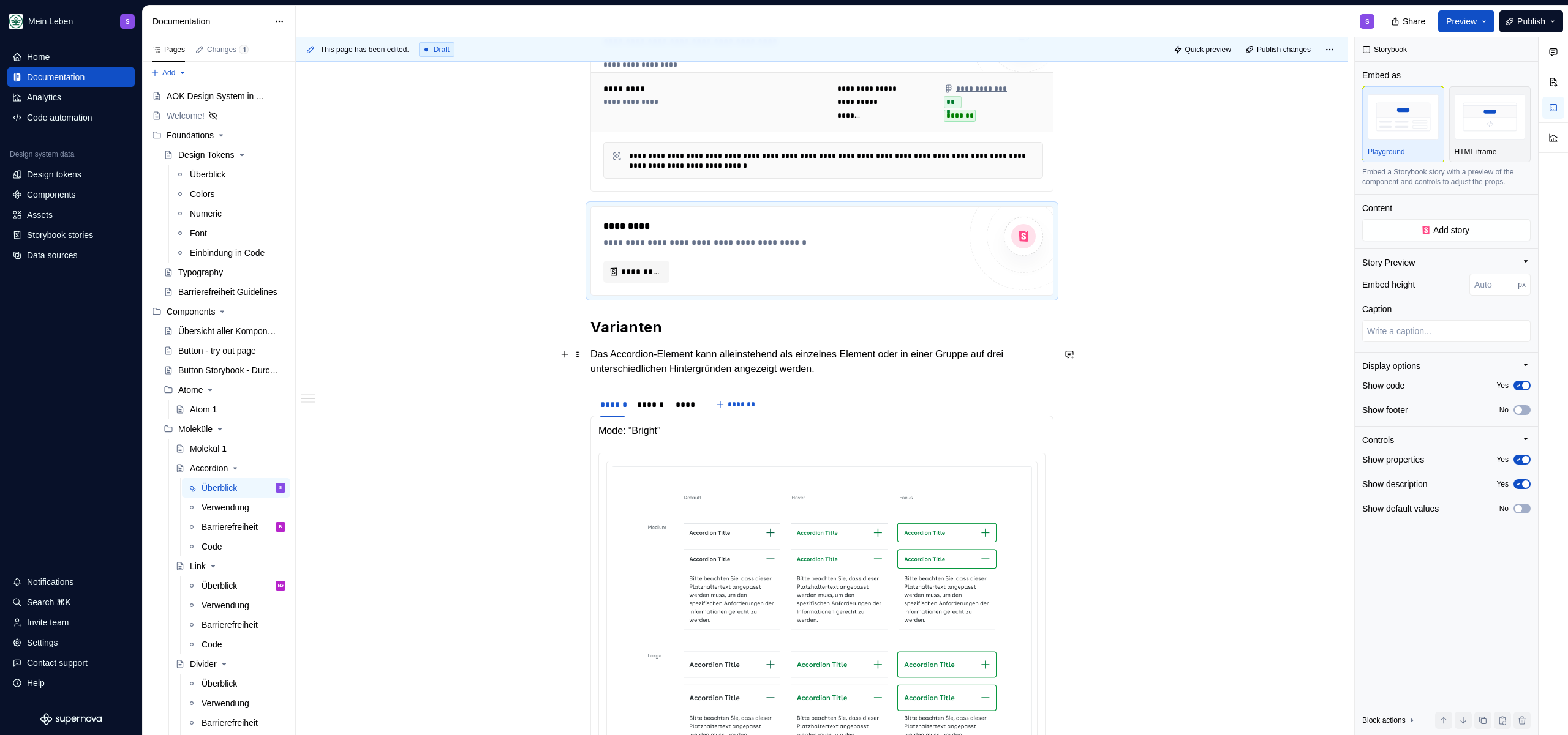
scroll to position [362, 0]
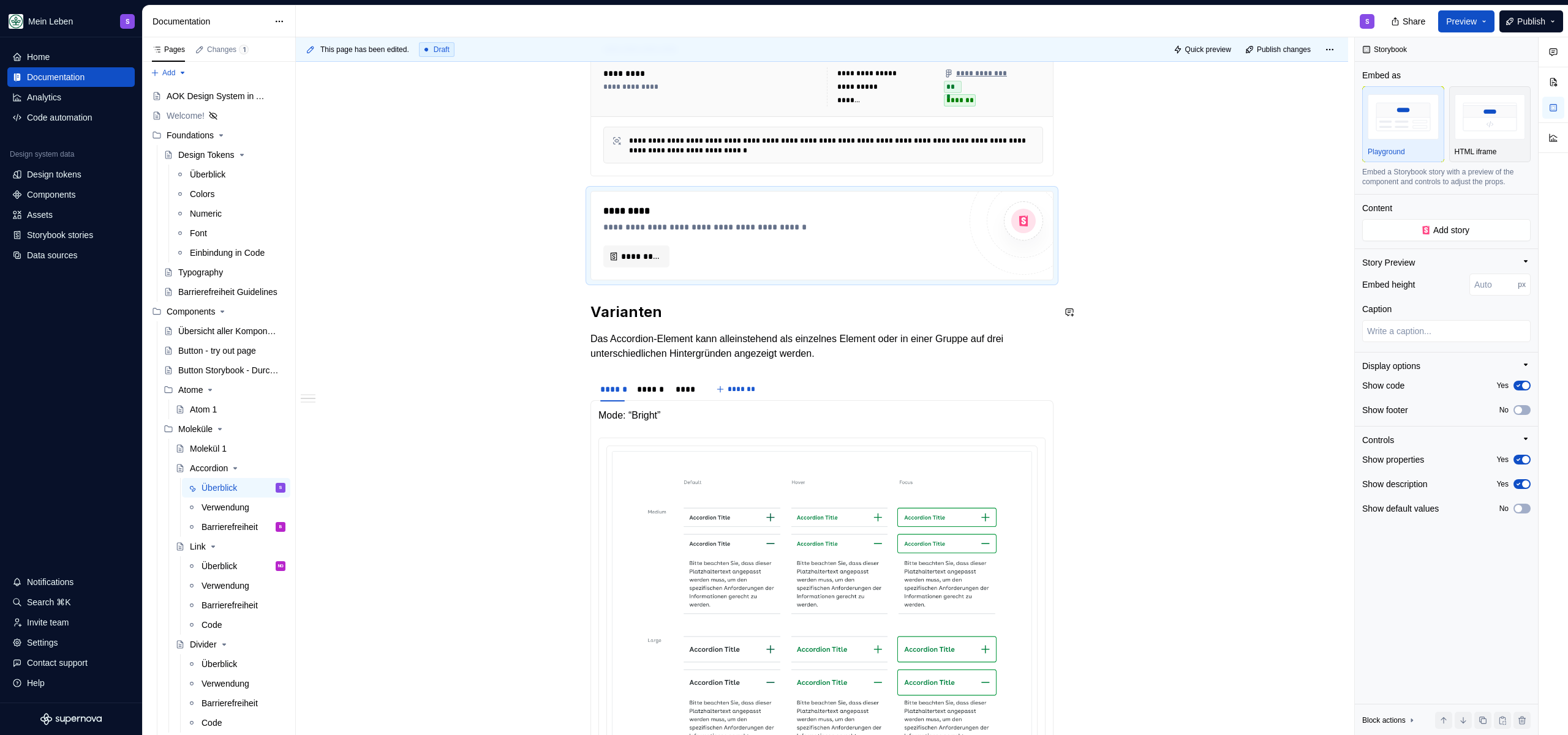
click at [693, 281] on div "**********" at bounding box center [821, 235] width 463 height 89
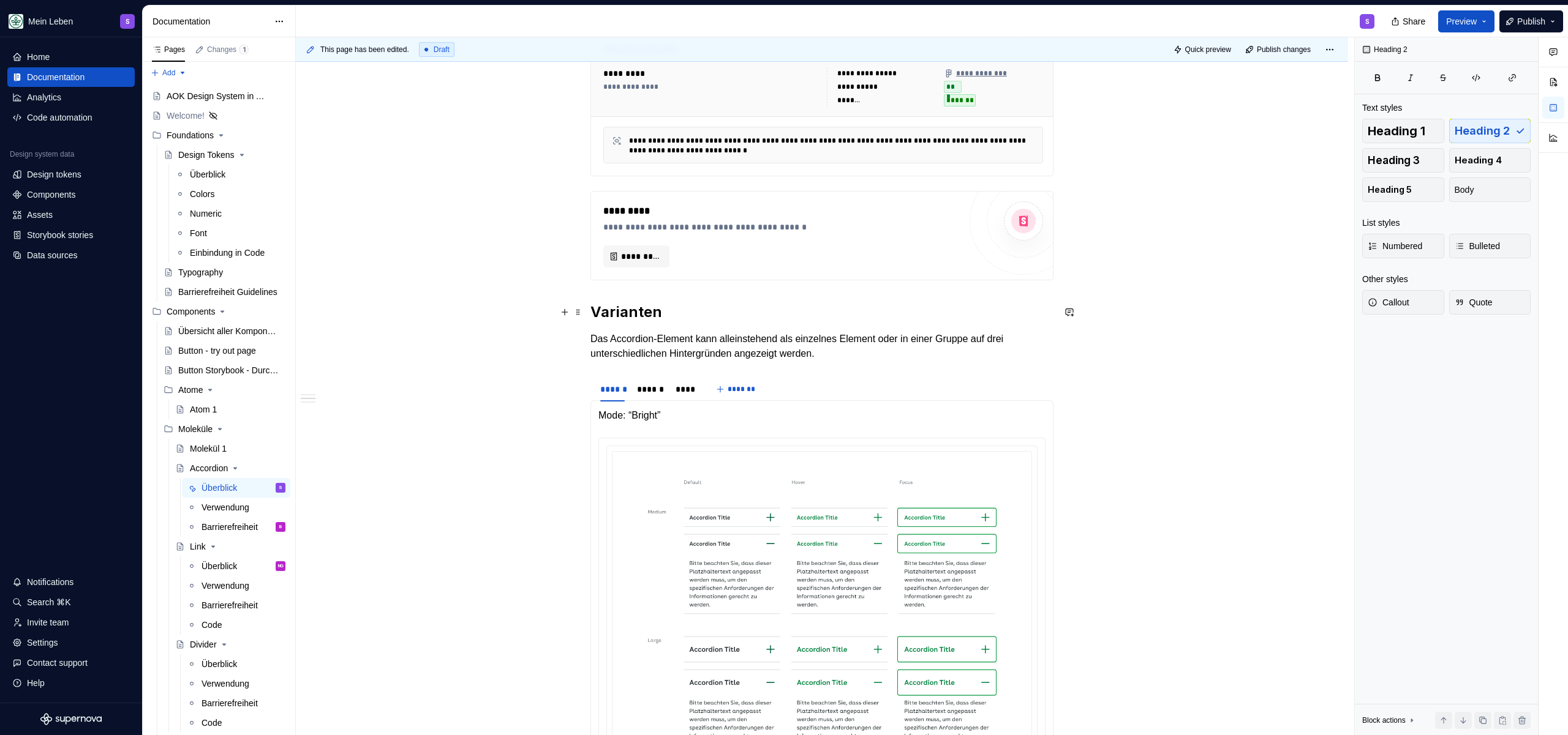
click at [689, 303] on h2 "Varianten" at bounding box center [821, 312] width 463 height 19
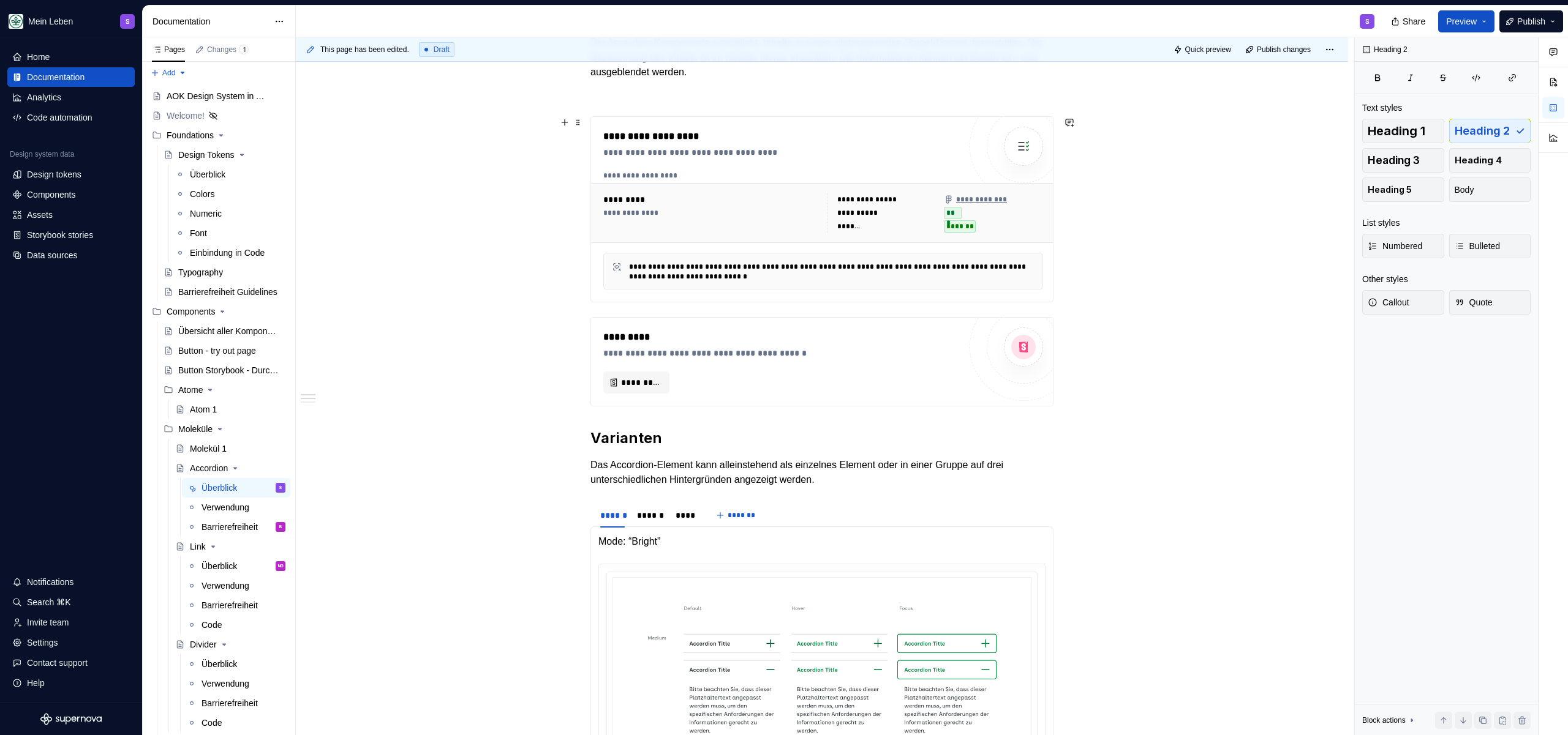
scroll to position [0, 0]
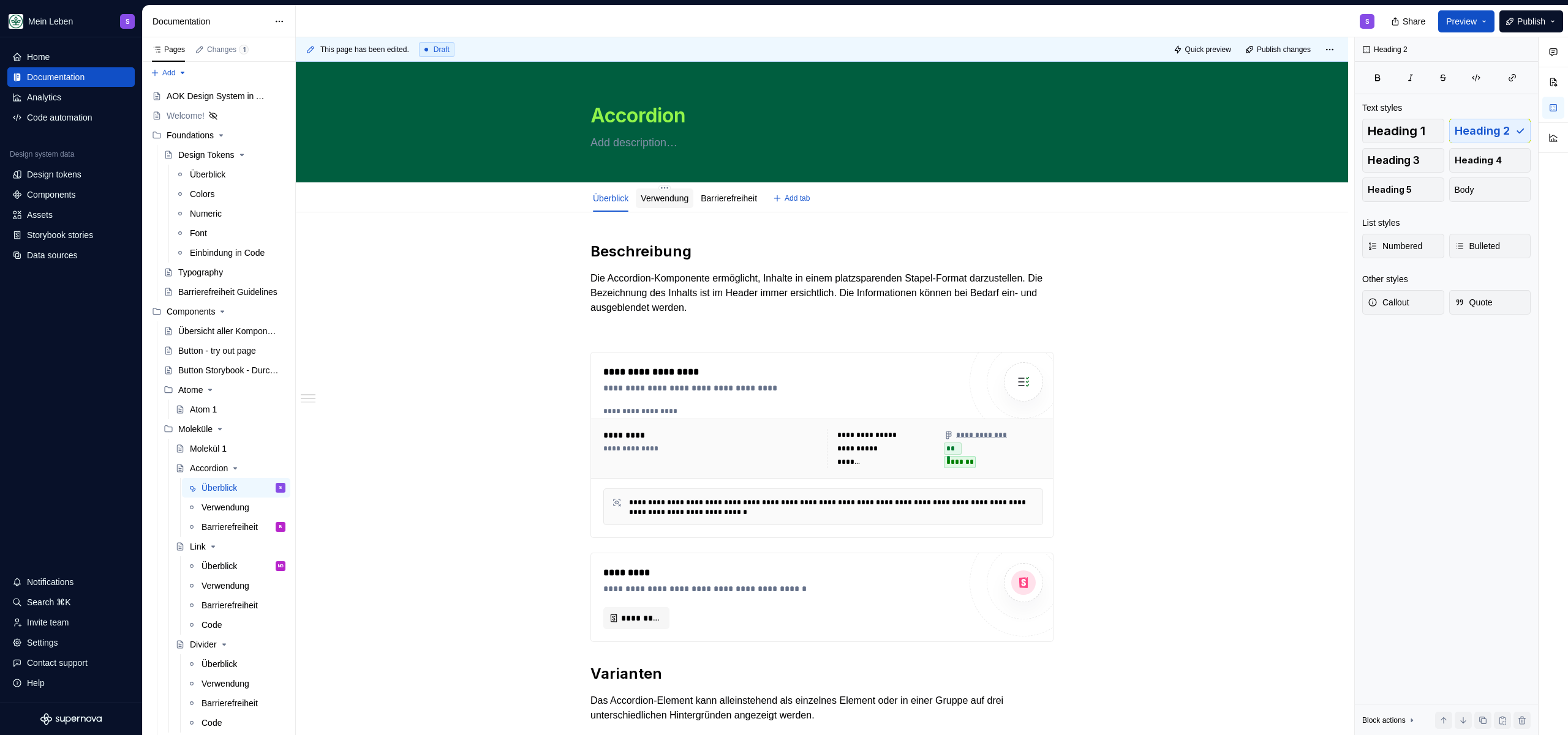
click at [677, 207] on div "Verwendung" at bounding box center [665, 198] width 58 height 19
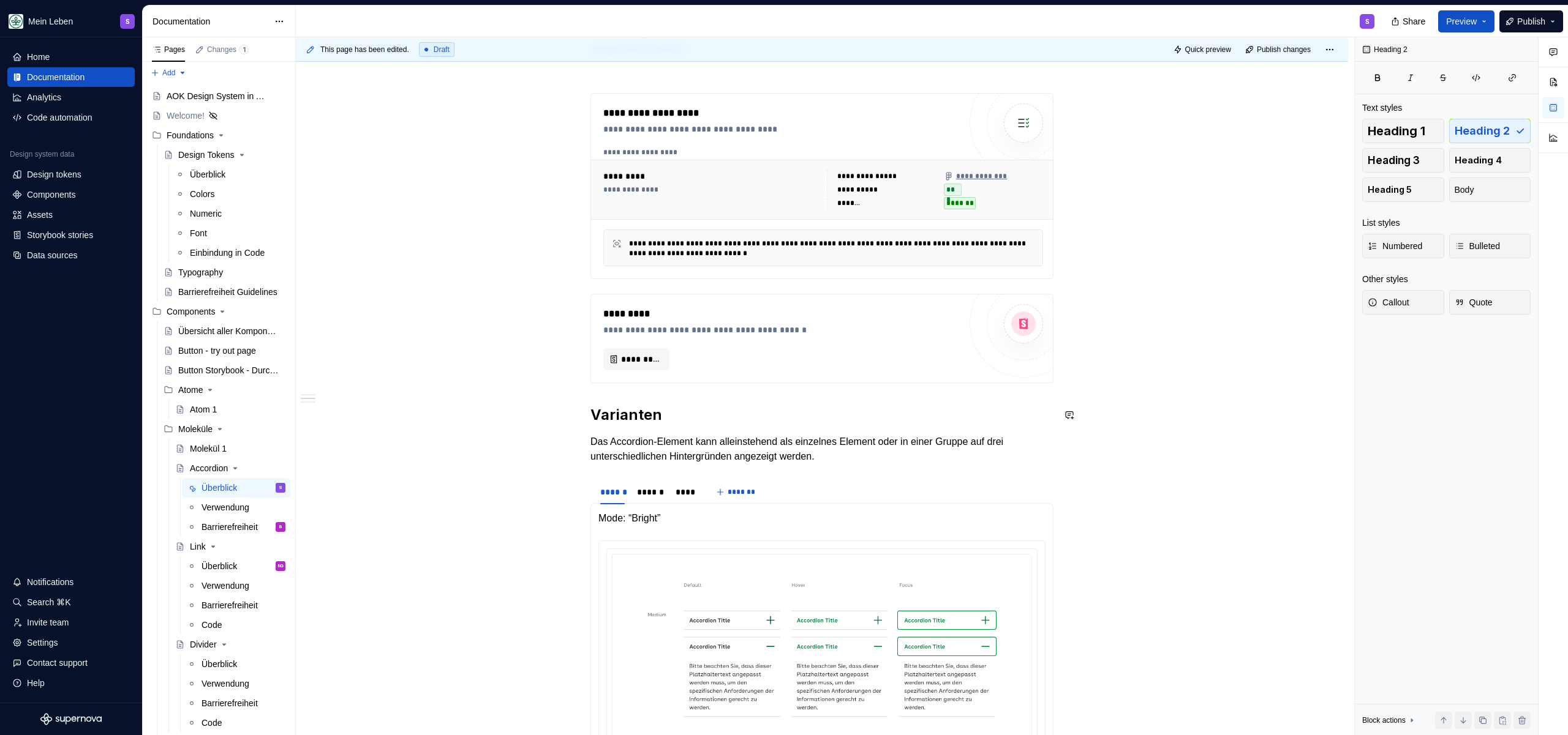
scroll to position [260, 0]
click at [841, 459] on p "Das Accordion-Element kann alleinstehend als einzelnes Element oder in einer Gr…" at bounding box center [821, 449] width 463 height 30
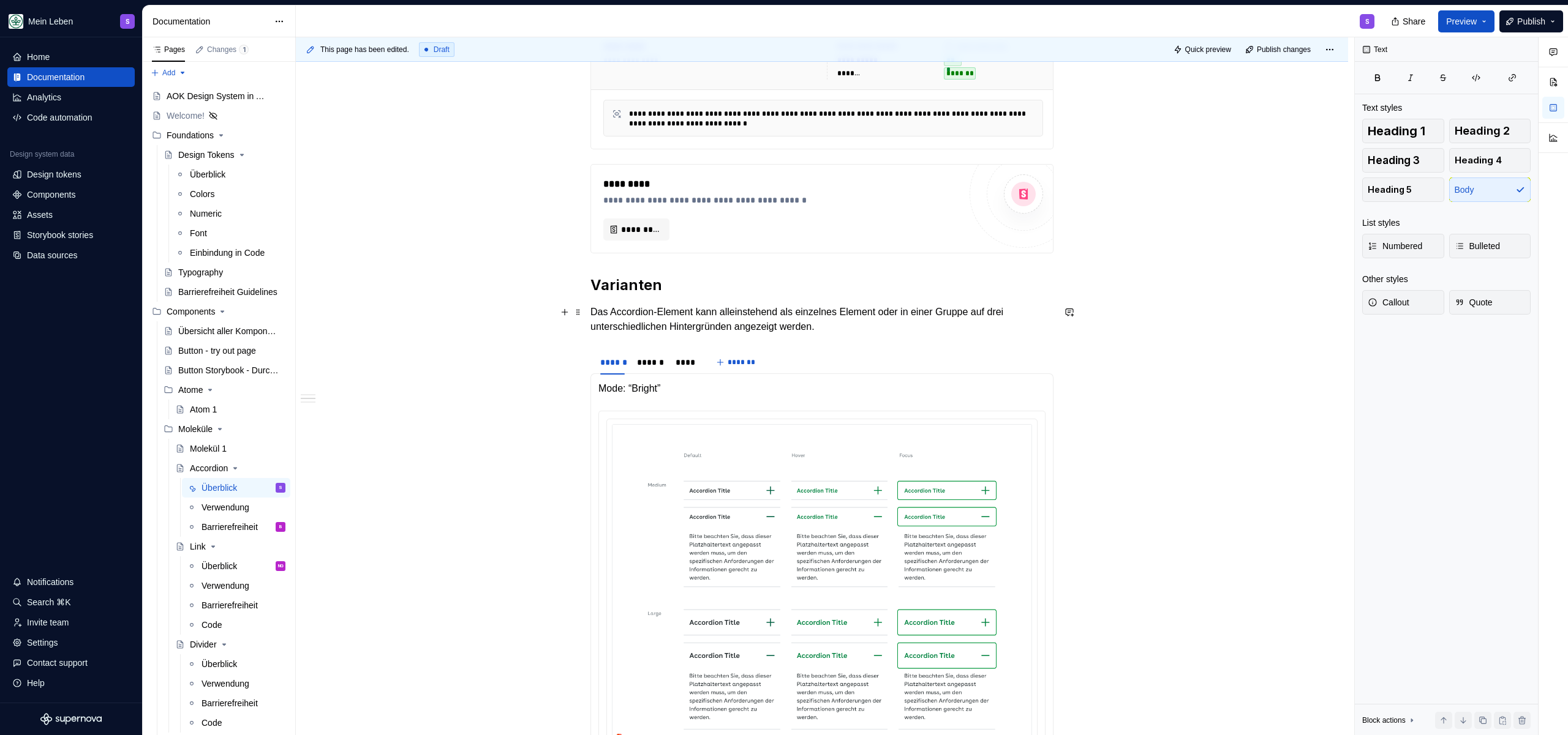
scroll to position [392, 0]
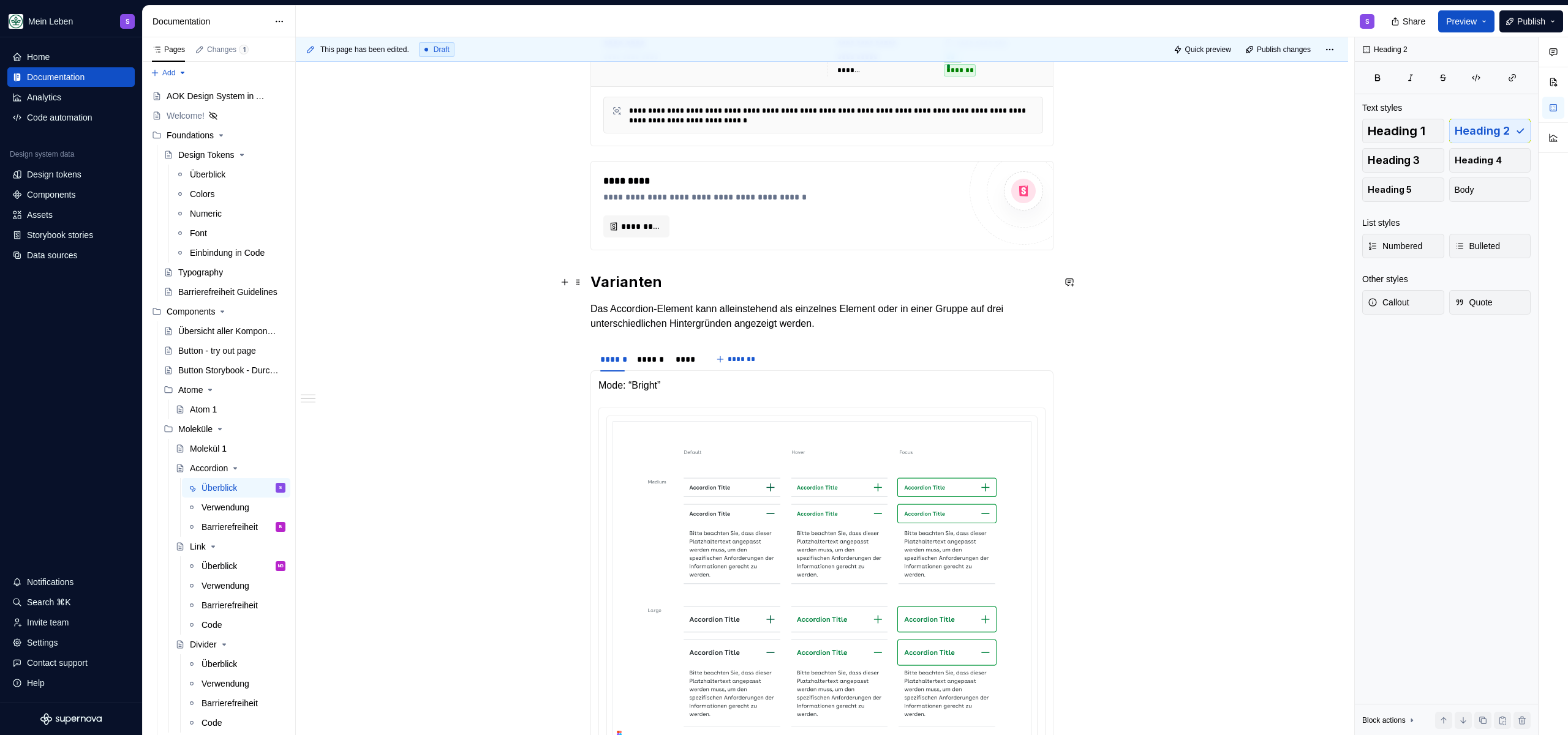
click at [595, 281] on h2 "Varianten" at bounding box center [821, 282] width 463 height 19
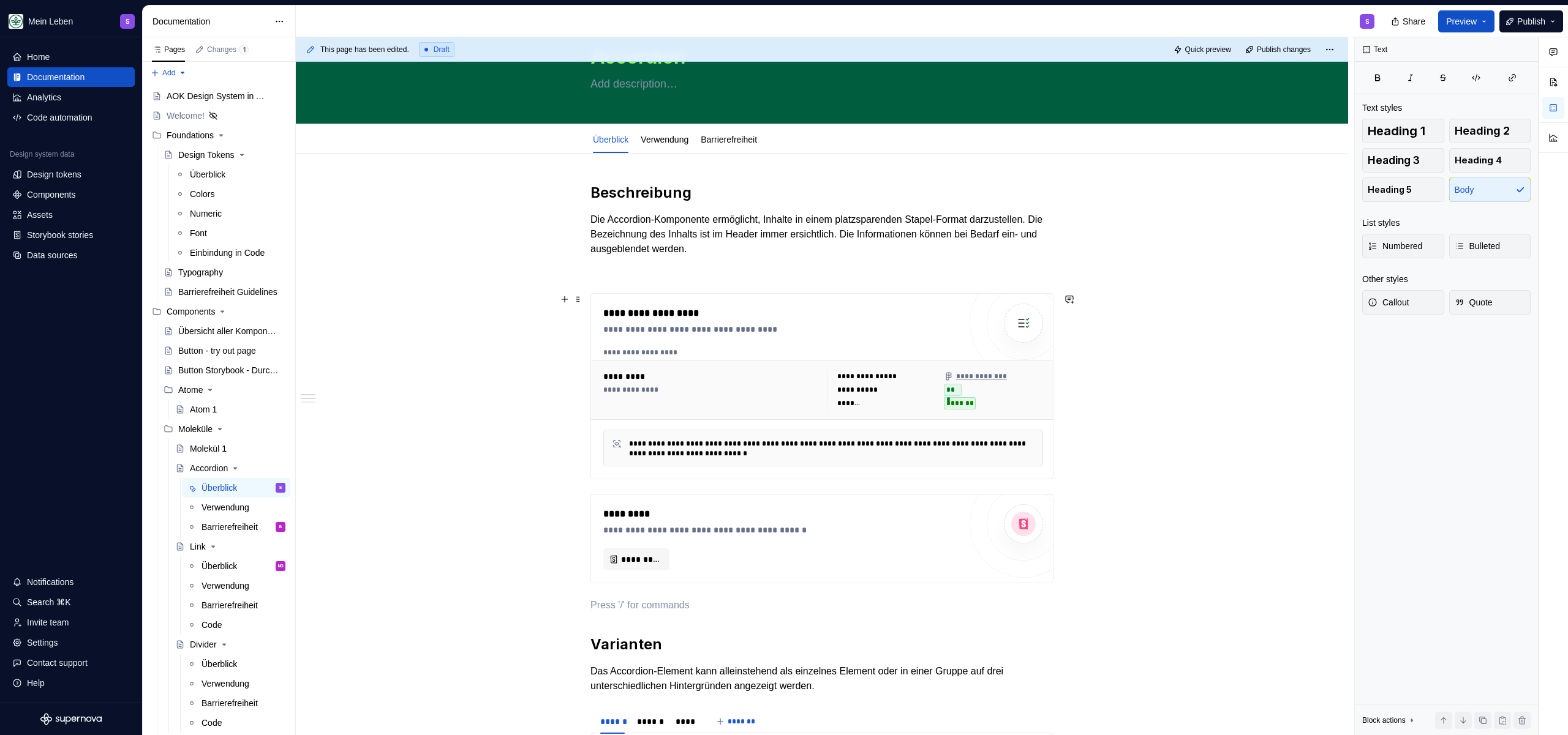
scroll to position [0, 0]
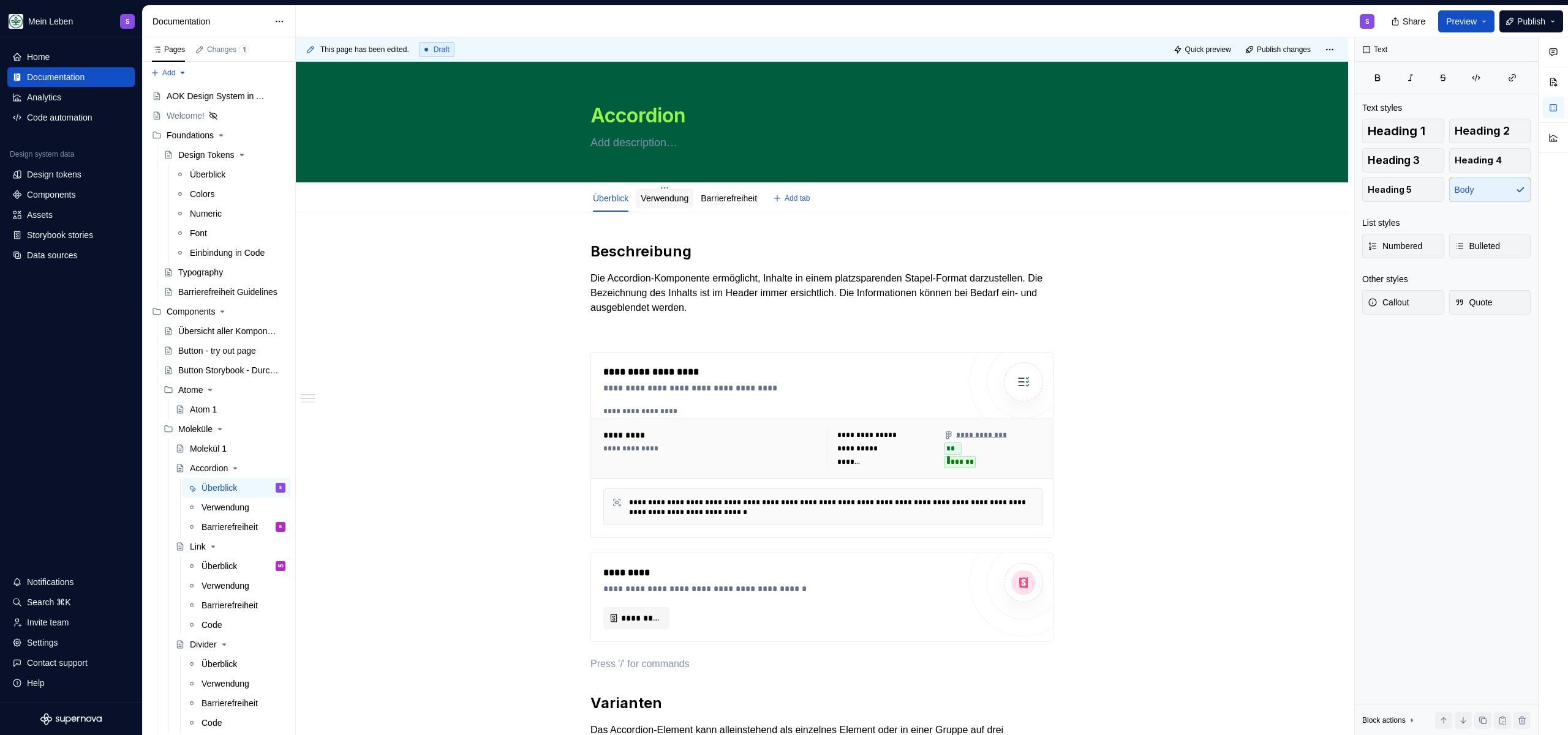
click at [666, 204] on div "Verwendung" at bounding box center [665, 198] width 48 height 12
click at [667, 199] on link "Verwendung" at bounding box center [665, 198] width 48 height 10
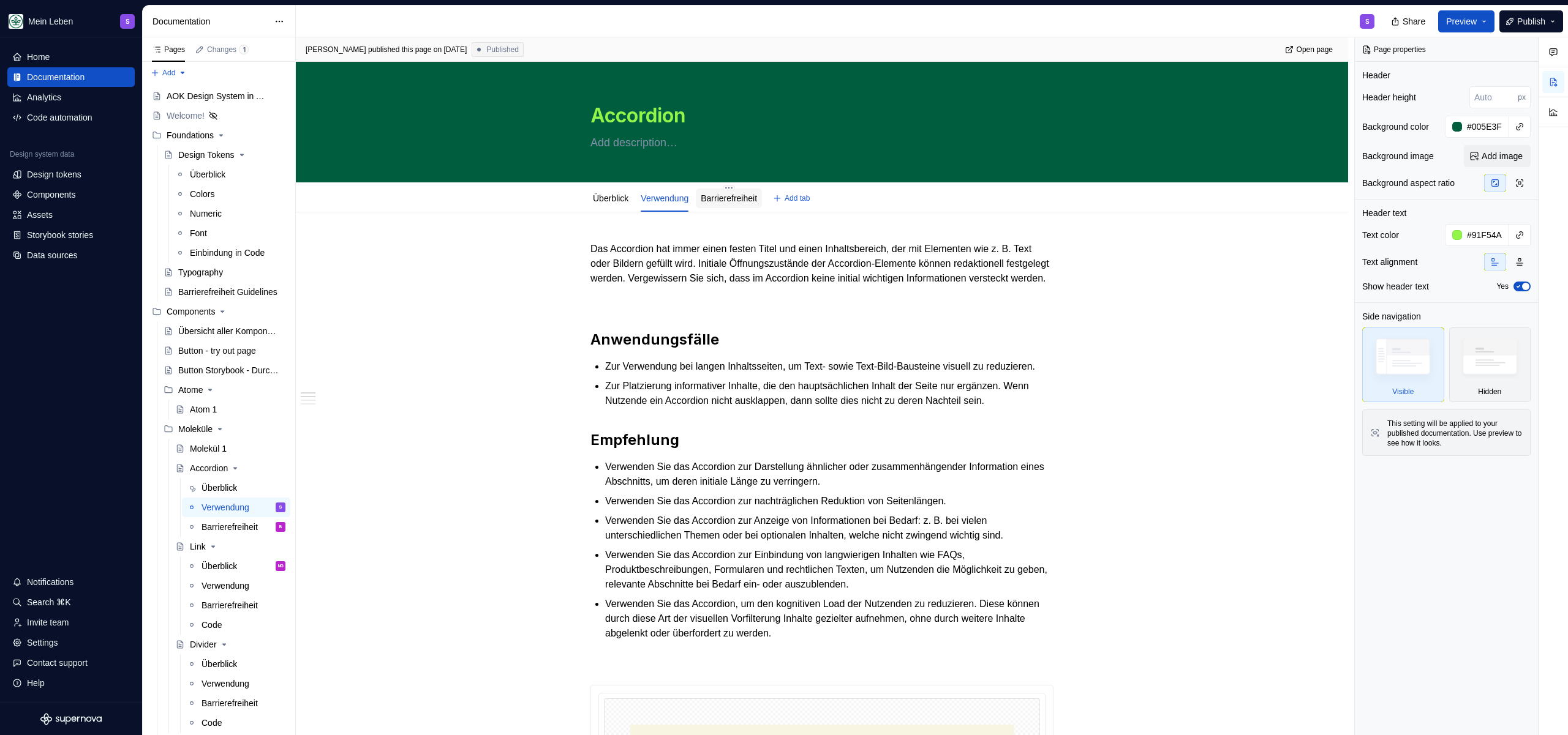
click at [741, 198] on link "Barrierefreiheit" at bounding box center [728, 198] width 56 height 10
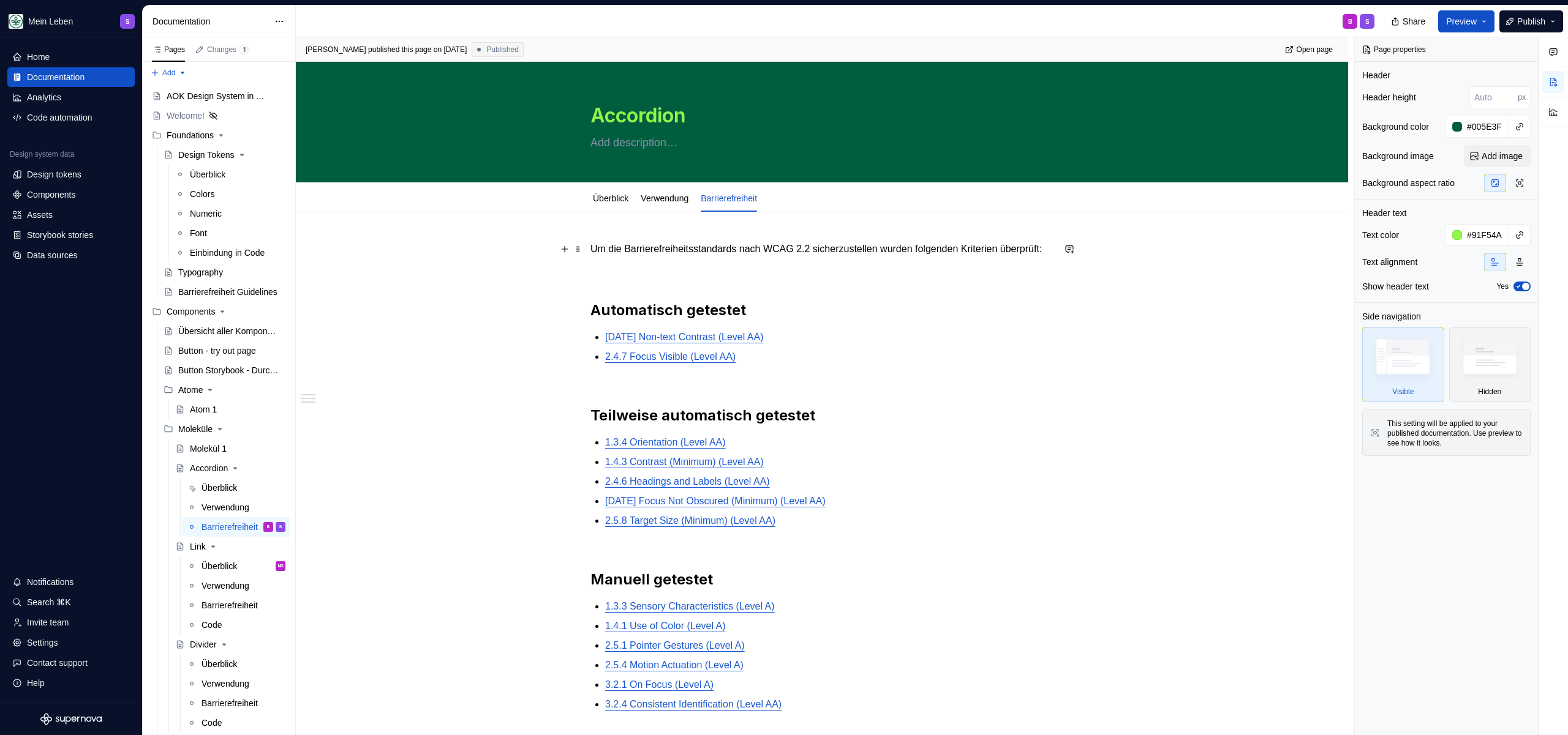
click at [765, 256] on p "Um die Barrierefreiheitsstandards nach WCAG 2.2 sicherzustellen wurden folgende…" at bounding box center [821, 249] width 463 height 15
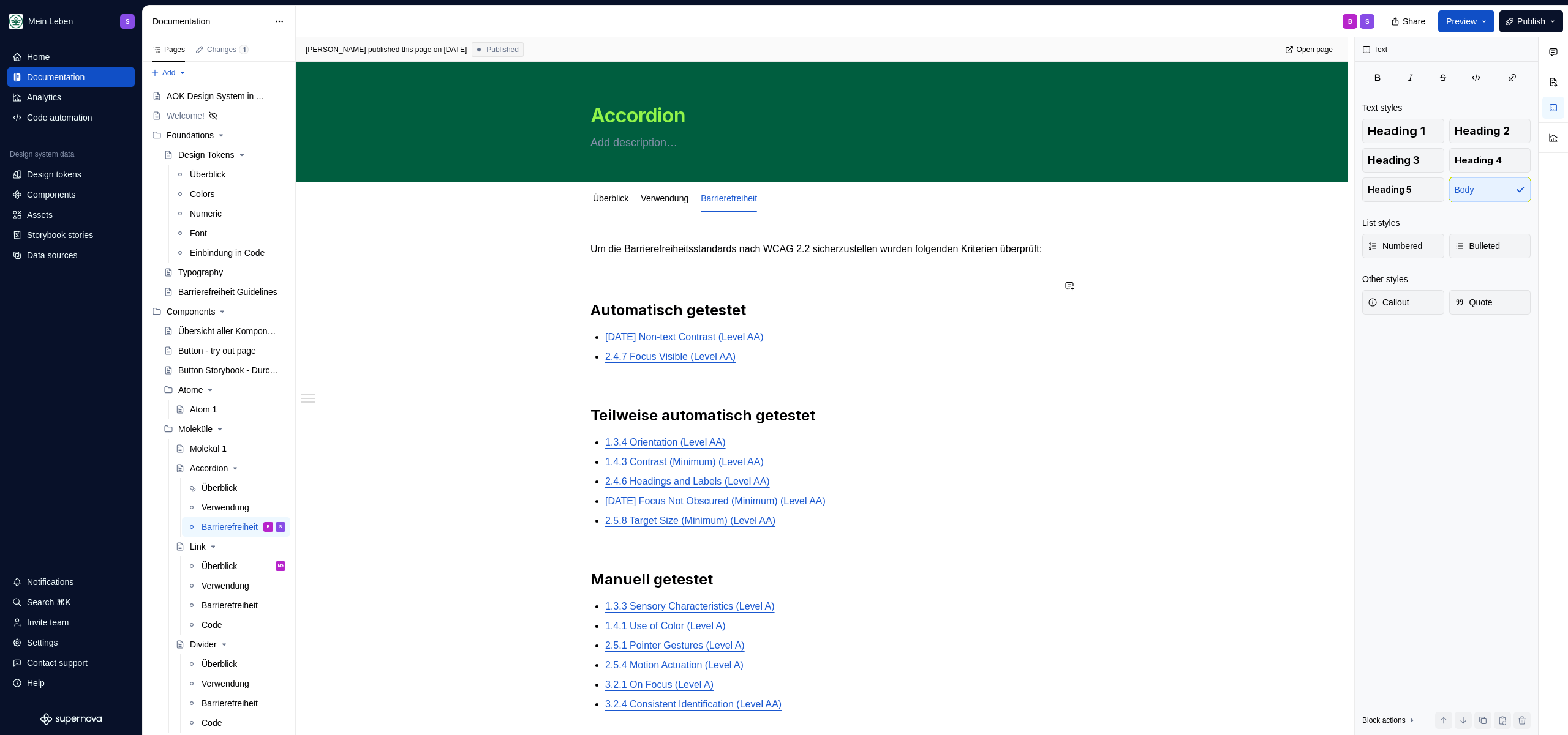
scroll to position [328, 0]
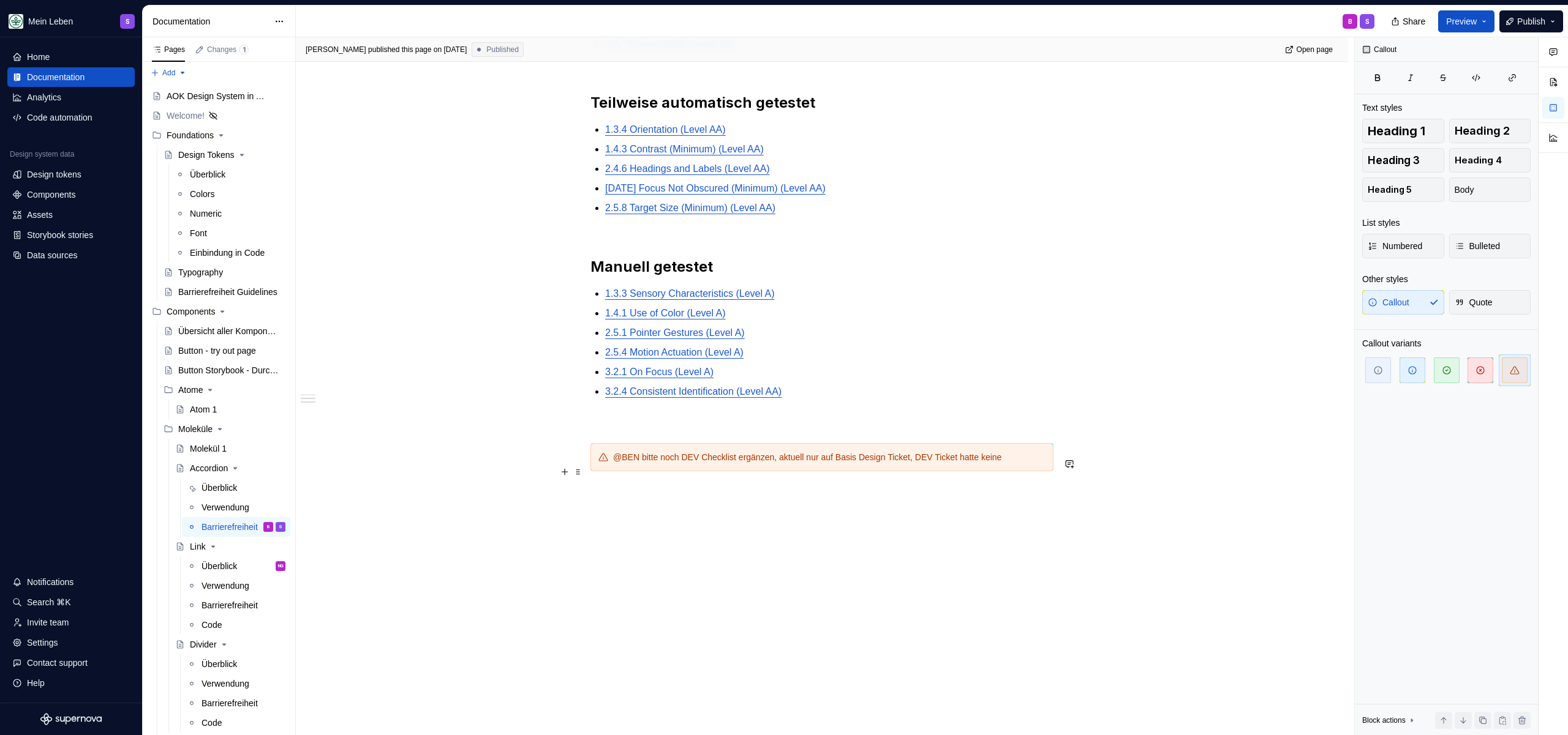
click at [652, 445] on div "@BEN bitte noch DEV Checklist ergänzen, aktuell nur auf Basis Design Ticket, DE…" at bounding box center [821, 457] width 463 height 28
drag, startPoint x: 600, startPoint y: 452, endPoint x: 1045, endPoint y: 462, distance: 445.1
click at [1045, 462] on div "@BEN bitte noch DEV Checklist ergänzen, aktuell nur auf Basis Design Ticket, DE…" at bounding box center [821, 457] width 463 height 28
click at [580, 463] on span at bounding box center [577, 472] width 10 height 17
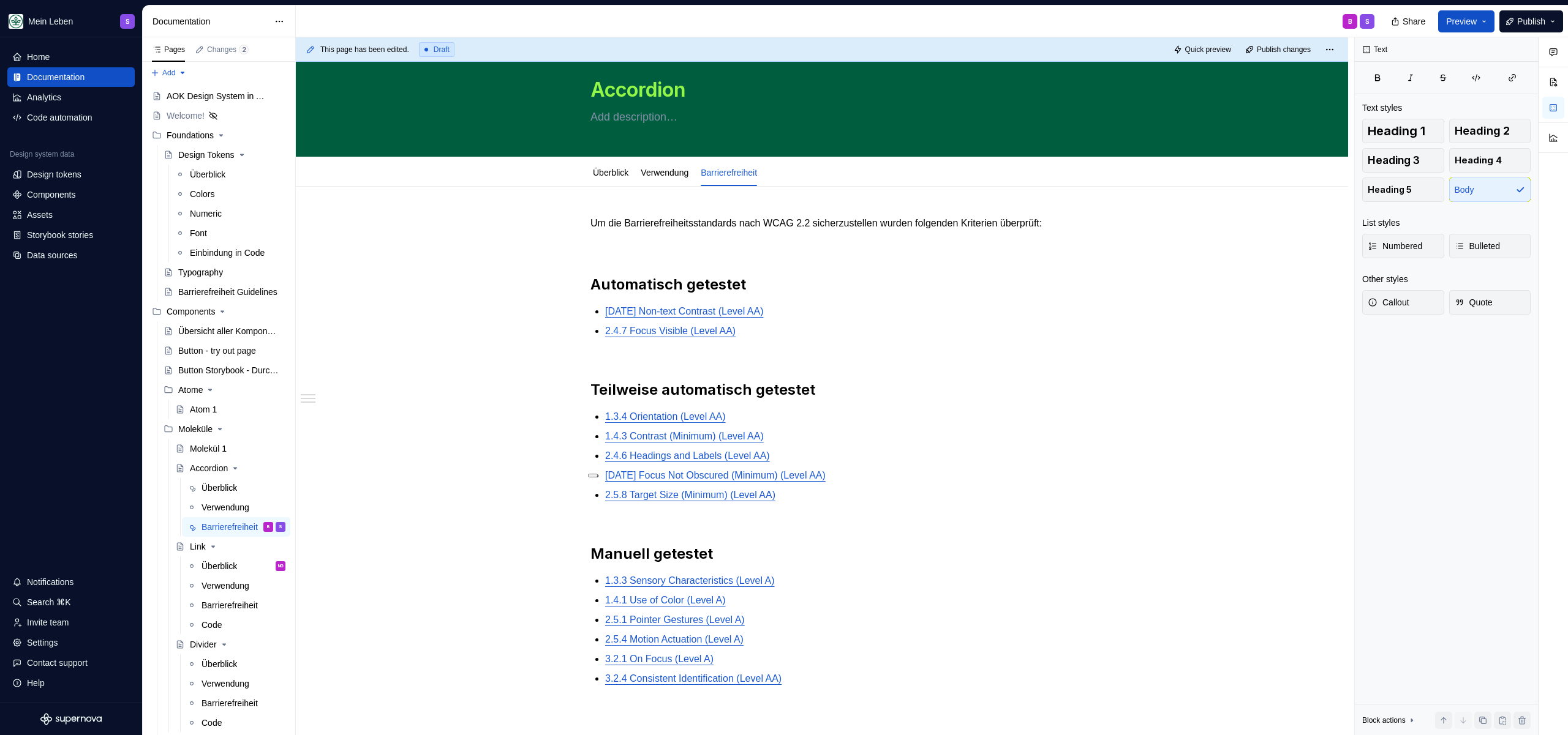
scroll to position [0, 0]
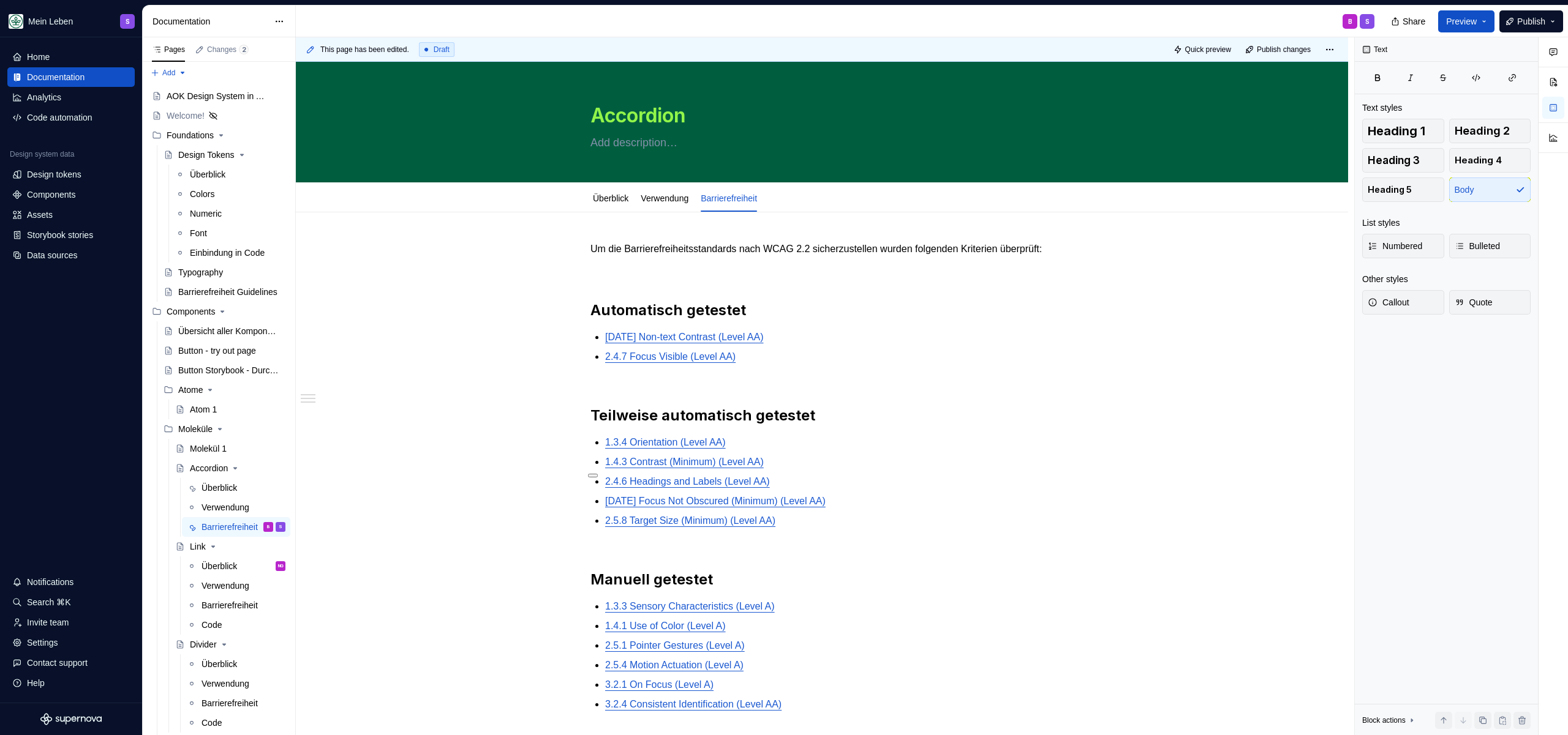
click at [587, 239] on div "This page has been edited. Draft Quick preview Publish changes Accordion Edit h…" at bounding box center [825, 386] width 1058 height 698
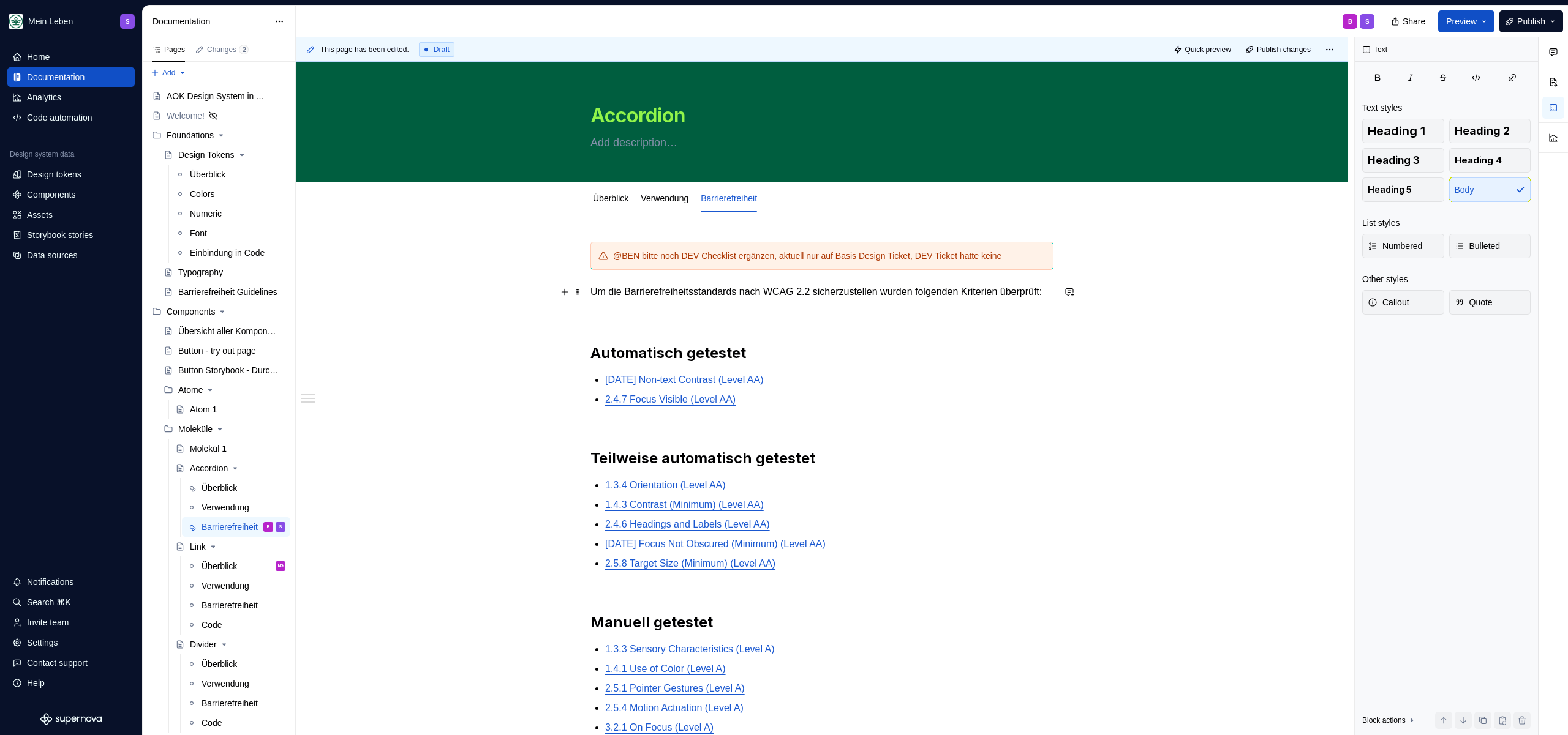
click at [714, 315] on div "@BEN bitte noch DEV Checklist ergänzen, aktuell nur auf Basis Design Ticket, DE…" at bounding box center [821, 524] width 463 height 565
click at [595, 198] on link "Überblick" at bounding box center [610, 198] width 36 height 10
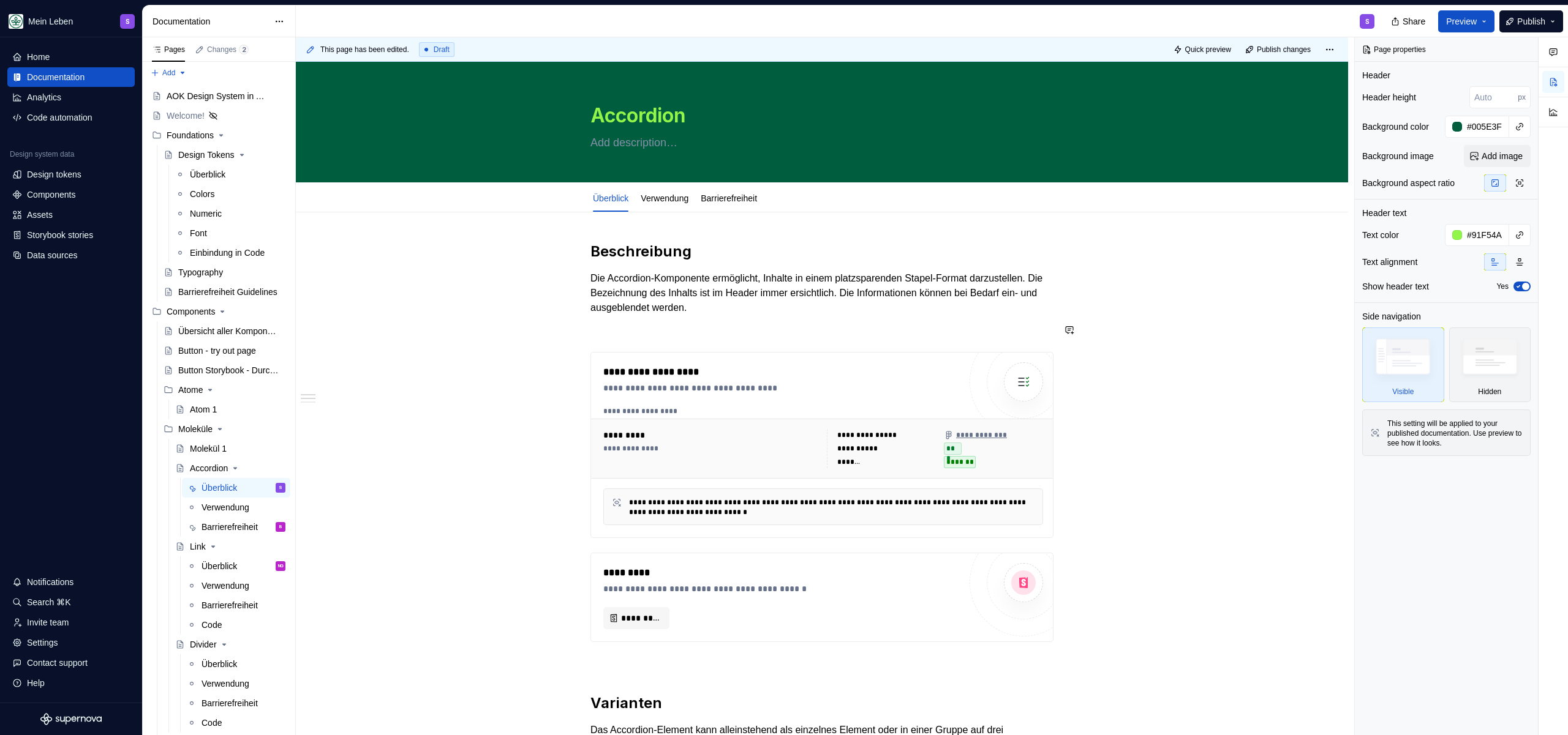
scroll to position [20, 0]
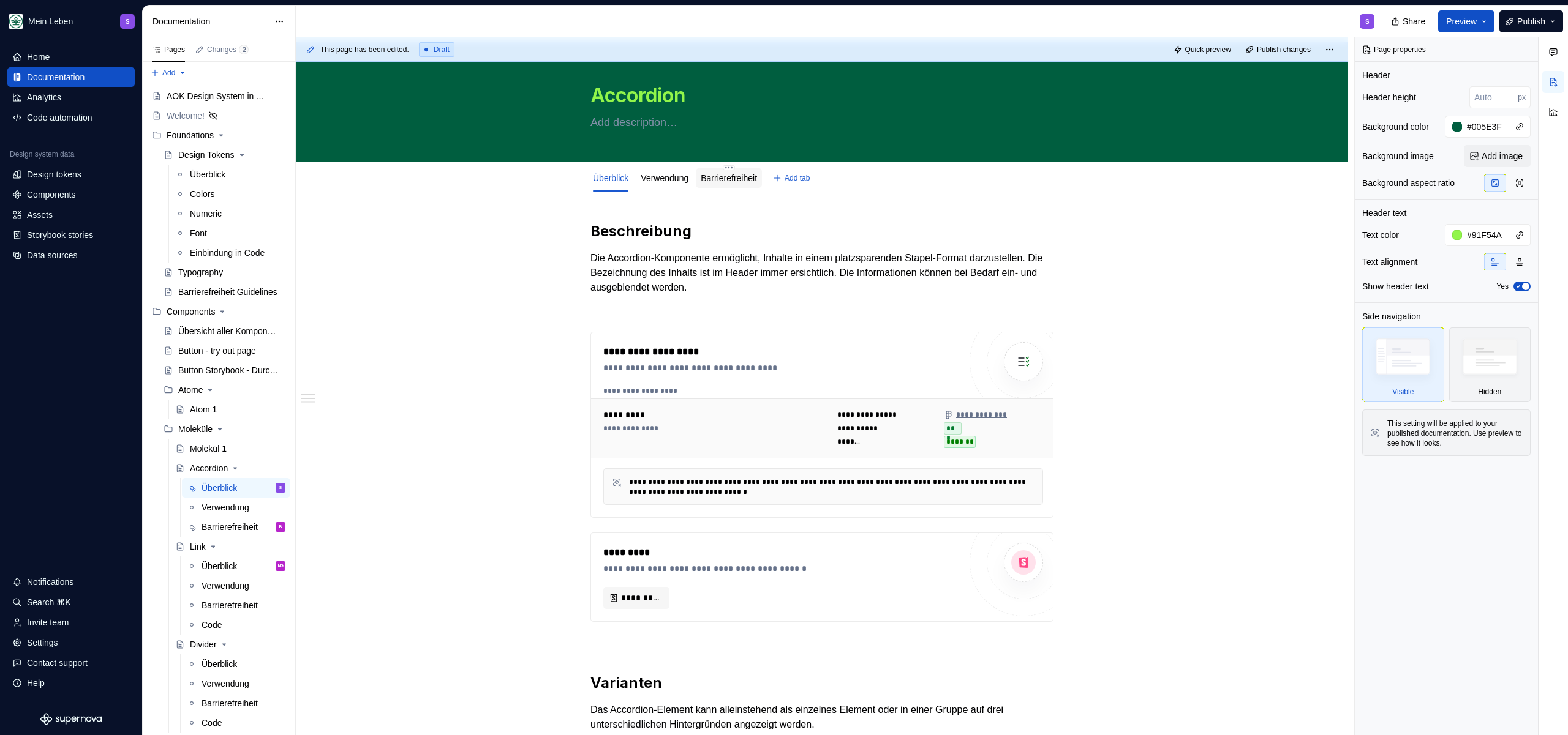
click at [751, 176] on link "Barrierefreiheit" at bounding box center [728, 177] width 56 height 10
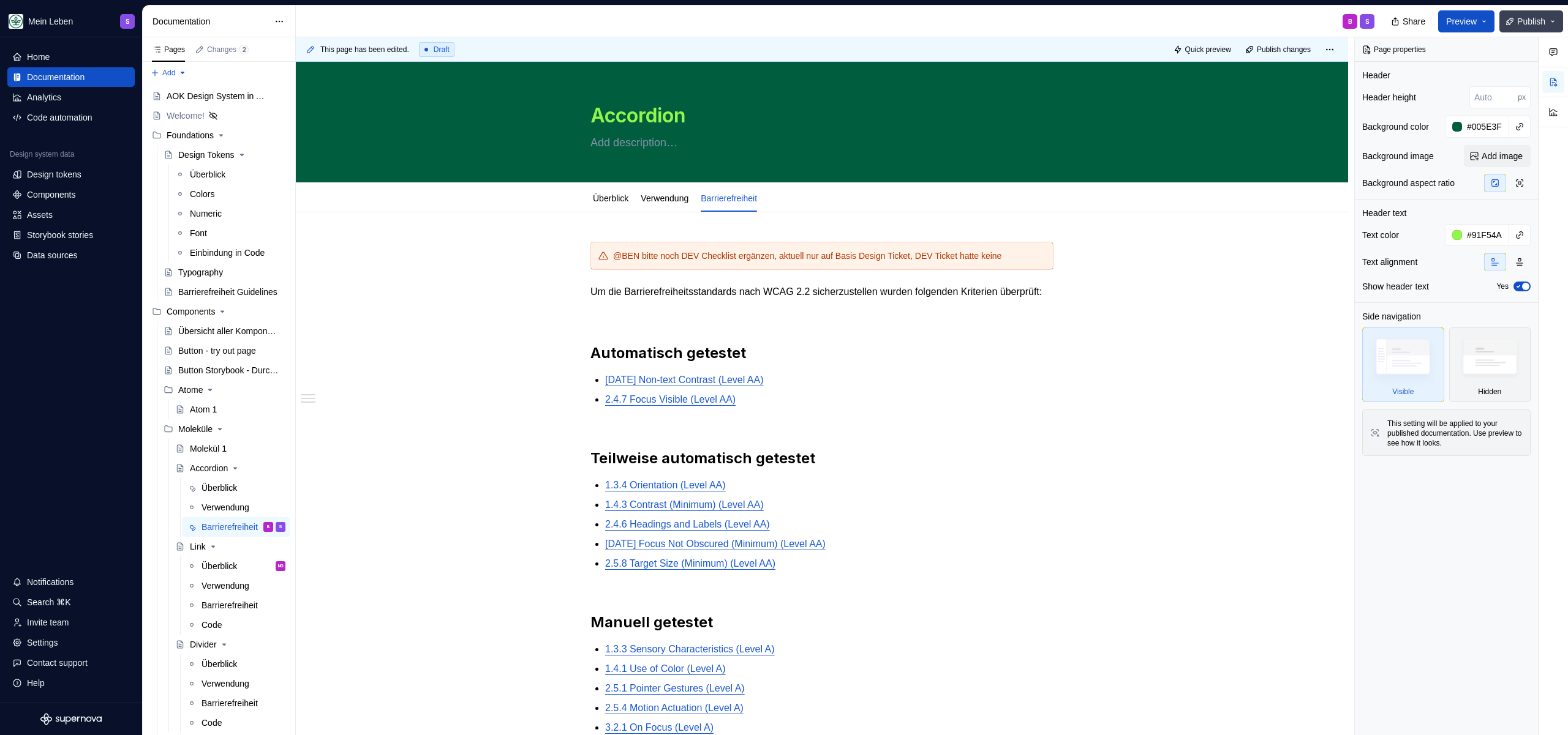
click at [1535, 21] on span "Publish" at bounding box center [1531, 22] width 28 height 12
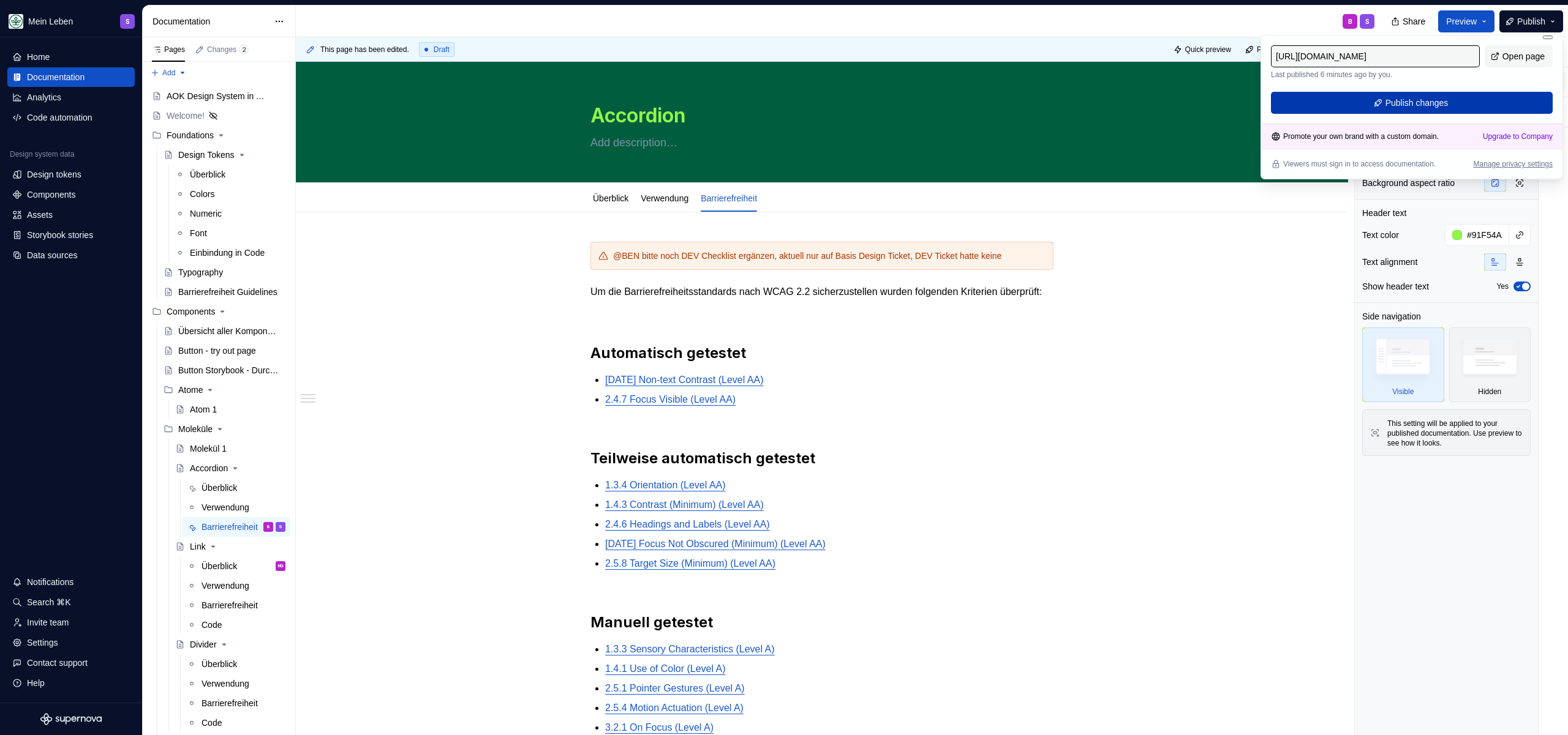
click at [1411, 105] on span "Publish changes" at bounding box center [1417, 103] width 63 height 12
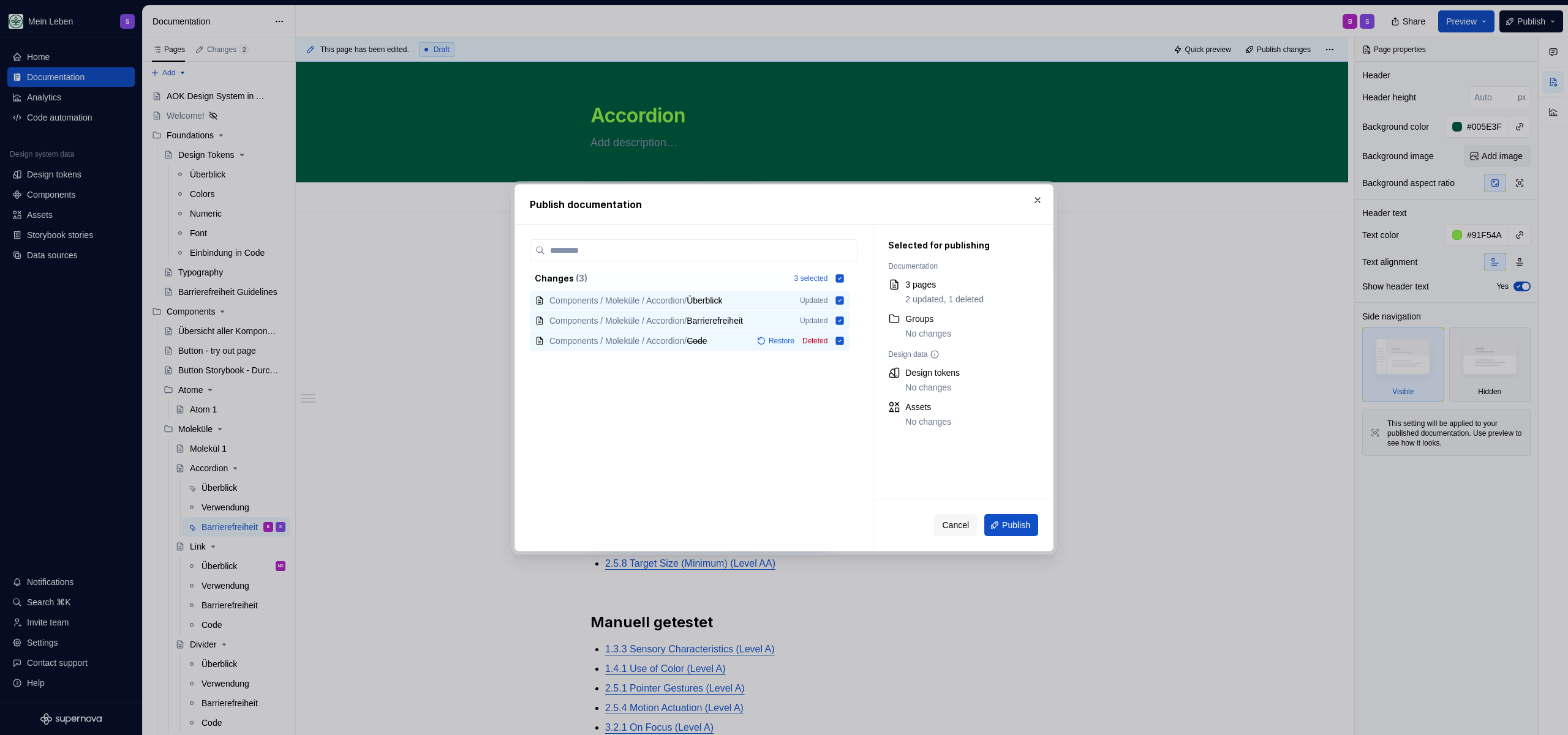
click at [987, 520] on button "Publish" at bounding box center [1011, 524] width 54 height 22
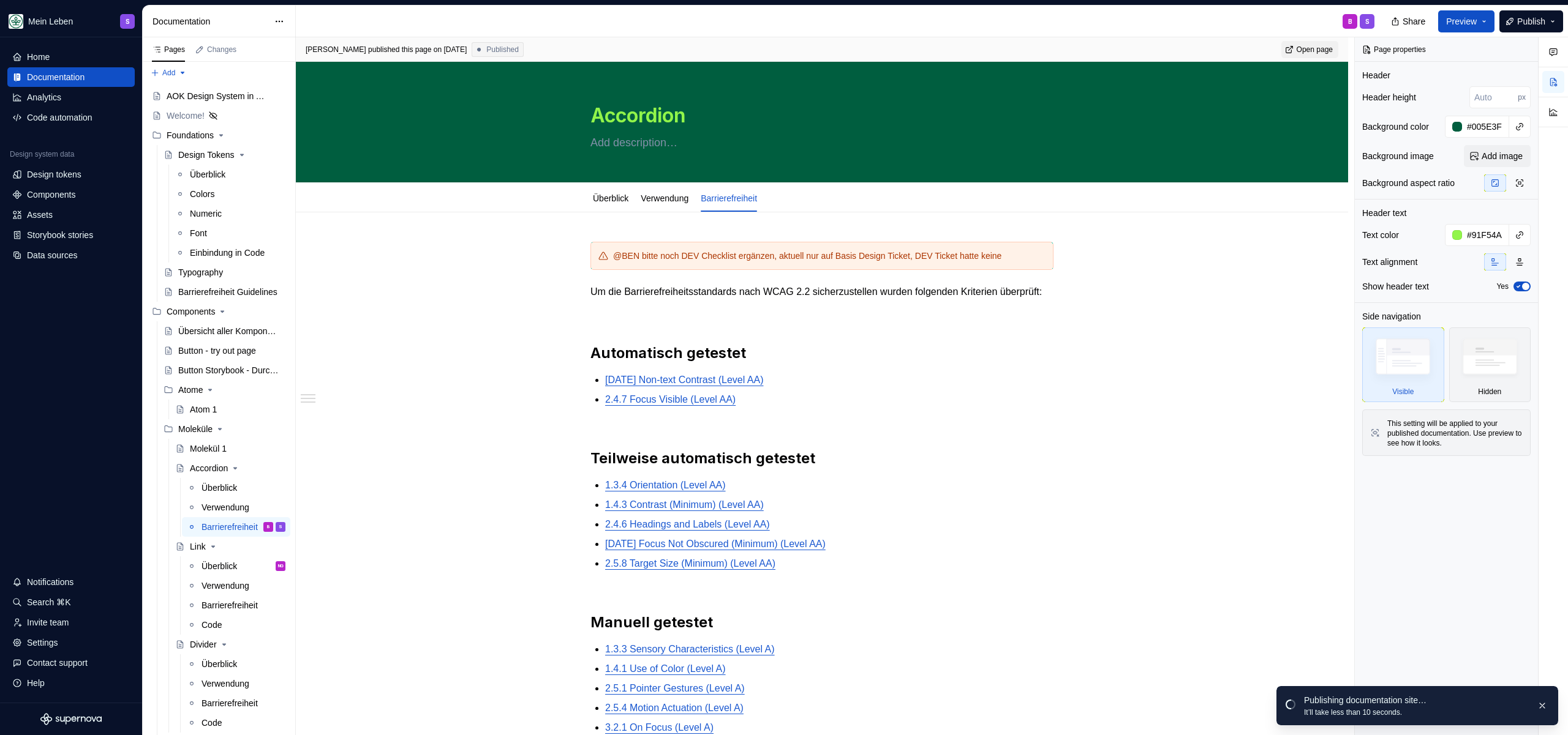
click at [1327, 52] on span "Open page" at bounding box center [1314, 49] width 36 height 10
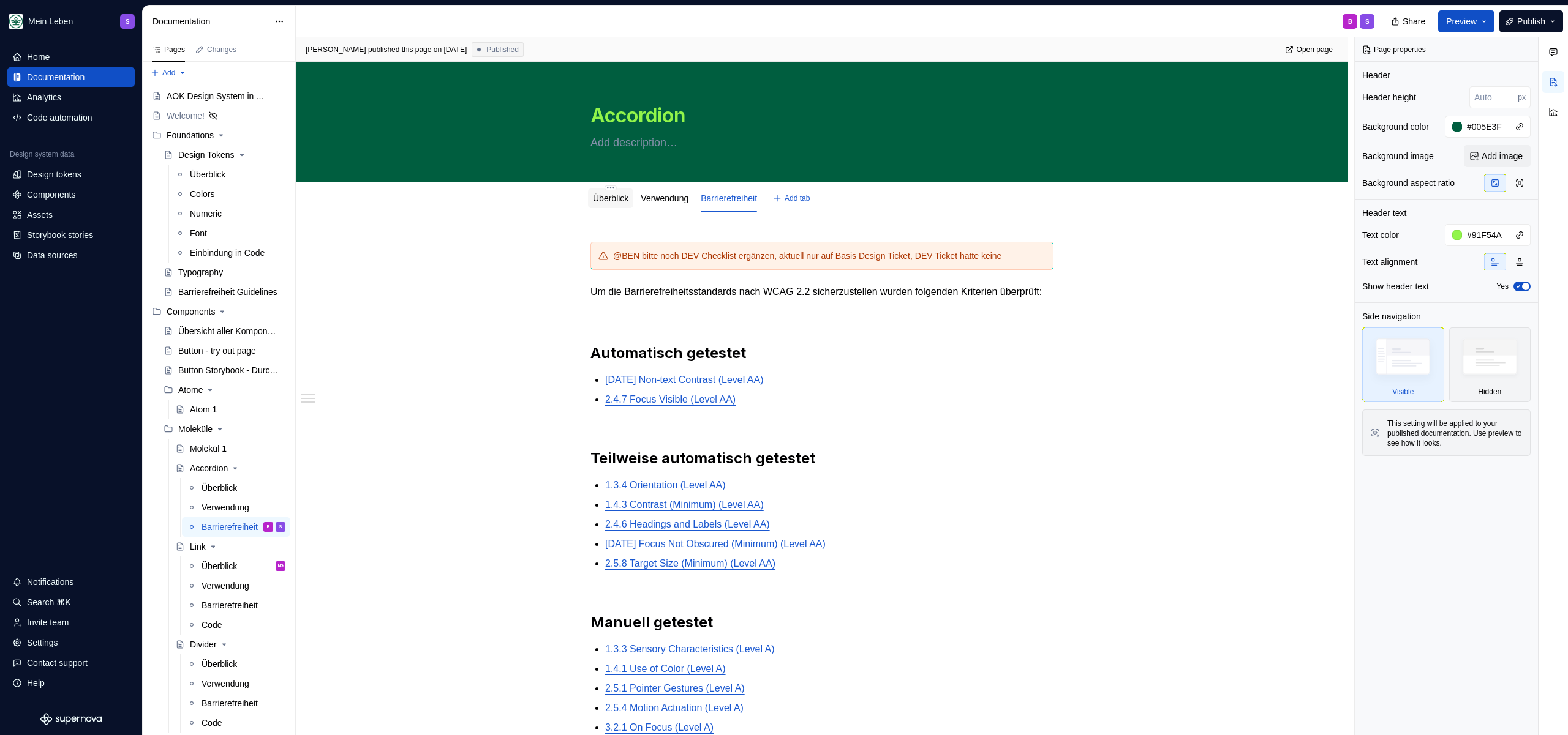
click at [624, 205] on div "Überblick" at bounding box center [610, 198] width 36 height 15
click at [623, 195] on link "Überblick" at bounding box center [610, 198] width 36 height 10
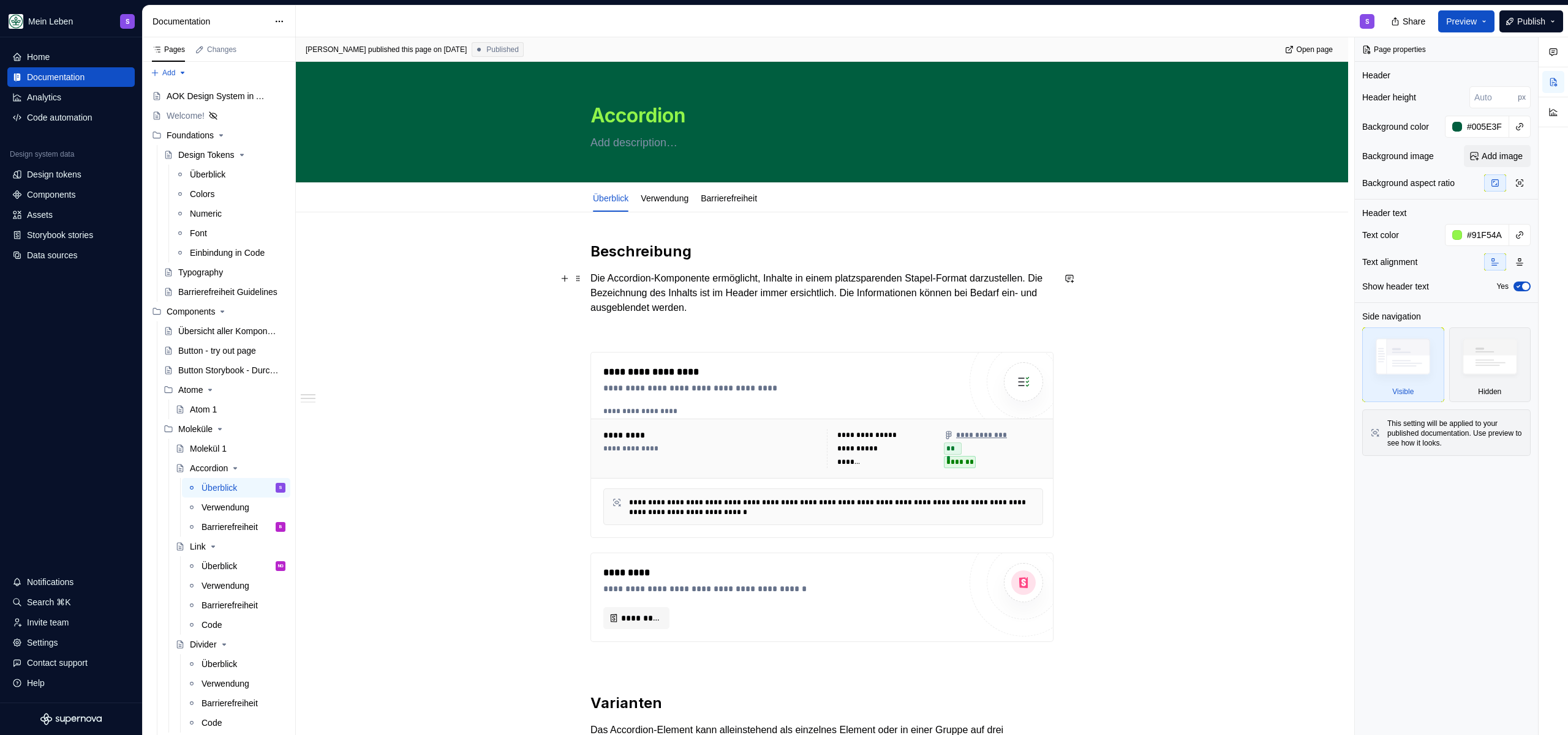
click at [668, 286] on p "Die Accordion-Komponente ermöglicht, Inhalte in einem platzsparenden Stapel-For…" at bounding box center [821, 293] width 463 height 44
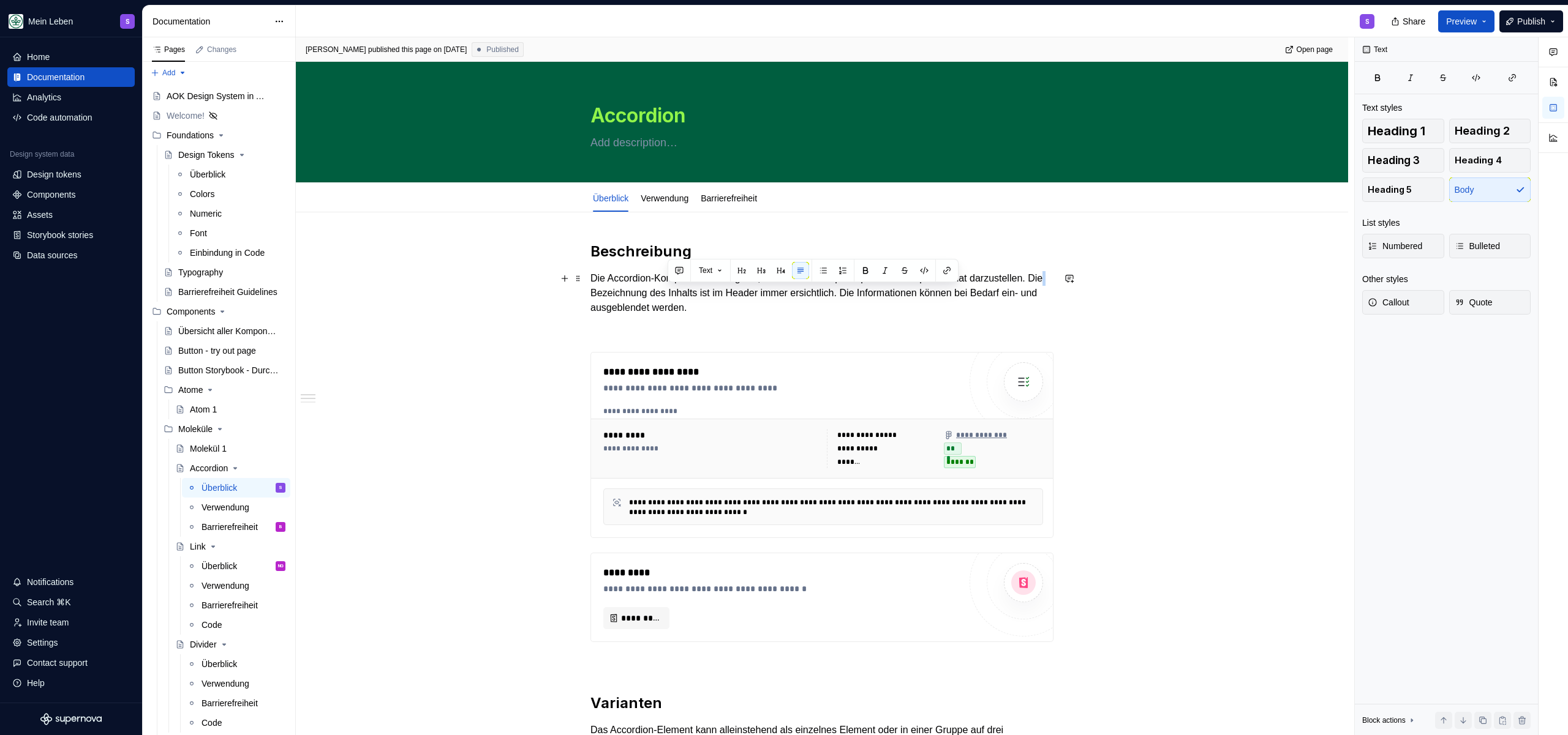
click at [667, 286] on p "Die Accordion-Komponente ermöglicht, Inhalte in einem platzsparenden Stapel-For…" at bounding box center [821, 293] width 463 height 44
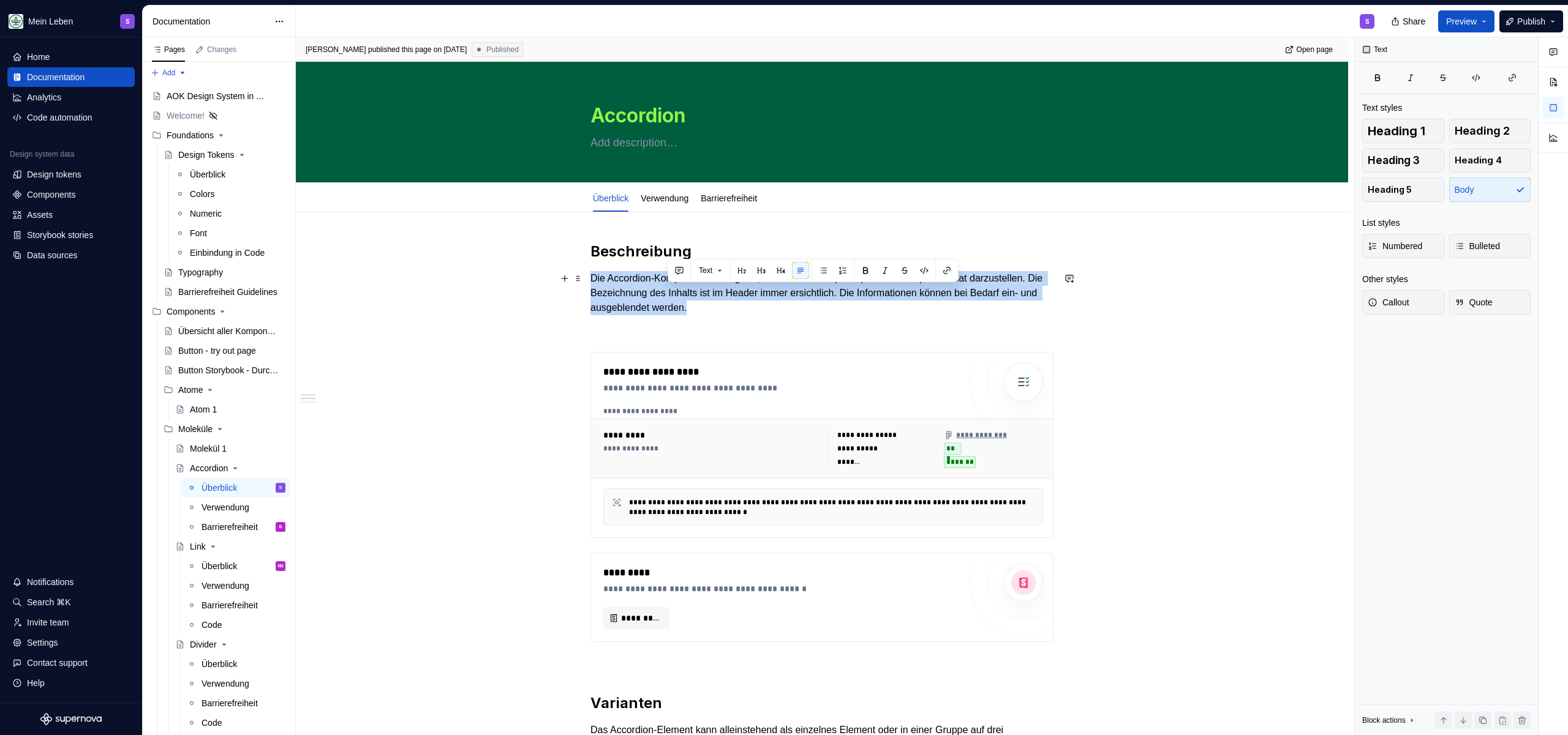
click at [667, 286] on p "Die Accordion-Komponente ermöglicht, Inhalte in einem platzsparenden Stapel-For…" at bounding box center [821, 293] width 463 height 44
copy p "Die Accordion-Komponente ermöglicht, Inhalte in einem platzsparenden Stapel-For…"
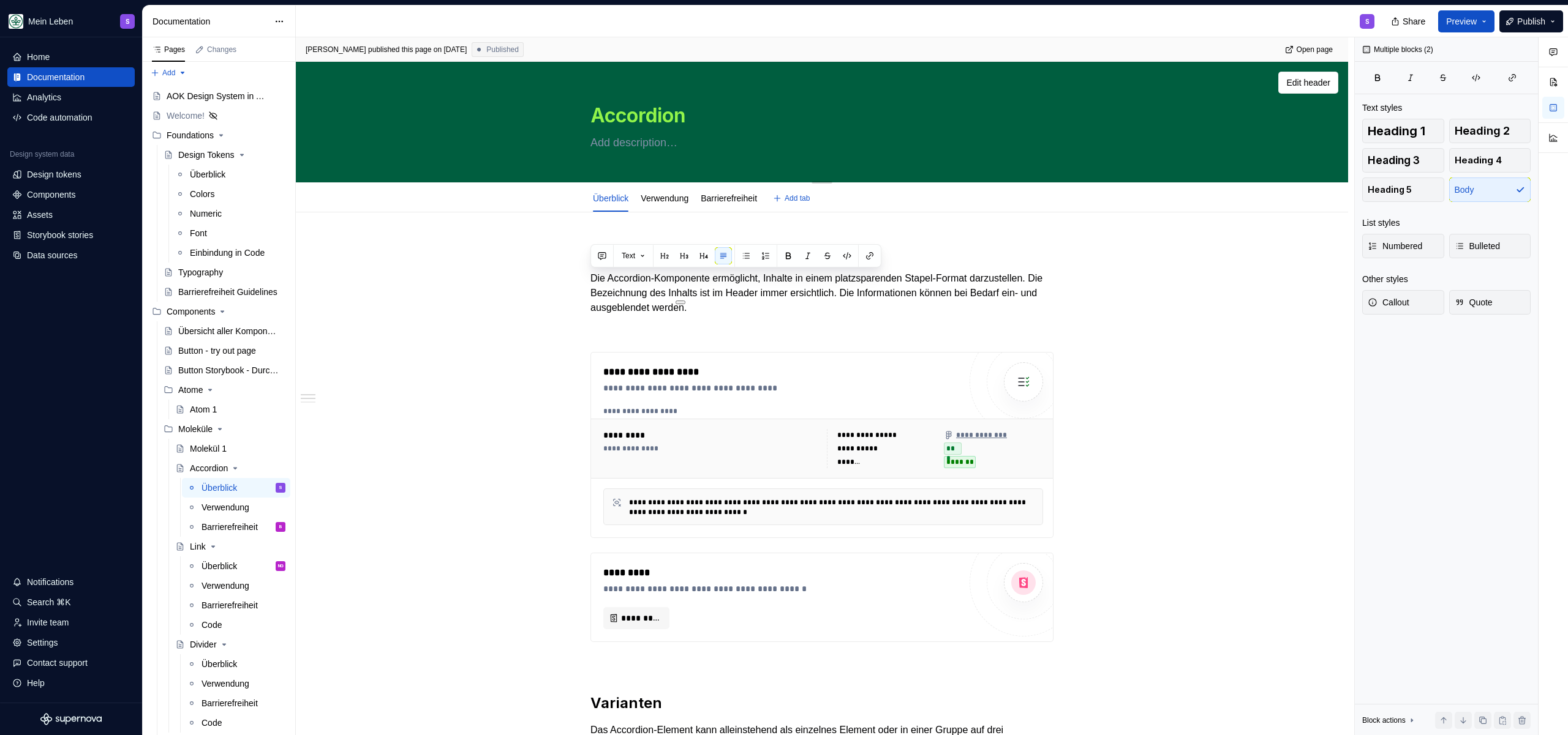
click at [644, 142] on textarea at bounding box center [819, 142] width 463 height 19
paste textarea "Die Accordion-Komponente ermöglicht, Inhalte in einem platzsparenden Stapel-For…"
type textarea "*"
type textarea "Die Accordion-Komponente ermöglicht, Inhalte in einem platzsparenden Stapel-For…"
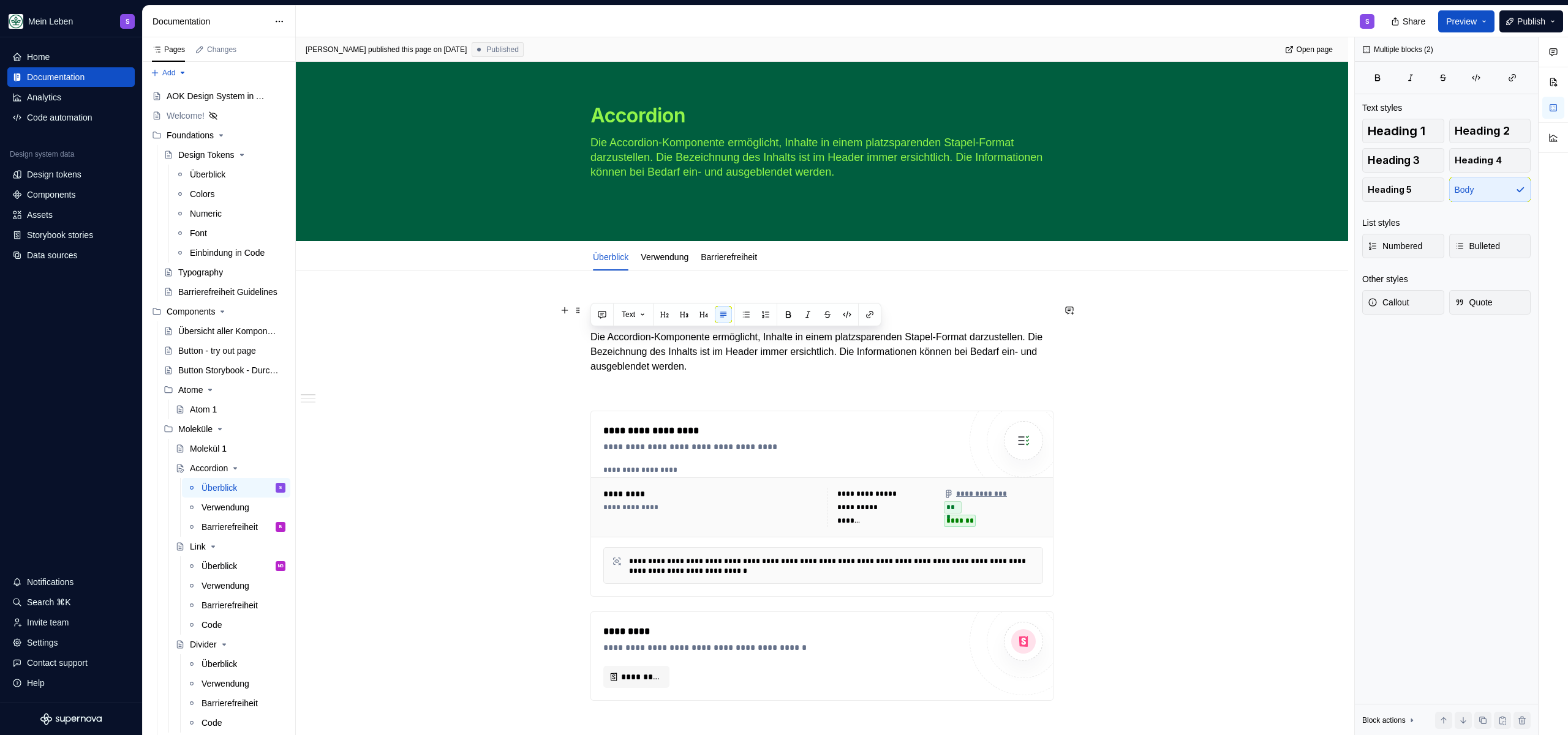
type textarea "*"
type textarea "Die Accordion-Komponente ermöglicht, Inhalte in einem platzsparenden Stapel-For…"
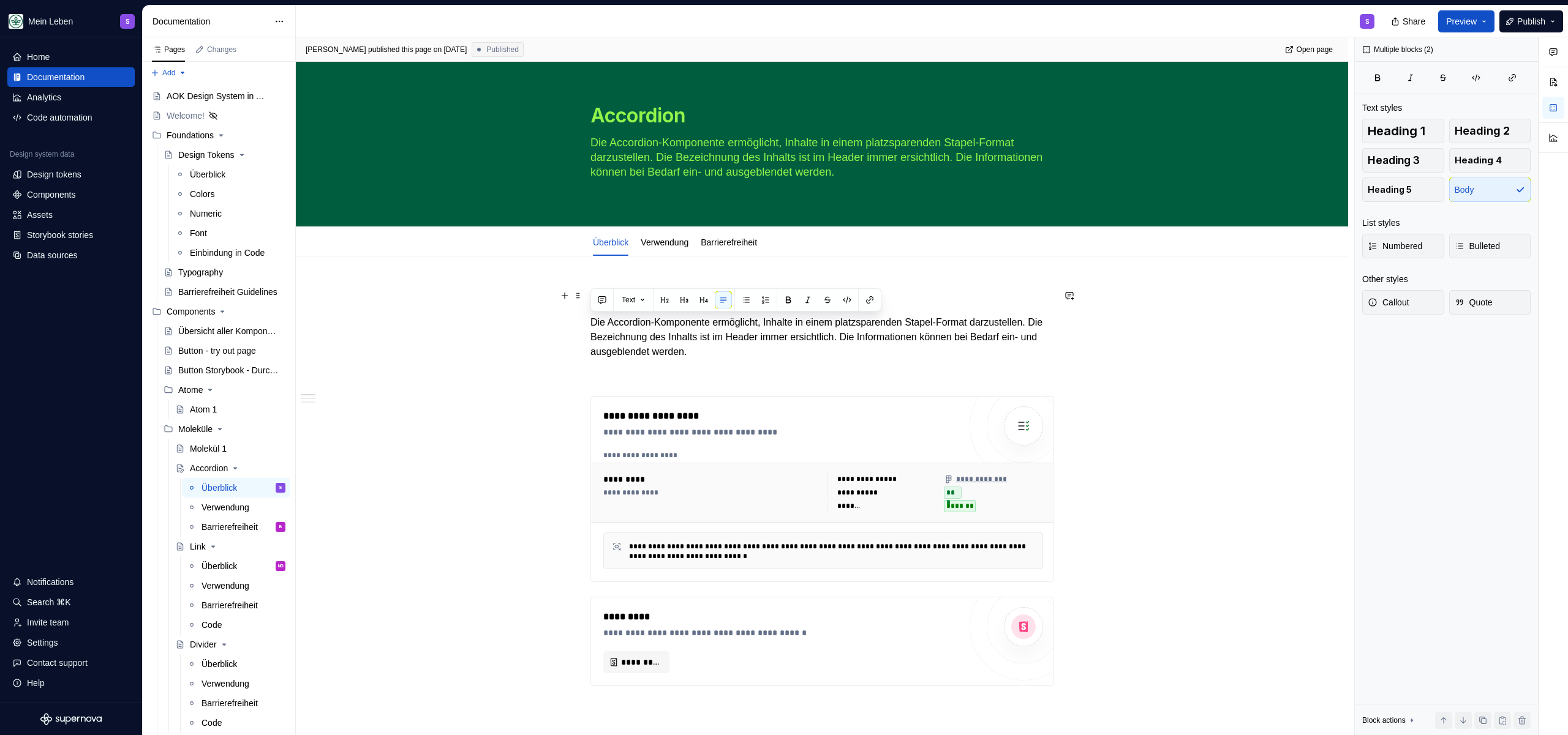
type textarea "*"
type textarea "Die Accordion-Komponente ermöglicht, Inhalte in einem platzsparenden Stapel-For…"
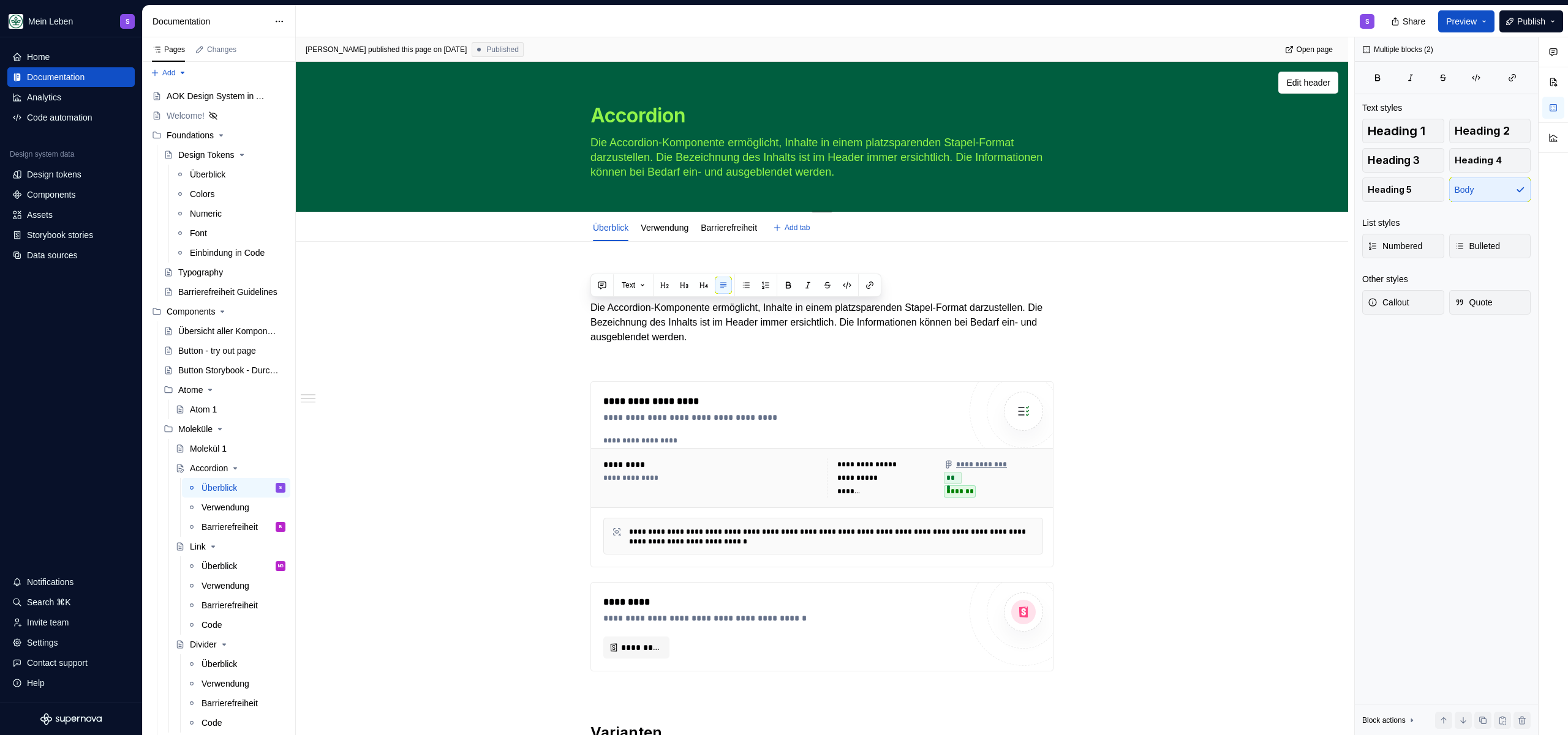
click at [659, 163] on textarea "Die Accordion-Komponente ermöglicht, Inhalte in einem platzsparenden Stapel-For…" at bounding box center [819, 157] width 463 height 49
click at [659, 164] on textarea "Die Accordion-Komponente ermöglicht, Inhalte in einem platzsparenden Stapel-For…" at bounding box center [819, 157] width 463 height 49
type textarea "*"
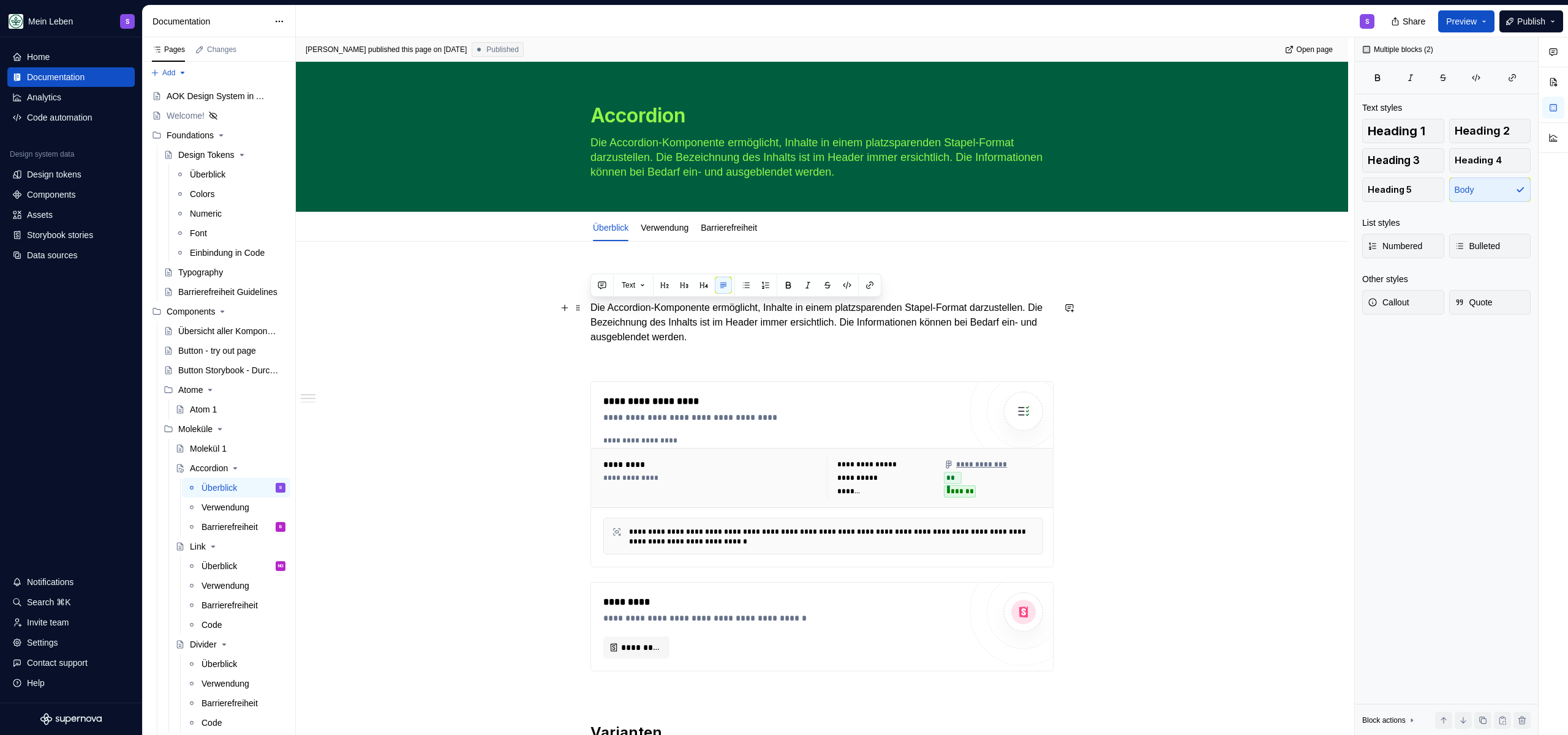
type textarea "Die Accordion-Komponente ermöglicht, Inhalte in einem platzsparenden Stapel-For…"
click at [733, 330] on p "Die Accordion-Komponente ermöglicht, Inhalte in einem platzsparenden Stapel-For…" at bounding box center [821, 322] width 463 height 44
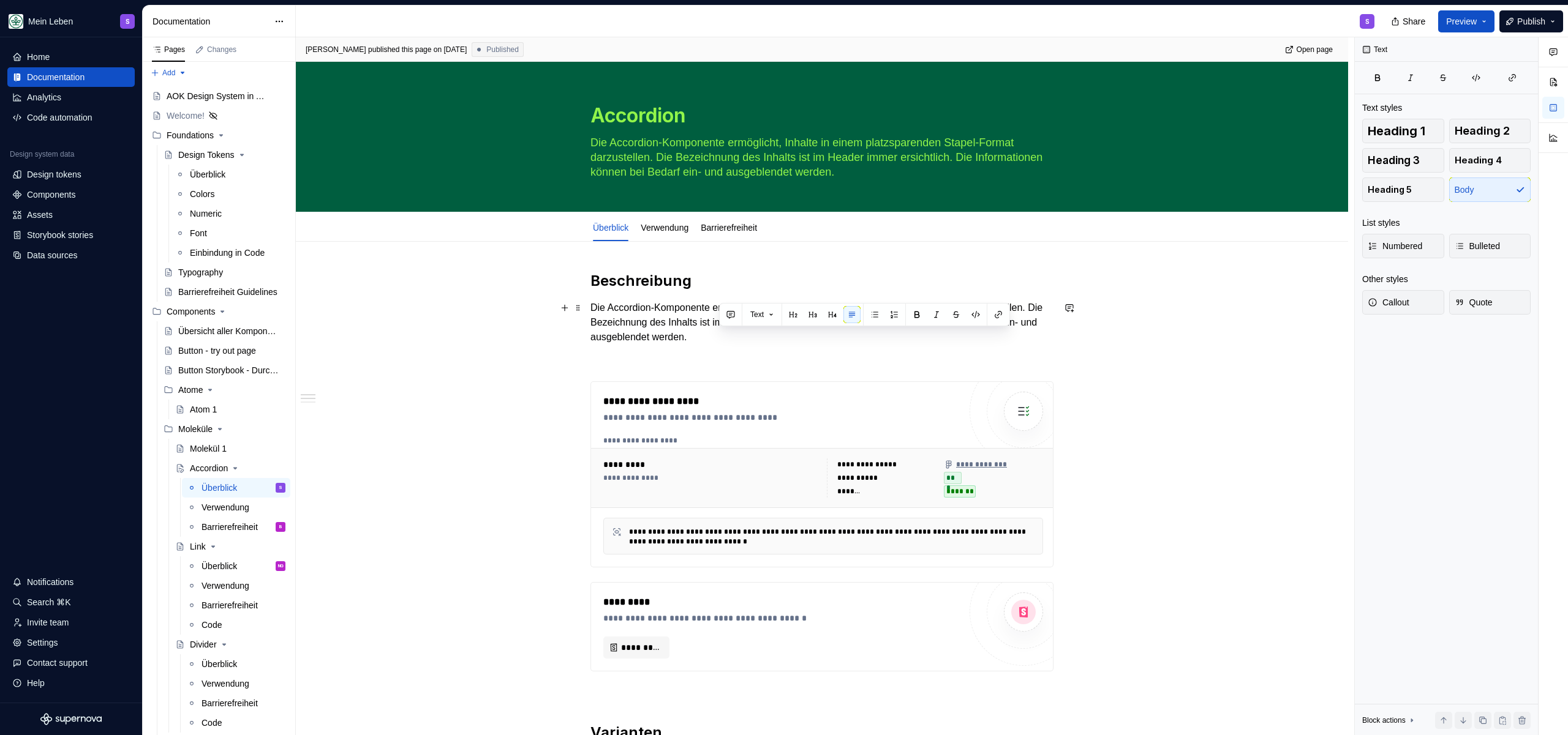
click at [733, 329] on p "Die Accordion-Komponente ermöglicht, Inhalte in einem platzsparenden Stapel-For…" at bounding box center [821, 322] width 463 height 44
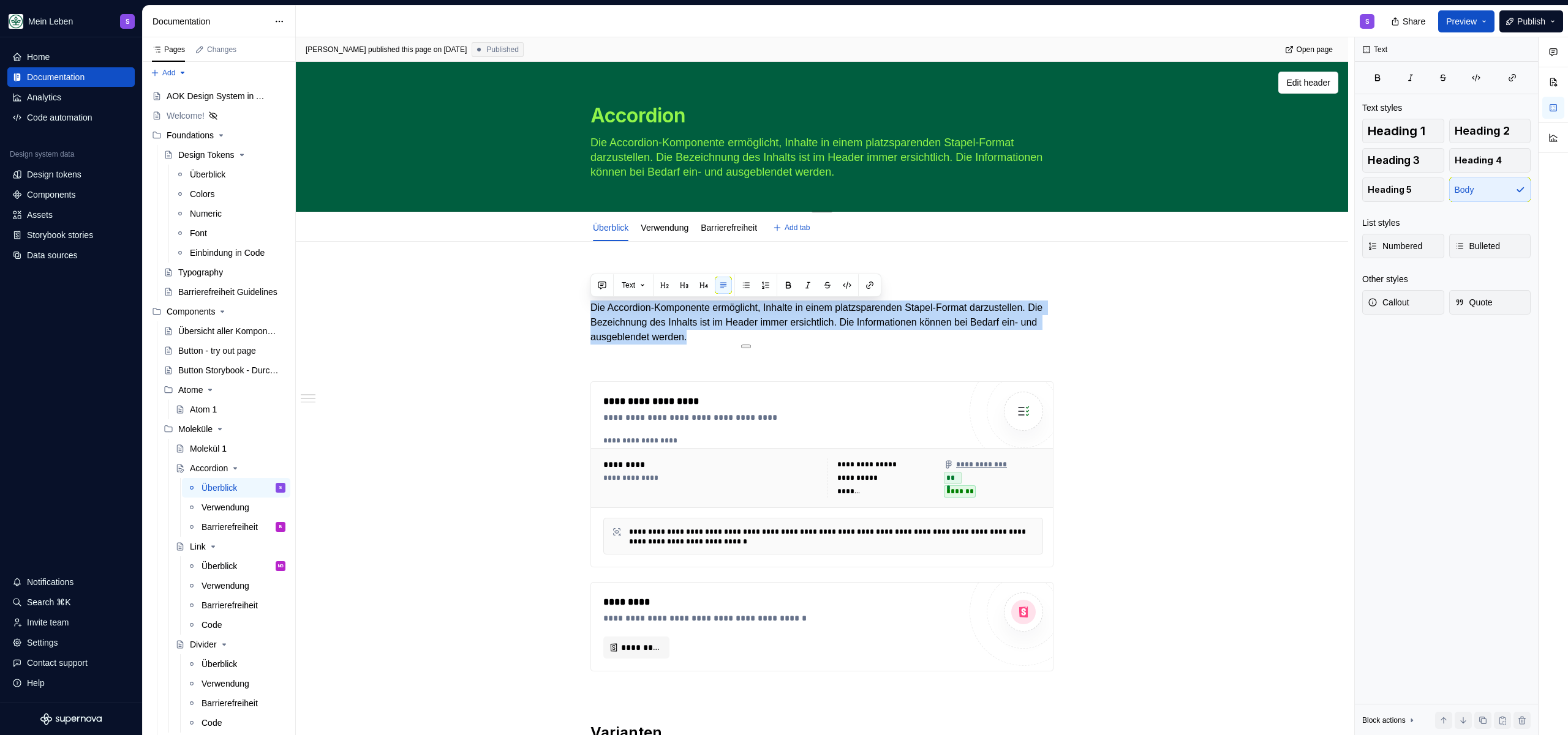
click at [717, 154] on textarea "Die Accordion-Komponente ermöglicht, Inhalte in einem platzsparenden Stapel-For…" at bounding box center [819, 157] width 463 height 49
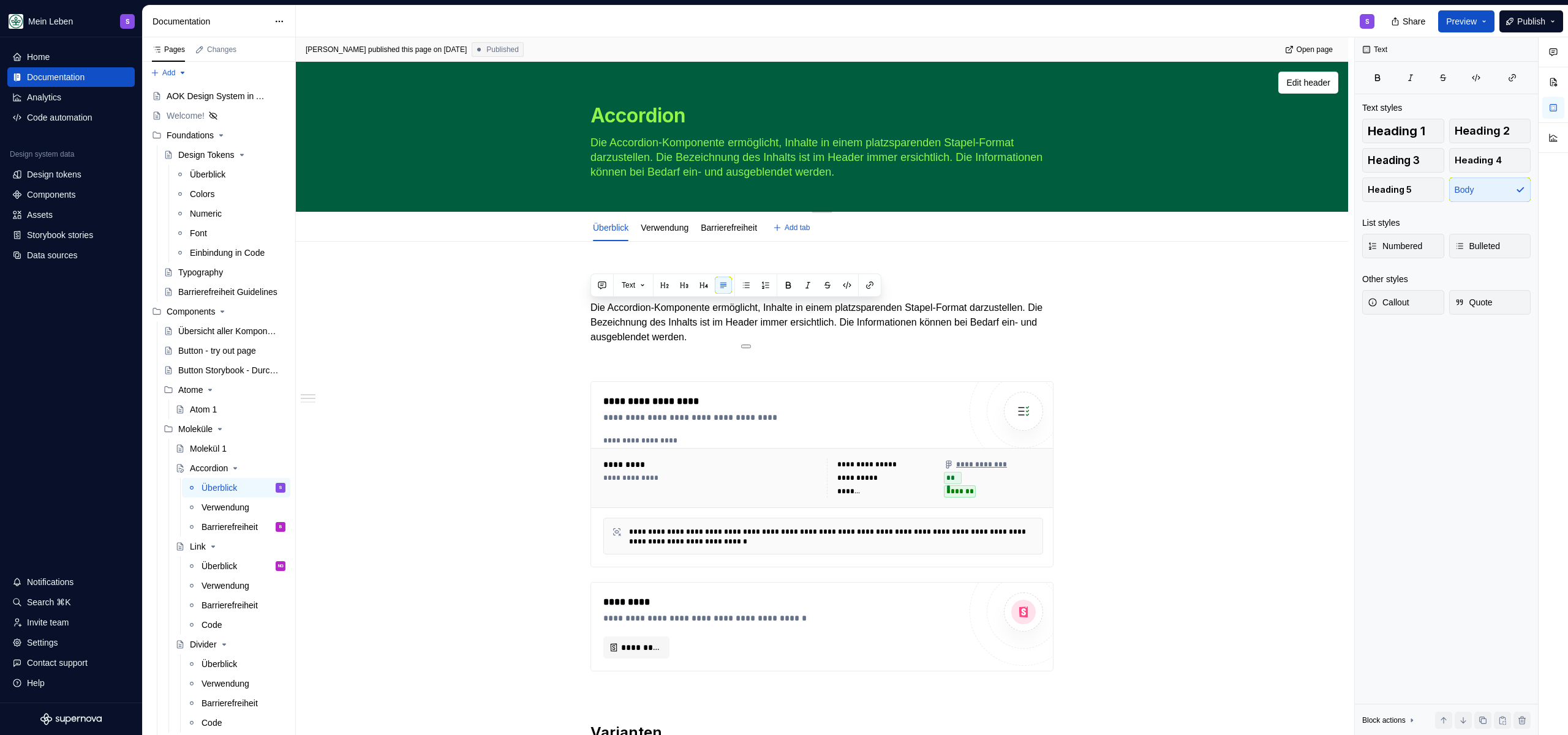
click at [717, 154] on textarea "Die Accordion-Komponente ermöglicht, Inhalte in einem platzsparenden Stapel-For…" at bounding box center [819, 157] width 463 height 49
click at [635, 285] on span "Text" at bounding box center [628, 285] width 13 height 10
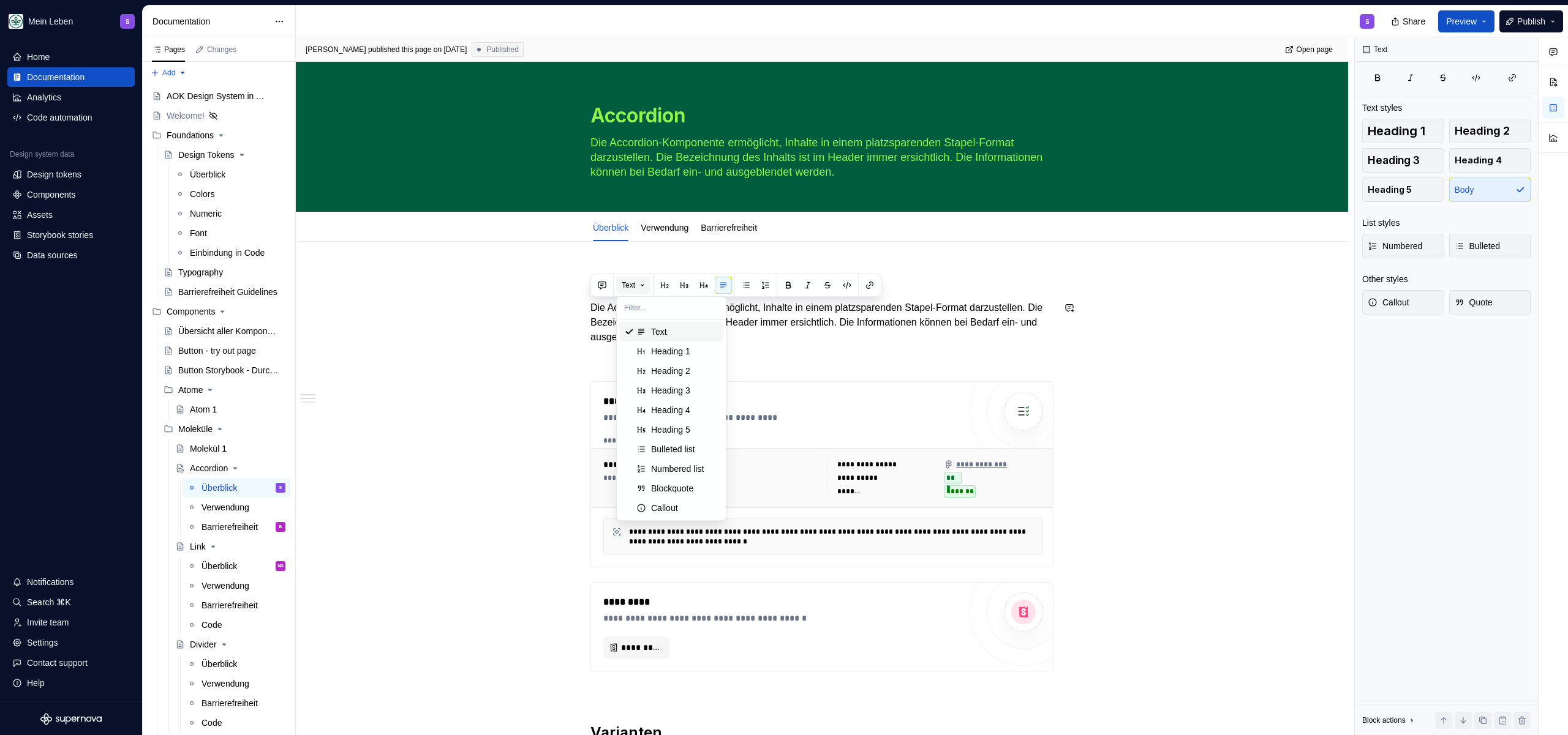
click at [635, 285] on span "Text" at bounding box center [628, 285] width 13 height 10
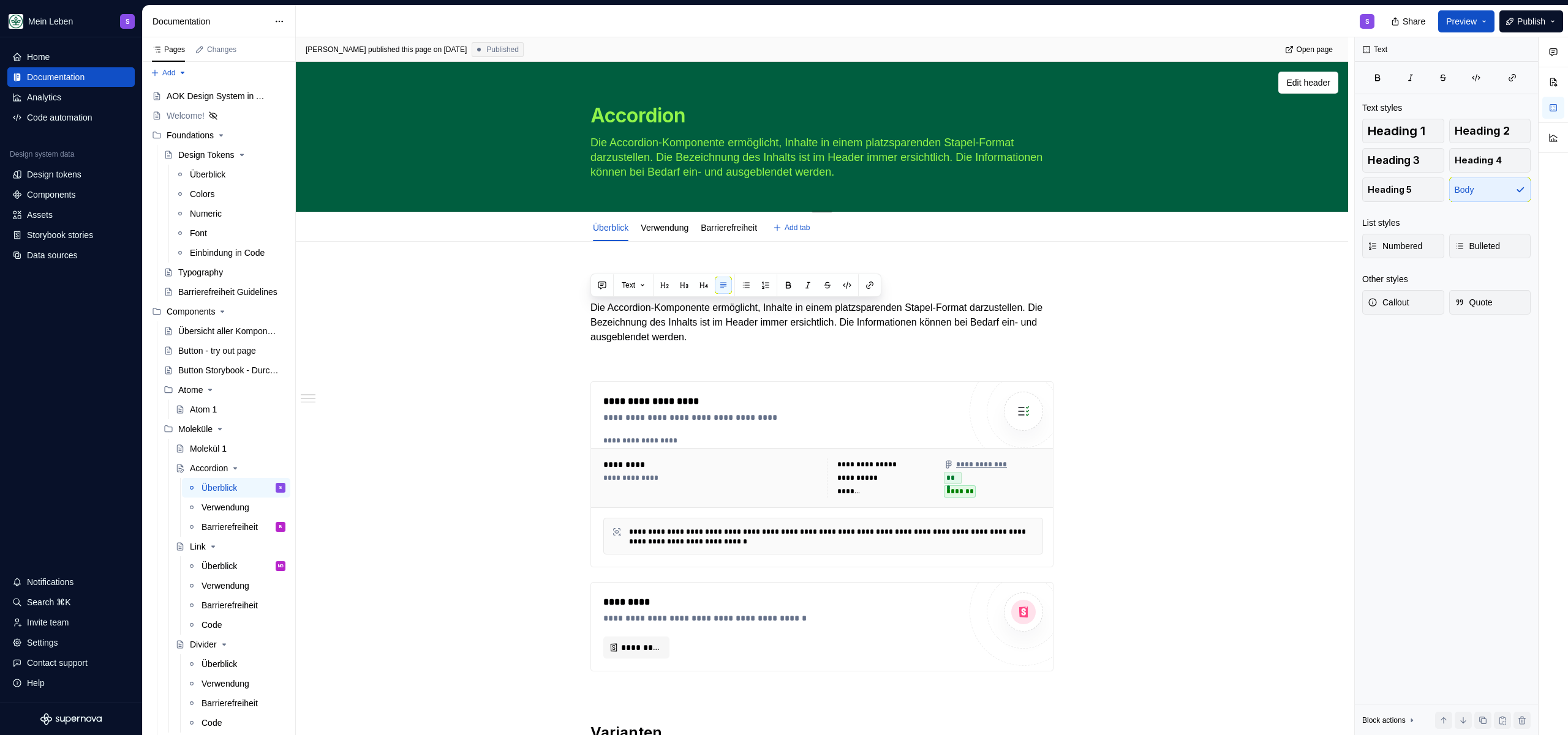
click at [470, 142] on div "Accordion Die Accordion-Komponente ermöglicht, Inhalte in einem platzsparenden …" at bounding box center [821, 136] width 954 height 149
click at [1328, 79] on span "Edit header" at bounding box center [1308, 83] width 44 height 12
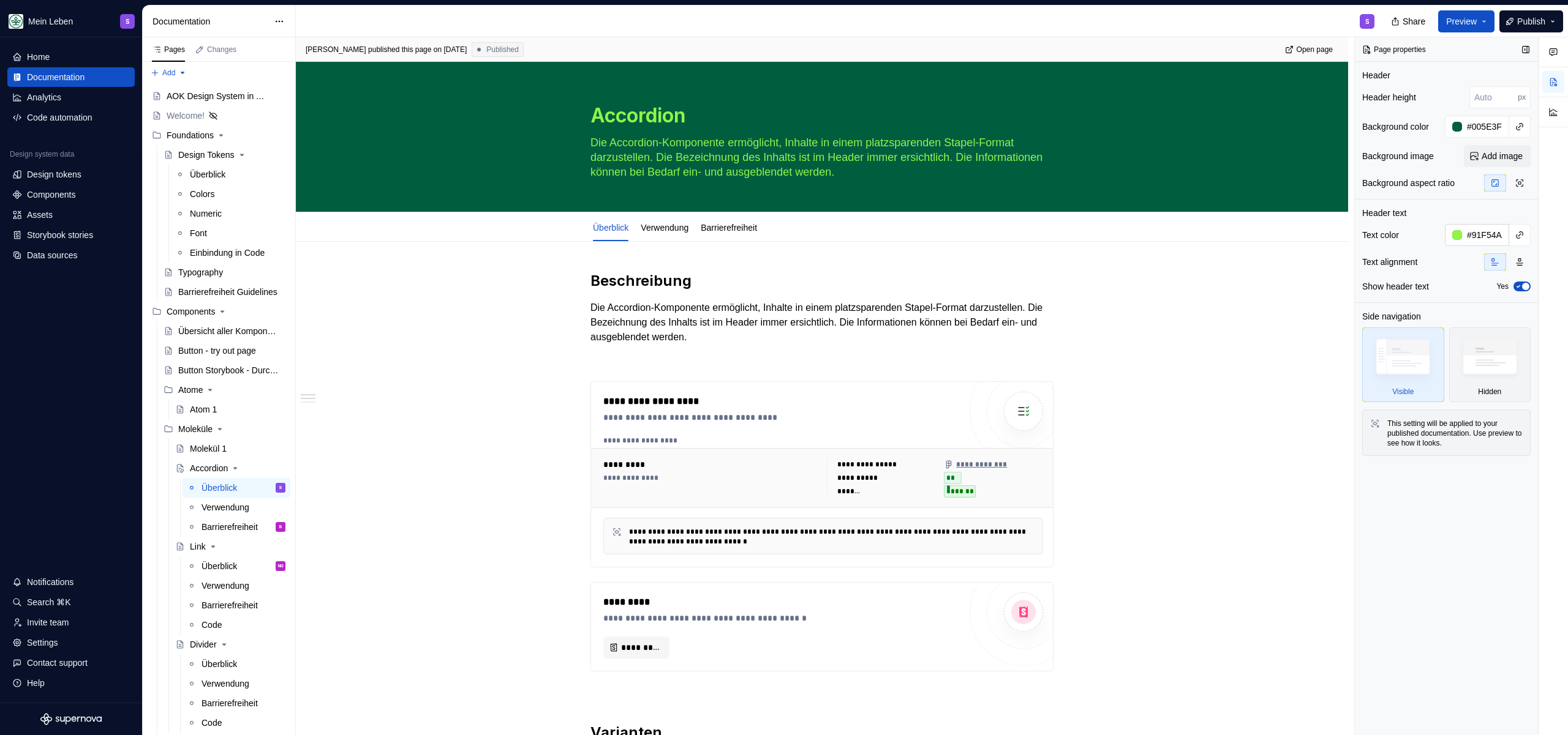
click at [1458, 233] on div at bounding box center [1456, 234] width 10 height 10
type textarea "*"
type input "#606A5A"
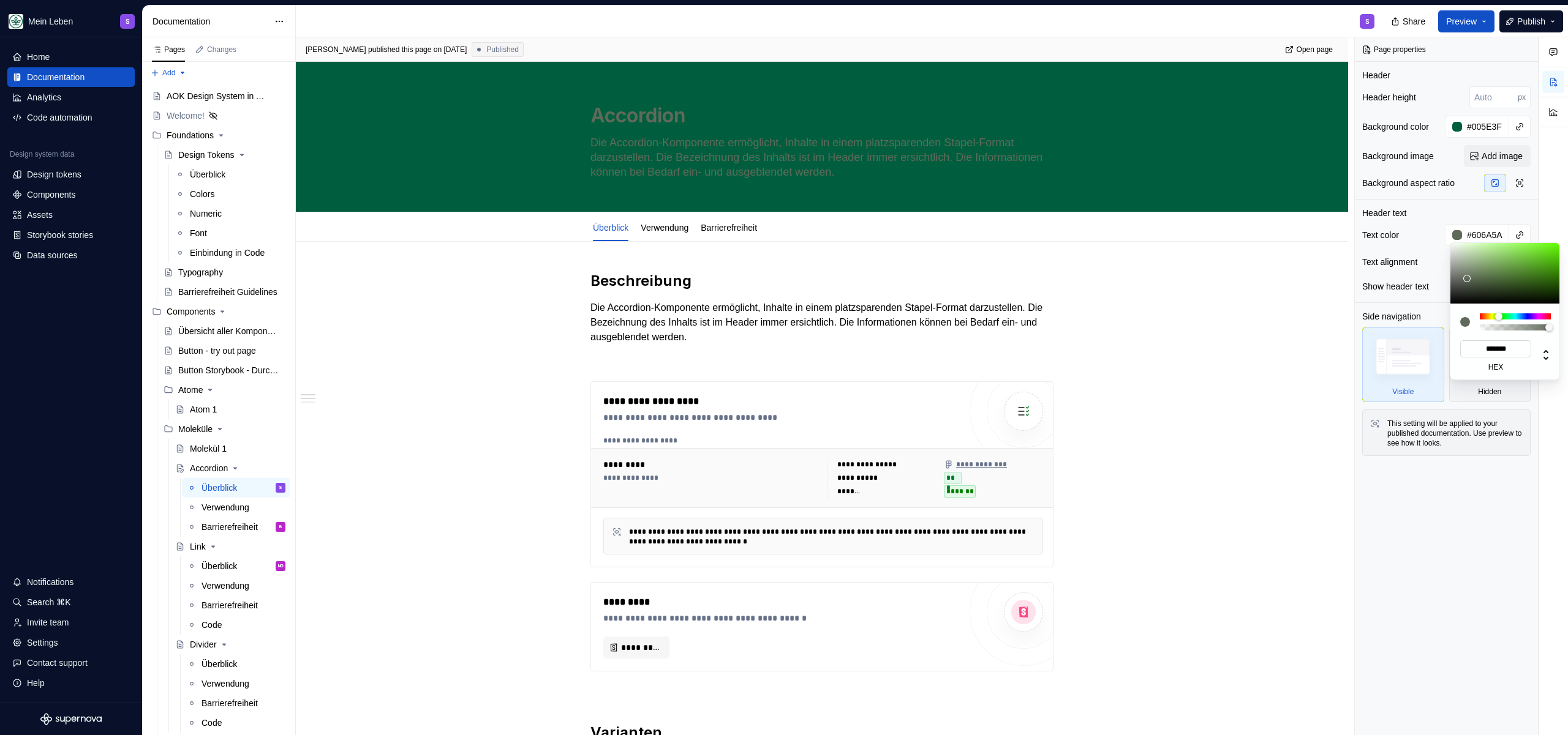
click at [1504, 350] on input "*******" at bounding box center [1495, 349] width 71 height 17
click at [1504, 350] on input "*******" at bounding box center [1495, 349] width 71 height 17
type textarea "*"
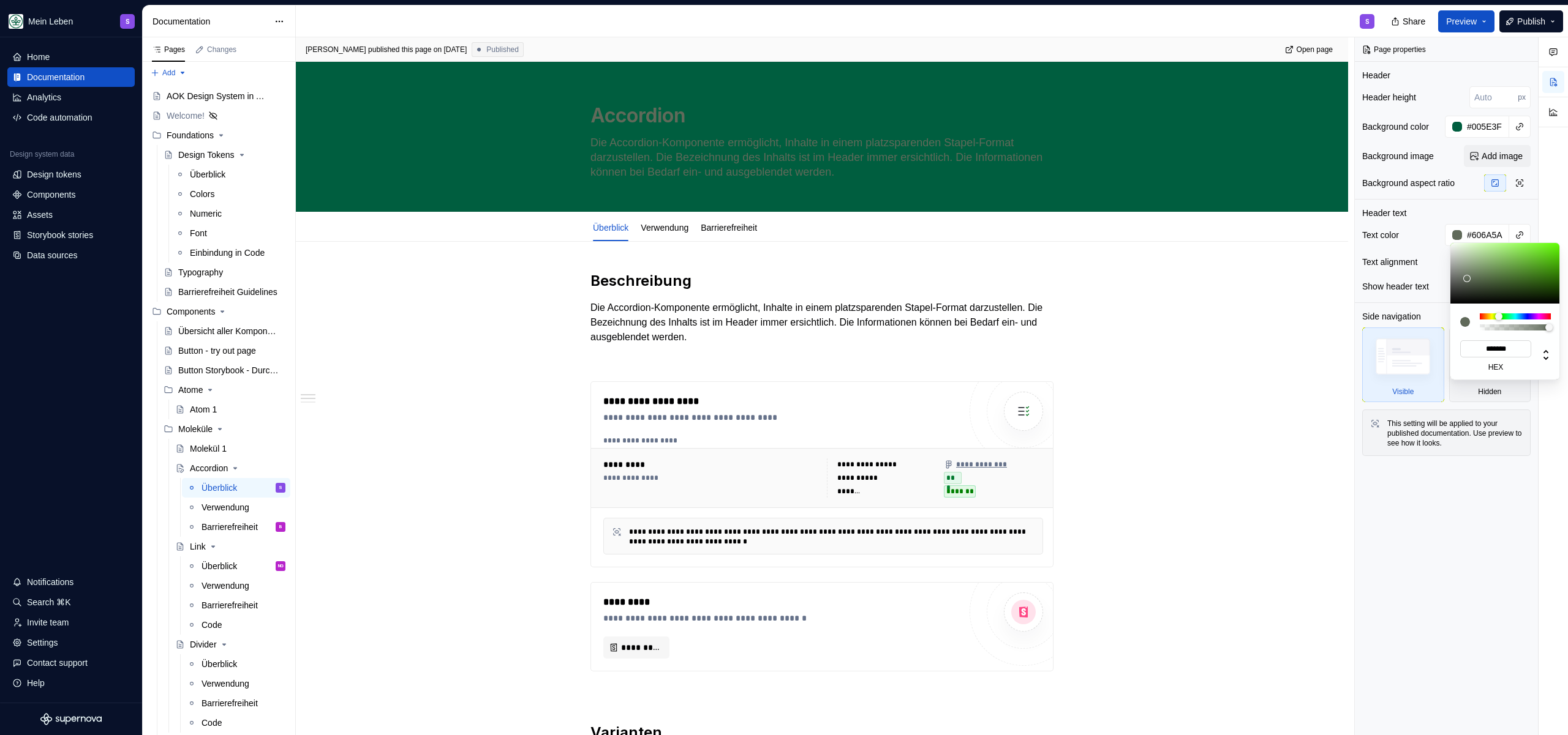
type input "#FFFFFF"
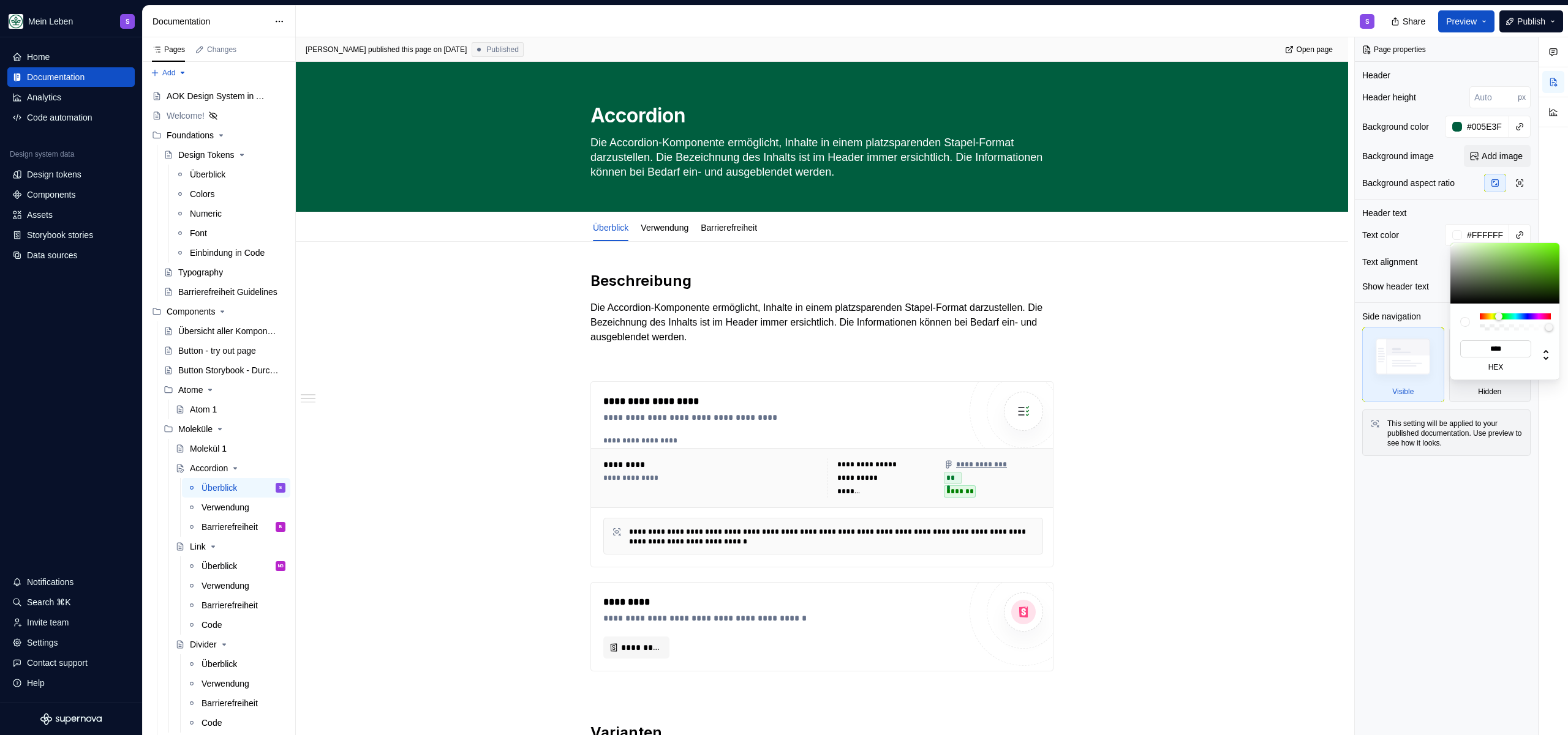
type input "*****"
type textarea "*"
type input "*******"
click at [1219, 343] on html "Mein Leben S Home Documentation Analytics Code automation Design system data De…" at bounding box center [784, 367] width 1568 height 735
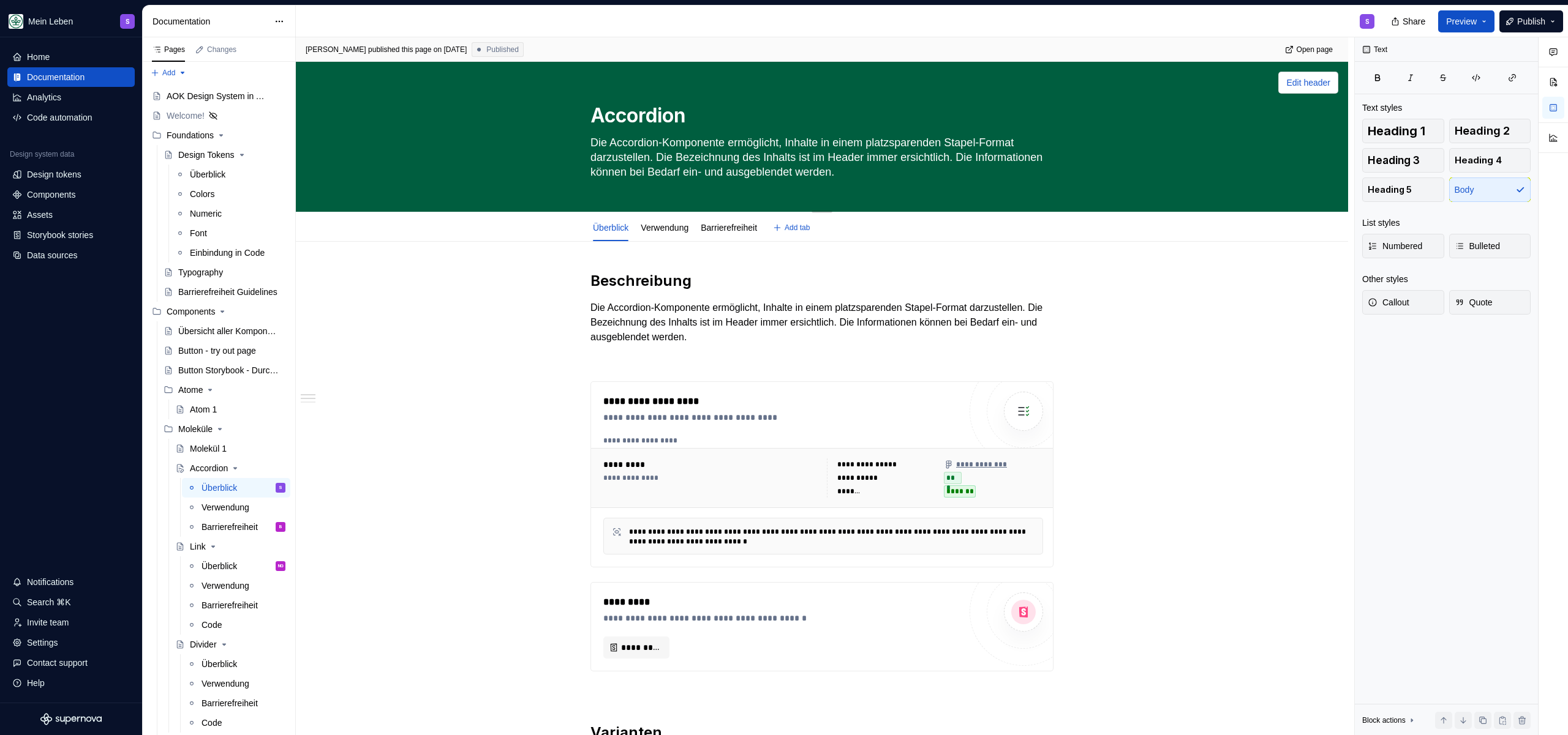
click at [1314, 73] on button "Edit header" at bounding box center [1308, 82] width 60 height 22
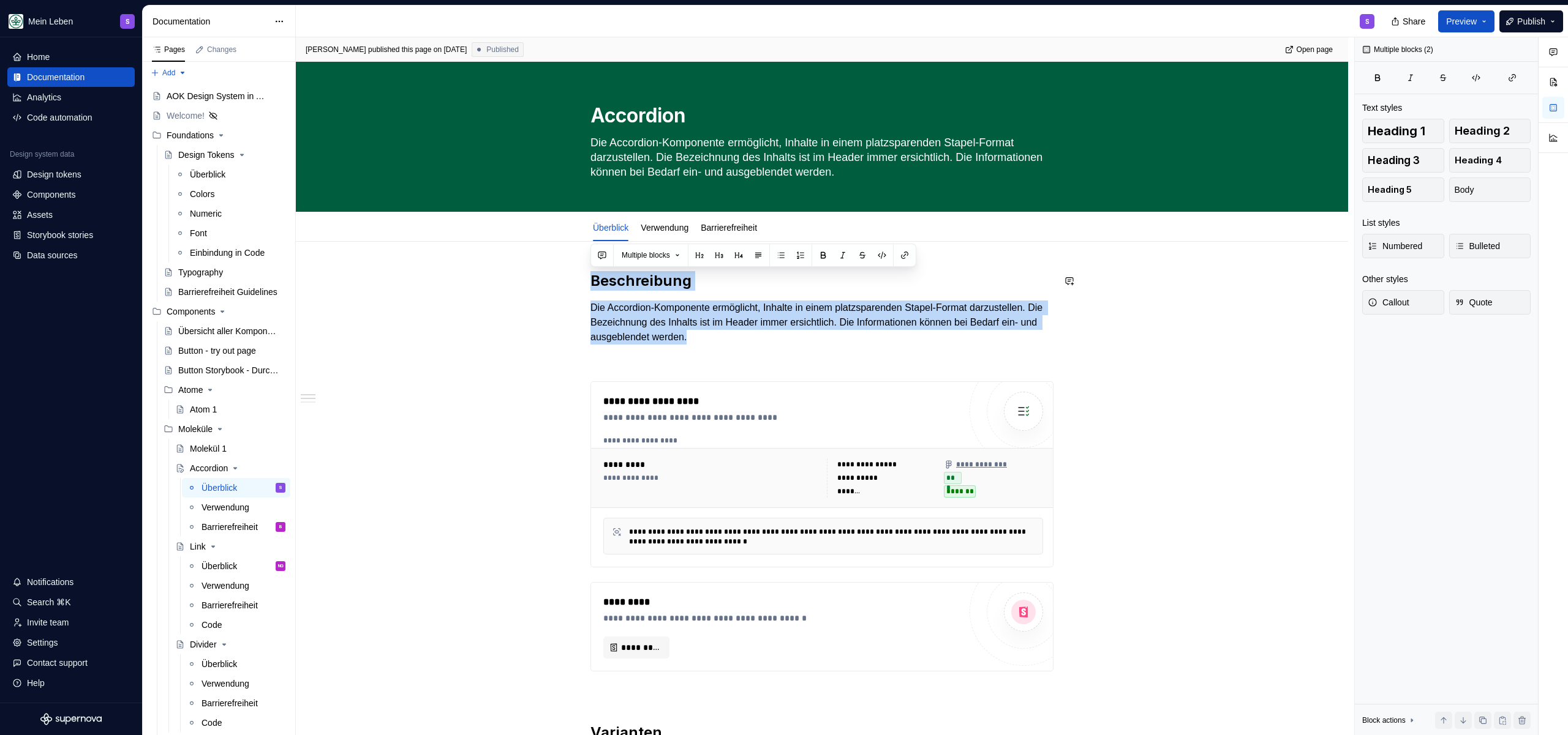
drag, startPoint x: 847, startPoint y: 341, endPoint x: 551, endPoint y: 269, distance: 304.6
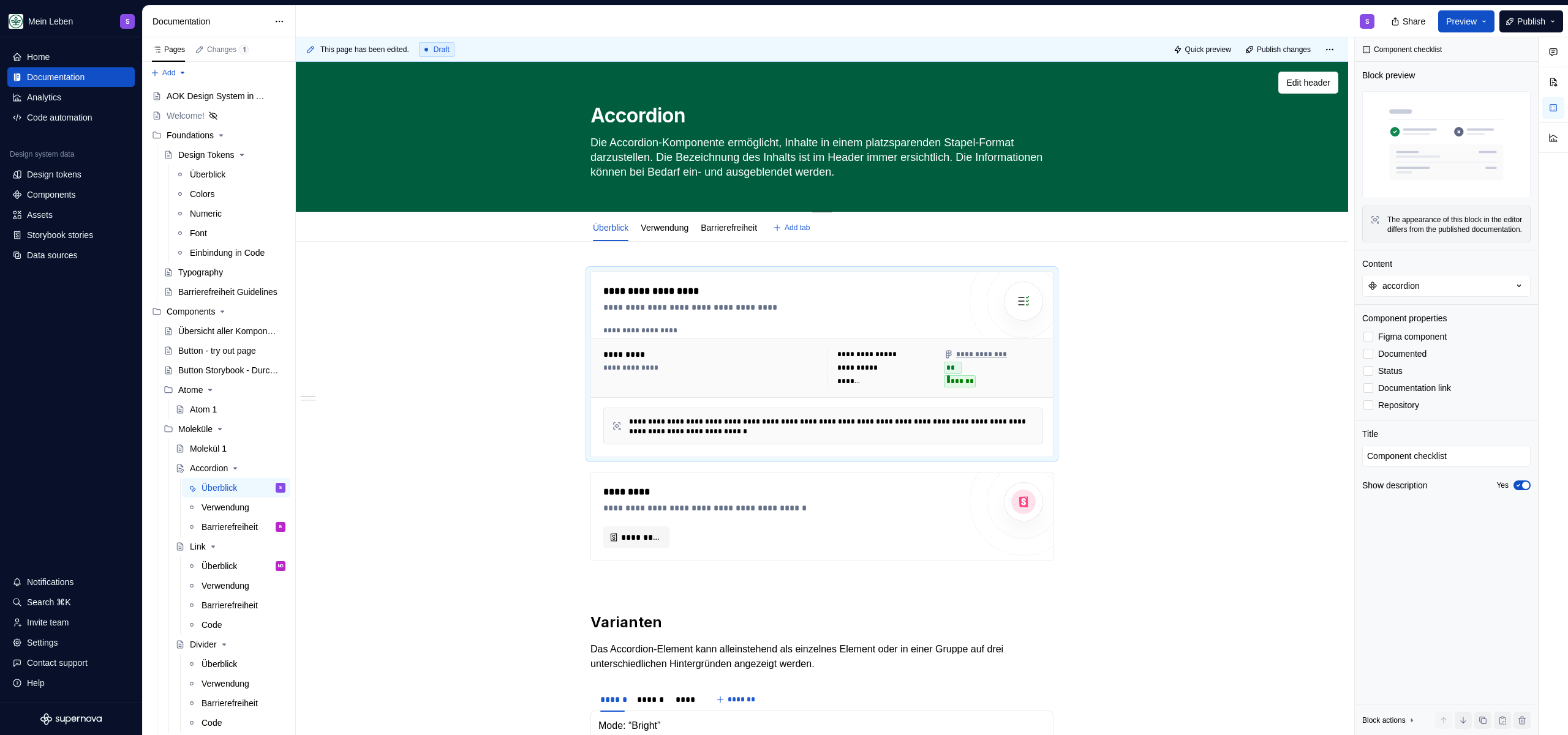
click at [837, 135] on textarea "Die Accordion-Komponente ermöglicht, Inhalte in einem platzsparenden Stapel-For…" at bounding box center [819, 157] width 463 height 49
click at [1323, 87] on span "Edit header" at bounding box center [1308, 83] width 44 height 12
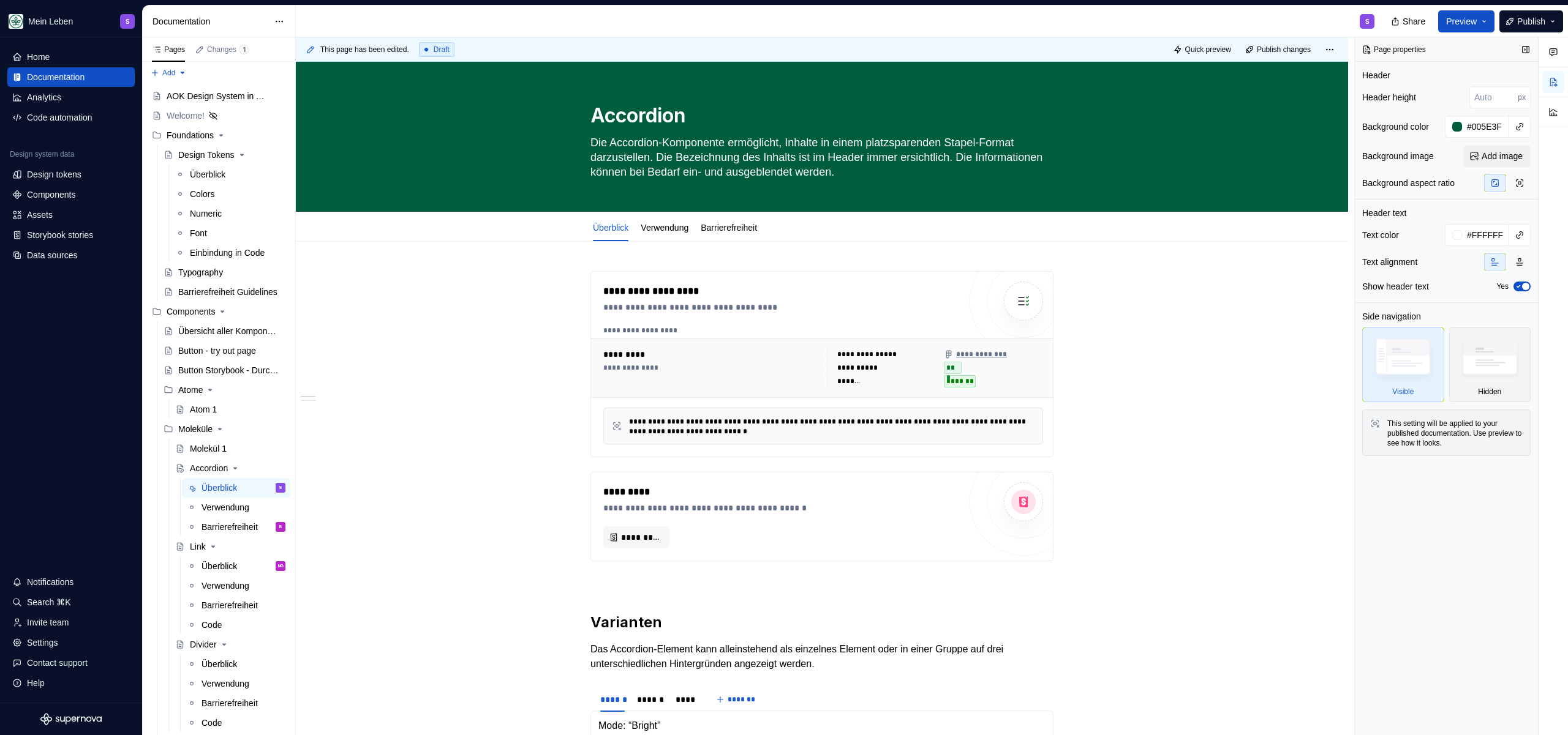
click at [1521, 285] on icon "button" at bounding box center [1517, 287] width 10 height 7
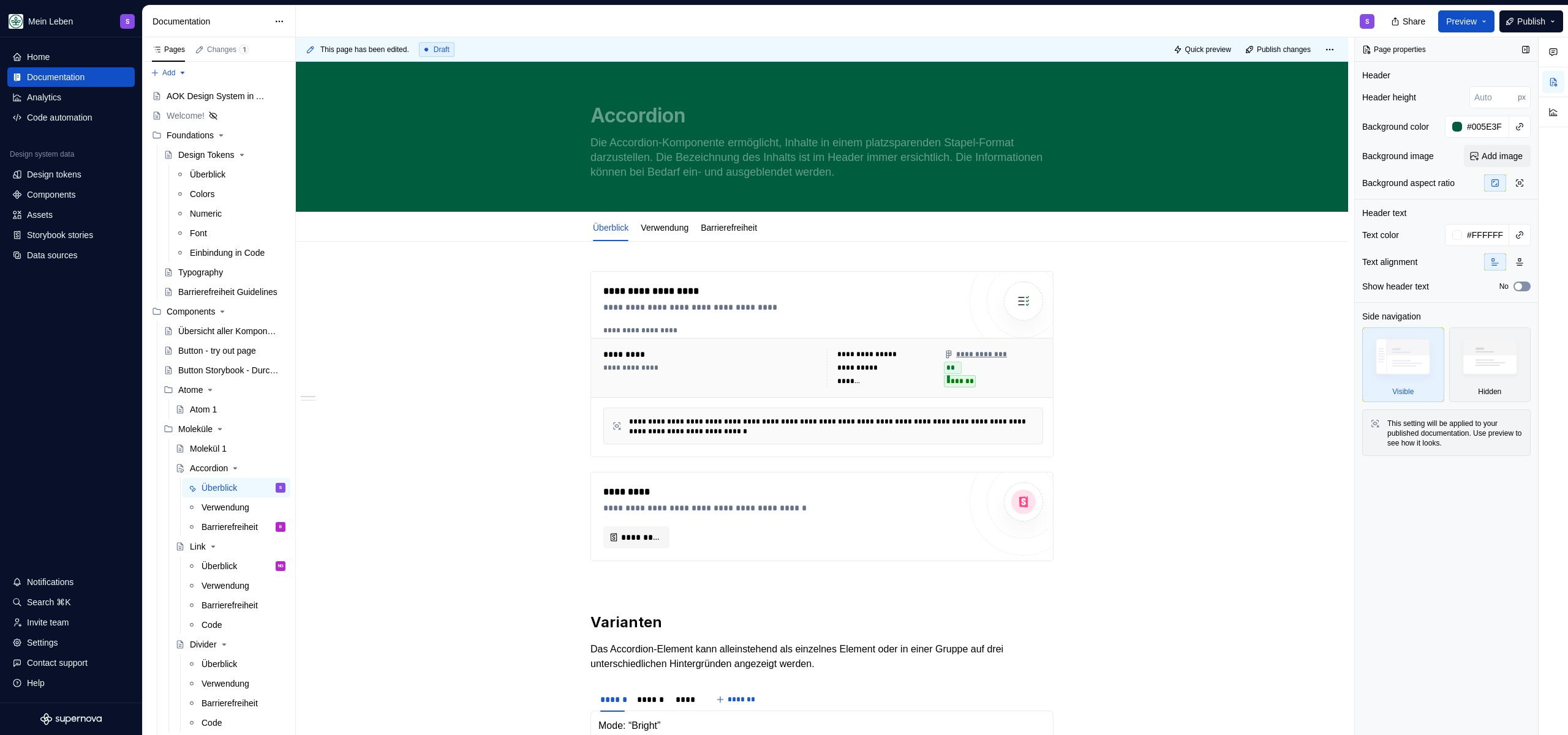
click at [1521, 285] on span "button" at bounding box center [1518, 287] width 7 height 7
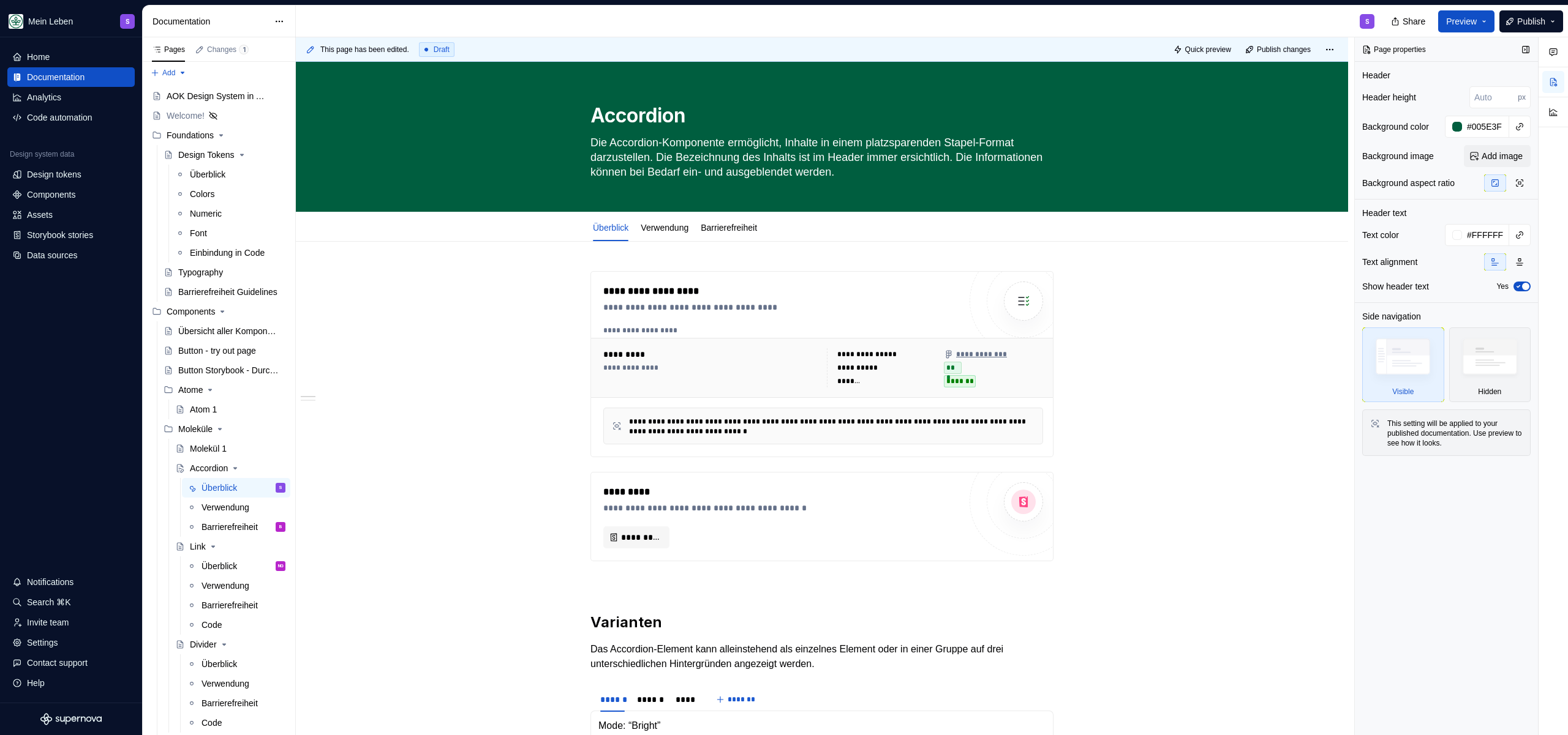
click at [1503, 70] on div "Header" at bounding box center [1446, 75] width 169 height 12
click at [598, 113] on textarea "Accordion" at bounding box center [819, 116] width 463 height 30
click at [651, 164] on textarea "Die Accordion-Komponente ermöglicht, Inhalte in einem platzsparenden Stapel-For…" at bounding box center [819, 157] width 463 height 49
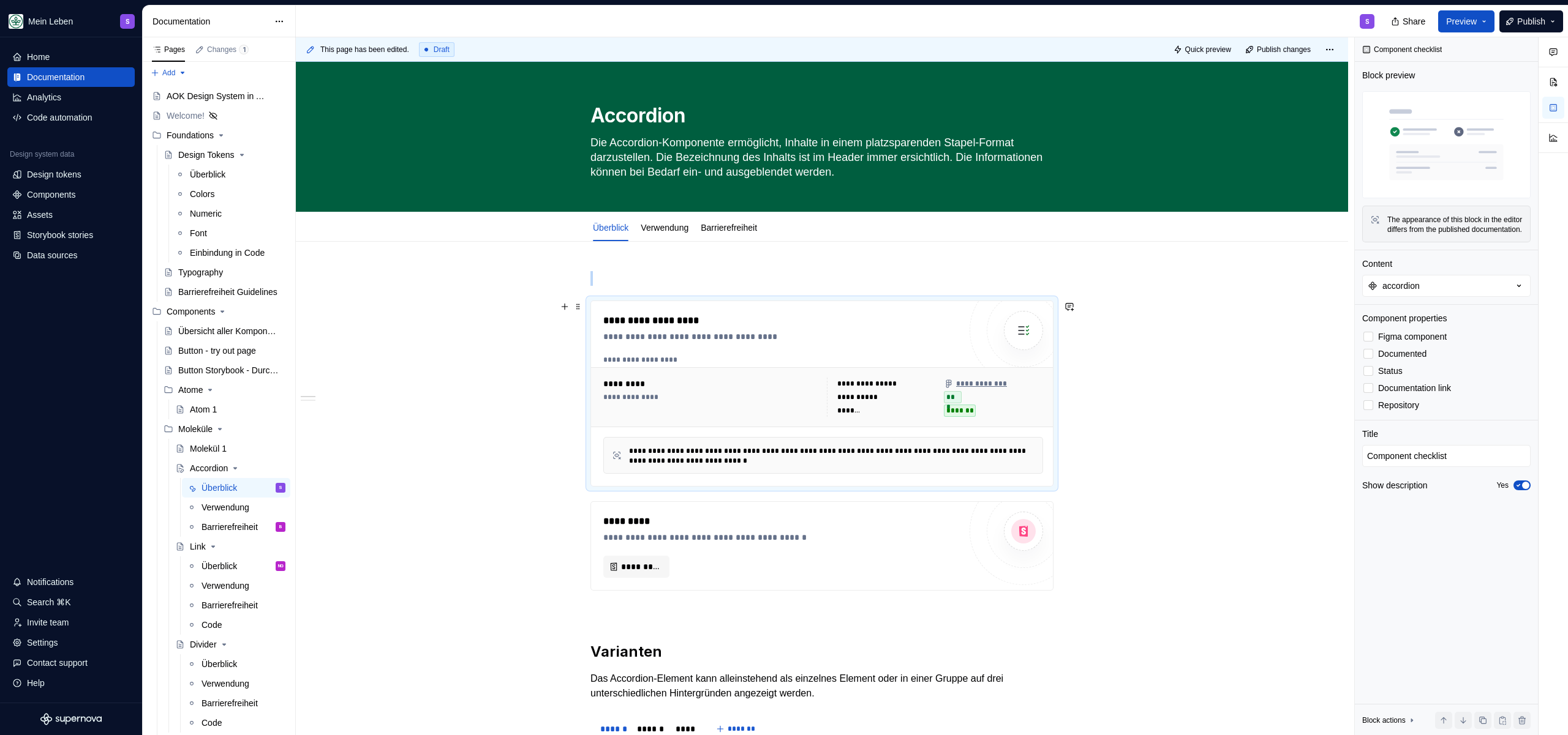
click at [1316, 78] on span "Edit header" at bounding box center [1308, 83] width 44 height 12
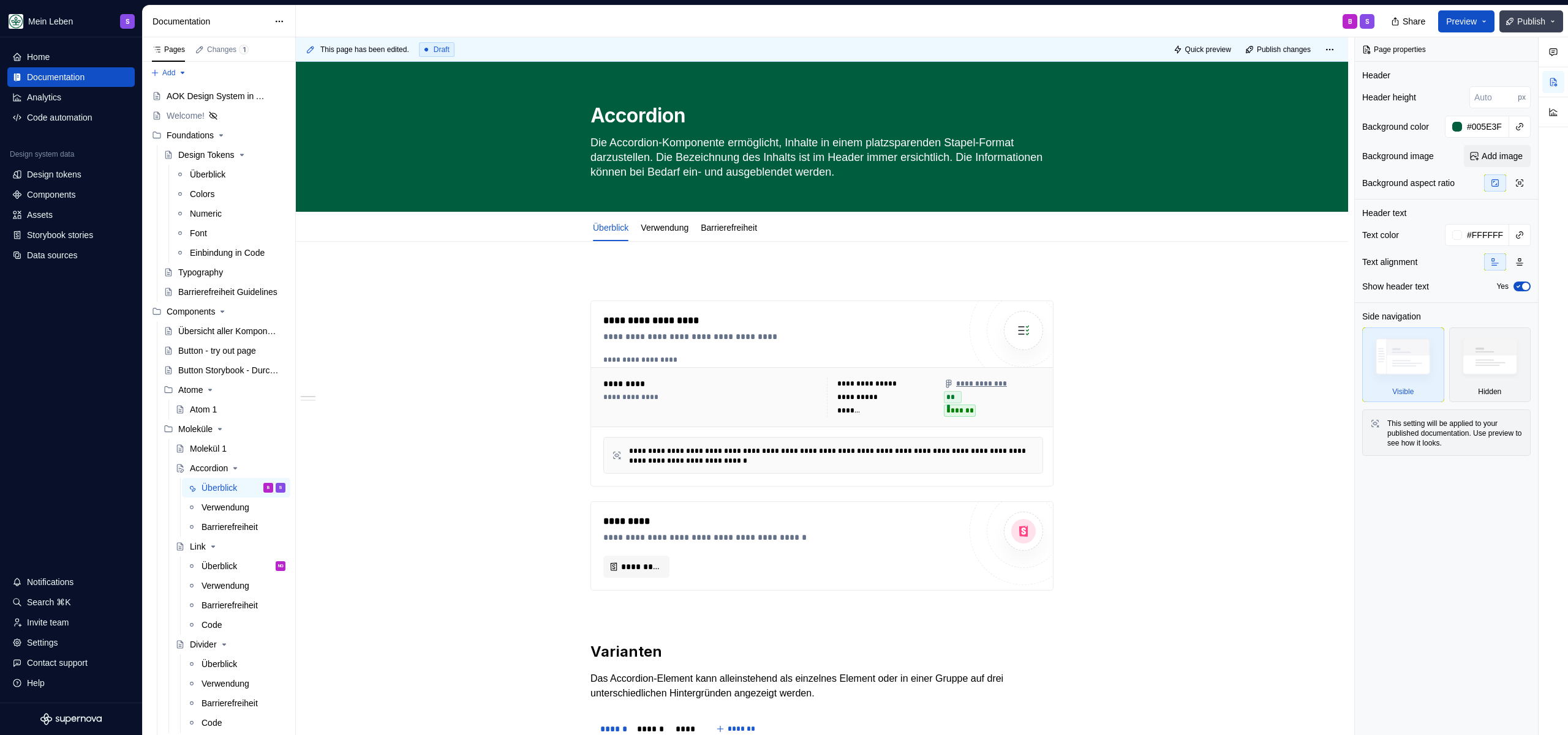
click at [1520, 22] on span "Publish" at bounding box center [1531, 22] width 28 height 12
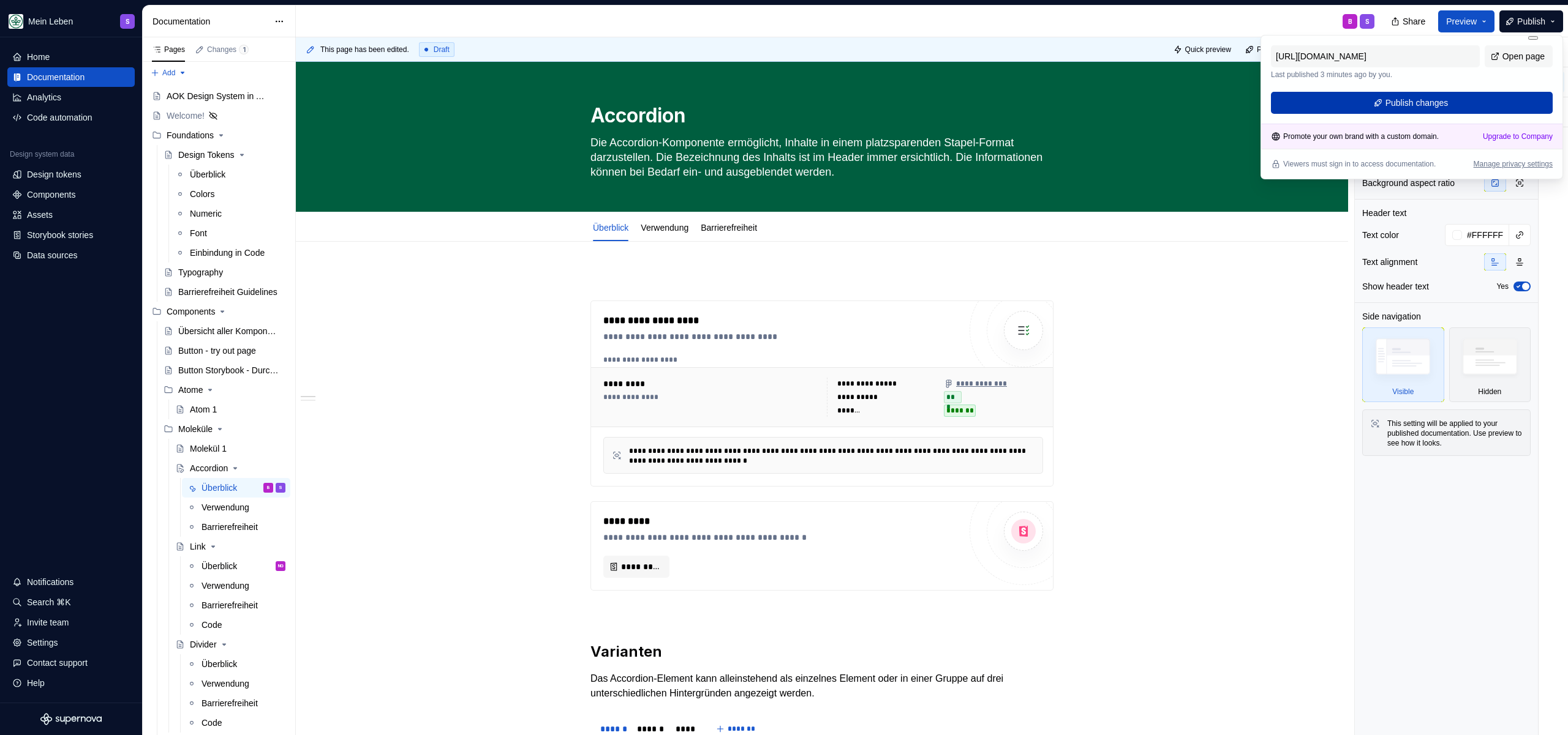
click at [1425, 103] on span "Publish changes" at bounding box center [1417, 103] width 63 height 12
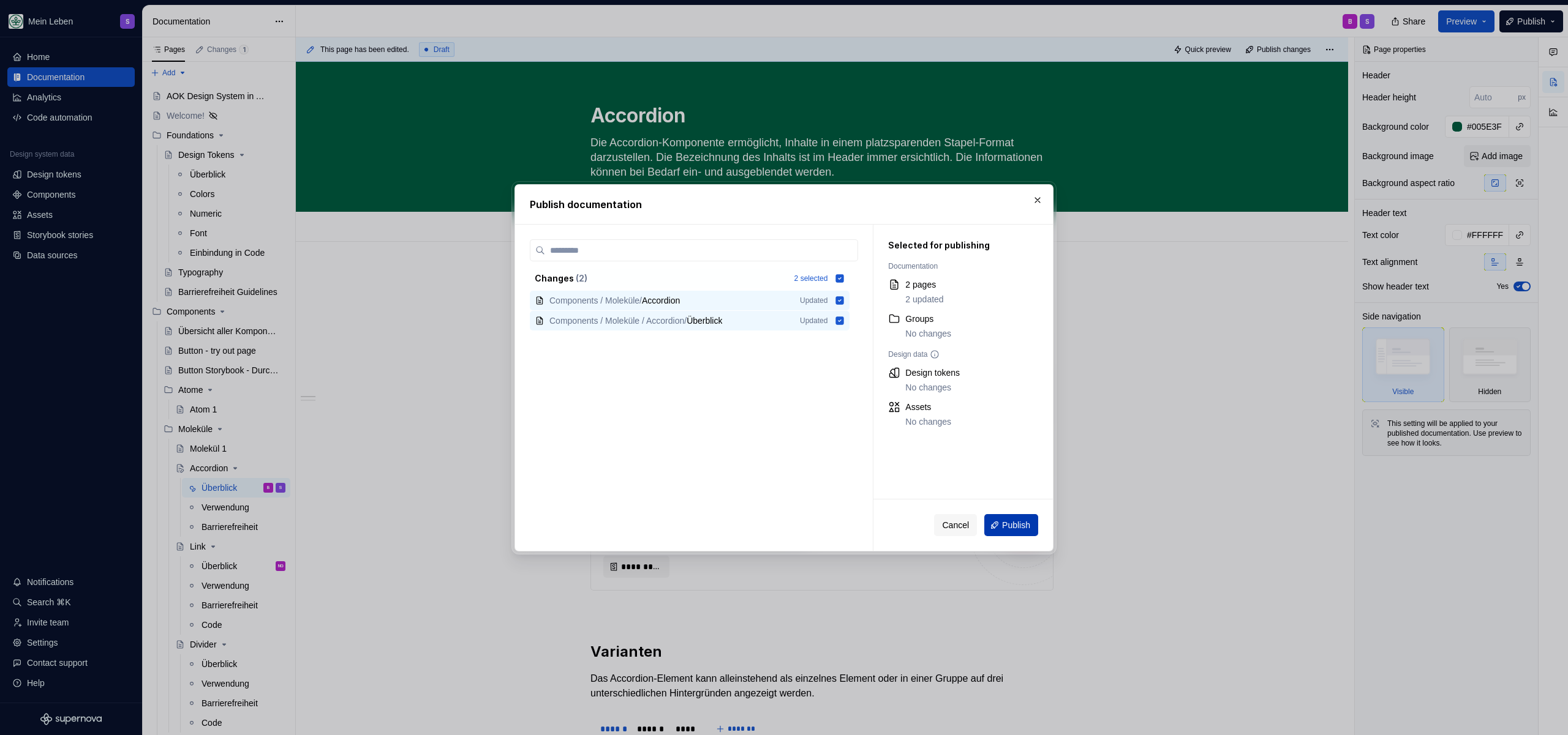
click at [1002, 528] on span "Publish" at bounding box center [1016, 525] width 28 height 12
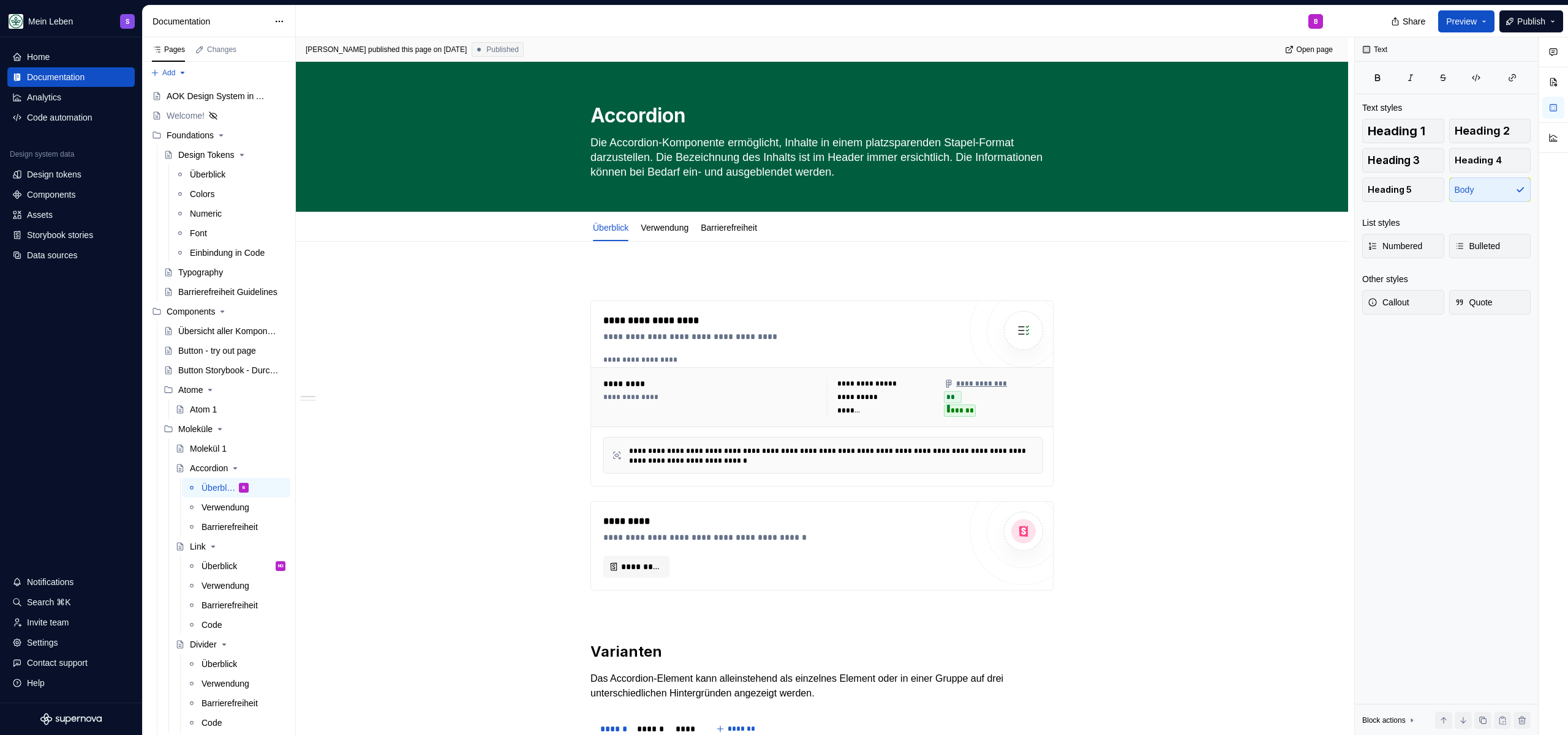
type textarea "*"
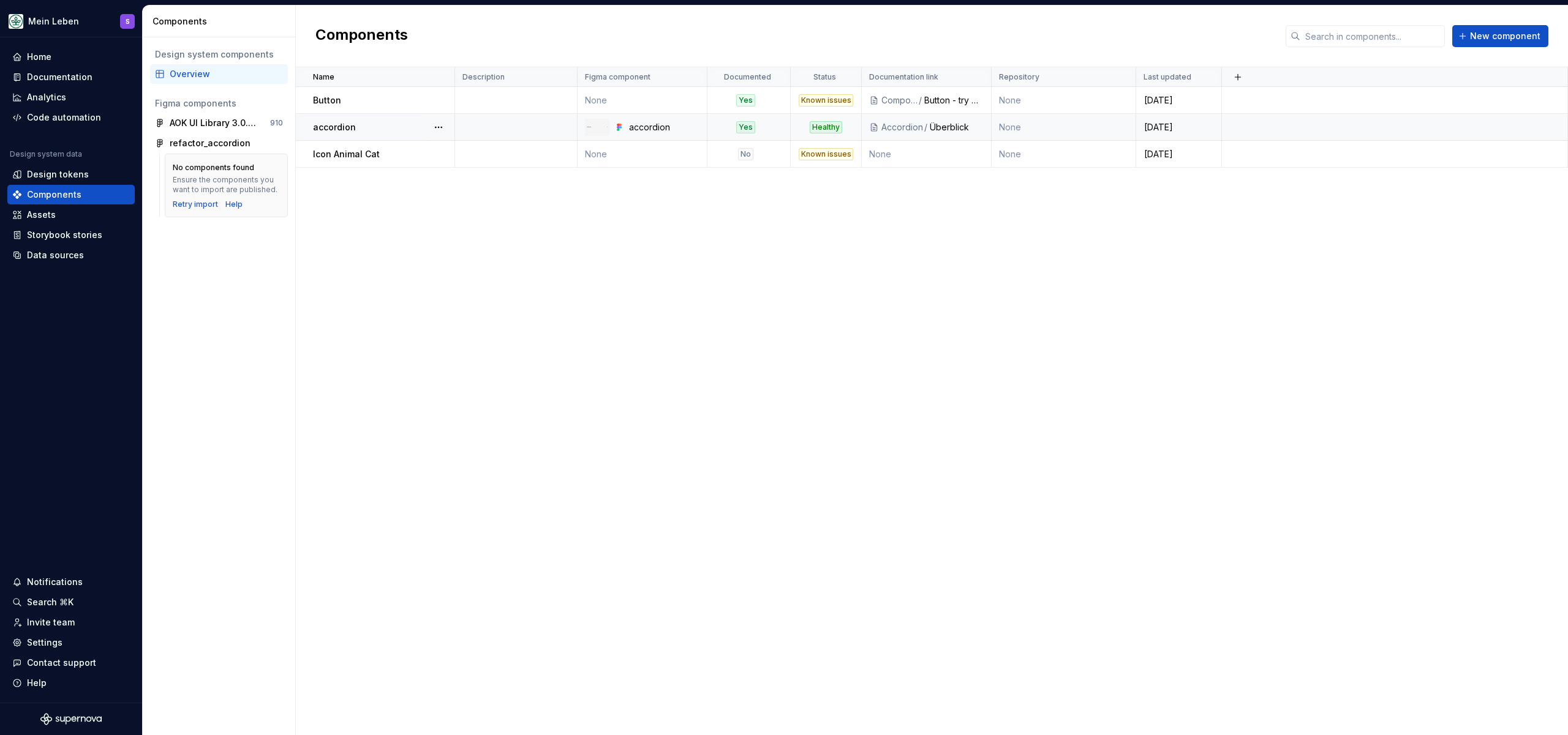
click at [364, 126] on div "accordion" at bounding box center [383, 128] width 141 height 12
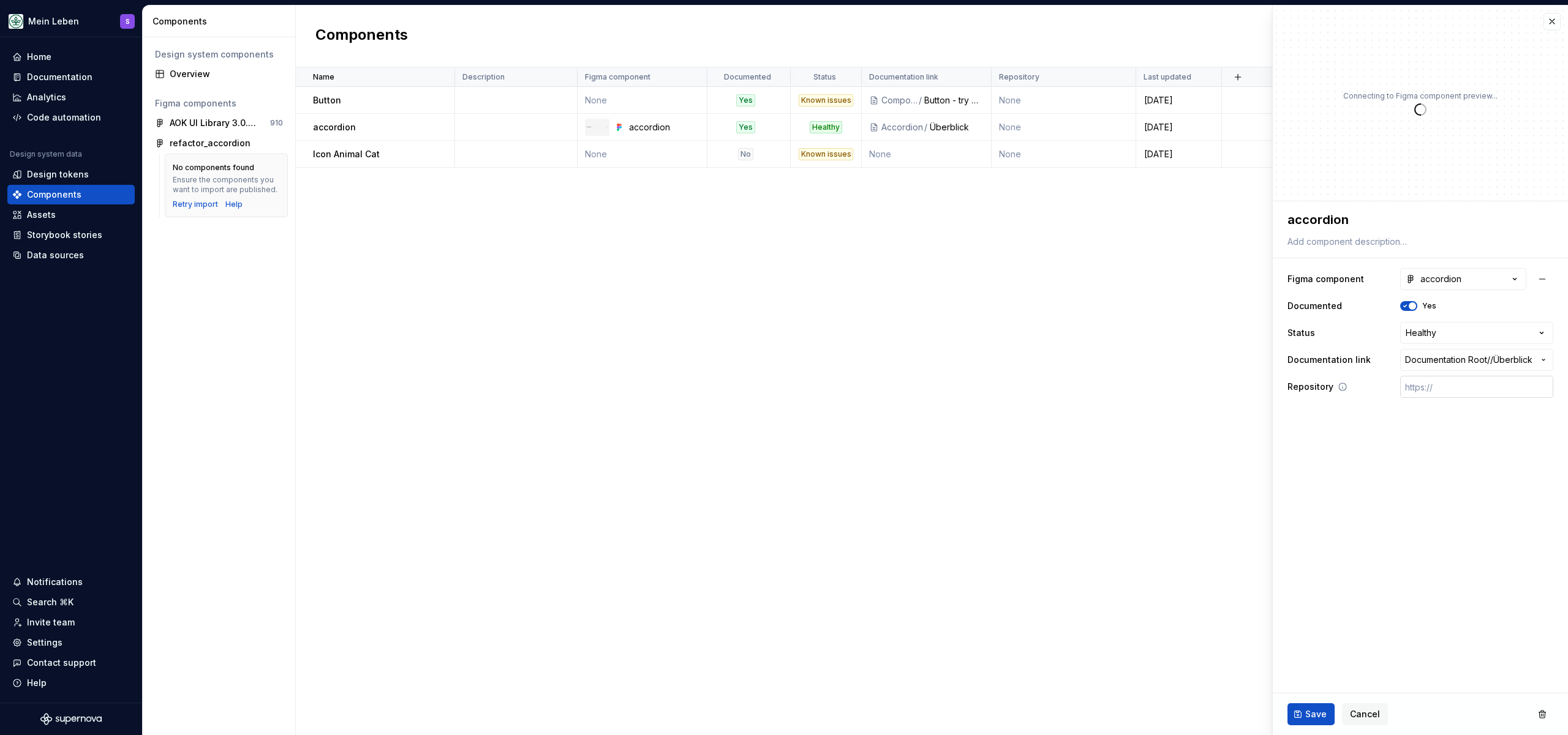
click at [1430, 382] on input "text" at bounding box center [1476, 386] width 153 height 22
click at [1408, 454] on fieldset "**********" at bounding box center [1420, 468] width 296 height 534
click at [1447, 385] on input "text" at bounding box center [1476, 386] width 153 height 22
click at [46, 77] on div "Documentation" at bounding box center [59, 77] width 66 height 12
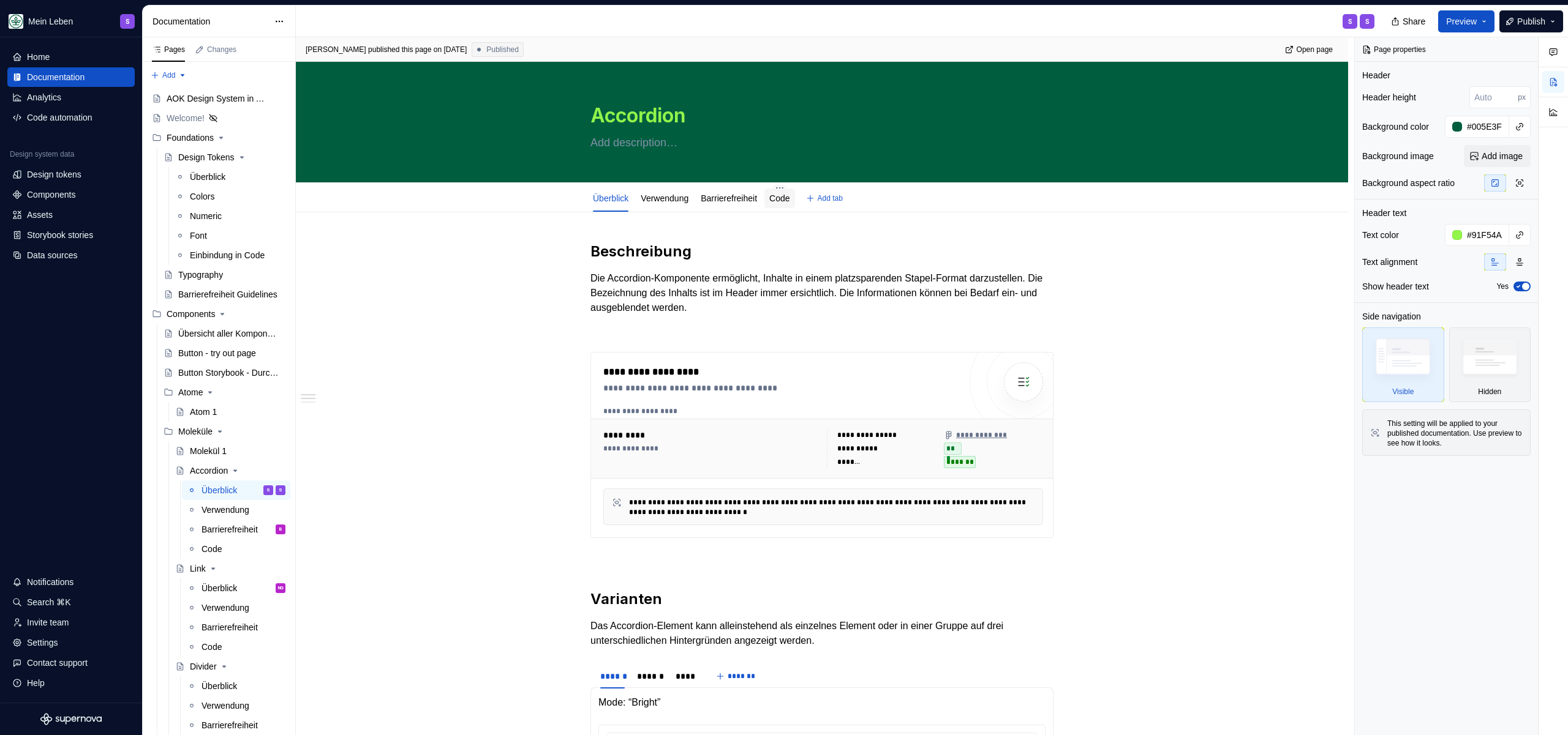
click at [790, 198] on link "Code" at bounding box center [779, 198] width 20 height 10
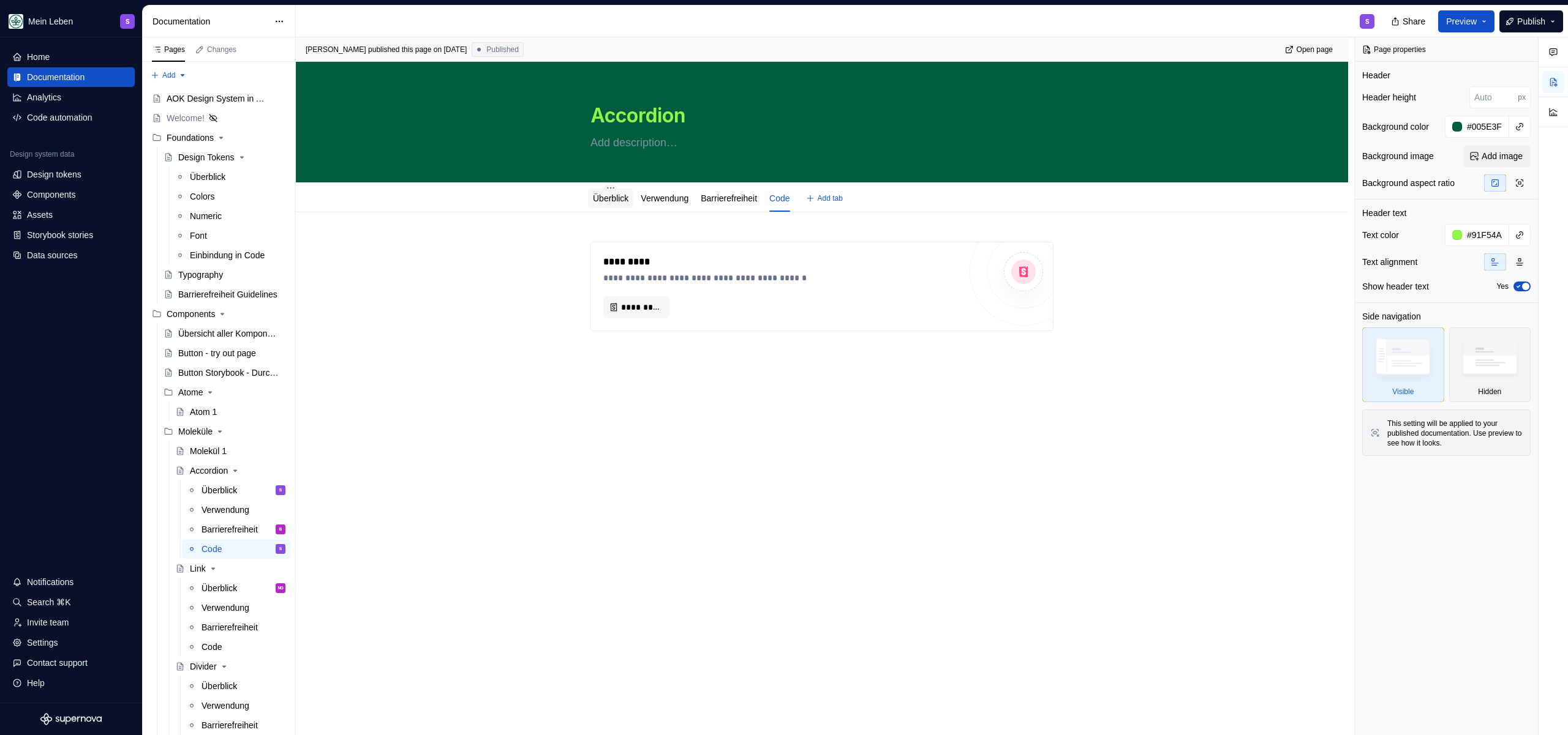
click at [610, 198] on link "Überblick" at bounding box center [610, 198] width 36 height 10
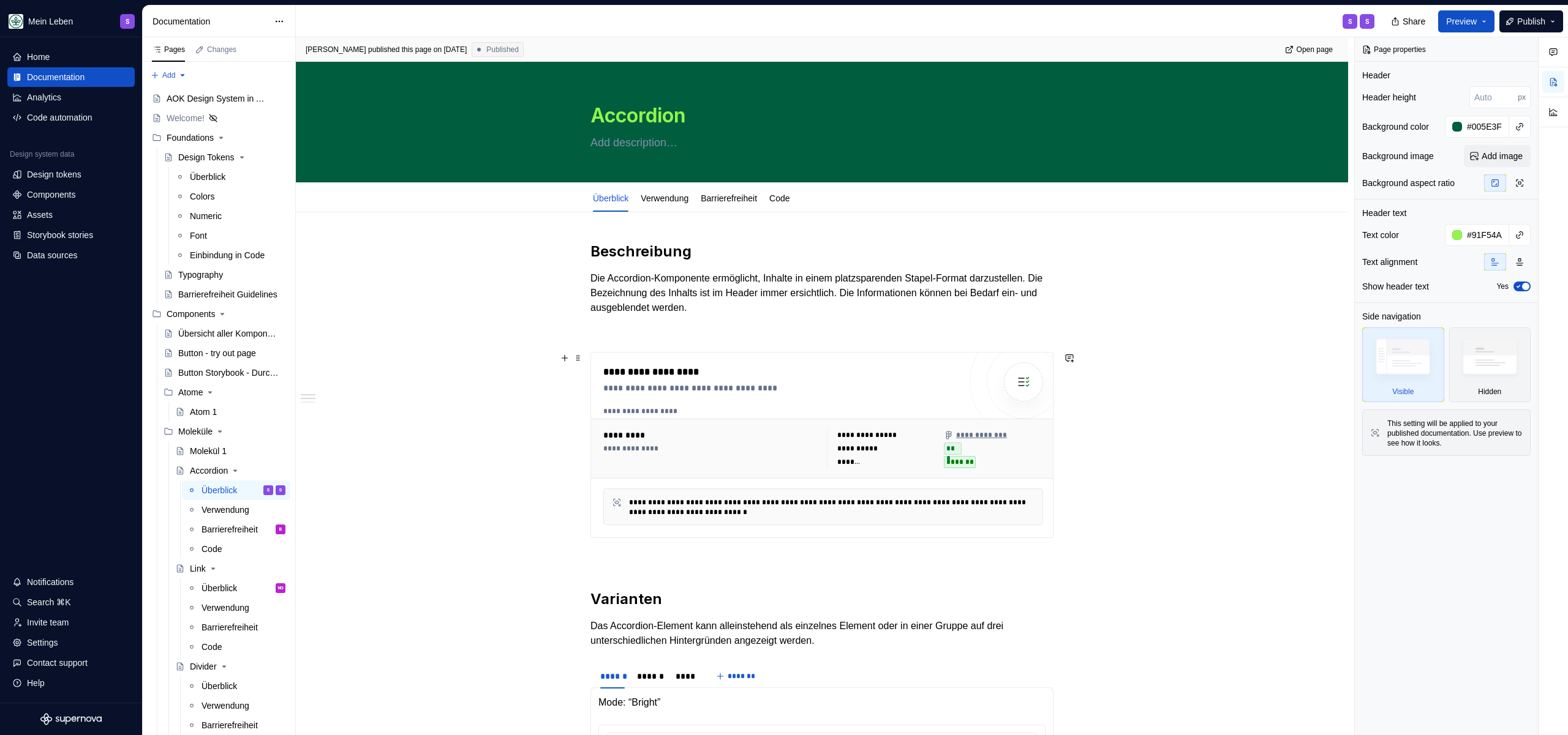
click at [902, 379] on div "**********" at bounding box center [782, 379] width 357 height 30
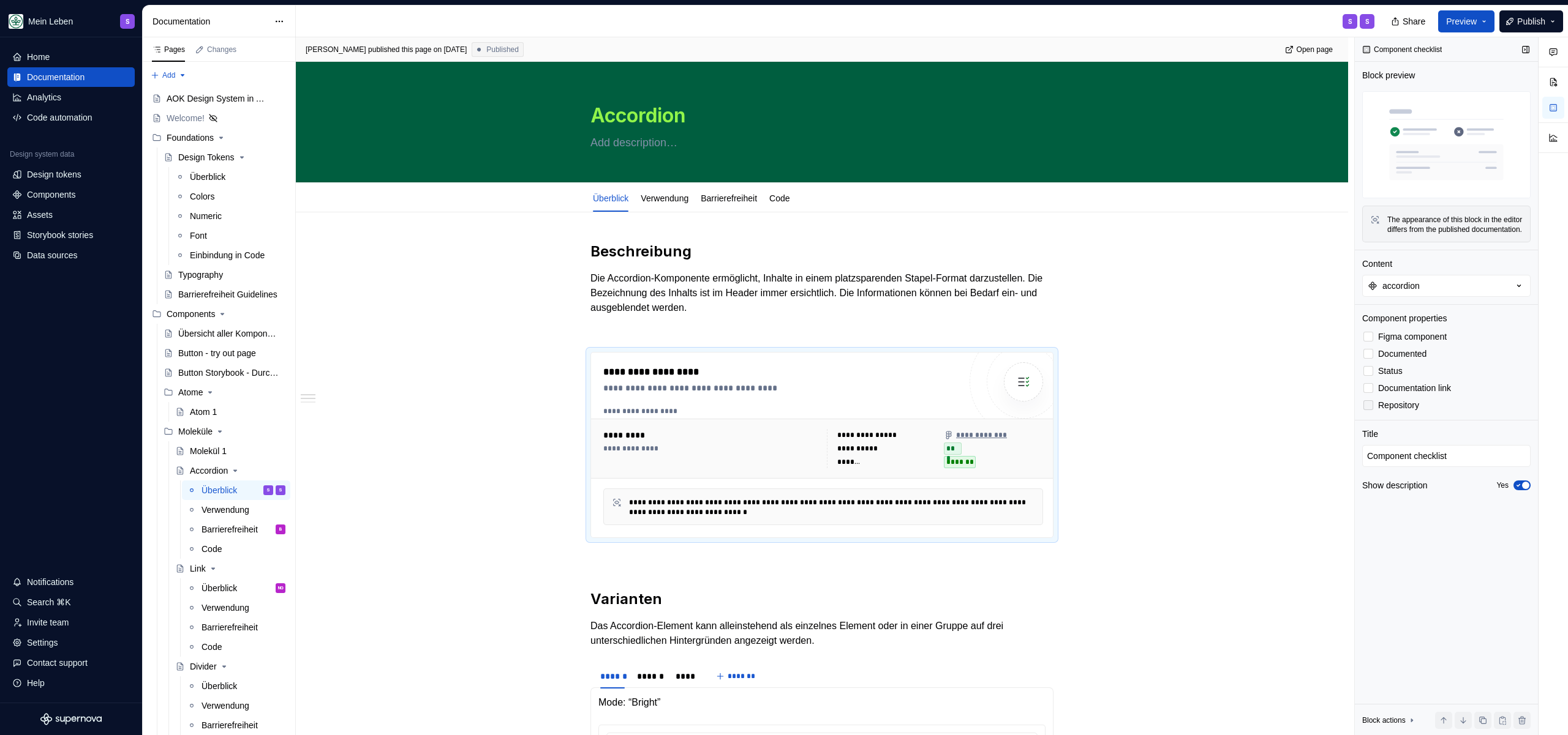
type textarea "*"
click at [74, 234] on div "Storybook stories" at bounding box center [60, 235] width 66 height 12
